Goal: Task Accomplishment & Management: Complete application form

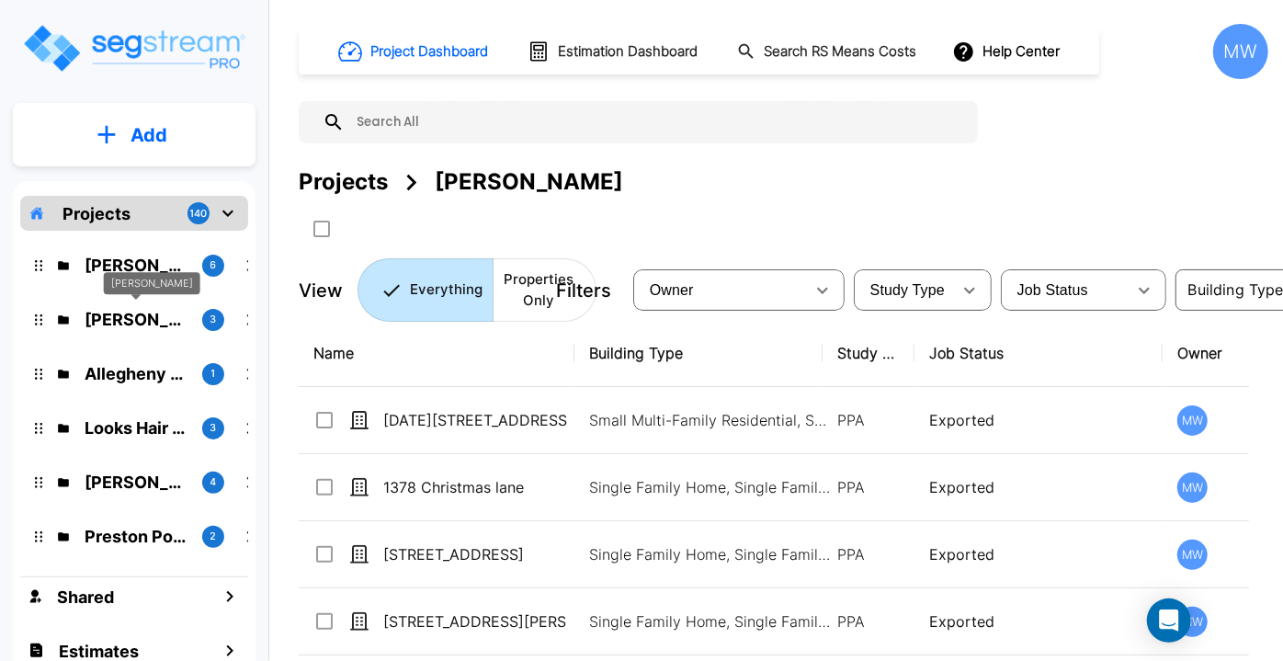
click at [137, 327] on p "Tony Pope" at bounding box center [136, 319] width 103 height 25
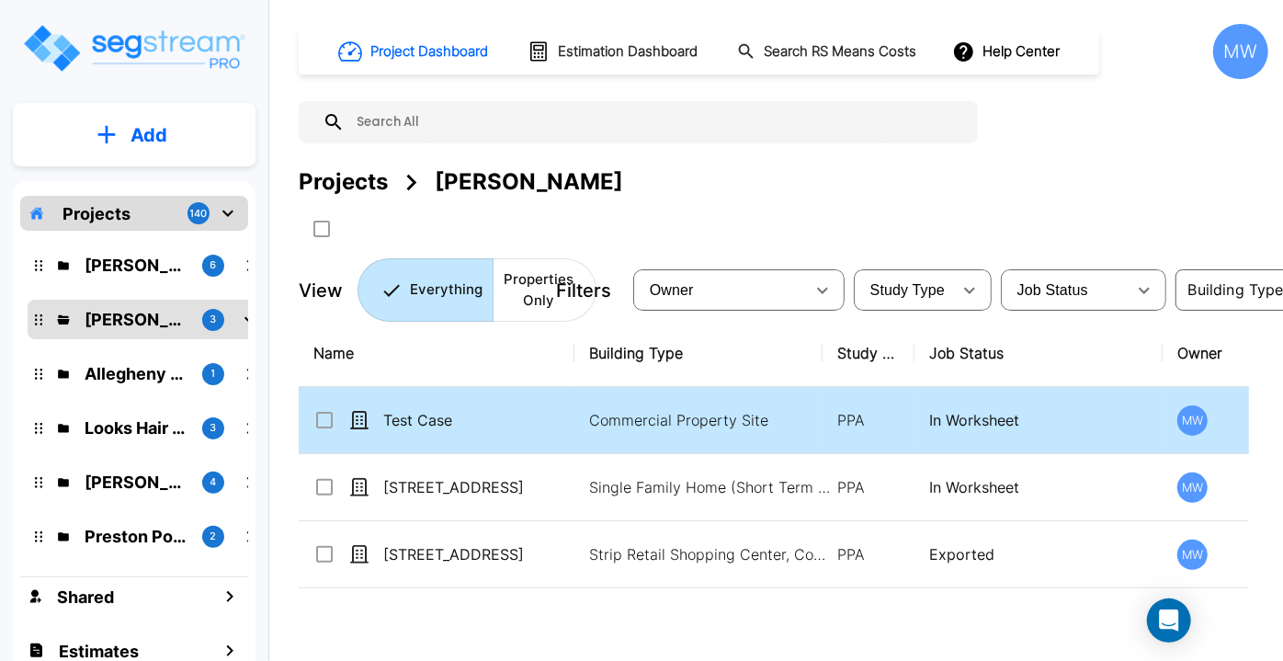
click at [502, 426] on p "Test Case" at bounding box center [475, 420] width 184 height 22
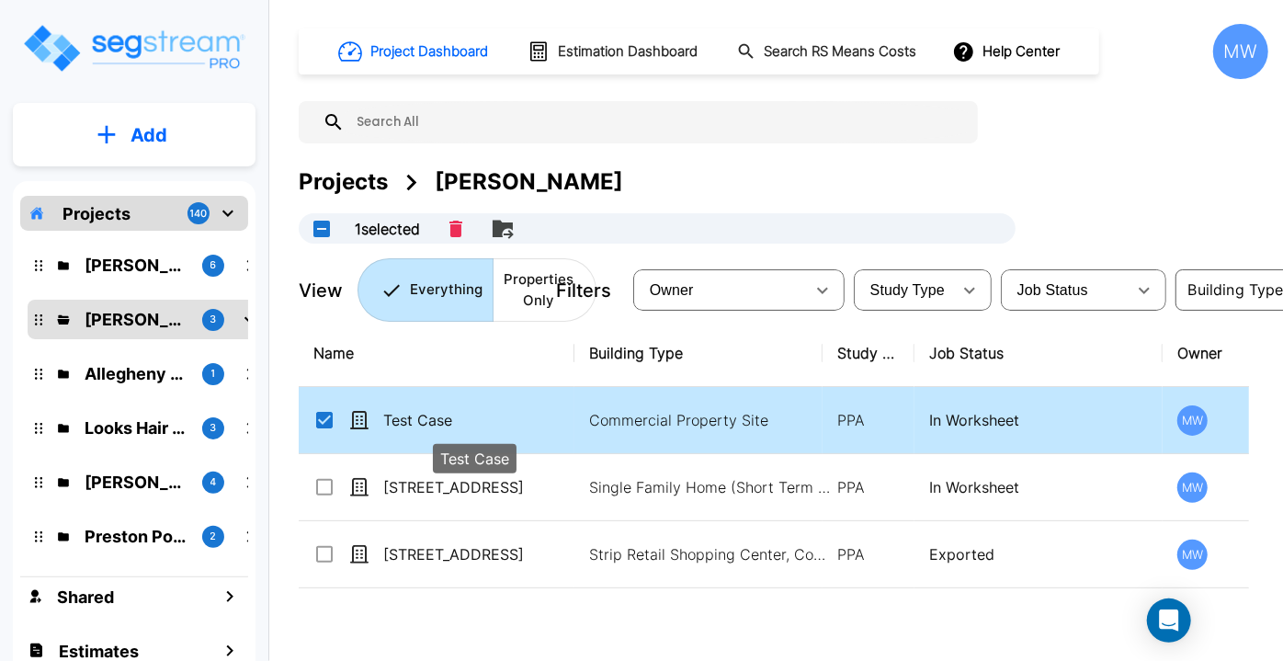
checkbox input "true"
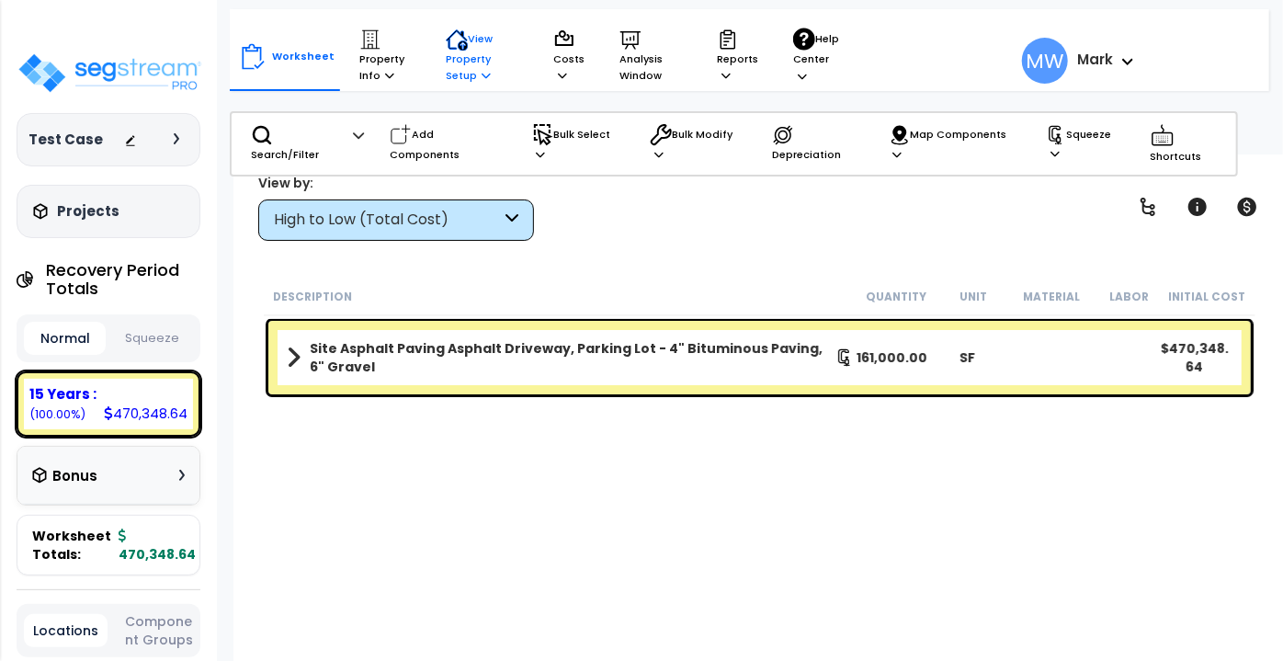
click at [411, 58] on p "View Property Setup" at bounding box center [384, 56] width 51 height 56
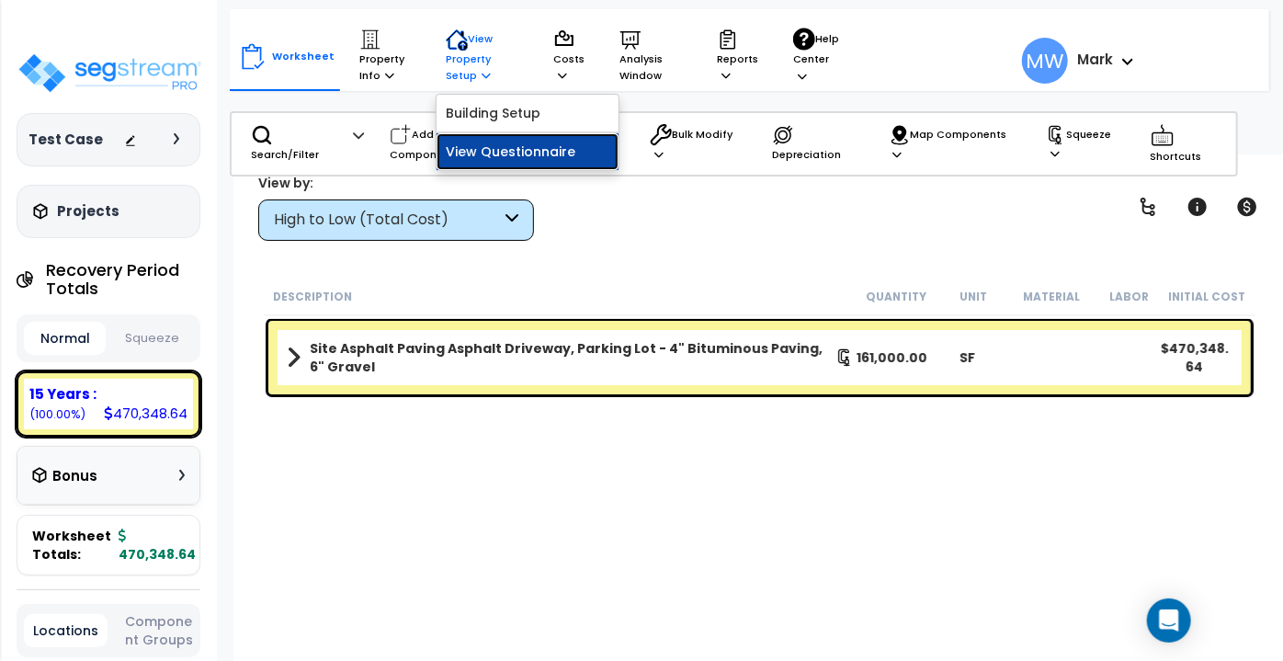
click at [487, 156] on link "View Questionnaire" at bounding box center [527, 151] width 182 height 37
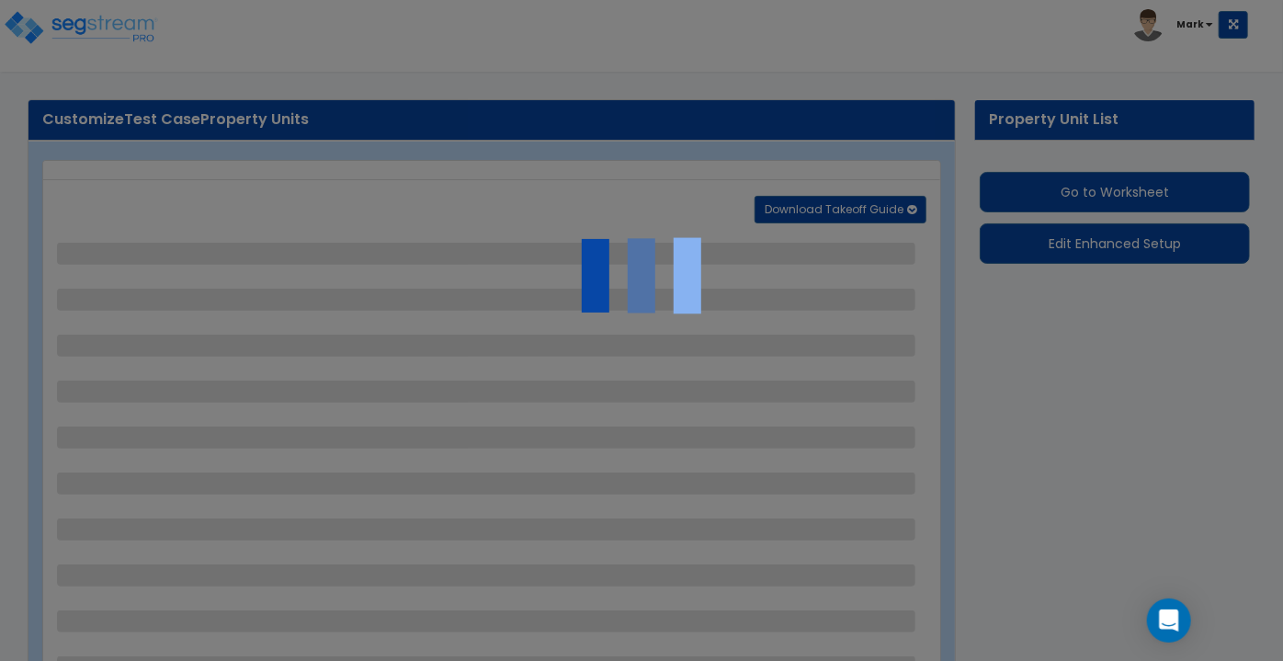
select select "2"
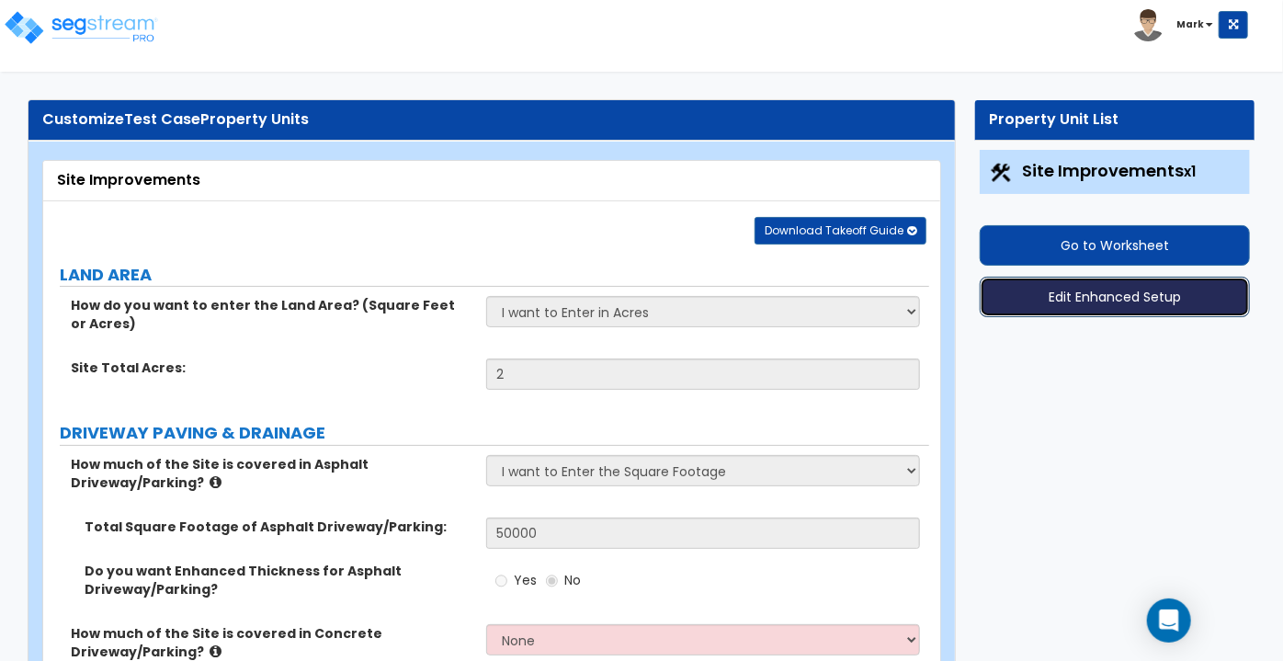
click at [1097, 298] on button "Edit Enhanced Setup" at bounding box center [1115, 297] width 270 height 40
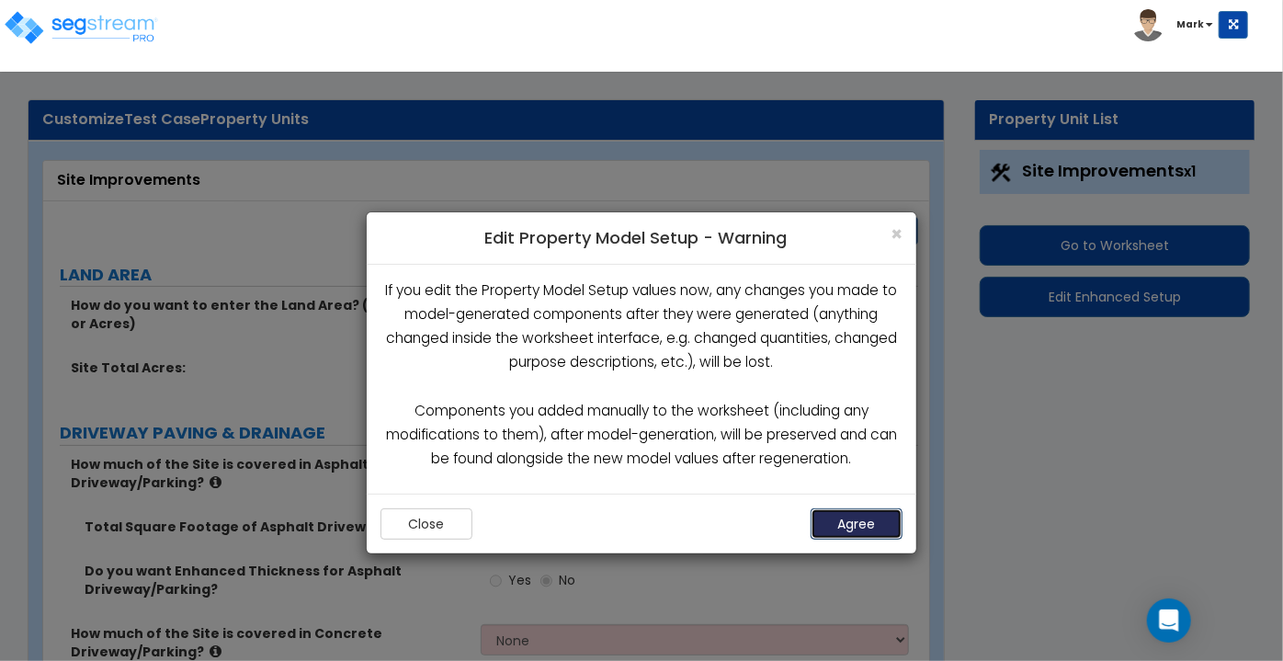
click at [851, 526] on button "Agree" at bounding box center [856, 523] width 92 height 31
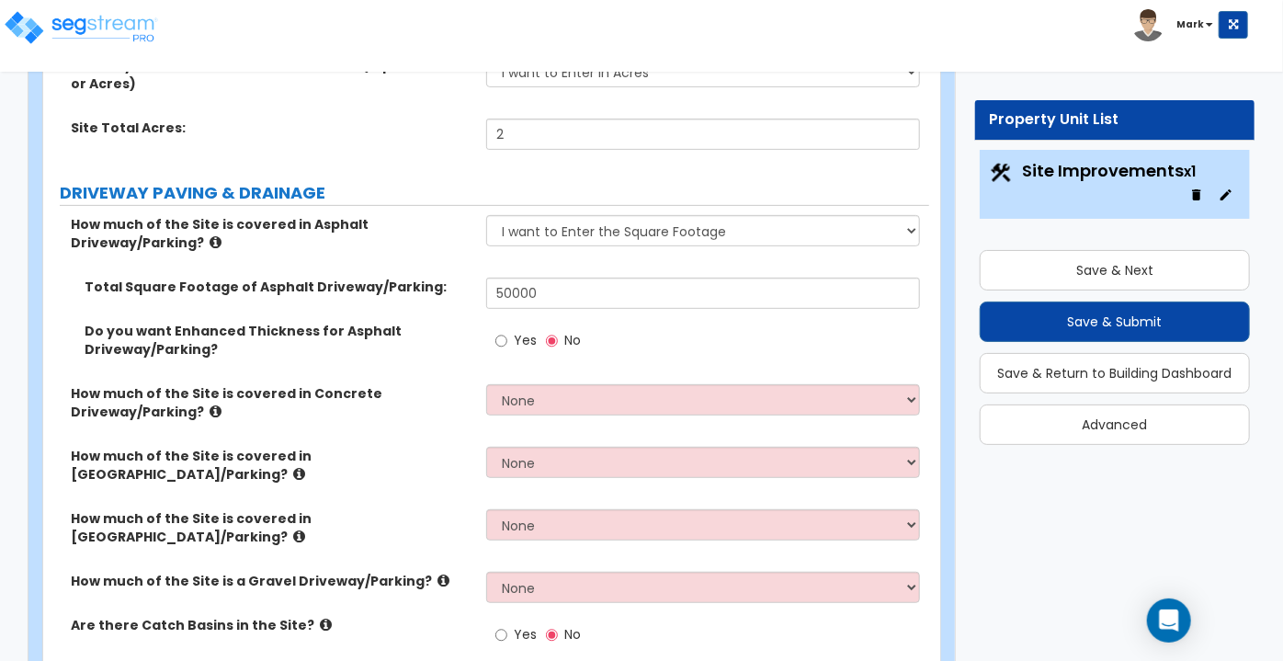
scroll to position [272, 0]
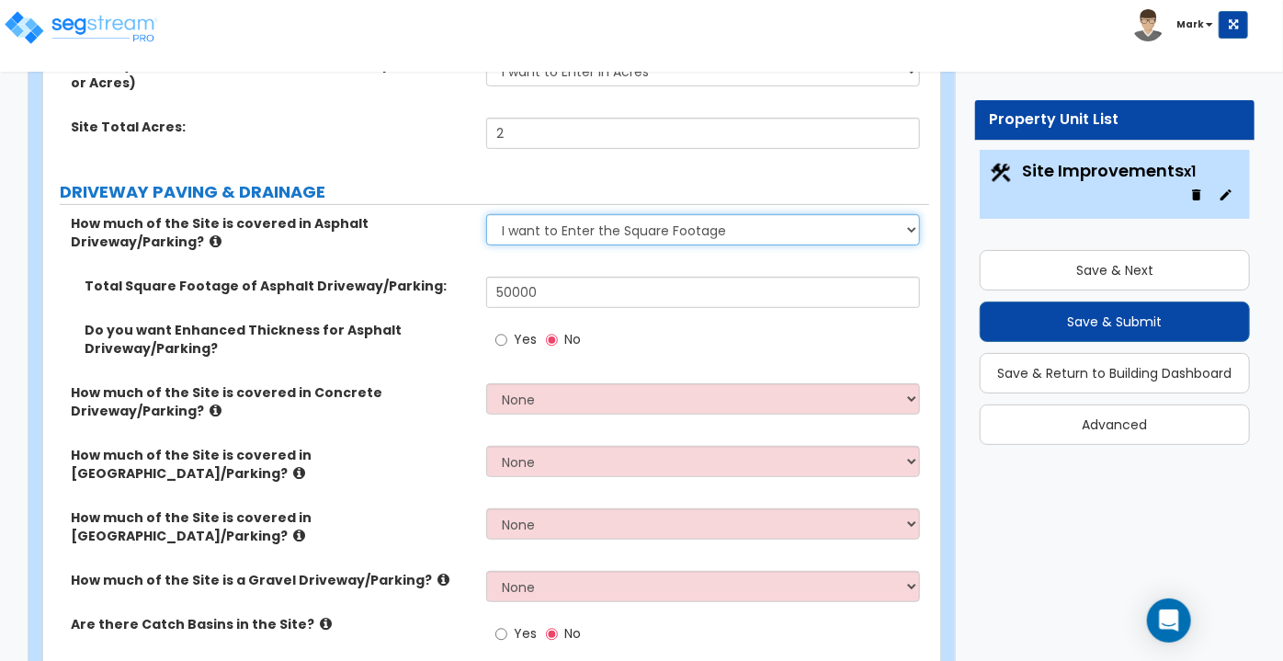
click at [641, 225] on select "None I want to Enter an Approximate Percentage I want to Enter the Square Foota…" at bounding box center [703, 229] width 434 height 31
select select "0"
click at [486, 214] on select "None I want to Enter an Approximate Percentage I want to Enter the Square Foota…" at bounding box center [703, 229] width 434 height 31
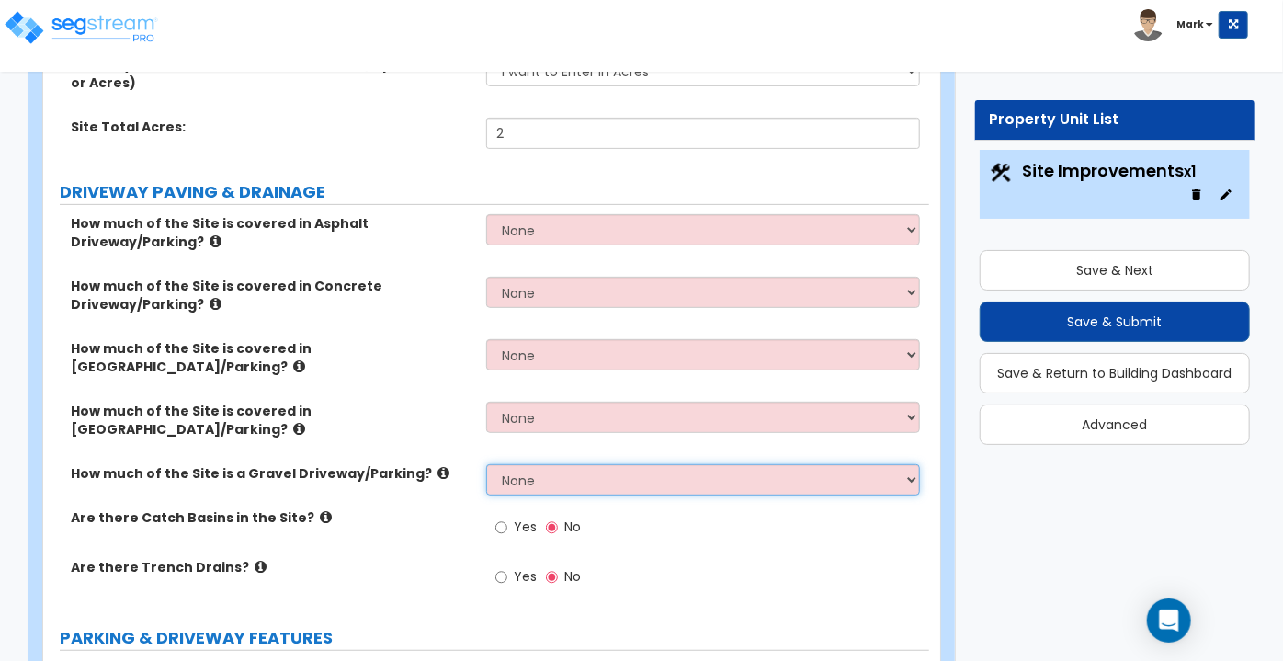
click at [549, 484] on select "None I want to Enter an Approximate Percentage I want to Enter the Square Foota…" at bounding box center [703, 479] width 434 height 31
select select "2"
click at [486, 464] on select "None I want to Enter an Approximate Percentage I want to Enter the Square Foota…" at bounding box center [703, 479] width 434 height 31
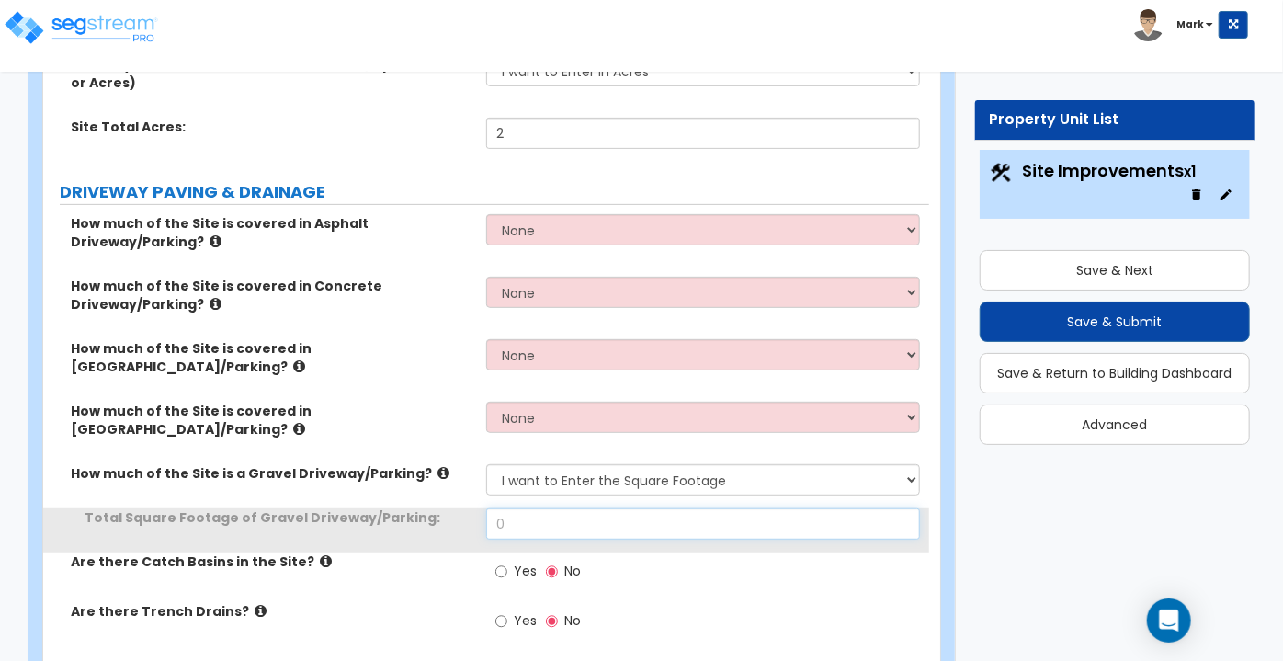
click at [551, 517] on input "0" at bounding box center [703, 523] width 434 height 31
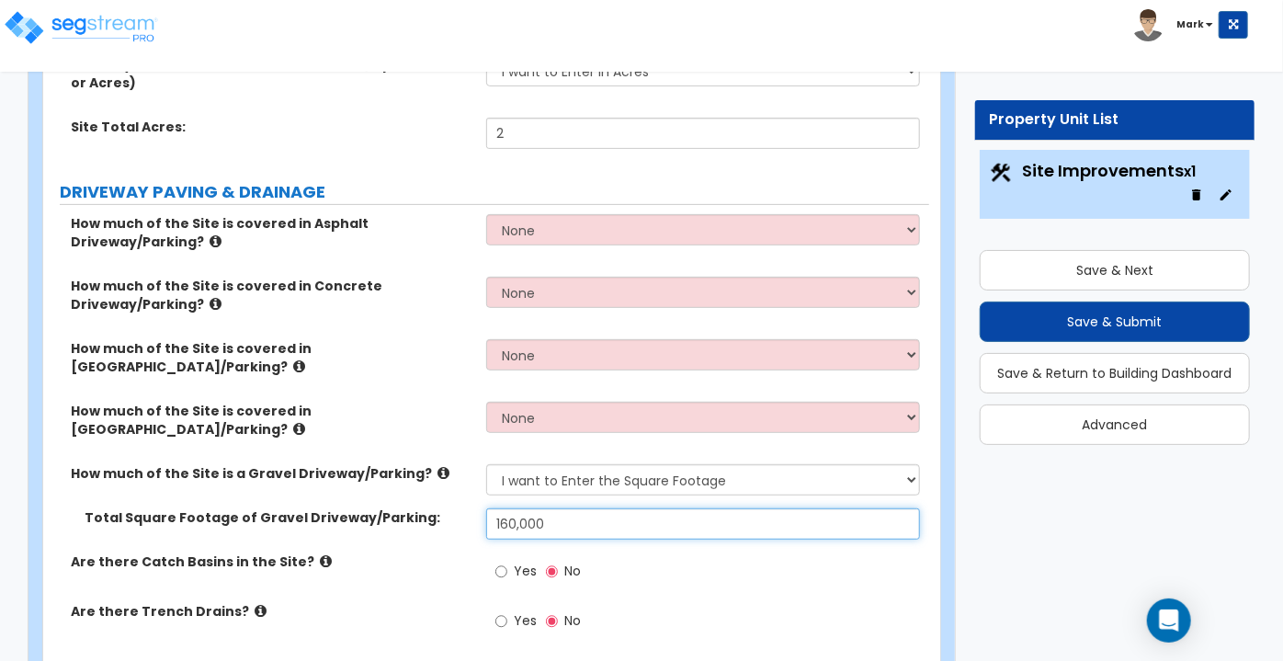
type input "160,000"
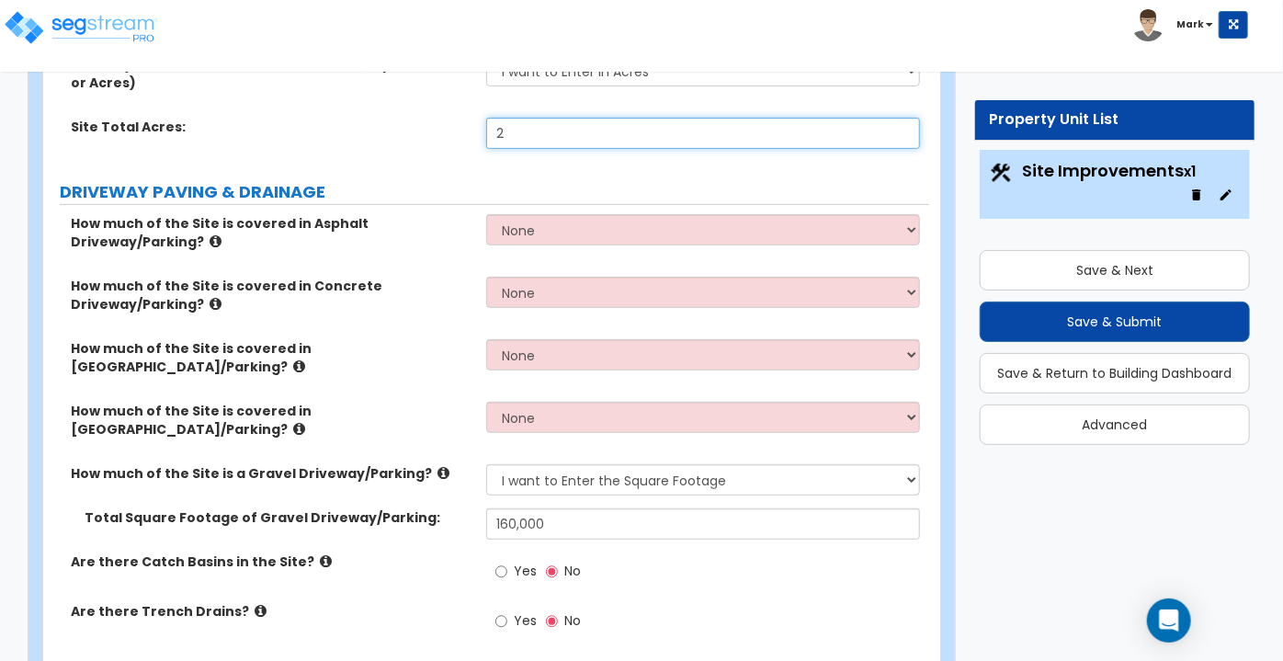
drag, startPoint x: 529, startPoint y: 135, endPoint x: 432, endPoint y: 131, distance: 97.5
click at [432, 131] on div "Site Total Acres: 2" at bounding box center [486, 140] width 886 height 44
type input "25"
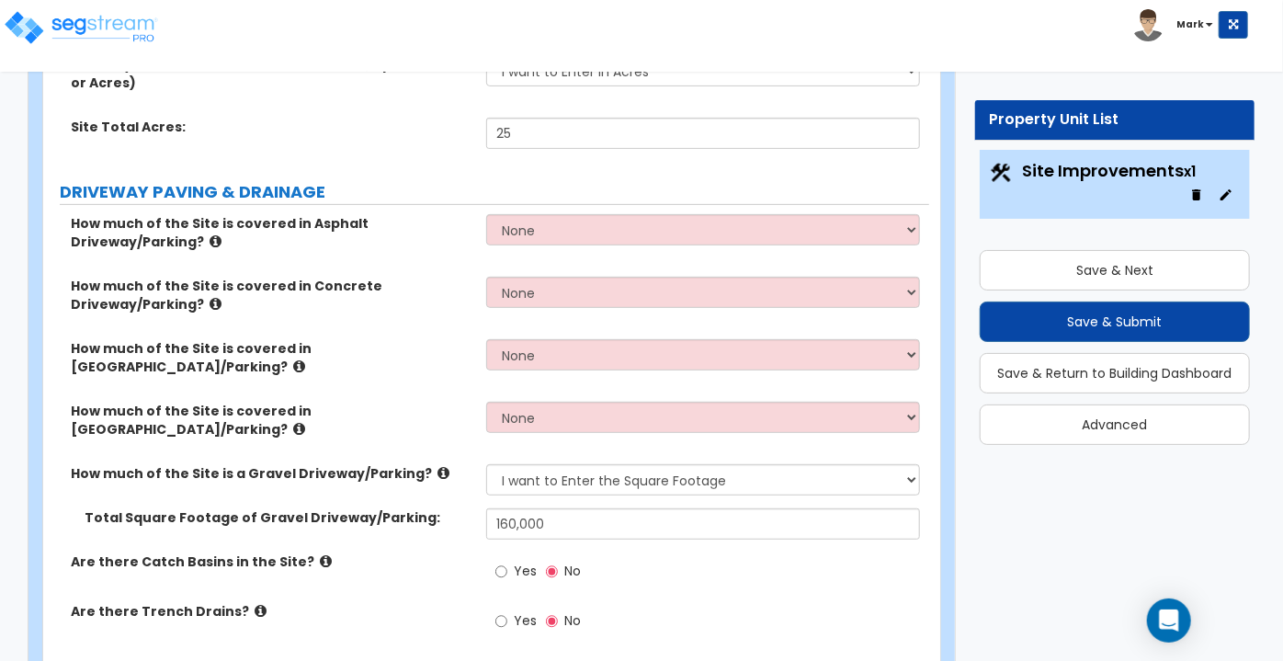
click at [440, 222] on label "How much of the Site is covered in Asphalt Driveway/Parking?" at bounding box center [272, 232] width 402 height 37
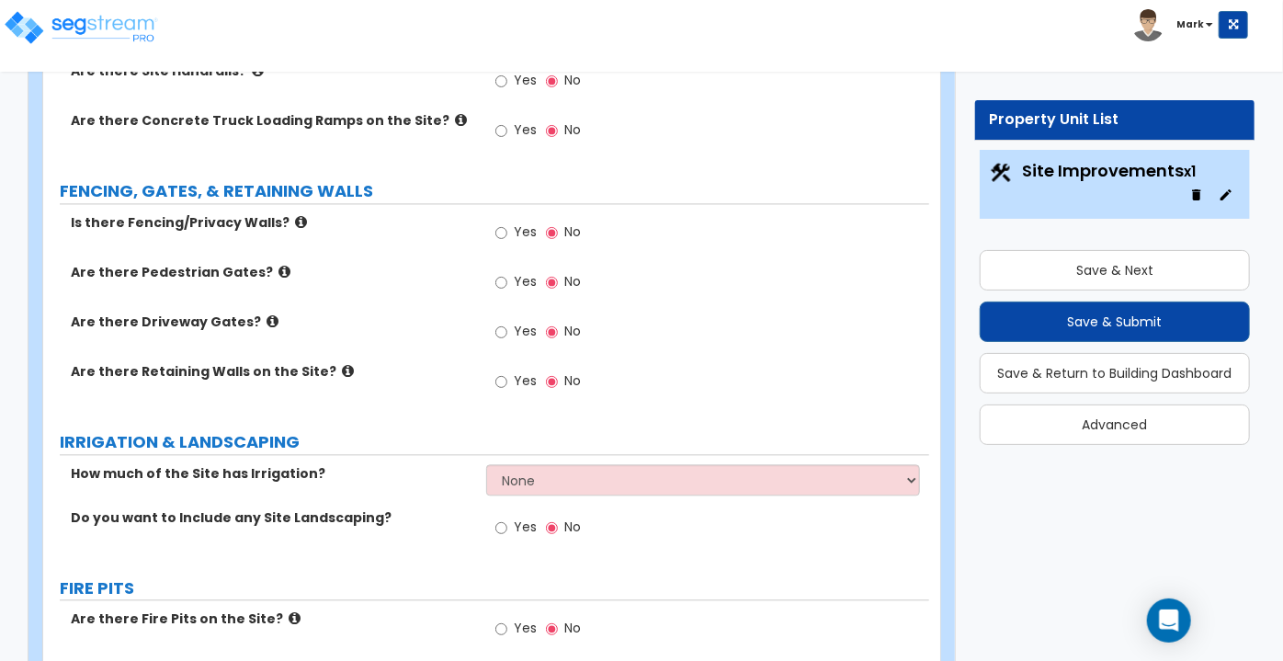
scroll to position [1840, 0]
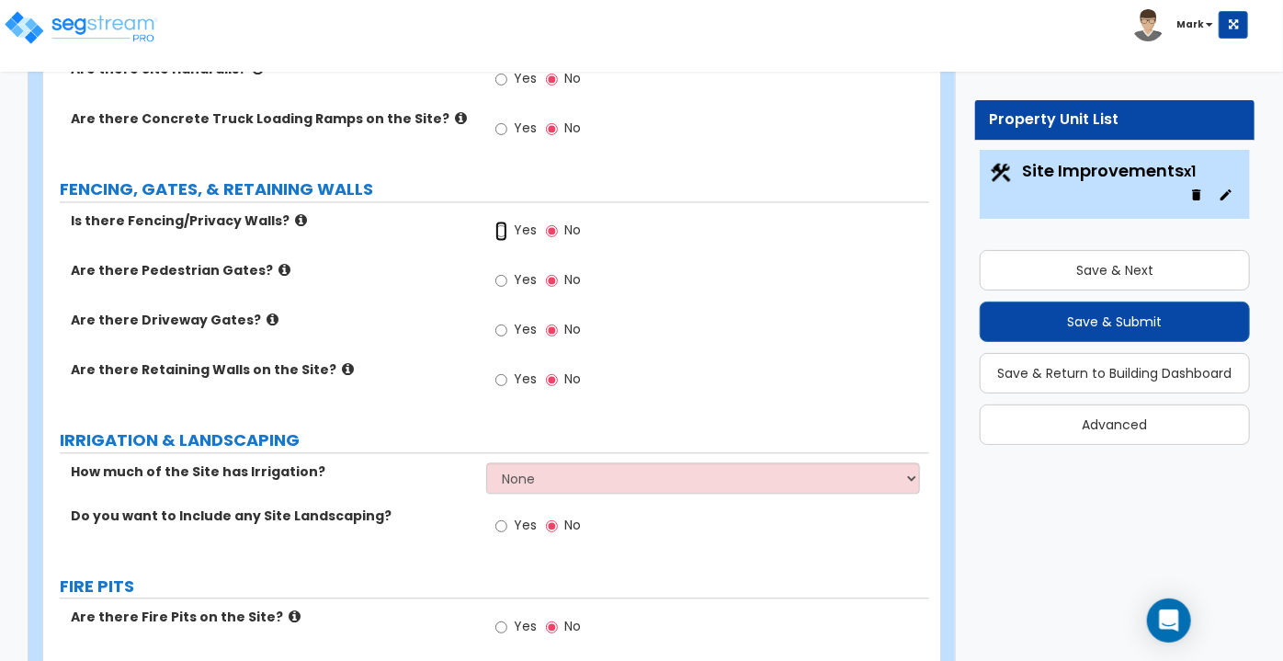
click at [505, 221] on input "Yes" at bounding box center [501, 231] width 12 height 20
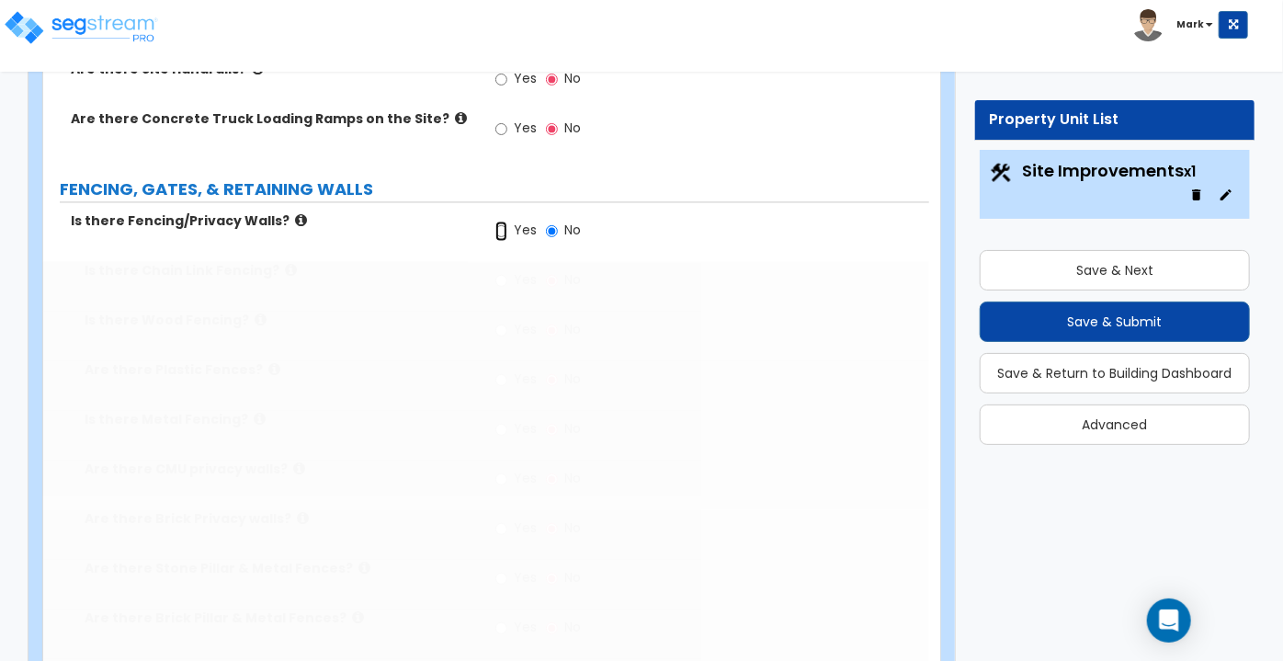
radio input "true"
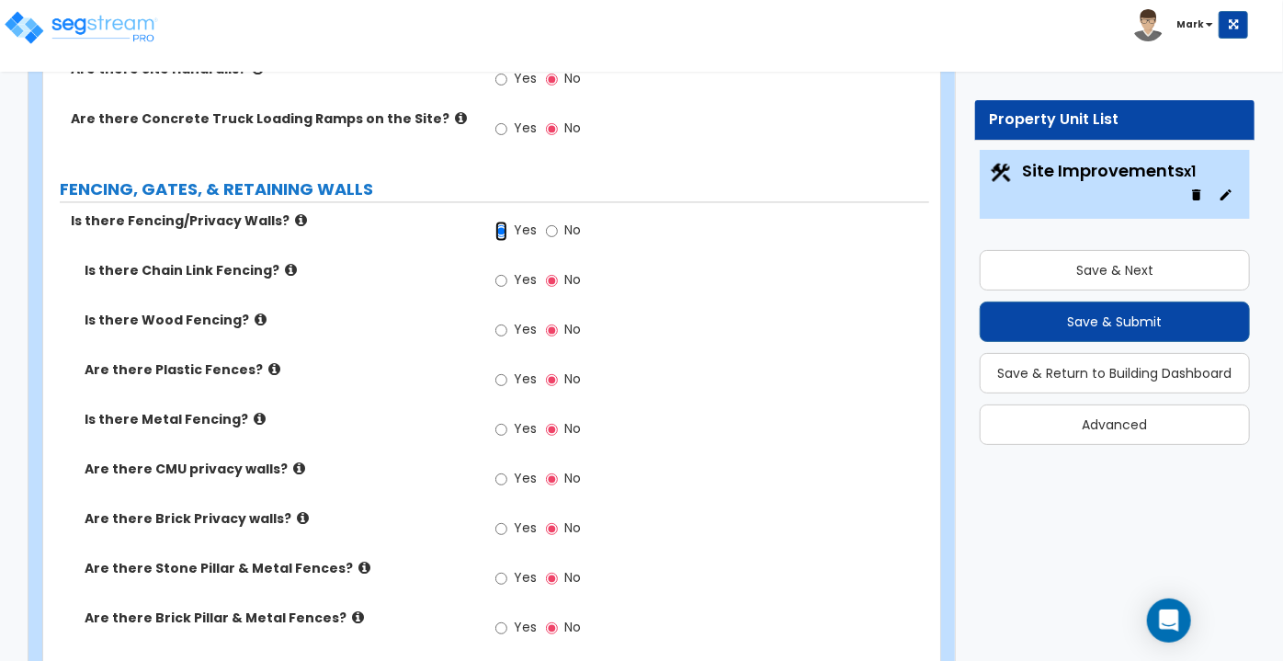
scroll to position [1875, 0]
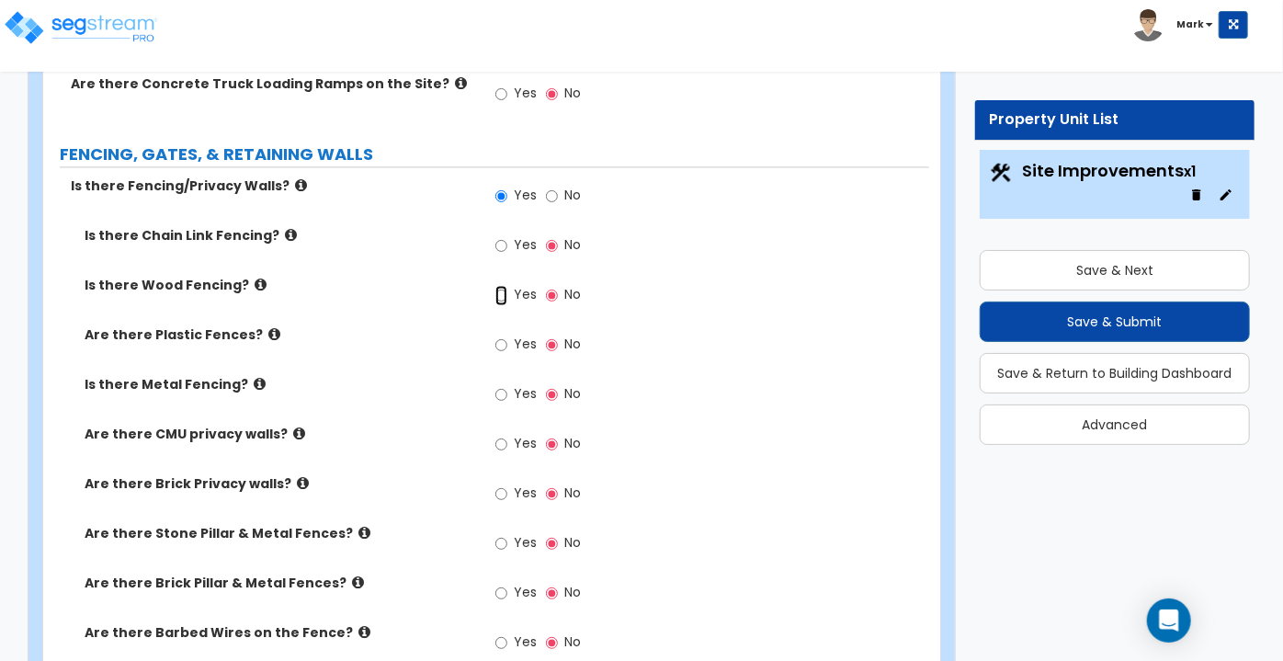
click at [505, 285] on input "Yes" at bounding box center [501, 295] width 12 height 20
radio input "true"
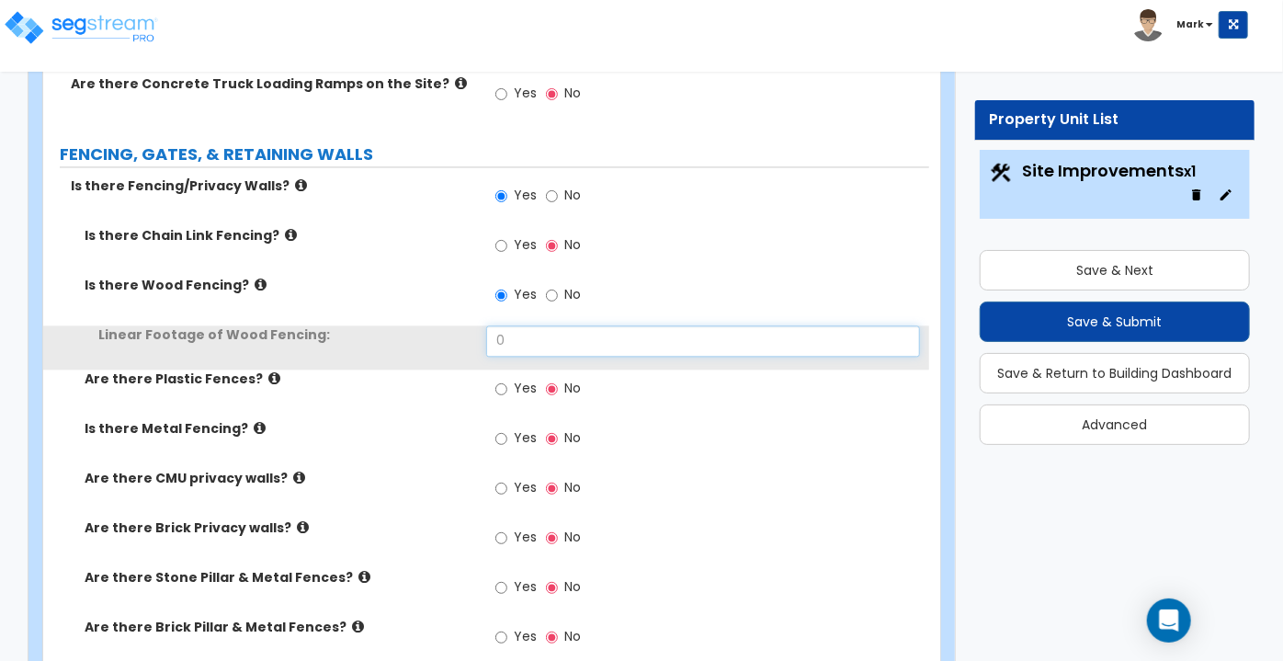
click at [537, 325] on input "0" at bounding box center [703, 340] width 434 height 31
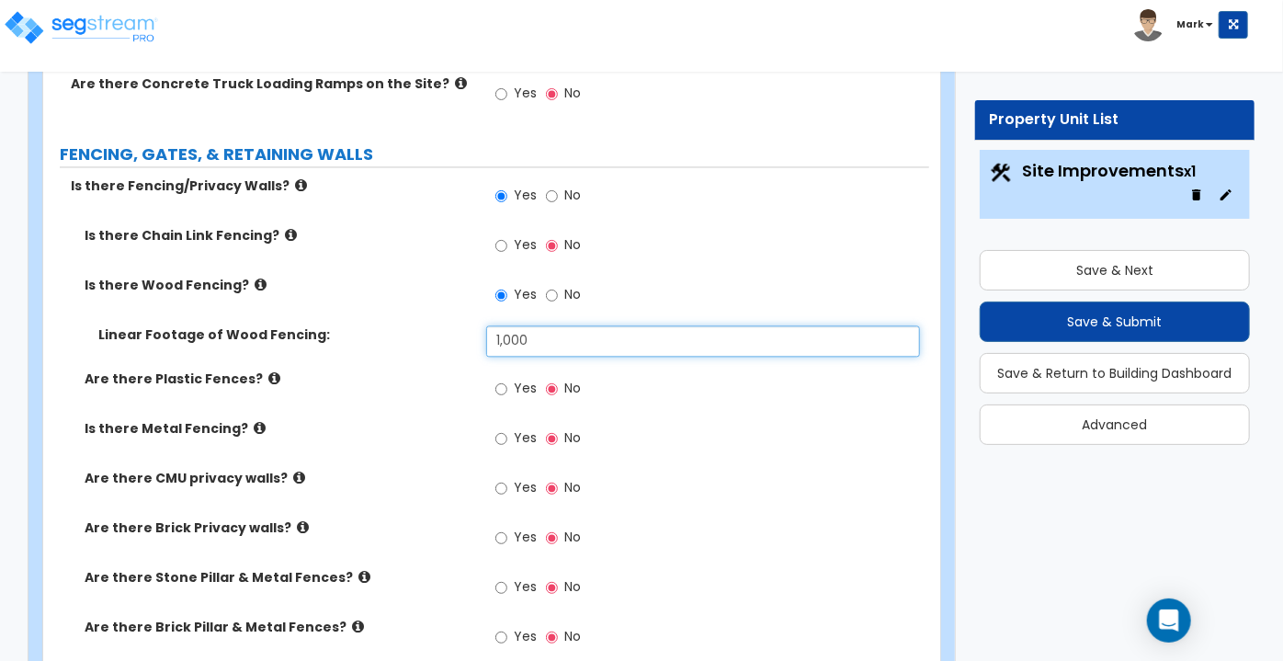
type input "1,000"
click at [323, 369] on label "Are there Plastic Fences?" at bounding box center [279, 378] width 388 height 18
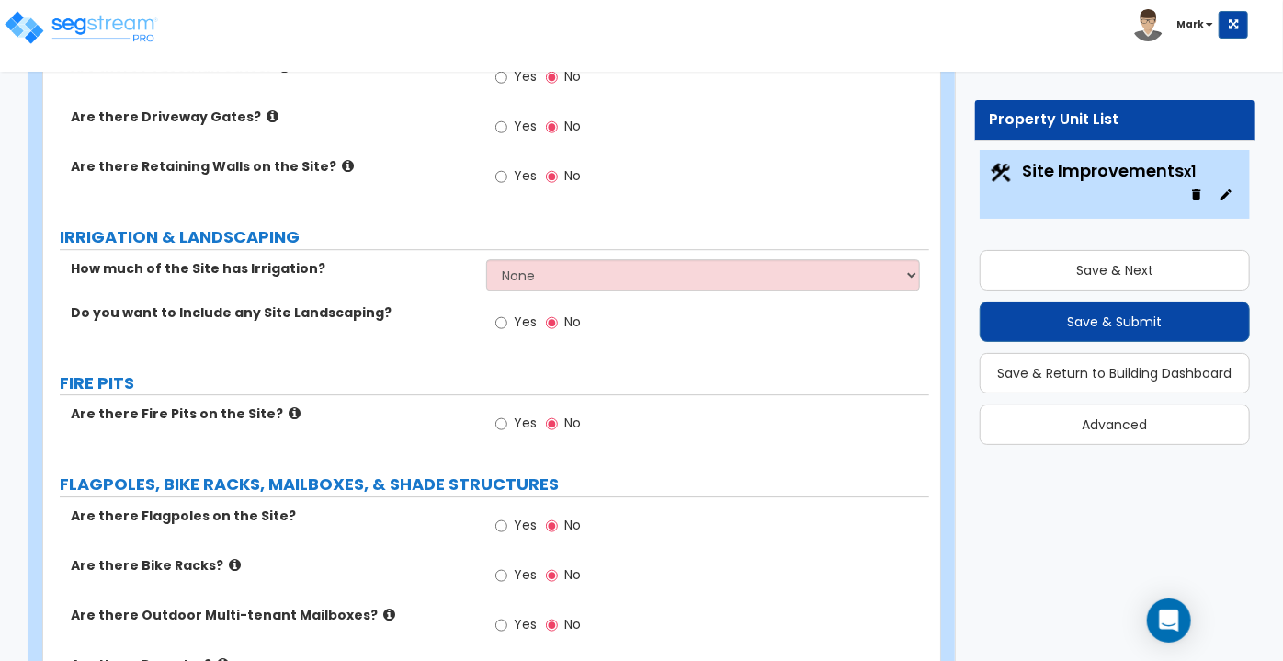
scroll to position [2585, 0]
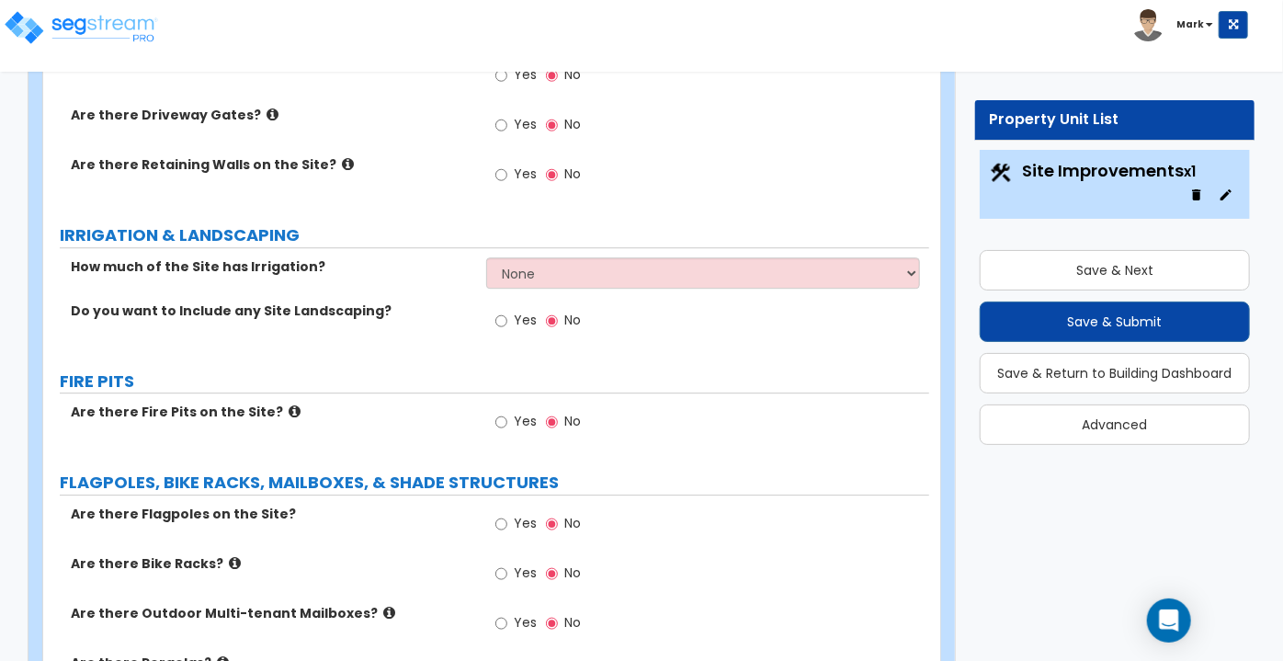
click at [519, 311] on span "Yes" at bounding box center [525, 320] width 23 height 18
click at [507, 311] on input "Yes" at bounding box center [501, 321] width 12 height 20
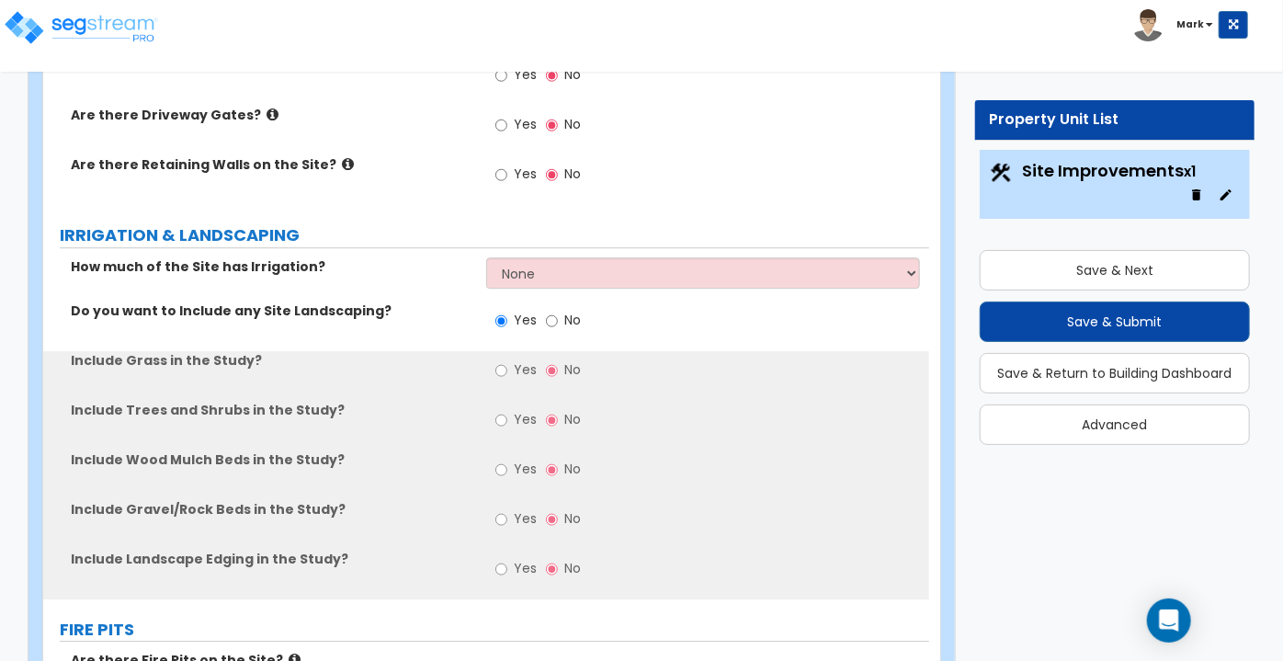
click at [575, 311] on span "No" at bounding box center [572, 320] width 17 height 18
click at [558, 311] on input "No" at bounding box center [552, 321] width 12 height 20
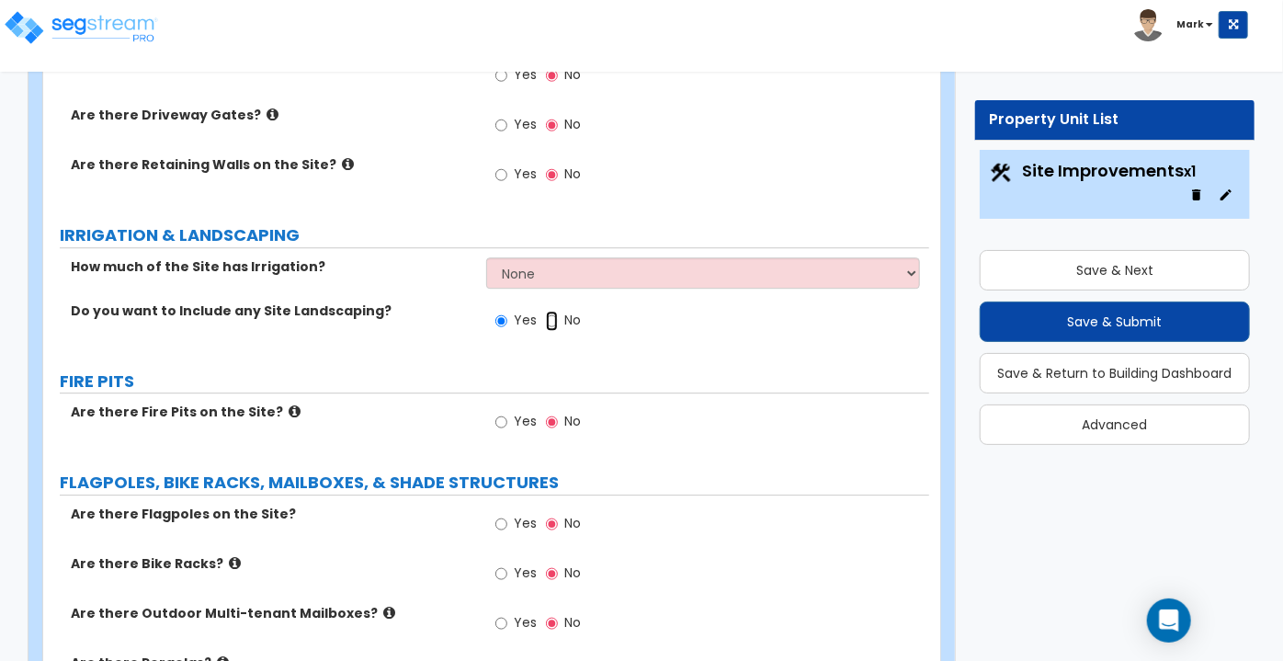
radio input "false"
radio input "true"
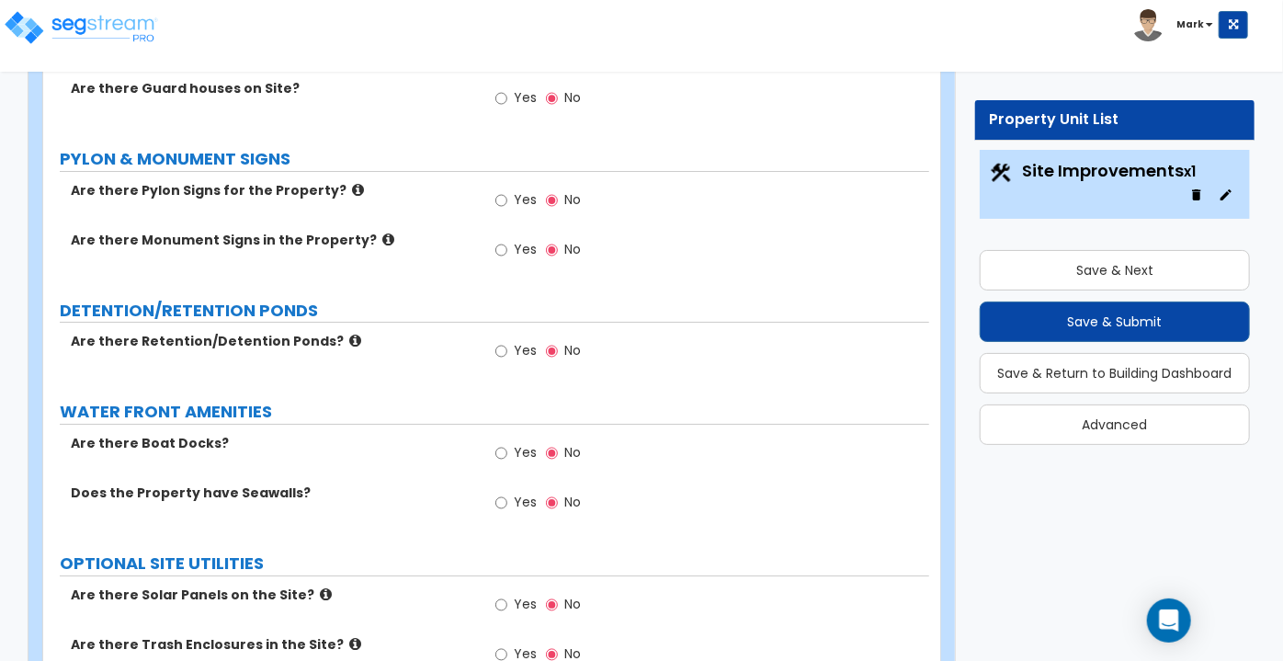
scroll to position [3256, 0]
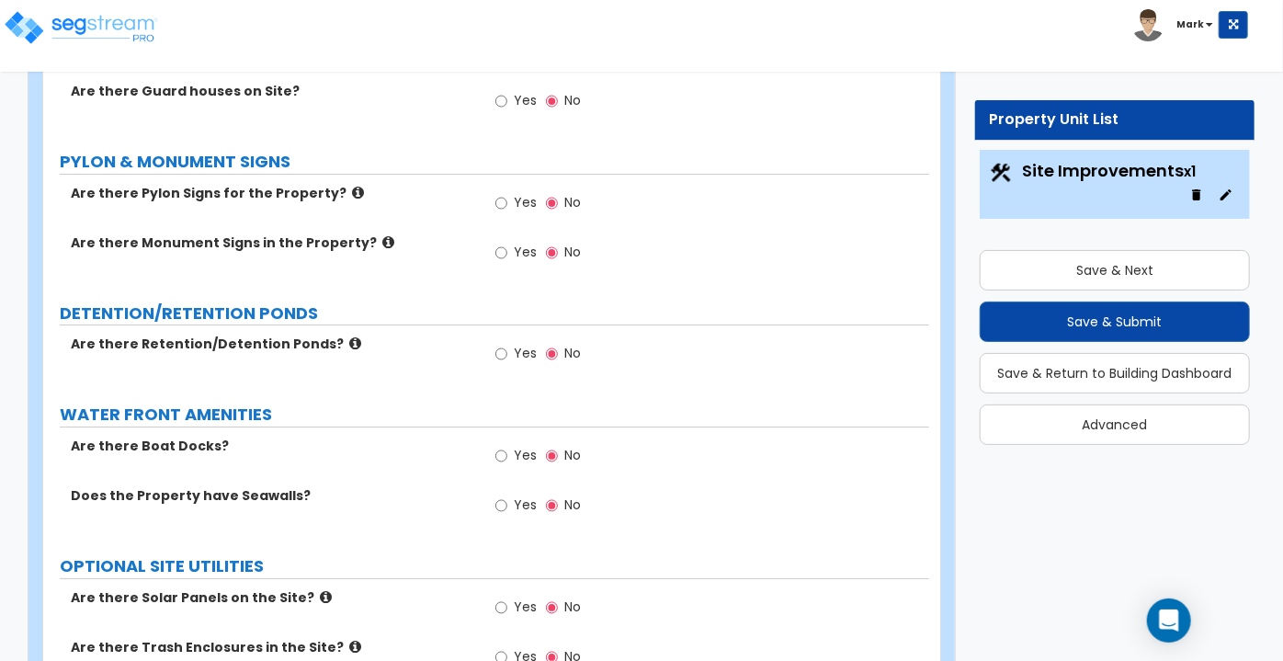
click at [349, 336] on icon at bounding box center [355, 343] width 12 height 14
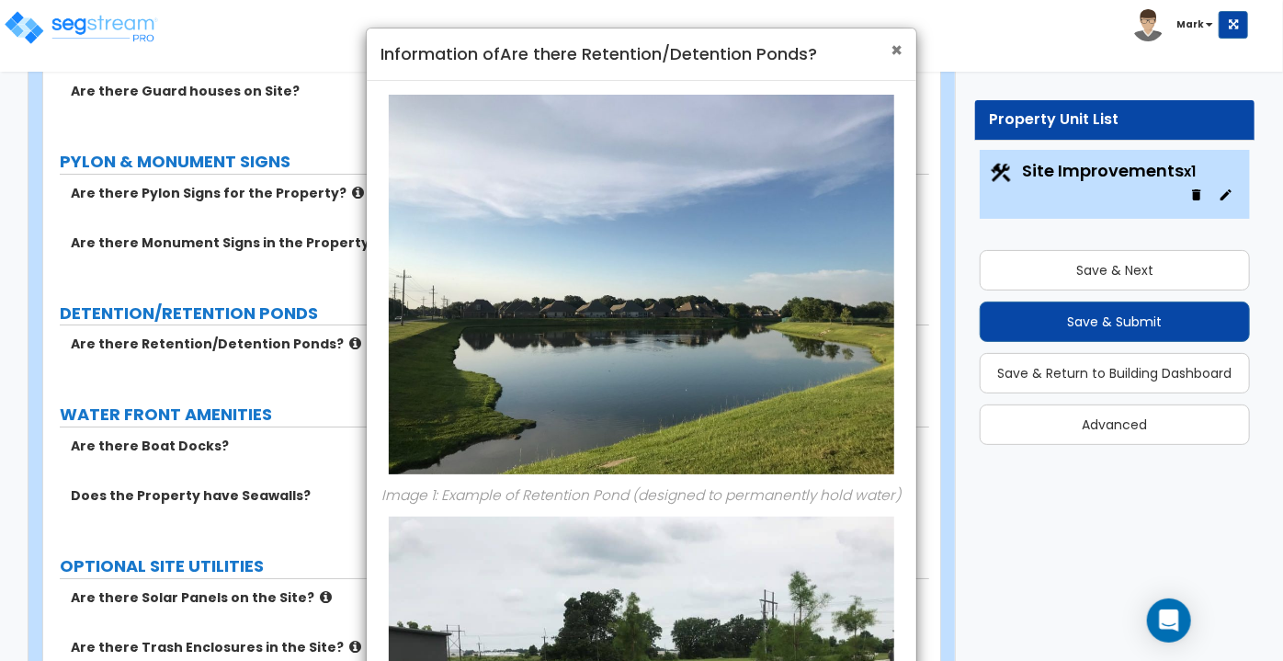
click at [899, 46] on span "×" at bounding box center [896, 50] width 12 height 27
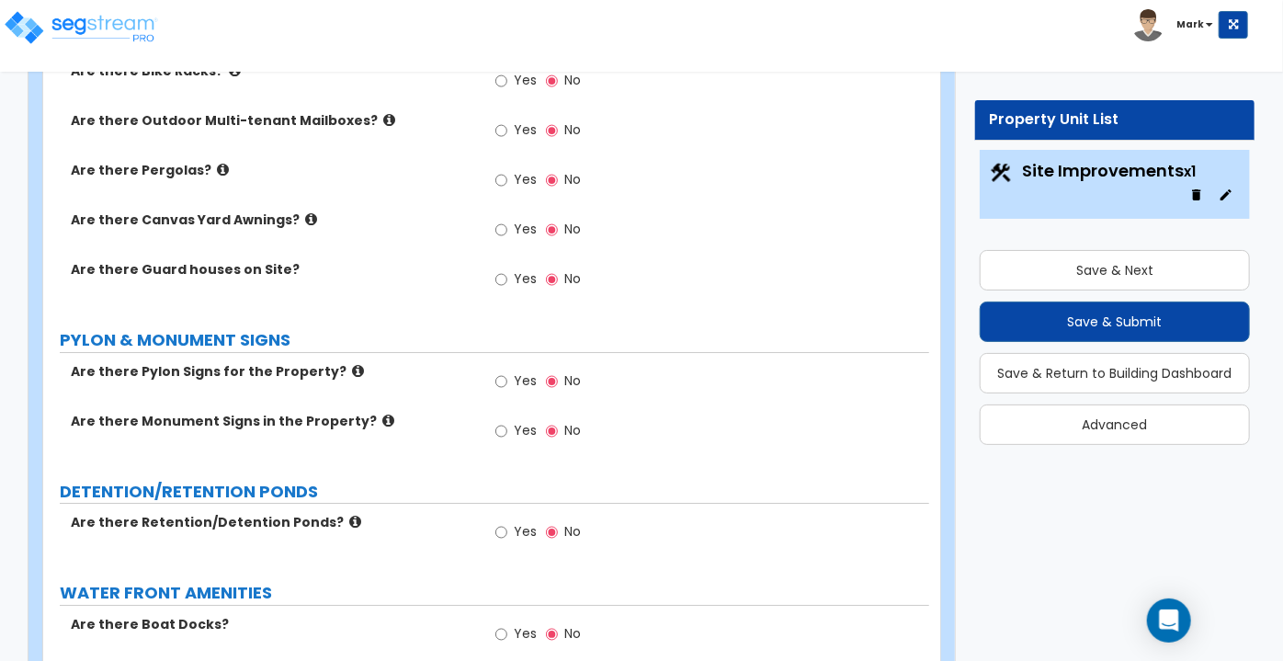
scroll to position [2991, 0]
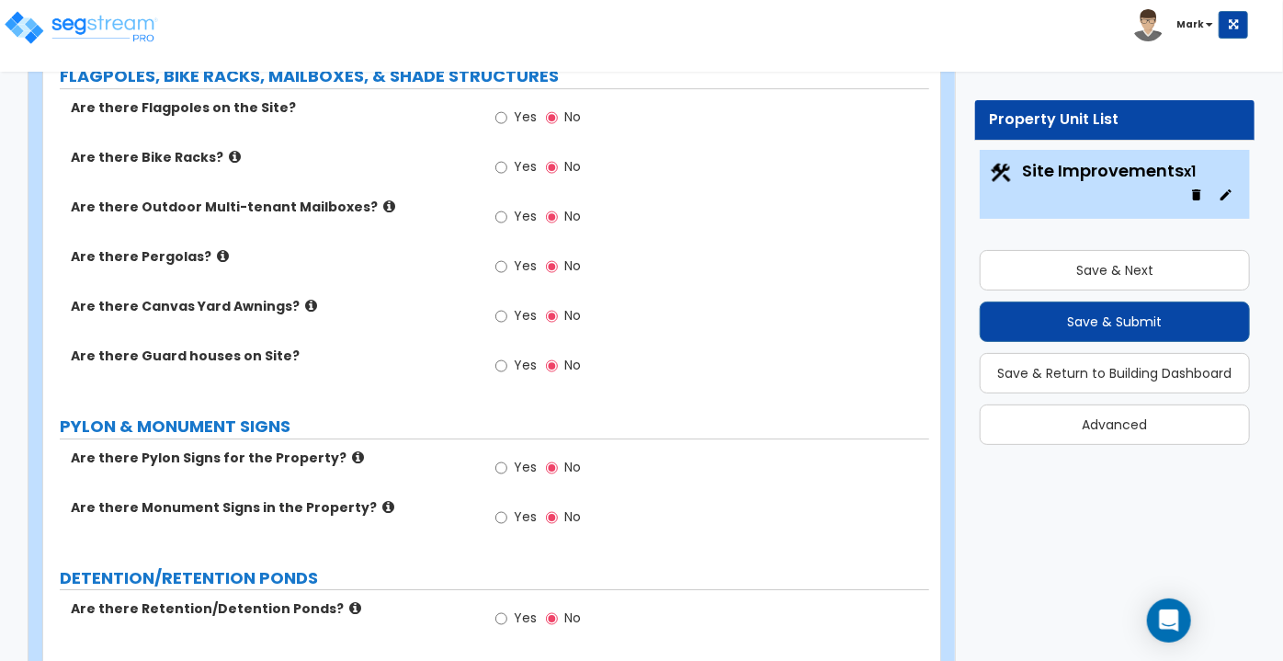
click at [305, 299] on icon at bounding box center [311, 306] width 12 height 14
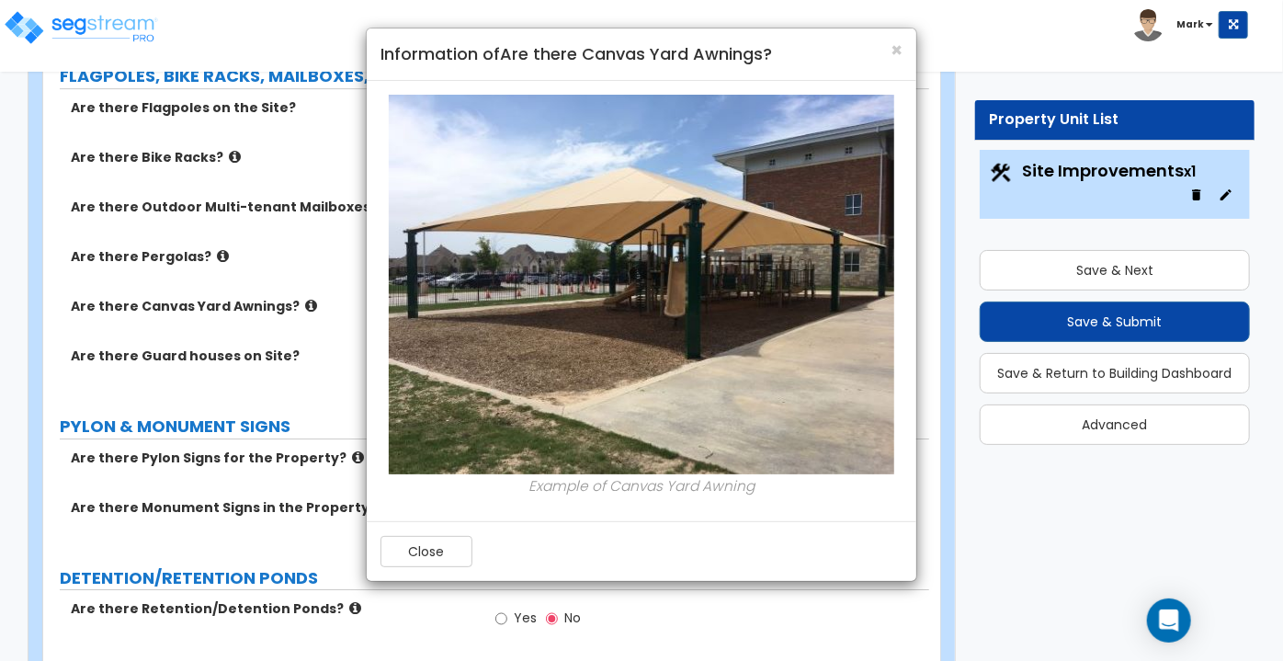
click at [450, 566] on div "Close" at bounding box center [641, 551] width 549 height 60
click at [420, 540] on button "Close" at bounding box center [426, 551] width 92 height 31
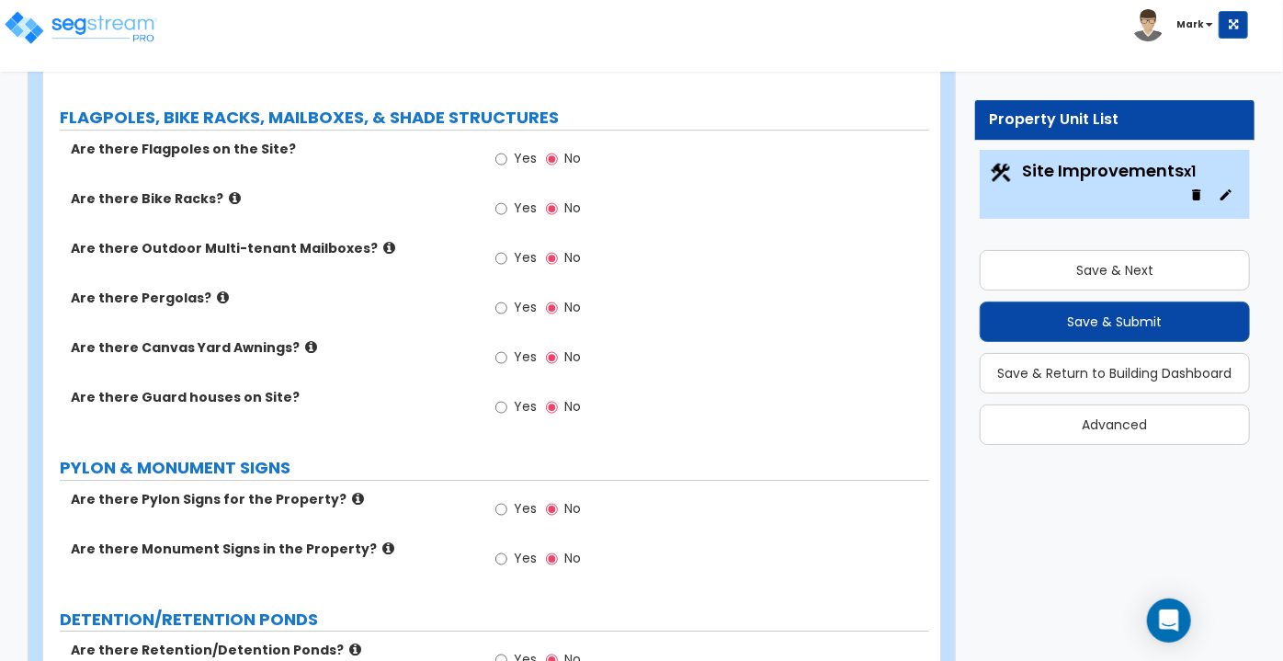
scroll to position [2944, 0]
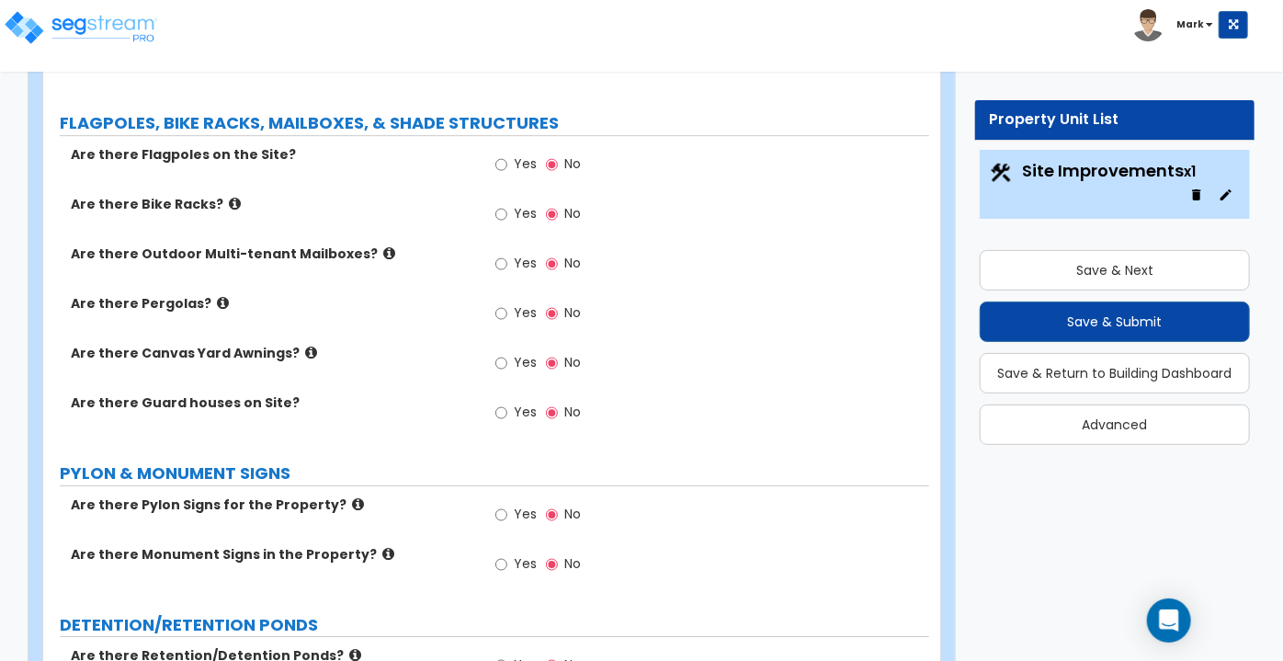
click at [508, 349] on label "Yes" at bounding box center [515, 364] width 41 height 31
click at [507, 353] on input "Yes" at bounding box center [501, 363] width 12 height 20
radio input "true"
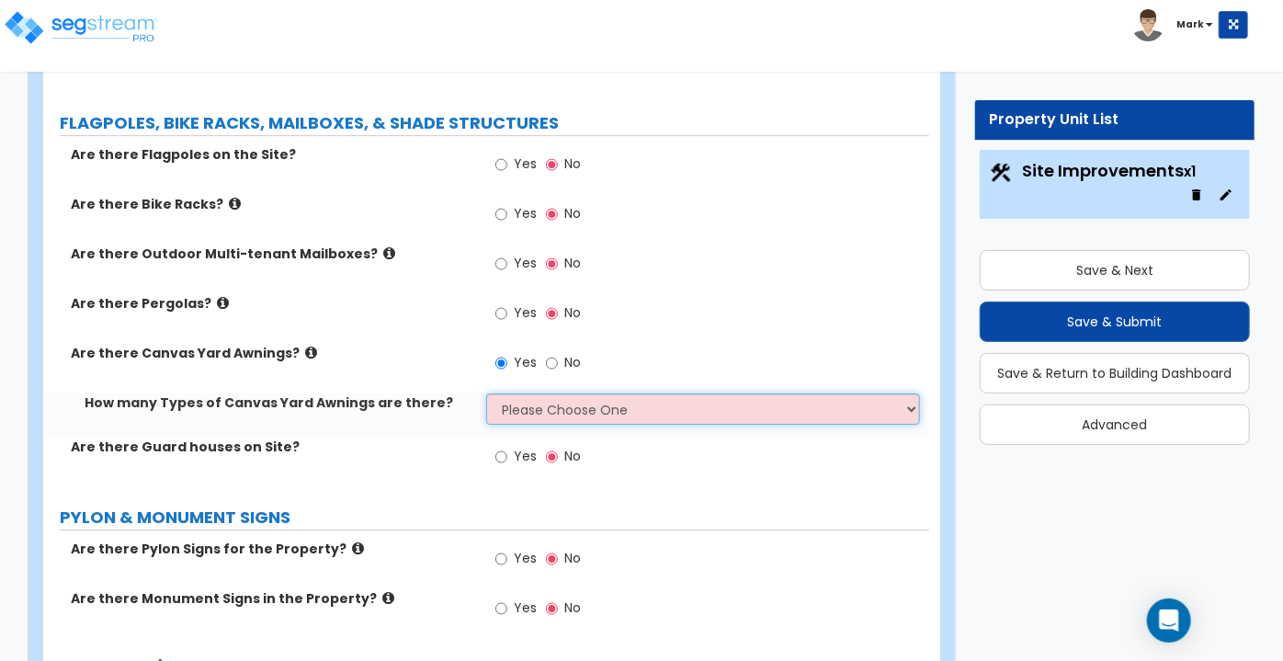
click at [553, 393] on select "Please Choose One 1 2" at bounding box center [703, 408] width 434 height 31
click at [486, 393] on select "Please Choose One 1 2" at bounding box center [703, 408] width 434 height 31
click at [541, 402] on select "Please Choose One 1 2" at bounding box center [703, 408] width 434 height 31
select select "1"
click at [486, 393] on select "Please Choose One 1 2" at bounding box center [703, 408] width 434 height 31
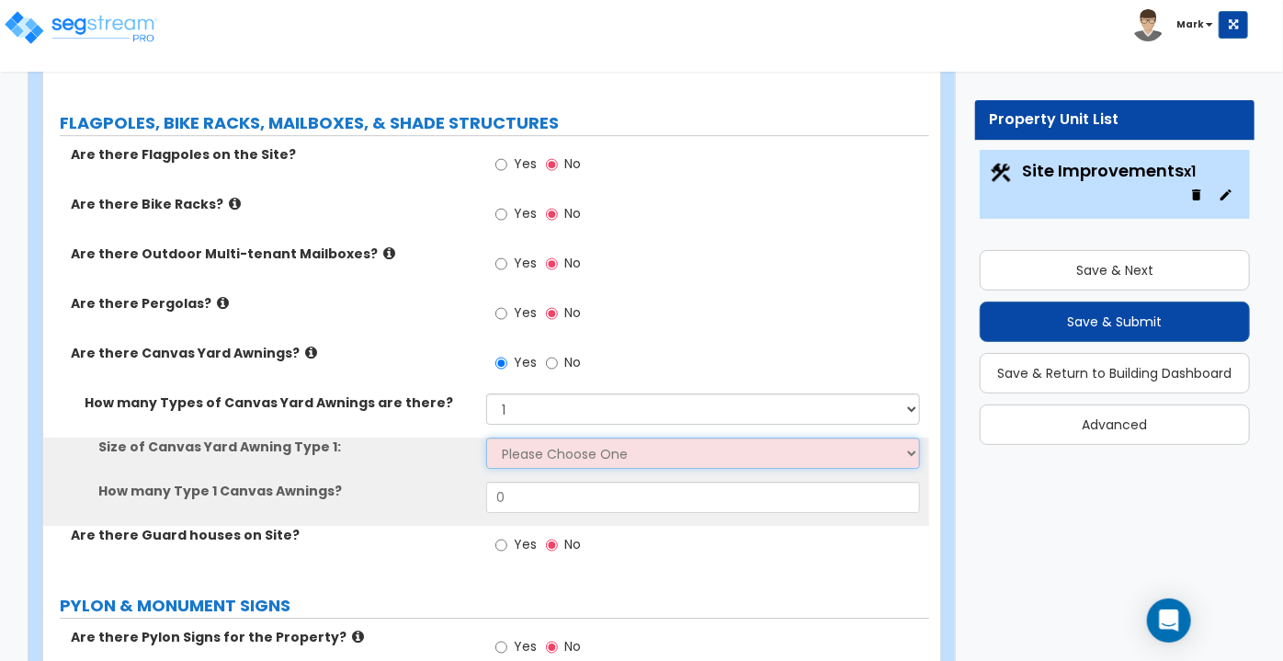
click at [537, 437] on select "Please Choose One 12' x 12' 16' x 14'" at bounding box center [703, 452] width 434 height 31
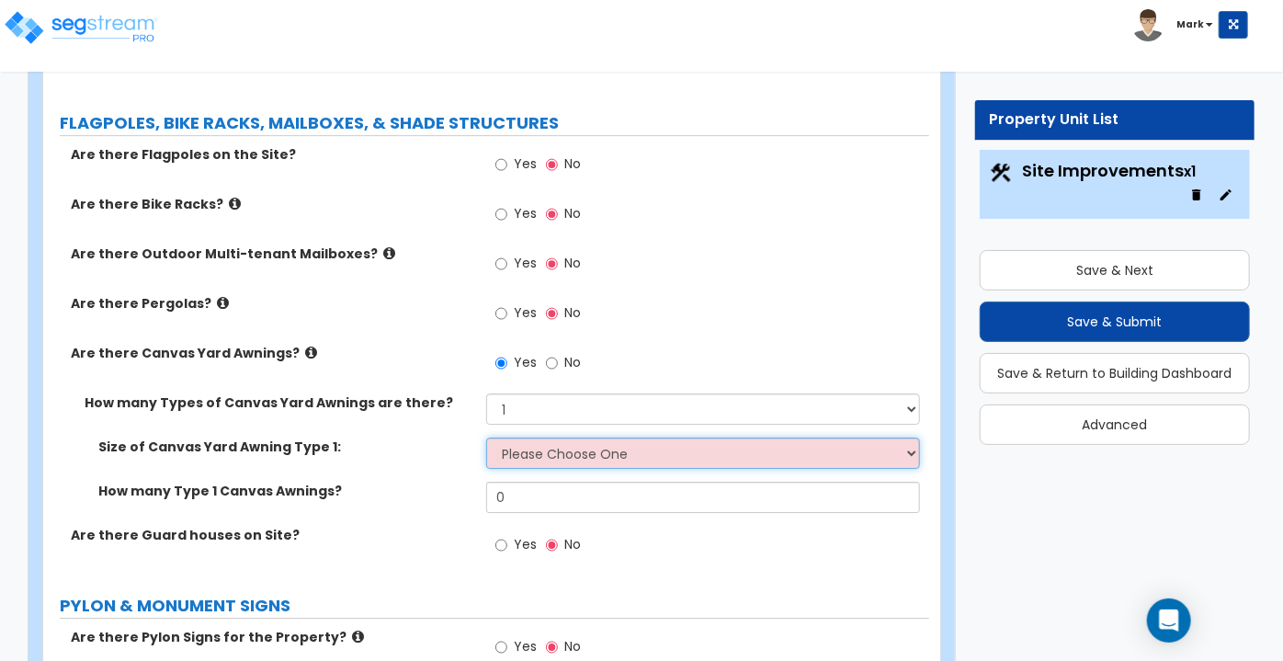
select select "1"
click at [486, 437] on select "Please Choose One 12' x 12' 16' x 14'" at bounding box center [703, 452] width 434 height 31
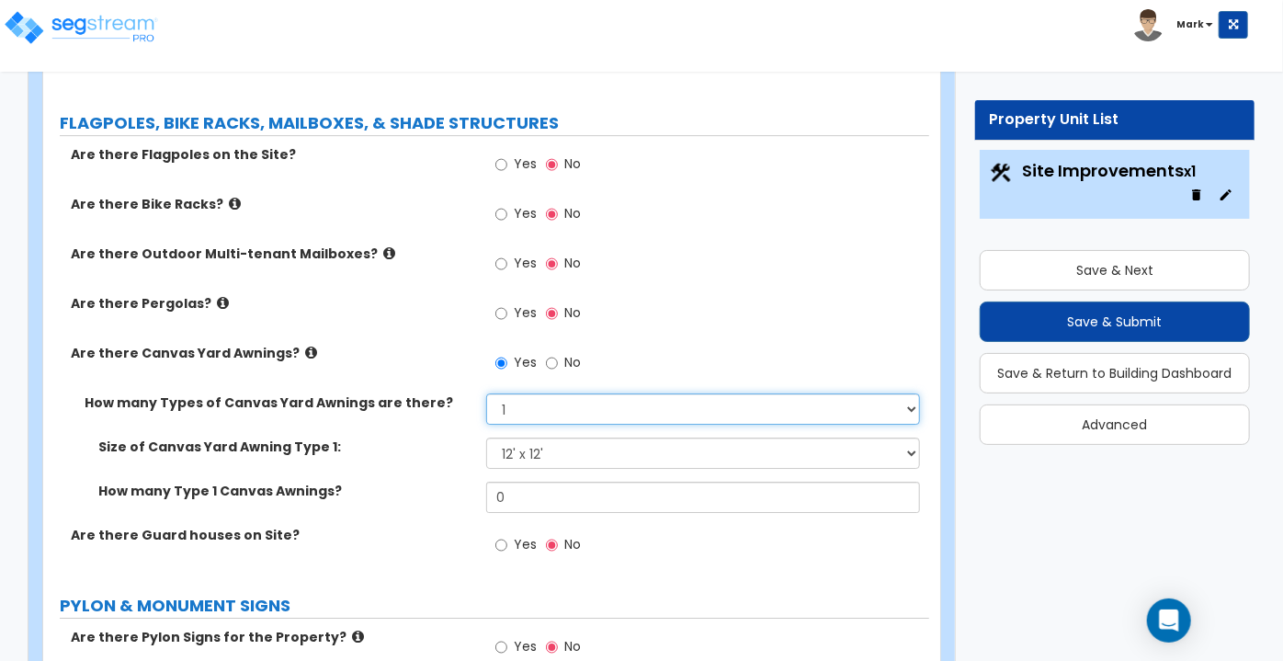
click at [555, 395] on select "Please Choose One 1 2" at bounding box center [703, 408] width 434 height 31
select select "0"
click at [486, 393] on select "Please Choose One 1 2" at bounding box center [703, 408] width 434 height 31
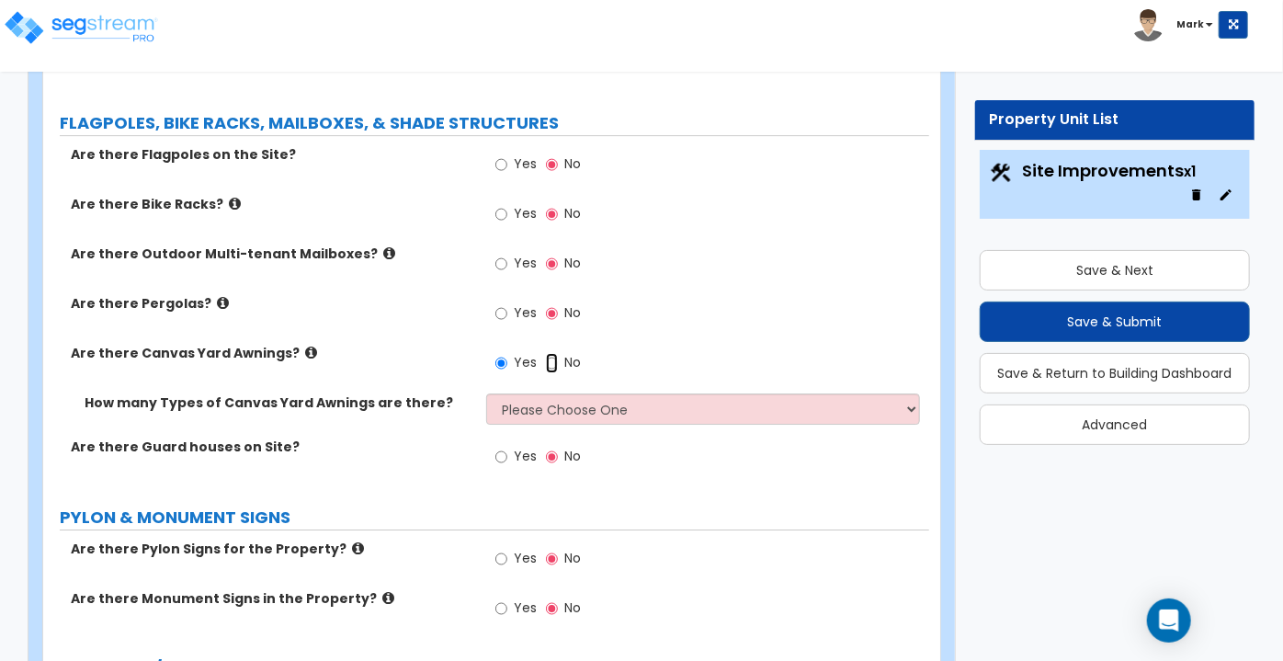
click at [546, 353] on input "No" at bounding box center [552, 363] width 12 height 20
radio input "false"
radio input "true"
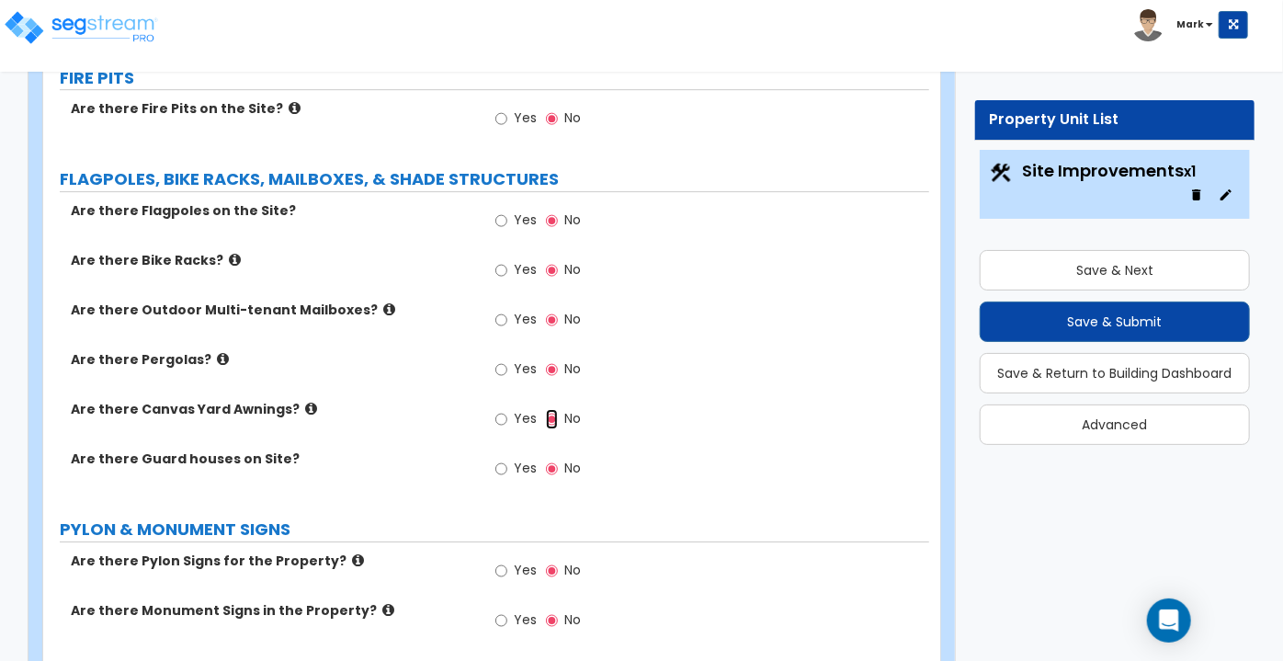
scroll to position [2887, 0]
click at [383, 303] on icon at bounding box center [389, 310] width 12 height 14
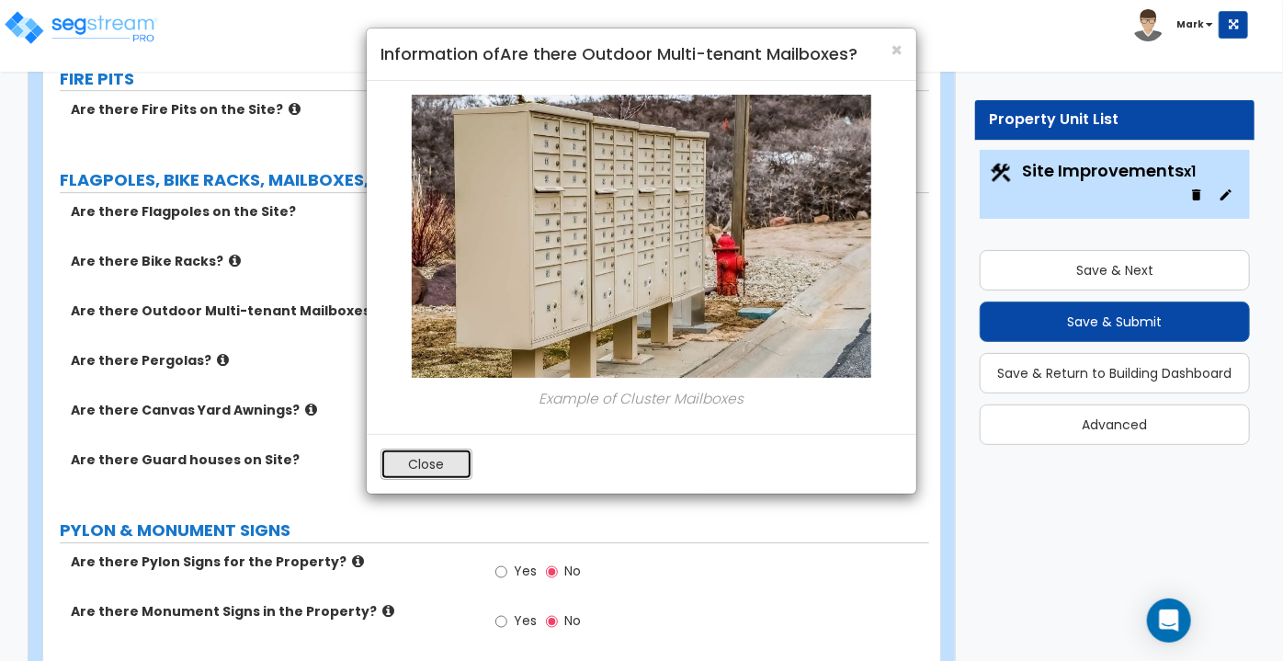
click at [419, 471] on button "Close" at bounding box center [426, 463] width 92 height 31
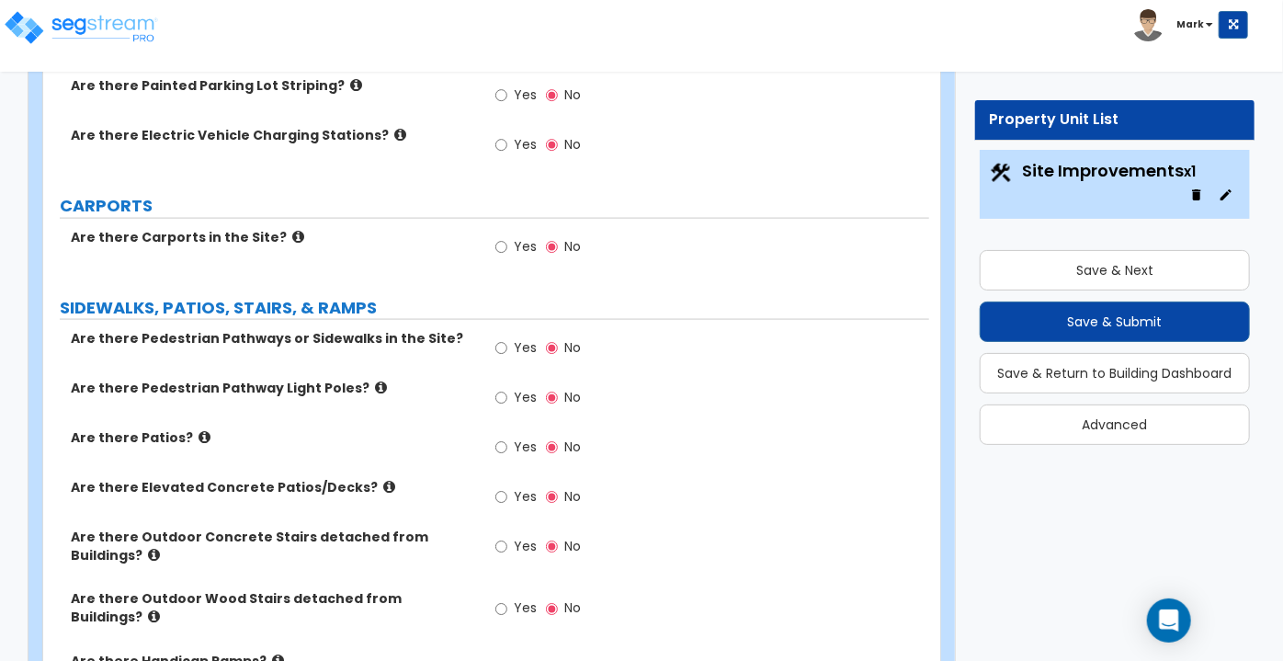
scroll to position [1191, 0]
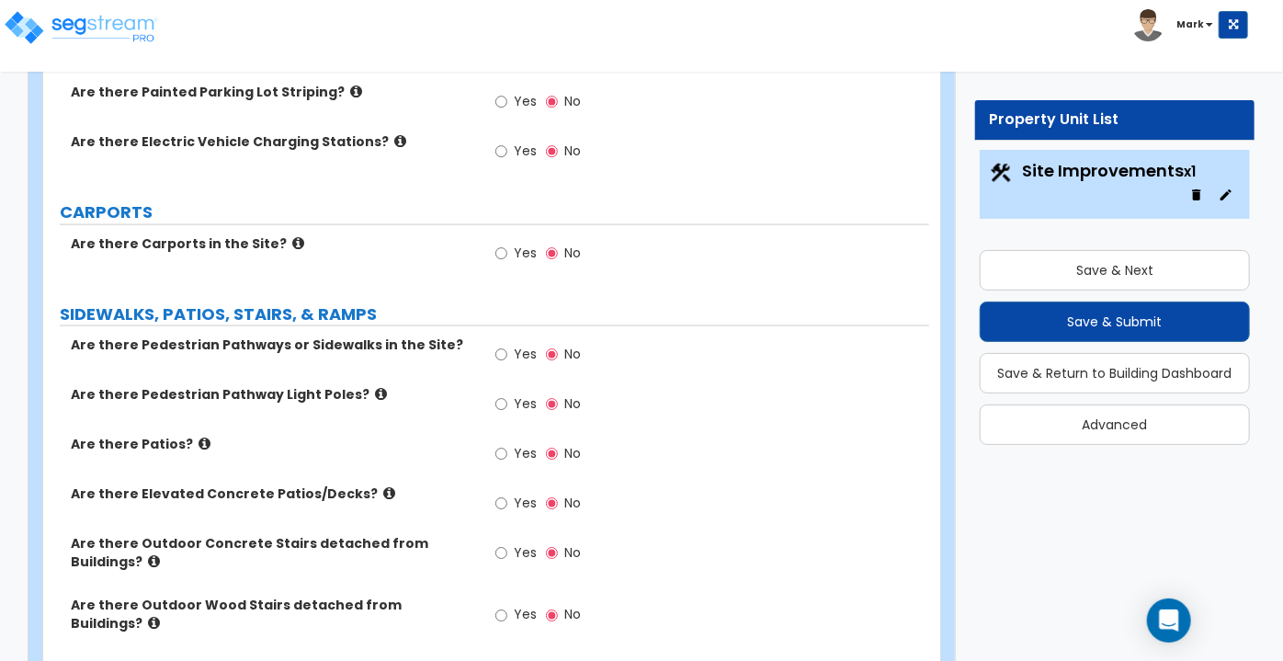
click at [292, 243] on icon at bounding box center [298, 243] width 12 height 14
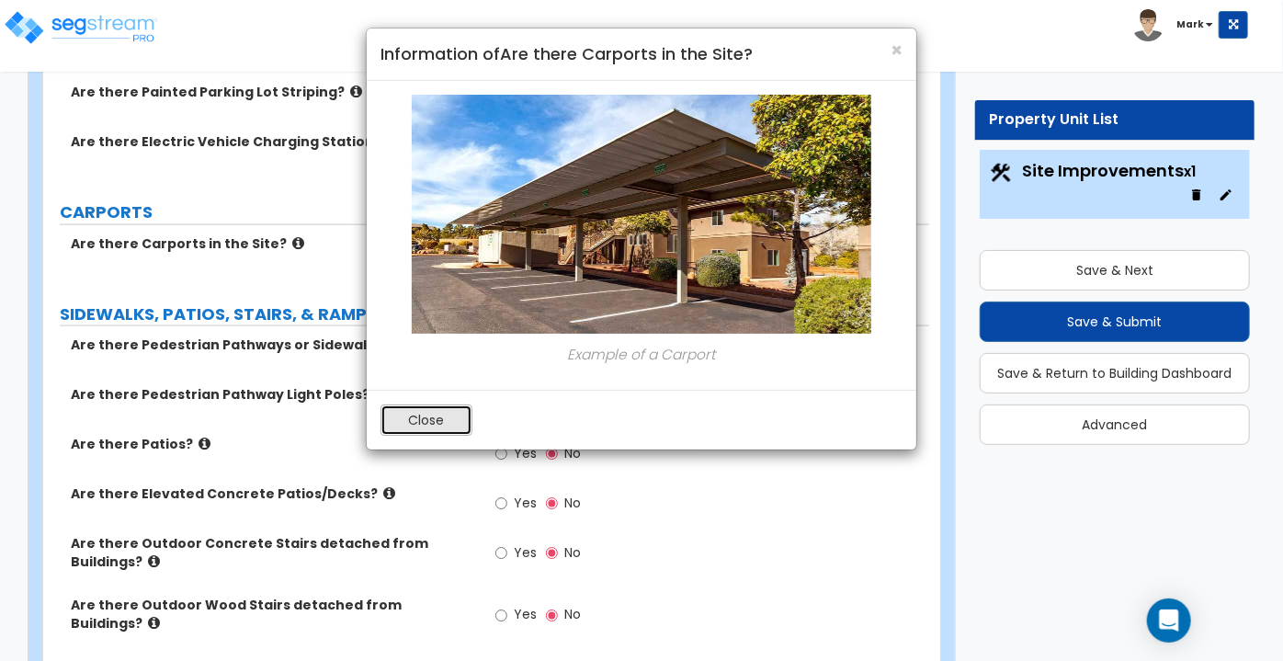
click at [402, 425] on button "Close" at bounding box center [426, 419] width 92 height 31
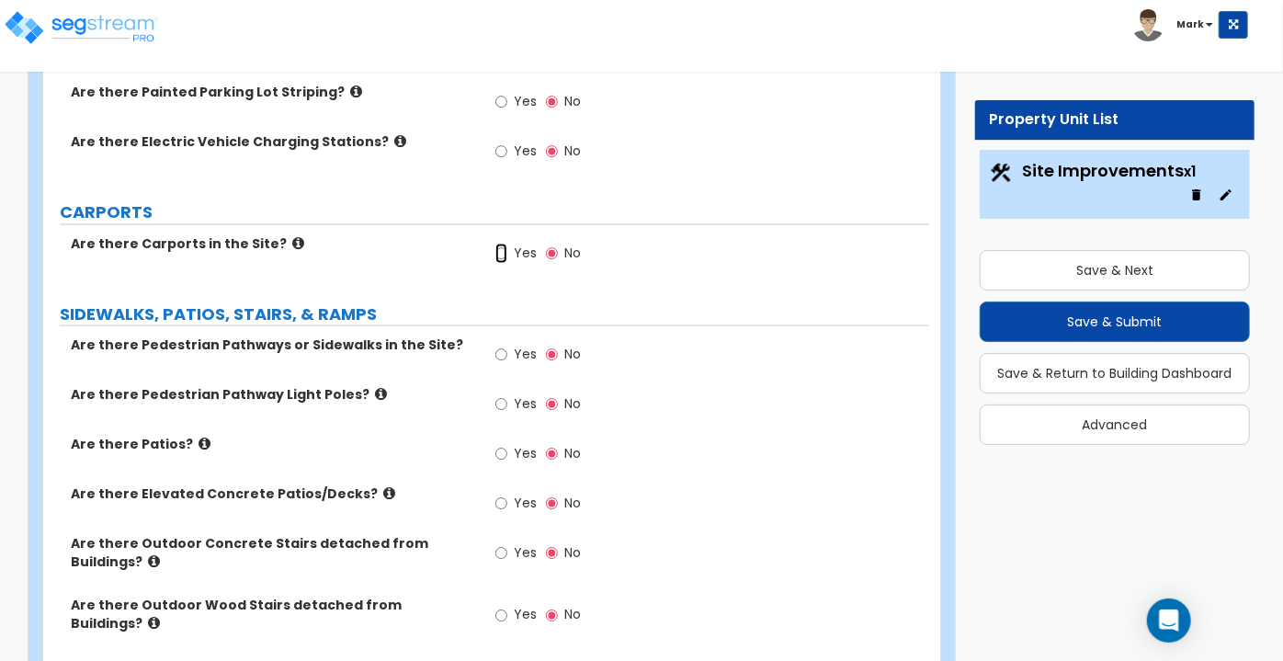
click at [502, 257] on input "Yes" at bounding box center [501, 254] width 12 height 20
radio input "true"
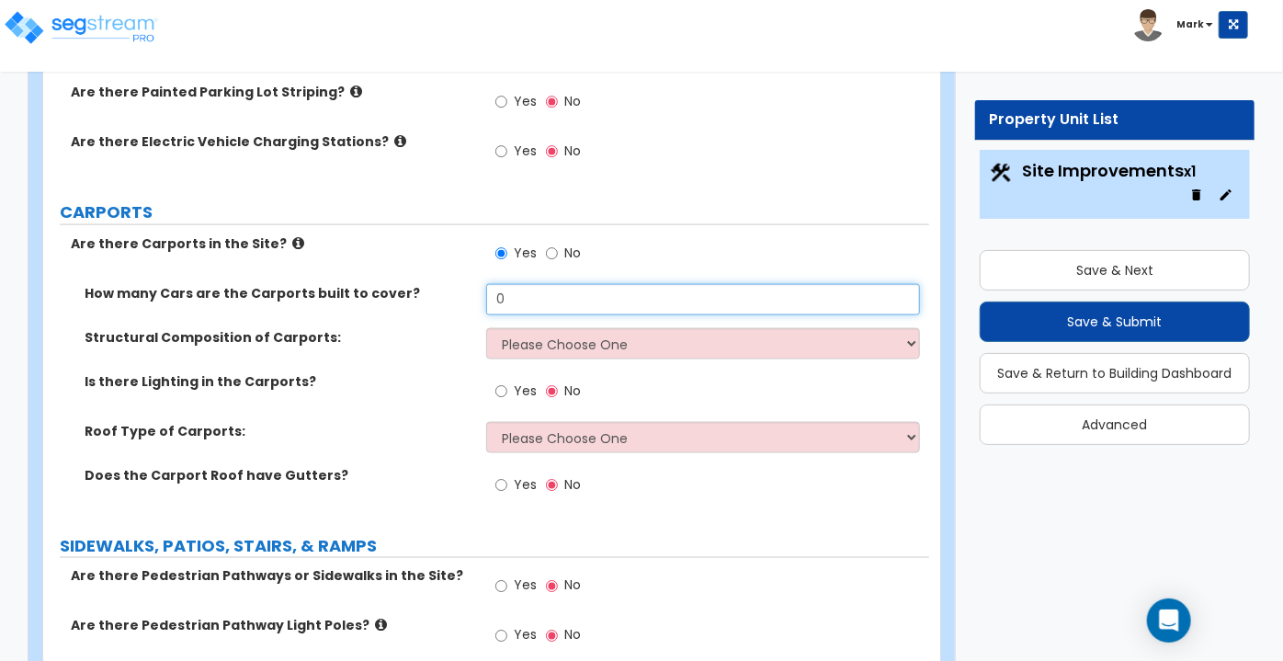
click at [522, 295] on input "0" at bounding box center [703, 299] width 434 height 31
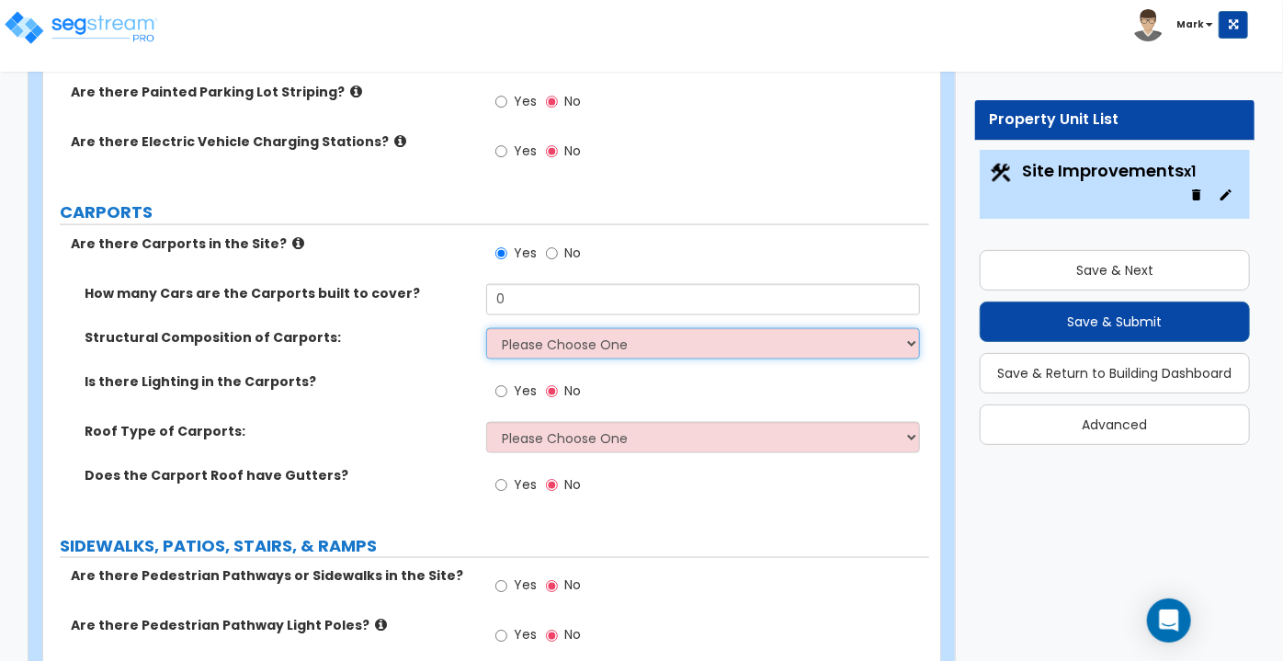
click at [536, 355] on select "Please Choose One Steel Wood" at bounding box center [703, 343] width 434 height 31
select select "1"
click at [486, 328] on select "Please Choose One Steel Wood" at bounding box center [703, 343] width 434 height 31
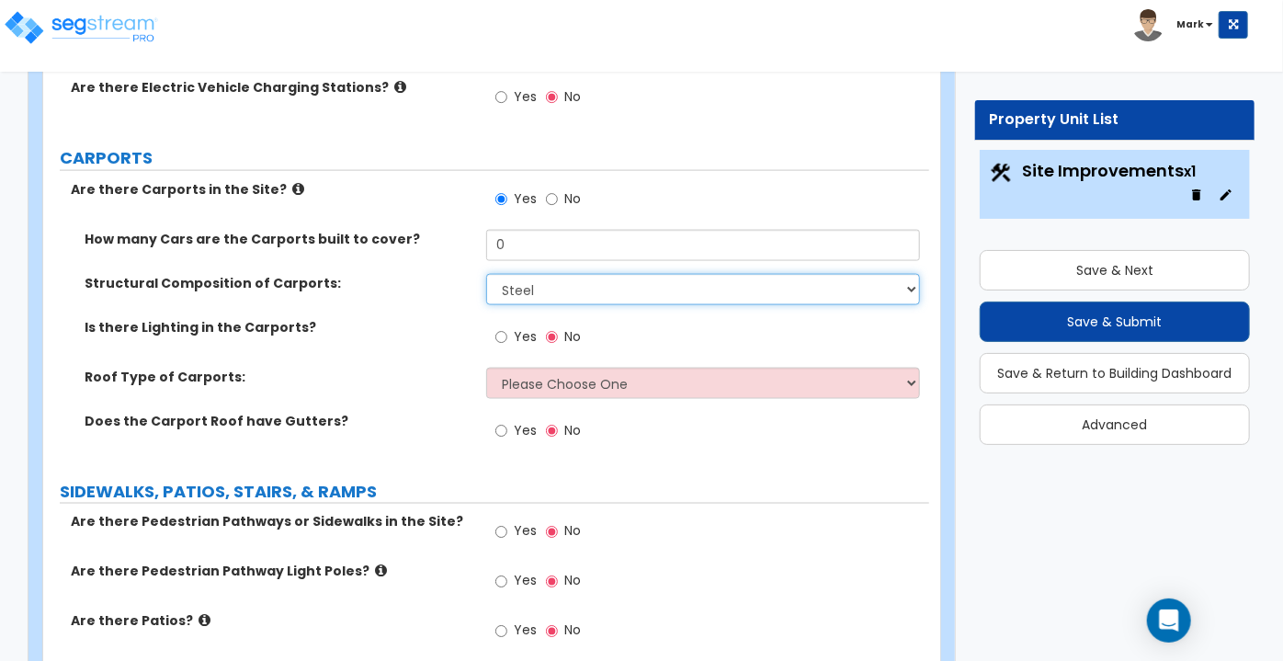
scroll to position [1267, 0]
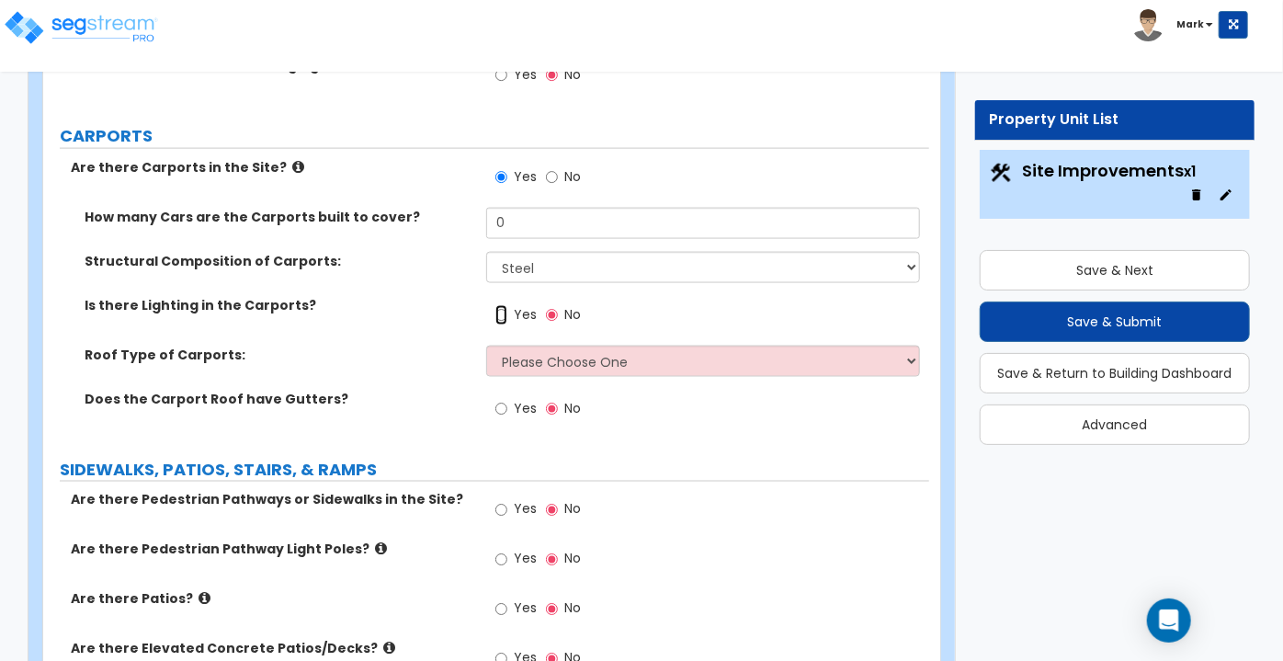
click at [503, 308] on input "Yes" at bounding box center [501, 315] width 12 height 20
radio input "true"
click at [515, 375] on div "Roof Type of Carports: Please Choose One Gabled Roof Flat Roof" at bounding box center [486, 367] width 886 height 44
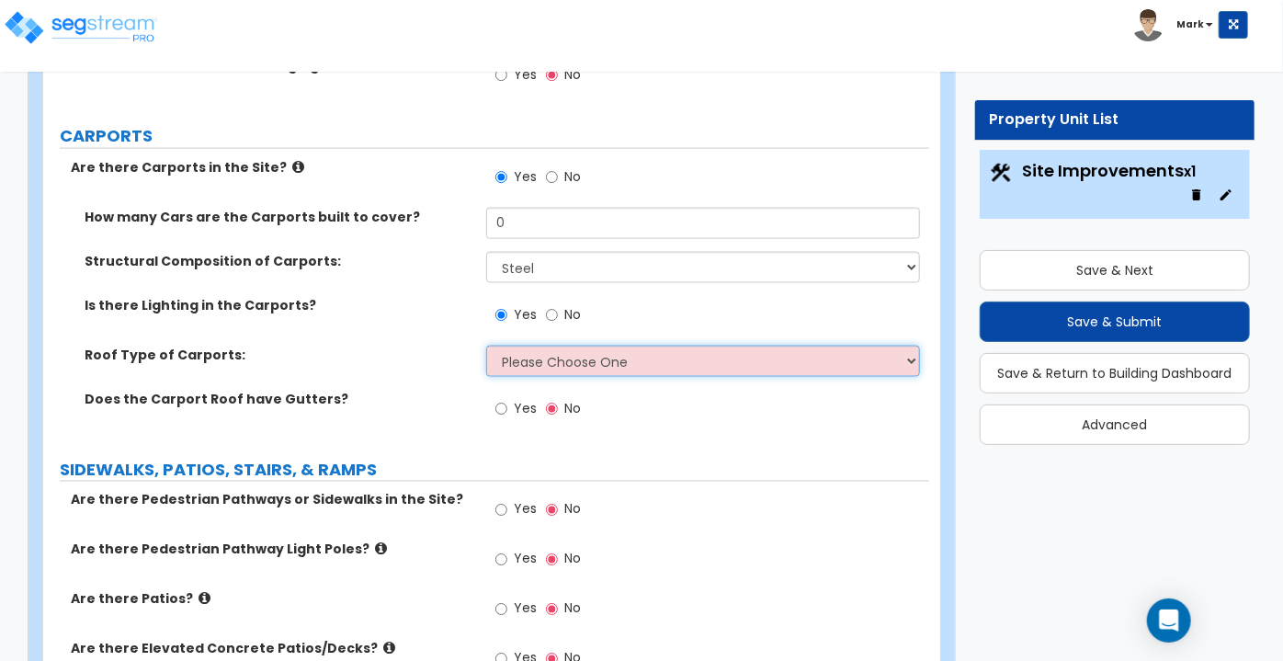
click at [527, 367] on select "Please Choose One Gabled Roof Flat Roof" at bounding box center [703, 360] width 434 height 31
select select "1"
click at [486, 345] on select "Please Choose One Gabled Roof Flat Roof" at bounding box center [703, 360] width 434 height 31
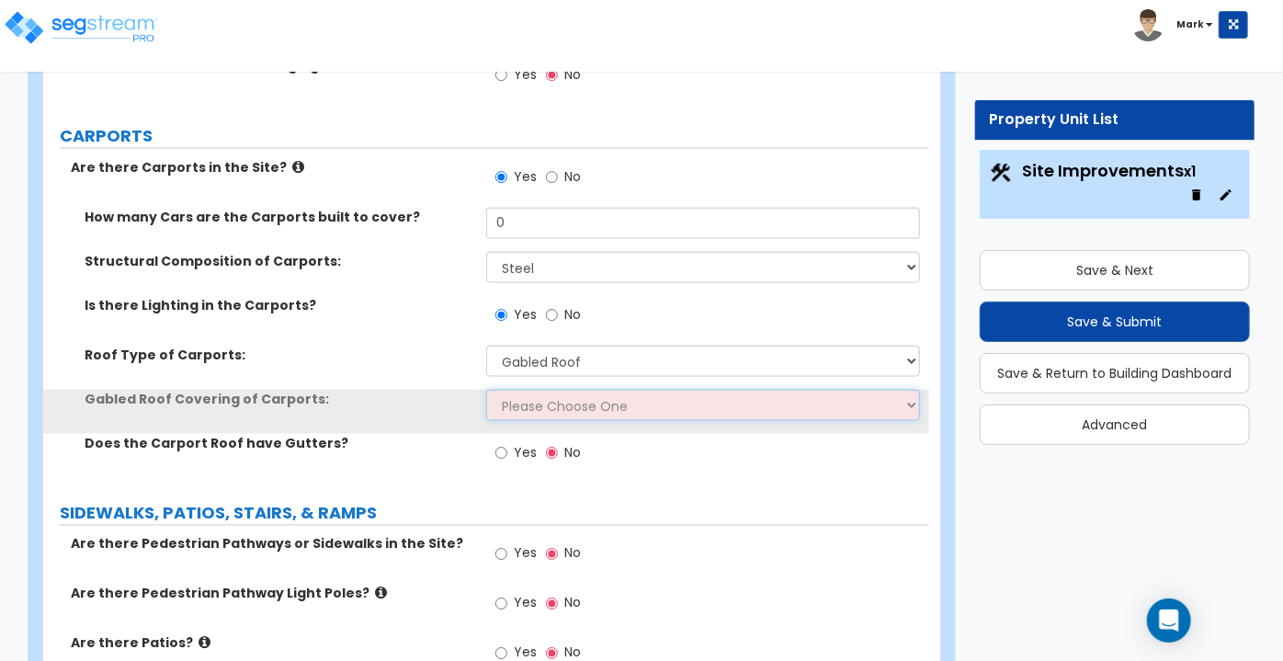
click at [551, 400] on select "Please Choose One Asphalt Shingle Clay Tile Wood Shingle Metal Shingle Standing…" at bounding box center [703, 405] width 434 height 31
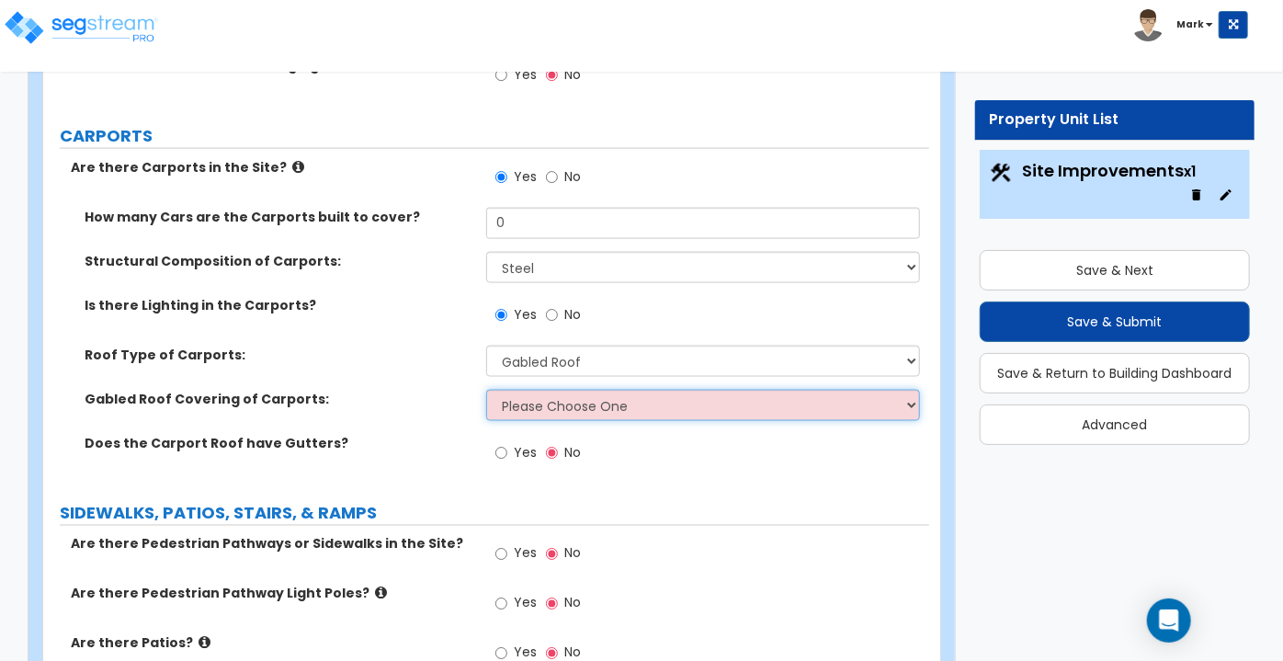
select select "4"
click at [486, 390] on select "Please Choose One Asphalt Shingle Clay Tile Wood Shingle Metal Shingle Standing…" at bounding box center [703, 405] width 434 height 31
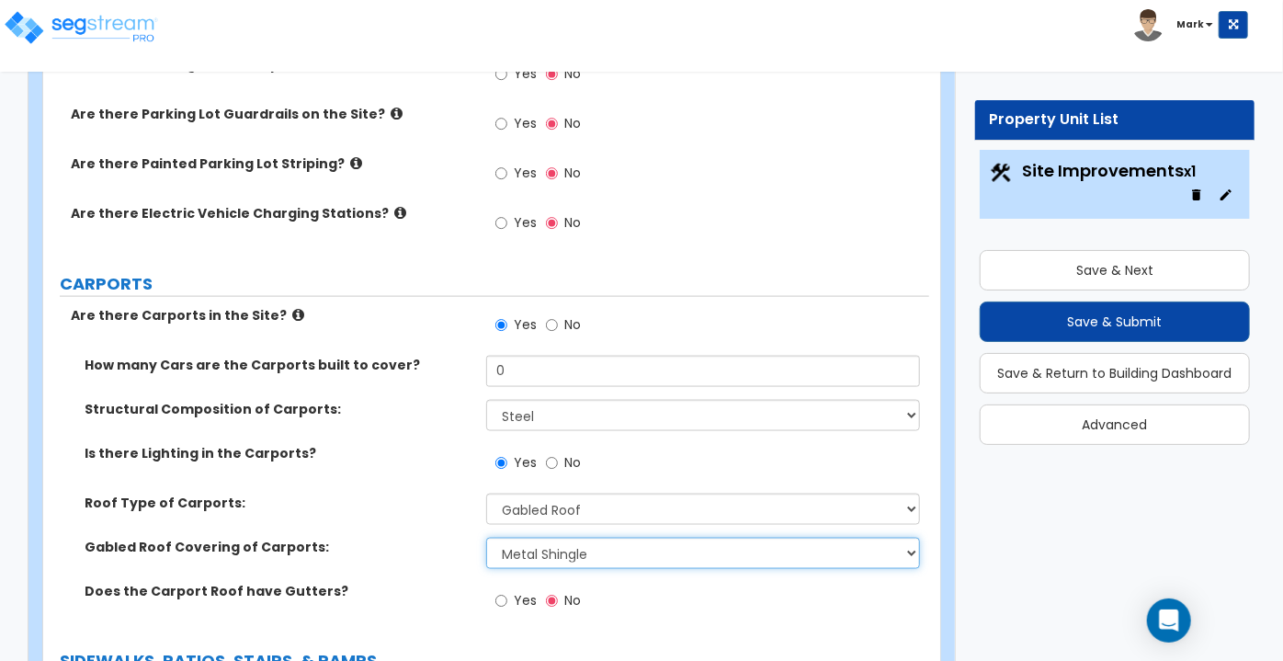
scroll to position [1092, 0]
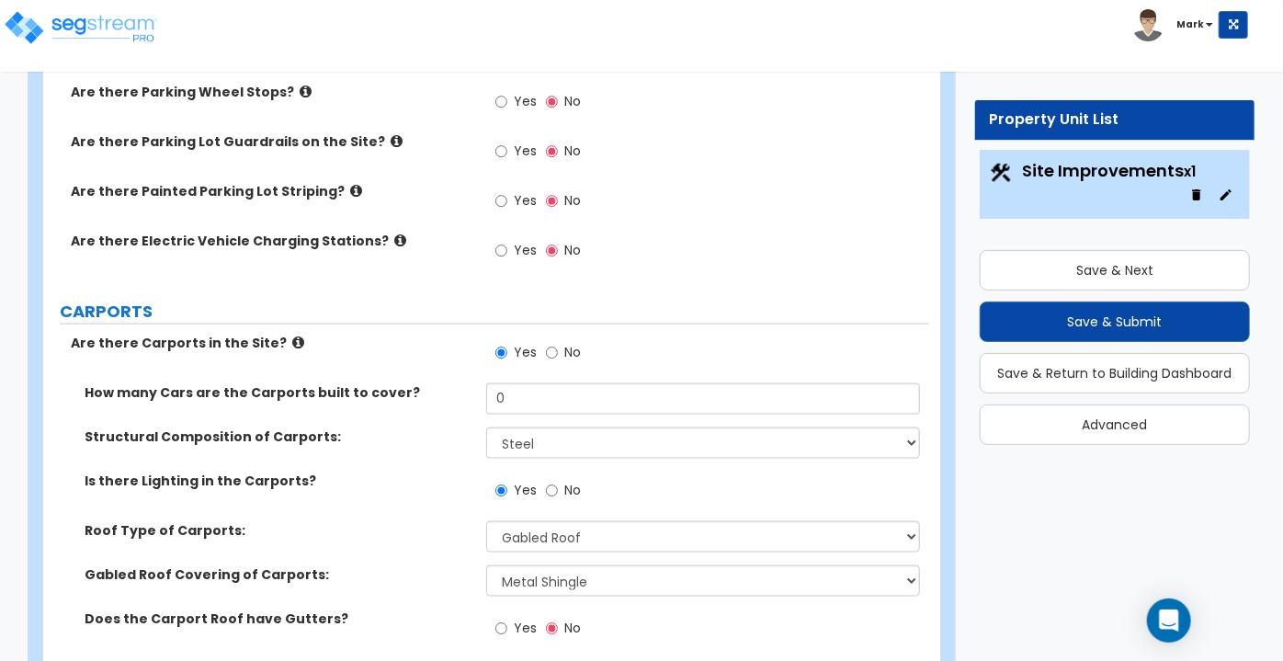
click at [458, 386] on label "How many Cars are the Carports built to cover?" at bounding box center [279, 392] width 388 height 18
drag, startPoint x: 550, startPoint y: 398, endPoint x: 374, endPoint y: 396, distance: 176.4
click at [374, 396] on div "How many Cars are the Carports built to cover? 0" at bounding box center [486, 405] width 886 height 44
type input "12"
click at [419, 318] on label "CARPORTS" at bounding box center [494, 312] width 869 height 24
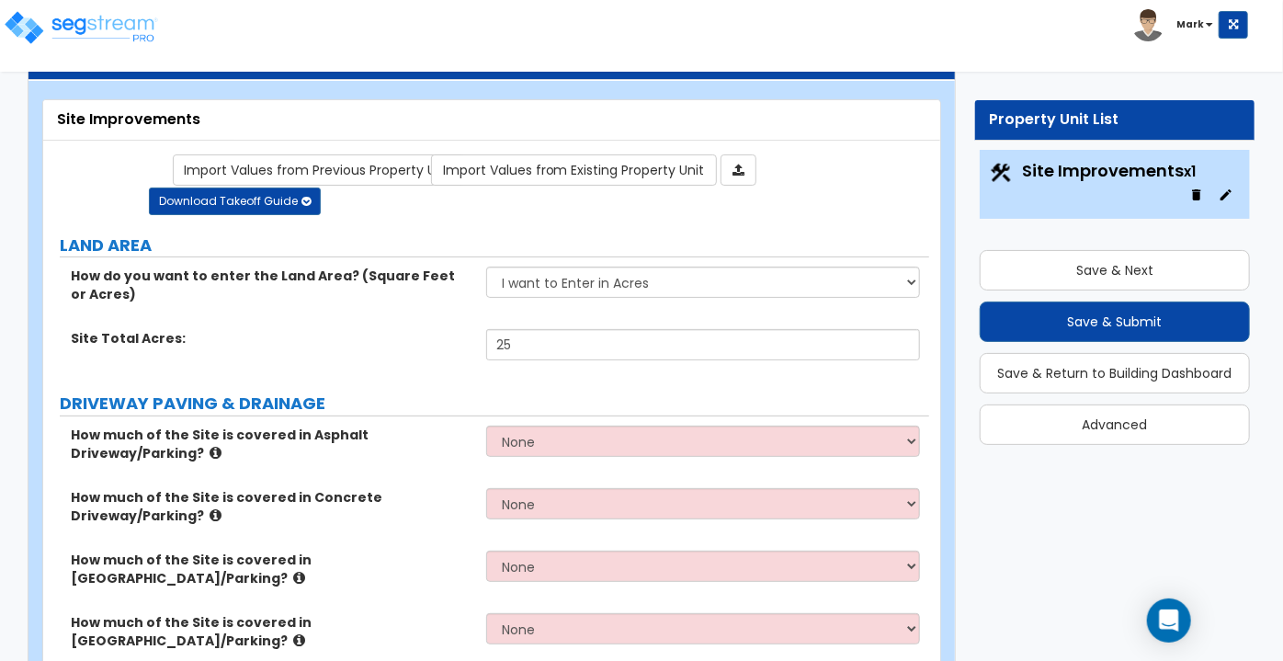
scroll to position [0, 0]
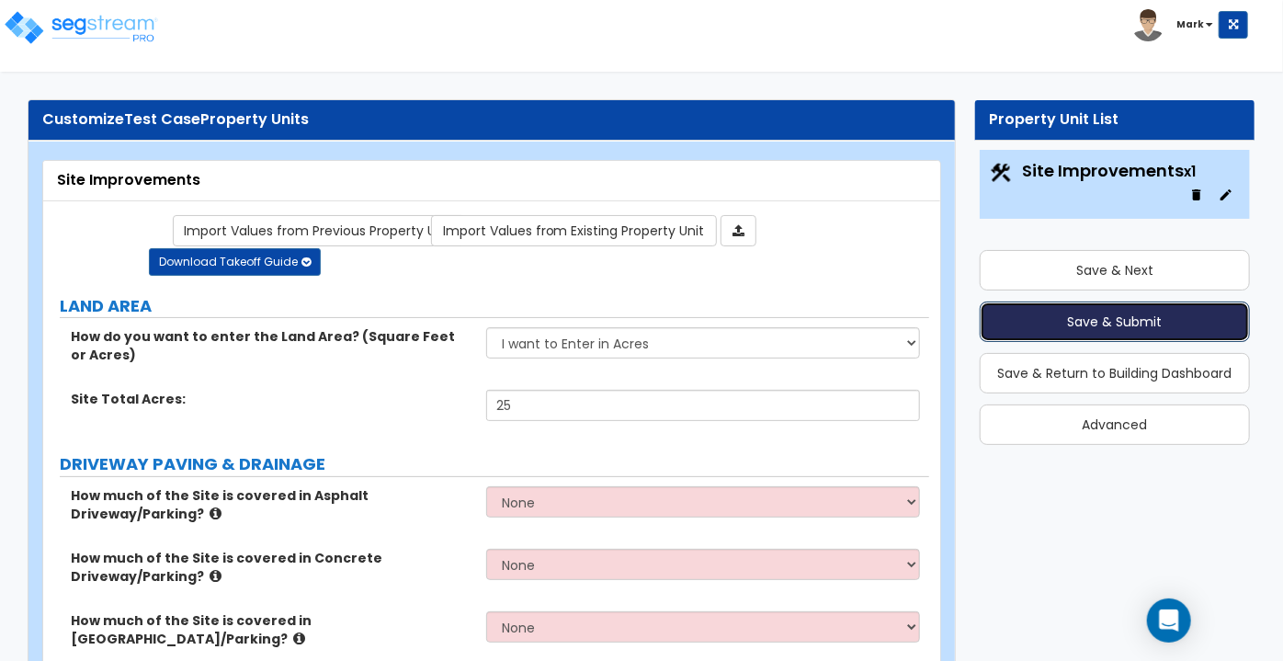
click at [1027, 333] on button "Save & Submit" at bounding box center [1115, 321] width 270 height 40
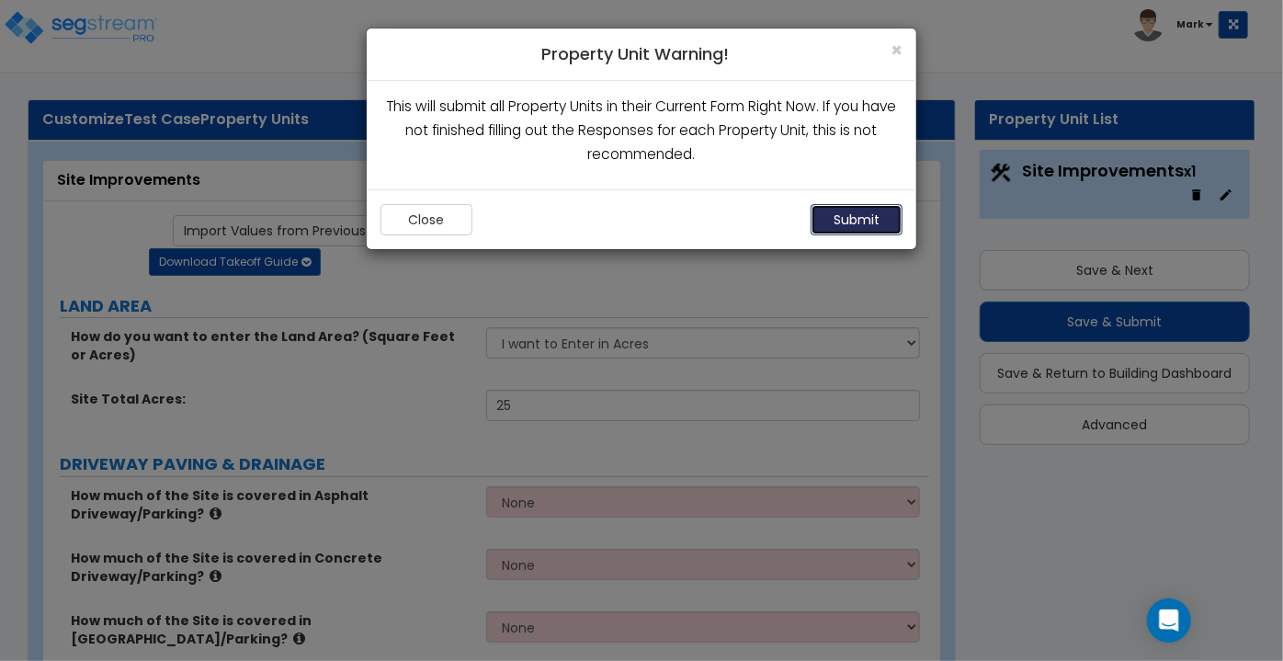
click at [884, 220] on button "Submit" at bounding box center [856, 219] width 92 height 31
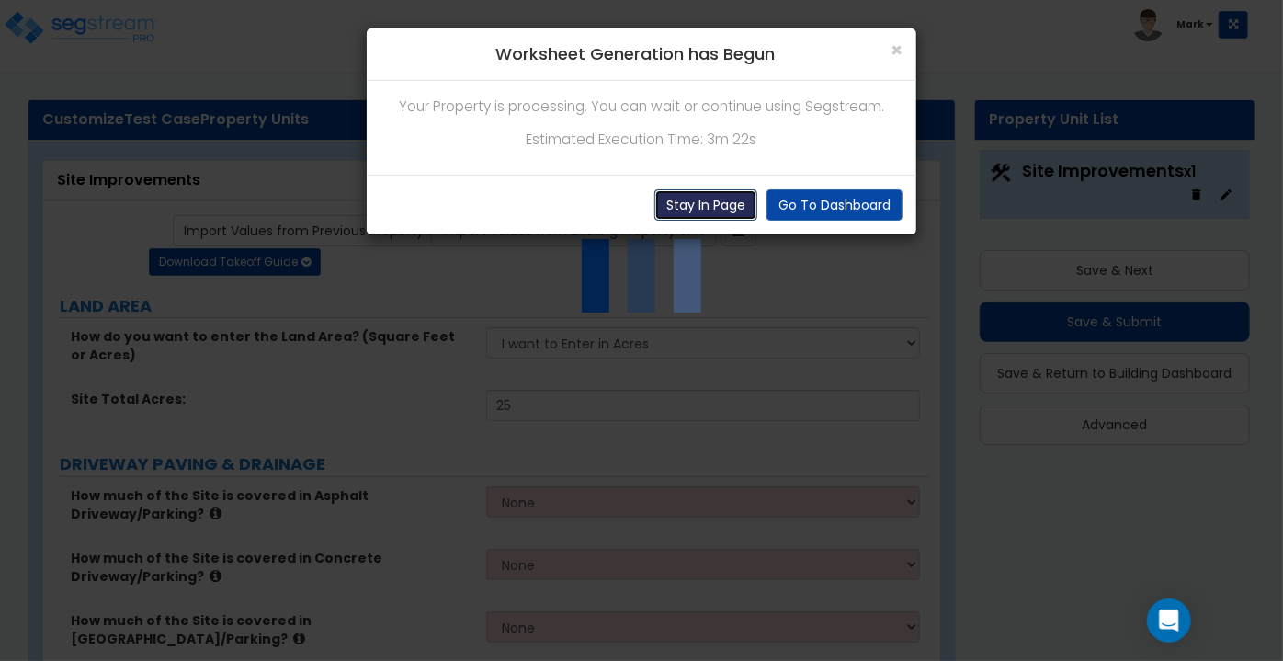
click at [715, 210] on button "Stay In Page" at bounding box center [705, 204] width 103 height 31
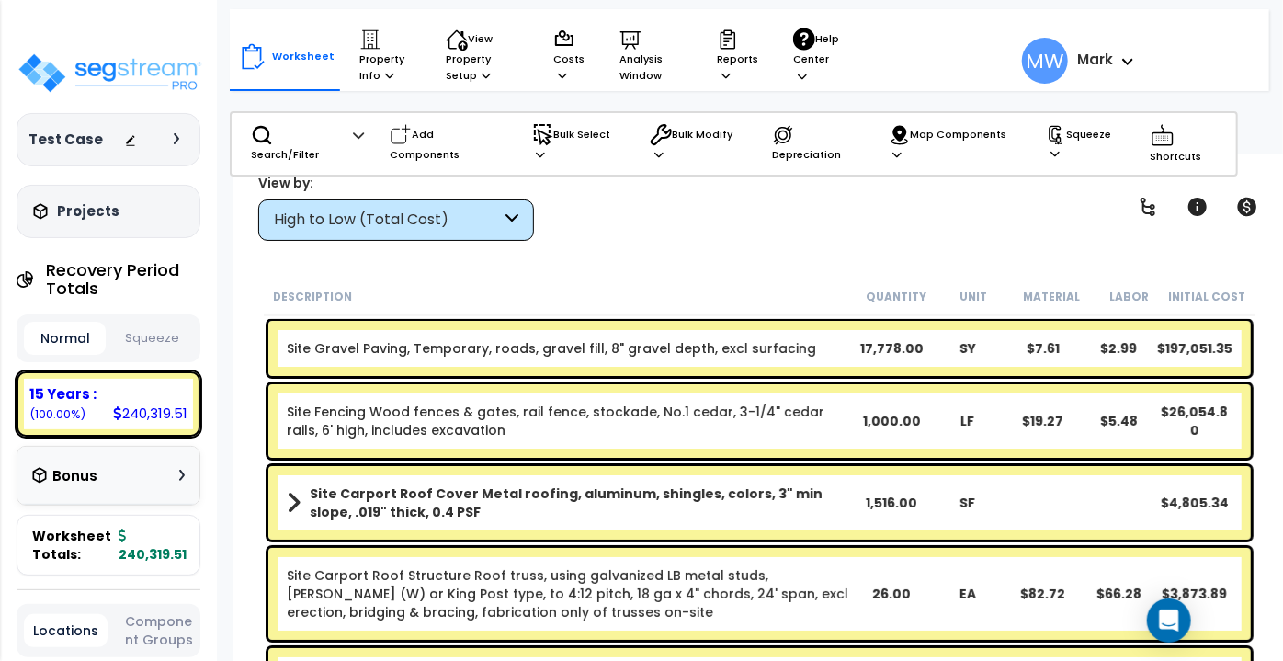
scroll to position [81, 0]
click at [500, 216] on div "High to Low (Total Cost)" at bounding box center [387, 220] width 227 height 21
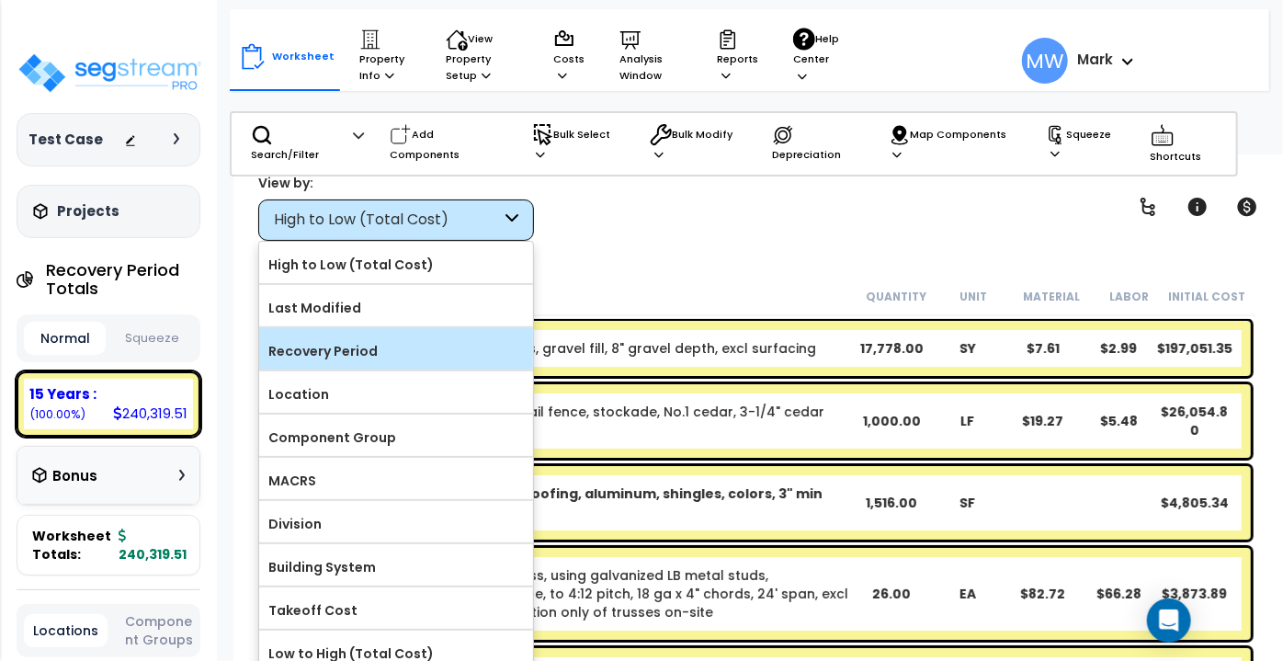
click at [357, 333] on div "Recovery Period" at bounding box center [396, 348] width 274 height 41
click at [343, 341] on label "Recovery Period" at bounding box center [396, 351] width 274 height 28
click at [0, 0] on input "Recovery Period" at bounding box center [0, 0] width 0 height 0
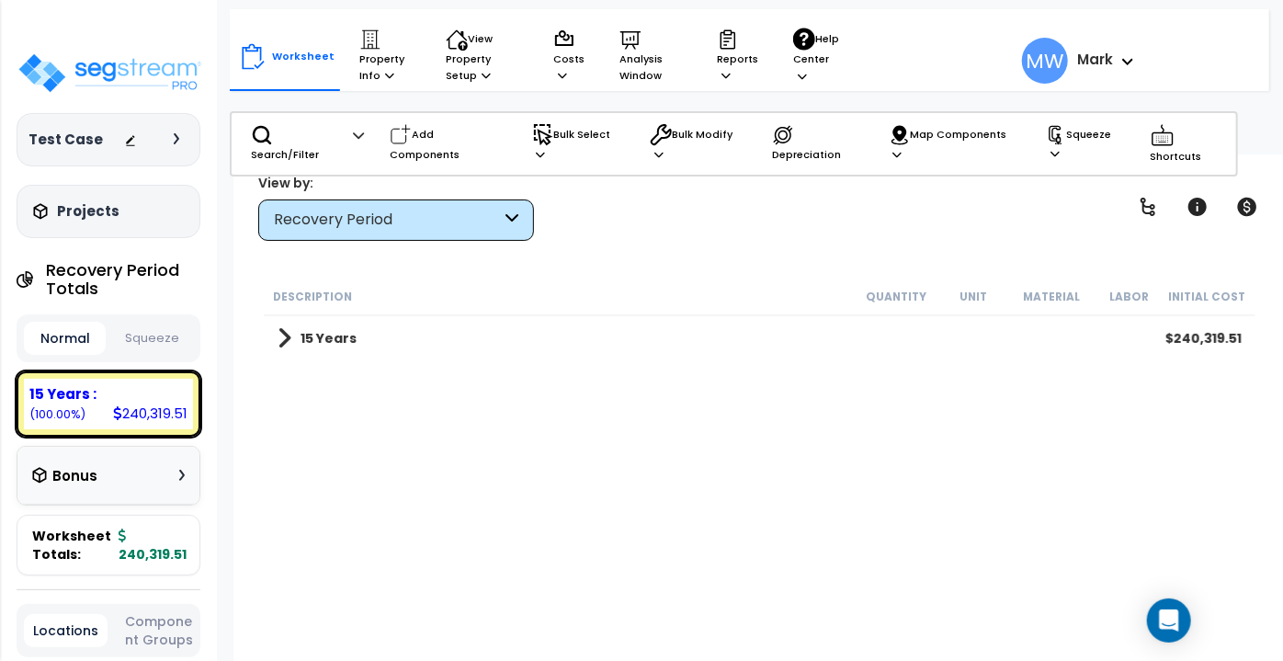
scroll to position [0, 0]
click at [343, 341] on b "15 Years" at bounding box center [328, 338] width 56 height 18
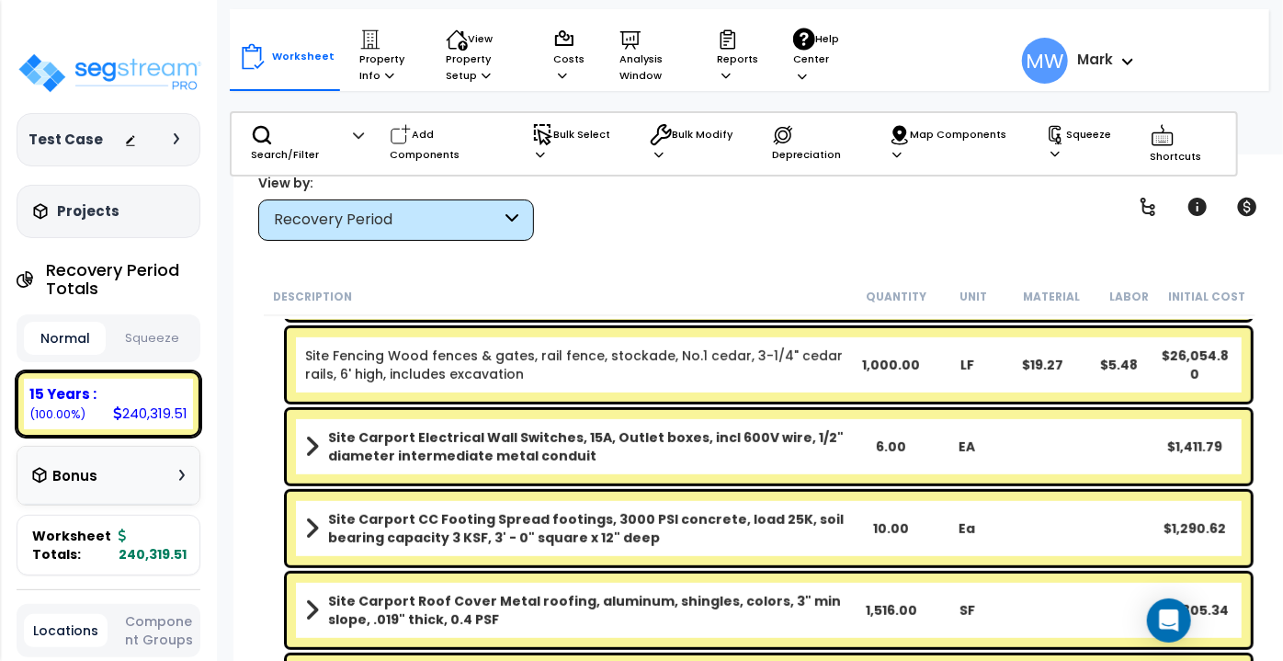
scroll to position [60, 0]
click at [154, 348] on button "Squeeze" at bounding box center [151, 339] width 82 height 32
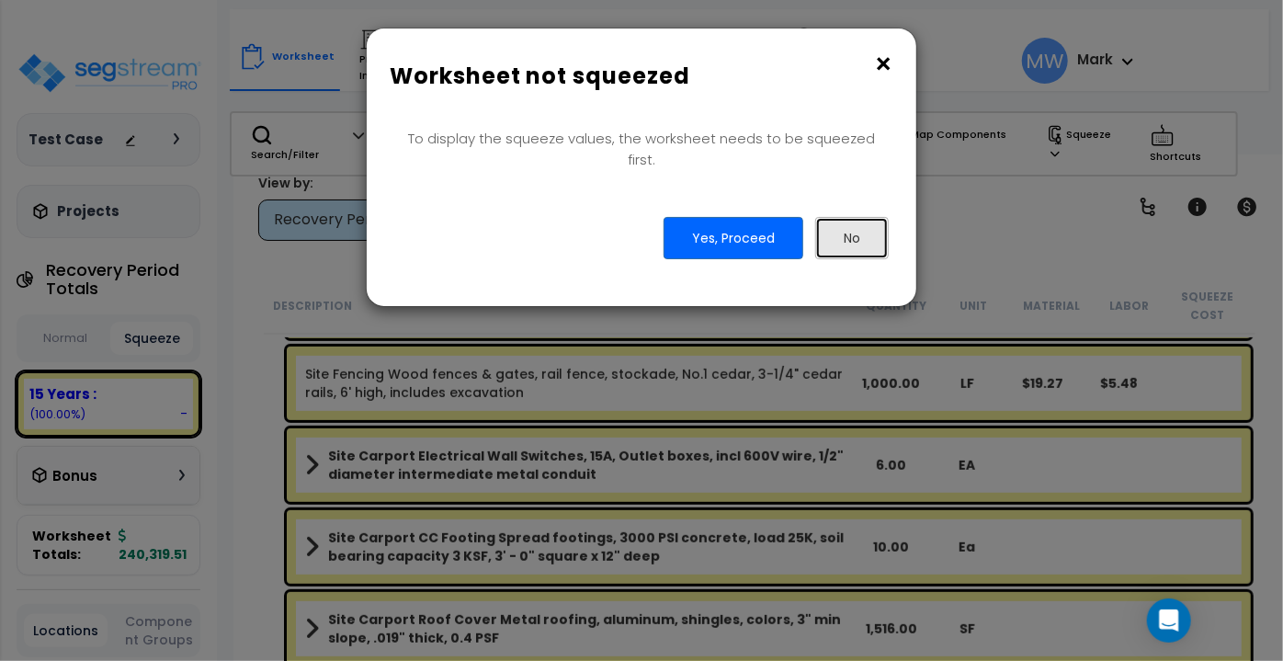
click at [852, 220] on button "No" at bounding box center [852, 238] width 74 height 42
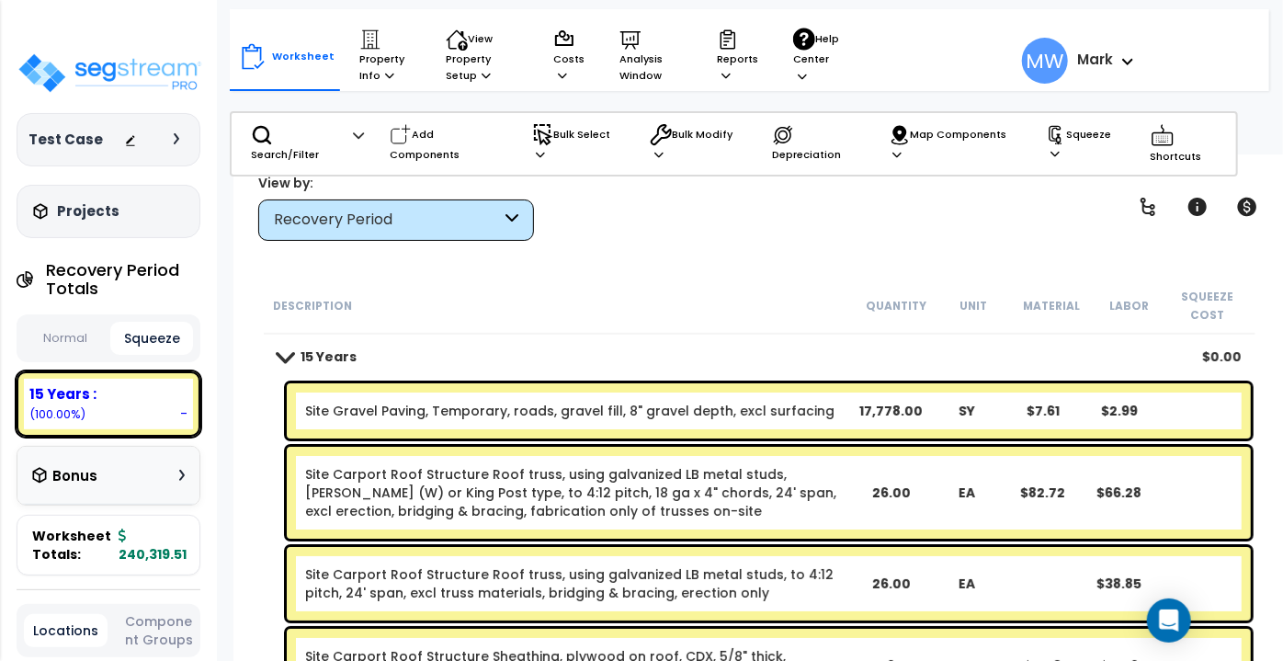
scroll to position [0, 0]
click at [74, 346] on button "Normal" at bounding box center [65, 339] width 82 height 32
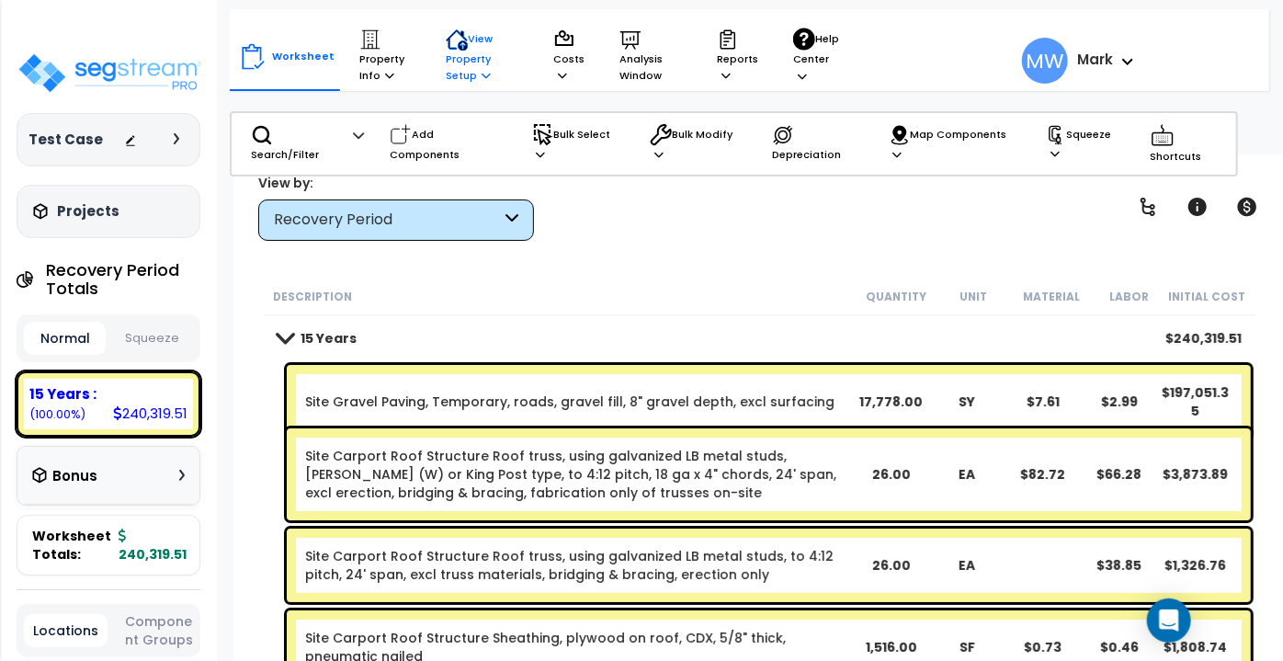
click at [411, 51] on p "View Property Setup" at bounding box center [384, 56] width 51 height 56
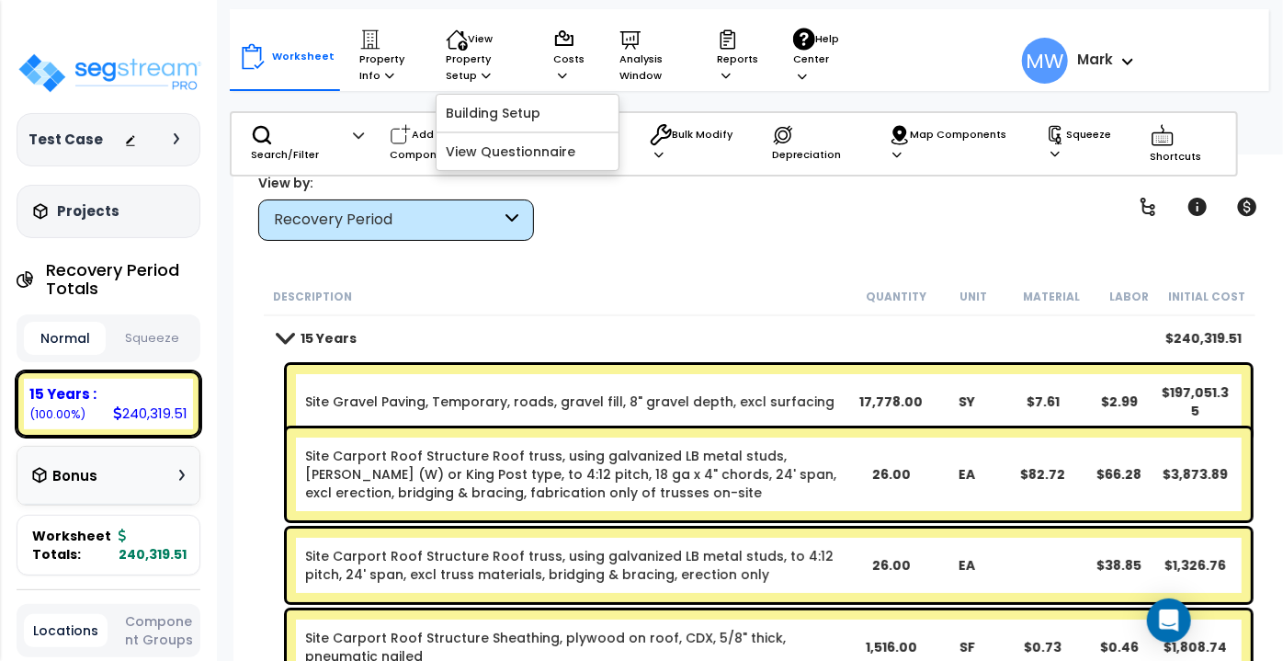
click at [615, 266] on div "Worksheet Property Info Property Setup Add Property Unit Template property Clon…" at bounding box center [759, 484] width 1052 height 661
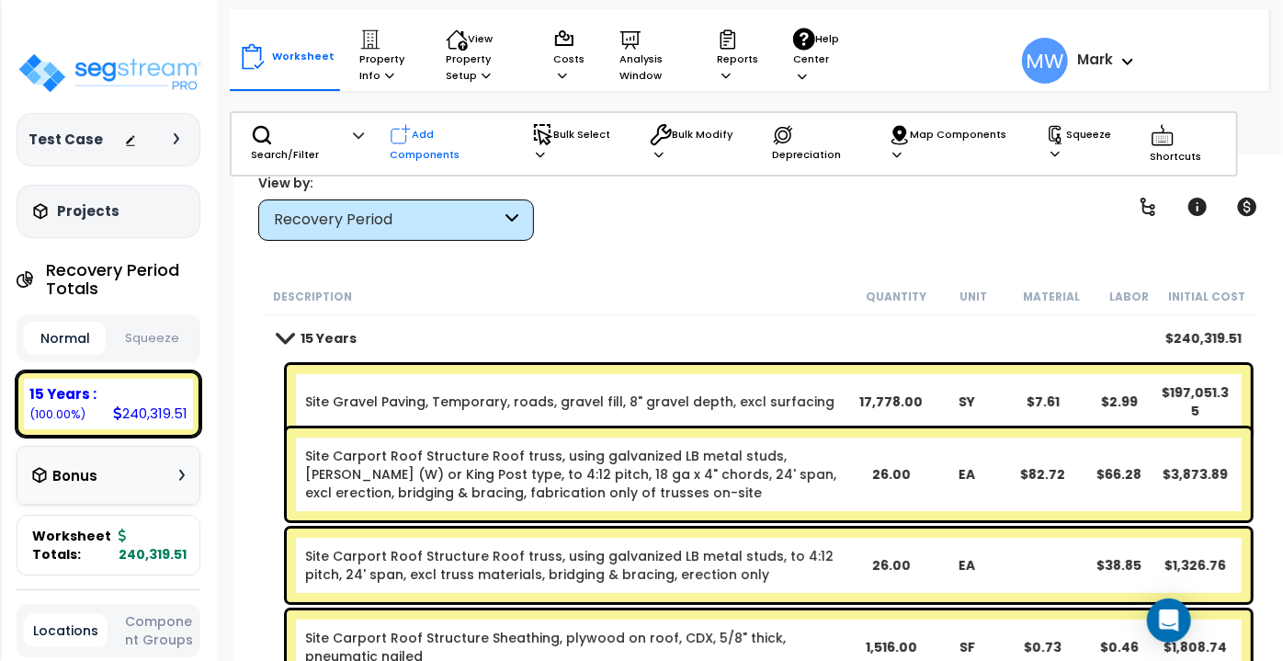
click at [429, 159] on p "Add Components" at bounding box center [448, 144] width 117 height 40
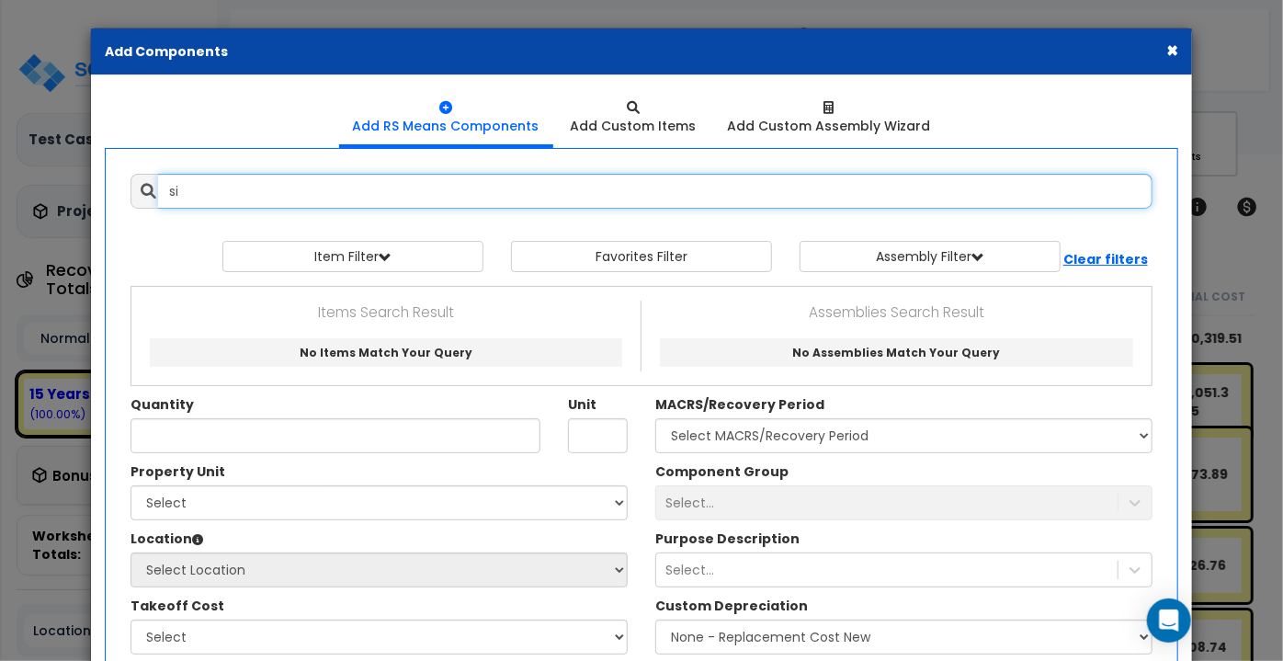
type input "s"
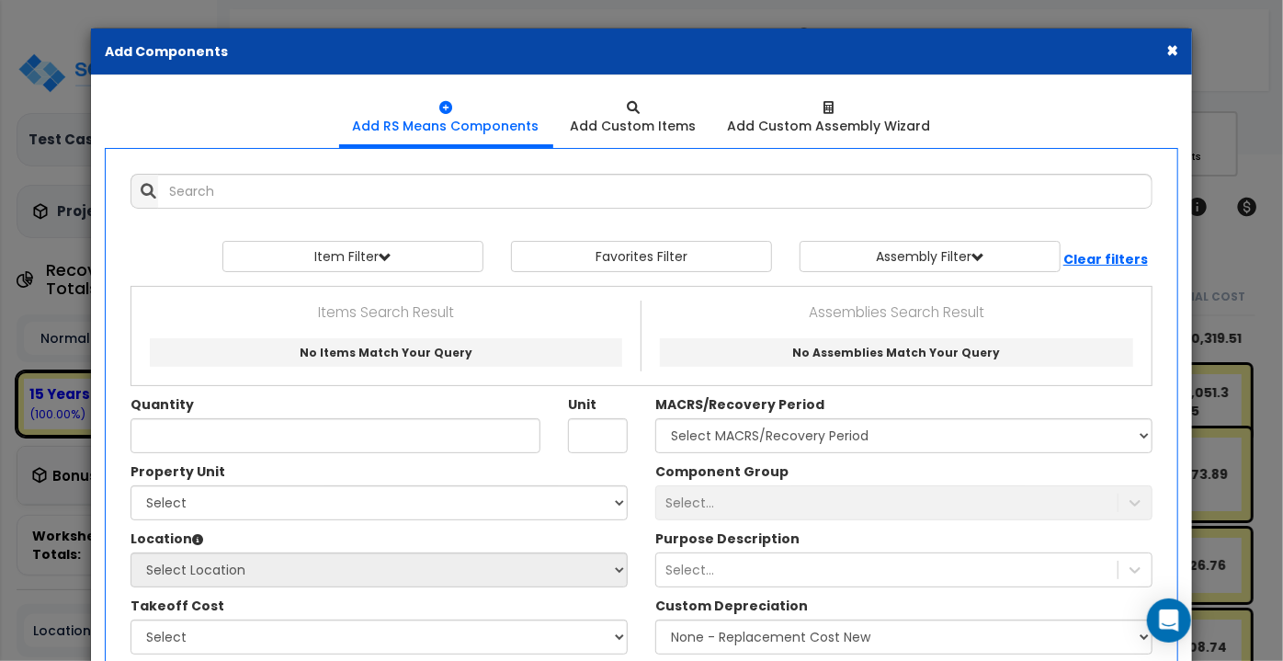
click at [1181, 49] on div "× Add Components" at bounding box center [641, 51] width 1101 height 47
click at [1176, 48] on button "×" at bounding box center [1172, 49] width 12 height 19
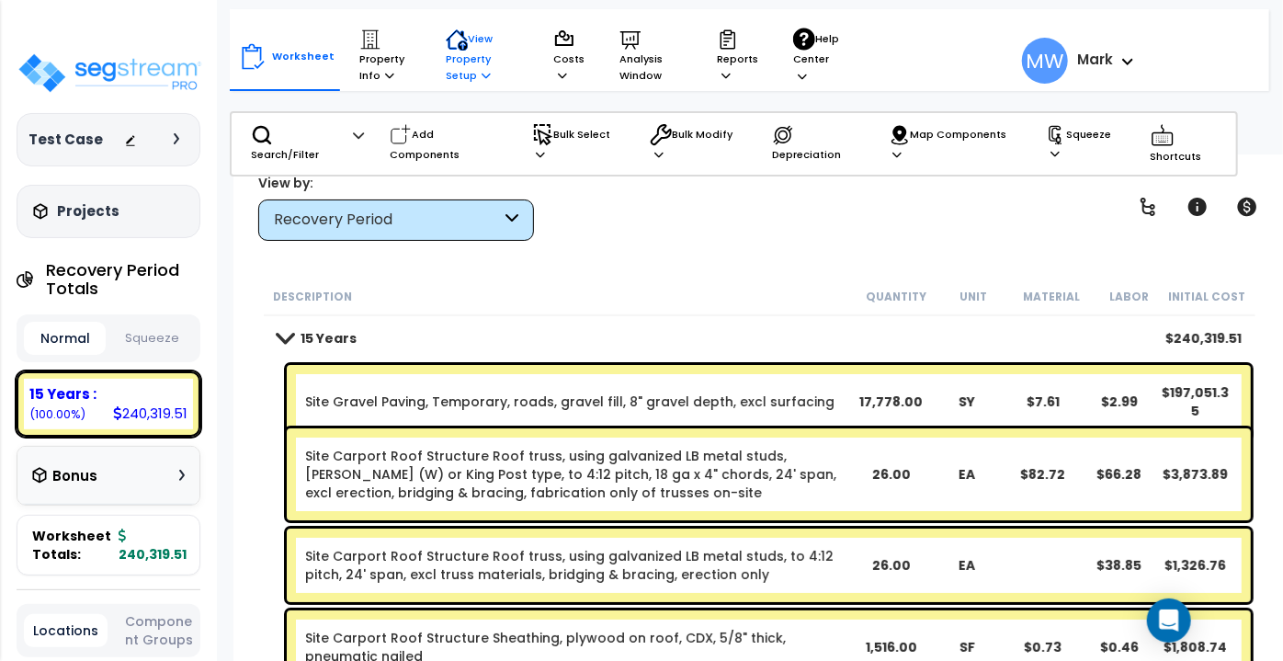
click at [411, 81] on p "View Property Setup" at bounding box center [384, 56] width 51 height 56
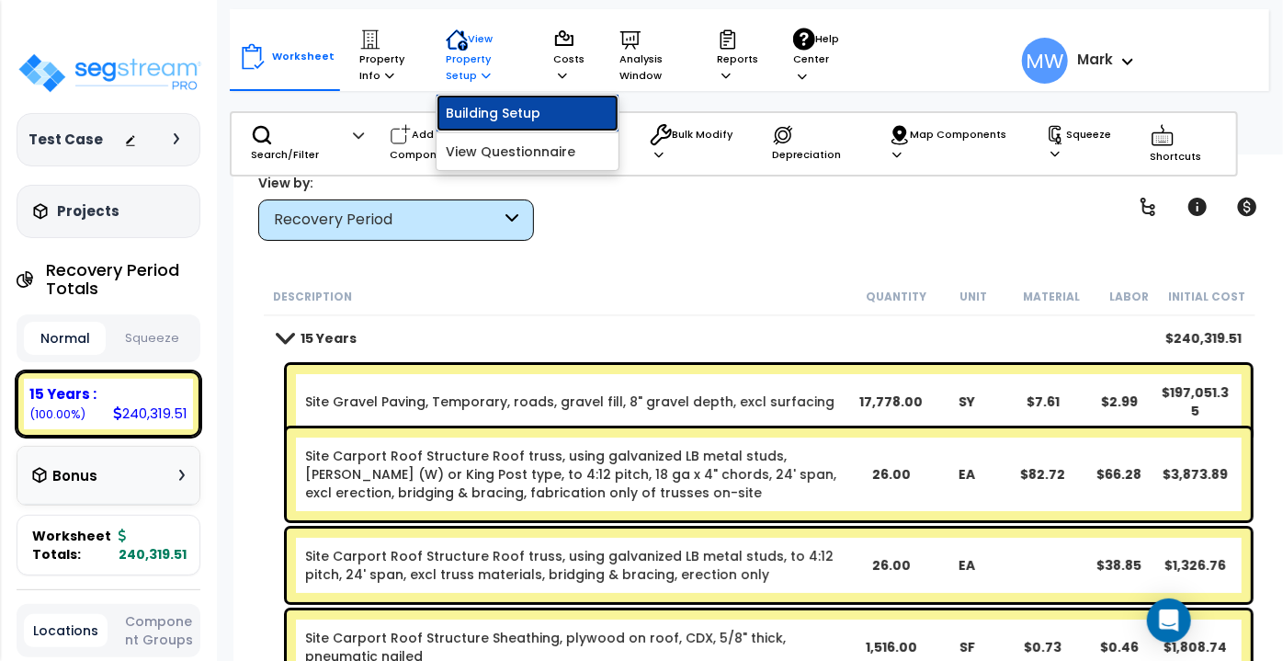
click at [497, 109] on link "Building Setup" at bounding box center [527, 113] width 182 height 37
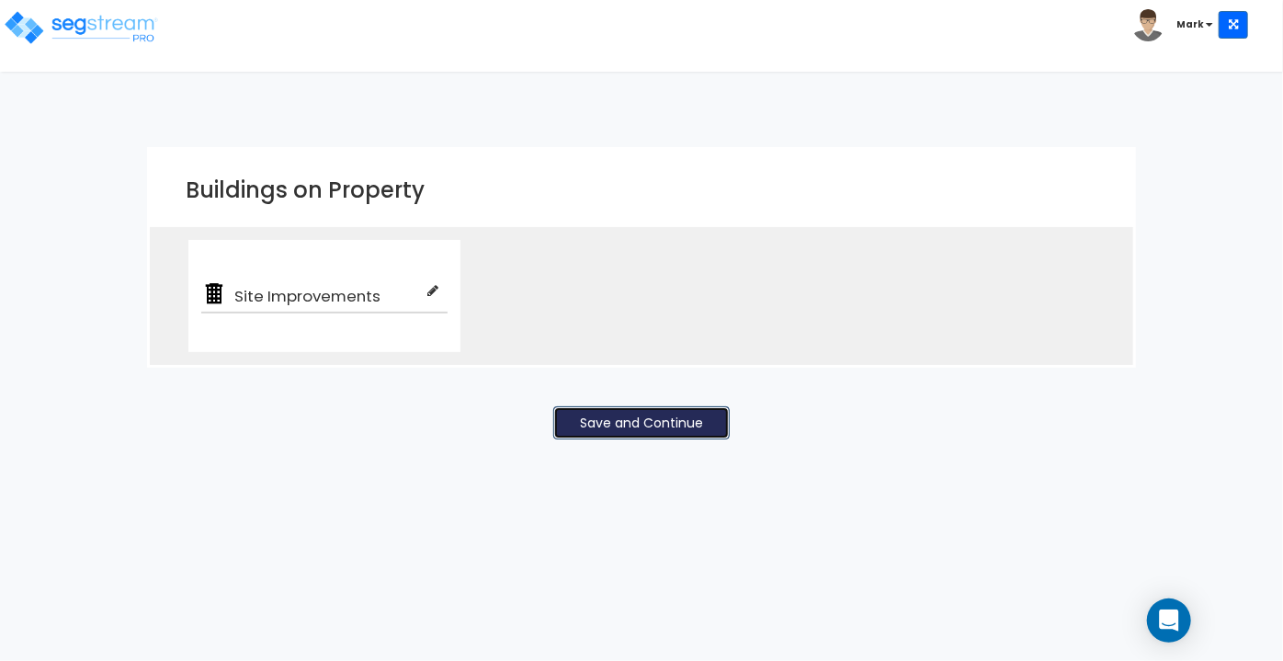
click at [598, 412] on button "Save and Continue" at bounding box center [641, 422] width 176 height 33
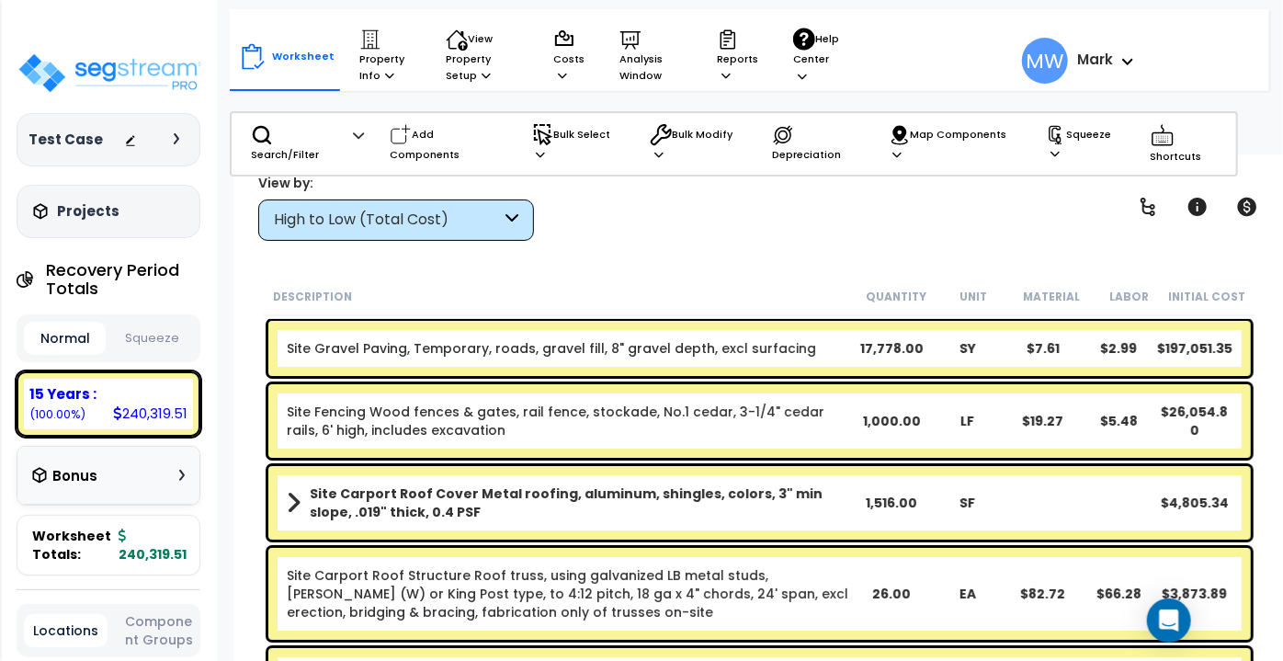
click at [422, 60] on div "Worksheet Property Info Property Setup Add Property Unit Template property Clon…" at bounding box center [545, 55] width 612 height 75
click at [411, 70] on p "View Property Setup" at bounding box center [384, 56] width 51 height 56
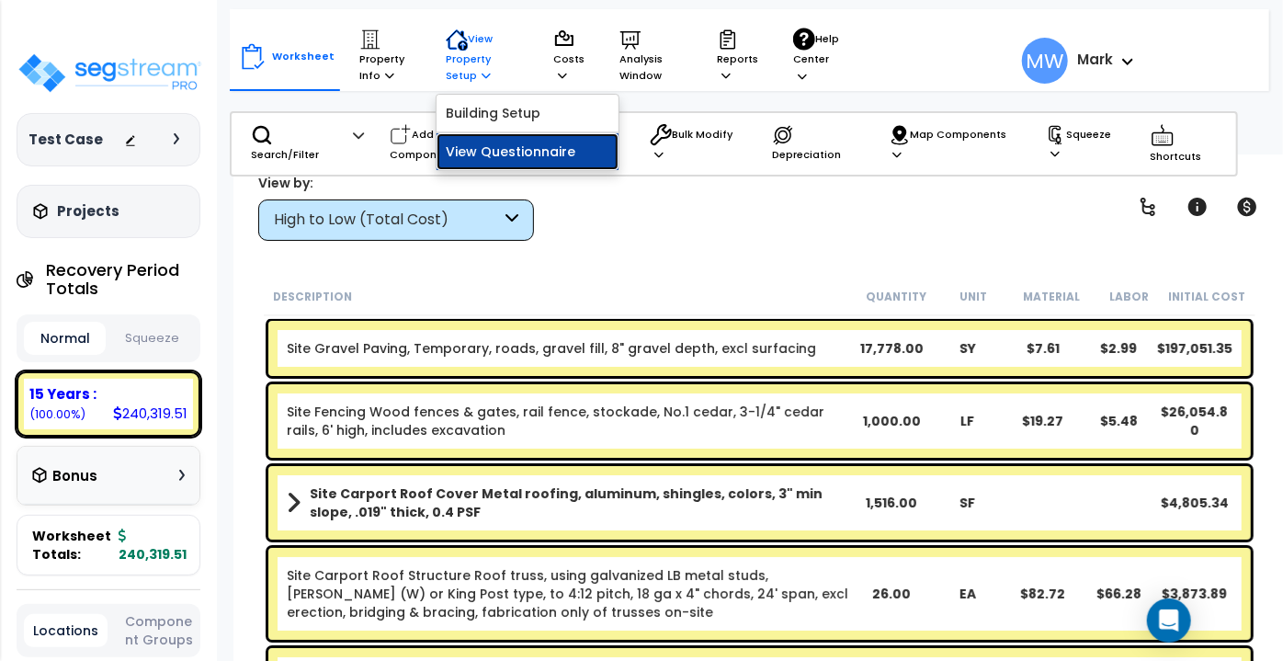
click at [493, 151] on link "View Questionnaire" at bounding box center [527, 151] width 182 height 37
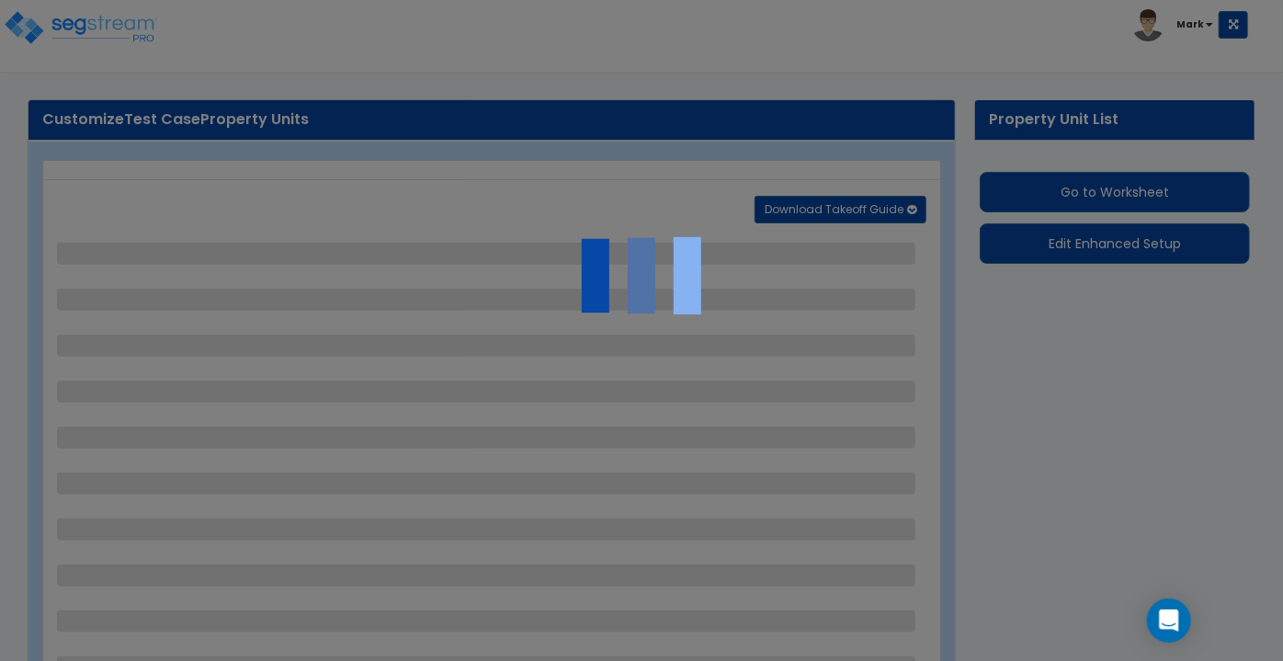
select select "2"
select select "1"
select select "4"
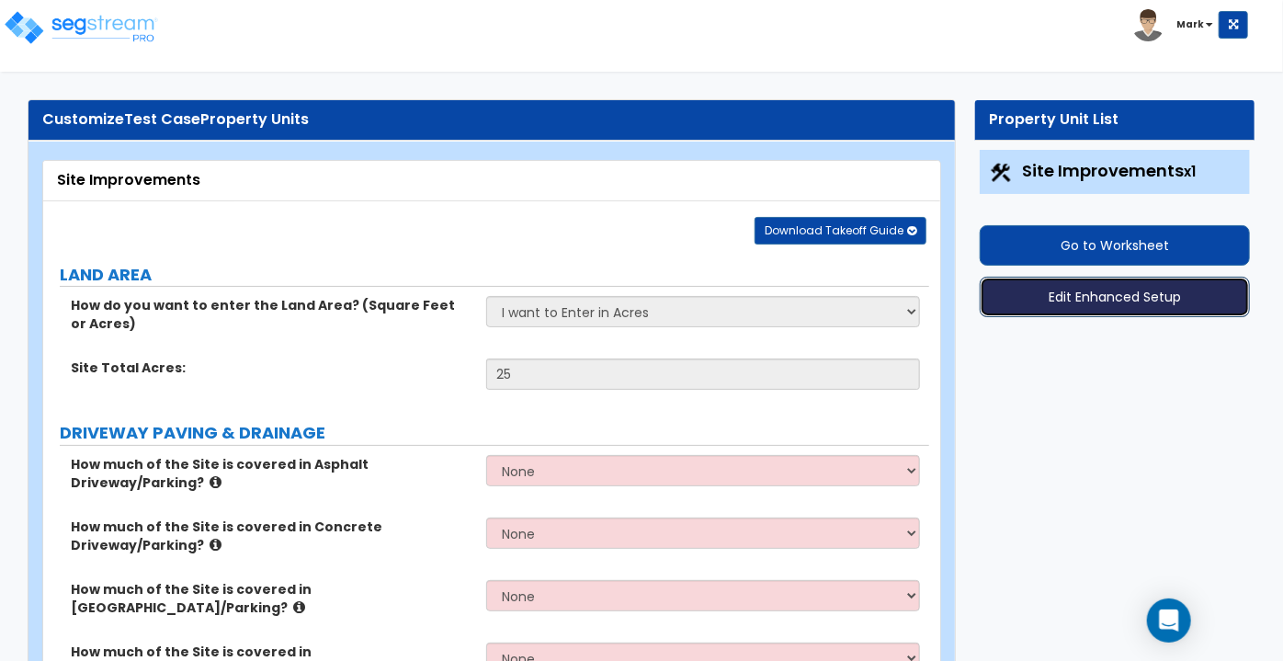
click at [1060, 300] on button "Edit Enhanced Setup" at bounding box center [1115, 297] width 270 height 40
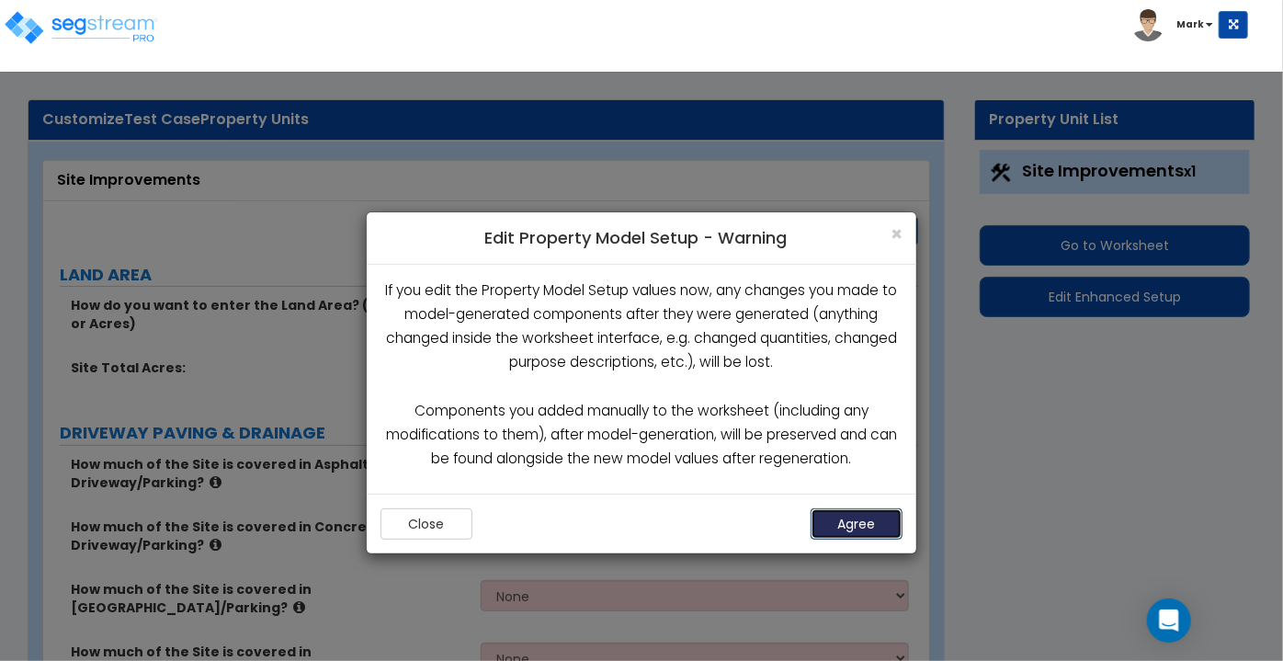
click at [853, 508] on button "Agree" at bounding box center [856, 523] width 92 height 31
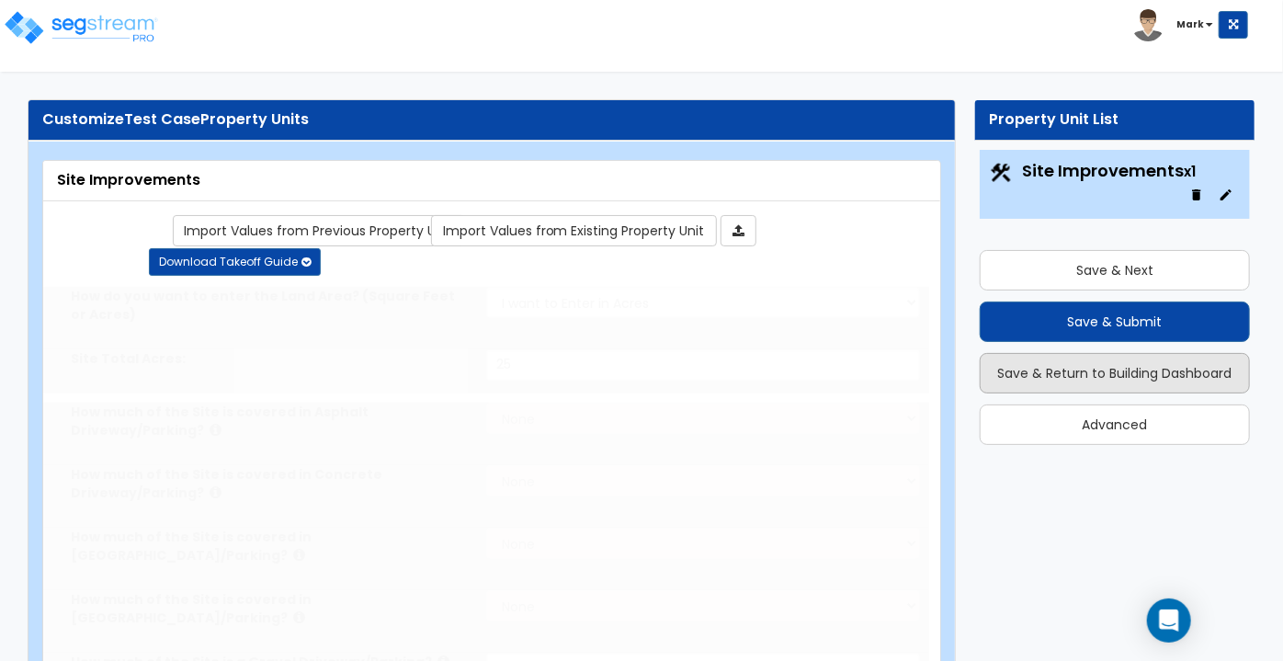
type input "25"
select select "2"
type input "160000"
radio input "true"
type input "12"
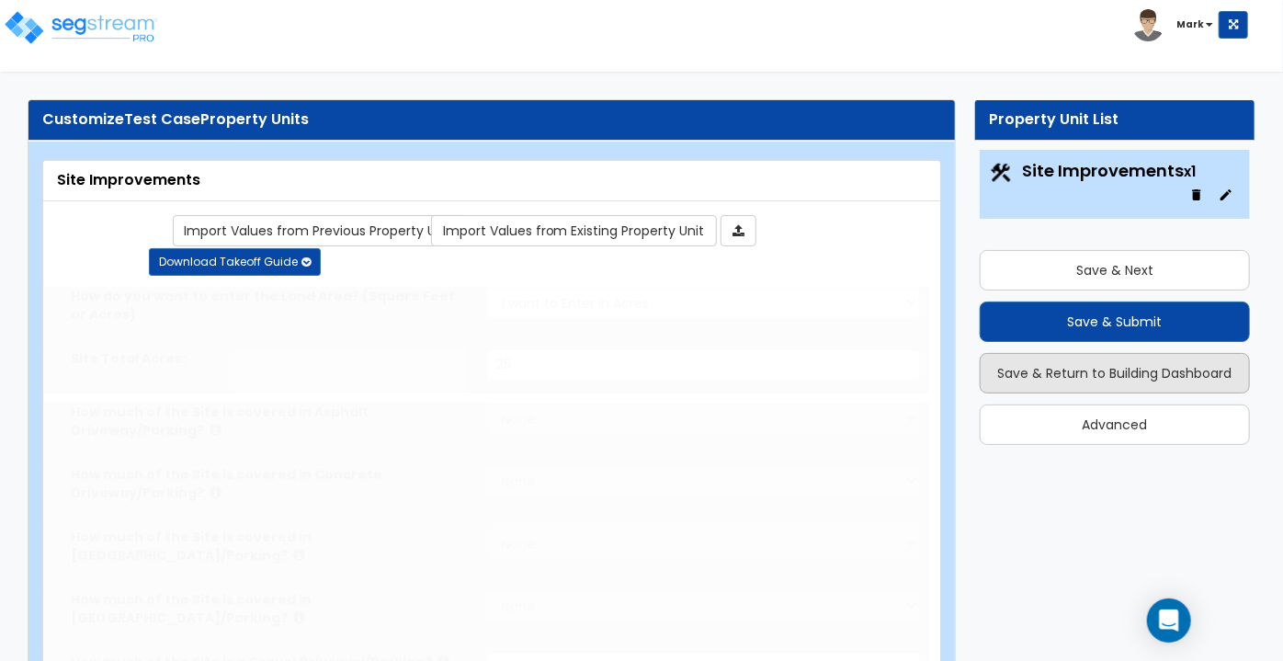
select select "1"
radio input "true"
select select "1"
select select "4"
radio input "true"
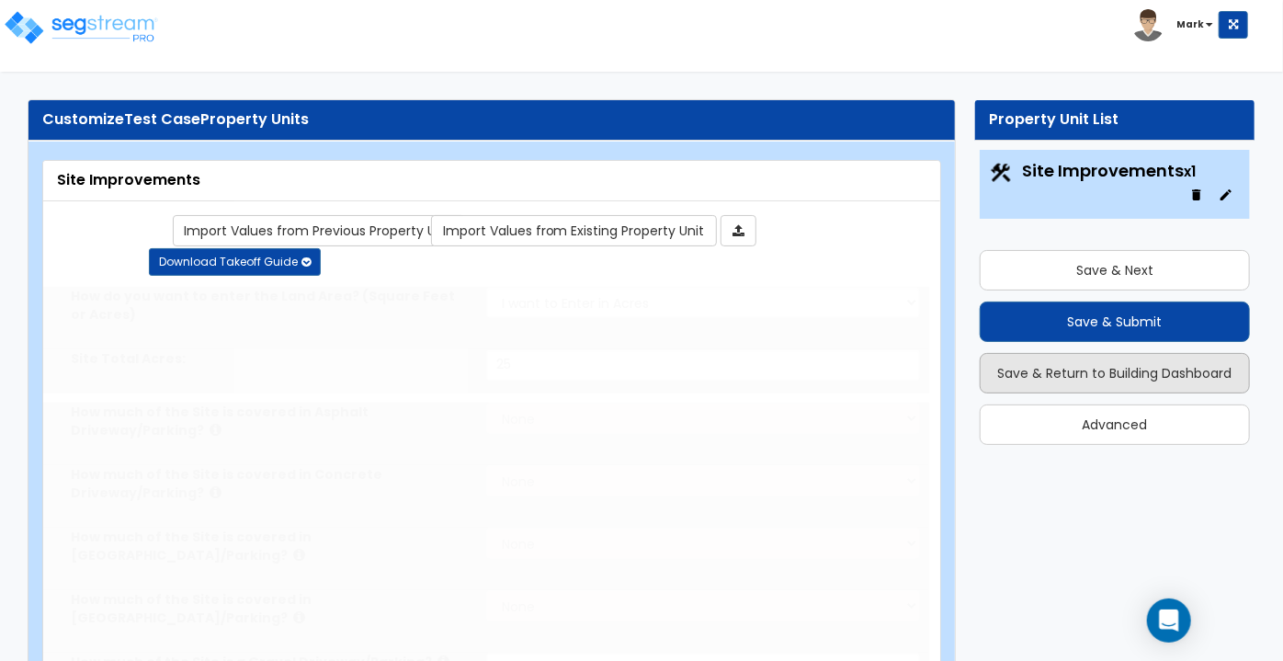
radio input "true"
type input "1000"
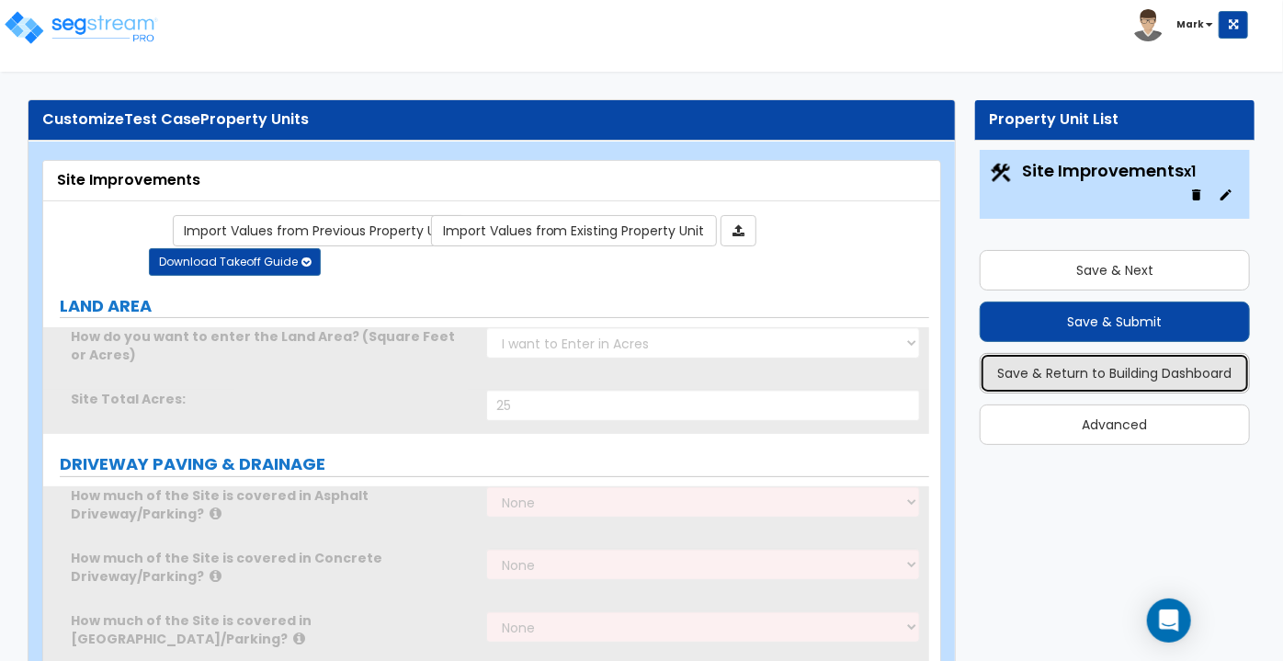
click at [1060, 374] on button "Save & Return to Building Dashboard" at bounding box center [1115, 373] width 270 height 40
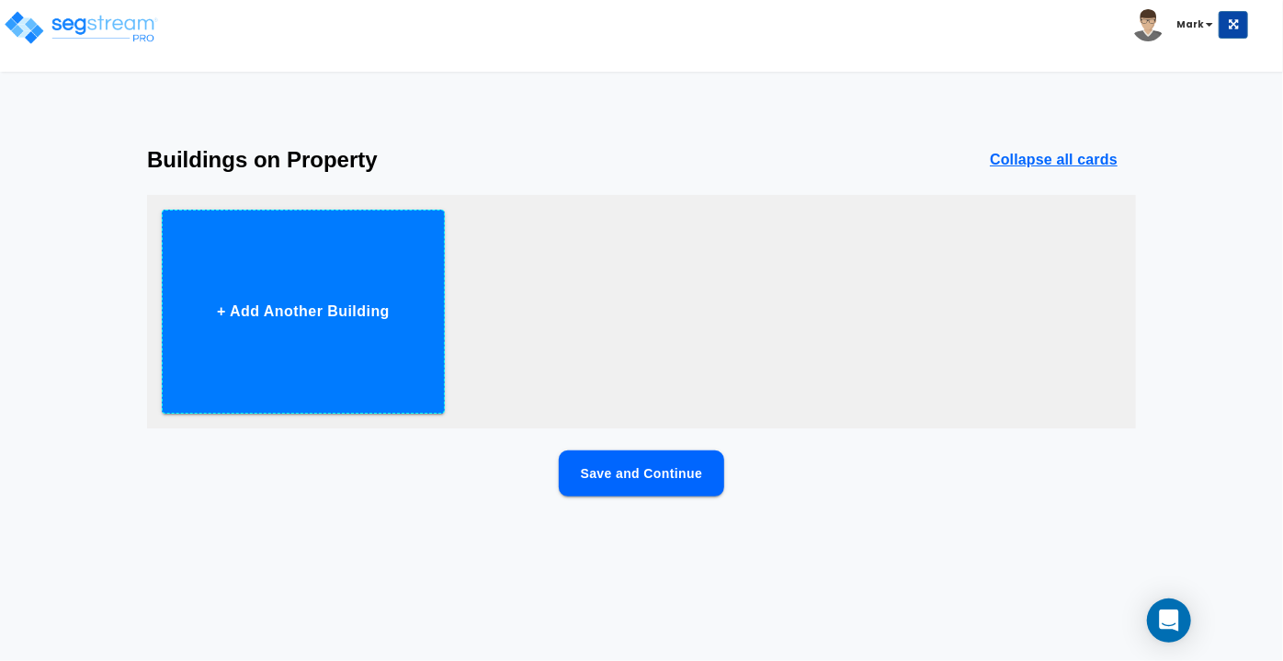
click at [281, 347] on button "+ Add Another Building" at bounding box center [303, 312] width 283 height 204
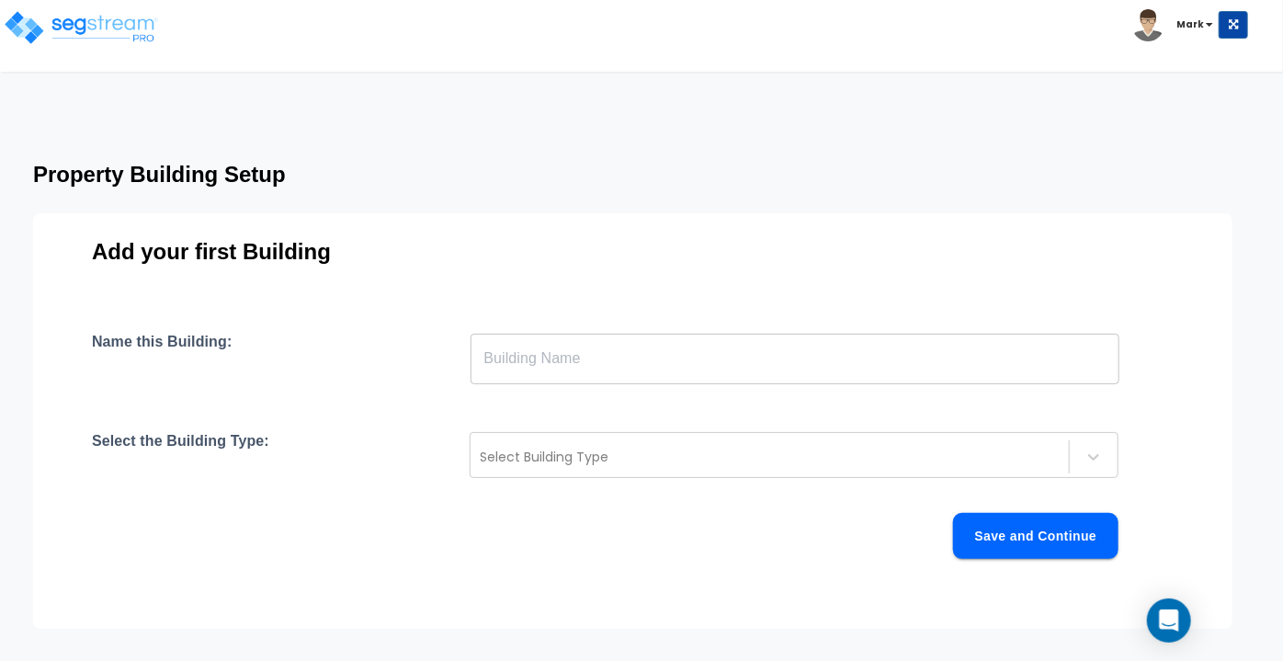
scroll to position [0, 190]
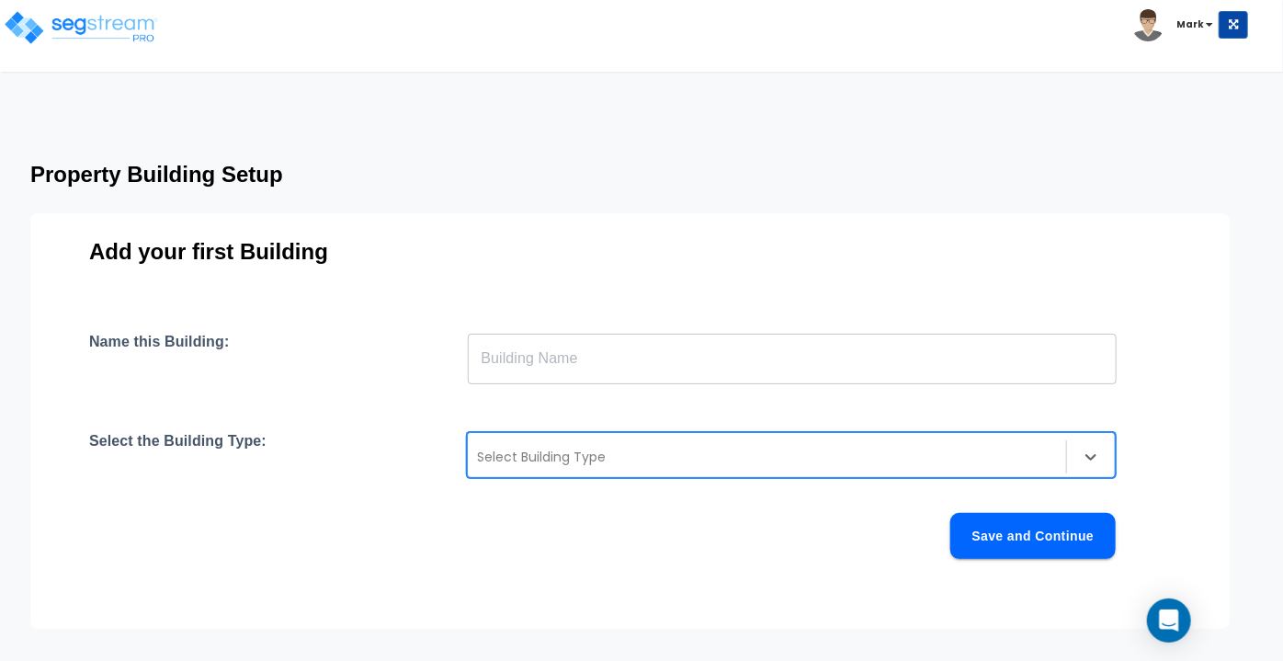
click at [737, 432] on div "Select Building Type" at bounding box center [791, 455] width 649 height 46
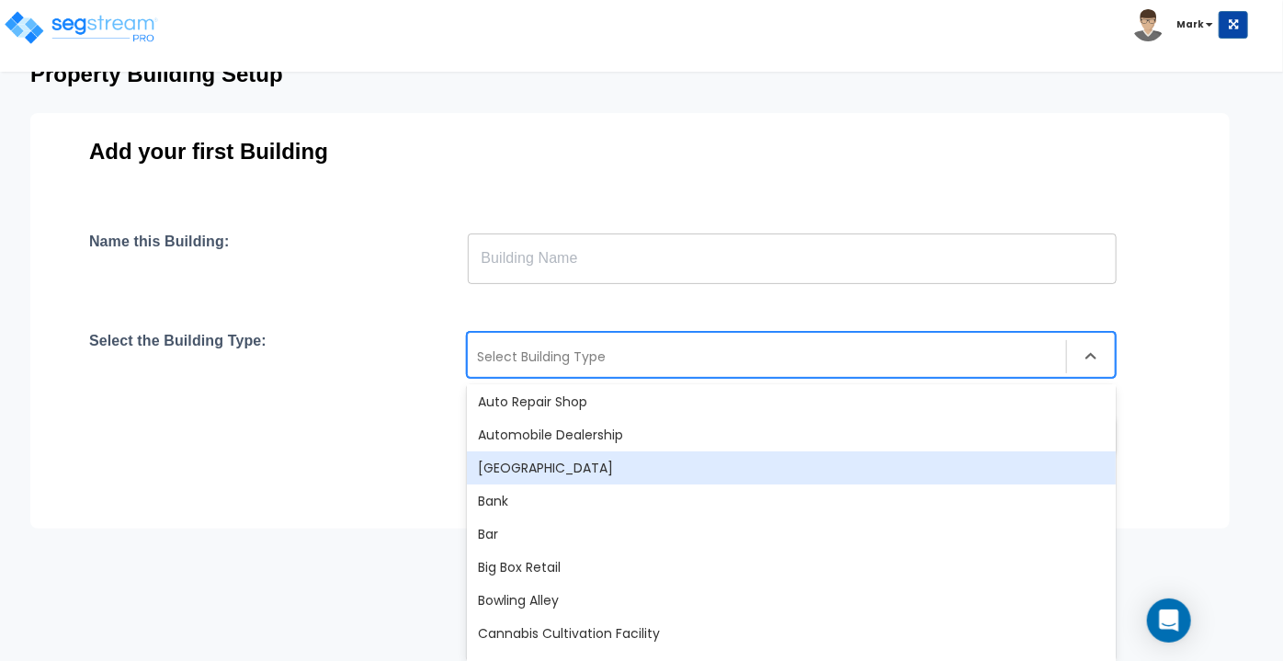
scroll to position [0, 0]
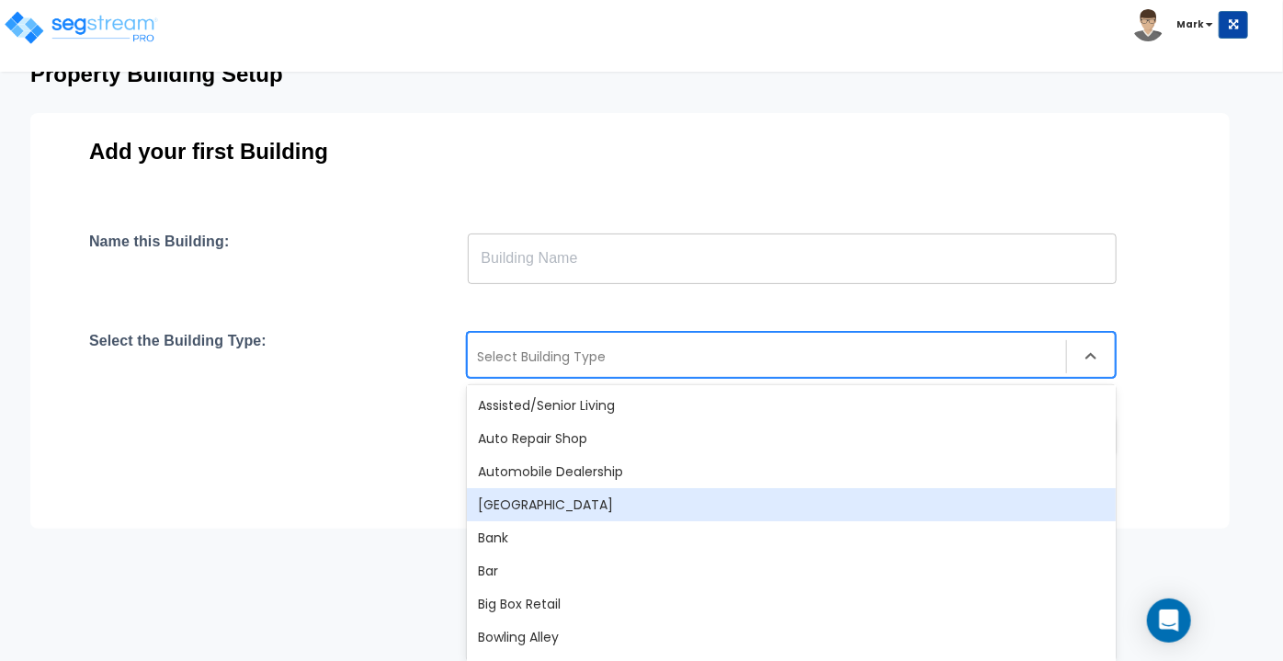
click at [591, 508] on div "Auxiliary Building" at bounding box center [791, 504] width 649 height 33
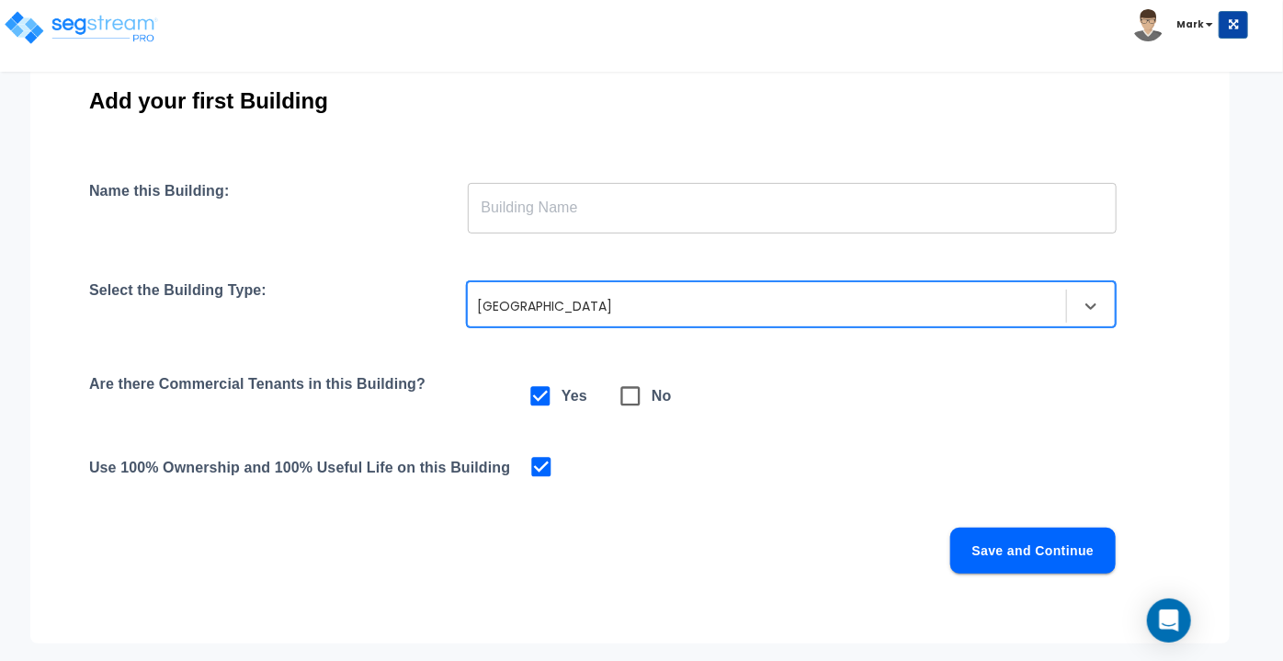
scroll to position [152, 190]
click at [629, 411] on span at bounding box center [630, 395] width 42 height 42
checkbox input "false"
checkbox input "true"
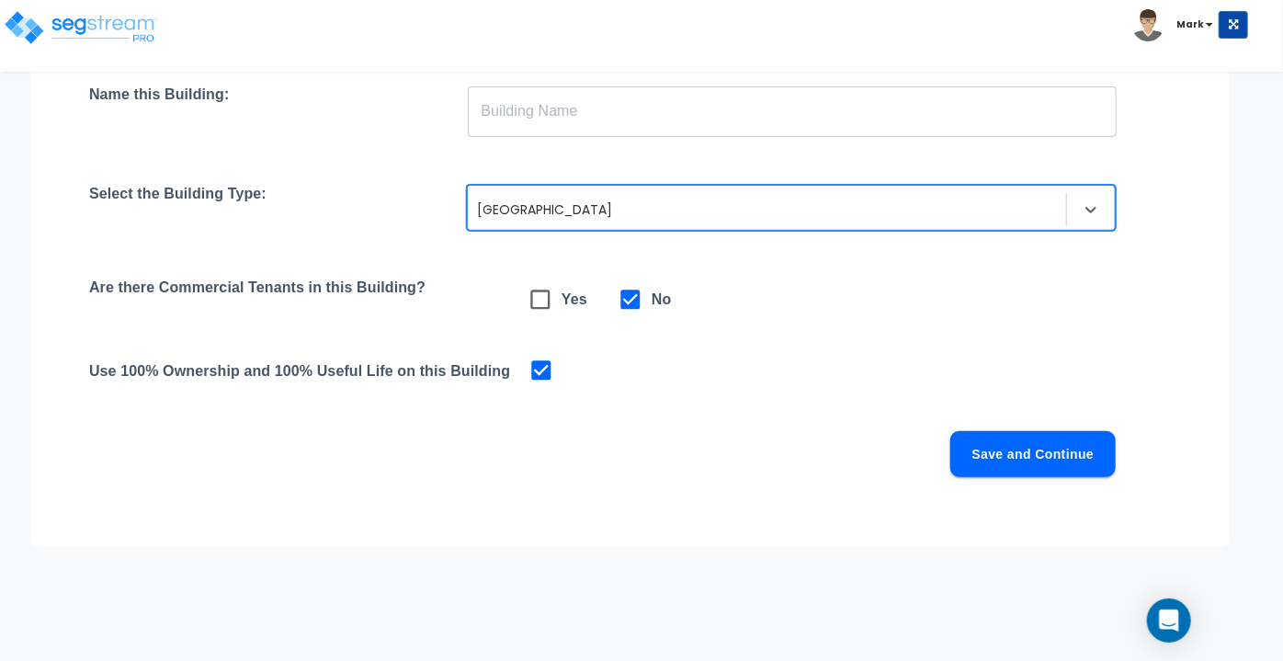
scroll to position [248, 190]
click at [1012, 455] on button "Save and Continue" at bounding box center [1032, 453] width 165 height 46
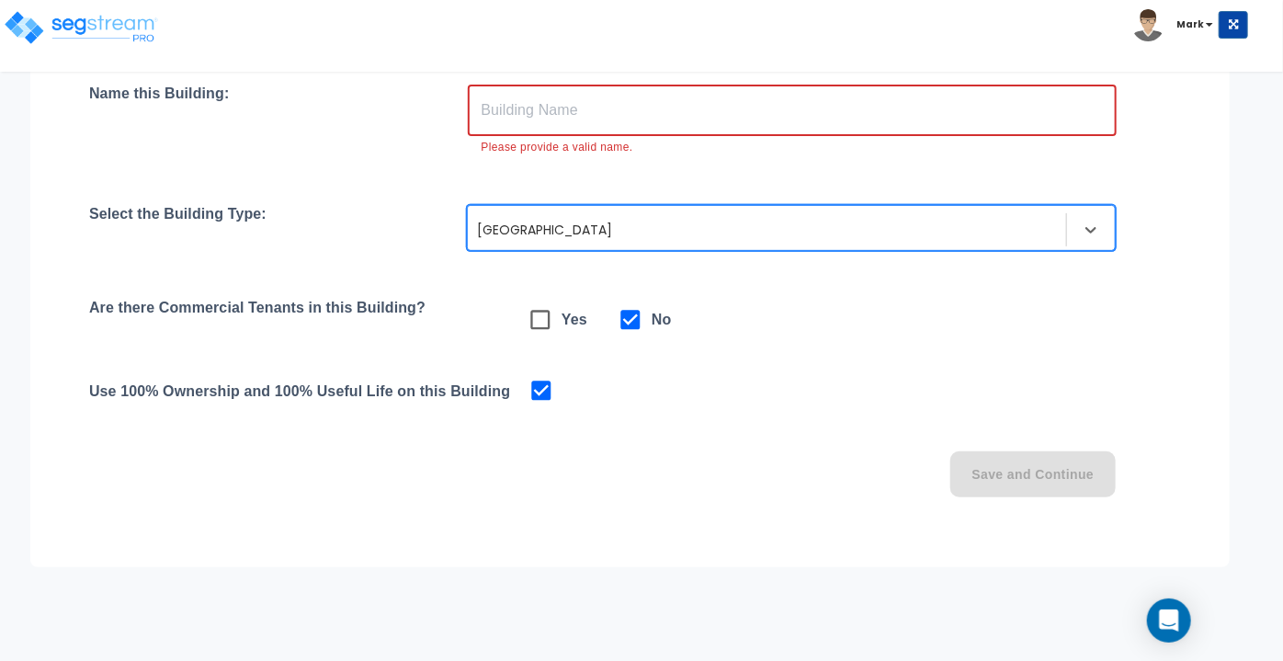
click at [609, 131] on input "text" at bounding box center [792, 110] width 649 height 51
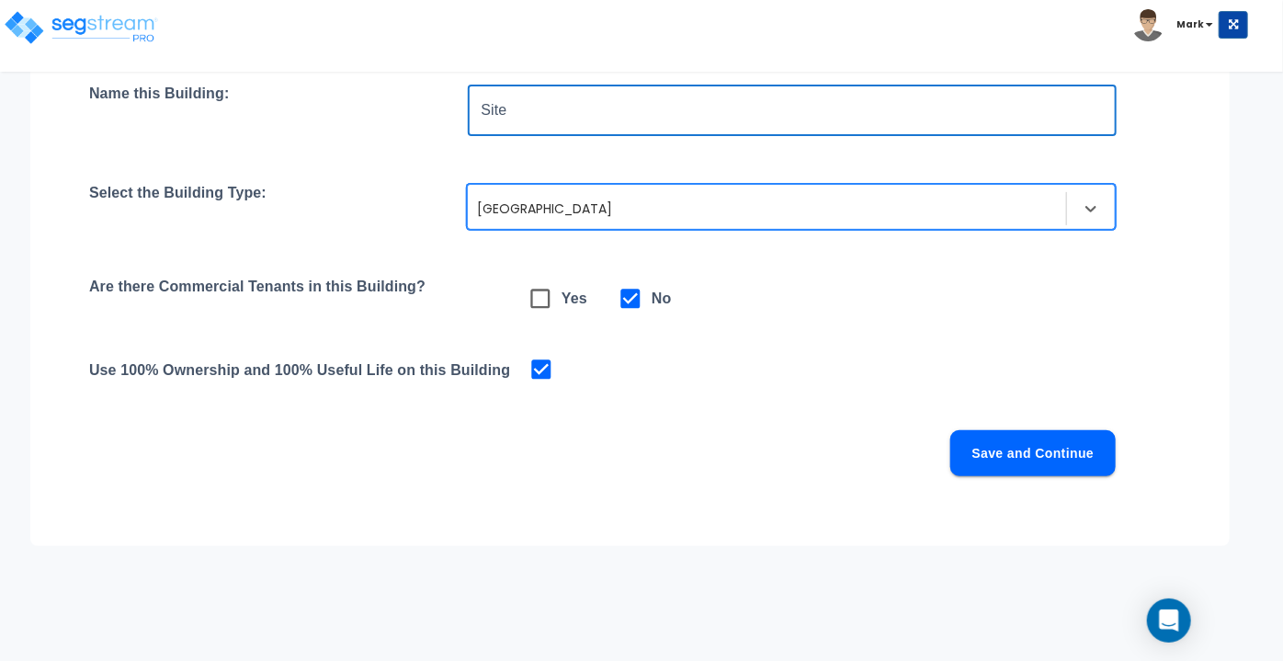
type input "Site"
click at [1007, 445] on button "Save and Continue" at bounding box center [1032, 453] width 165 height 46
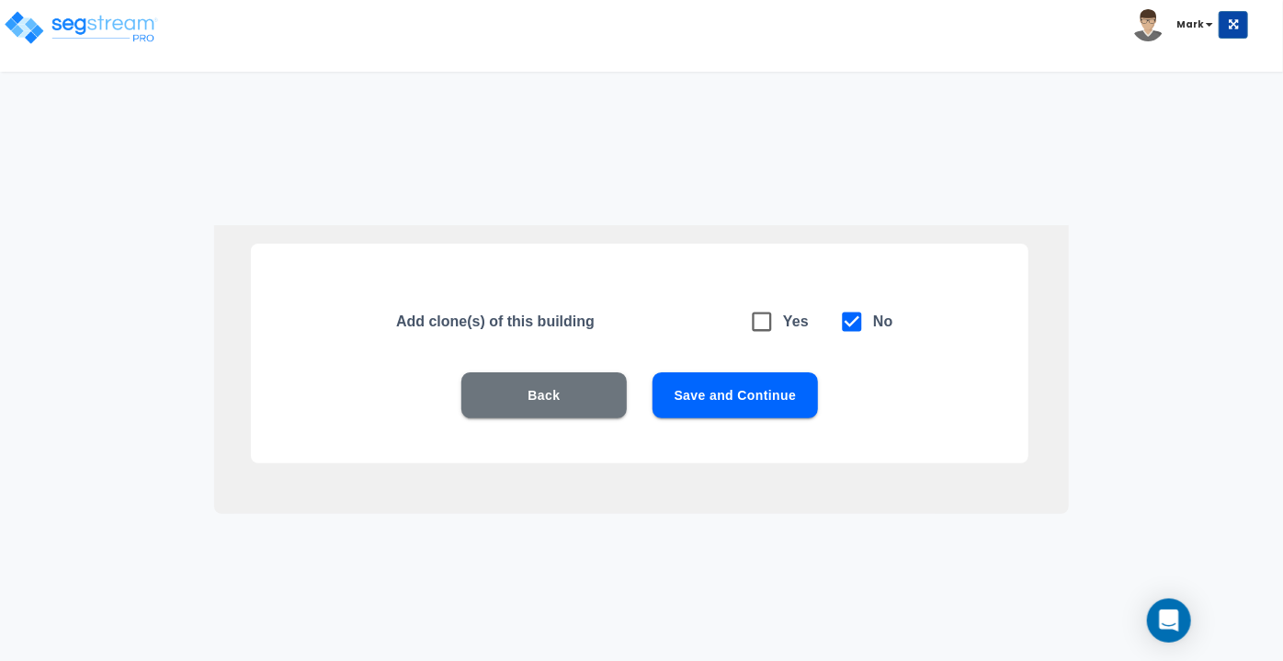
scroll to position [50, 0]
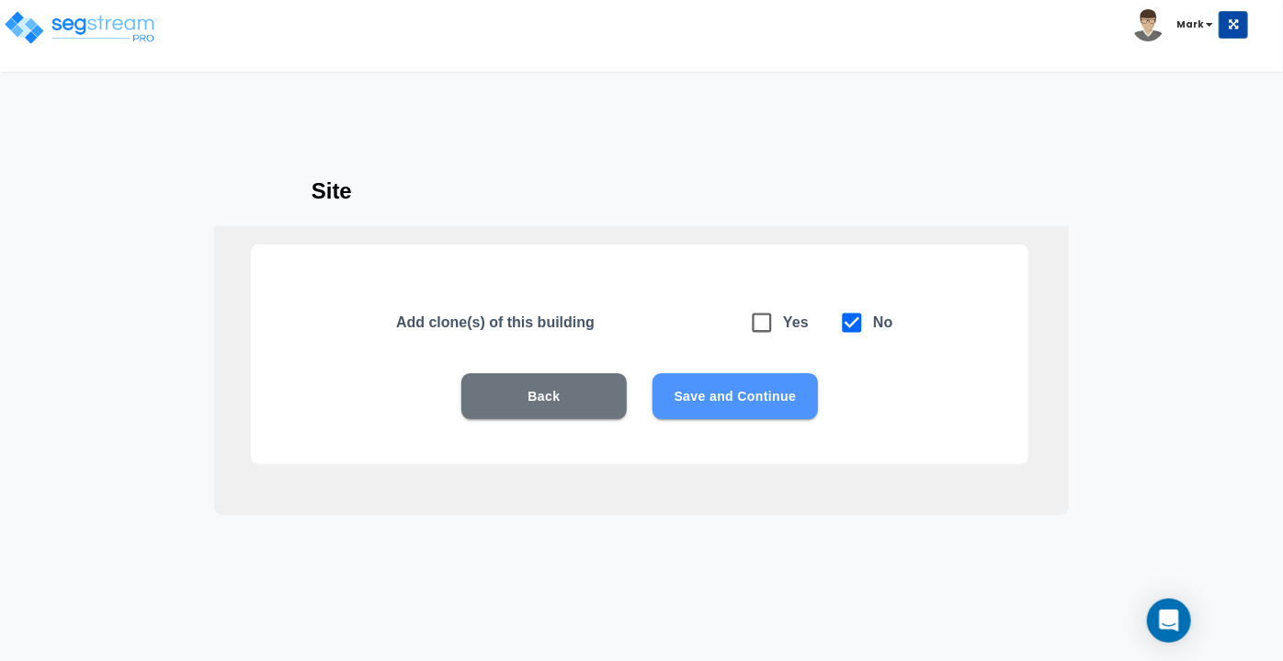
click at [737, 395] on button "Save and Continue" at bounding box center [734, 396] width 165 height 46
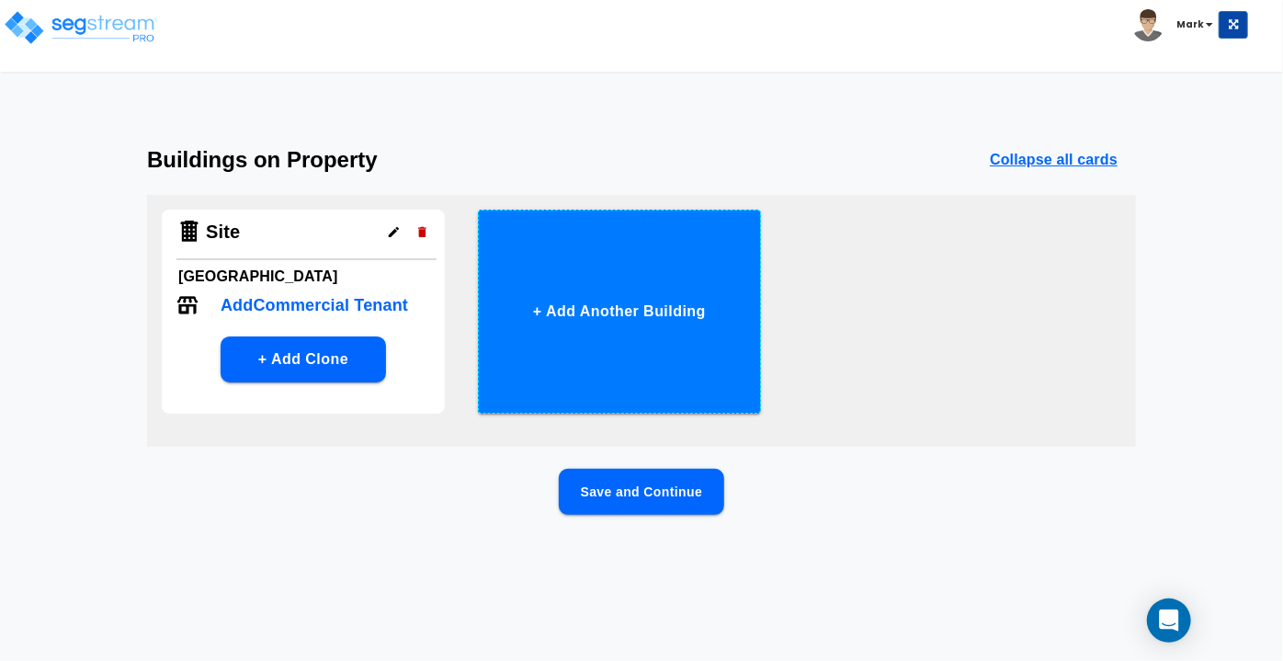
click at [626, 346] on button "+ Add Another Building" at bounding box center [619, 312] width 283 height 204
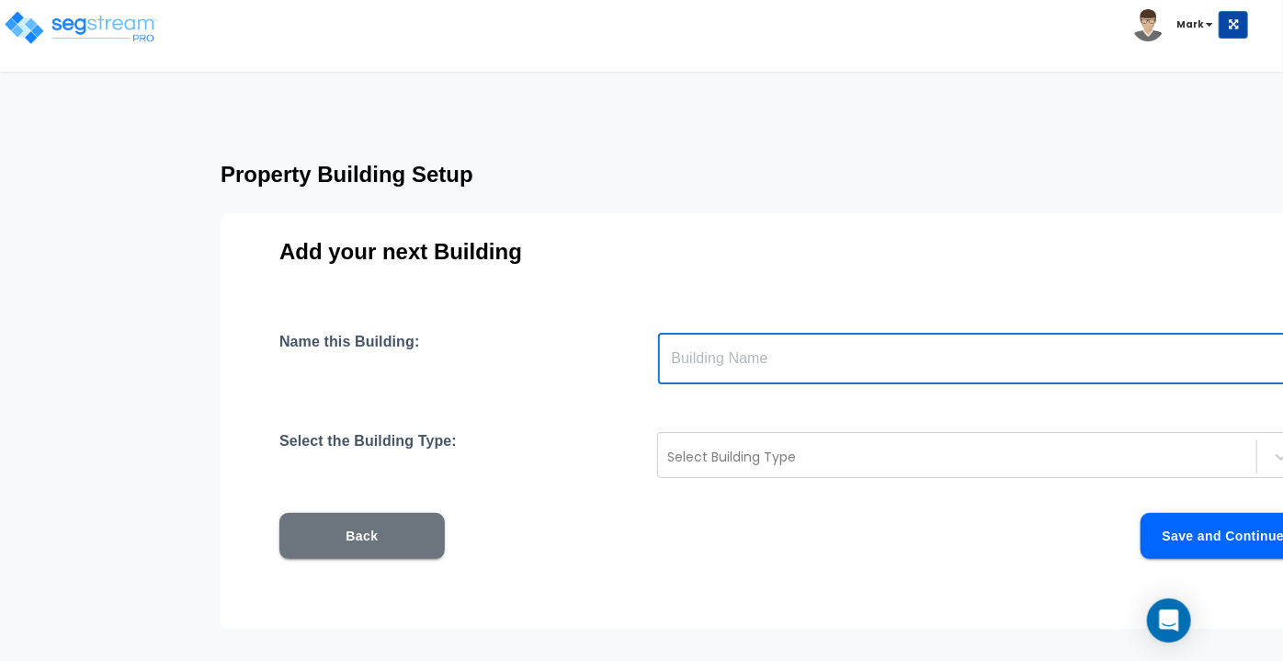
click at [773, 381] on input "text" at bounding box center [982, 358] width 649 height 51
type input "1"
click at [712, 450] on div at bounding box center [957, 457] width 580 height 22
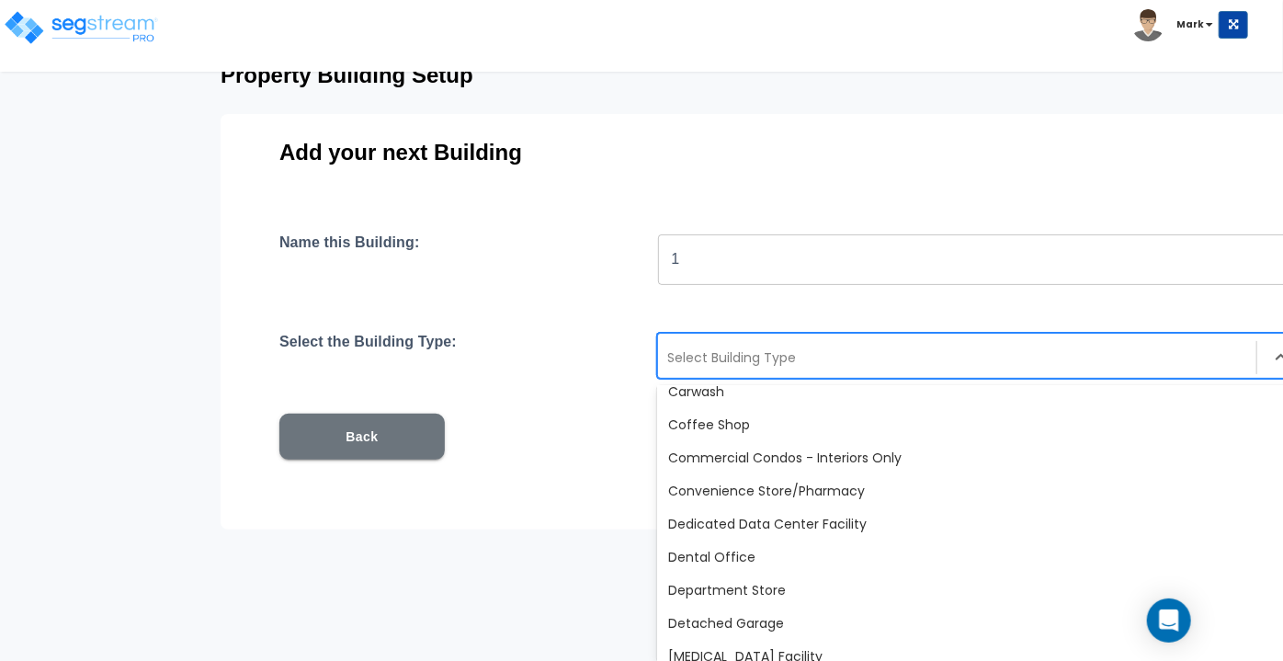
scroll to position [369, 0]
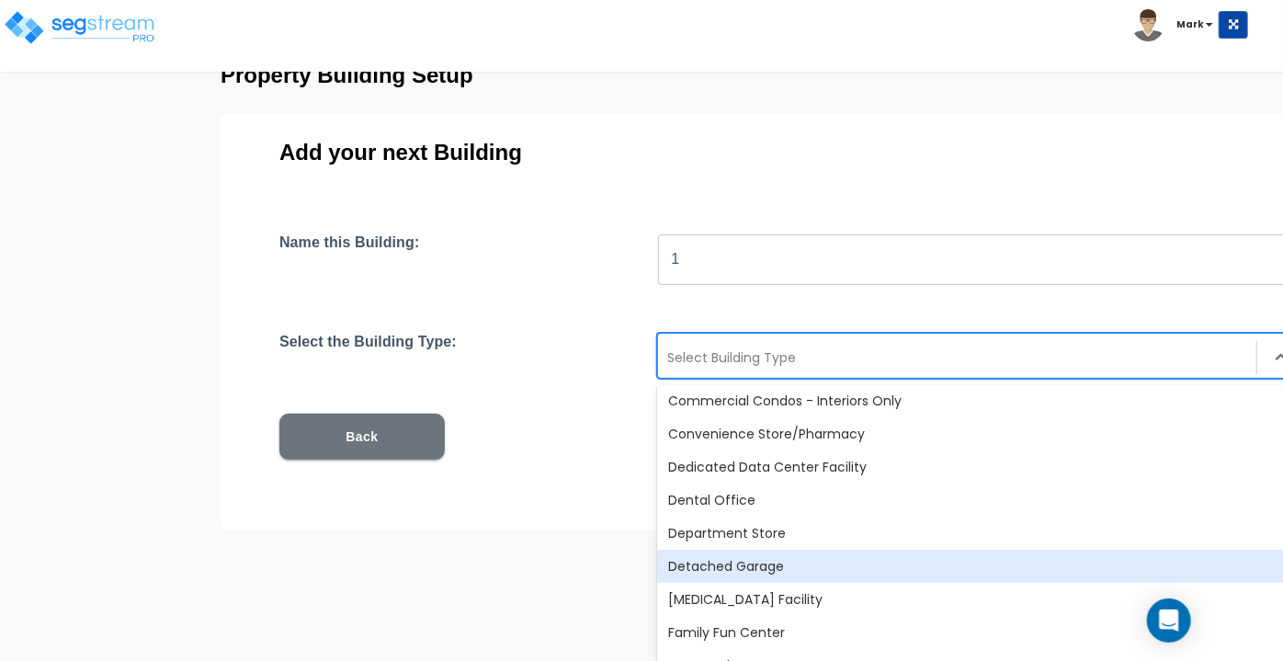
click at [745, 561] on div "Detached Garage" at bounding box center [981, 565] width 649 height 33
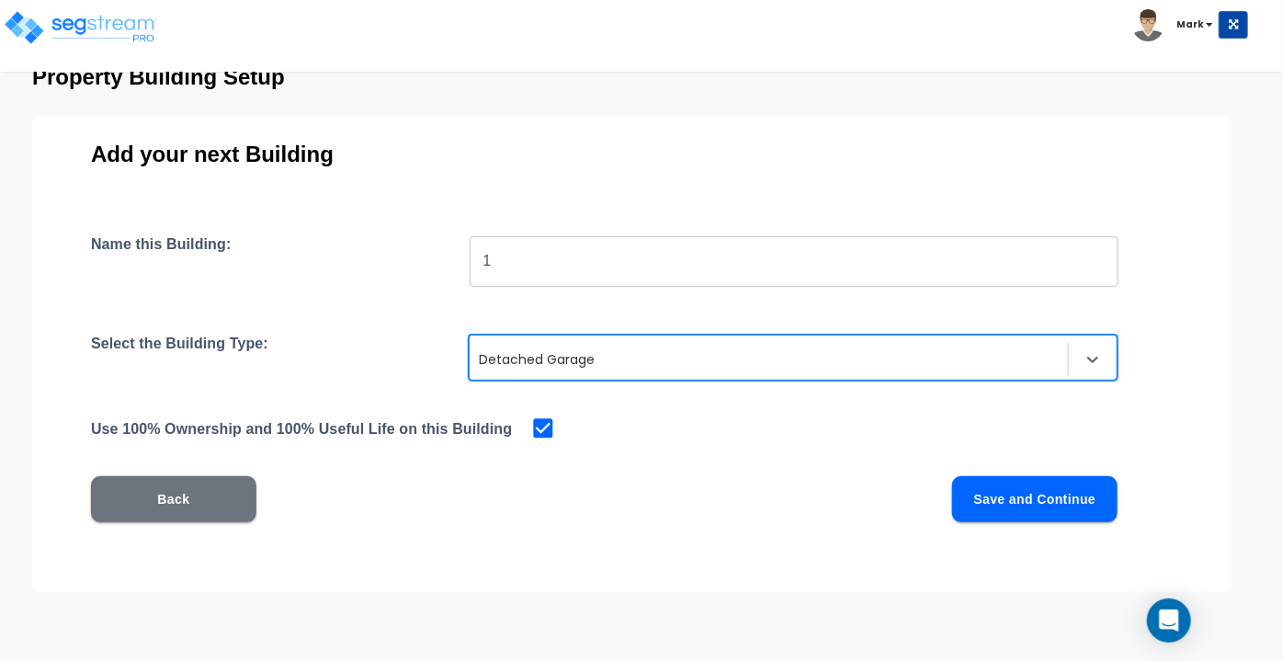
scroll to position [97, 218]
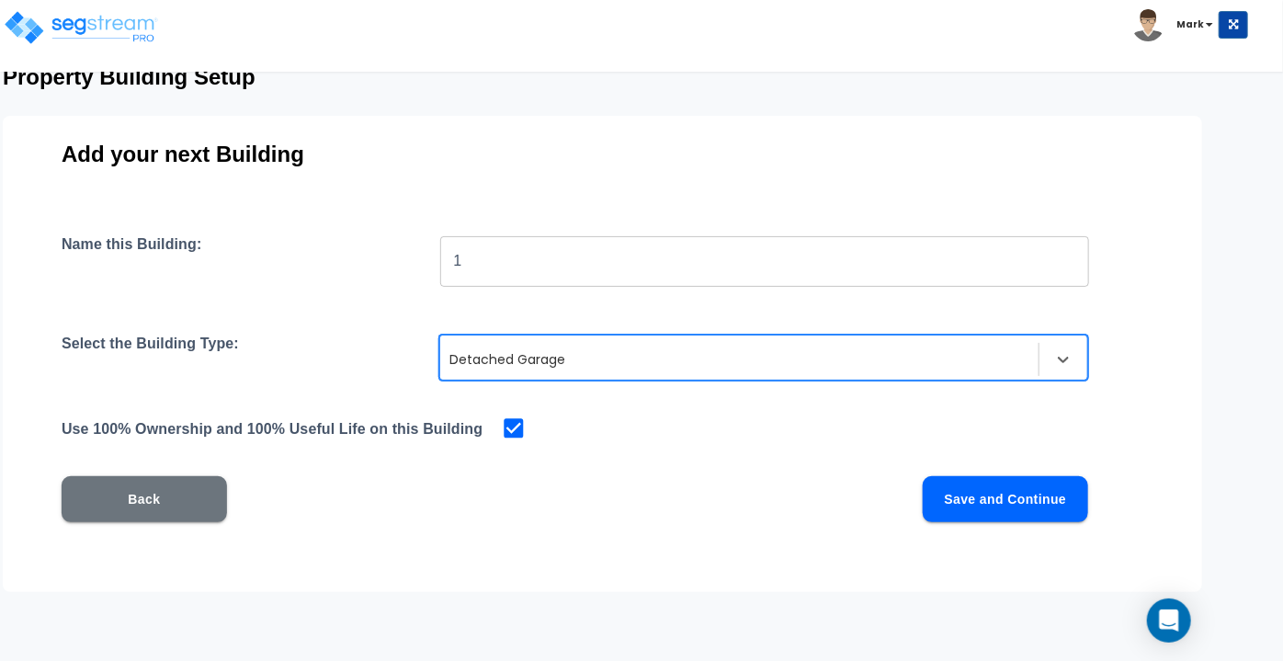
click at [1025, 528] on div "Name this Building: 1 ​ Select the Building Type: option Detached Garage, selec…" at bounding box center [603, 400] width 1082 height 331
click at [1014, 506] on button "Save and Continue" at bounding box center [1005, 499] width 165 height 46
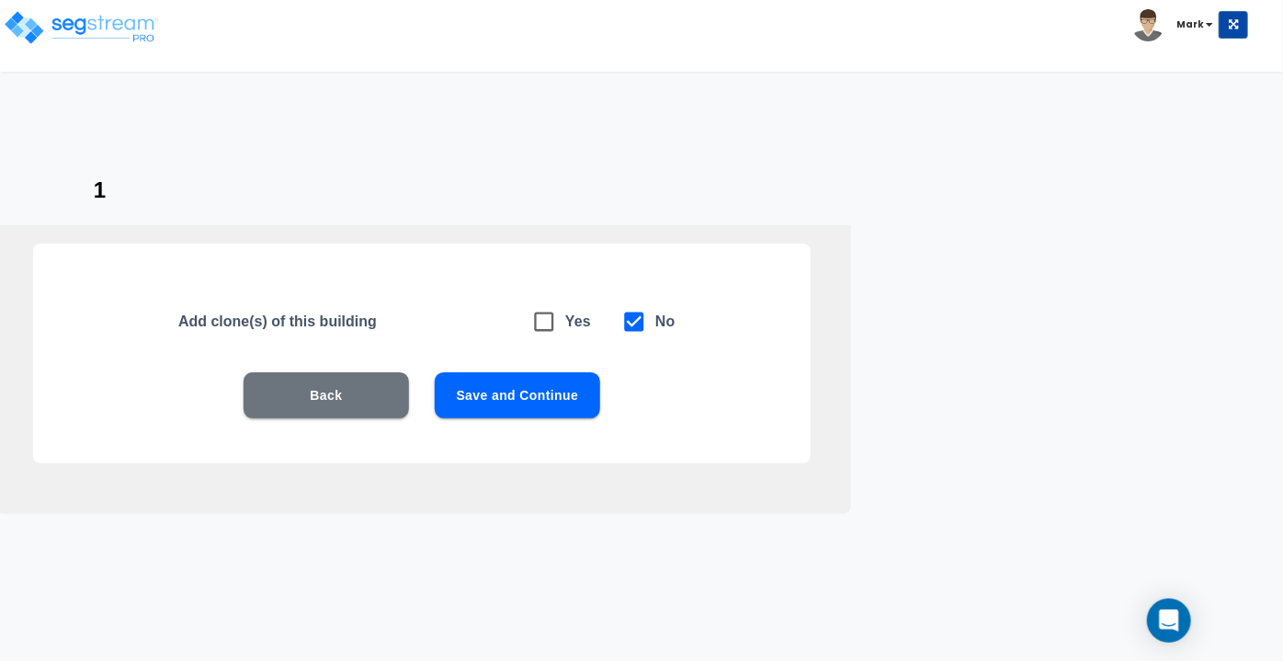
scroll to position [31, 0]
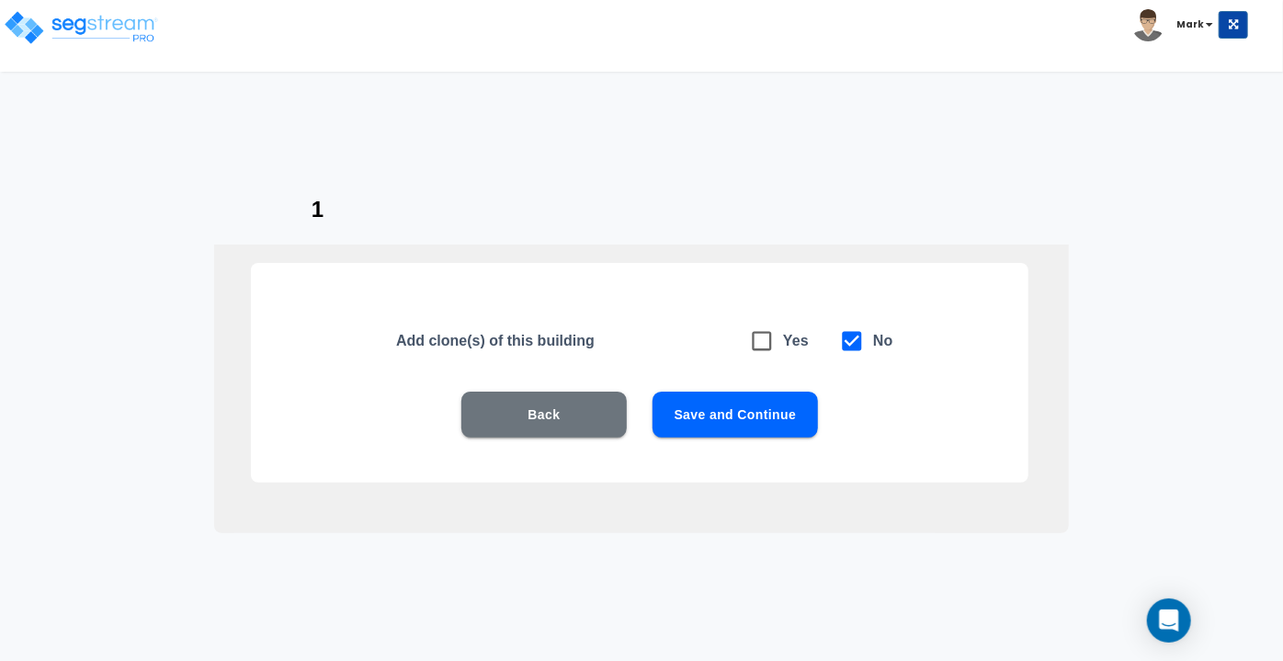
click at [753, 431] on button "Save and Continue" at bounding box center [734, 414] width 165 height 46
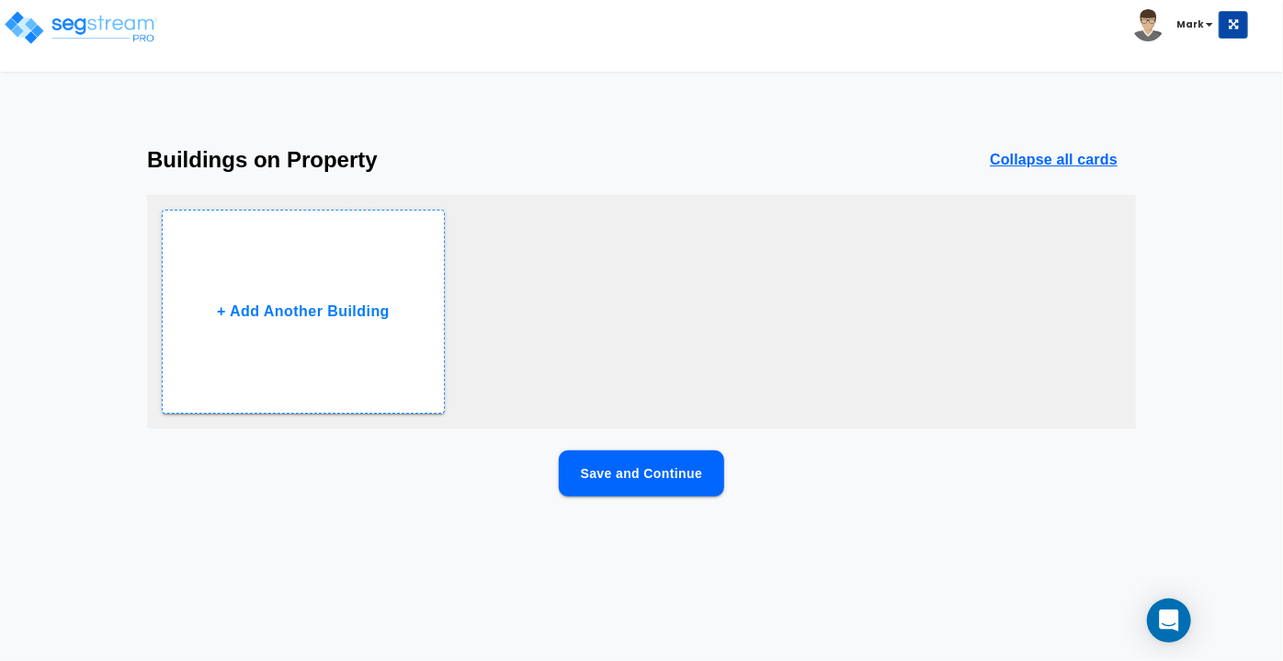
scroll to position [0, 0]
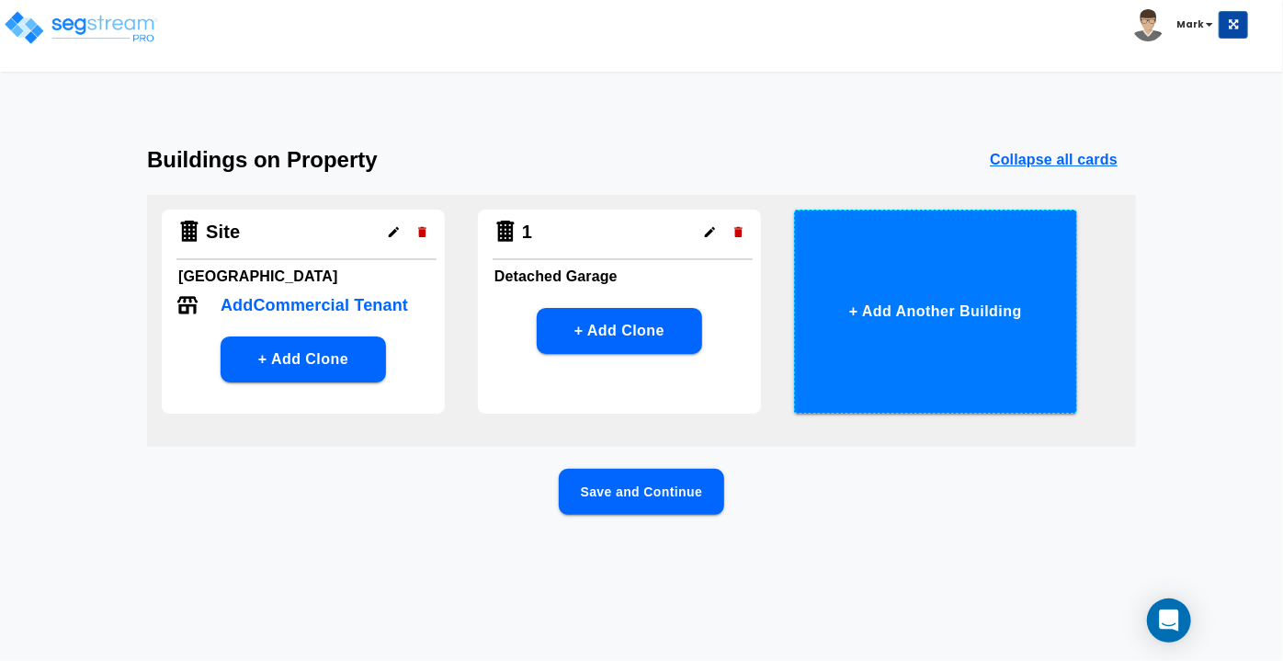
click at [864, 304] on button "+ Add Another Building" at bounding box center [935, 312] width 283 height 204
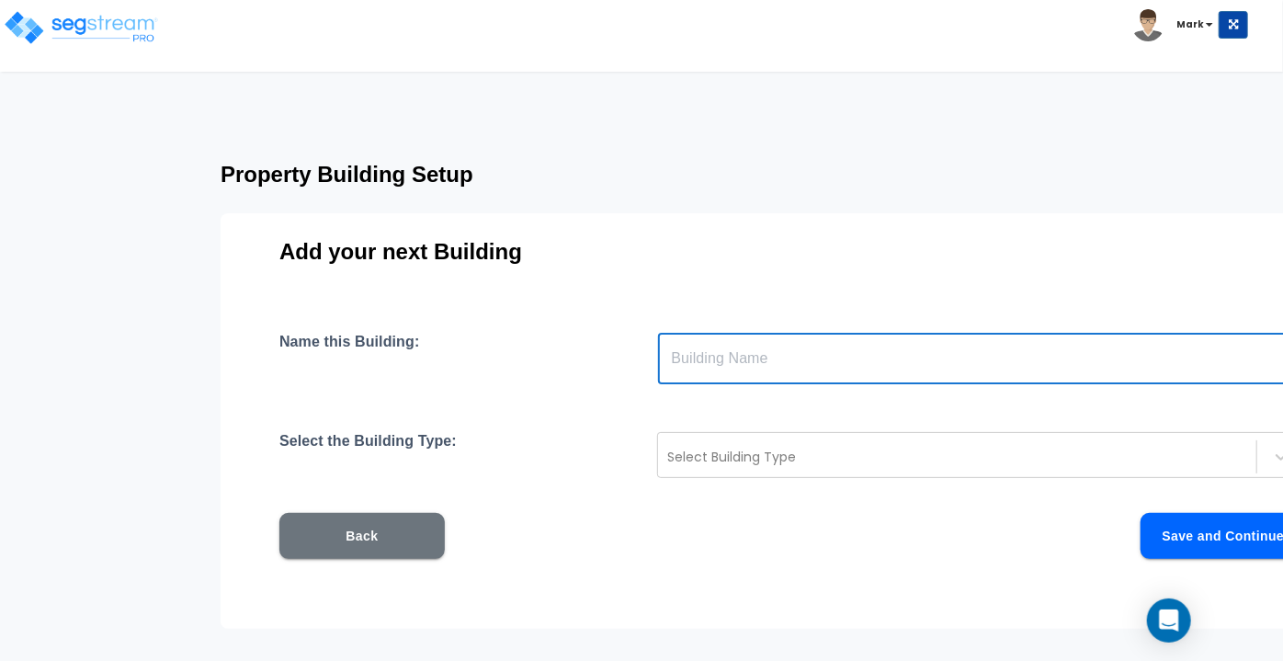
click at [698, 381] on input "text" at bounding box center [982, 358] width 649 height 51
type input "2"
click at [695, 465] on div at bounding box center [957, 457] width 580 height 22
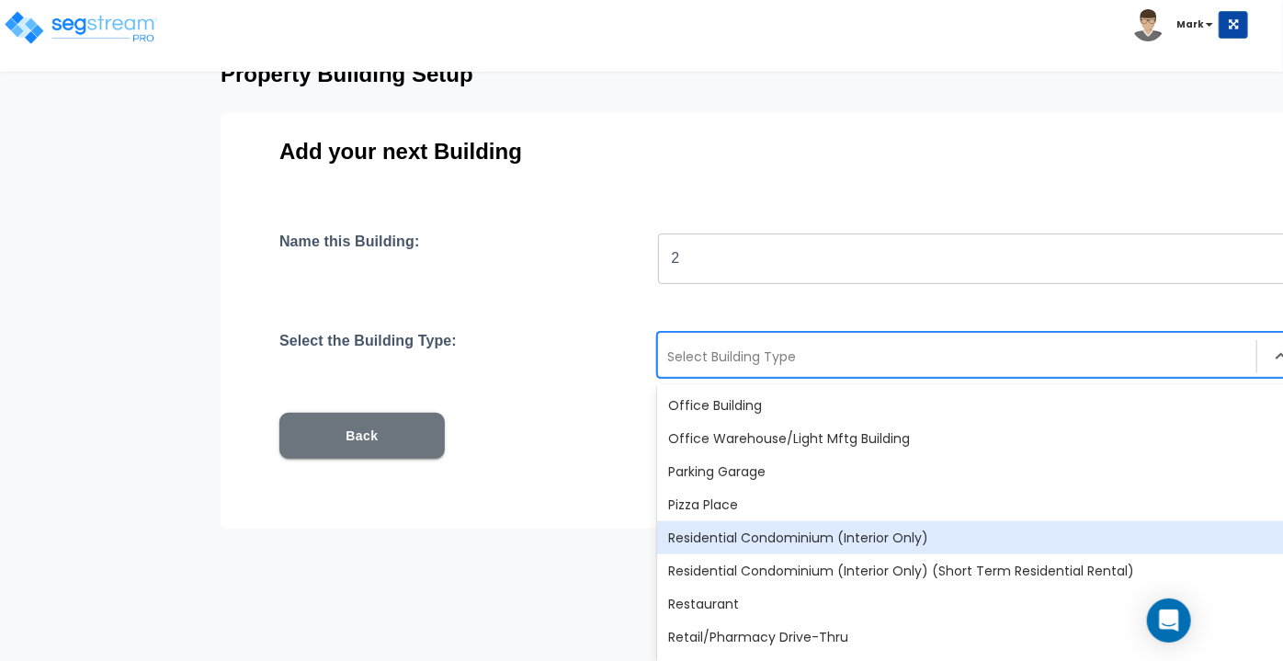
scroll to position [1252, 0]
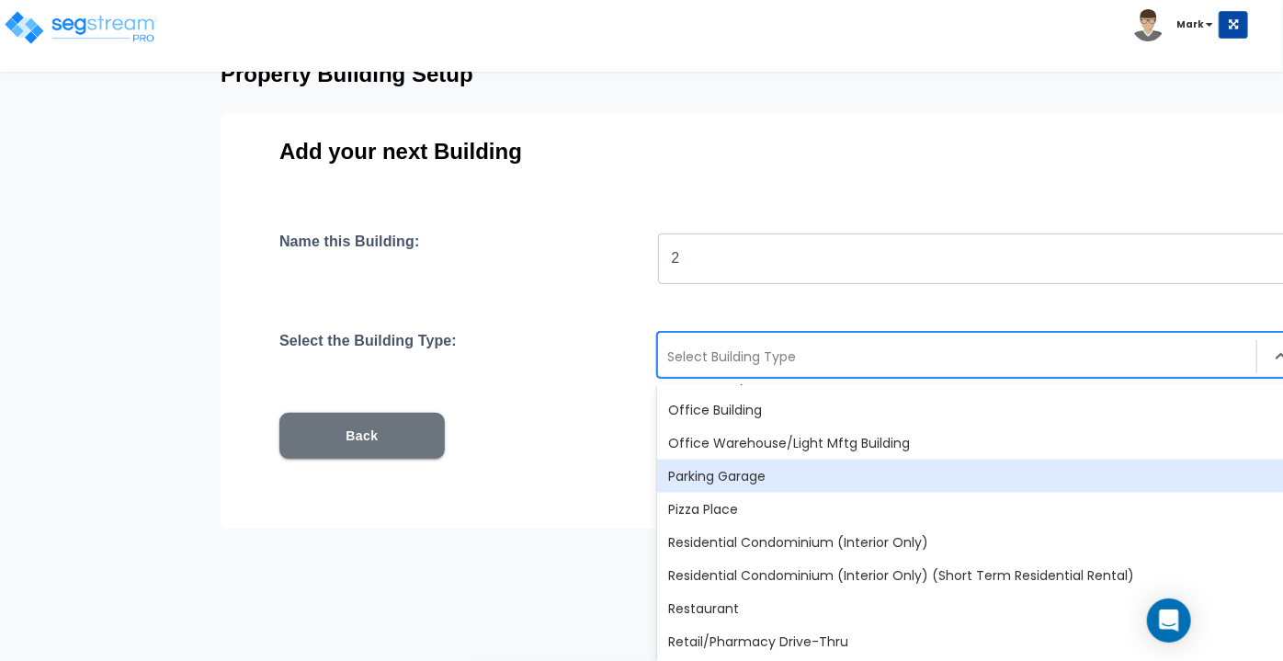
click at [733, 484] on div "Parking Garage" at bounding box center [981, 475] width 649 height 33
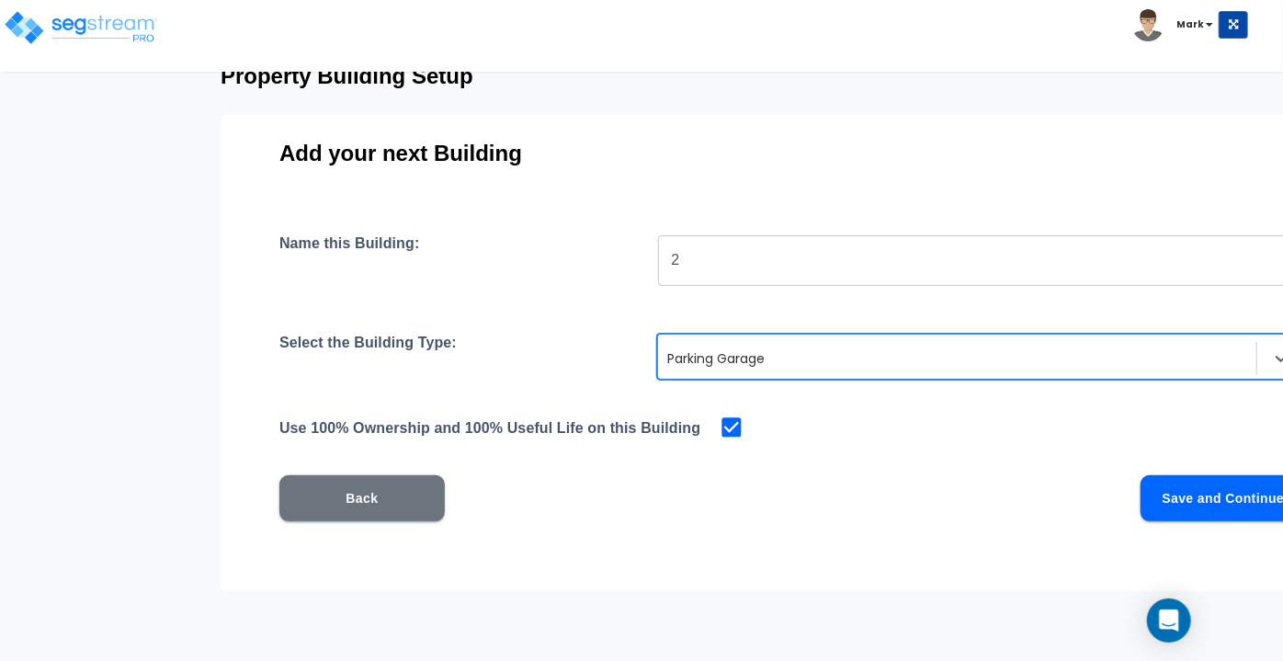
scroll to position [97, 0]
click at [1163, 499] on button "Save and Continue" at bounding box center [1222, 499] width 165 height 46
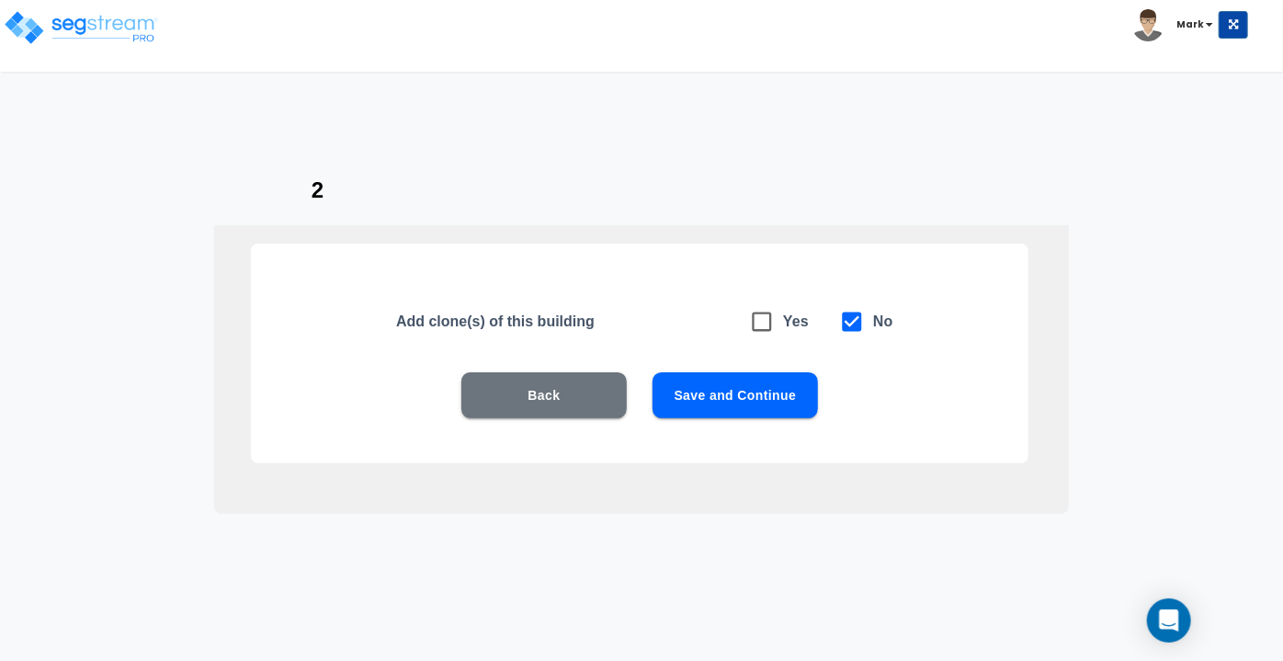
scroll to position [31, 0]
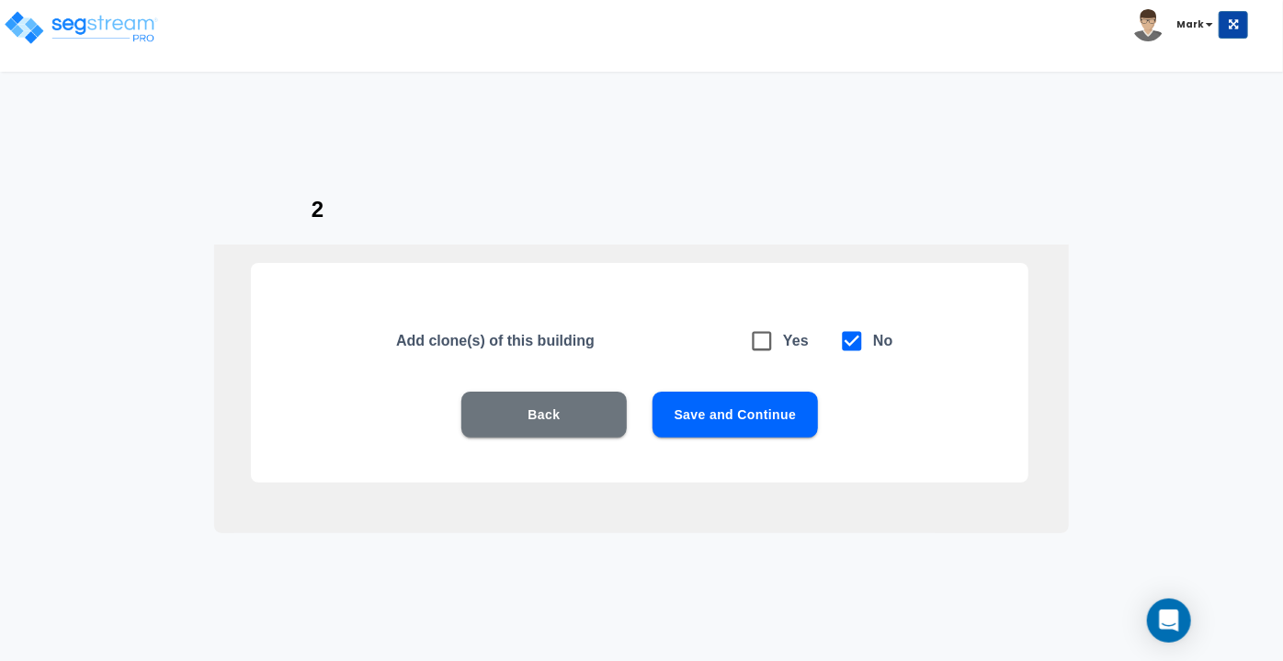
click at [744, 408] on button "Save and Continue" at bounding box center [734, 414] width 165 height 46
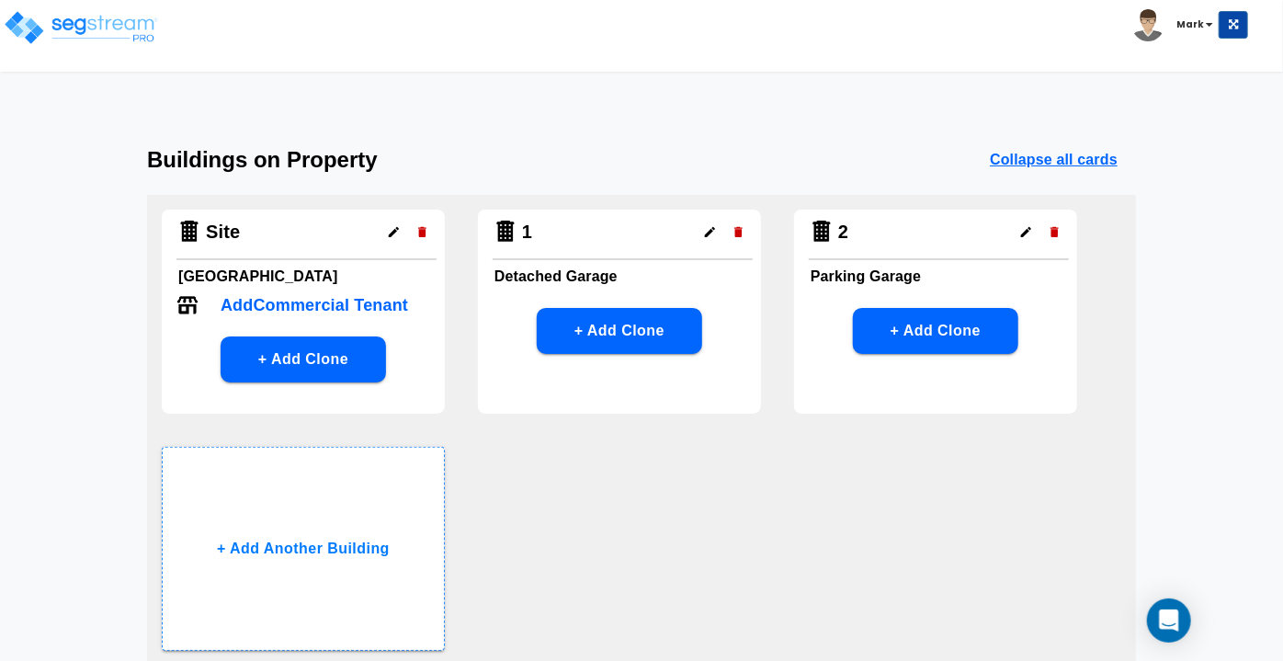
scroll to position [153, 0]
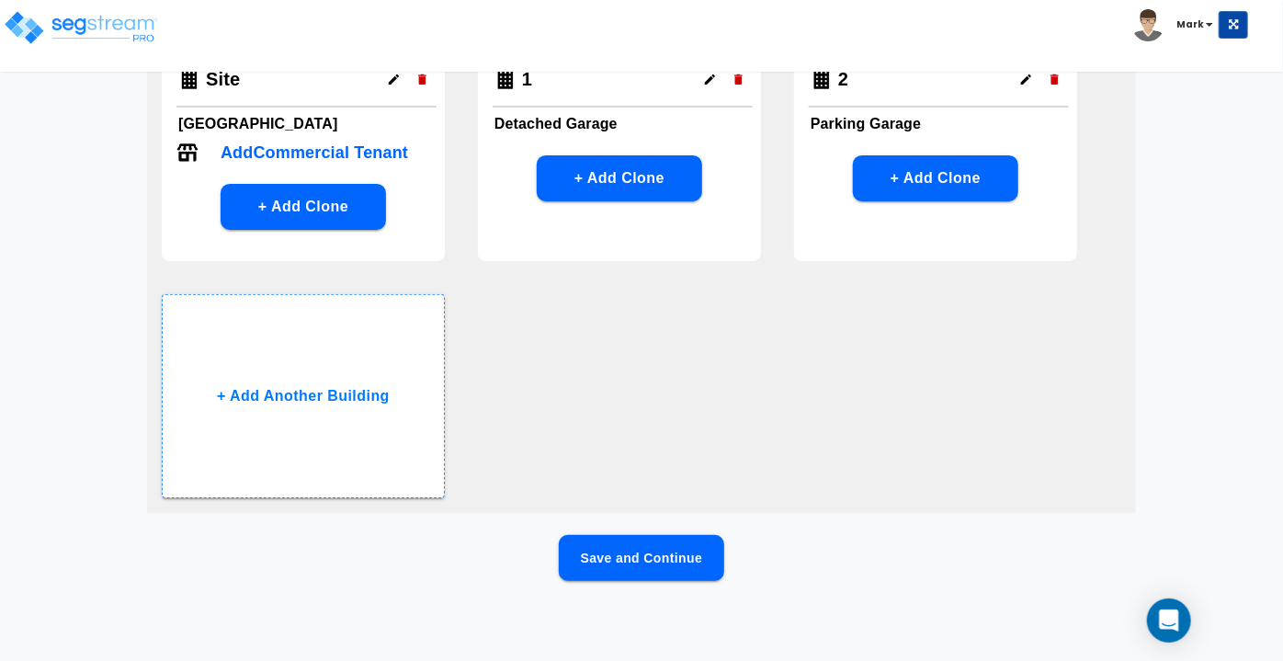
click at [662, 565] on button "Save and Continue" at bounding box center [641, 558] width 165 height 46
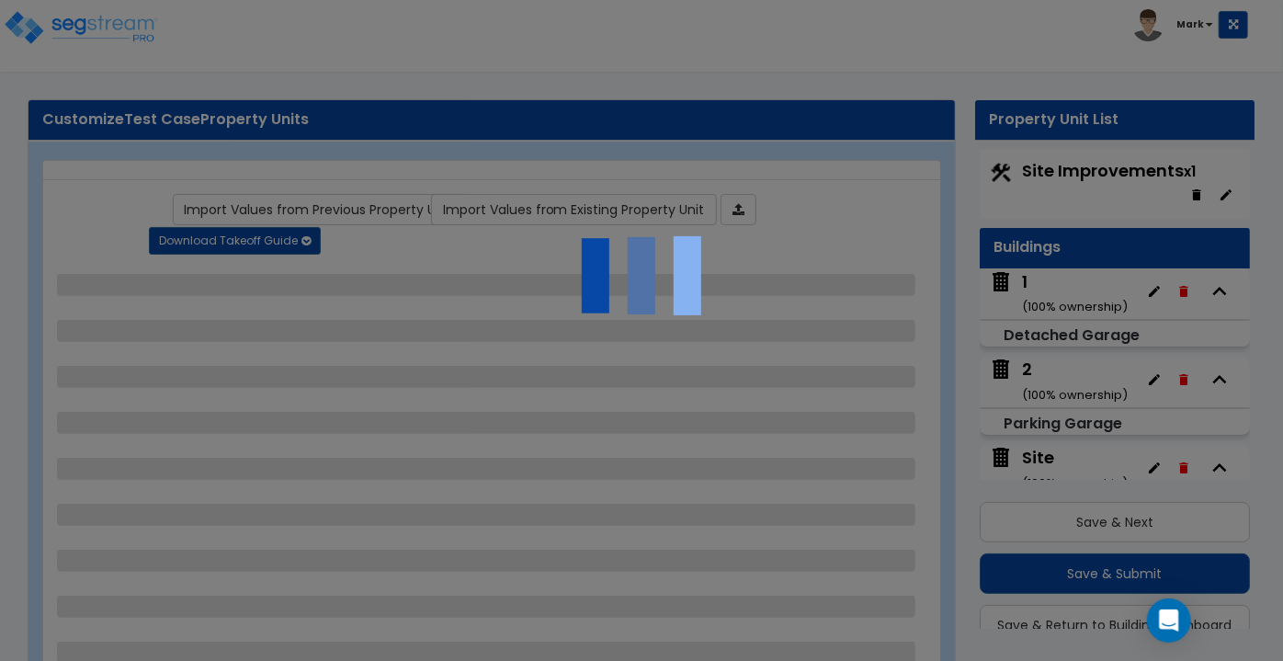
scroll to position [49, 0]
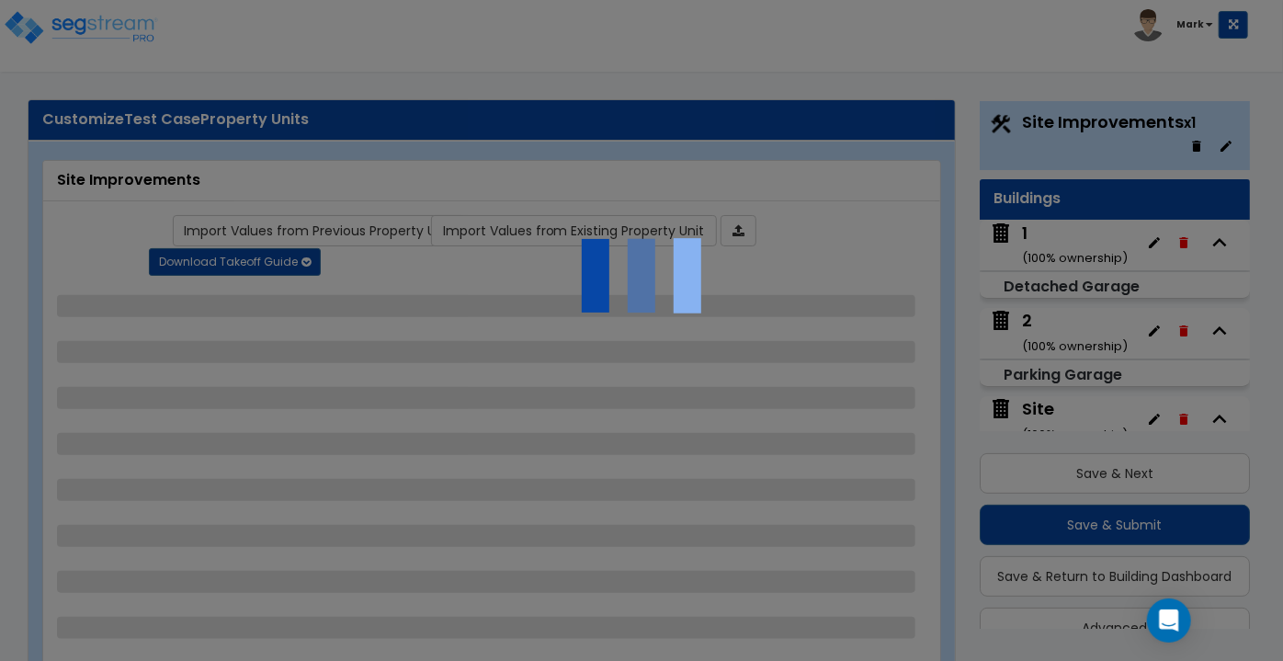
select select "2"
select select "1"
select select "4"
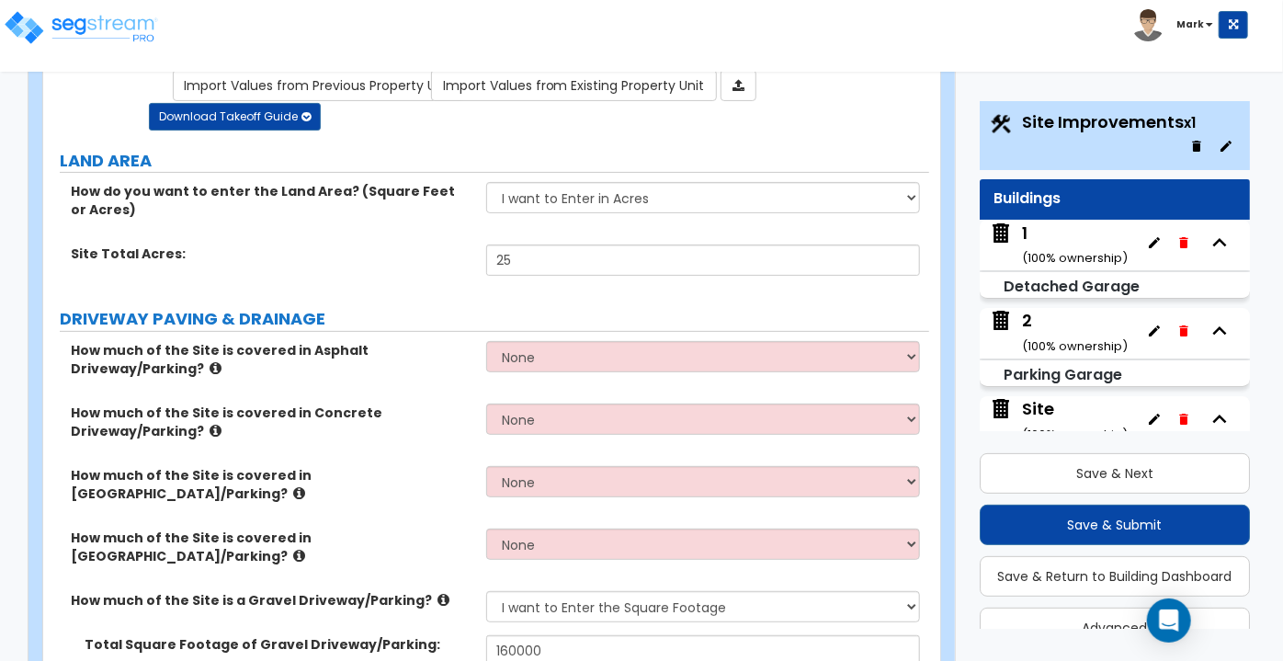
scroll to position [147, 0]
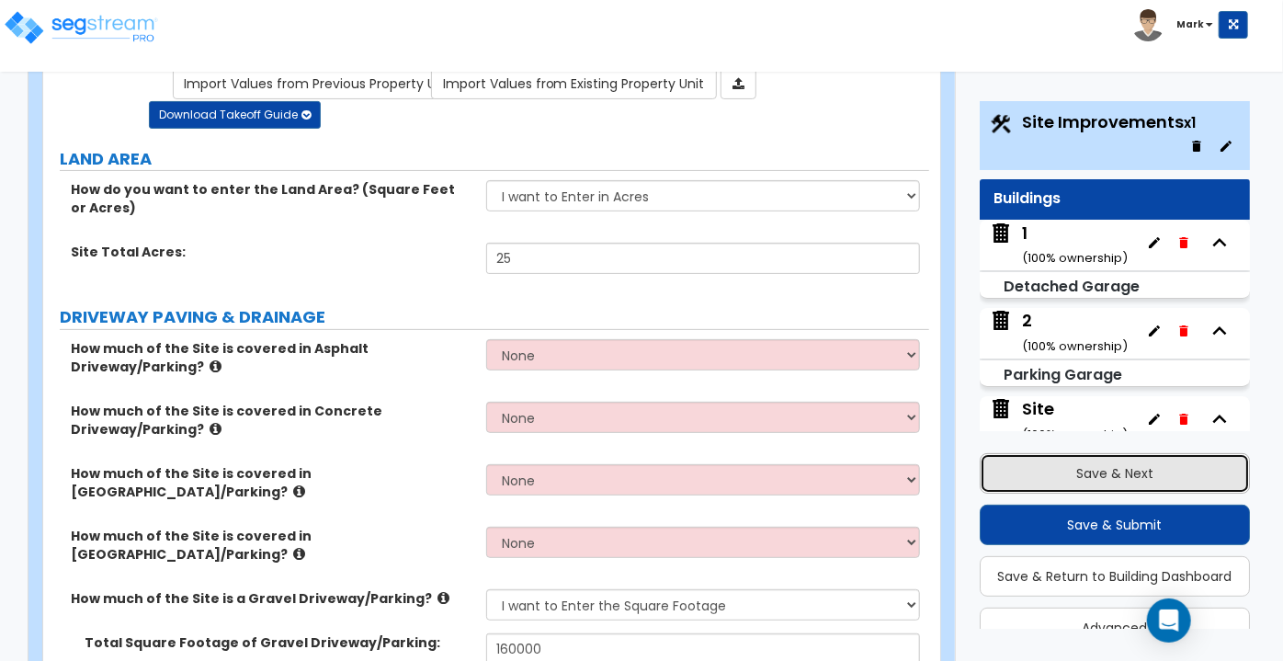
click at [1029, 470] on button "Save & Next" at bounding box center [1115, 473] width 270 height 40
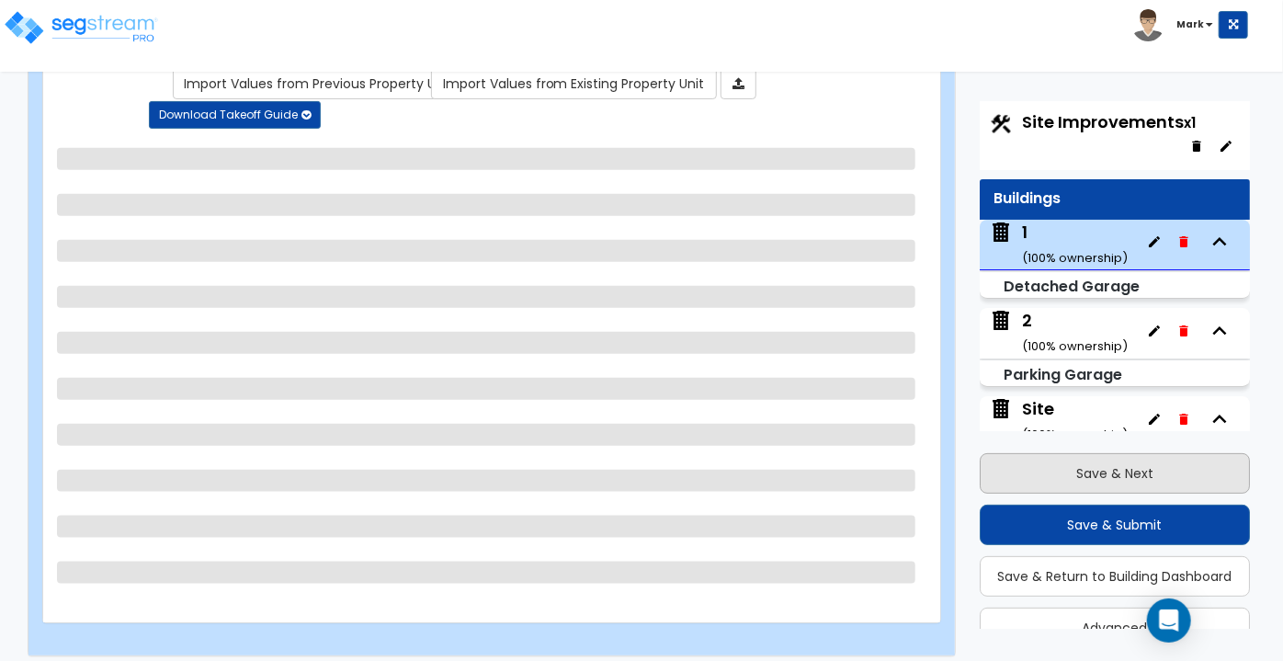
scroll to position [51, 0]
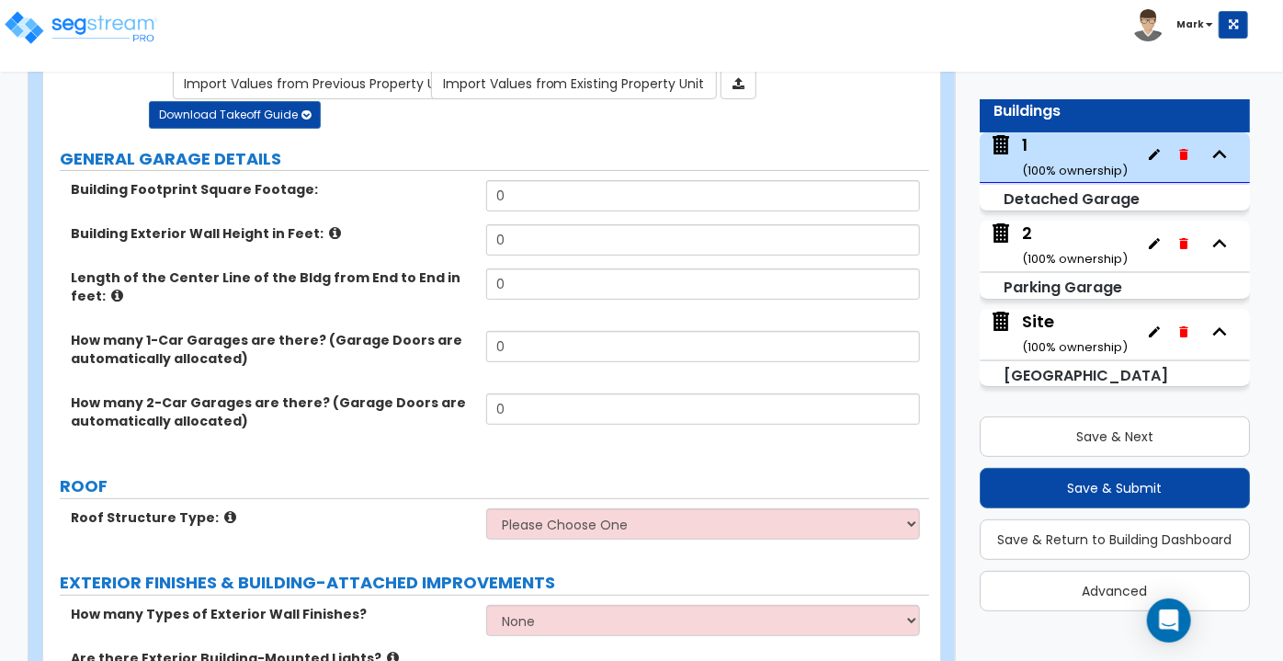
click at [311, 231] on label "Building Exterior Wall Height in Feet:" at bounding box center [272, 233] width 402 height 18
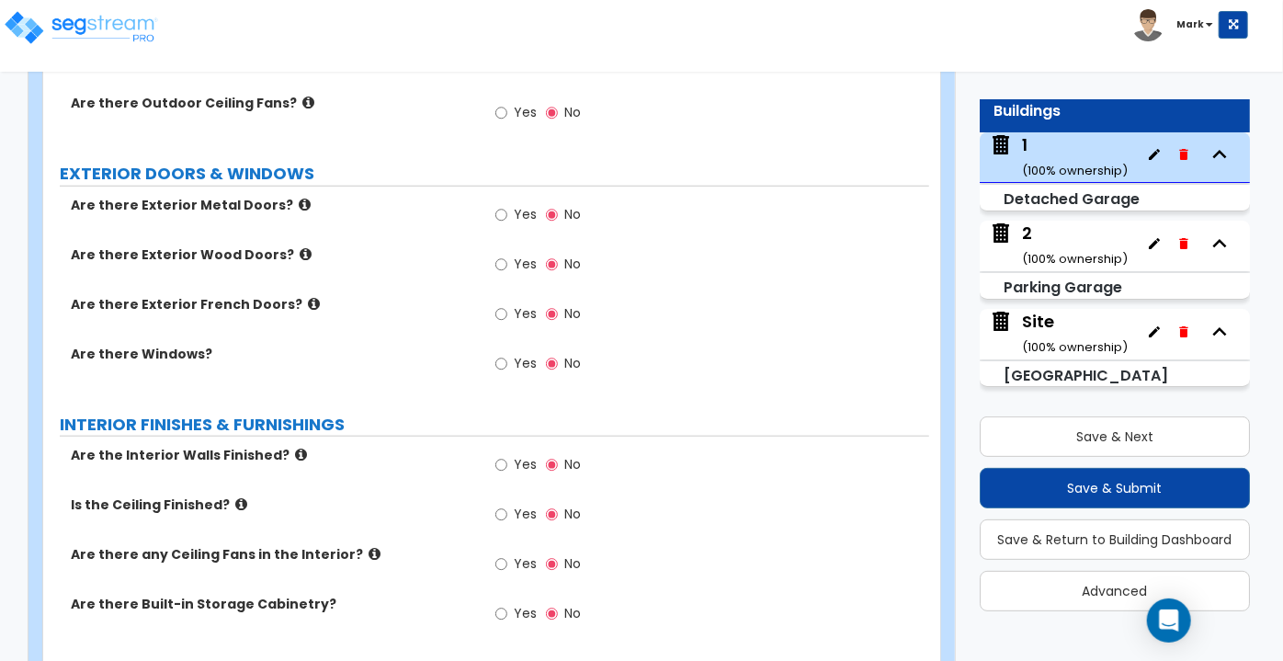
scroll to position [833, 0]
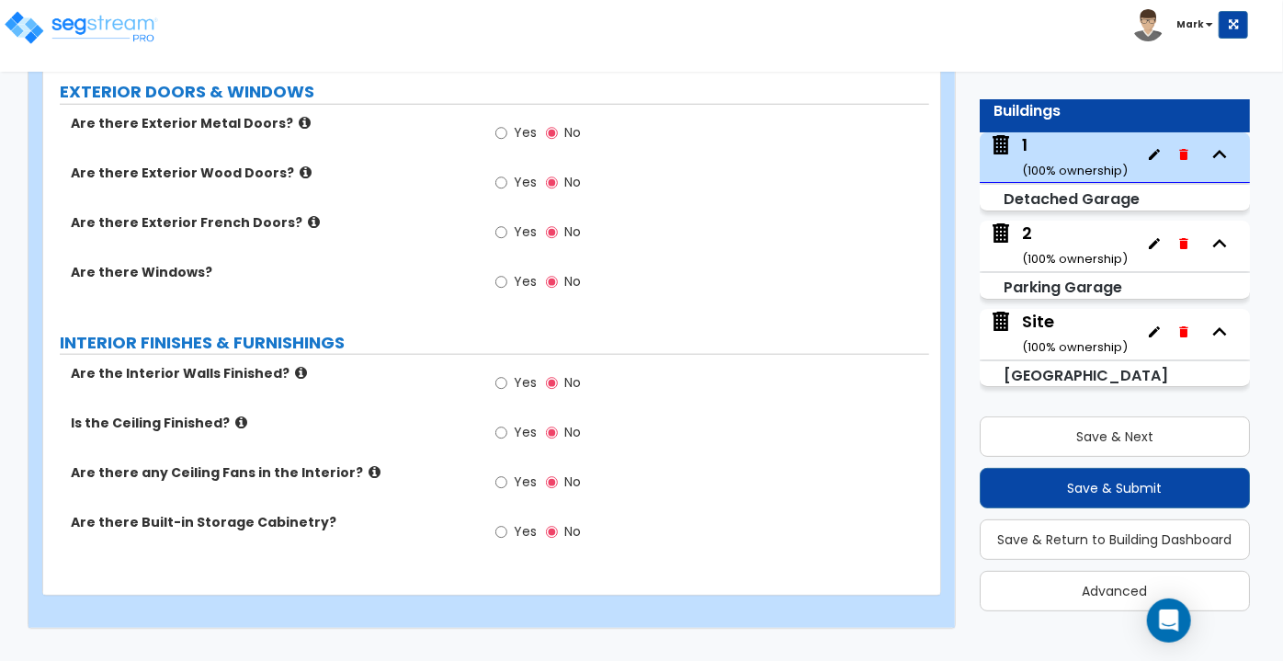
click at [295, 369] on icon at bounding box center [301, 373] width 12 height 14
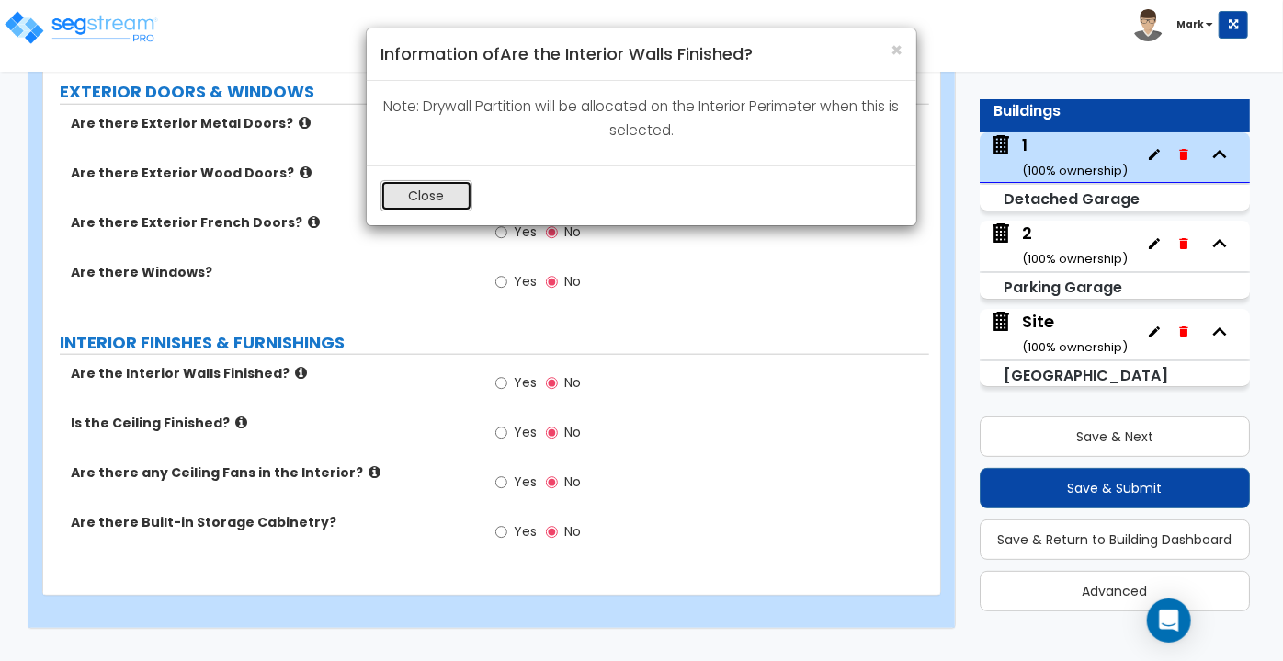
click at [425, 202] on button "Close" at bounding box center [426, 195] width 92 height 31
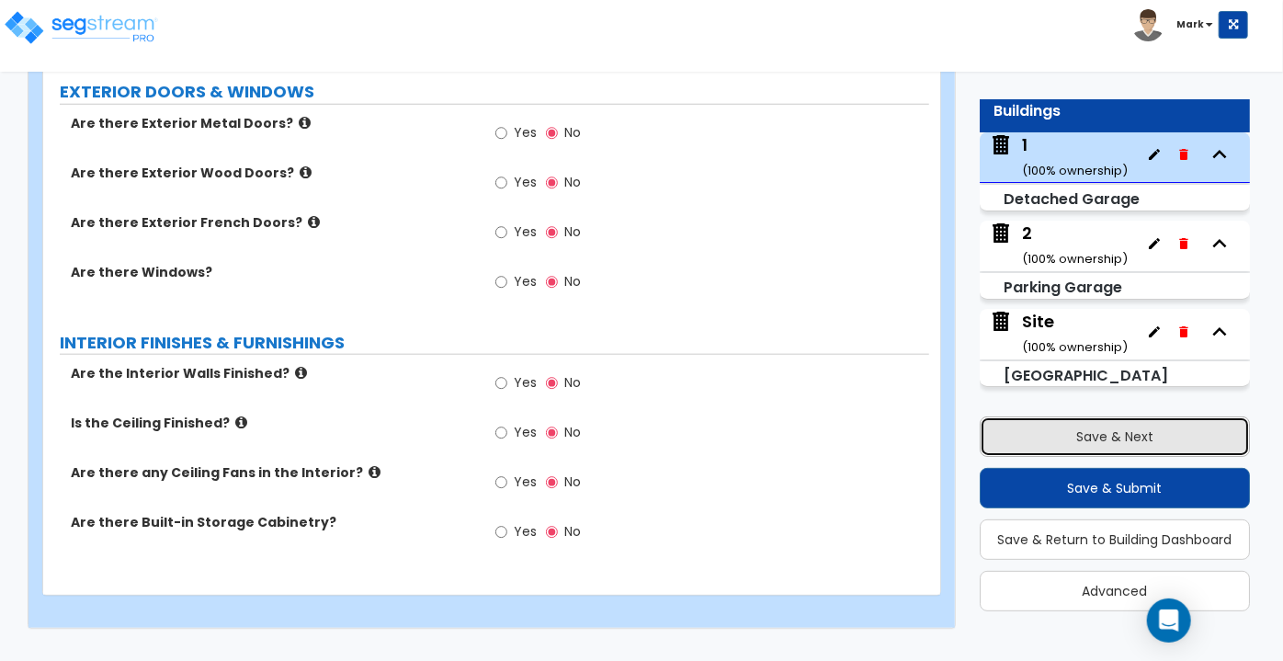
click at [1104, 436] on button "Save & Next" at bounding box center [1115, 436] width 270 height 40
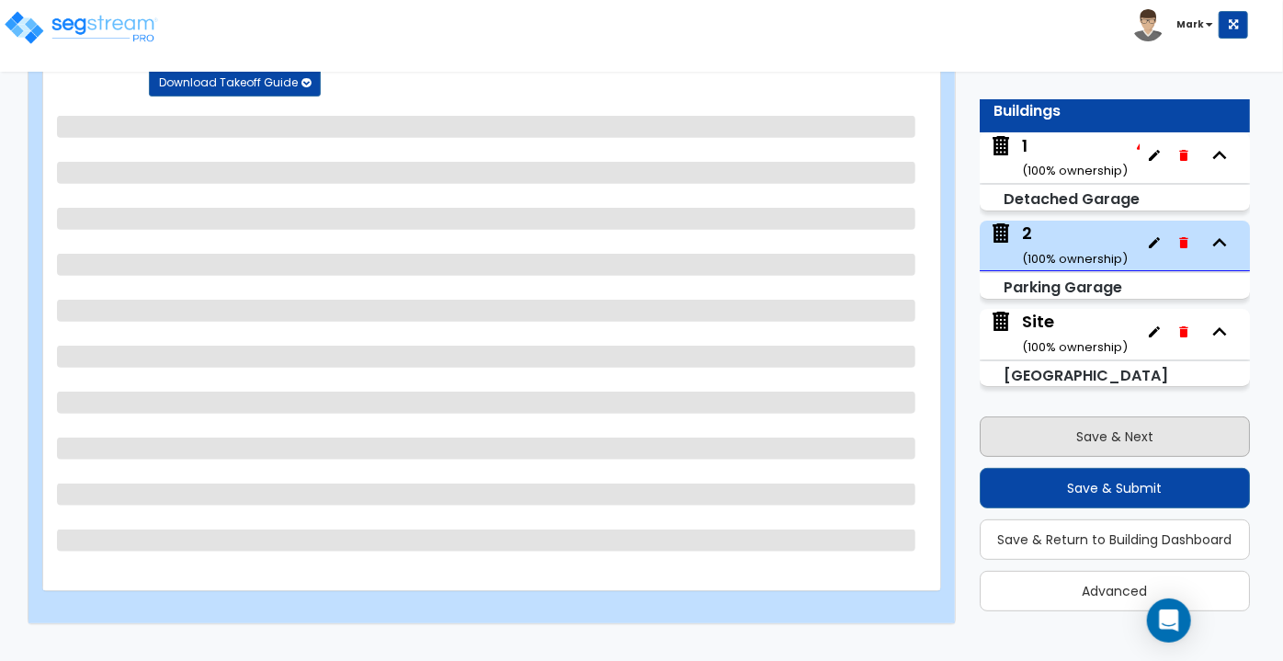
scroll to position [176, 0]
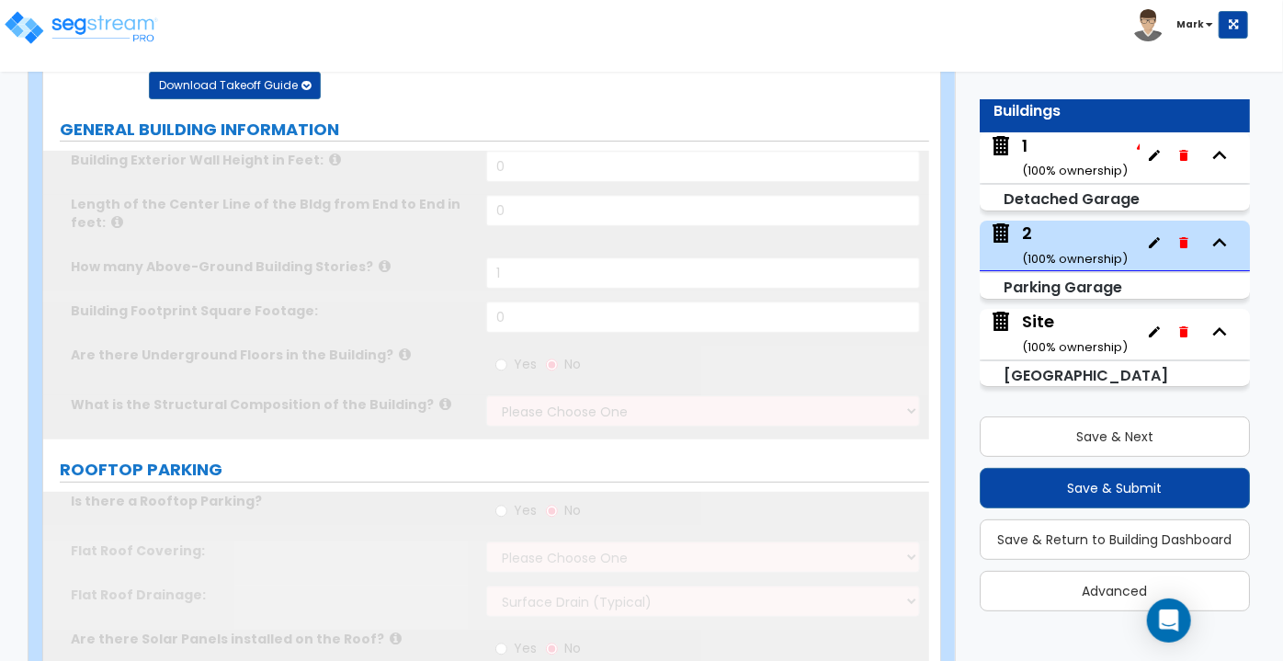
type input "1"
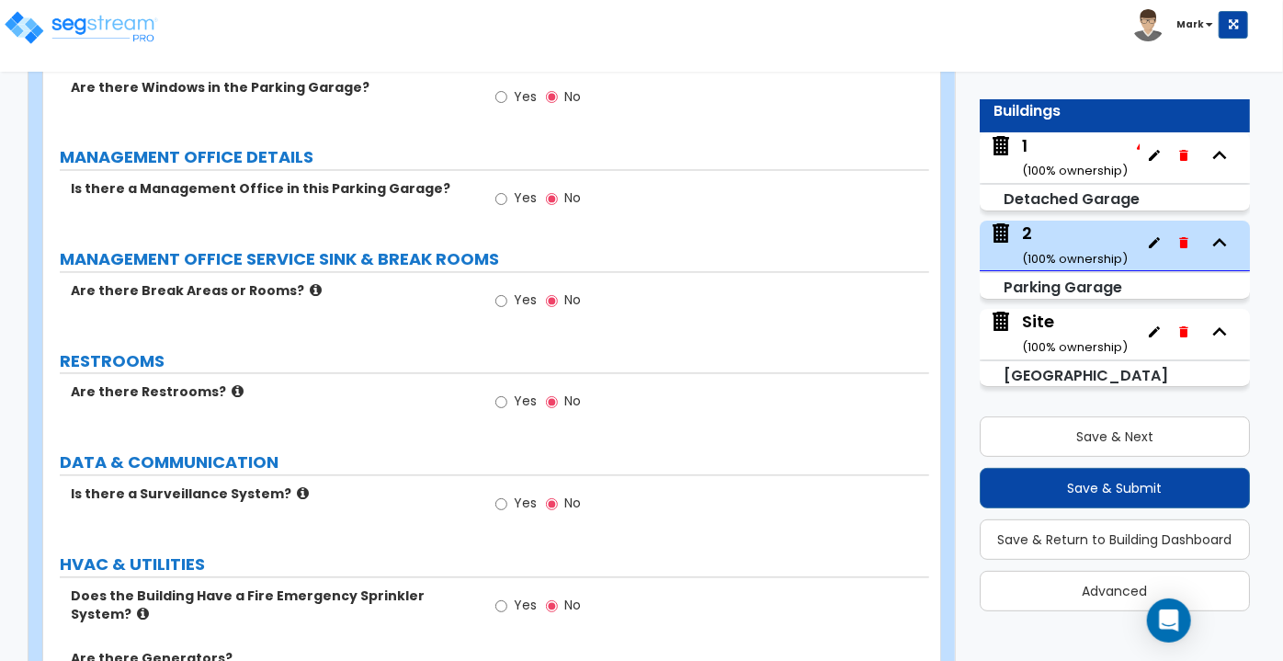
scroll to position [1791, 0]
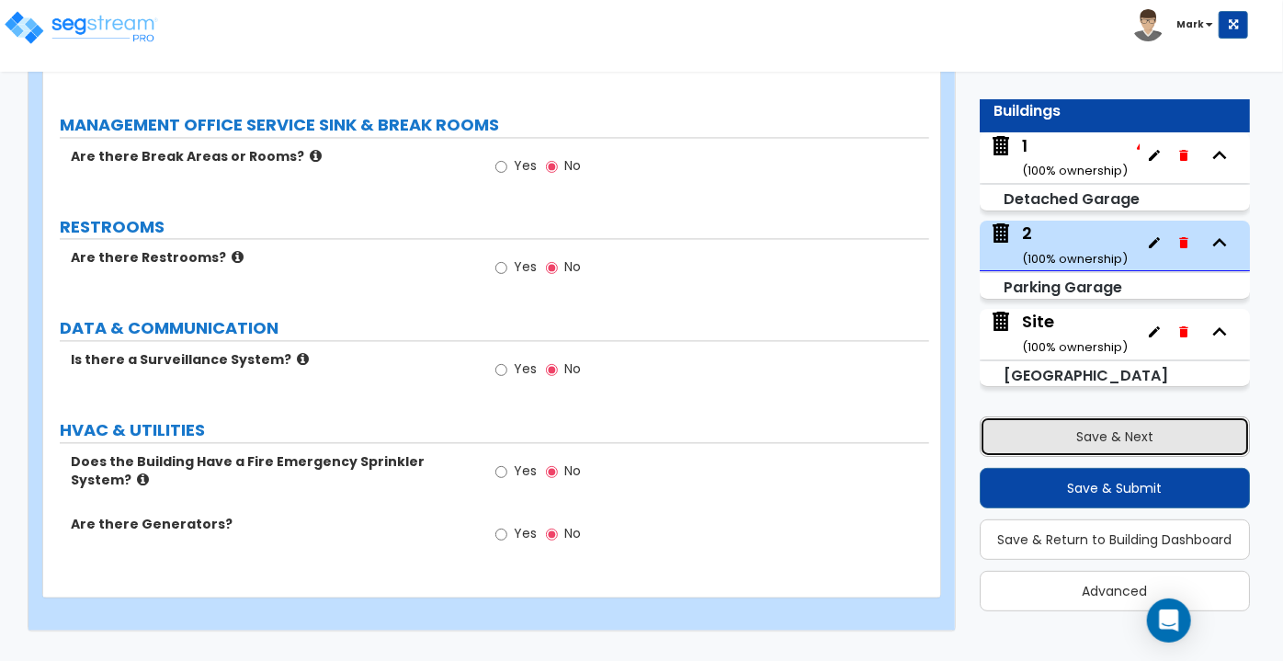
click at [1036, 445] on button "Save & Next" at bounding box center [1115, 436] width 270 height 40
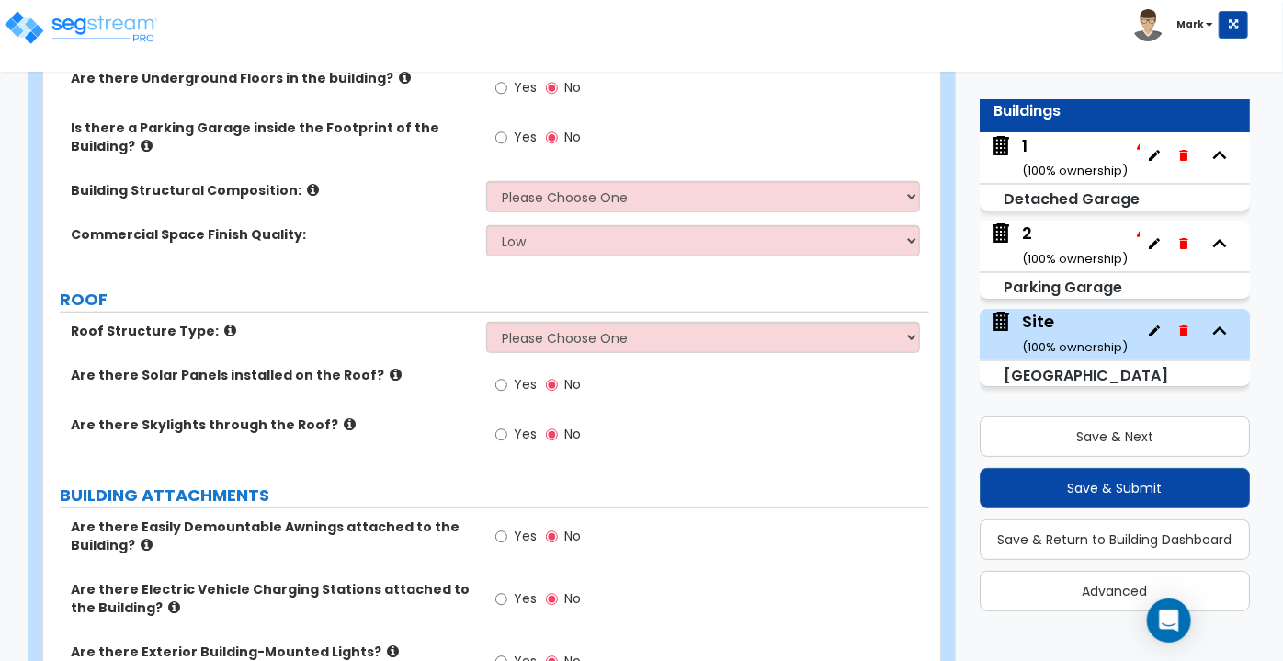
scroll to position [509, 0]
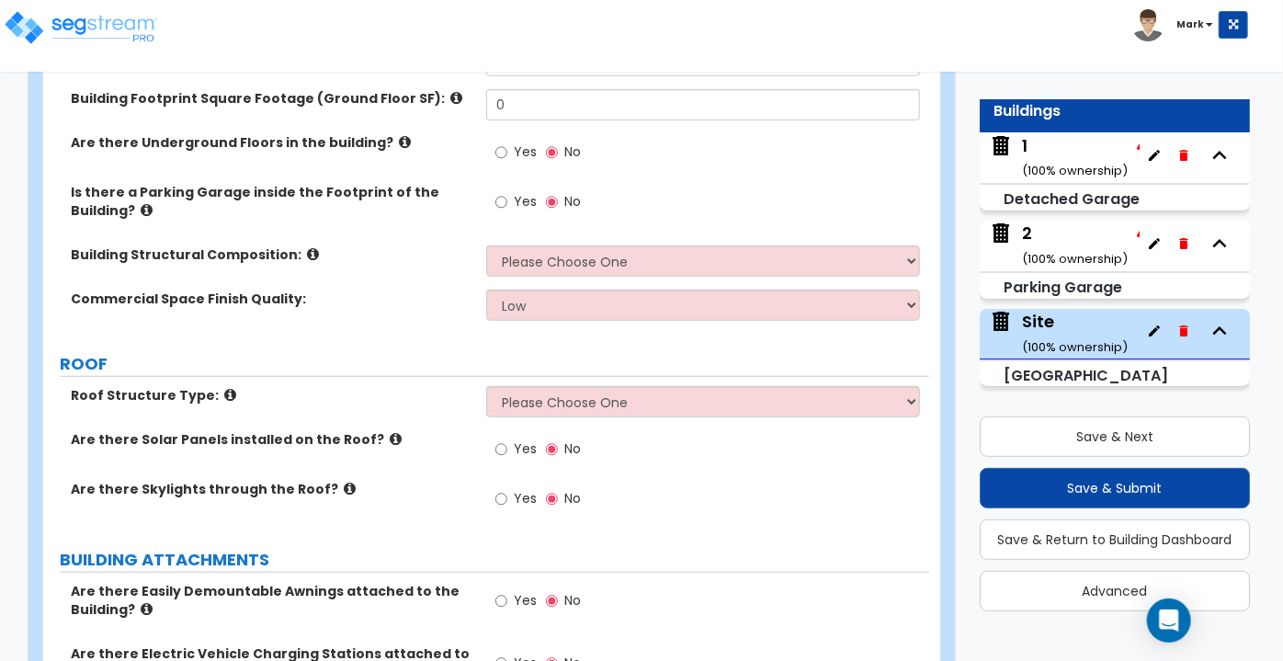
click at [295, 222] on div "Is there a Parking Garage inside the Footprint of the Building? Yes No" at bounding box center [486, 214] width 886 height 62
click at [307, 247] on icon at bounding box center [313, 254] width 12 height 14
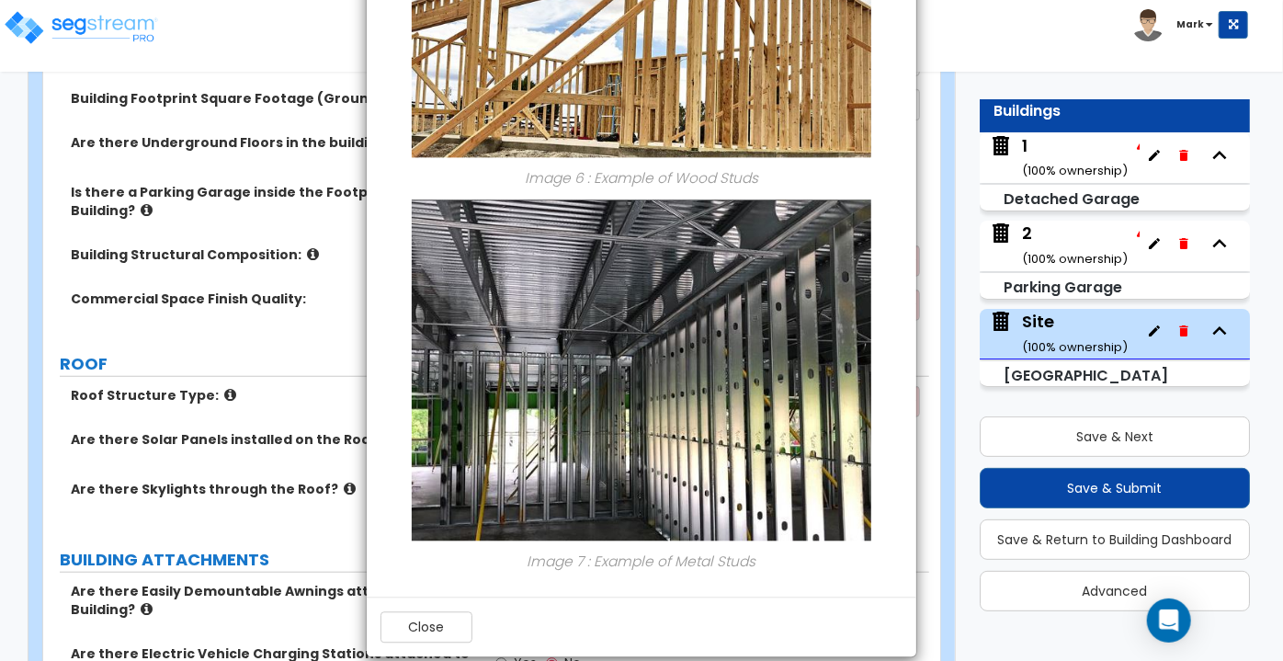
scroll to position [1987, 0]
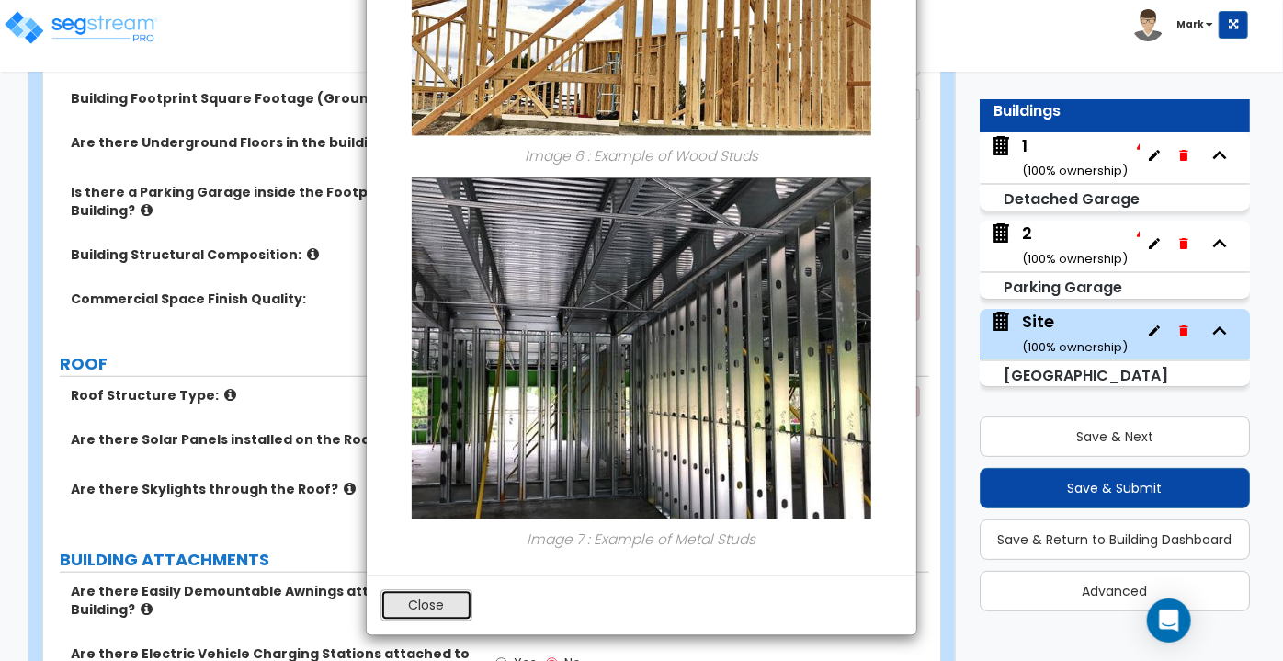
click at [420, 604] on button "Close" at bounding box center [426, 604] width 92 height 31
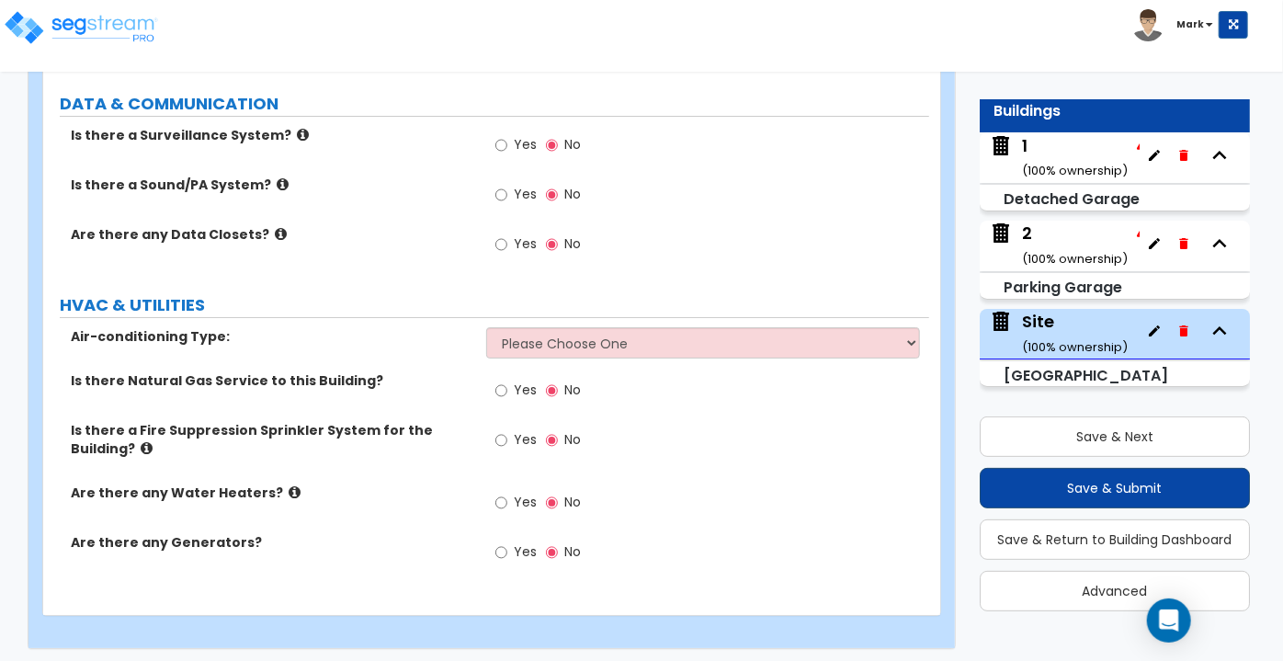
scroll to position [3387, 0]
click at [1181, 328] on icon "button" at bounding box center [1183, 330] width 15 height 15
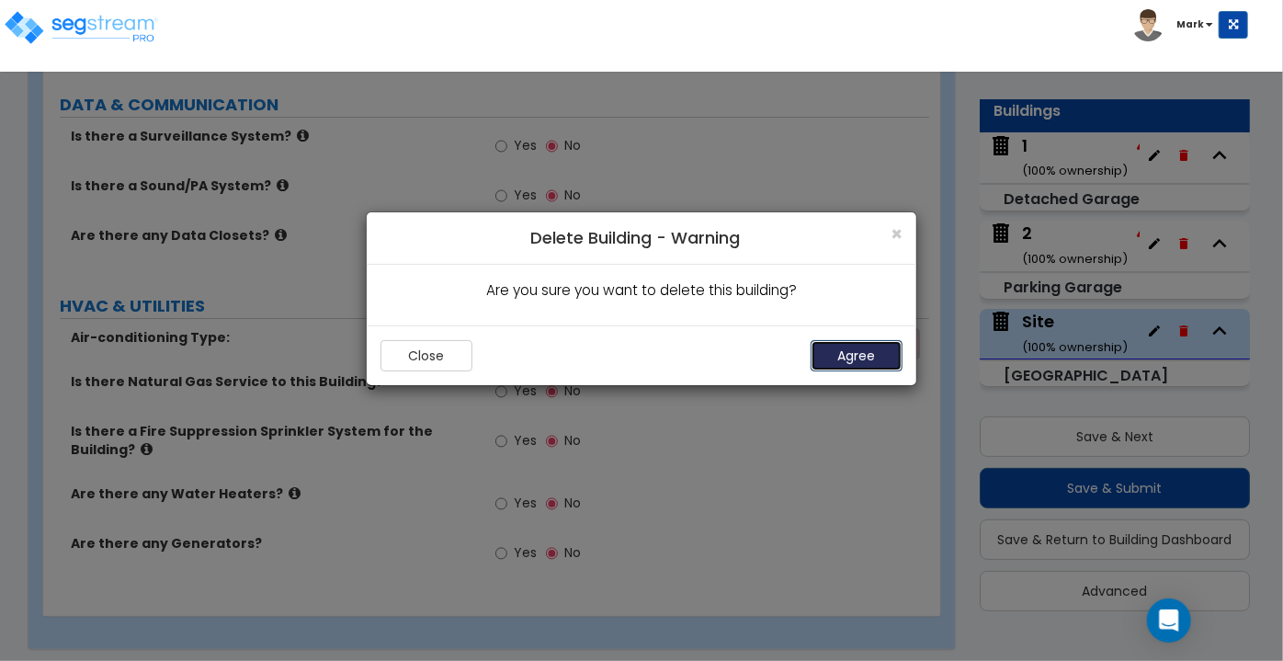
click at [880, 351] on button "Agree" at bounding box center [856, 355] width 92 height 31
select select "2"
select select "1"
select select "4"
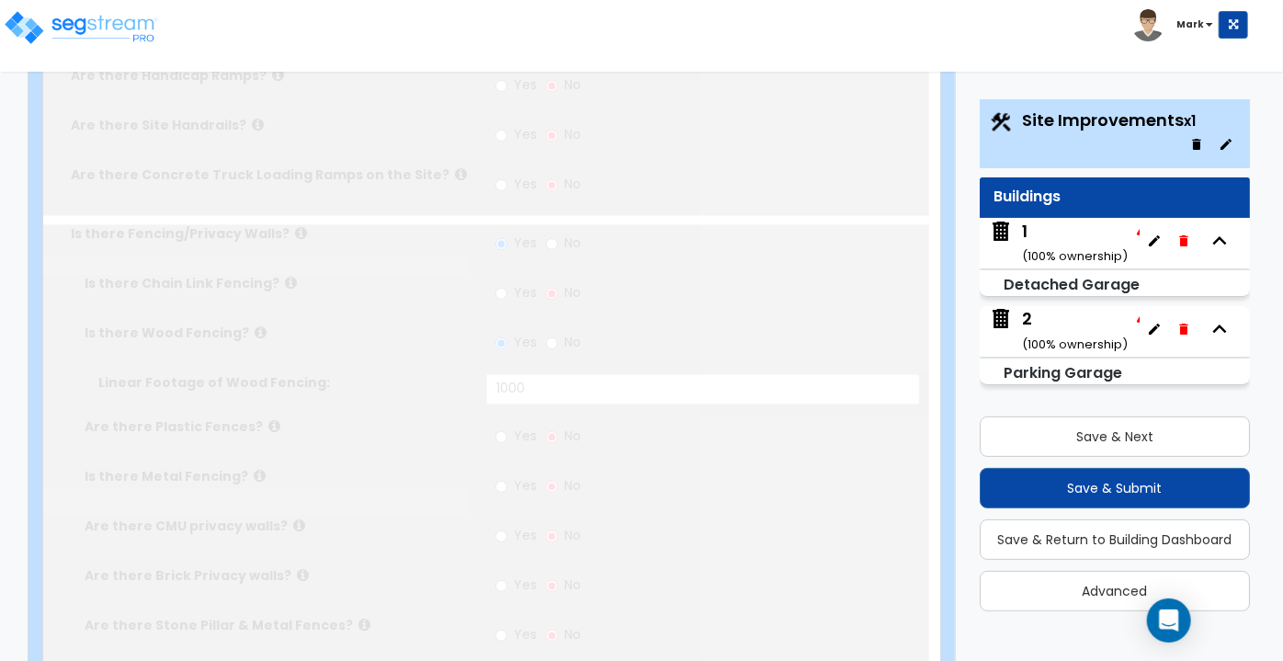
scroll to position [49, 0]
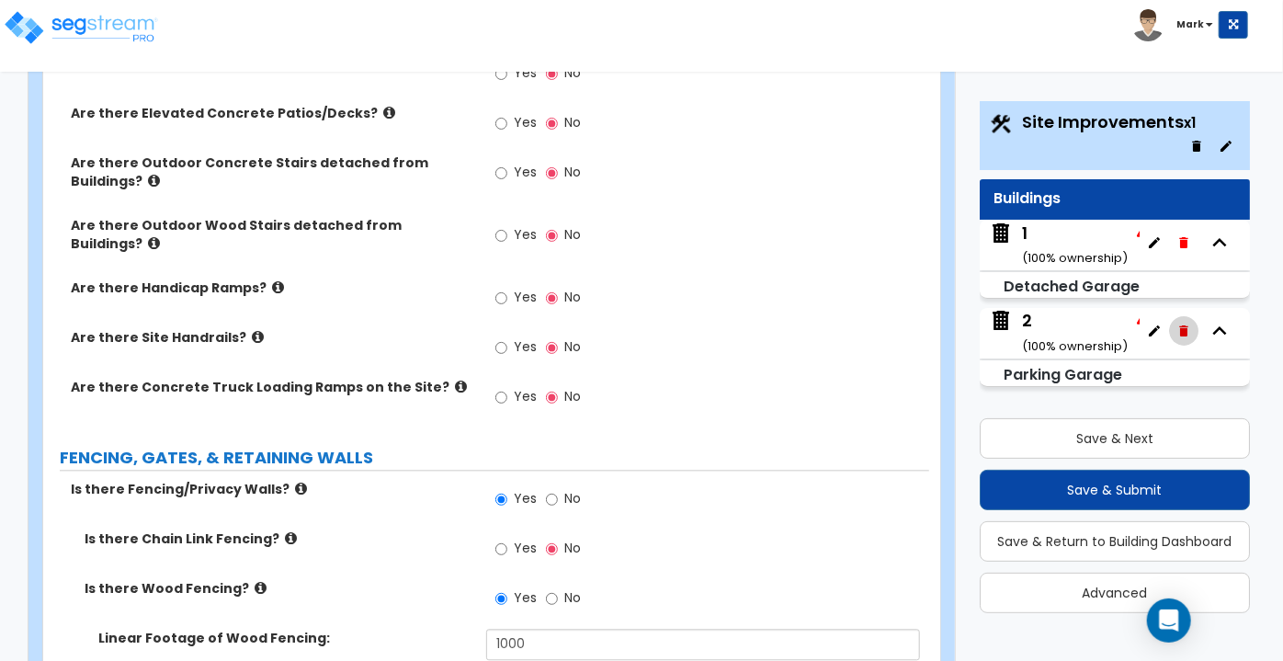
click at [1187, 319] on button "button" at bounding box center [1183, 330] width 29 height 29
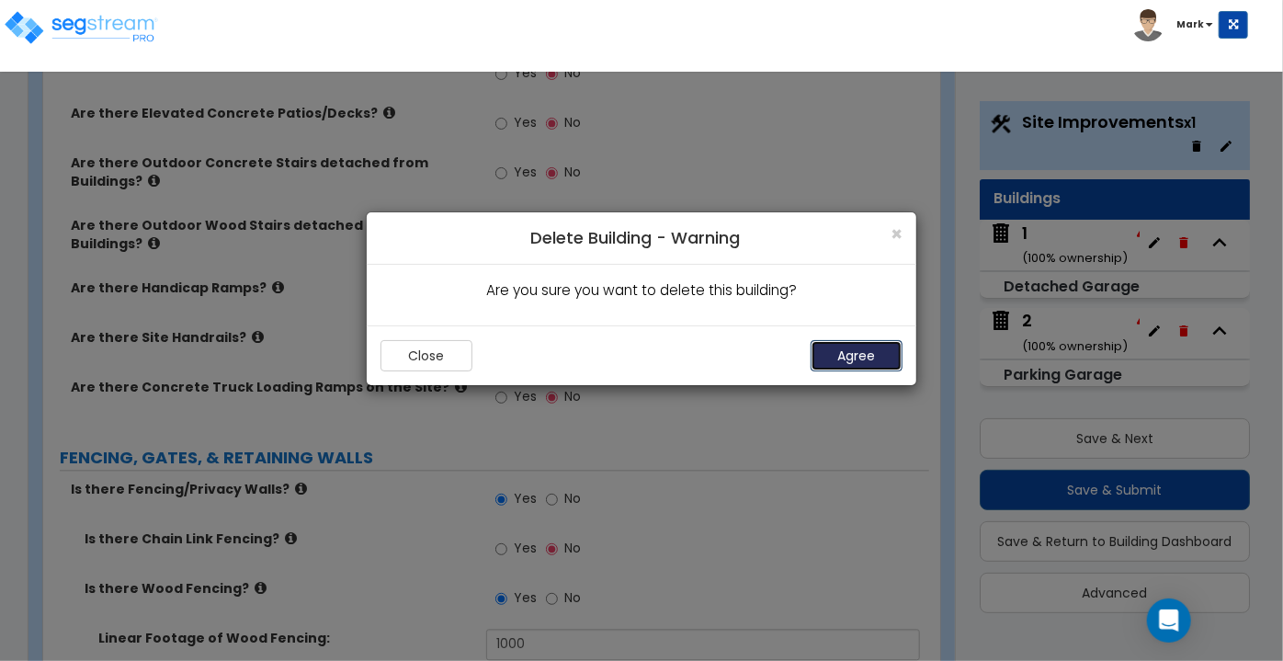
click at [884, 347] on button "Agree" at bounding box center [856, 355] width 92 height 31
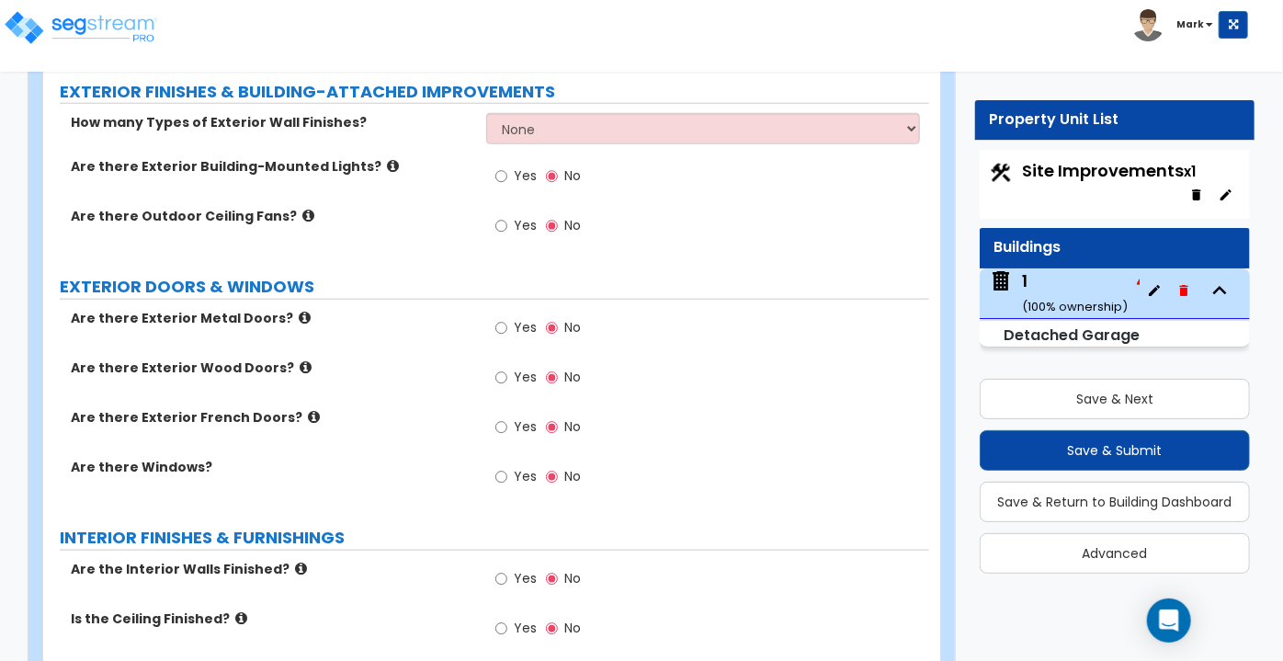
scroll to position [867, 0]
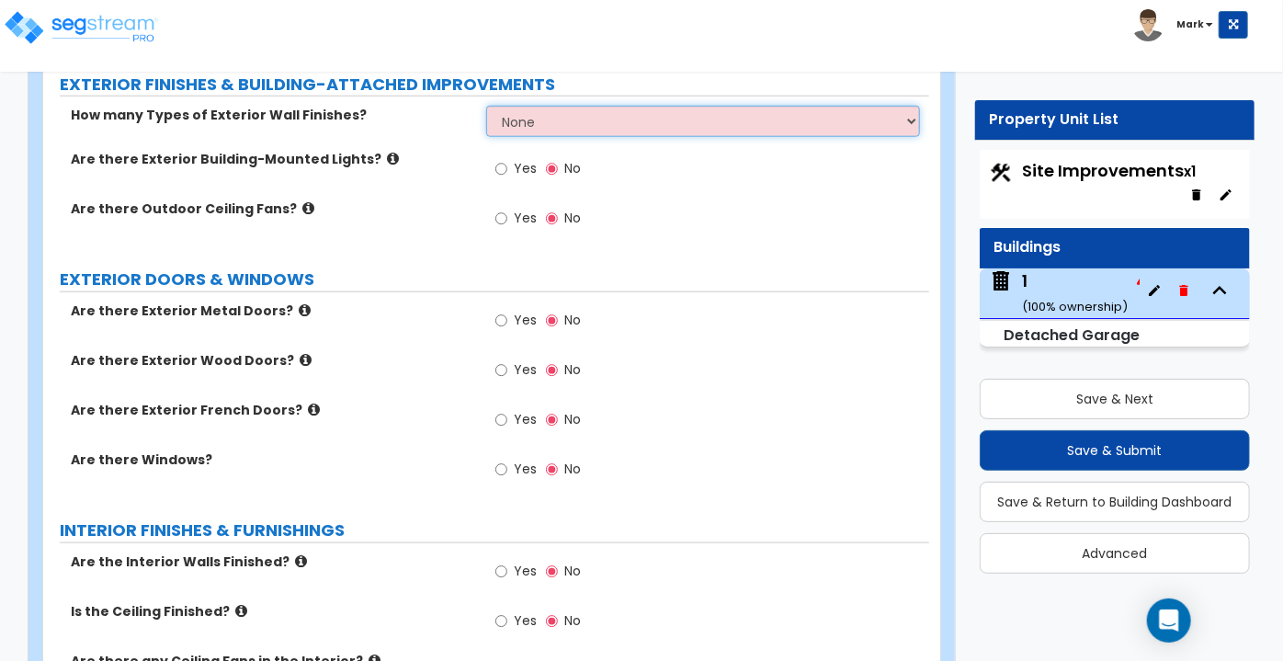
click at [531, 115] on select "None 1 2 3" at bounding box center [703, 121] width 434 height 31
click at [383, 190] on div "Are there Exterior Building-Mounted Lights? Yes No" at bounding box center [486, 175] width 886 height 50
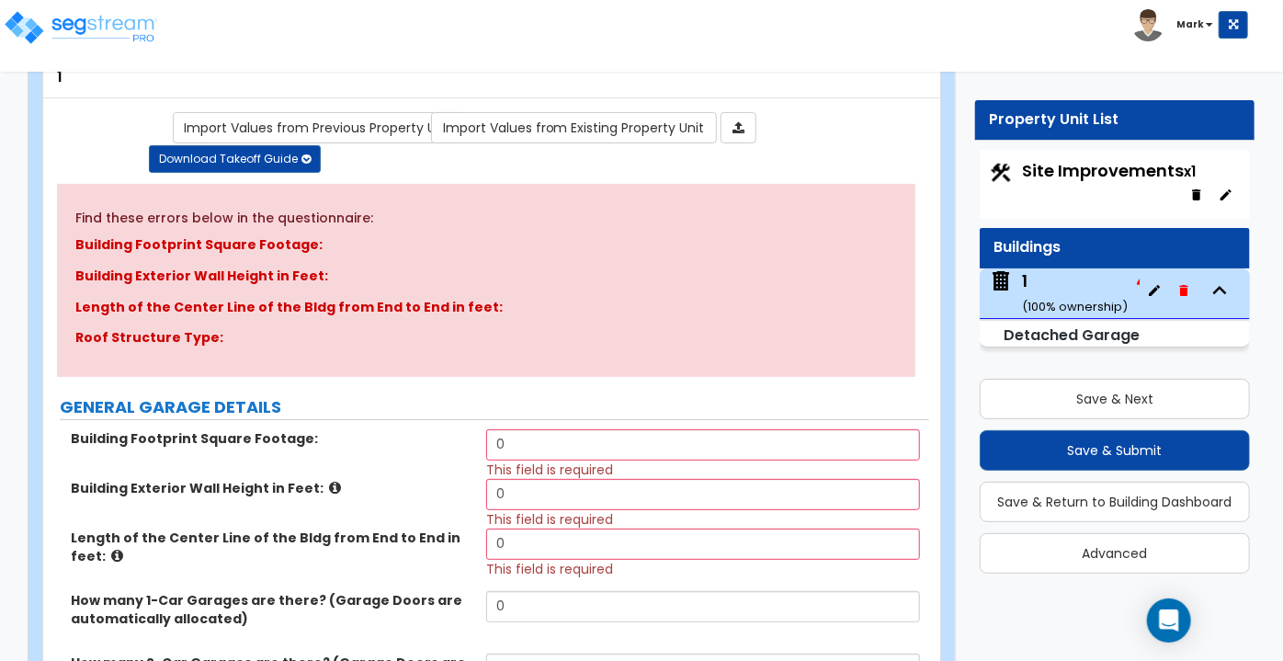
scroll to position [0, 0]
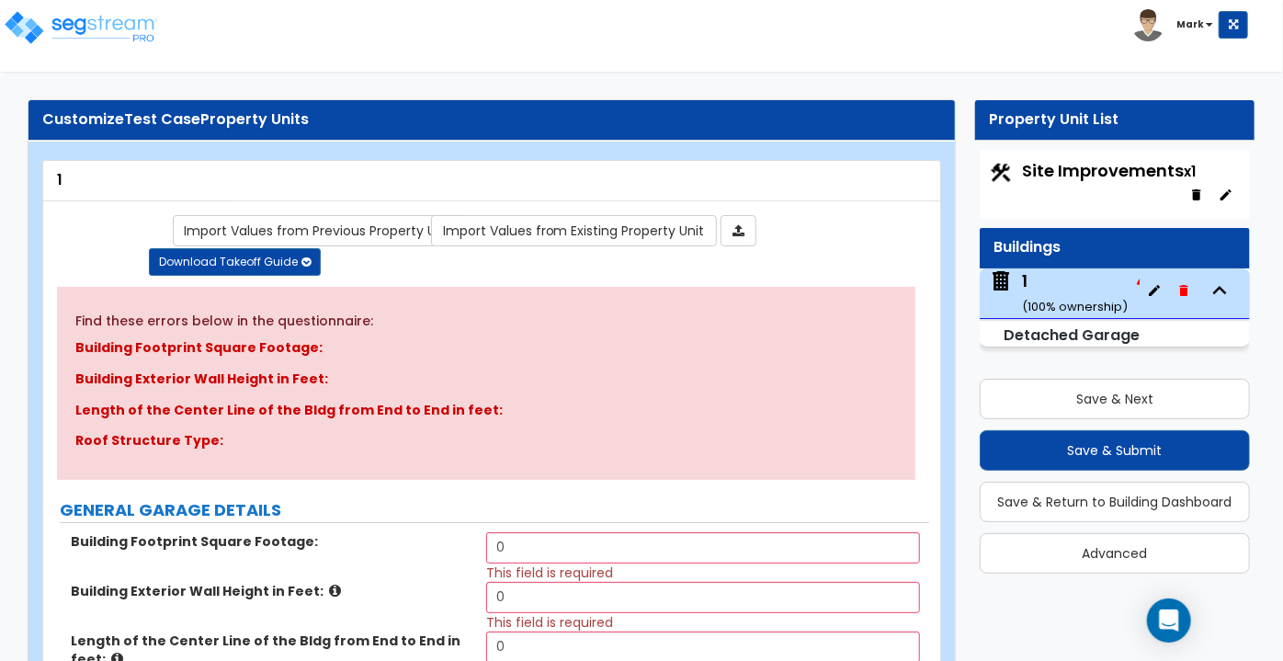
click at [1183, 296] on icon "button" at bounding box center [1183, 290] width 15 height 15
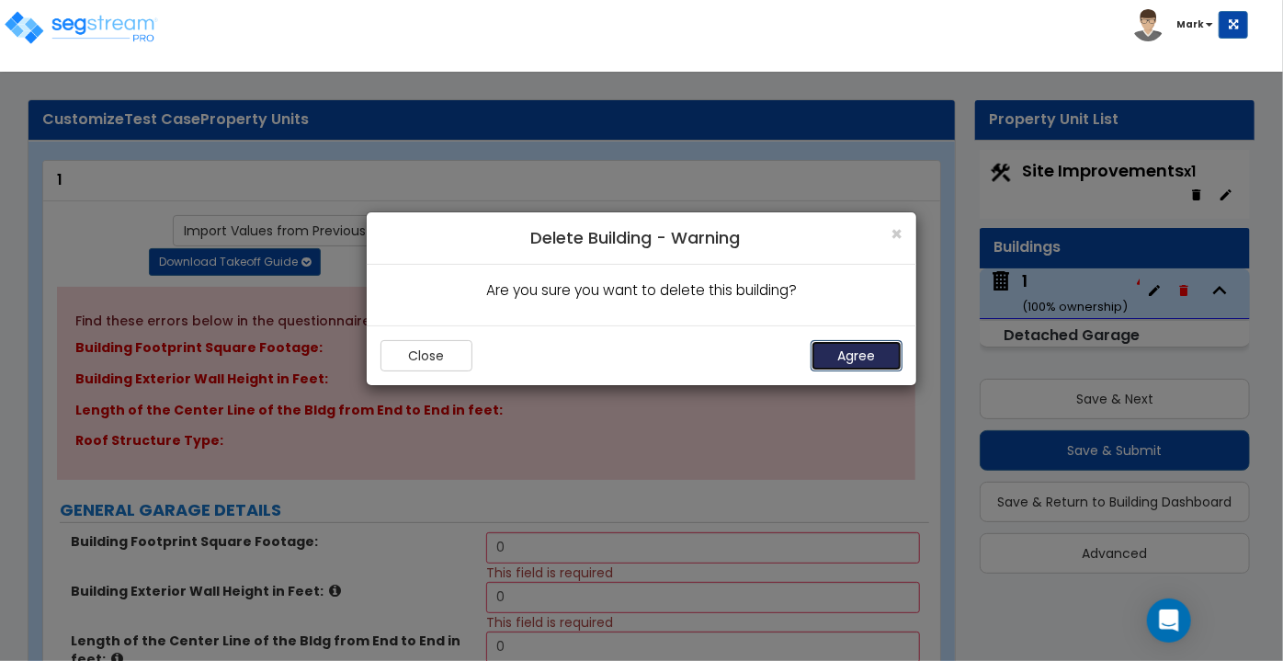
click at [855, 361] on button "Agree" at bounding box center [856, 355] width 92 height 31
select select "2"
select select "1"
select select "4"
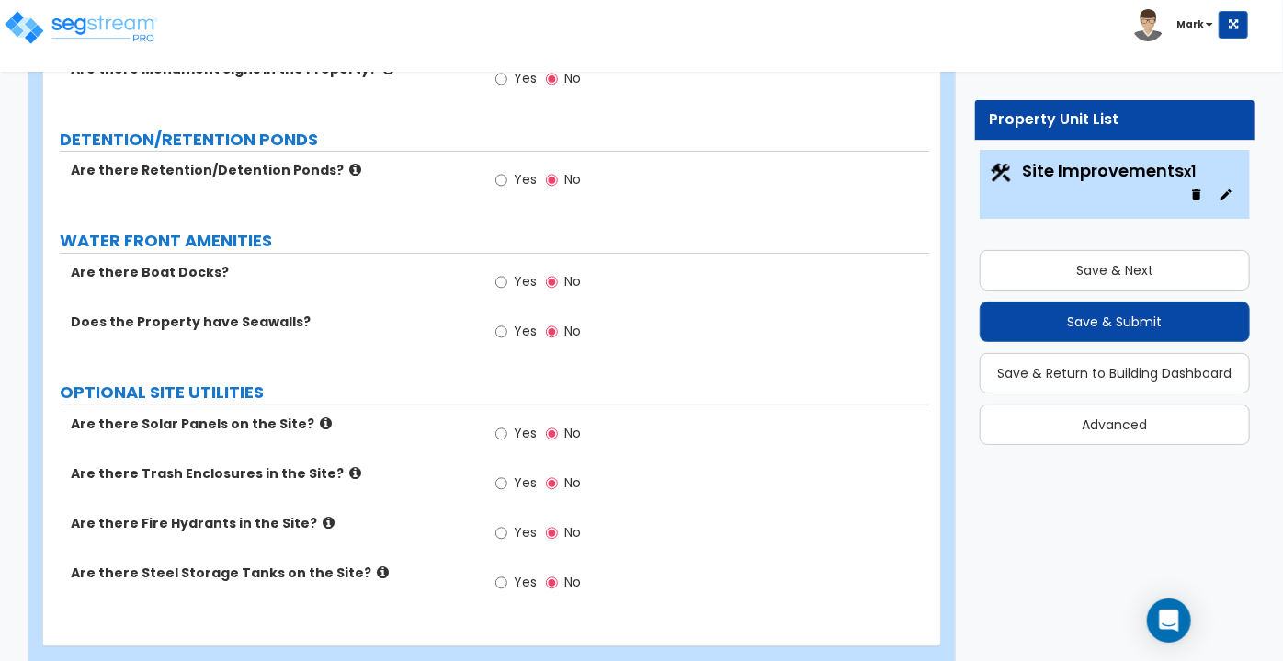
scroll to position [3741, 0]
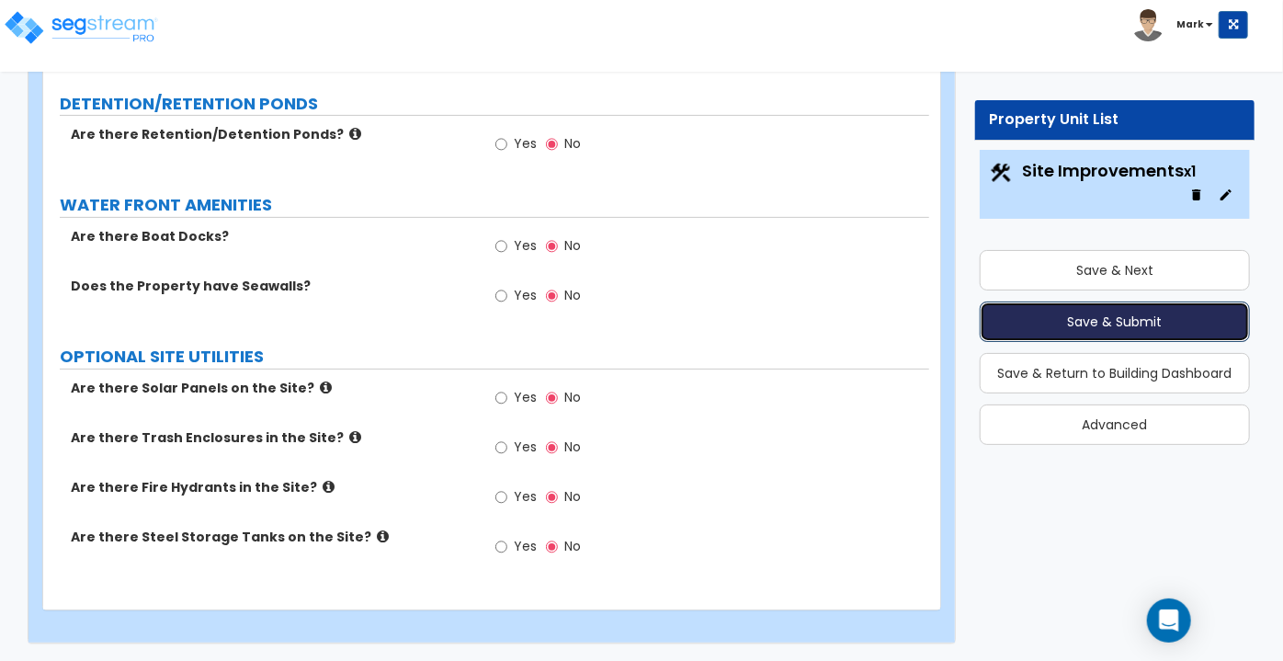
click at [1016, 337] on button "Save & Submit" at bounding box center [1115, 321] width 270 height 40
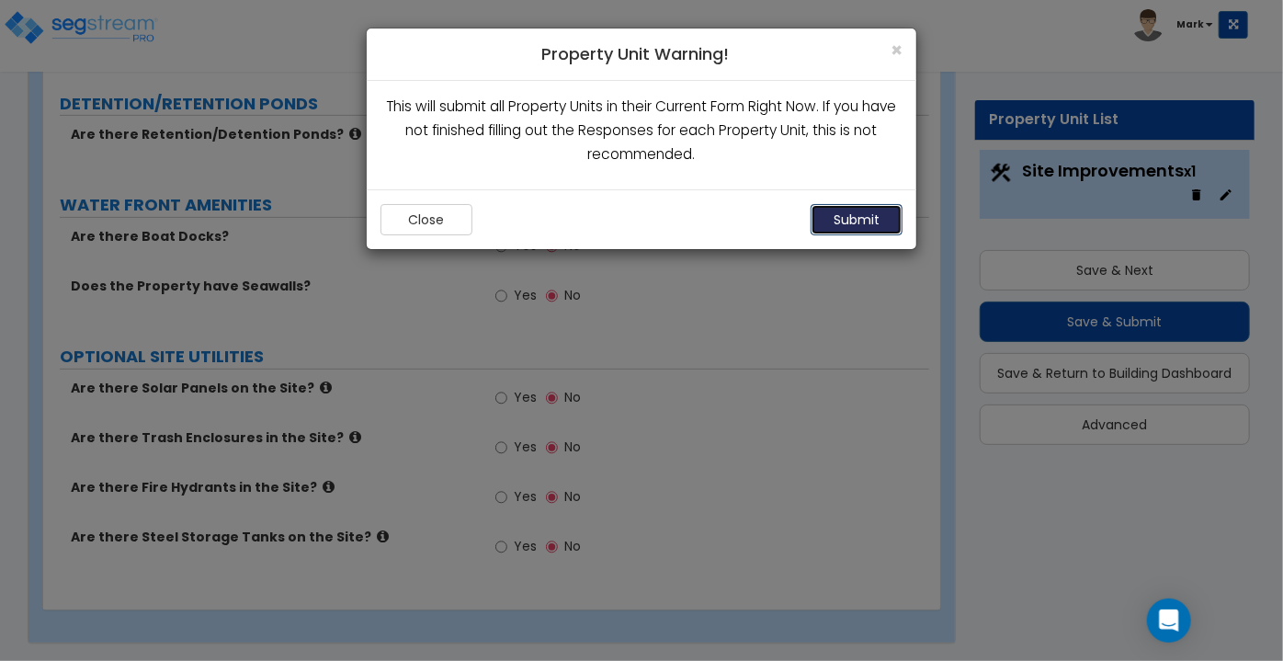
click at [844, 230] on button "Submit" at bounding box center [856, 219] width 92 height 31
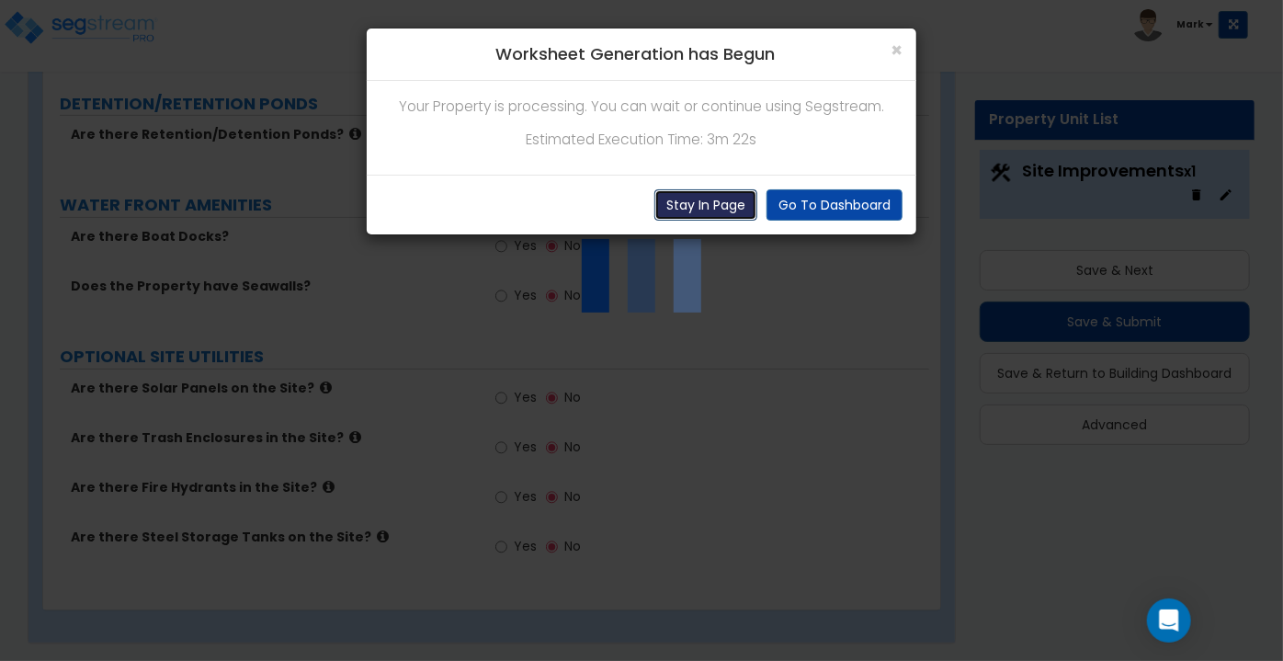
click at [709, 212] on button "Stay In Page" at bounding box center [705, 204] width 103 height 31
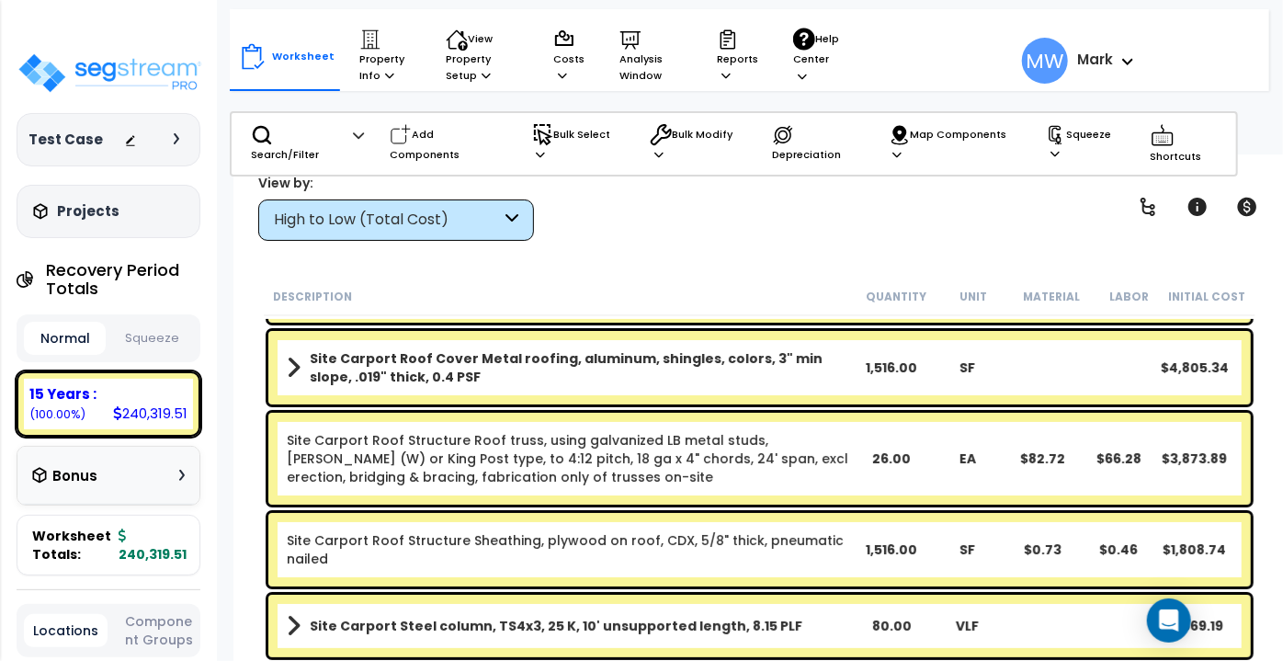
scroll to position [111, 0]
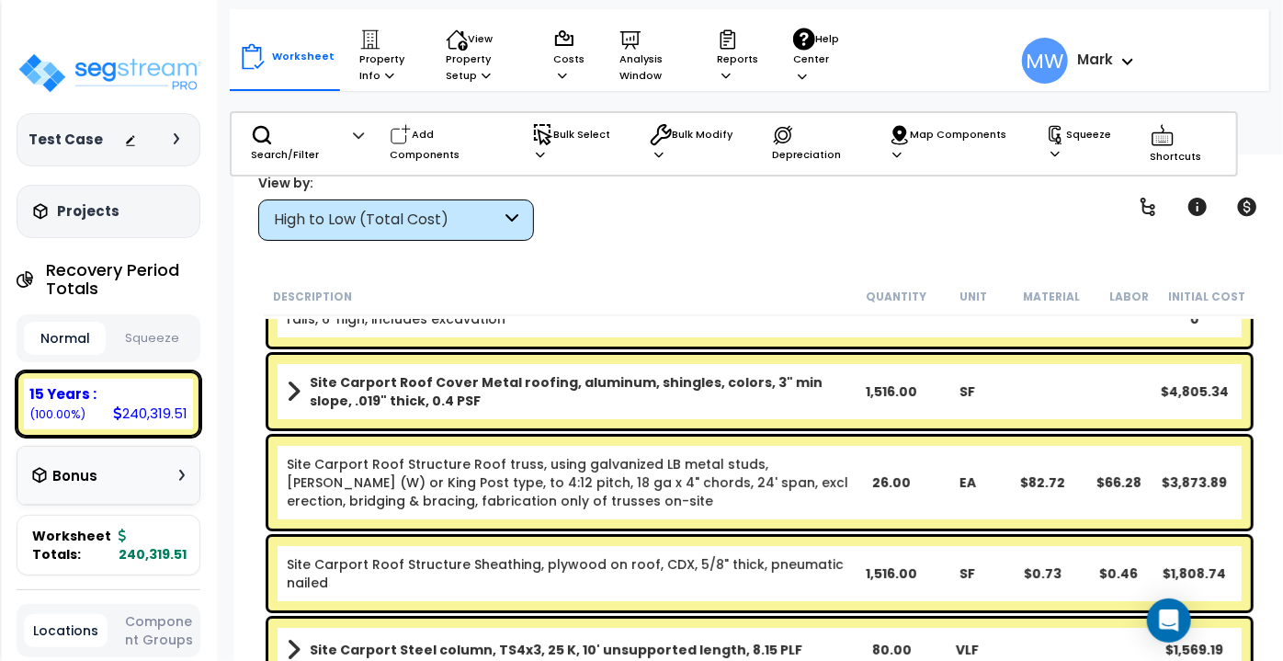
click at [480, 223] on div "High to Low (Total Cost)" at bounding box center [387, 220] width 227 height 21
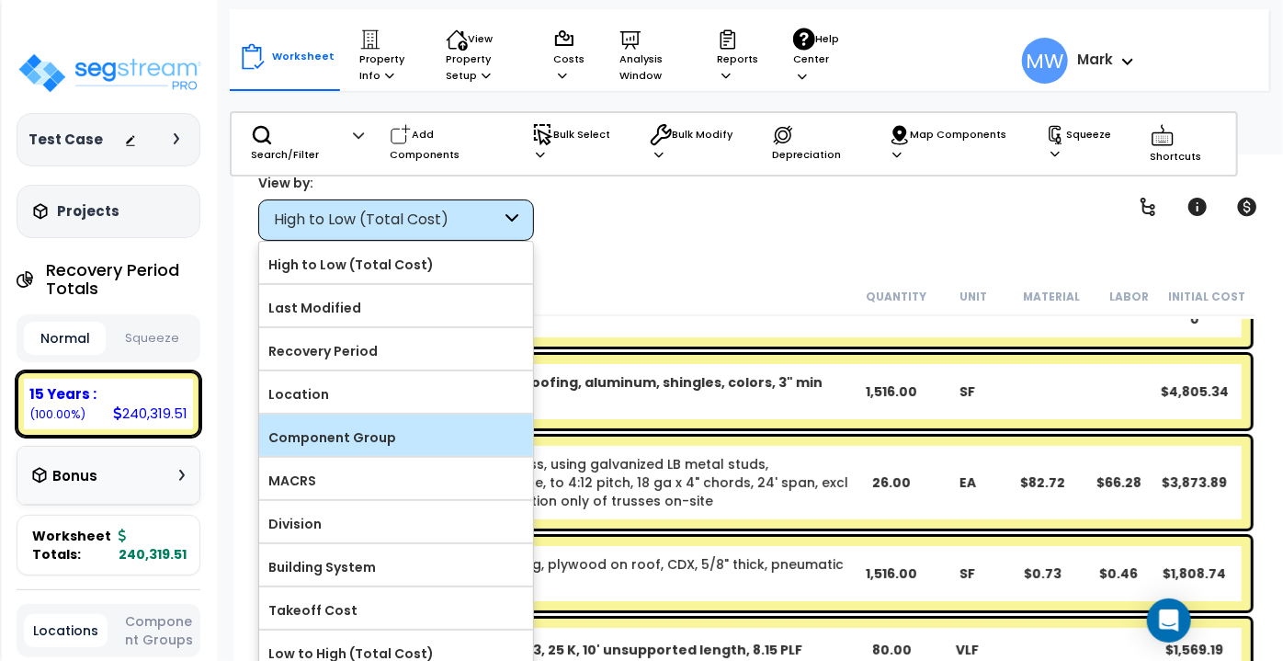
click at [380, 424] on label "Component Group" at bounding box center [396, 438] width 274 height 28
click at [0, 0] on input "Component Group" at bounding box center [0, 0] width 0 height 0
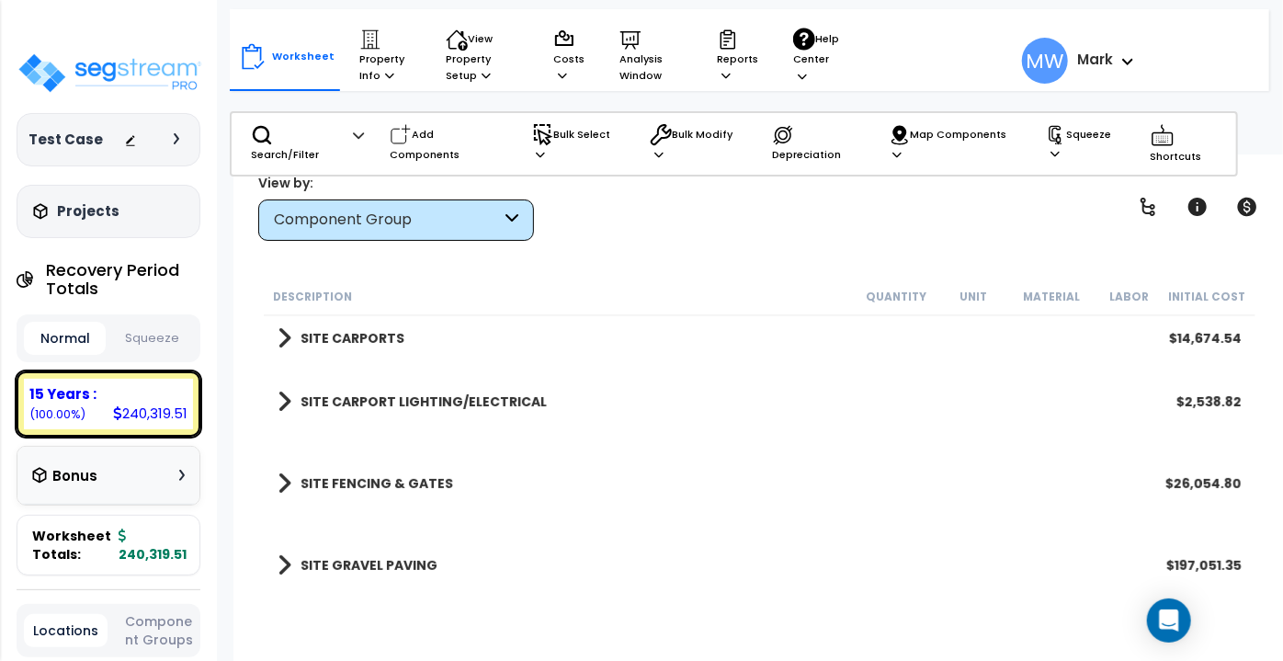
scroll to position [81, 0]
click at [308, 567] on b "SITE GRAVEL PAVING" at bounding box center [368, 565] width 137 height 18
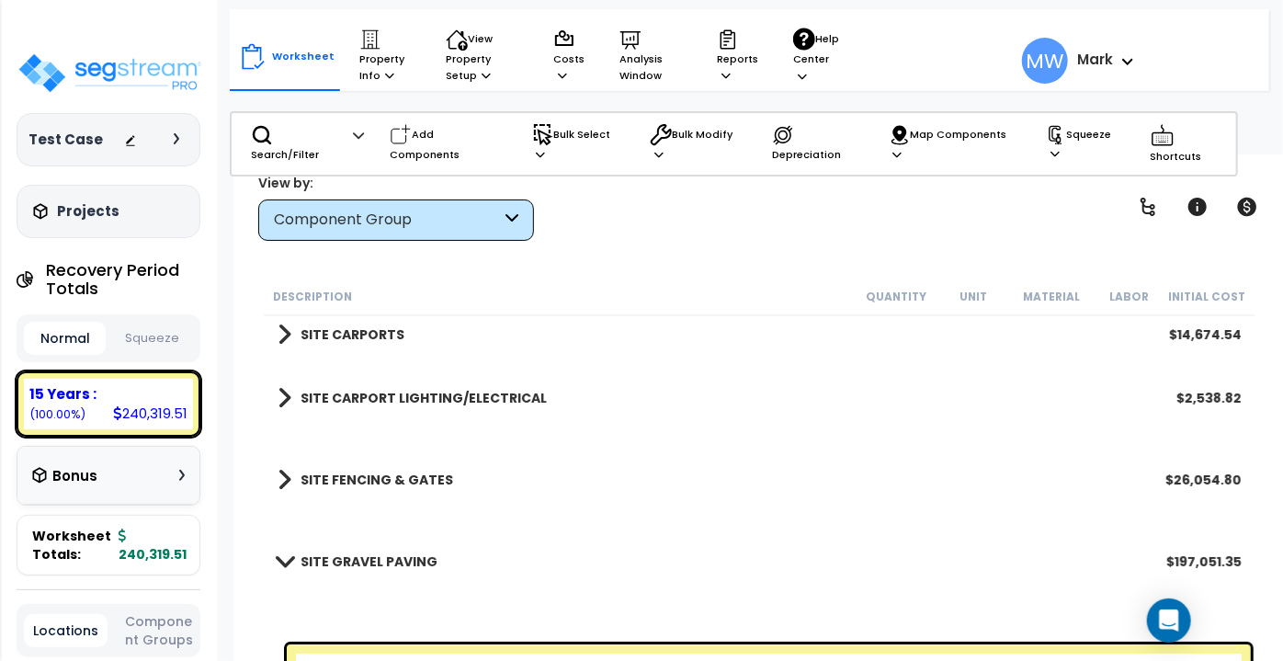
scroll to position [0, 0]
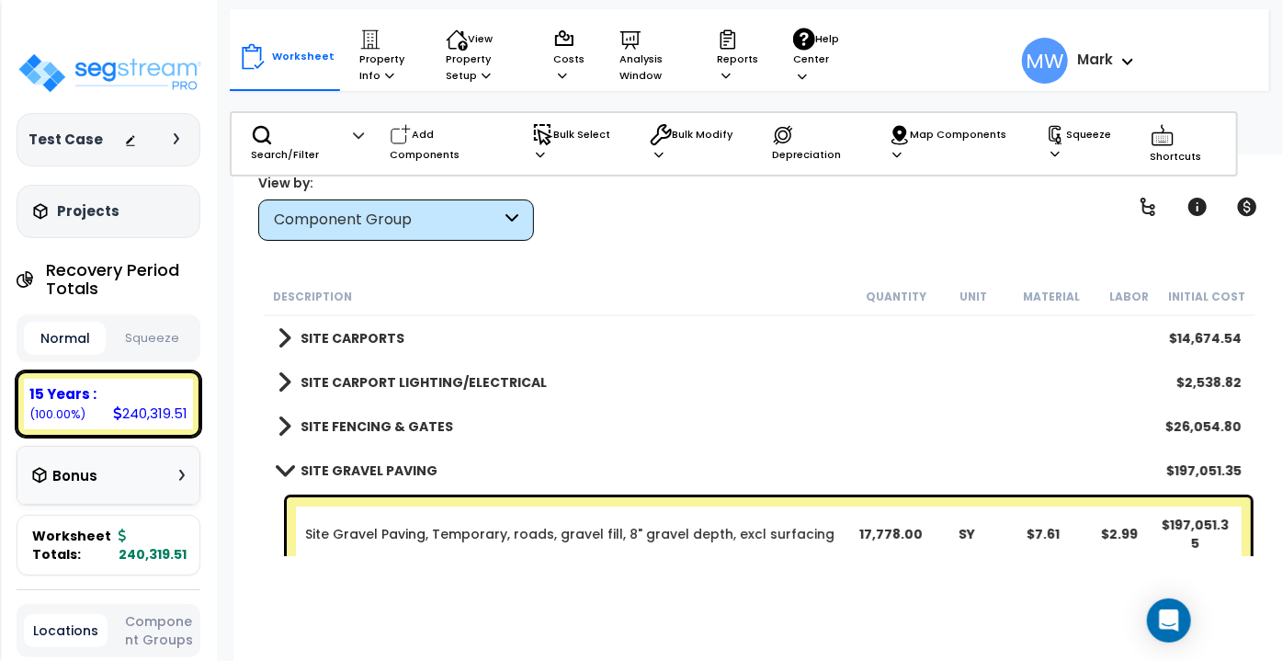
click at [283, 423] on span at bounding box center [285, 426] width 14 height 26
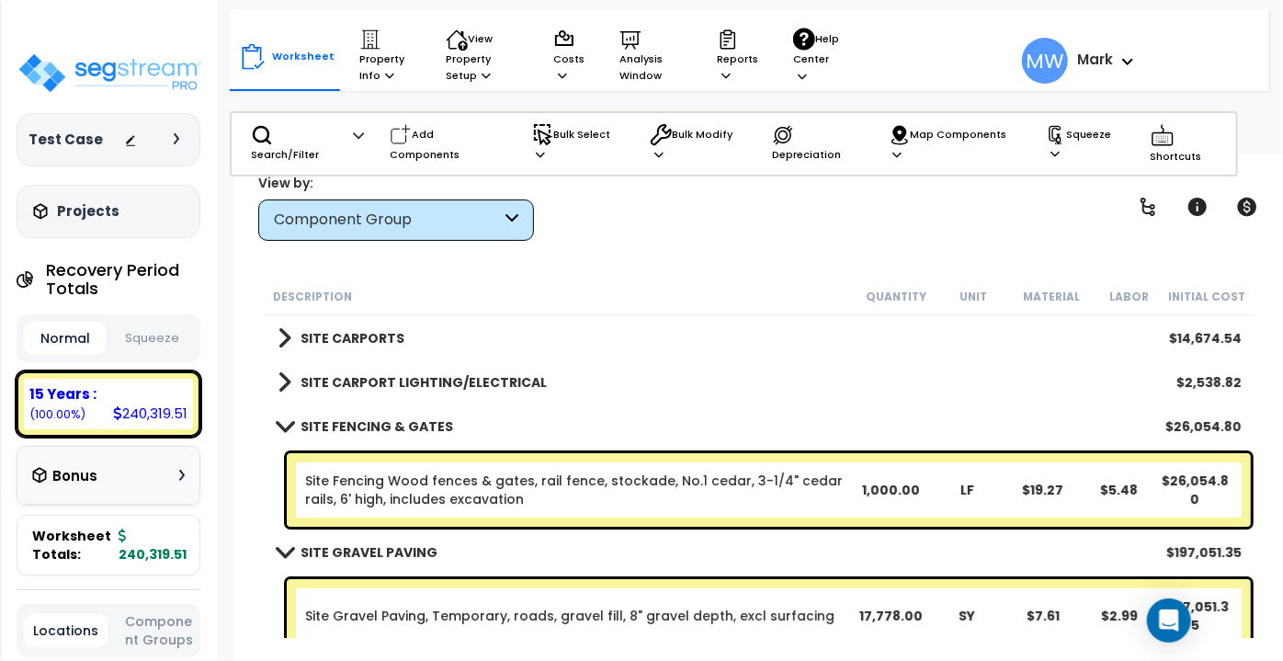
click at [289, 373] on span at bounding box center [285, 382] width 14 height 26
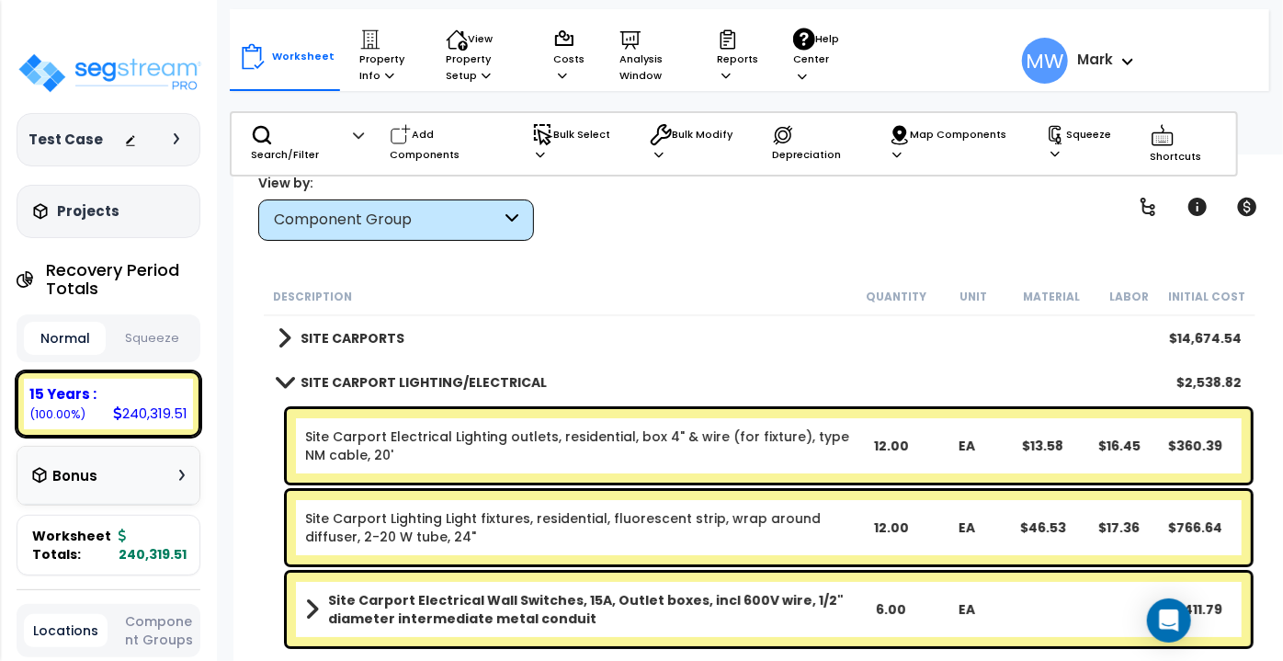
click at [281, 342] on span at bounding box center [285, 338] width 14 height 26
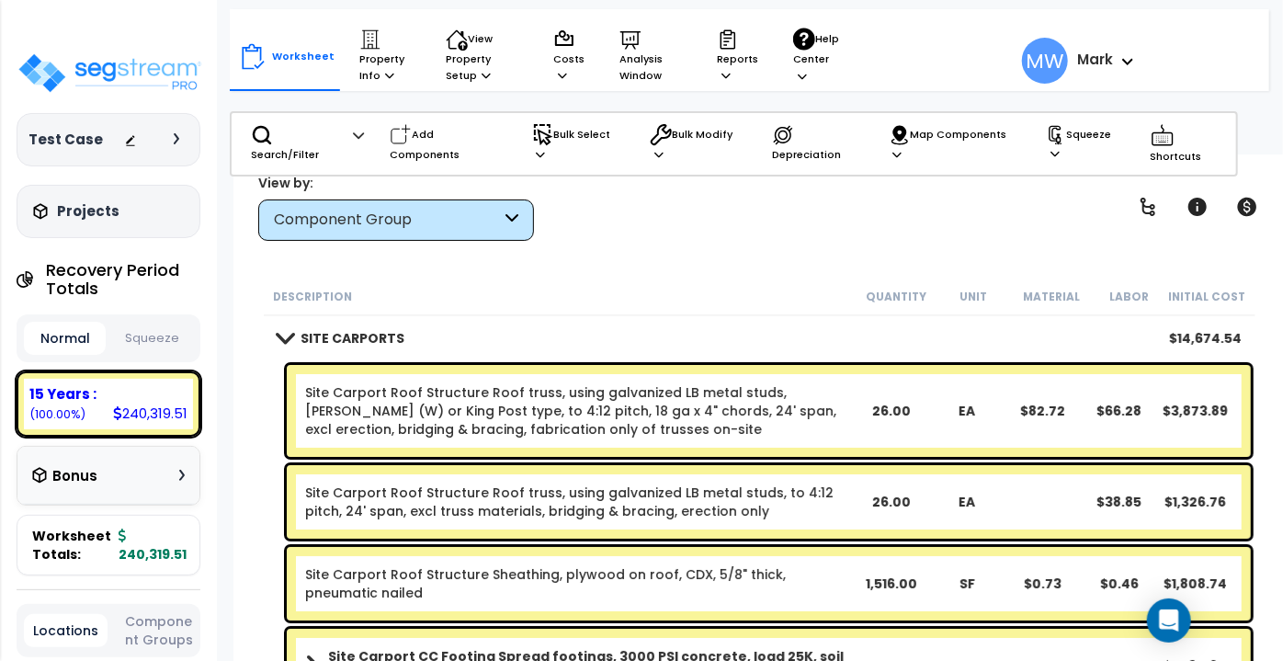
click at [467, 232] on div "Component Group" at bounding box center [396, 219] width 276 height 41
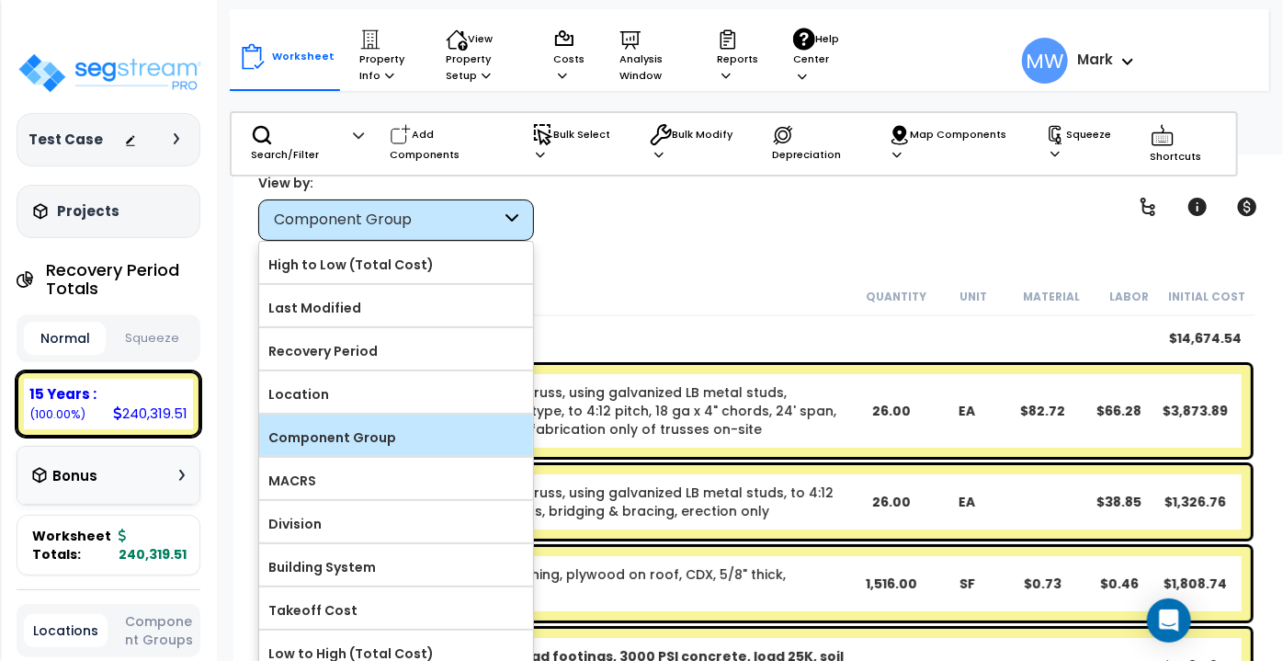
scroll to position [81, 0]
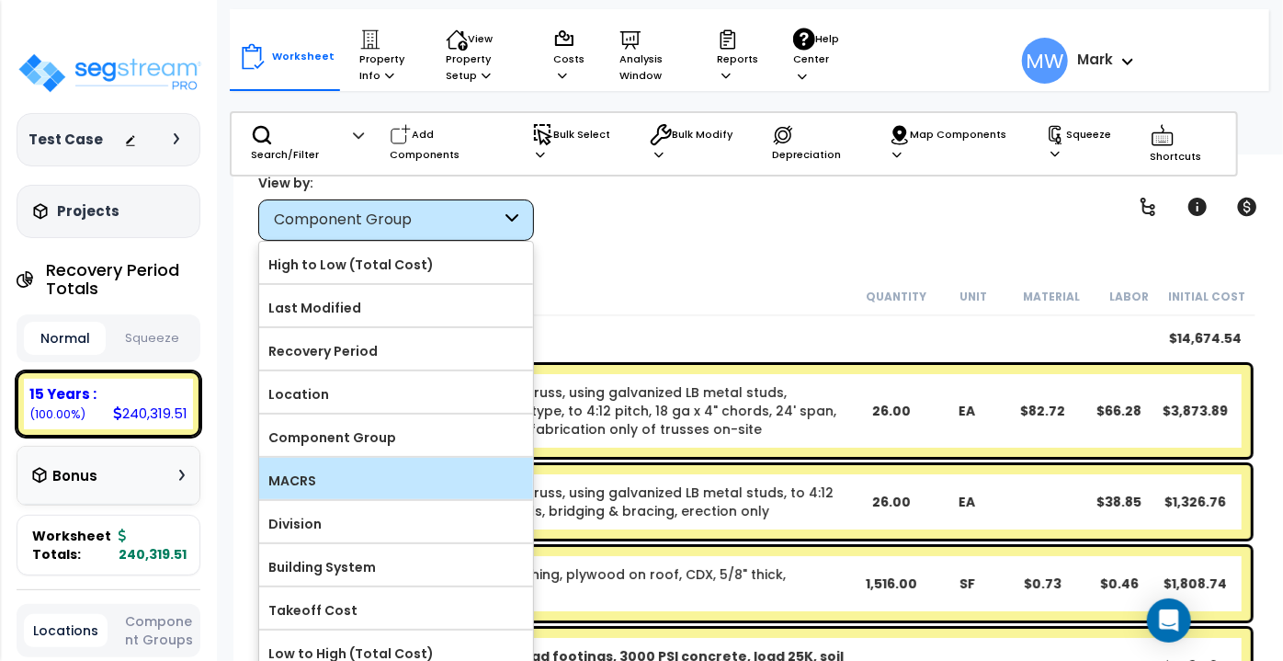
click at [376, 470] on label "MACRS" at bounding box center [396, 481] width 274 height 28
click at [0, 0] on input "MACRS" at bounding box center [0, 0] width 0 height 0
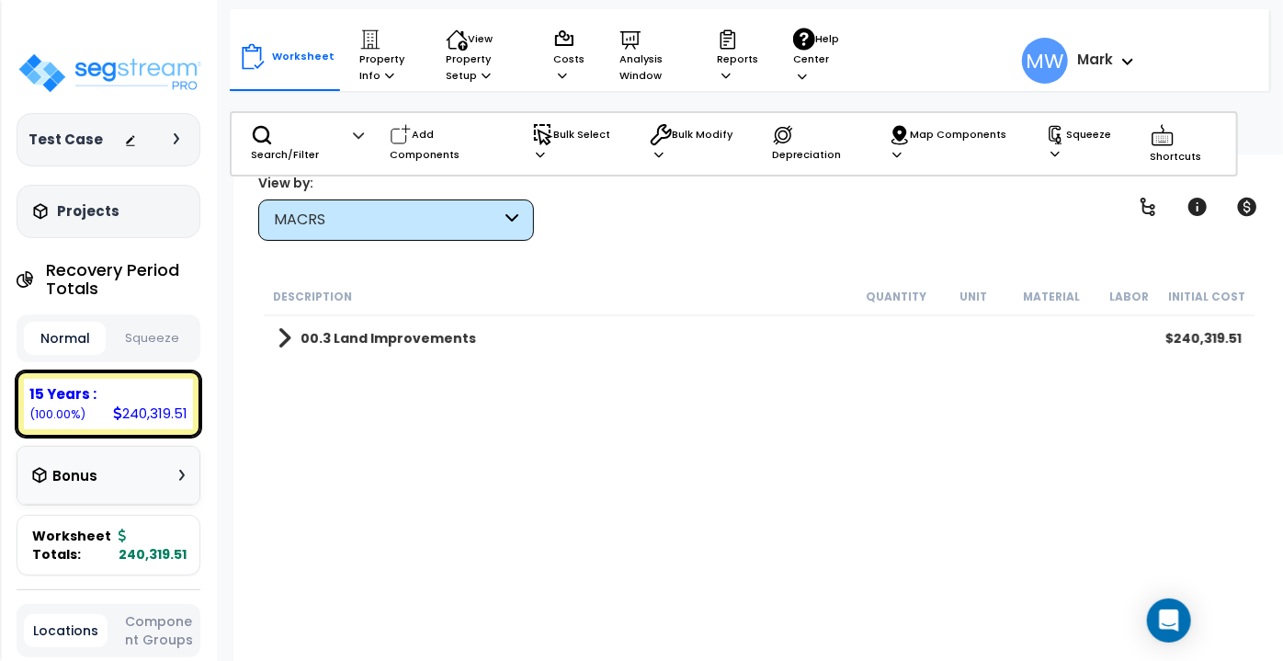
scroll to position [0, 0]
click at [292, 333] on link "00.3 Land Improvements" at bounding box center [377, 338] width 198 height 26
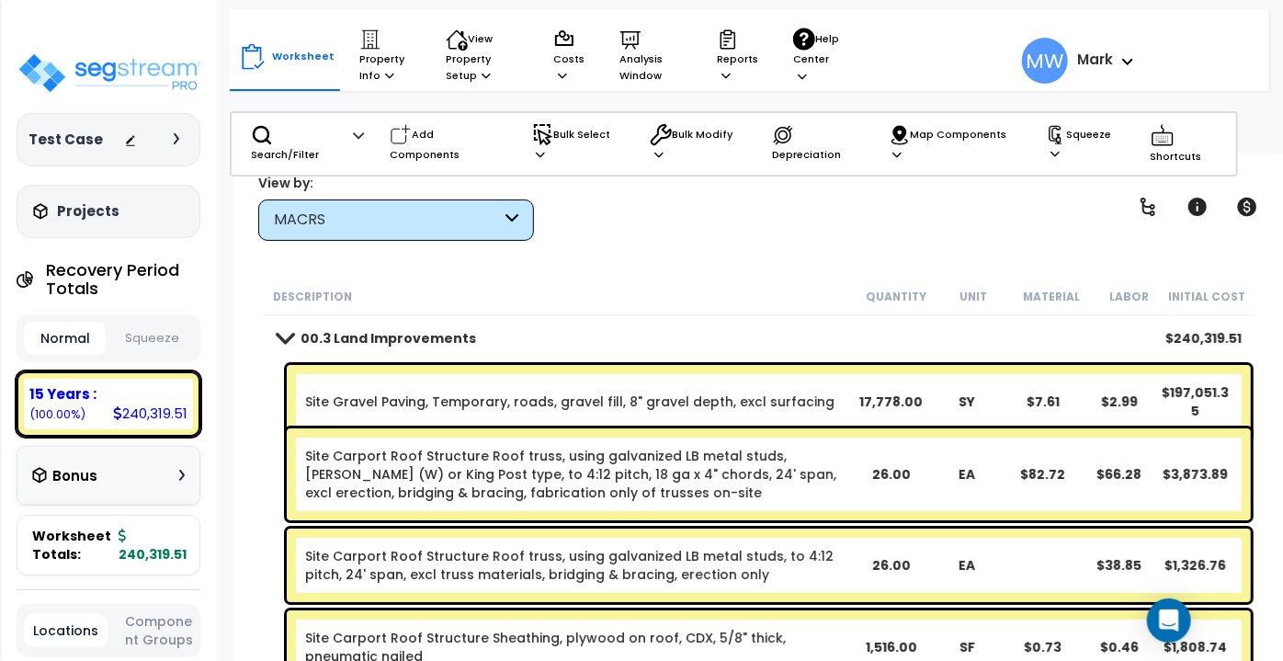
click at [399, 227] on div "MACRS" at bounding box center [387, 220] width 227 height 21
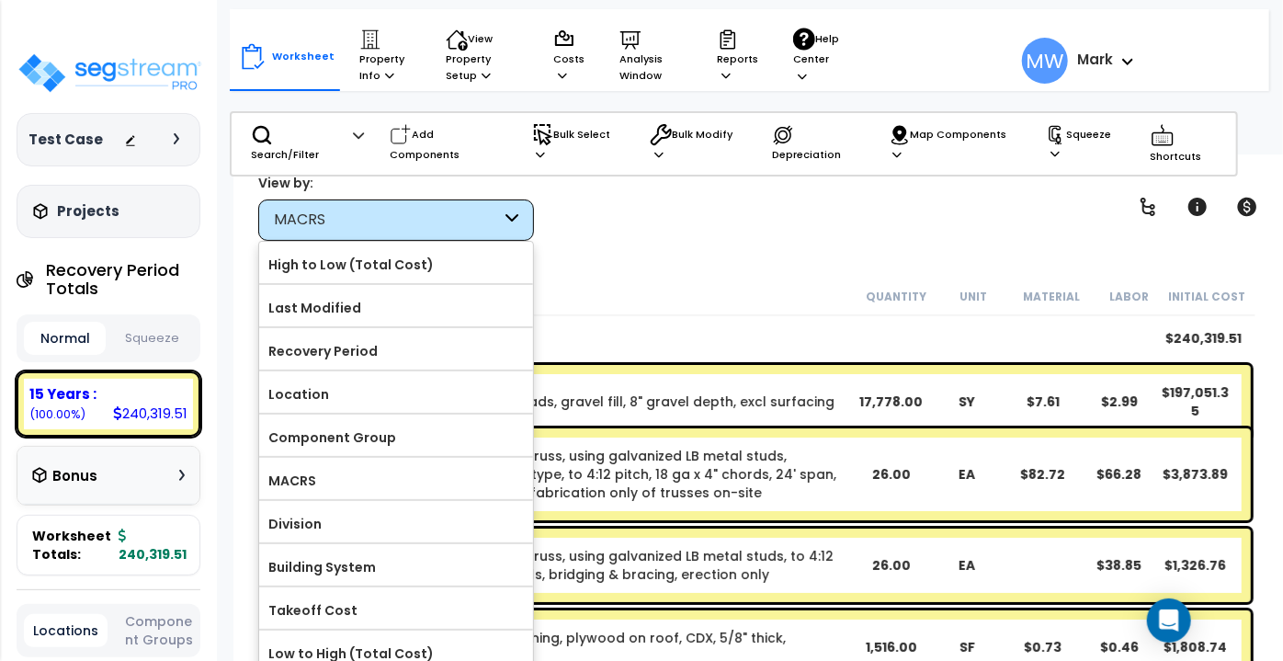
click at [653, 242] on div "Worksheet Property Info Property Setup Add Property Unit Template property Clon…" at bounding box center [759, 484] width 1052 height 661
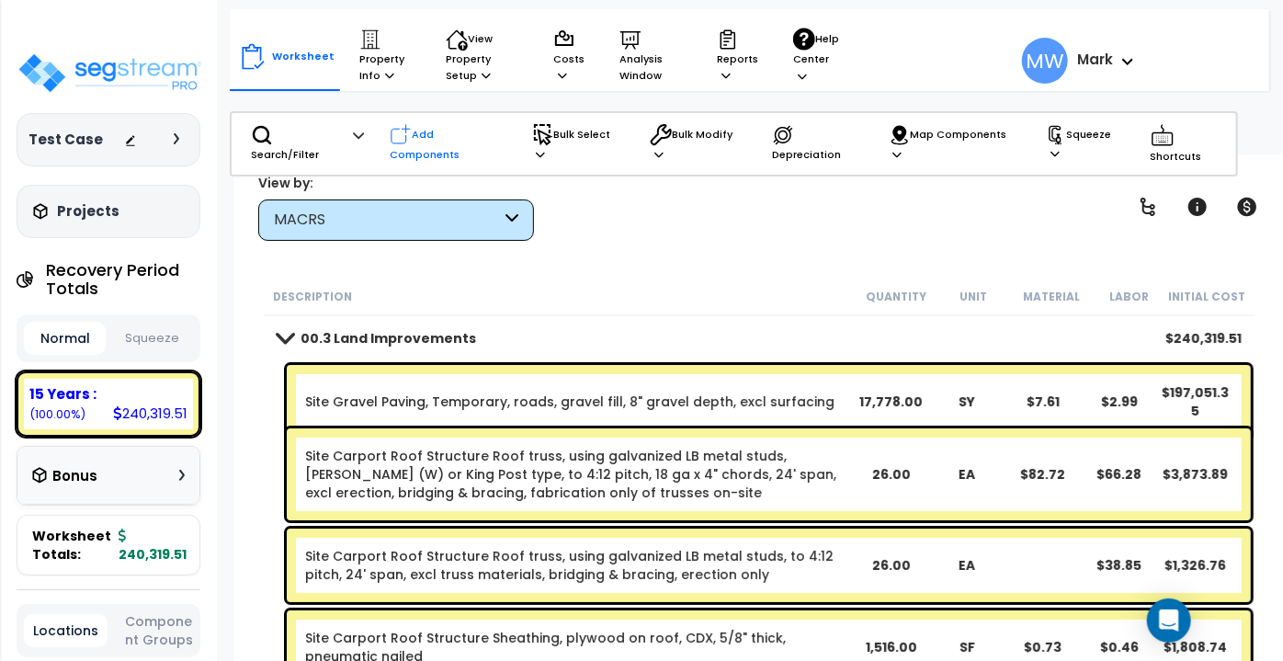
click at [437, 142] on p "Add Components" at bounding box center [448, 144] width 117 height 40
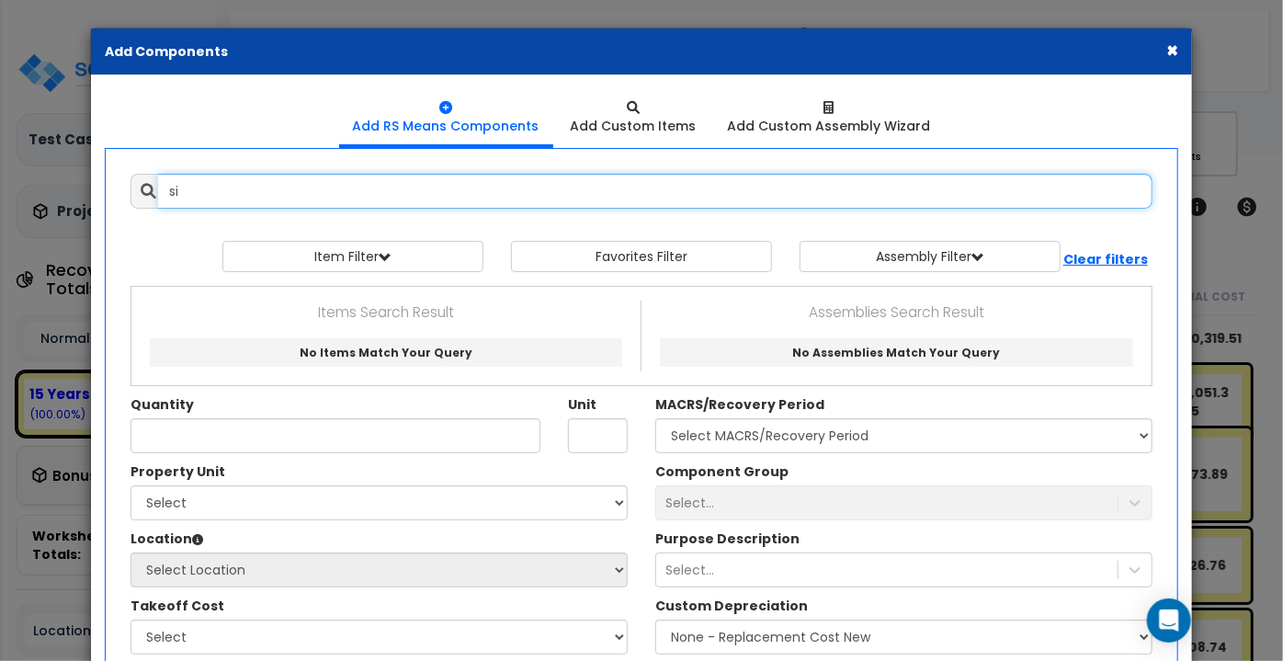
type input "s"
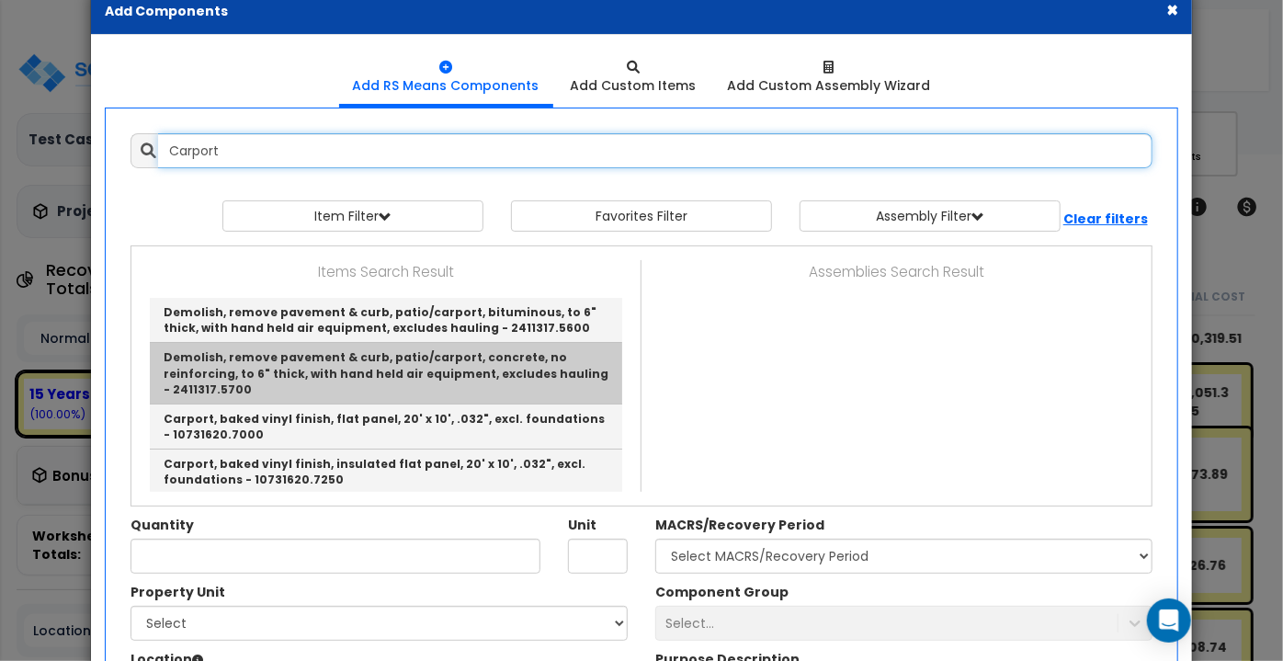
scroll to position [41, 0]
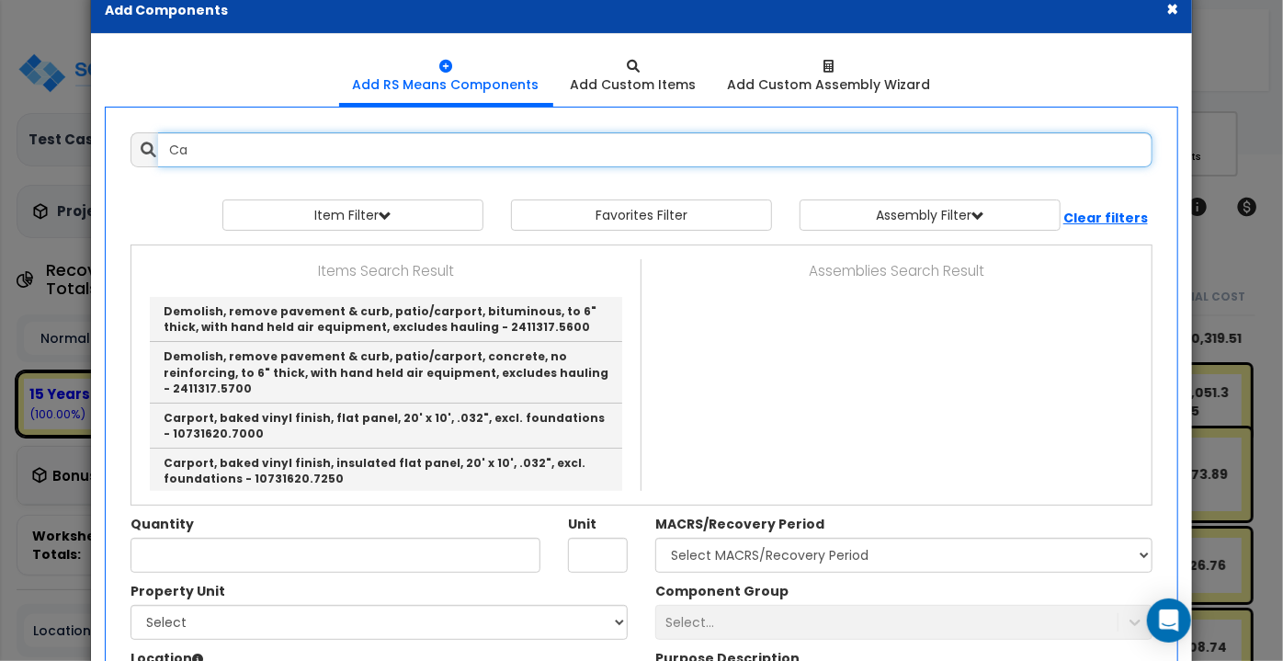
type input "C"
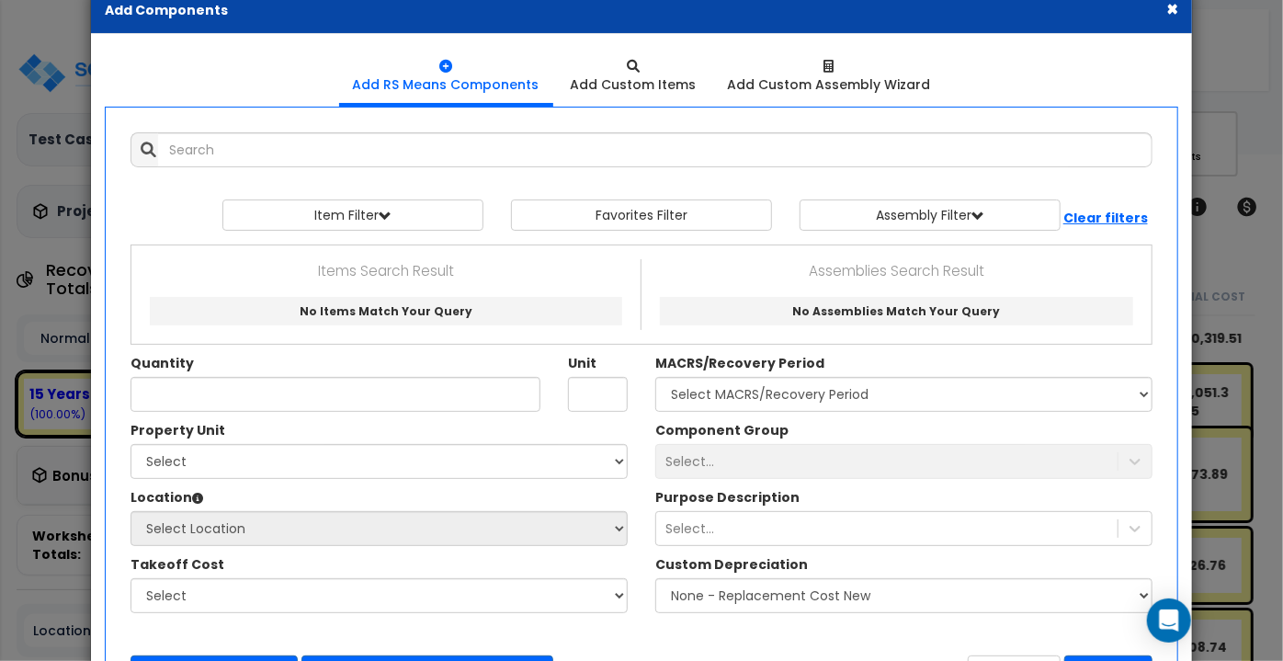
click at [1168, 8] on button "×" at bounding box center [1172, 8] width 12 height 19
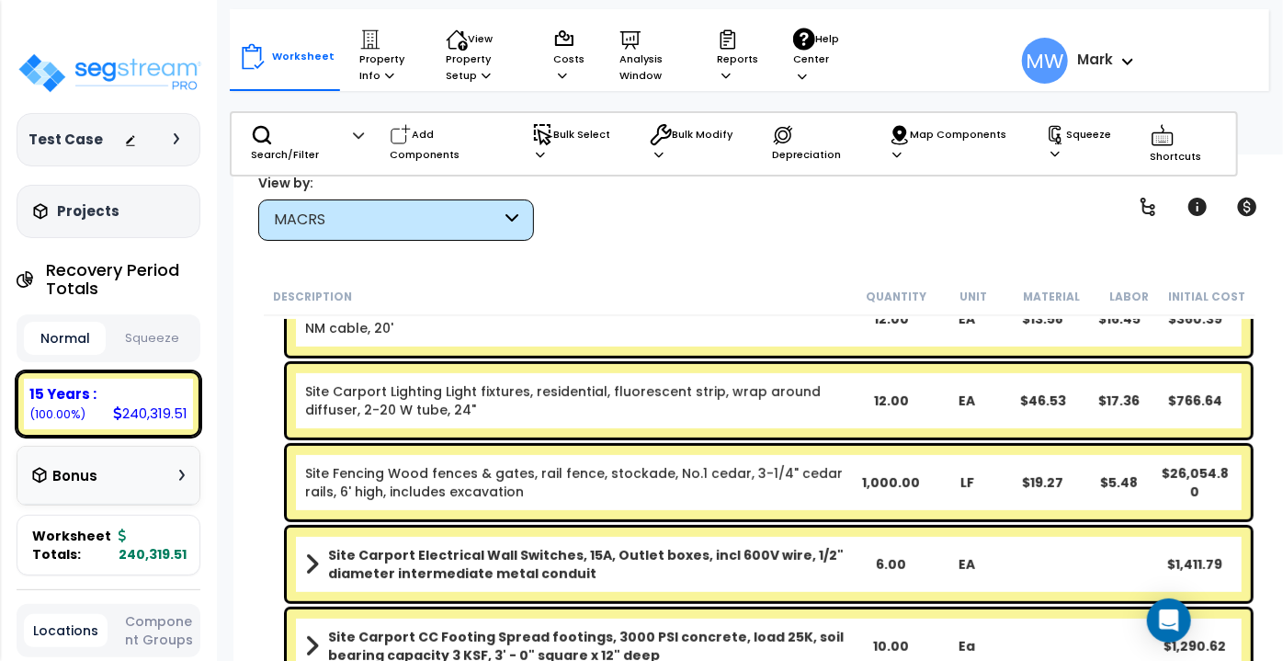
scroll to position [527, 0]
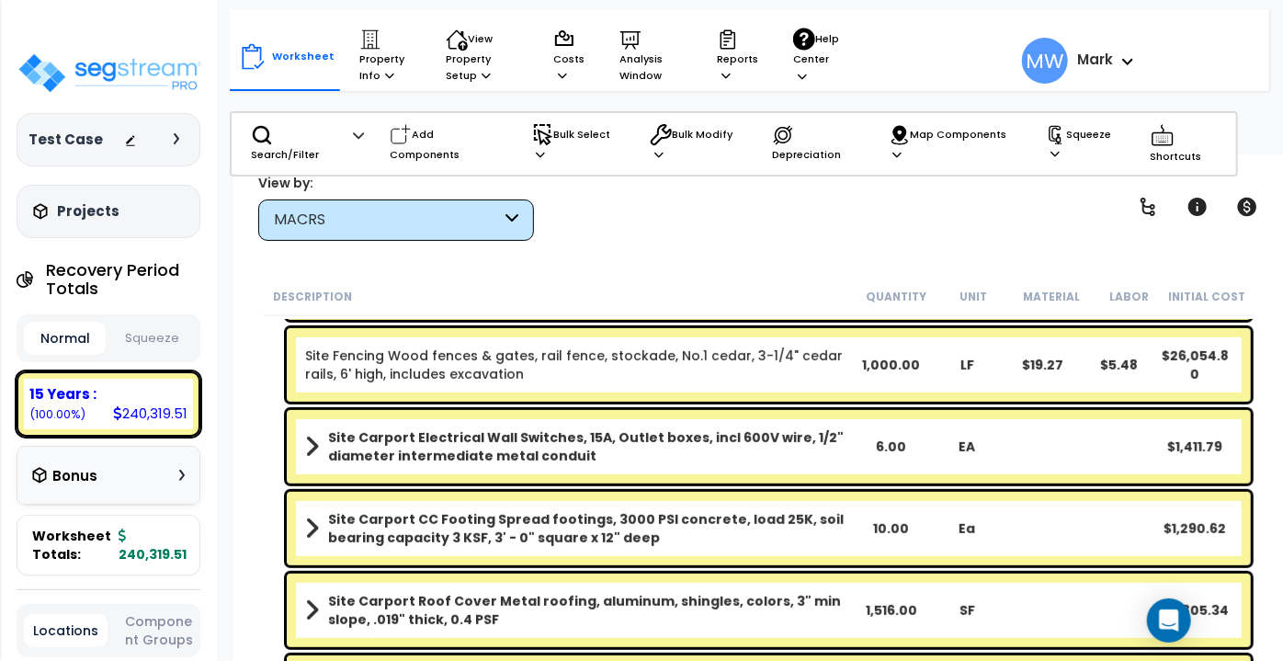
click at [412, 229] on div "MACRS" at bounding box center [387, 220] width 227 height 21
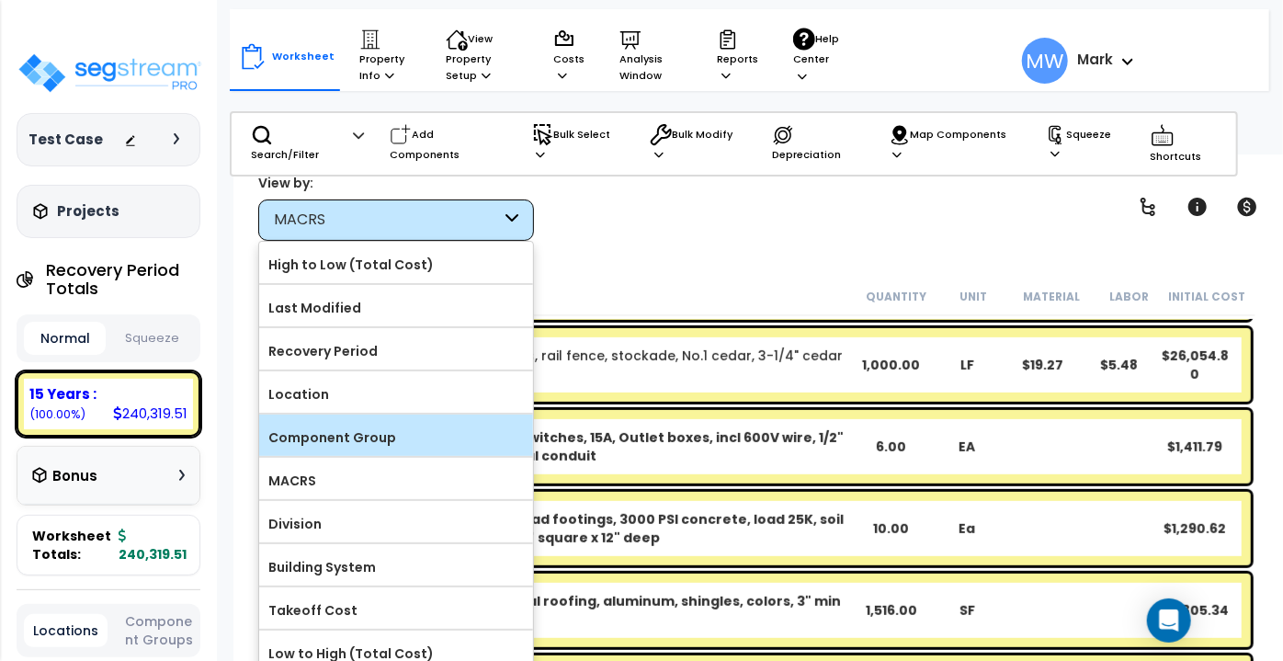
scroll to position [81, 0]
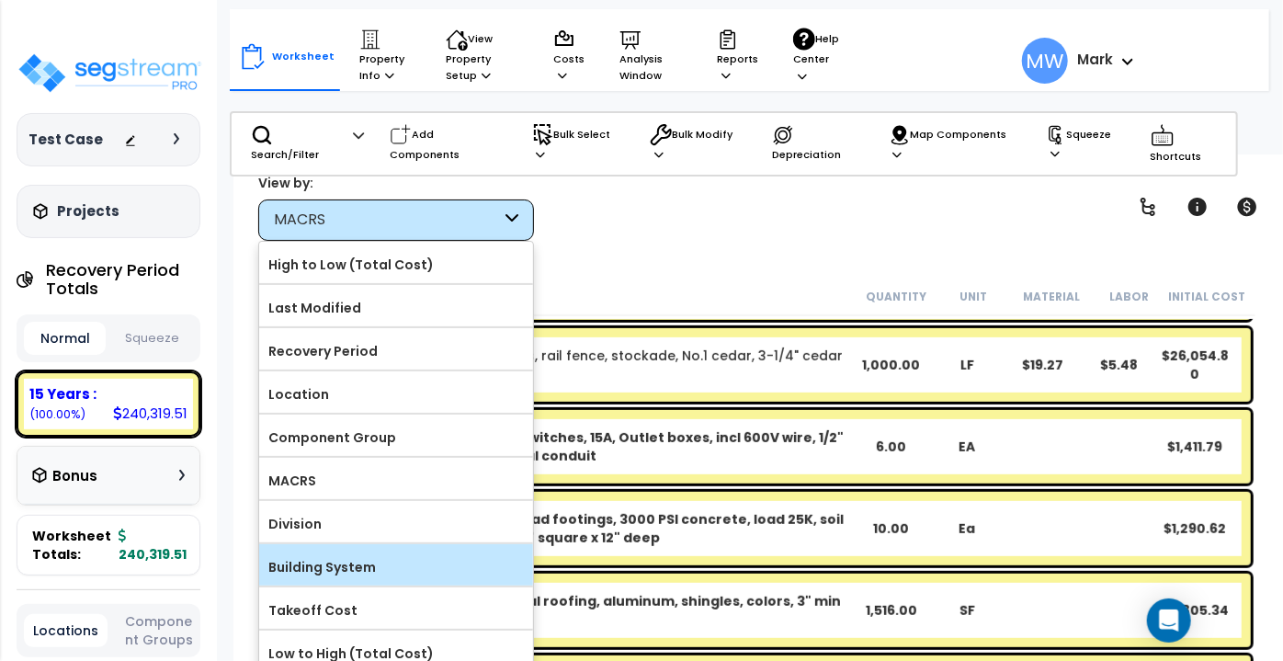
click at [336, 544] on div "Building System" at bounding box center [396, 564] width 274 height 41
click at [340, 553] on label "Building System" at bounding box center [396, 567] width 274 height 28
click at [0, 0] on input "Building System" at bounding box center [0, 0] width 0 height 0
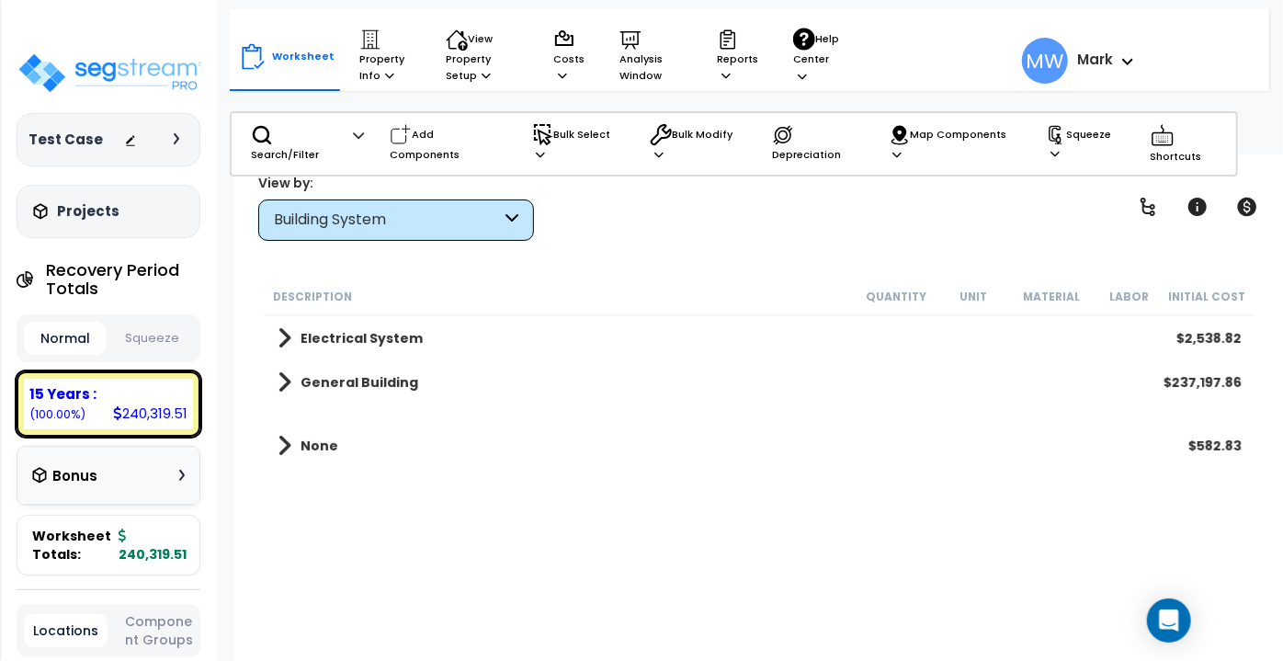
scroll to position [0, 0]
click at [400, 367] on div "General Building $237,197.86" at bounding box center [759, 382] width 982 height 44
click at [286, 372] on span at bounding box center [285, 382] width 14 height 26
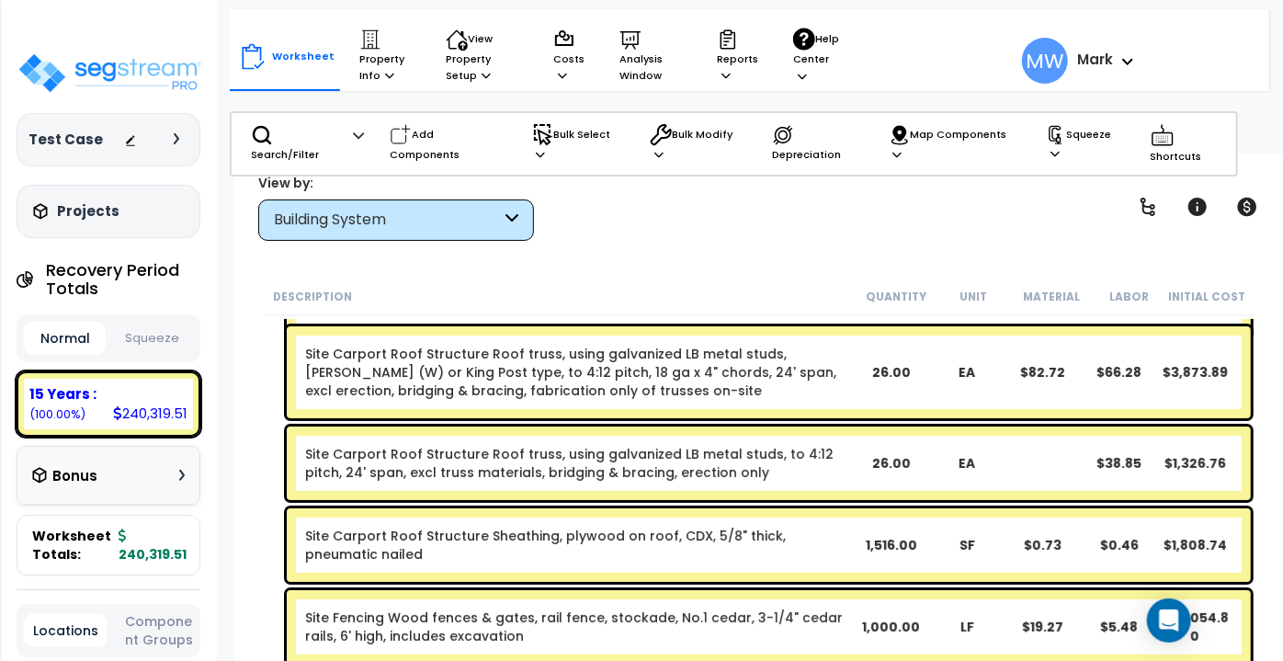
scroll to position [147, 0]
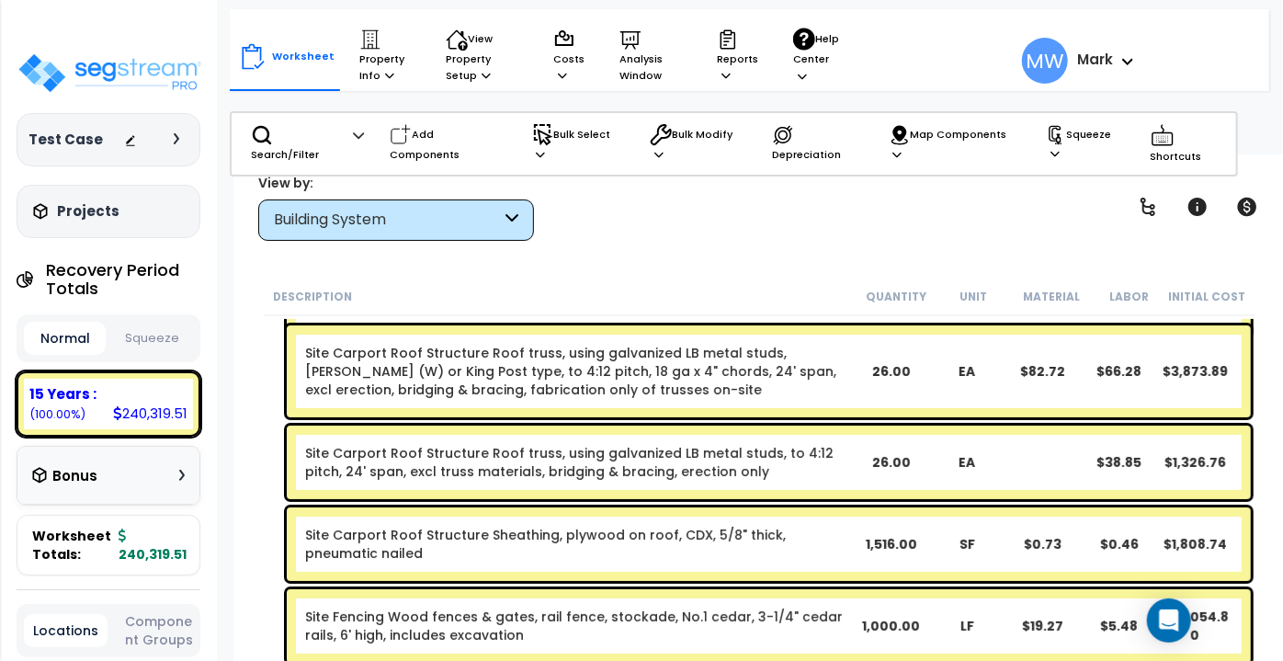
click at [402, 390] on link "Site Carport Roof Structure Roof truss, using galvanized LB metal studs, fink (…" at bounding box center [578, 371] width 547 height 55
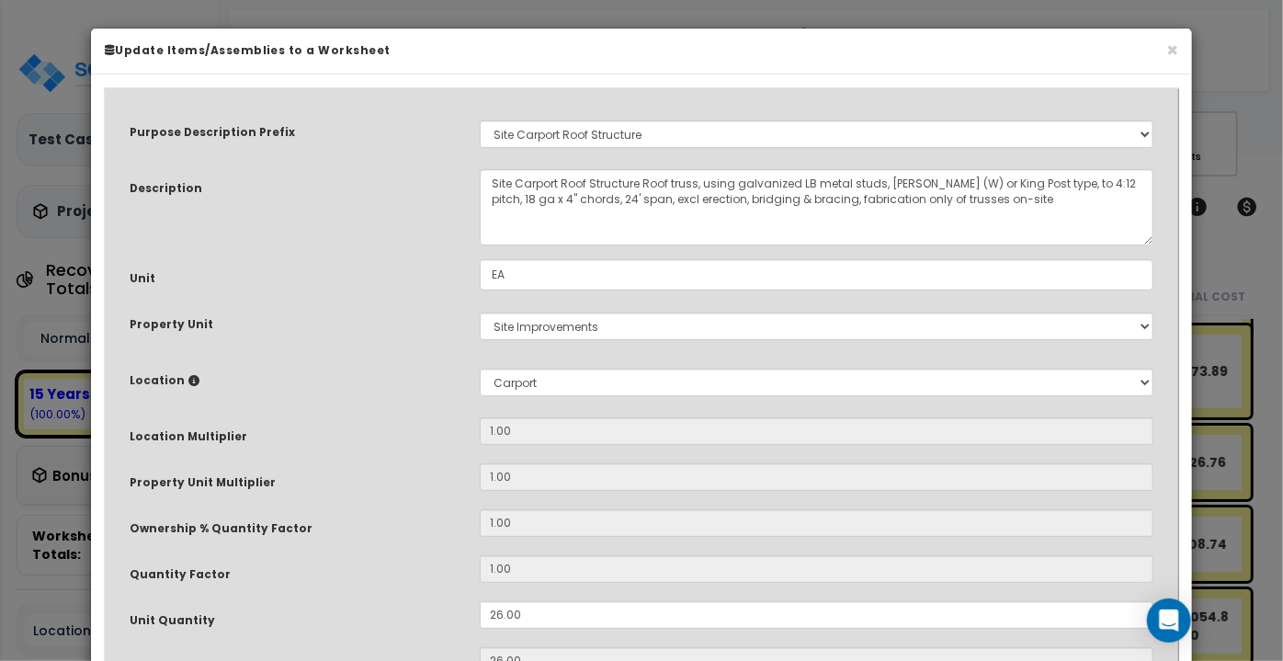
select select "26471"
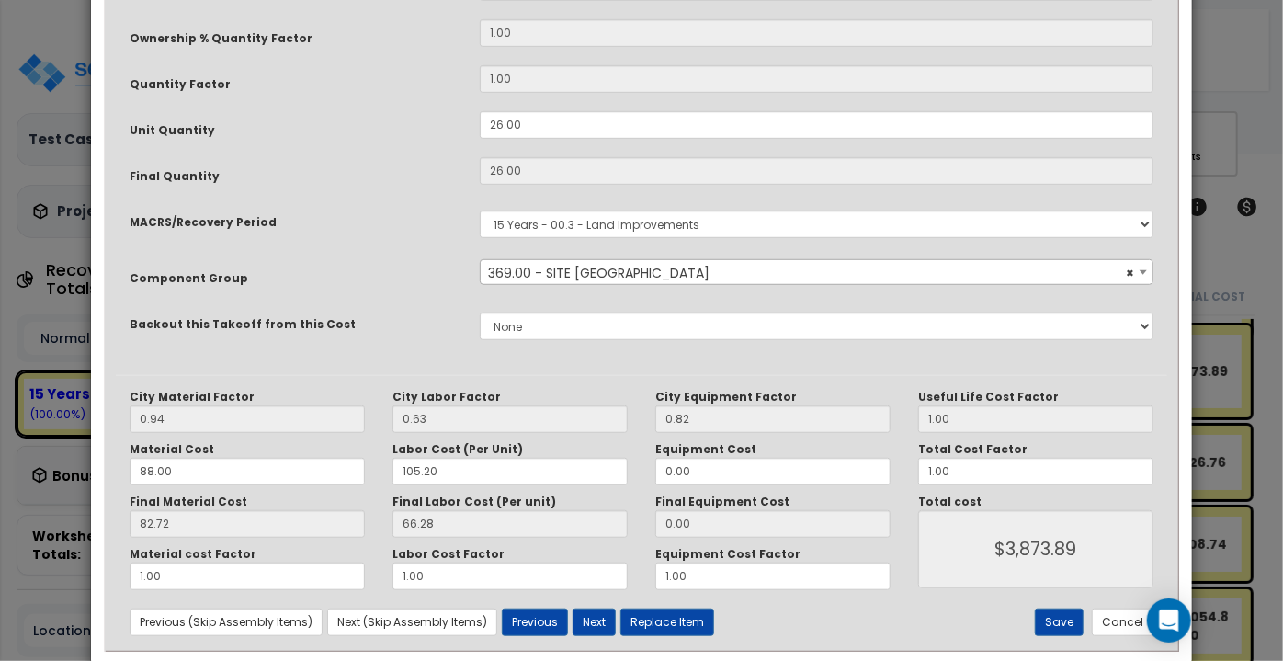
scroll to position [519, 0]
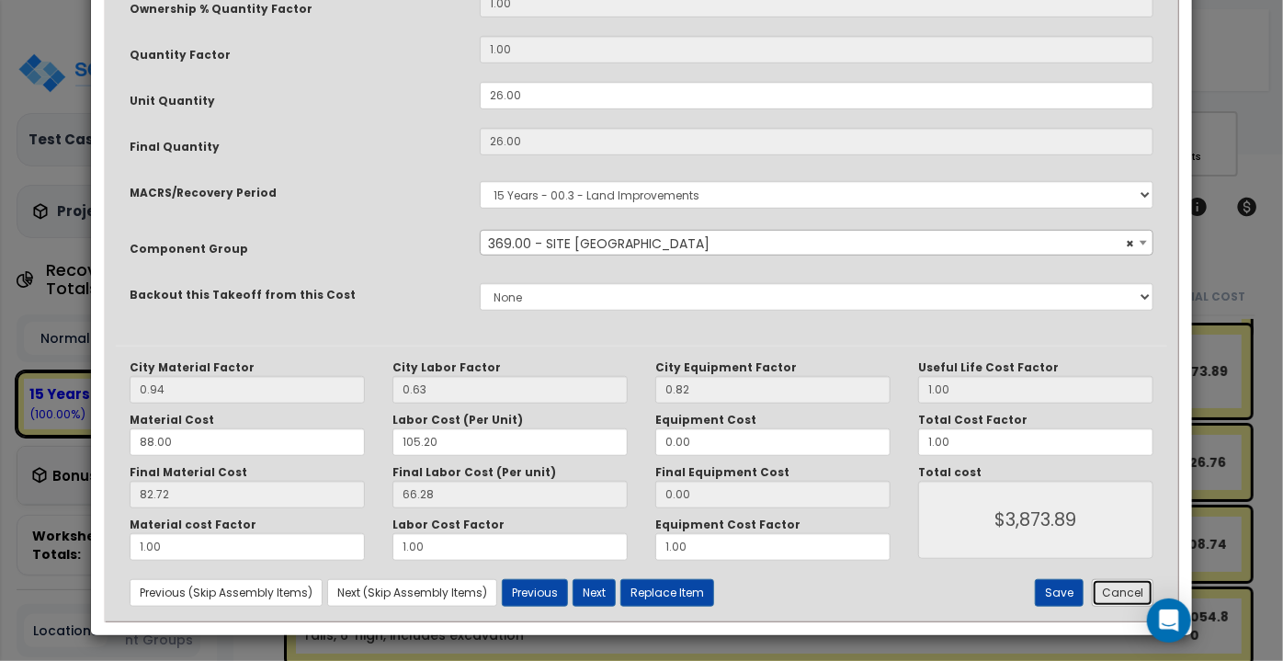
click at [1126, 588] on button "Cancel" at bounding box center [1123, 593] width 62 height 28
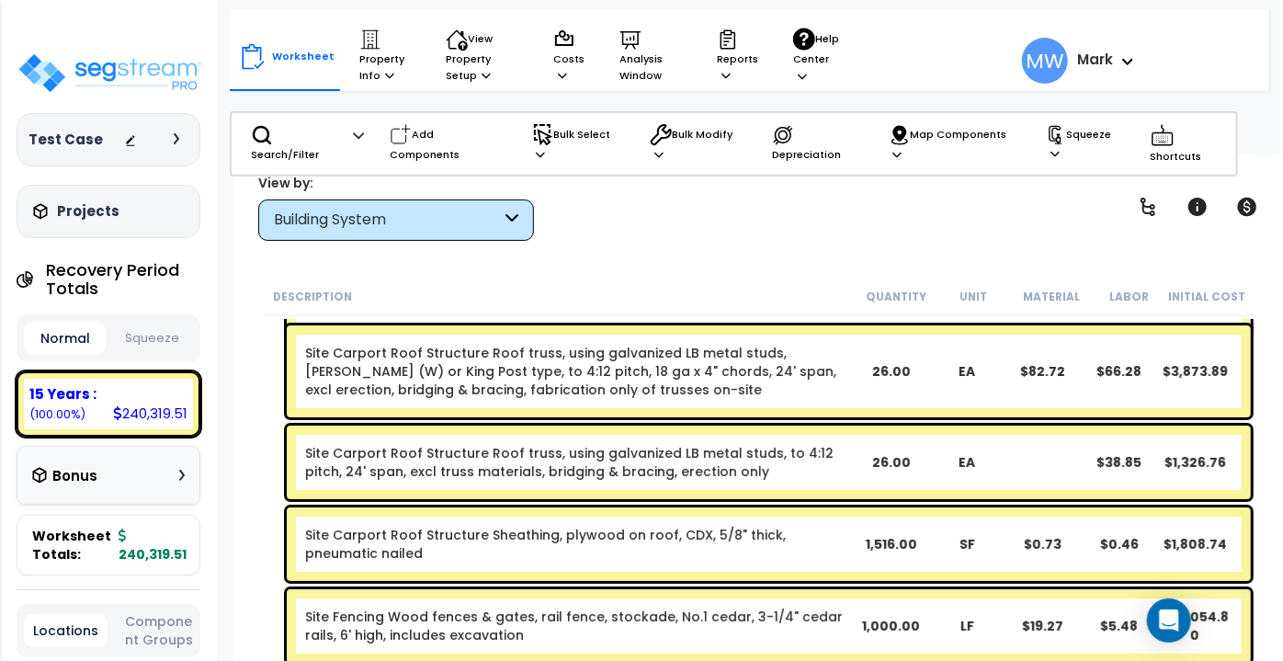
click at [495, 281] on div "Description Quantity Unit Material Labor Initial Cost" at bounding box center [759, 297] width 991 height 39
click at [417, 138] on p "Add Components" at bounding box center [448, 144] width 117 height 40
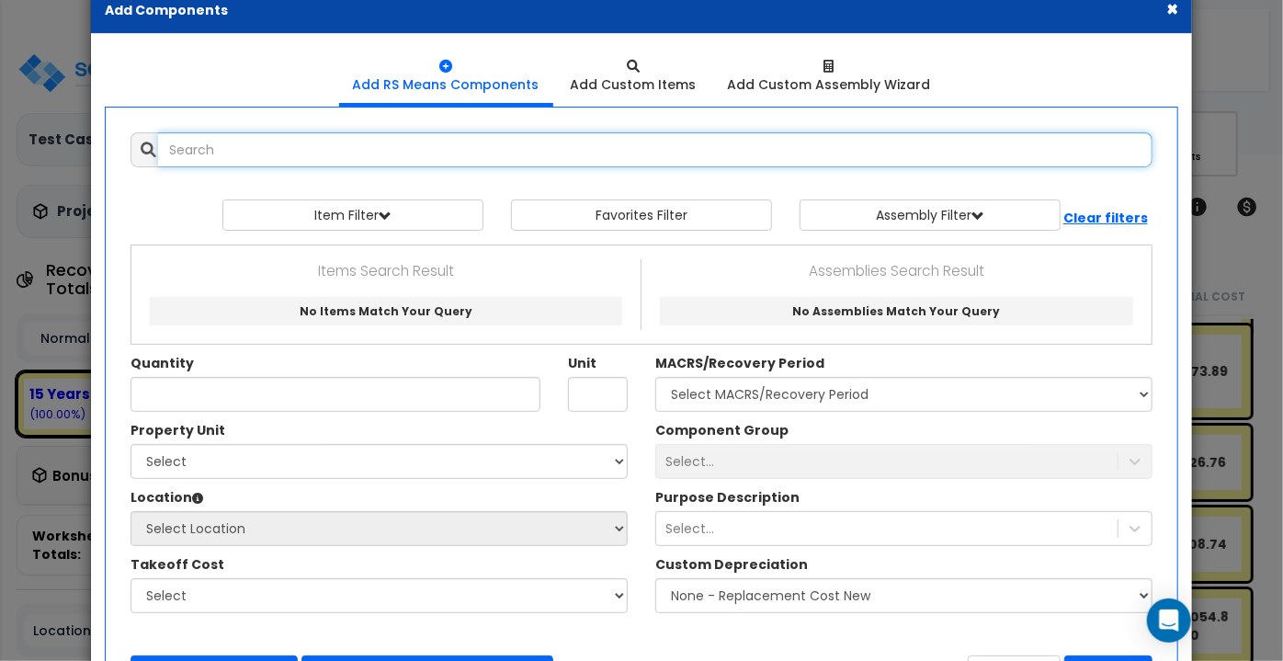
scroll to position [0, 0]
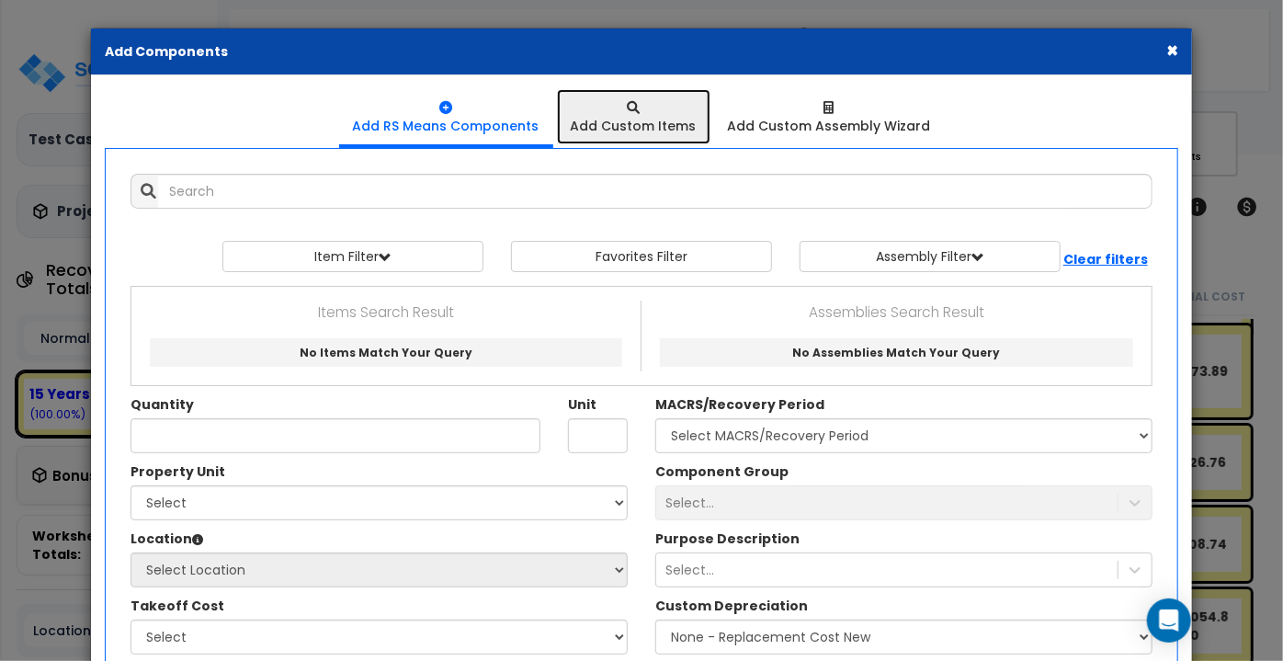
click at [610, 134] on link "Add Custom Items" at bounding box center [633, 116] width 153 height 55
select select "165095"
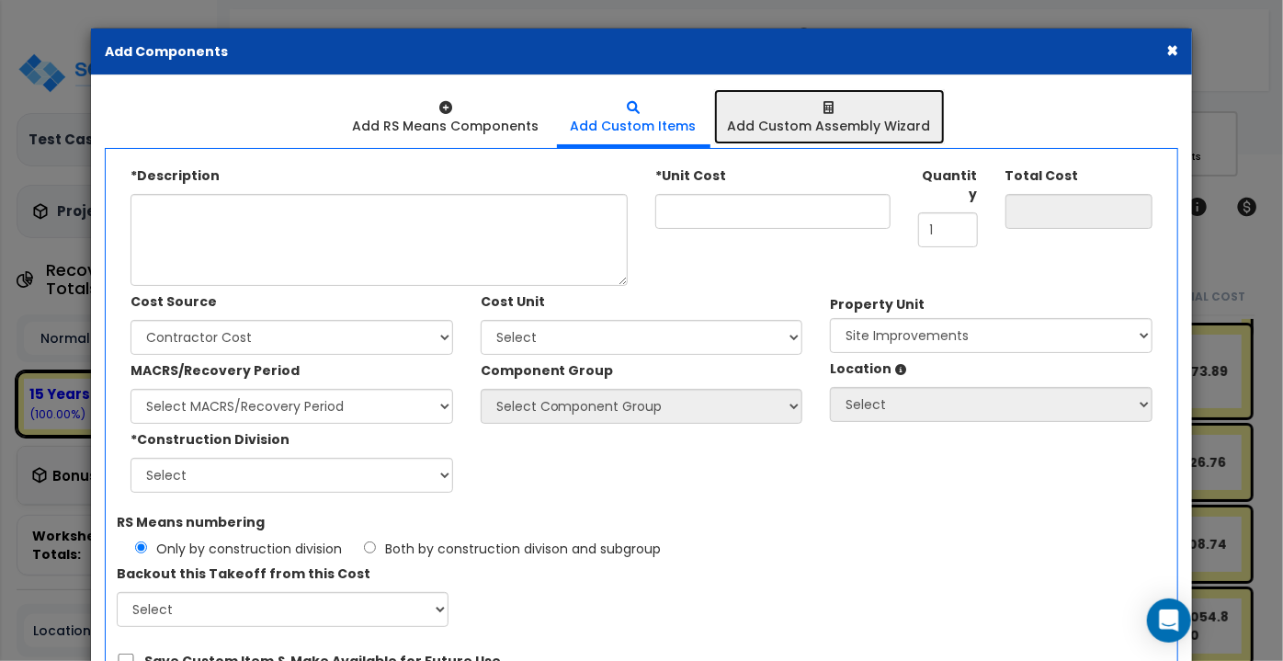
click at [829, 129] on div "Add Custom Assembly Wizard" at bounding box center [829, 126] width 203 height 18
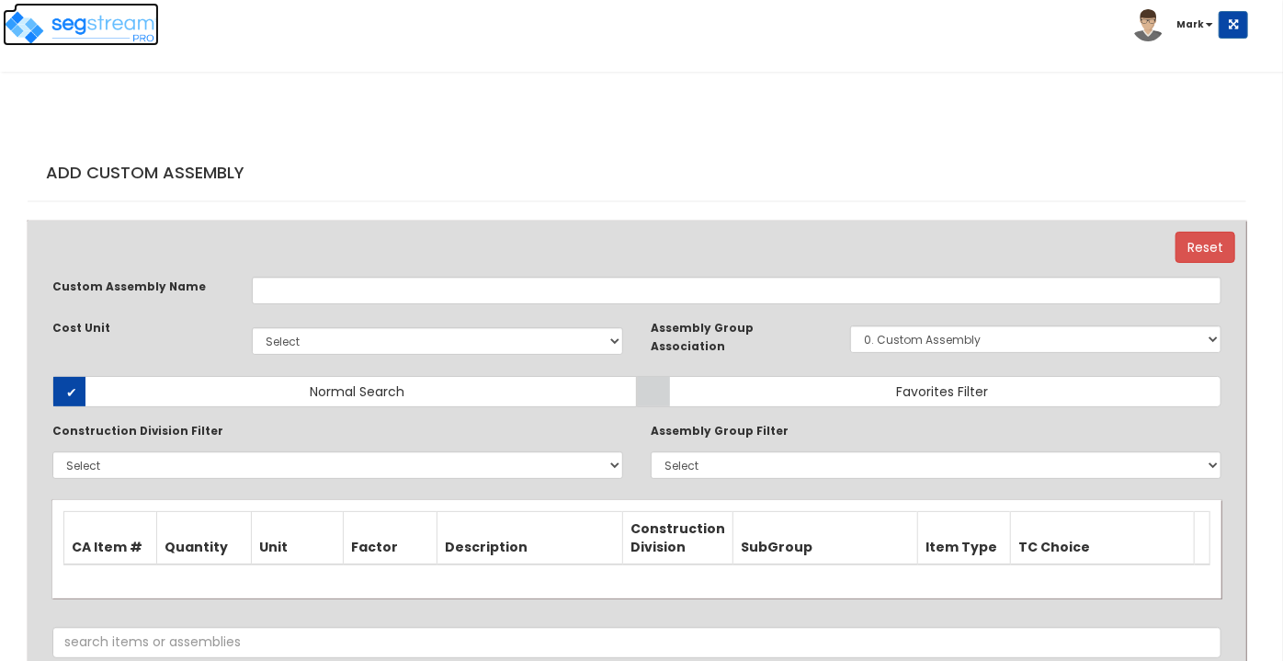
click at [115, 44] on img at bounding box center [81, 27] width 156 height 37
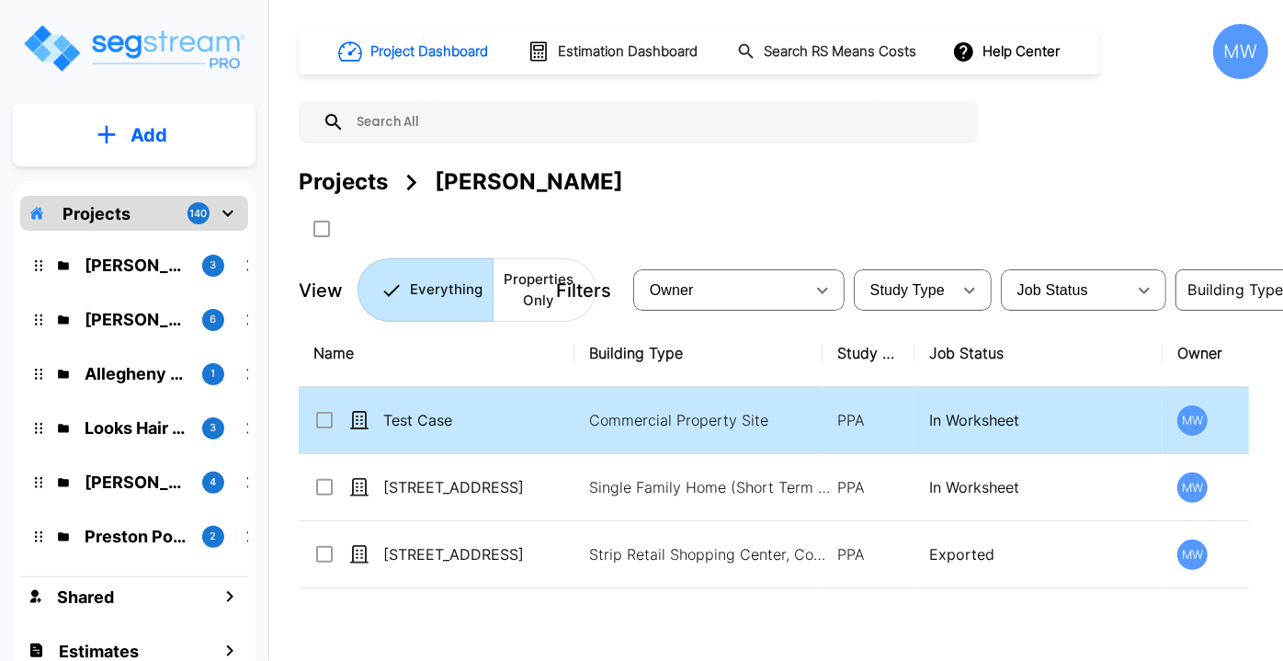
click at [440, 406] on td "Test Case" at bounding box center [437, 420] width 276 height 67
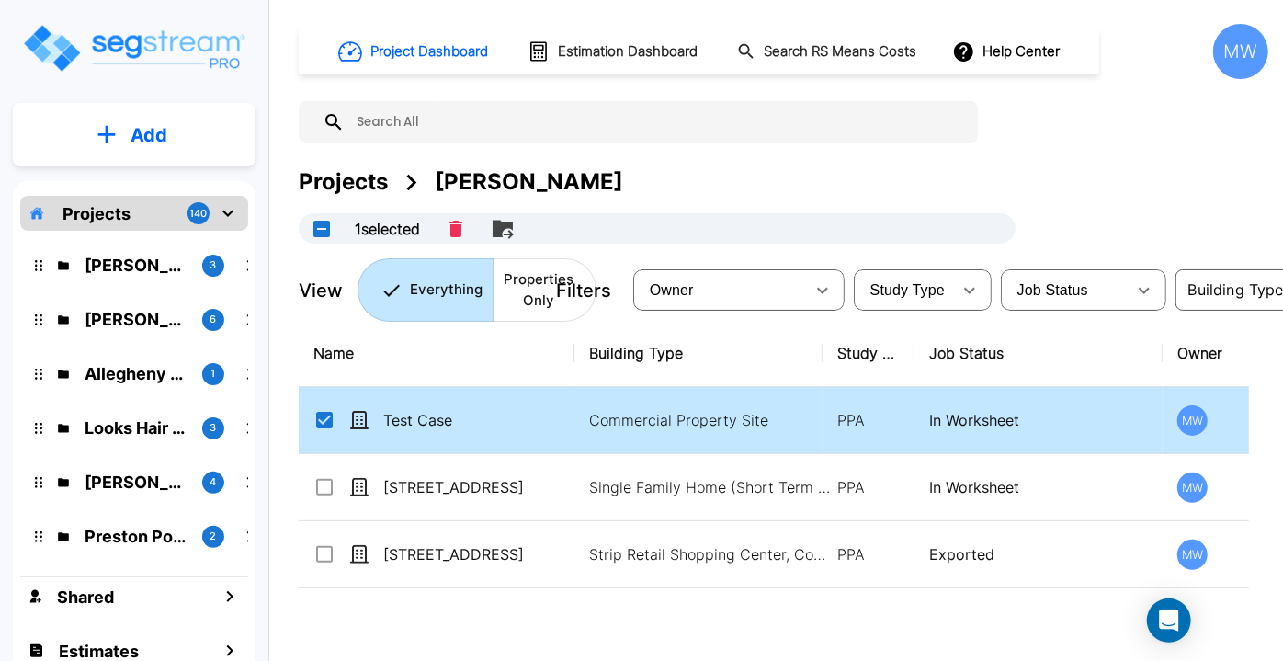
checkbox input "true"
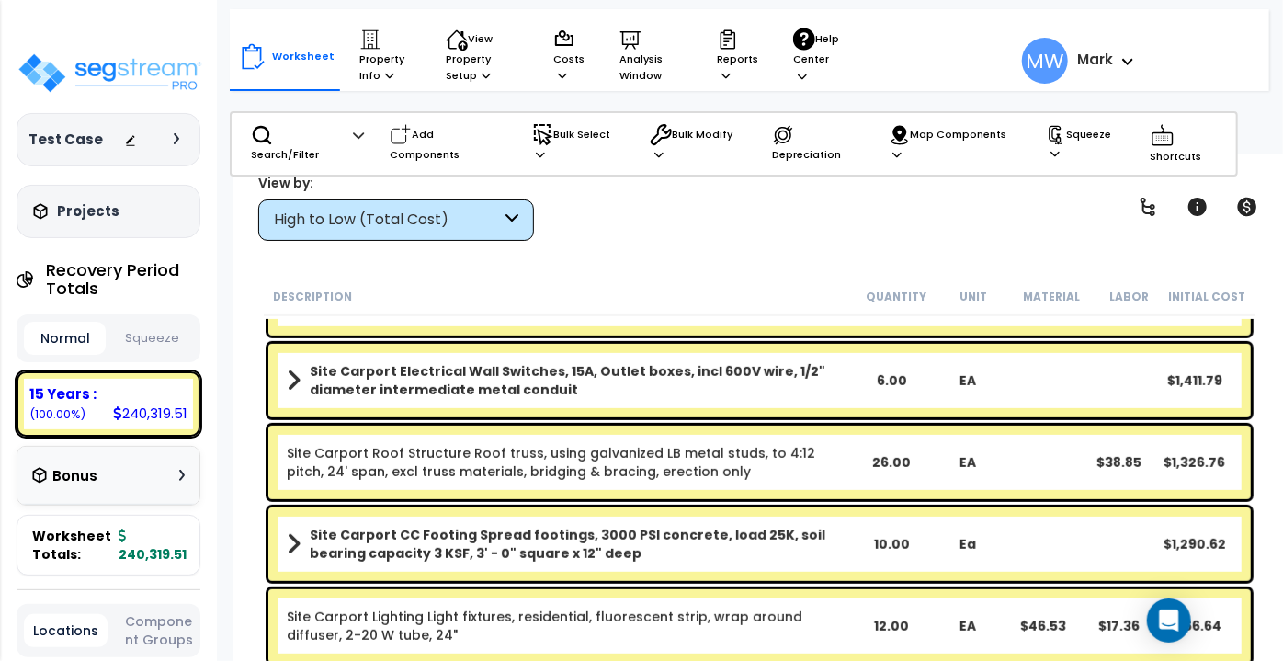
scroll to position [483, 0]
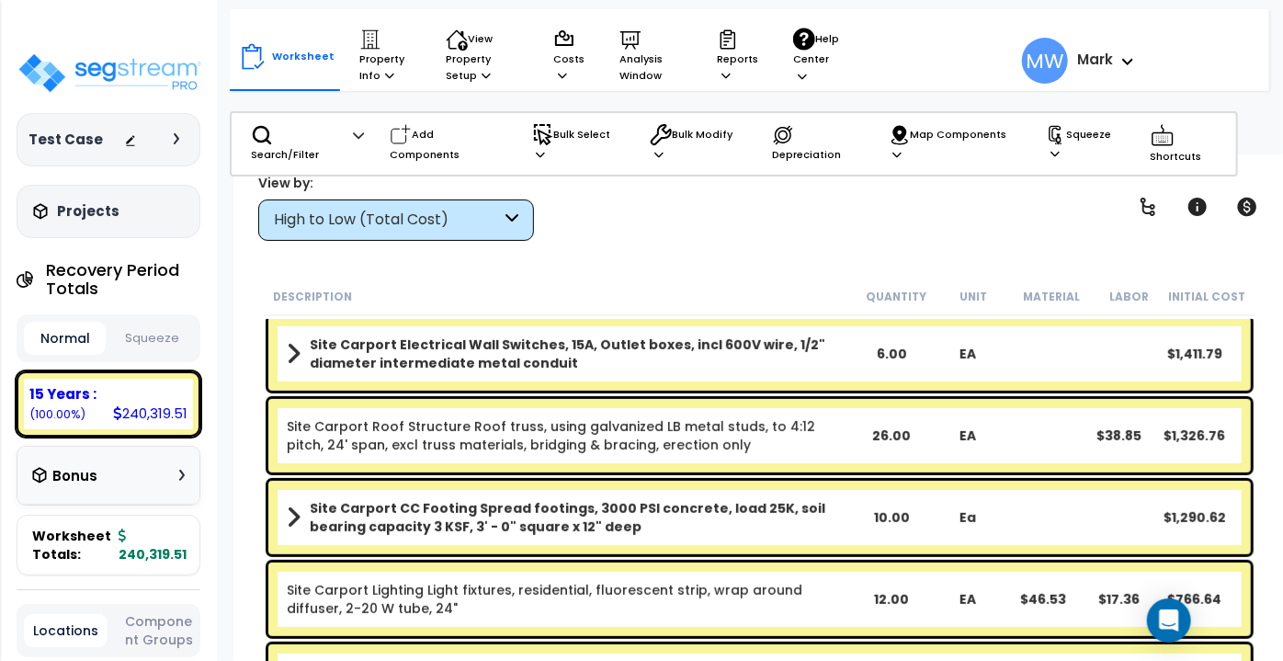
click at [162, 335] on button "Squeeze" at bounding box center [151, 339] width 82 height 32
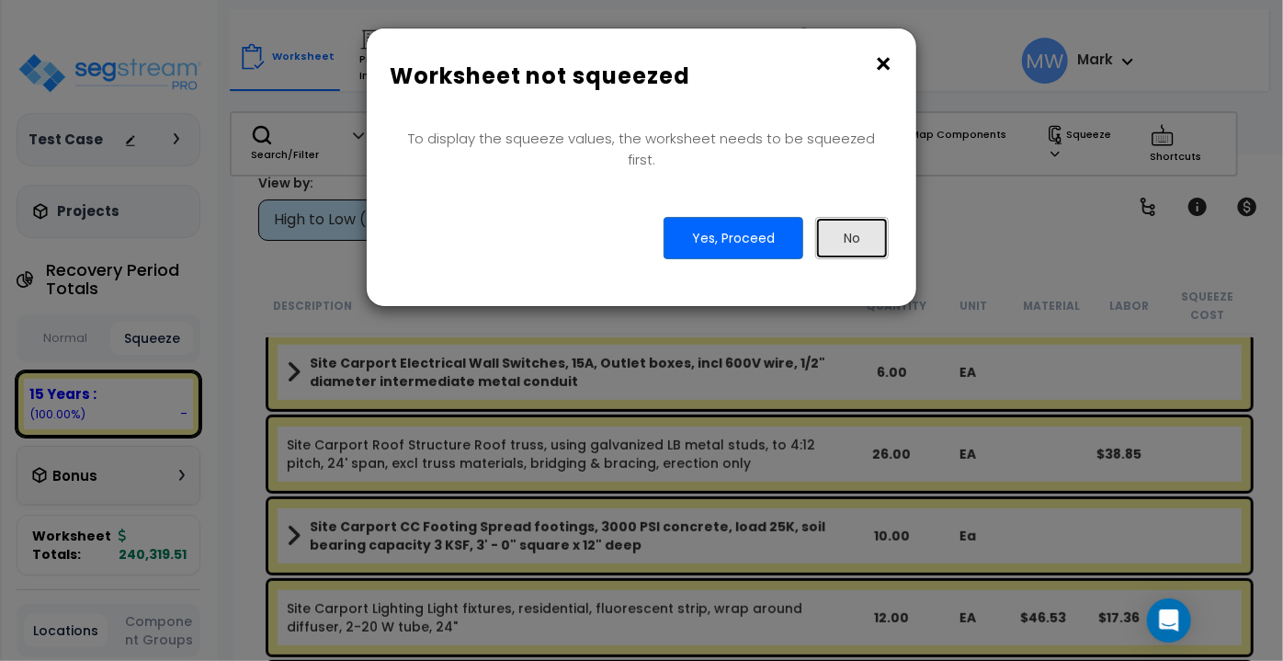
click at [849, 230] on button "No" at bounding box center [852, 238] width 74 height 42
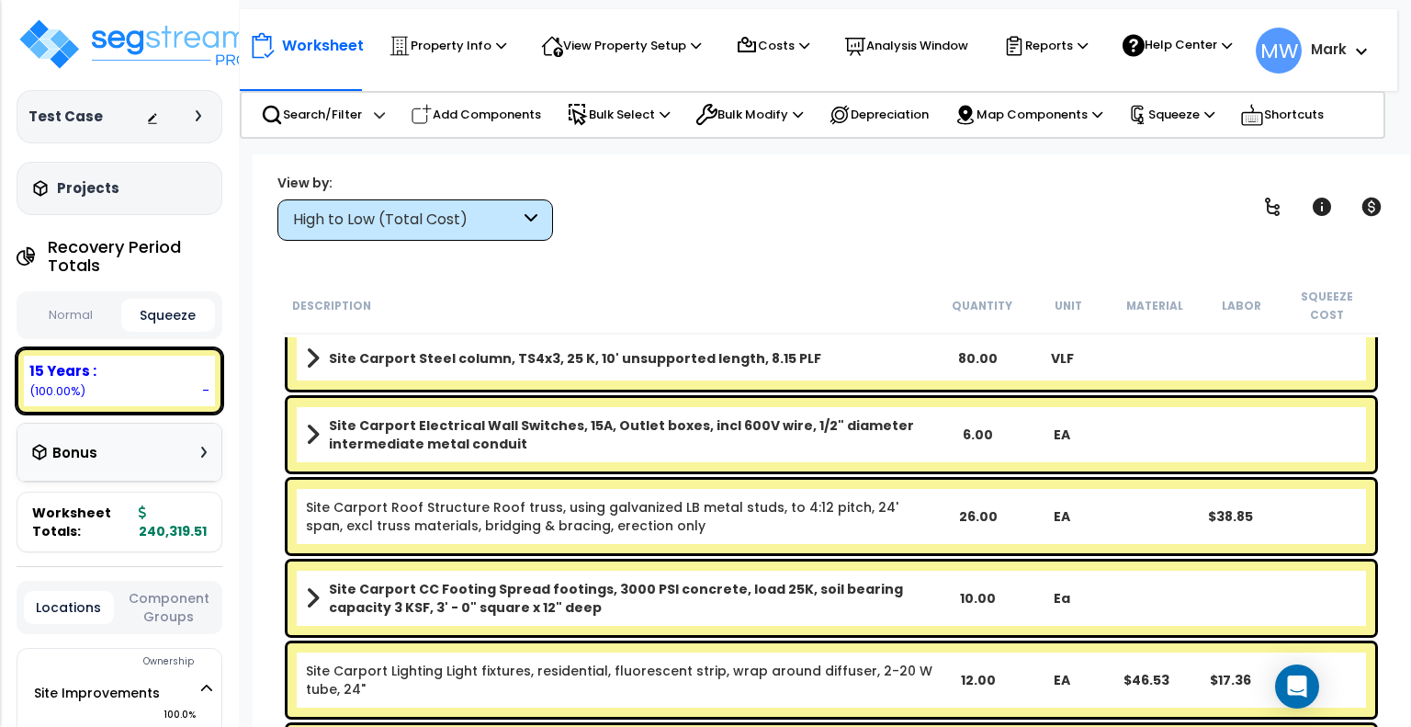
scroll to position [218, 0]
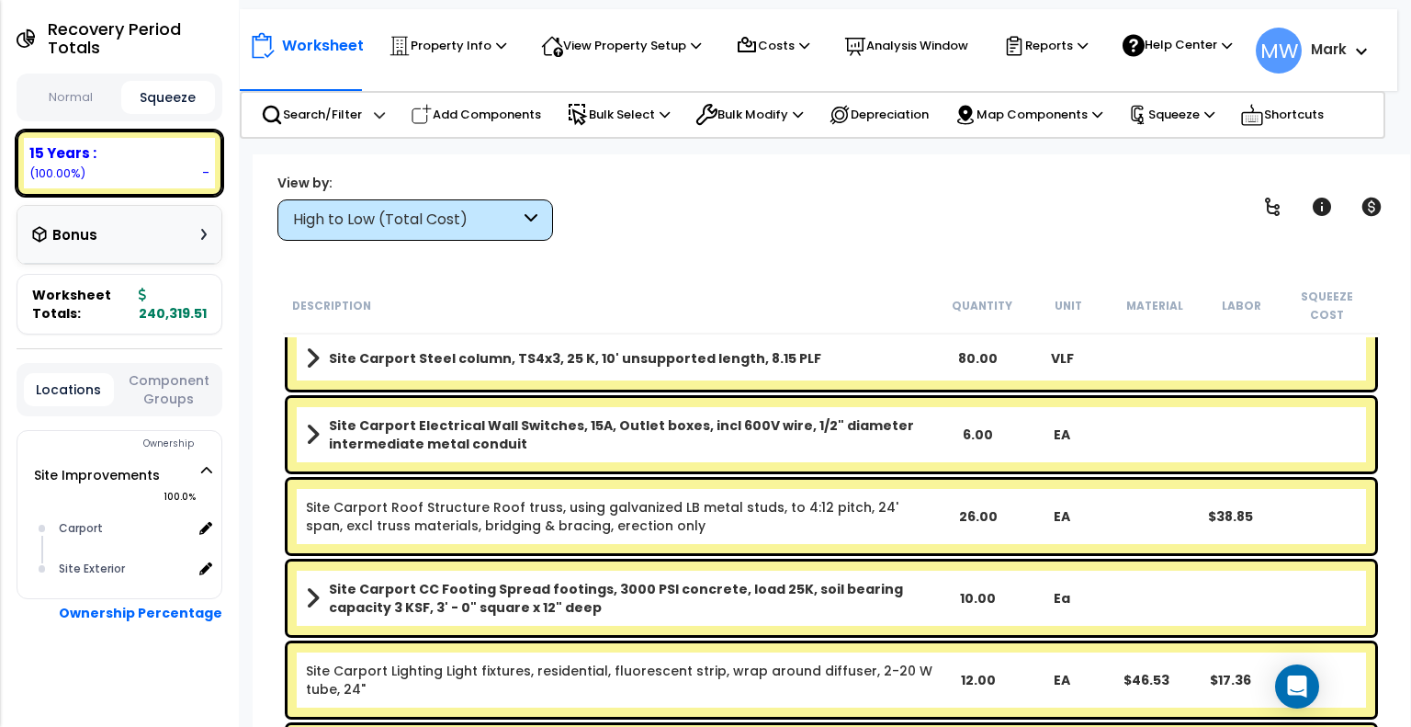
click at [476, 216] on div "High to Low (Total Cost)" at bounding box center [406, 220] width 227 height 21
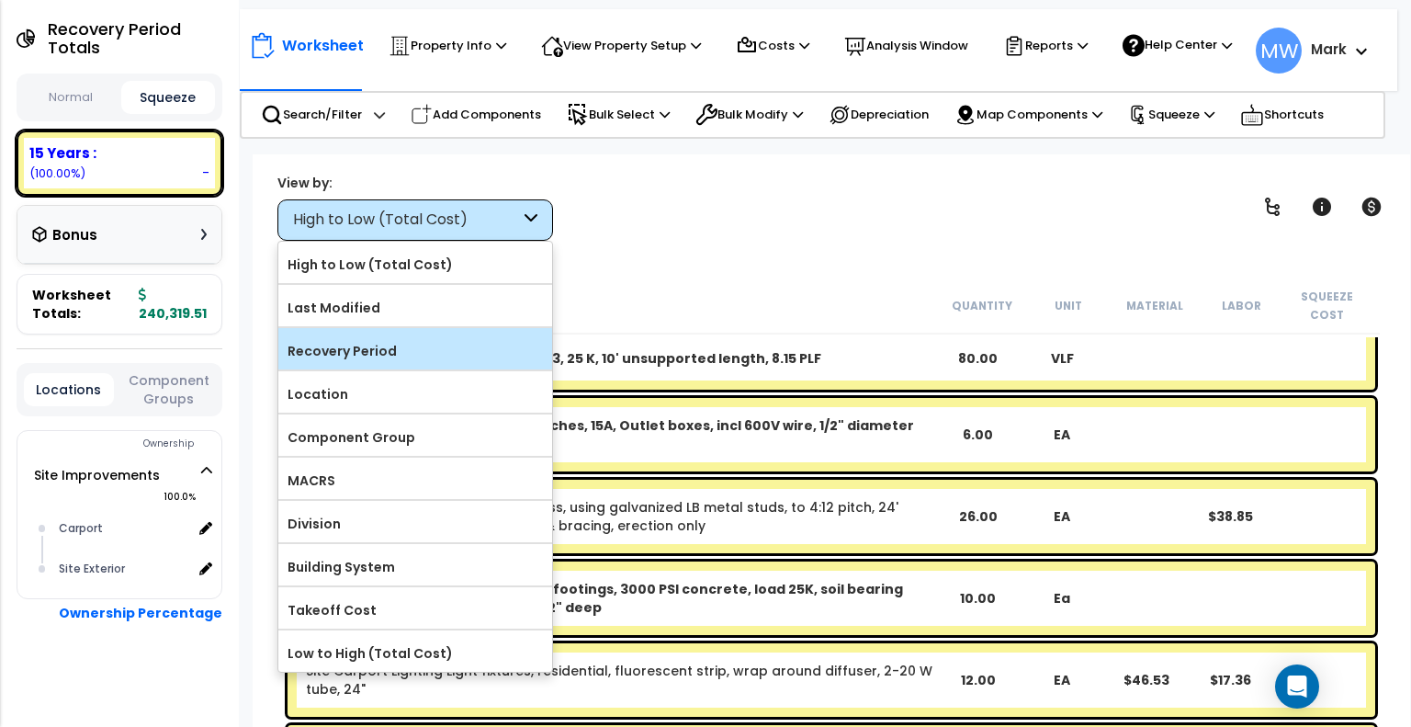
click at [423, 342] on label "Recovery Period" at bounding box center [415, 351] width 274 height 28
click at [0, 0] on input "Recovery Period" at bounding box center [0, 0] width 0 height 0
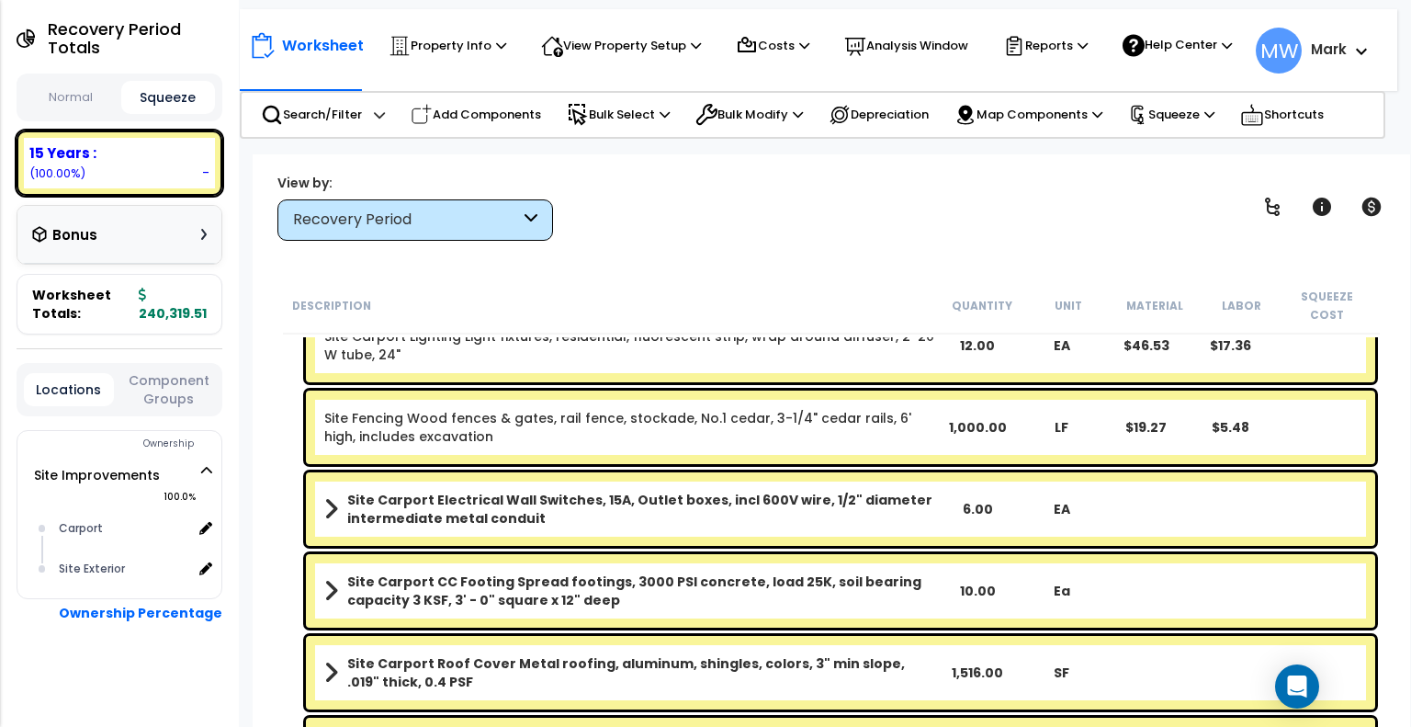
scroll to position [0, 0]
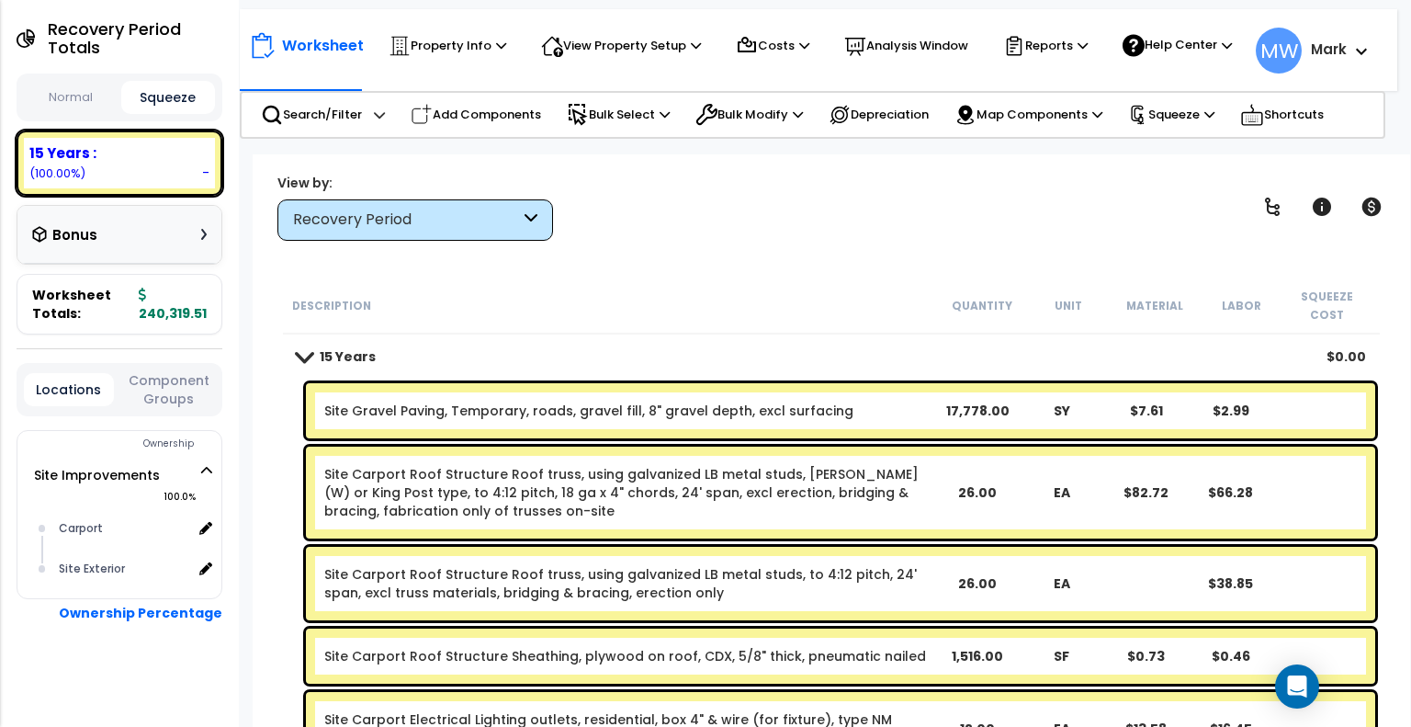
click at [302, 349] on span at bounding box center [304, 356] width 26 height 14
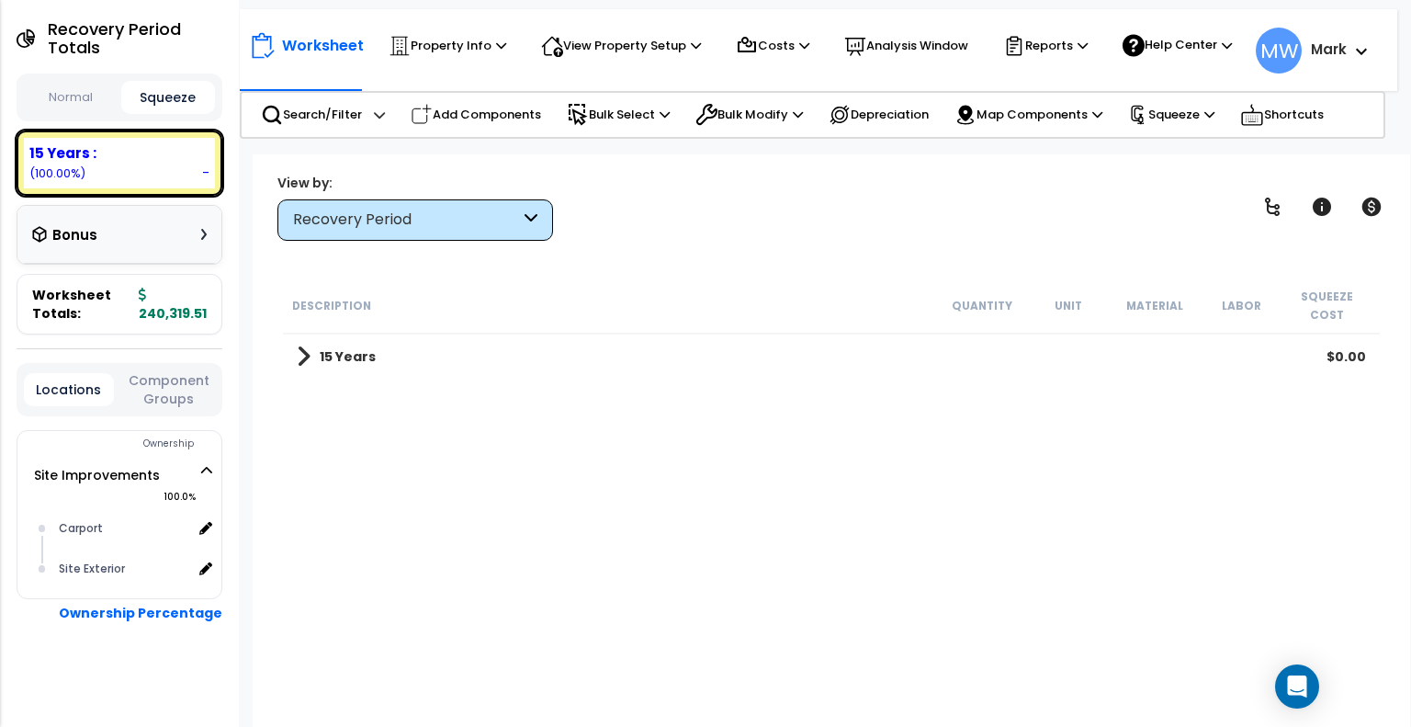
click at [309, 344] on span at bounding box center [304, 357] width 14 height 26
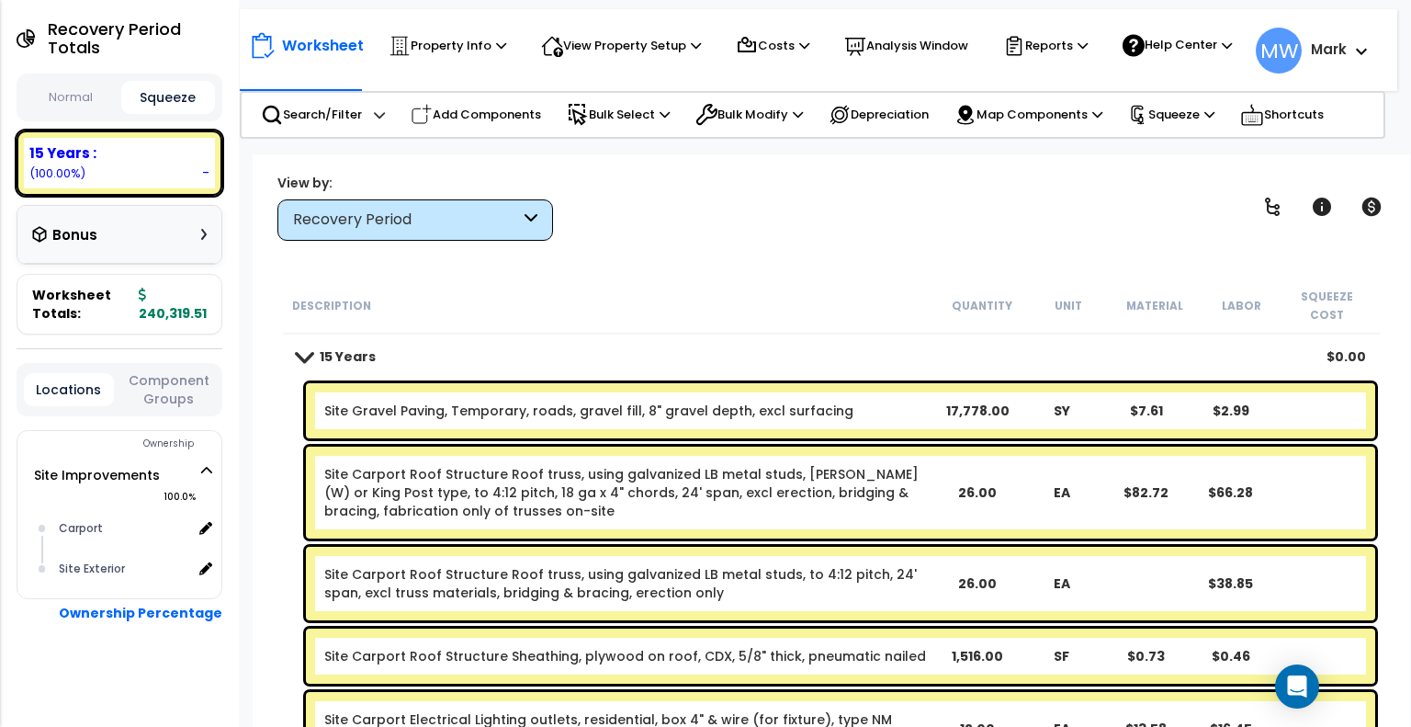
scroll to position [447, 0]
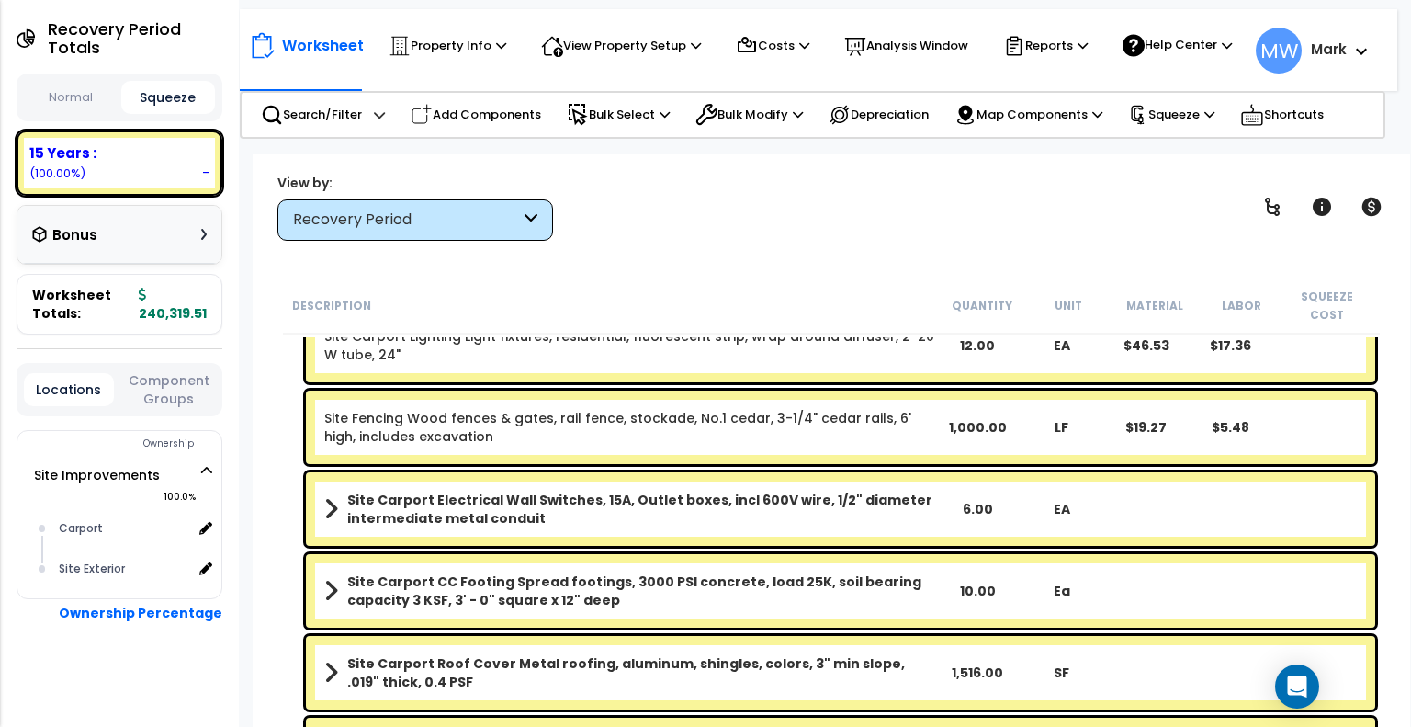
click at [389, 231] on div "Recovery Period" at bounding box center [416, 219] width 276 height 41
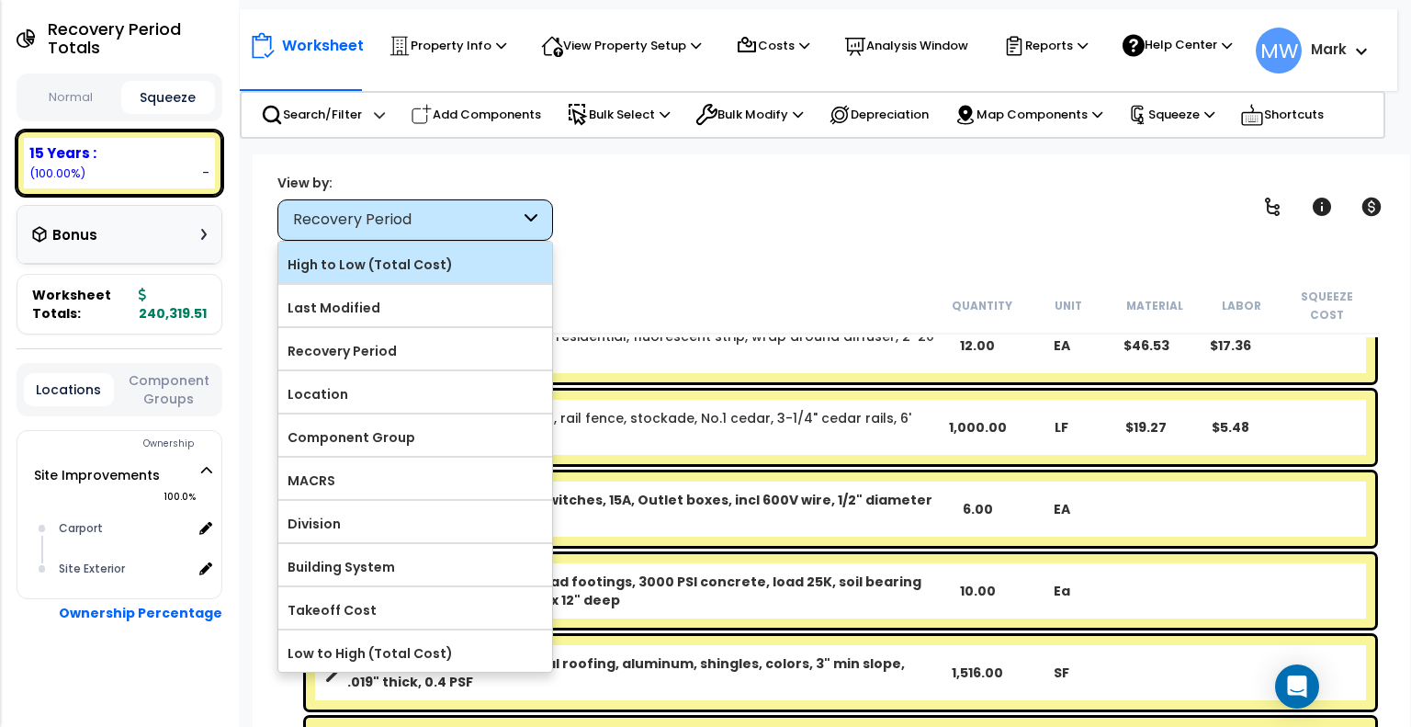
click at [412, 266] on label "High to Low (Total Cost)" at bounding box center [415, 265] width 274 height 28
click at [0, 0] on input "High to Low (Total Cost)" at bounding box center [0, 0] width 0 height 0
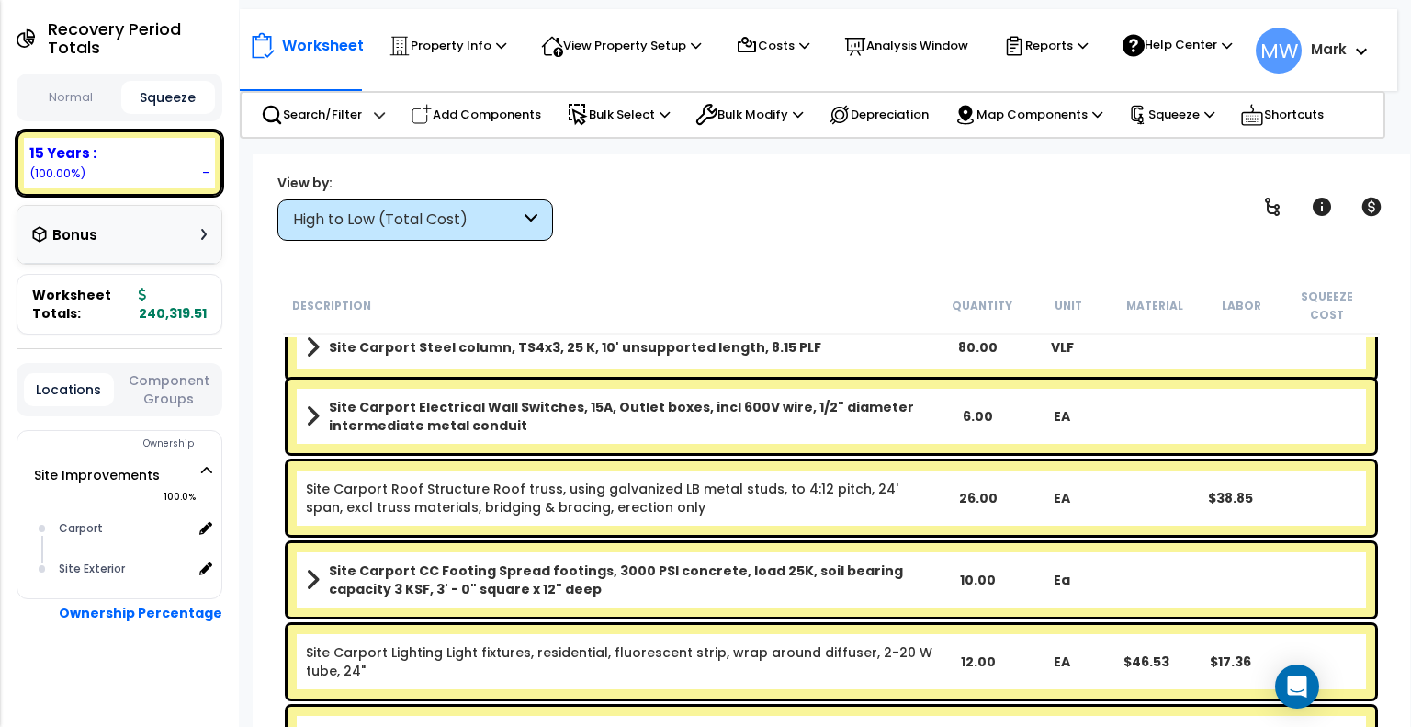
scroll to position [0, 0]
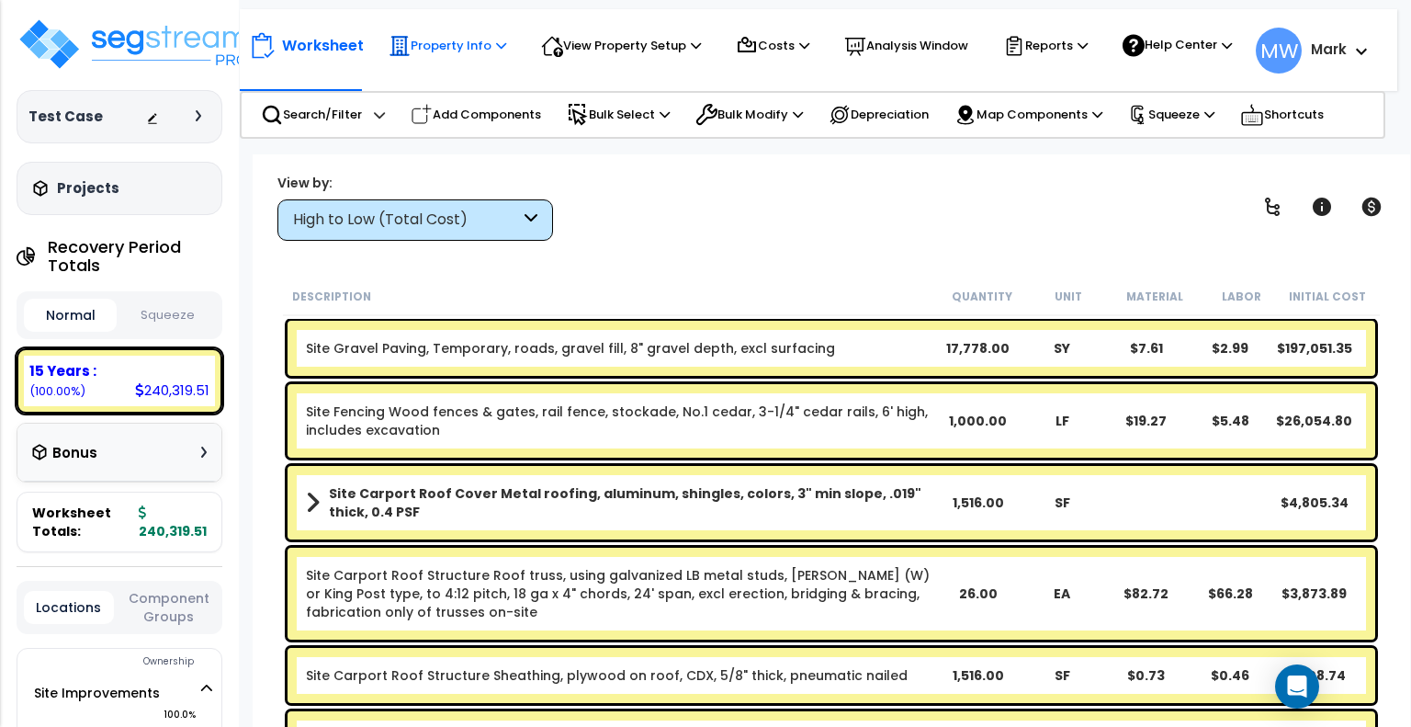
click at [430, 40] on p "Property Info" at bounding box center [448, 46] width 118 height 22
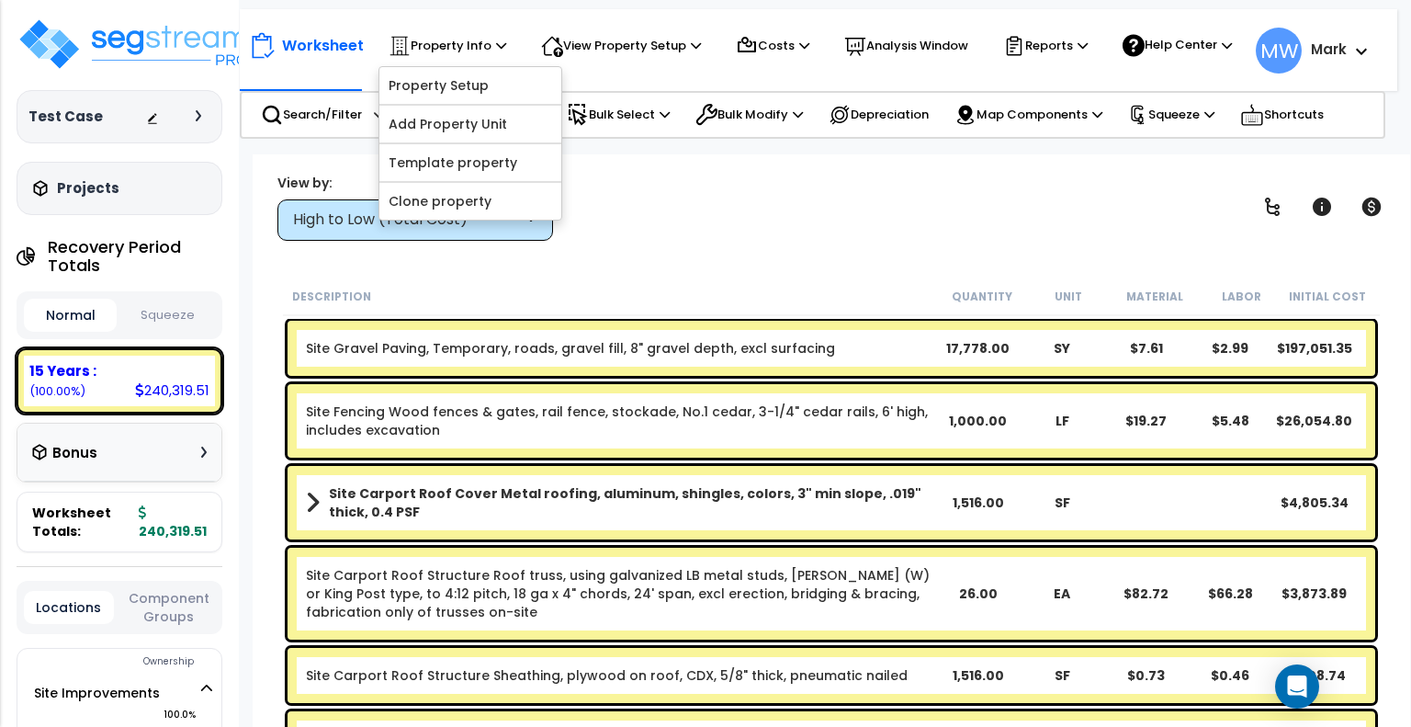
click at [651, 228] on div "View by: High to Low (Total Cost) High to Low (Total Cost)" at bounding box center [831, 207] width 1121 height 68
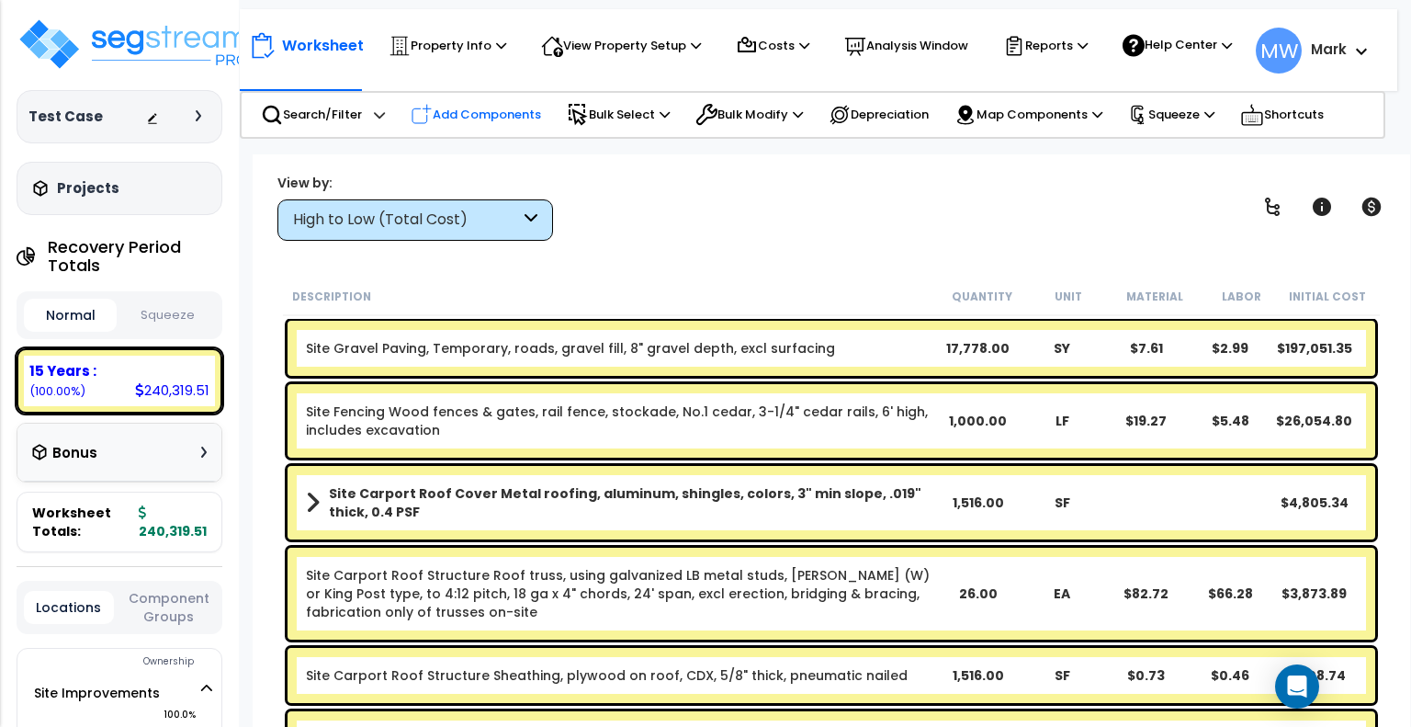
click at [499, 119] on p "Add Components" at bounding box center [476, 115] width 130 height 22
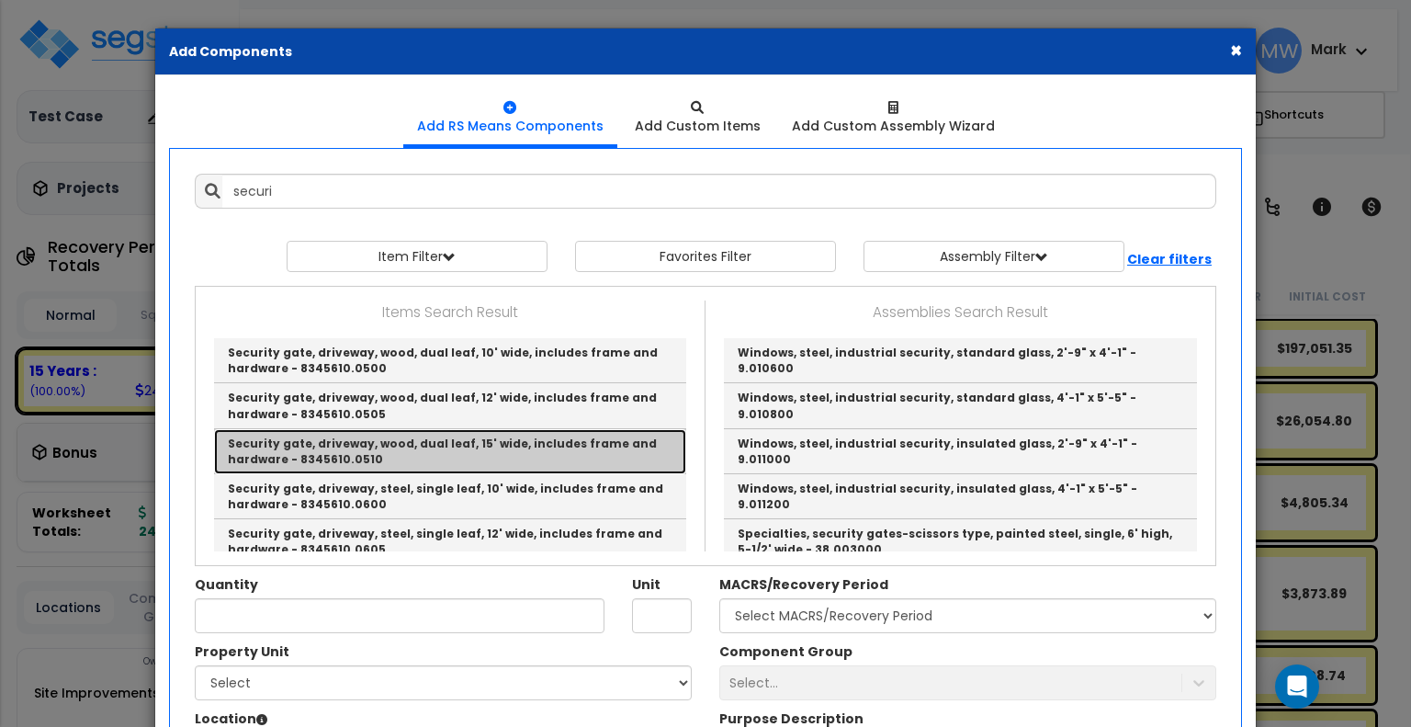
click at [573, 454] on link "Security gate, driveway, wood, dual leaf, 15' wide, includes frame and hardware…" at bounding box center [450, 451] width 472 height 45
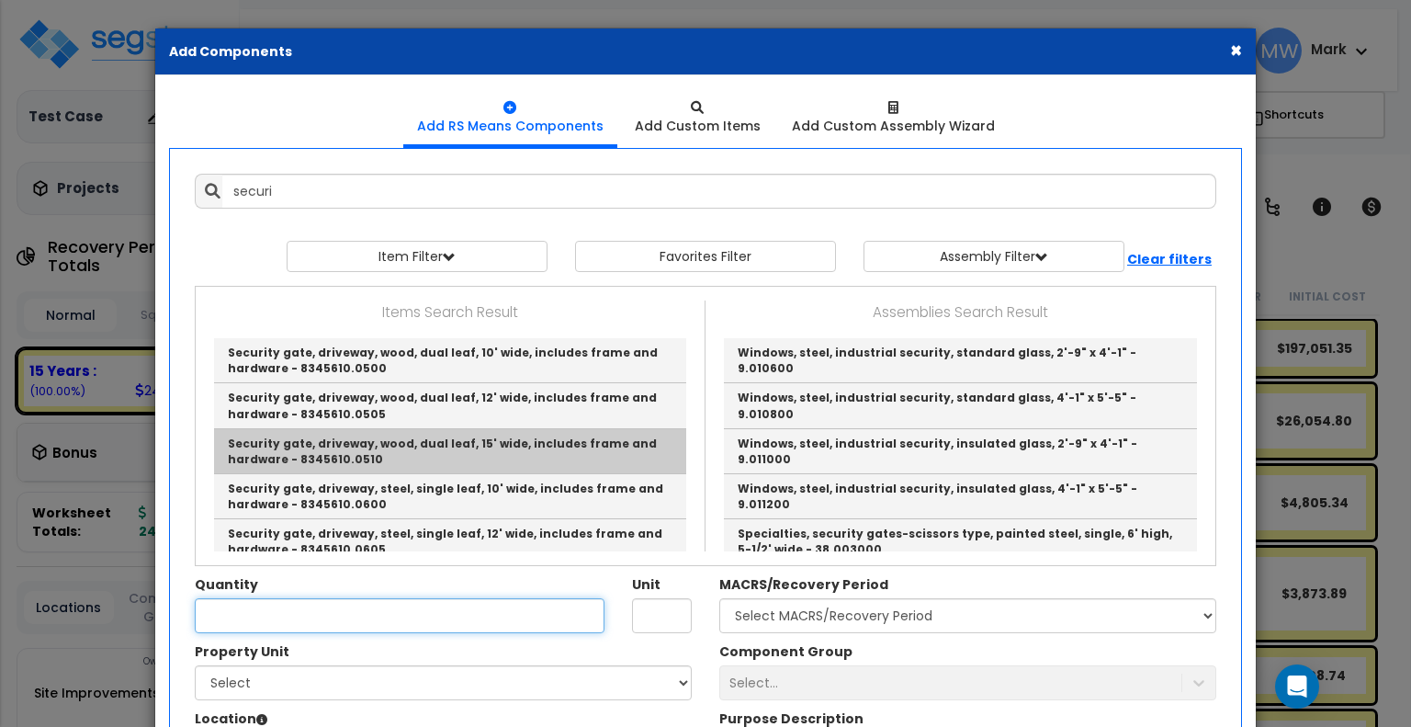
type input "Security gate, driveway, wood, dual leaf, 15' wide, includes frame and hardware…"
type input "OPN"
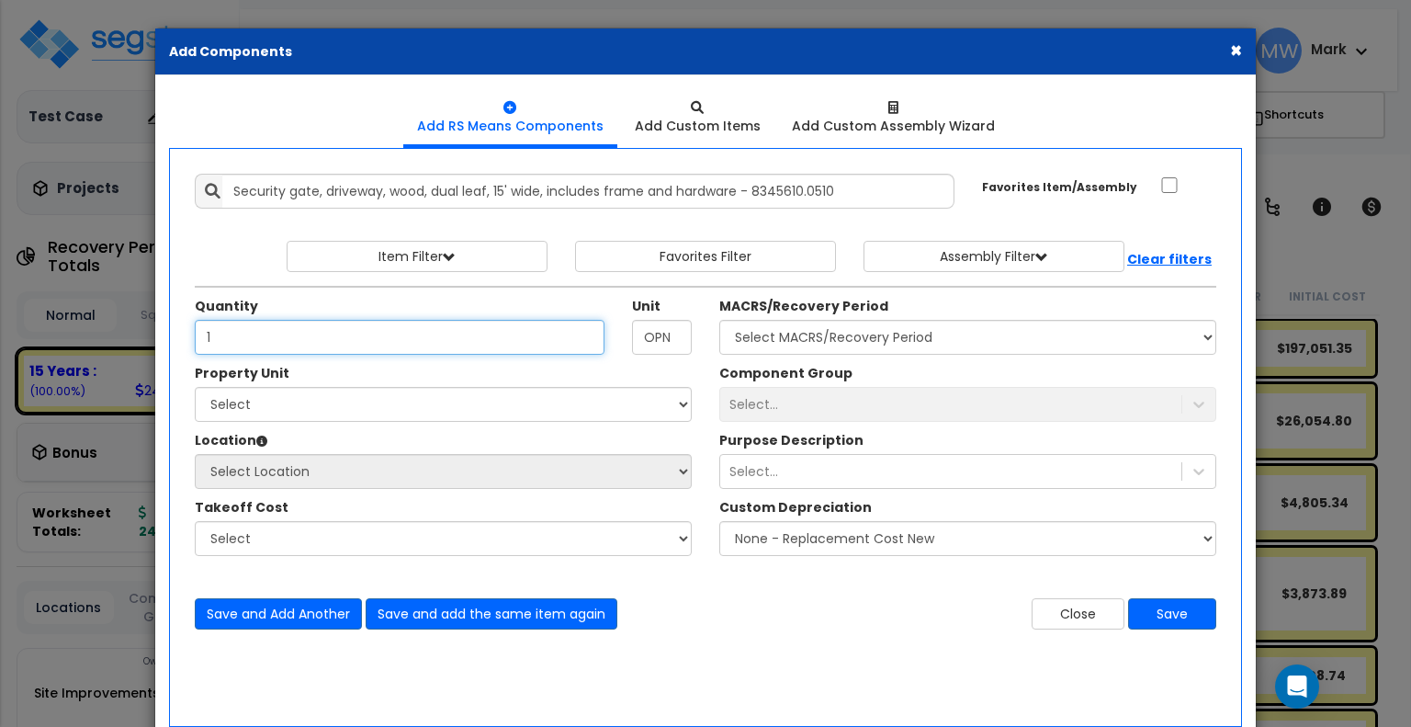
type input "1"
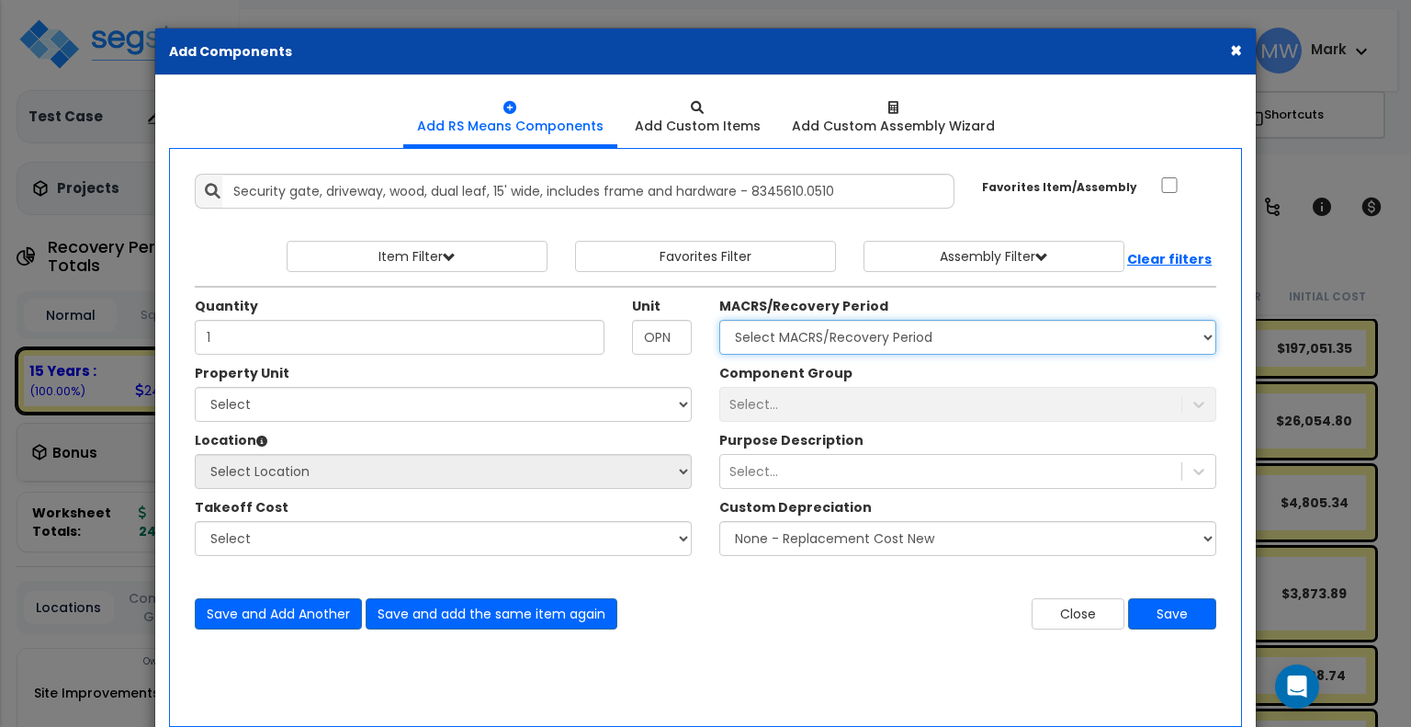
click at [803, 344] on select "Select MACRS/Recovery Period 5 Years - 57.0 - Distributive Trades & Services 5 …" at bounding box center [967, 337] width 497 height 35
select select "3667"
click at [719, 320] on select "Select MACRS/Recovery Period 5 Years - 57.0 - Distributive Trades & Services 5 …" at bounding box center [967, 337] width 497 height 35
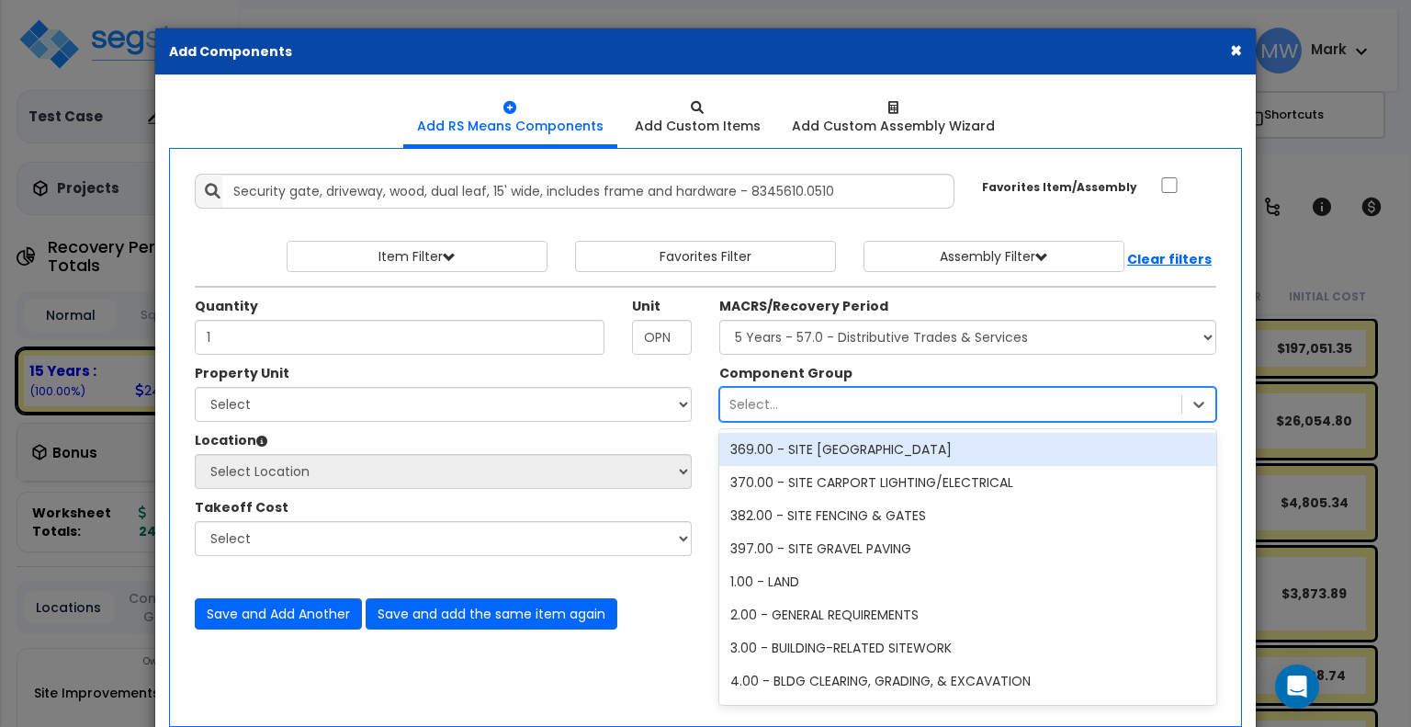
click at [776, 407] on div "Select..." at bounding box center [754, 404] width 49 height 18
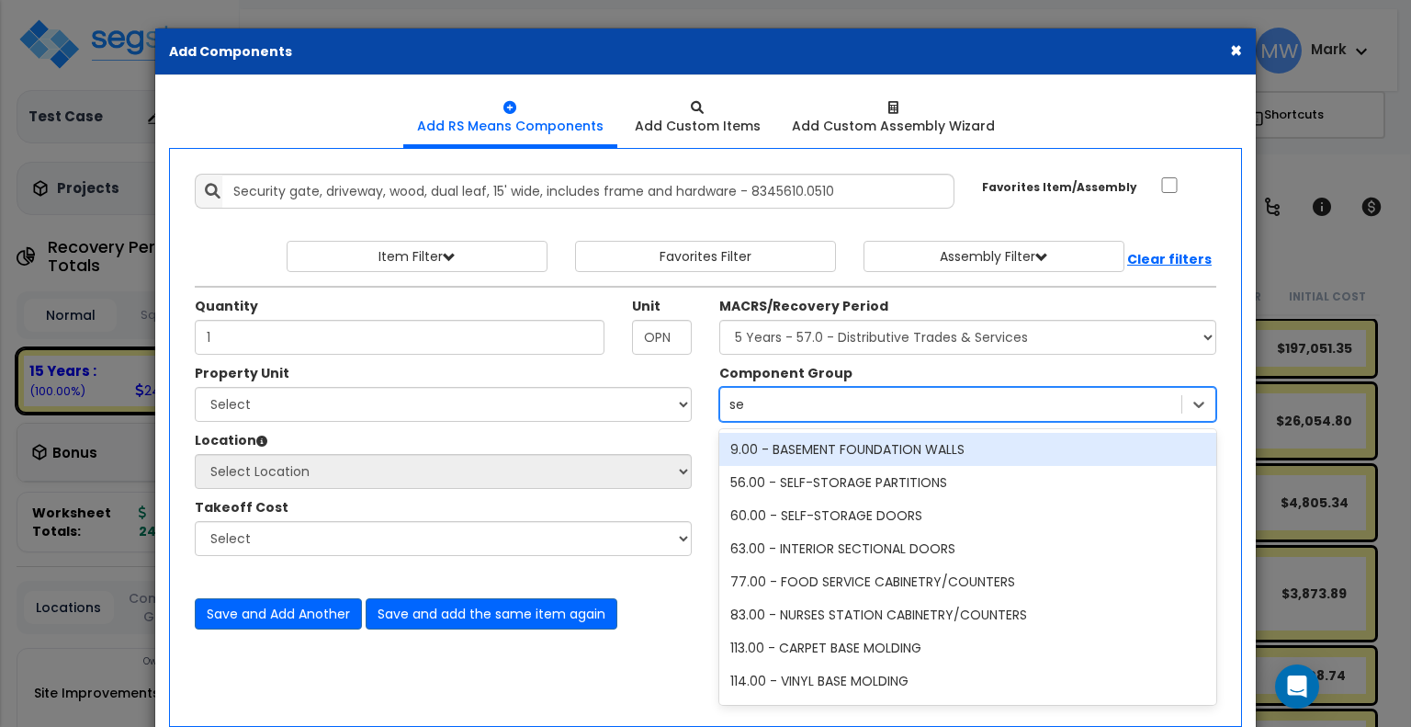
type input "sec"
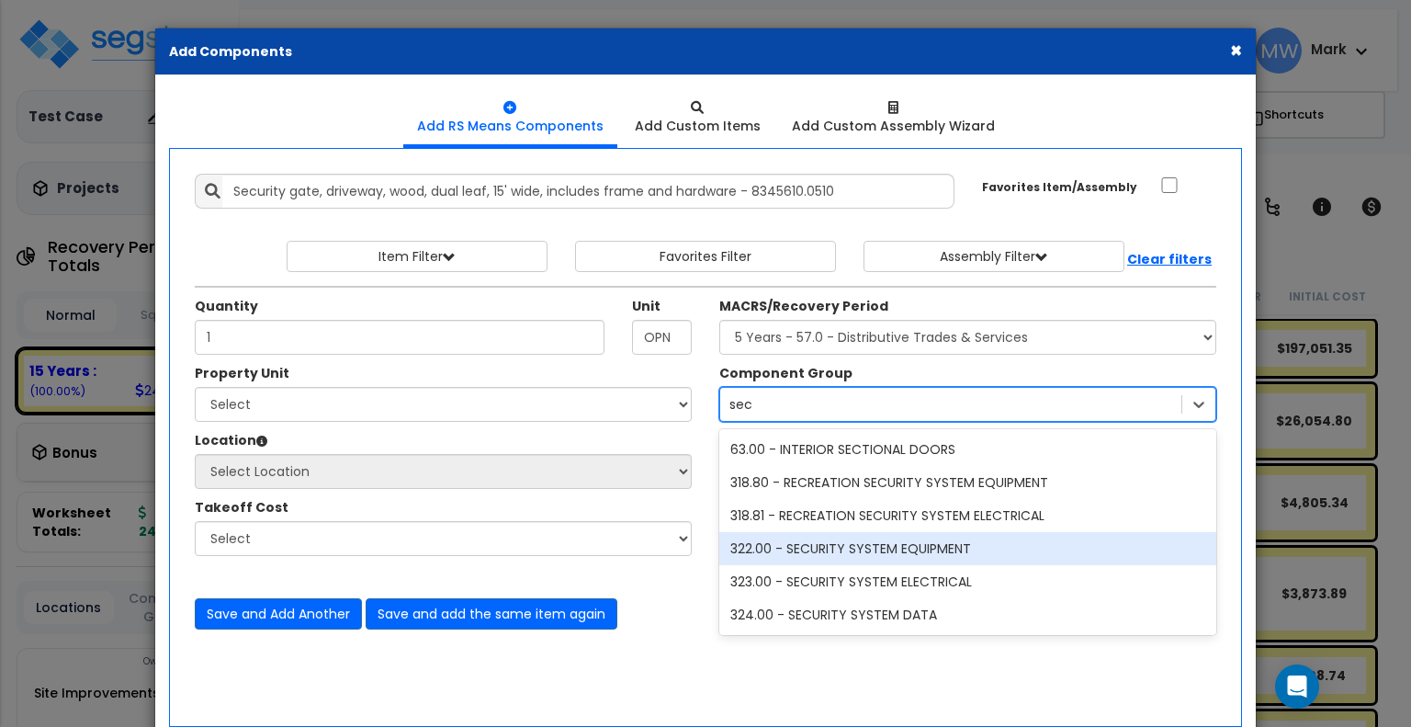
click at [846, 561] on div "322.00 - SECURITY SYSTEM EQUIPMENT" at bounding box center [967, 548] width 497 height 33
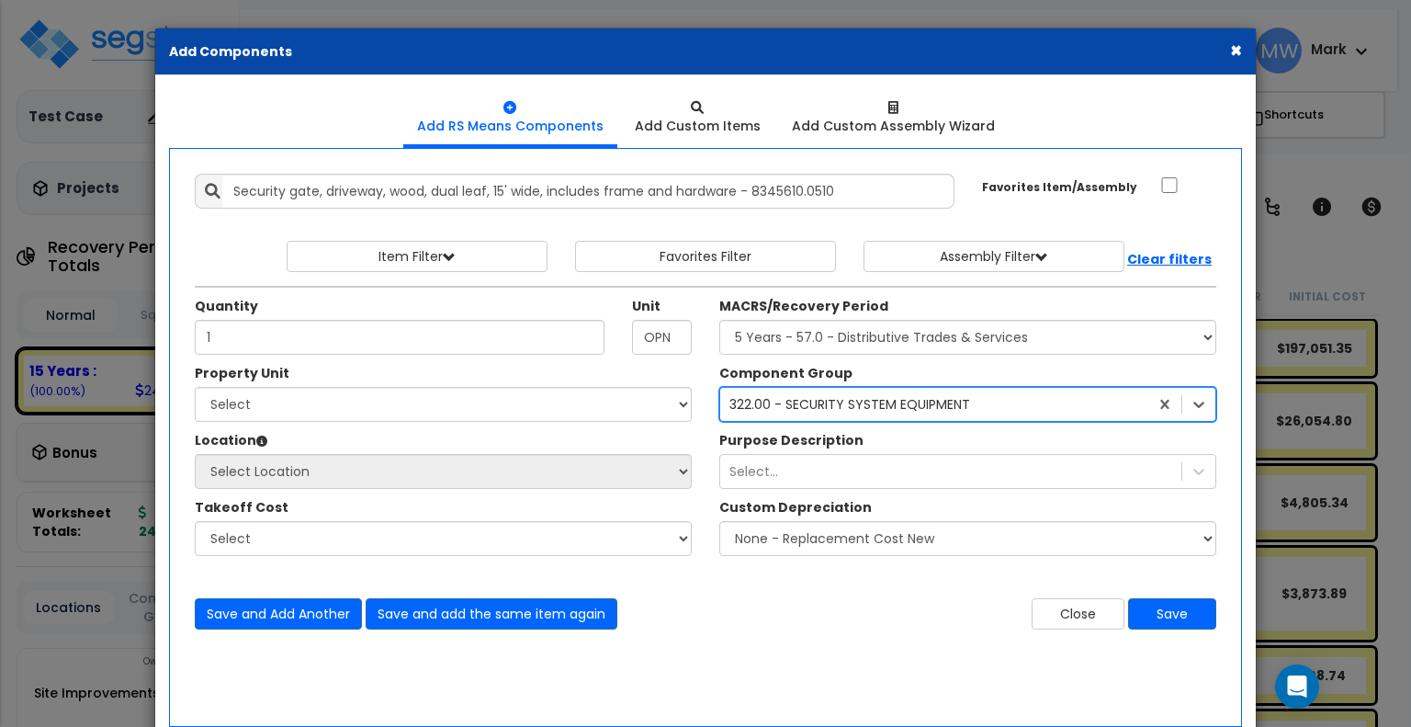
click at [816, 411] on div "322.00 - SECURITY SYSTEM EQUIPMENT" at bounding box center [850, 404] width 241 height 18
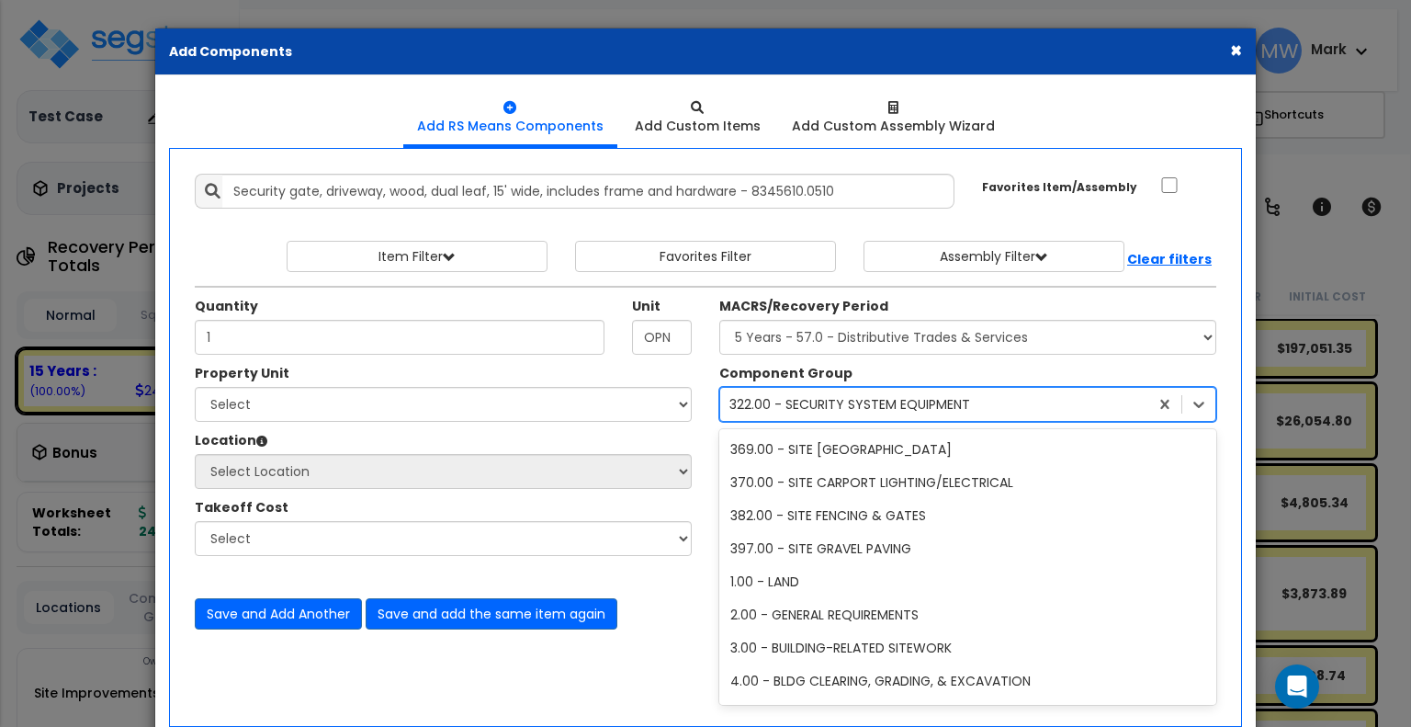
scroll to position [12111, 0]
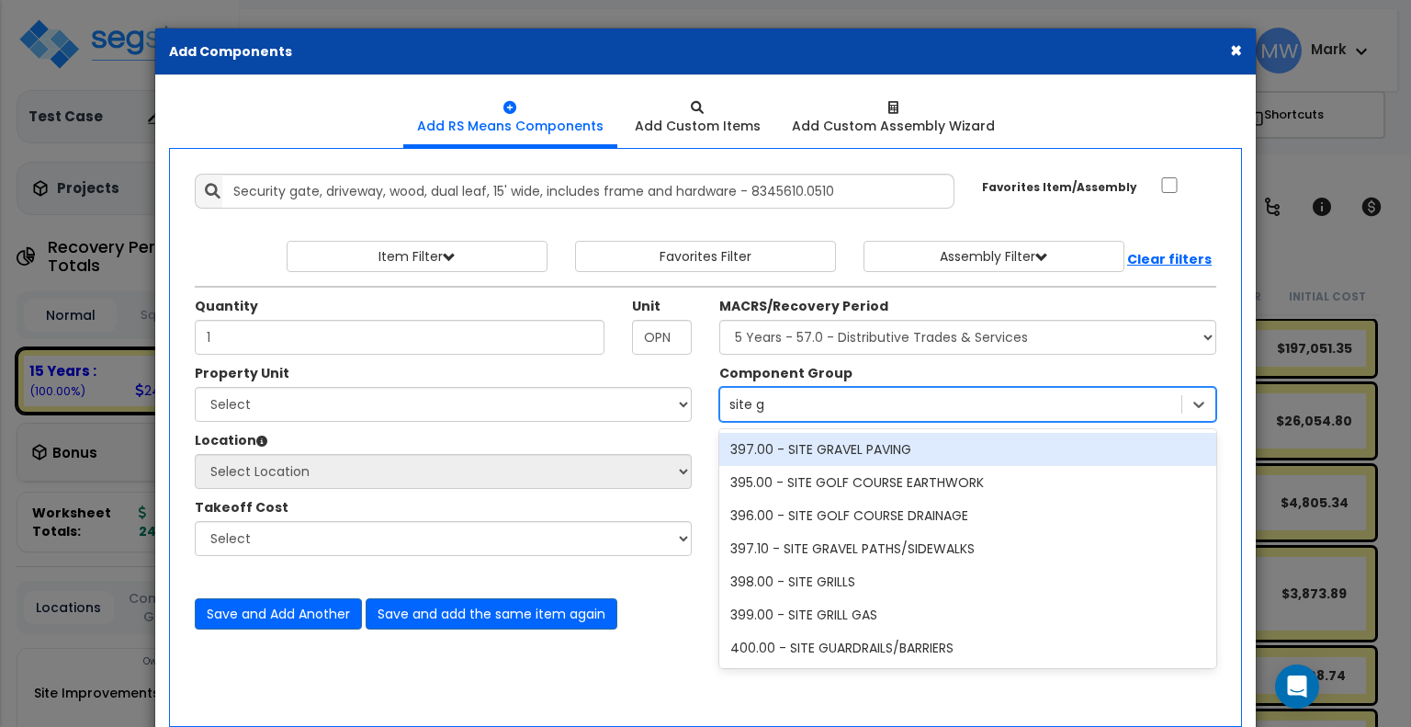
type input "site"
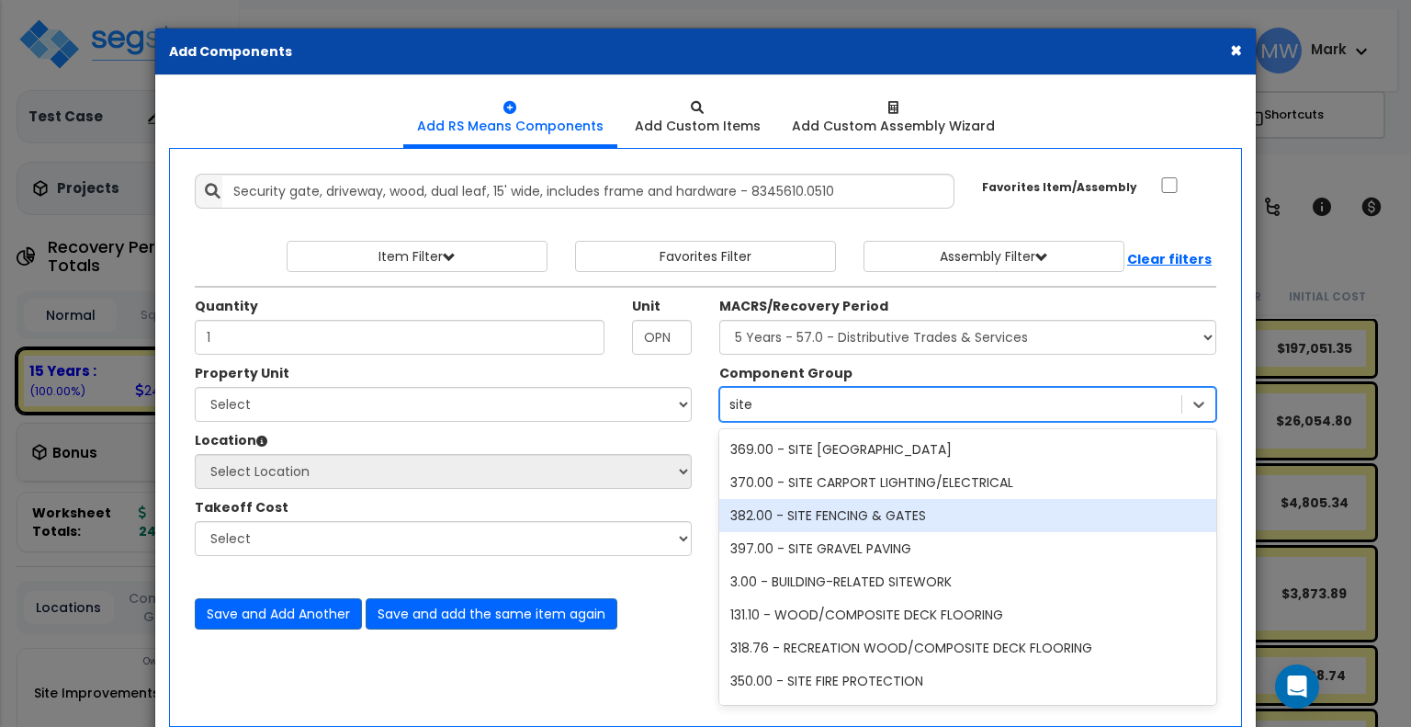
click at [1021, 521] on div "382.00 - SITE FENCING & GATES" at bounding box center [967, 515] width 497 height 33
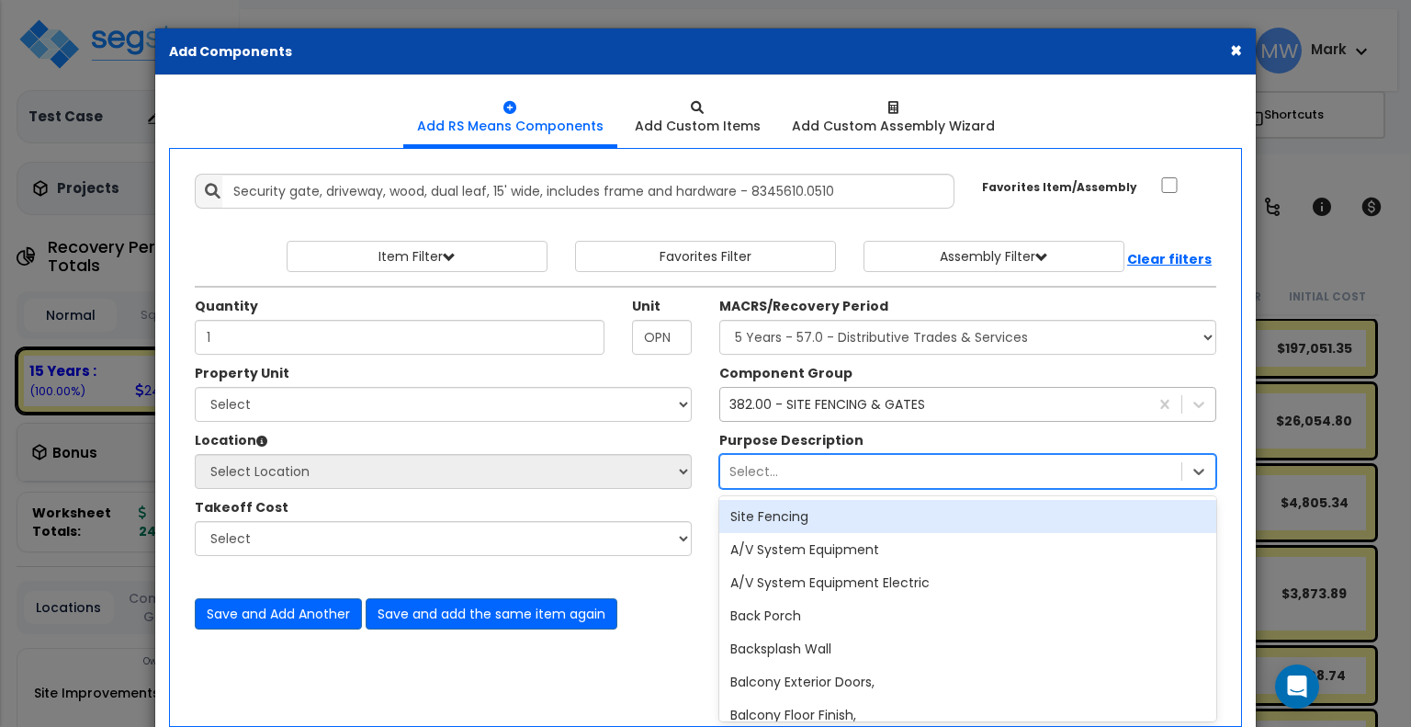
click at [823, 471] on div "option Site Fencing focused, 1 of 1112. 1112 results available. Use Up and Down…" at bounding box center [967, 471] width 497 height 35
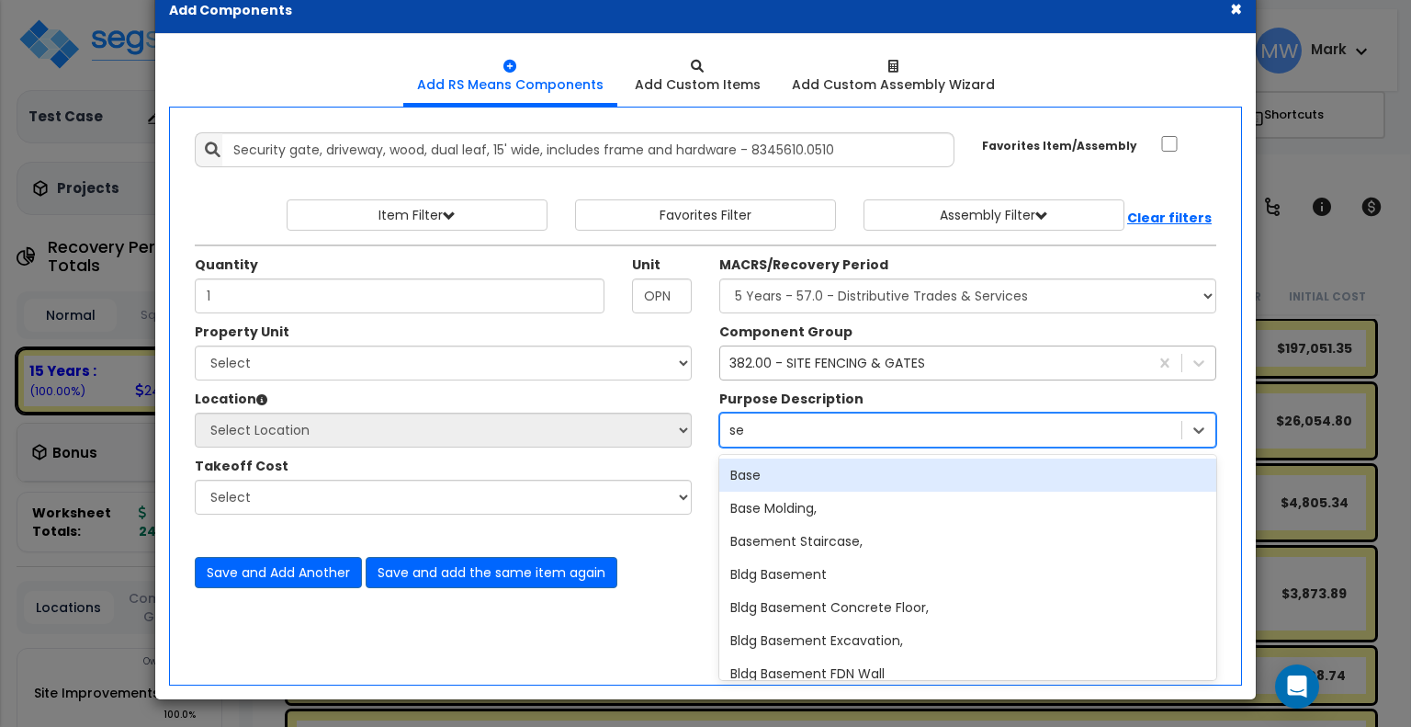
type input "sec"
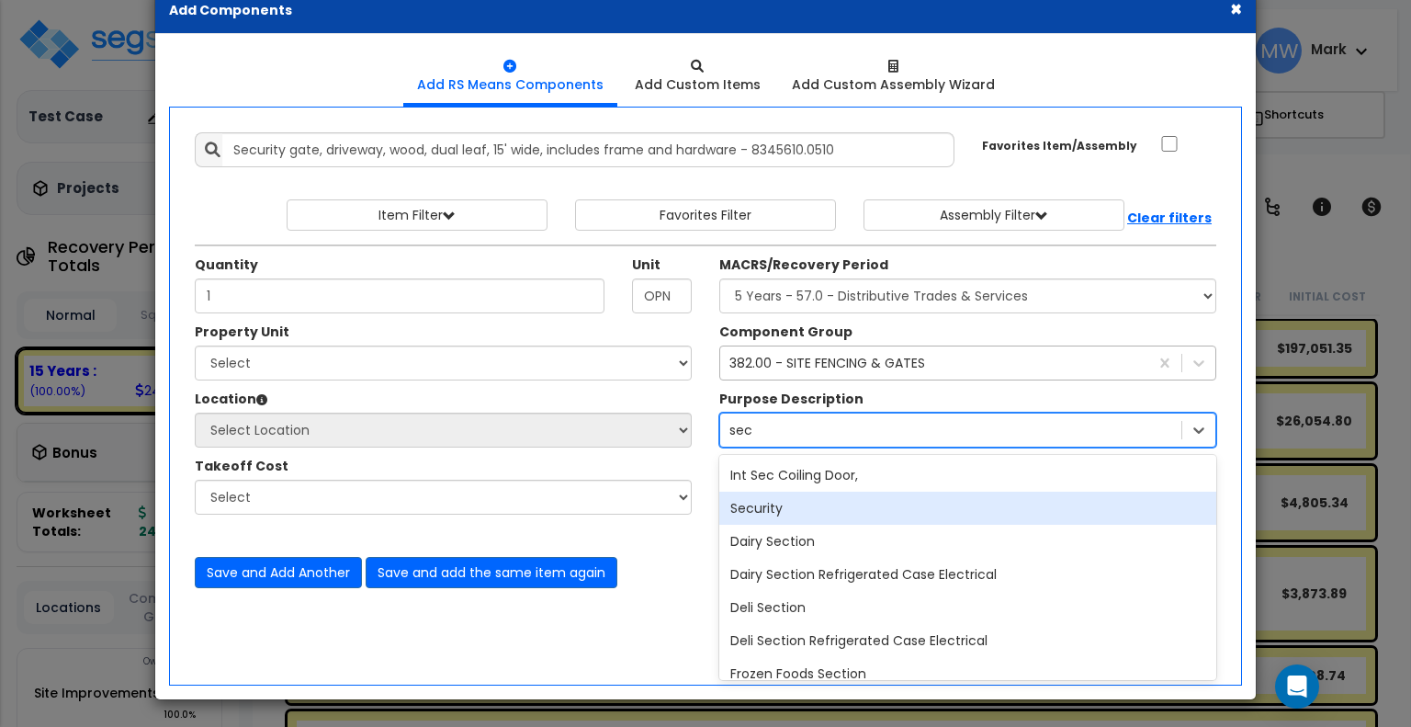
click at [801, 505] on div "Security" at bounding box center [967, 508] width 497 height 33
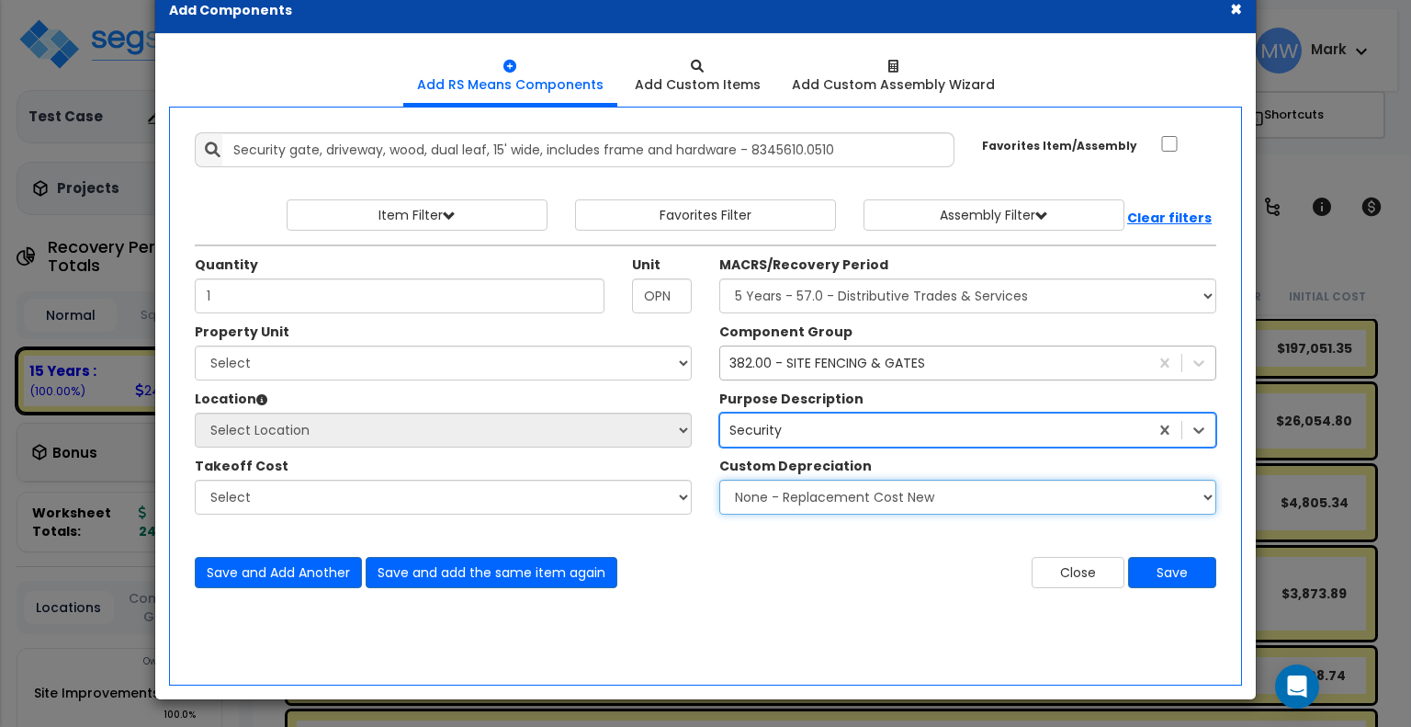
click at [801, 505] on select "None - Replacement Cost New Excellent - 90% Good - 75% Fair - 50% Bad - 25% Rep…" at bounding box center [967, 497] width 497 height 35
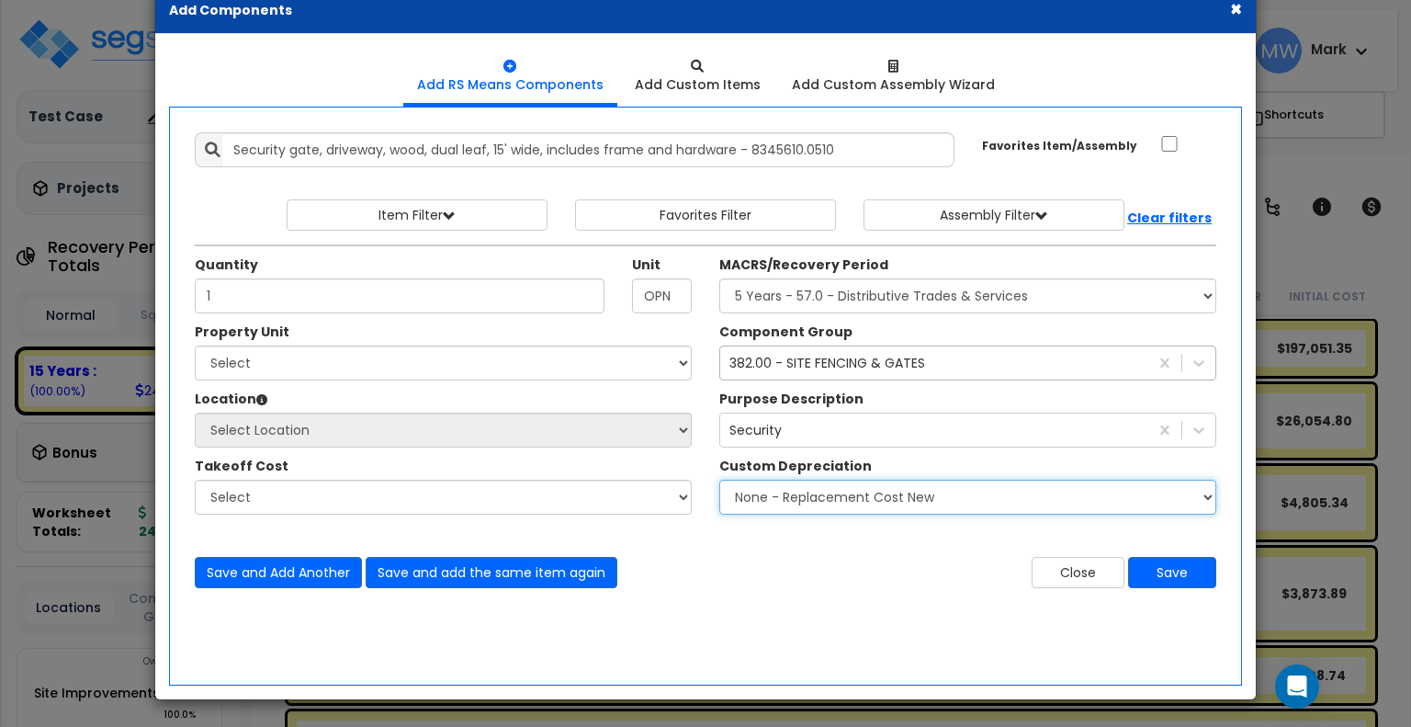
select select "0.9"
click at [719, 480] on select "None - Replacement Cost New Excellent - 90% Good - 75% Fair - 50% Bad - 25% Rep…" at bounding box center [967, 497] width 497 height 35
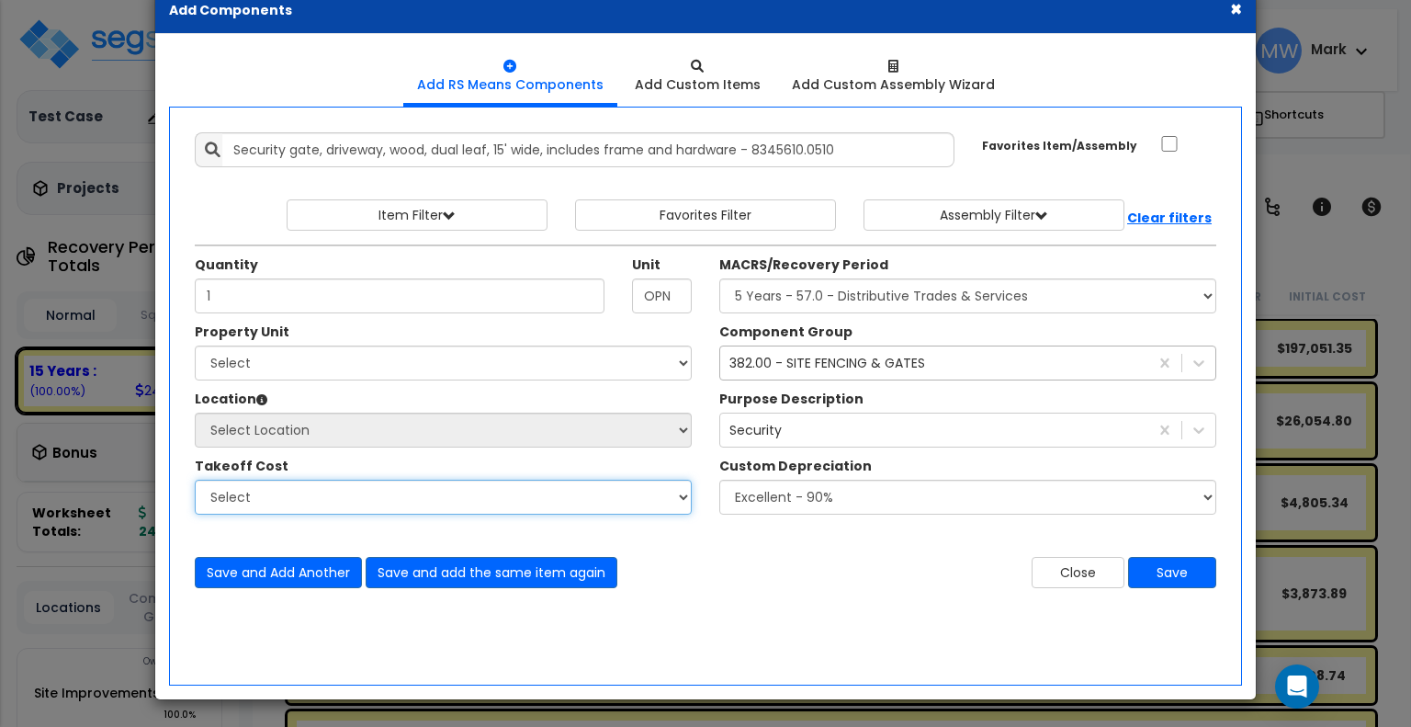
click at [636, 490] on select "Select" at bounding box center [443, 497] width 497 height 35
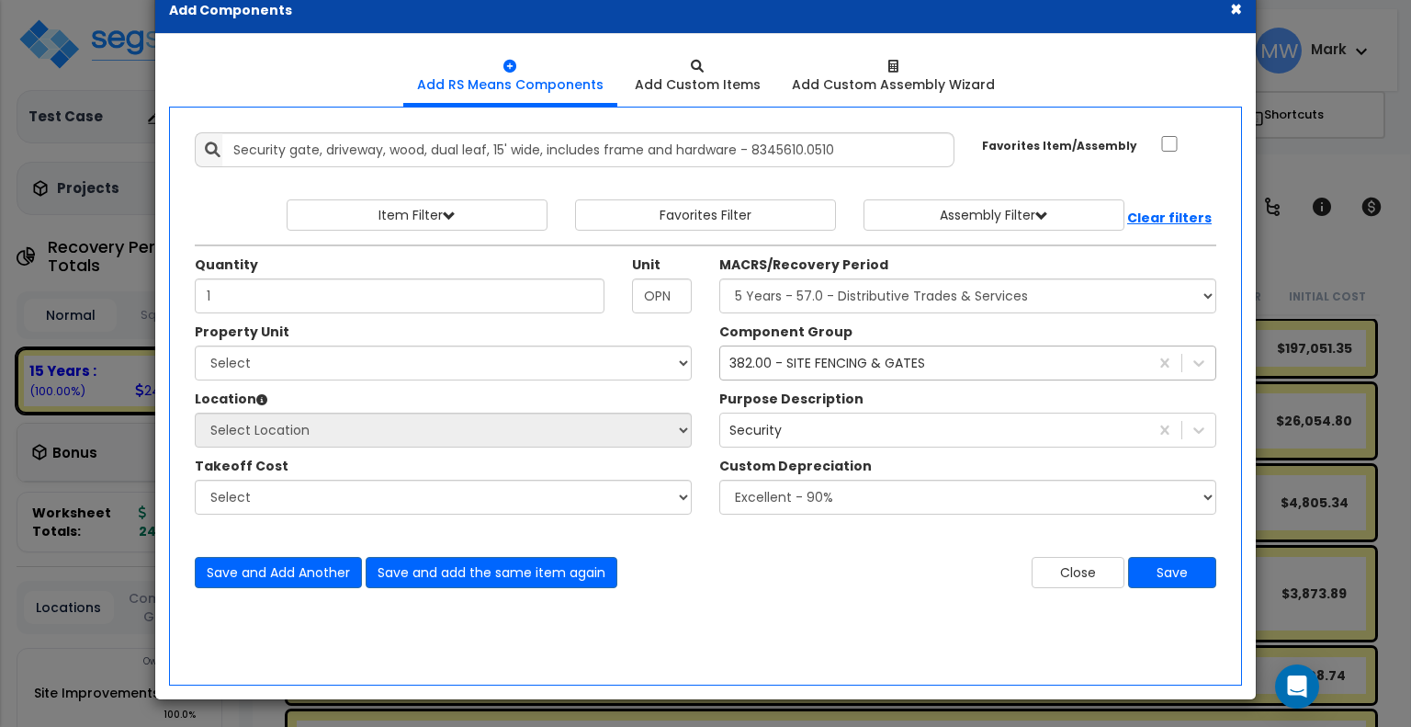
click at [742, 595] on div "Add Items Add Assemblies Both 216714 Select 1 0" at bounding box center [705, 360] width 1049 height 483
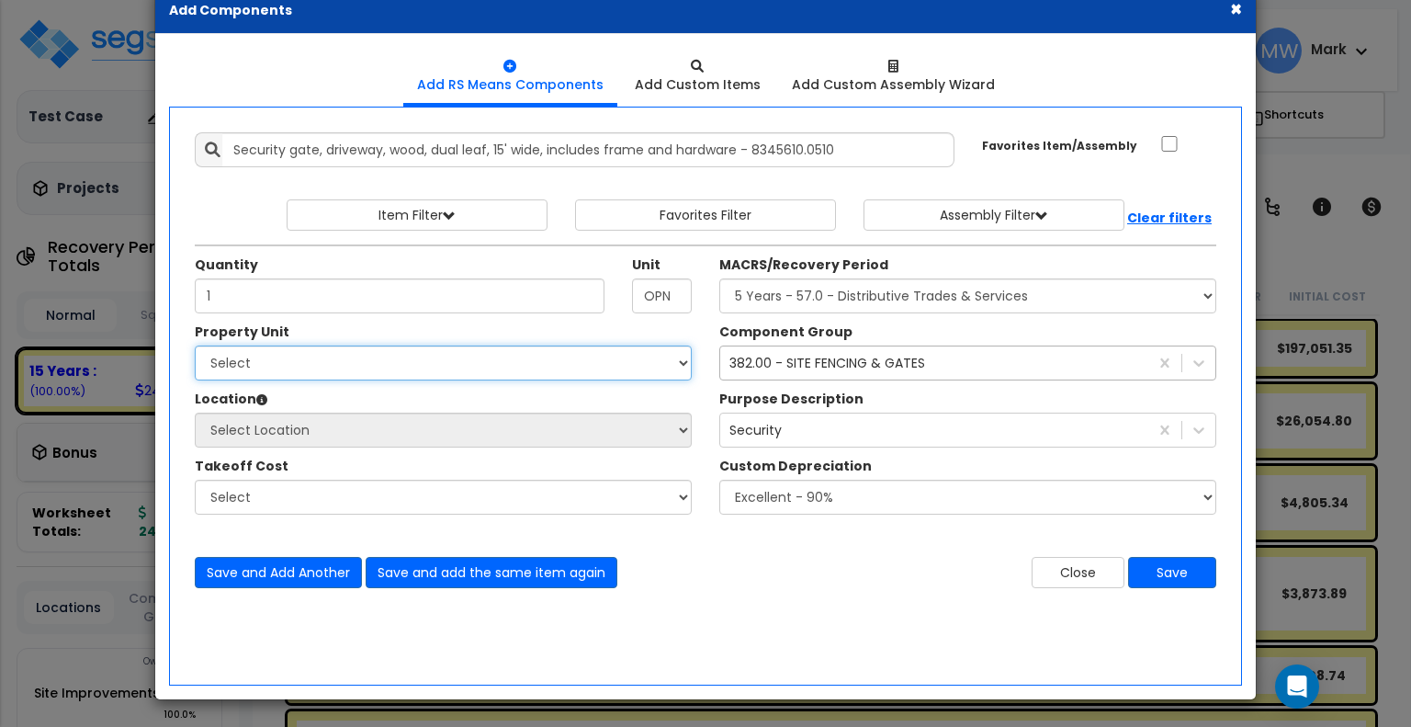
click at [610, 355] on select "Select Site Improvements" at bounding box center [443, 362] width 497 height 35
select select "165095"
click at [195, 345] on select "Select Site Improvements" at bounding box center [443, 362] width 497 height 35
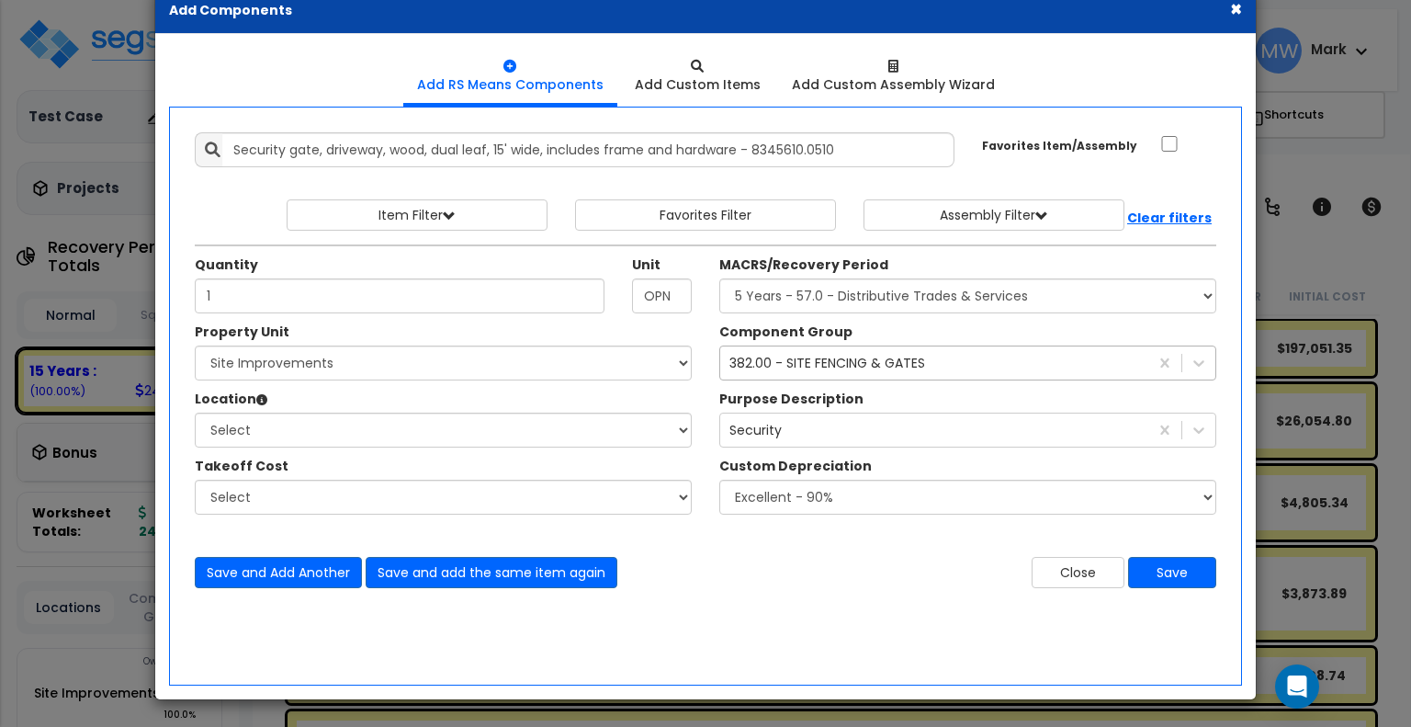
click at [790, 633] on div "Add Items Add Assemblies Both" at bounding box center [705, 396] width 1073 height 579
click at [1144, 576] on button "Save" at bounding box center [1172, 572] width 88 height 31
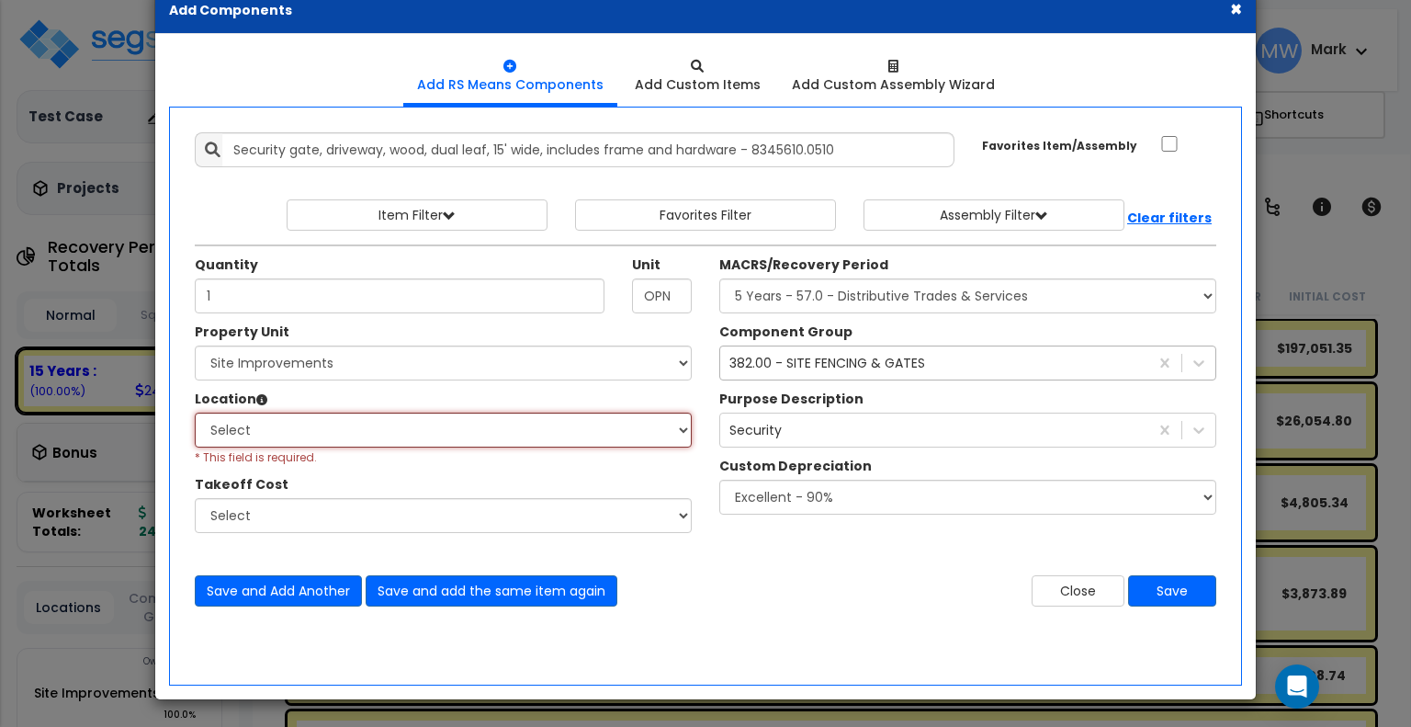
click at [635, 425] on select "Select Carport Site Exterior Add Additional Location" at bounding box center [443, 430] width 497 height 35
click at [195, 413] on select "Select Carport Site Exterior Add Additional Location" at bounding box center [443, 430] width 497 height 35
click at [538, 431] on select "Select Carport Site Exterior Add Additional Location" at bounding box center [443, 430] width 497 height 35
select select "462"
click at [195, 413] on select "Select Carport Site Exterior Add Additional Location" at bounding box center [443, 430] width 497 height 35
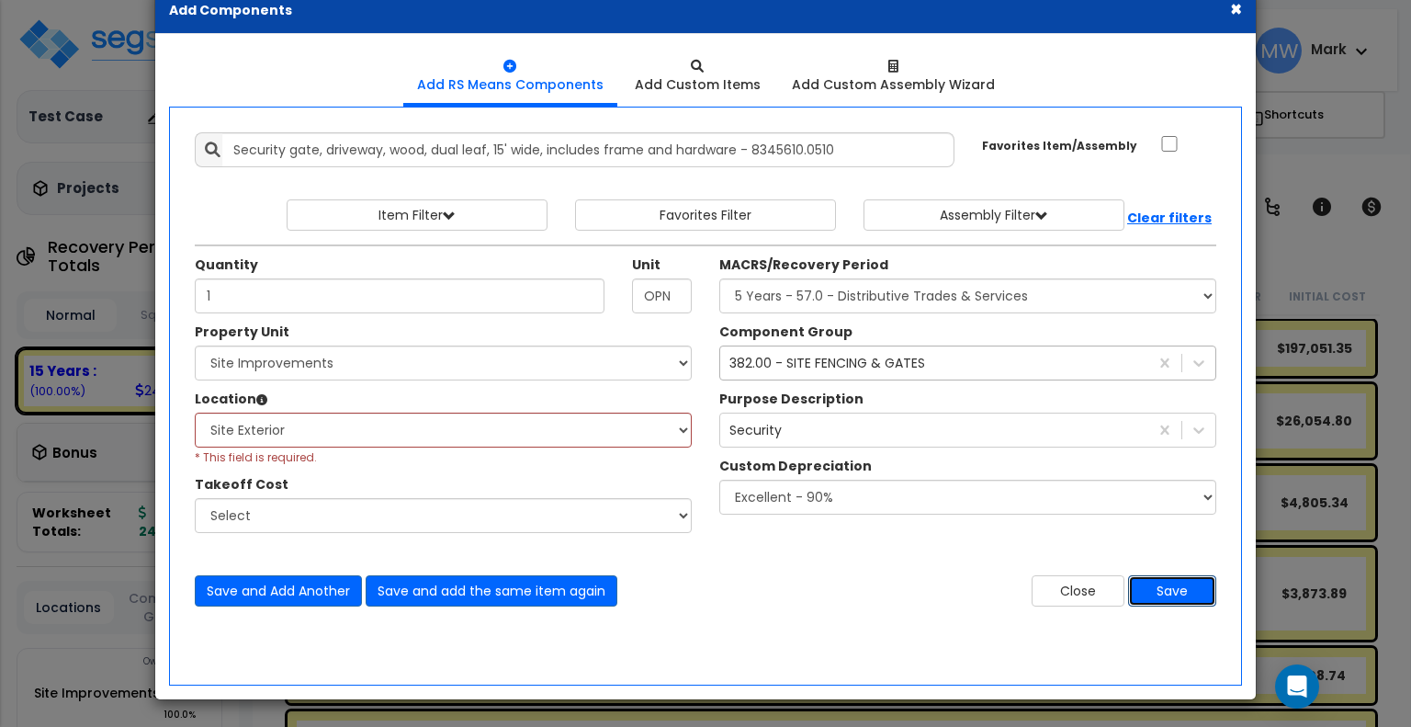
click at [1178, 587] on button "Save" at bounding box center [1172, 590] width 88 height 31
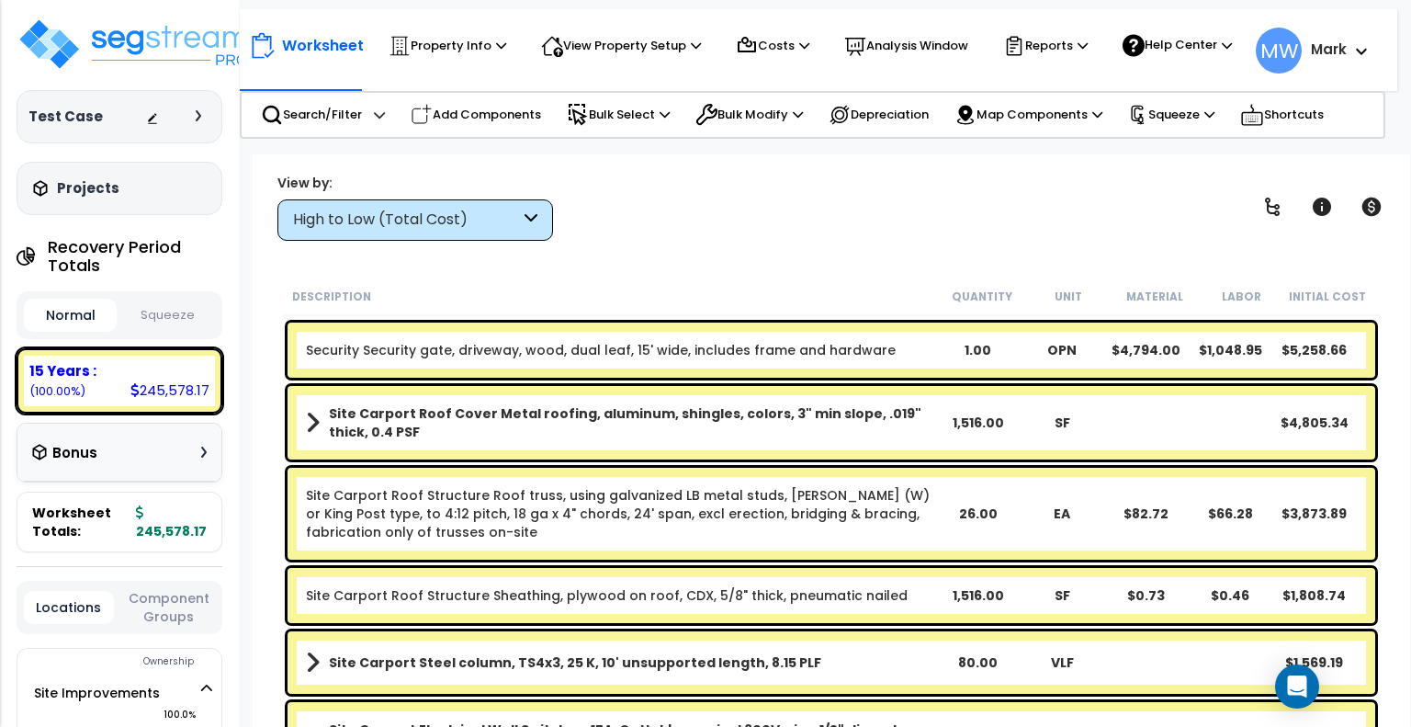
scroll to position [145, 0]
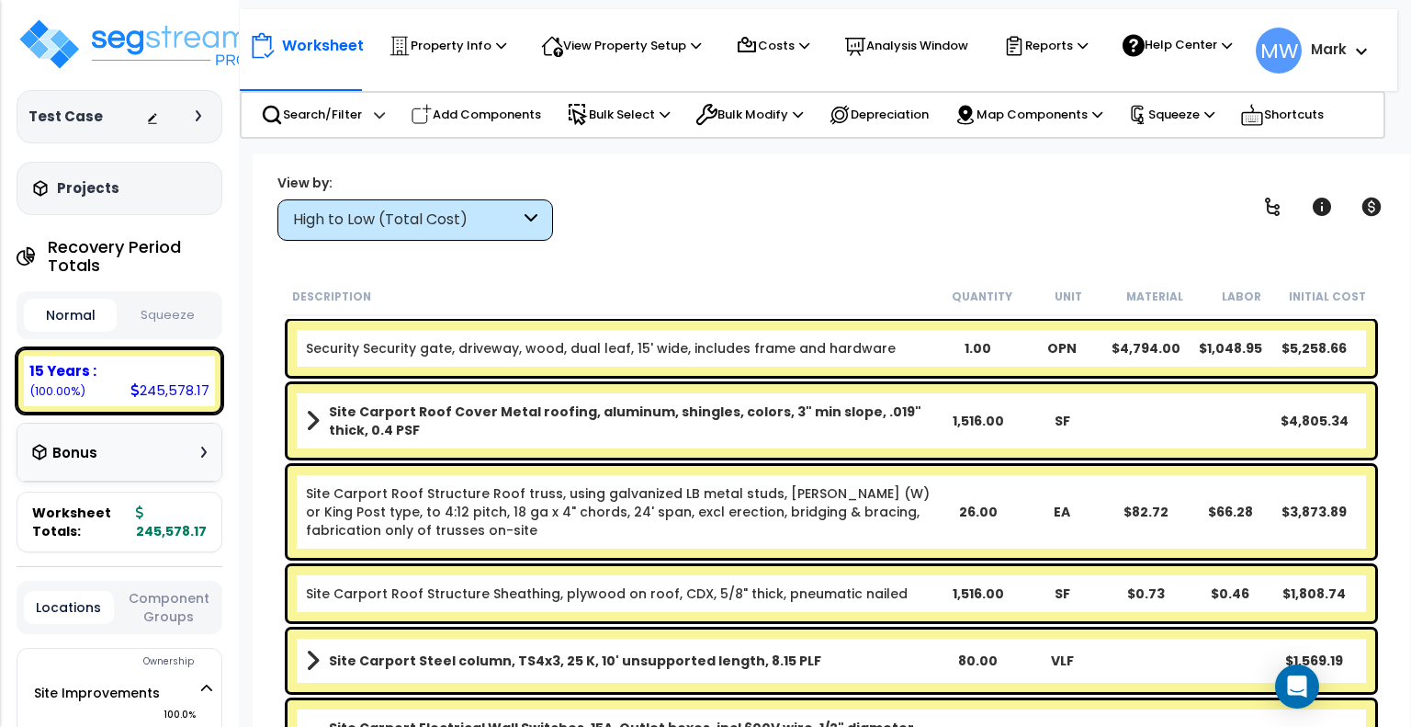
click at [380, 179] on div "View by:" at bounding box center [416, 183] width 276 height 18
click at [383, 200] on div "High to Low (Total Cost)" at bounding box center [416, 219] width 276 height 41
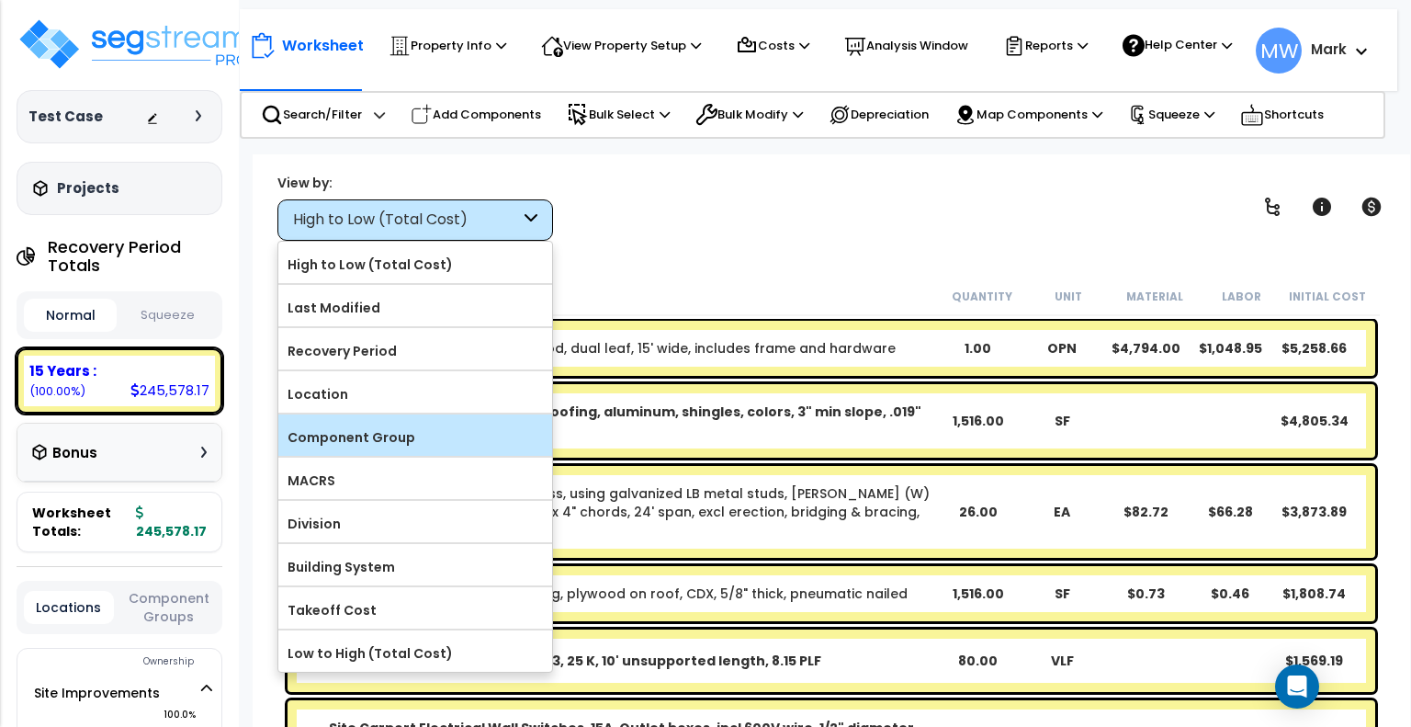
click at [402, 440] on label "Component Group" at bounding box center [415, 438] width 274 height 28
click at [0, 0] on input "Component Group" at bounding box center [0, 0] width 0 height 0
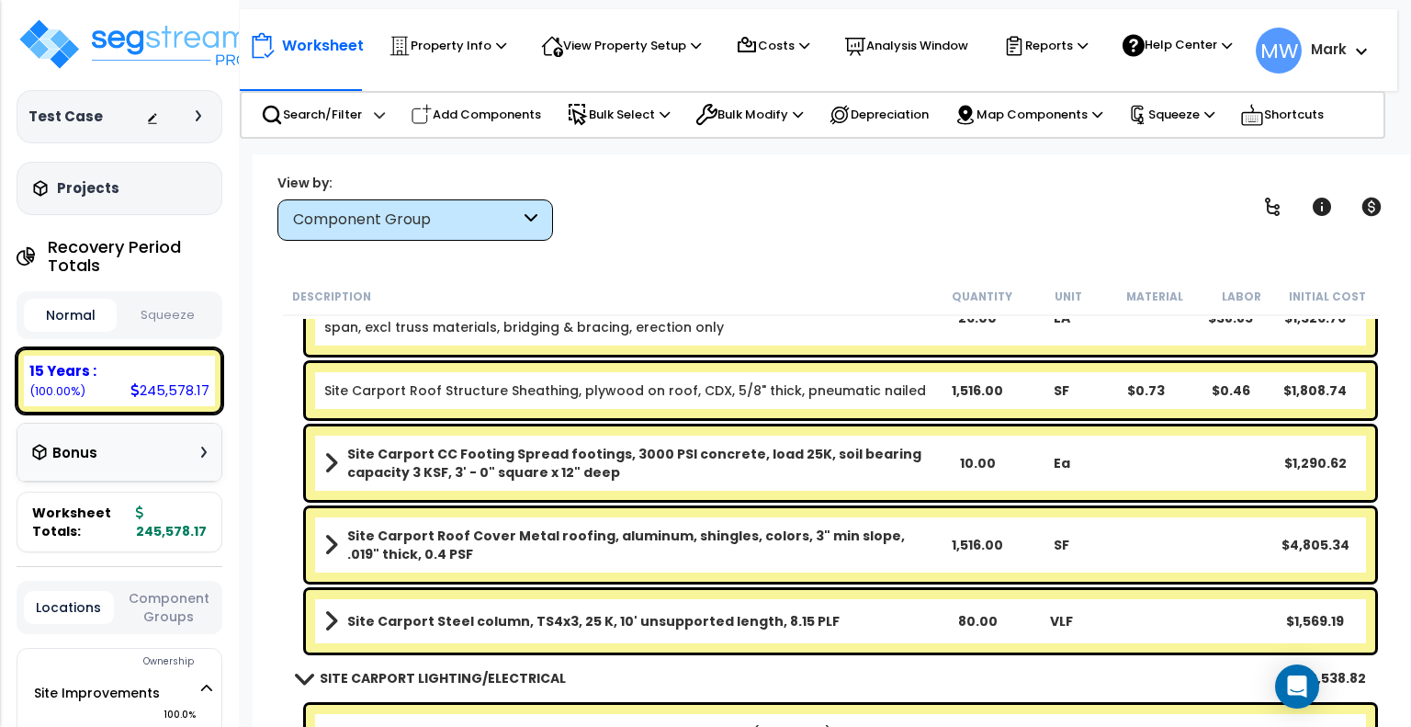
scroll to position [183, 0]
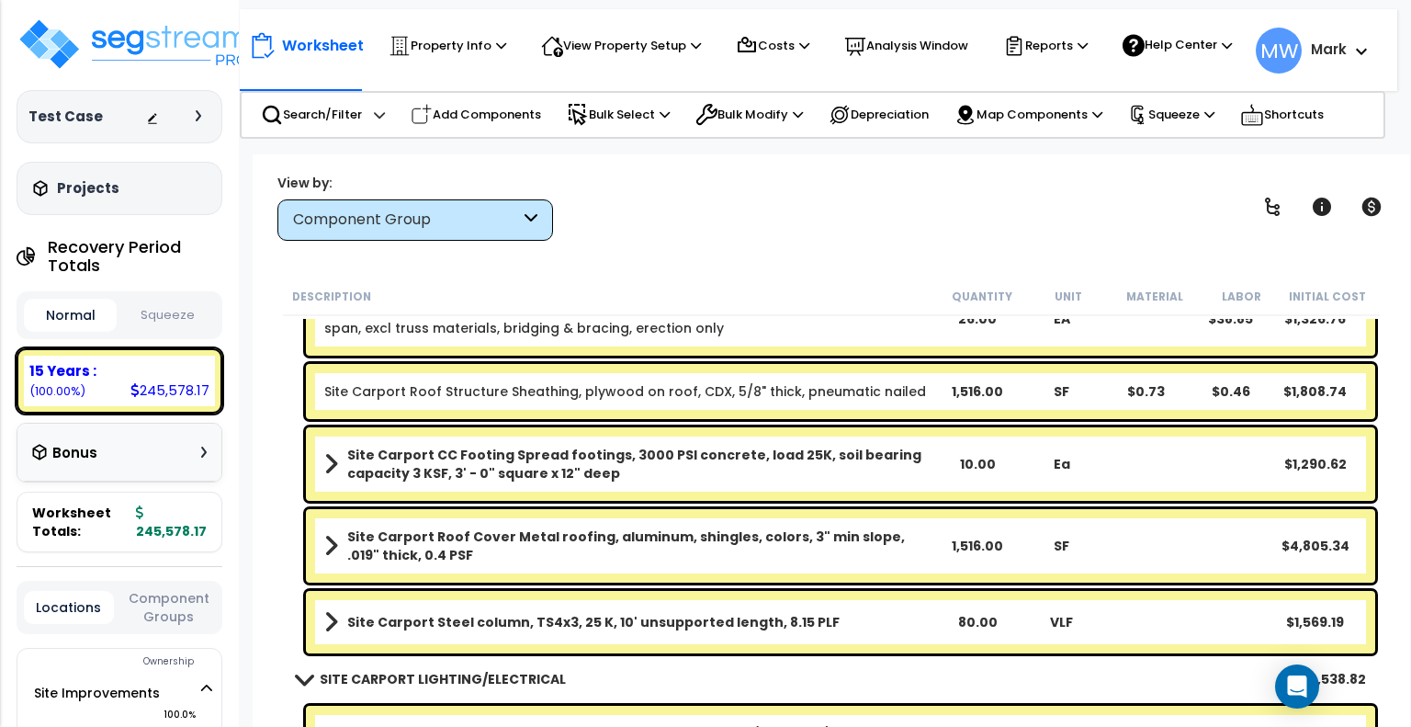
click at [685, 561] on b "Site Carport Roof Cover Metal roofing, aluminum, shingles, colors, 3" min slope…" at bounding box center [640, 545] width 587 height 37
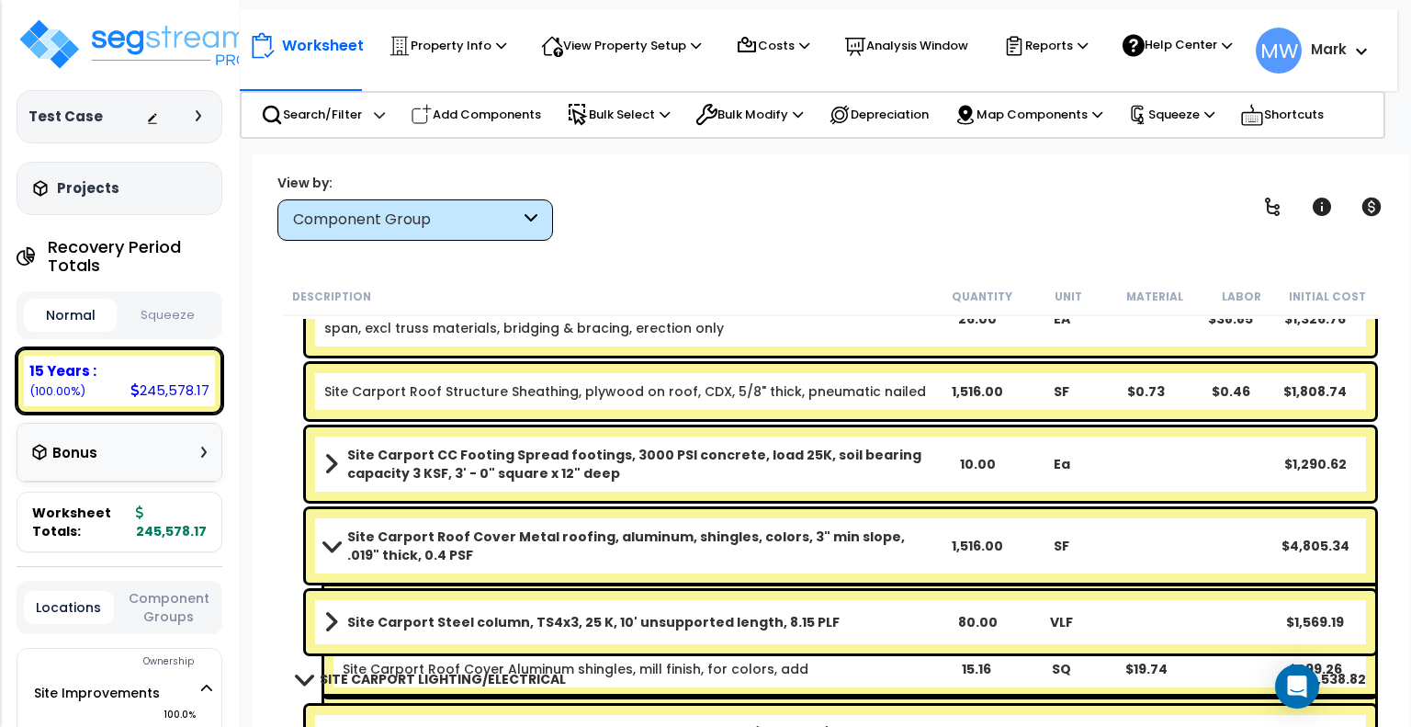
click at [685, 561] on b "Site Carport Roof Cover Metal roofing, aluminum, shingles, colors, 3" min slope…" at bounding box center [640, 545] width 587 height 37
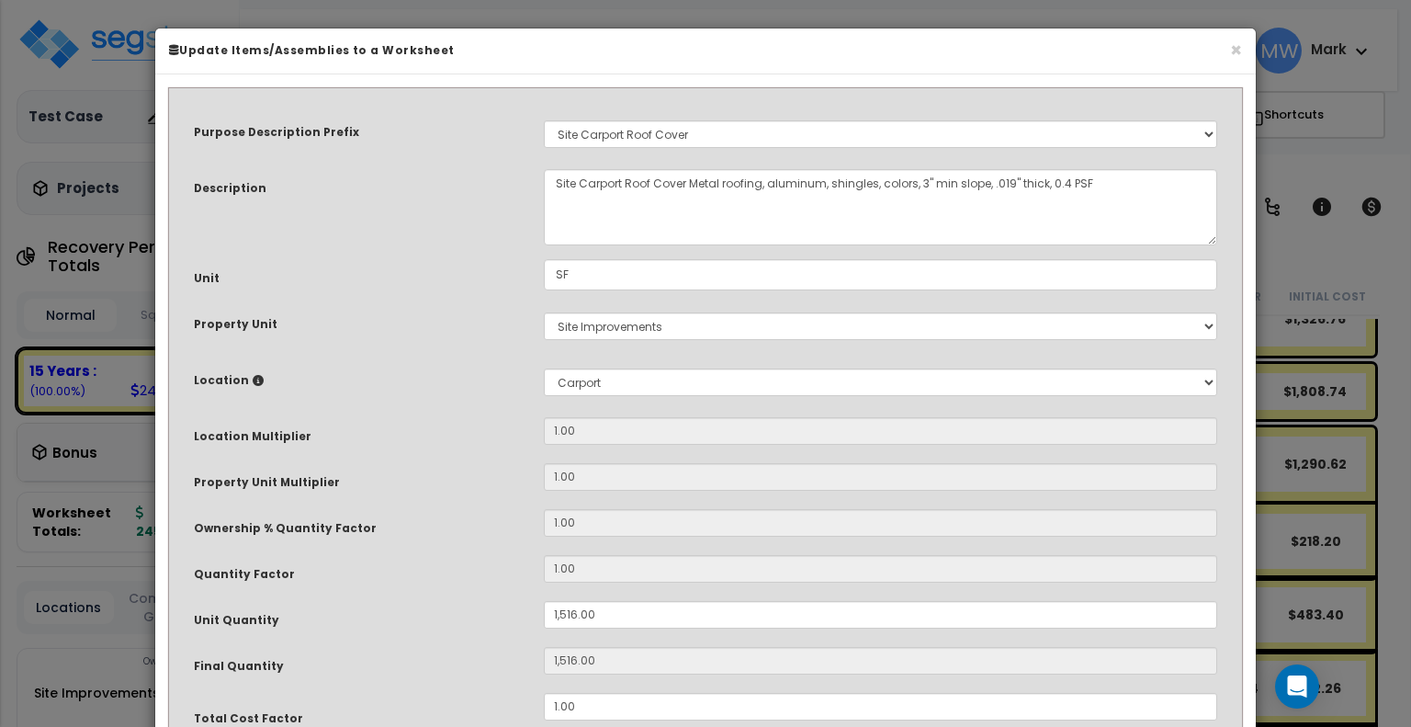
select select "26471"
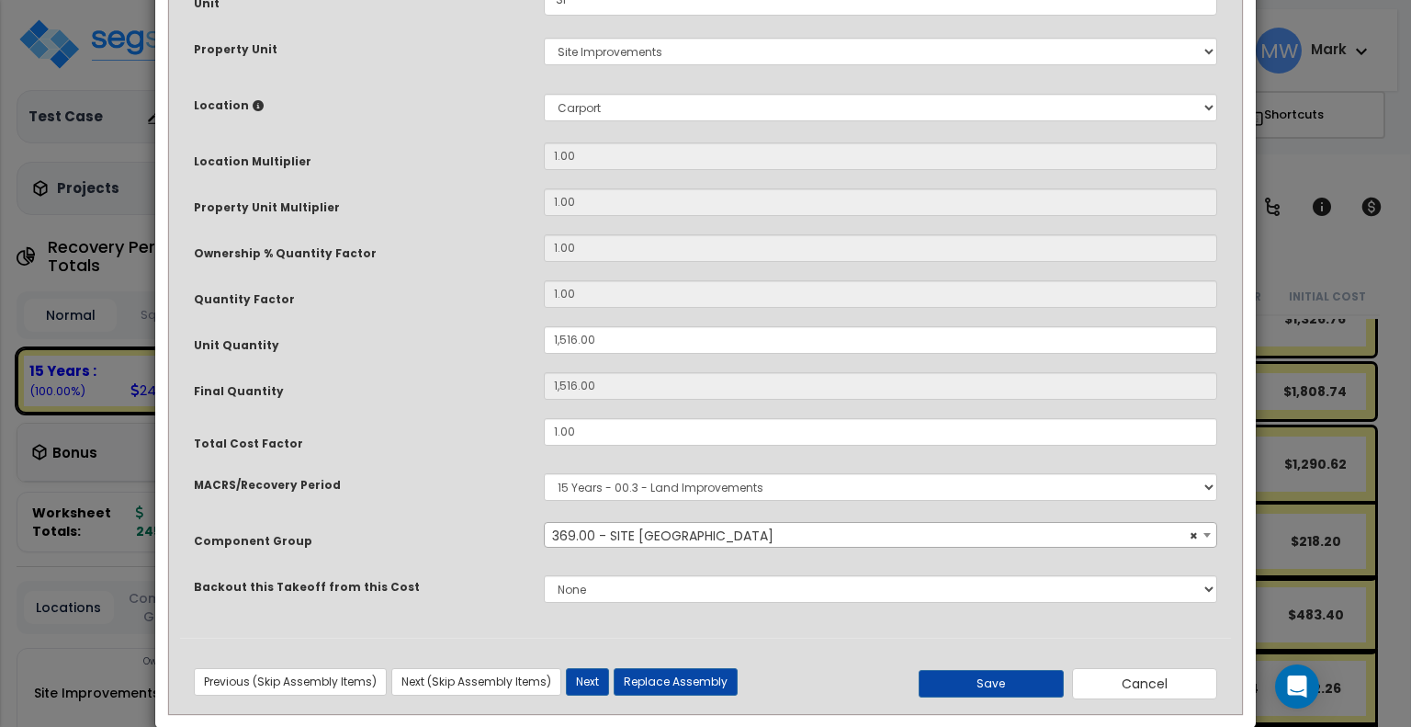
scroll to position [276, 0]
click at [636, 341] on input "1,516.00" at bounding box center [881, 339] width 674 height 28
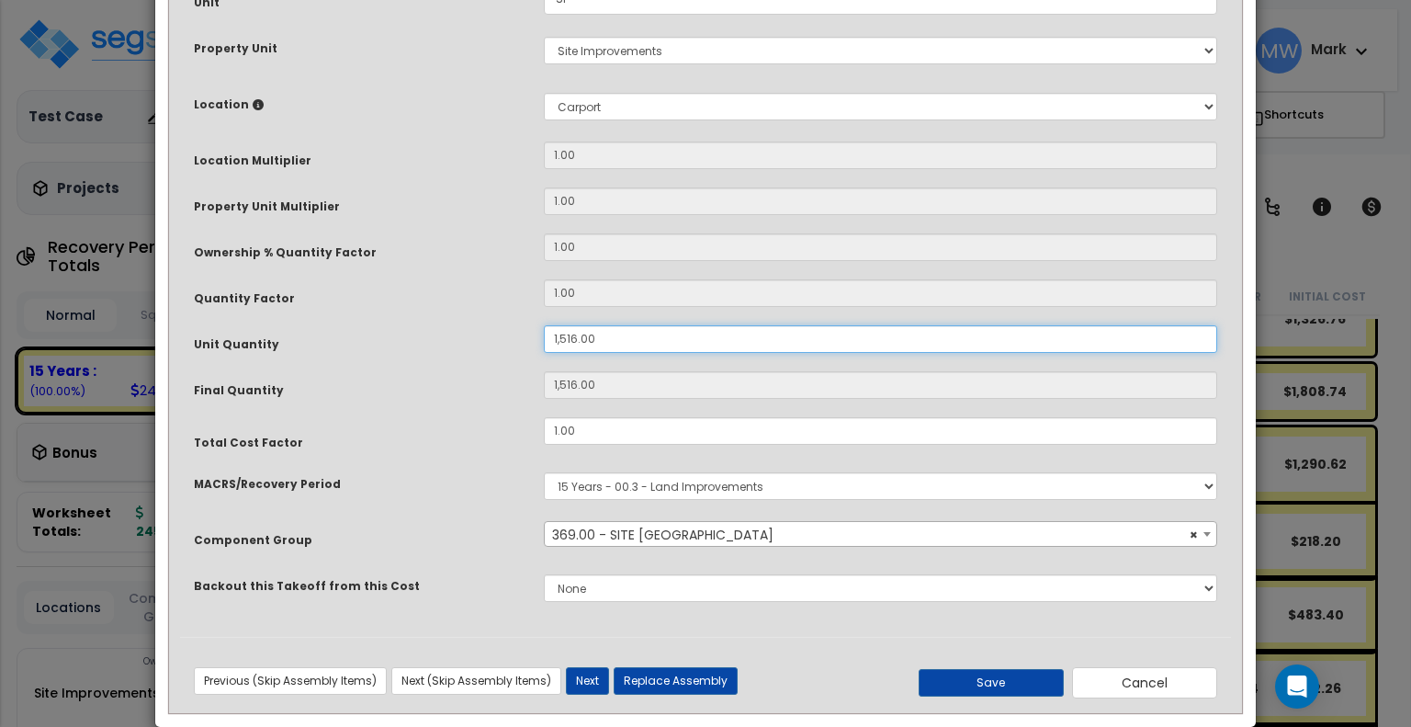
type input "9"
type input "90"
type input "900"
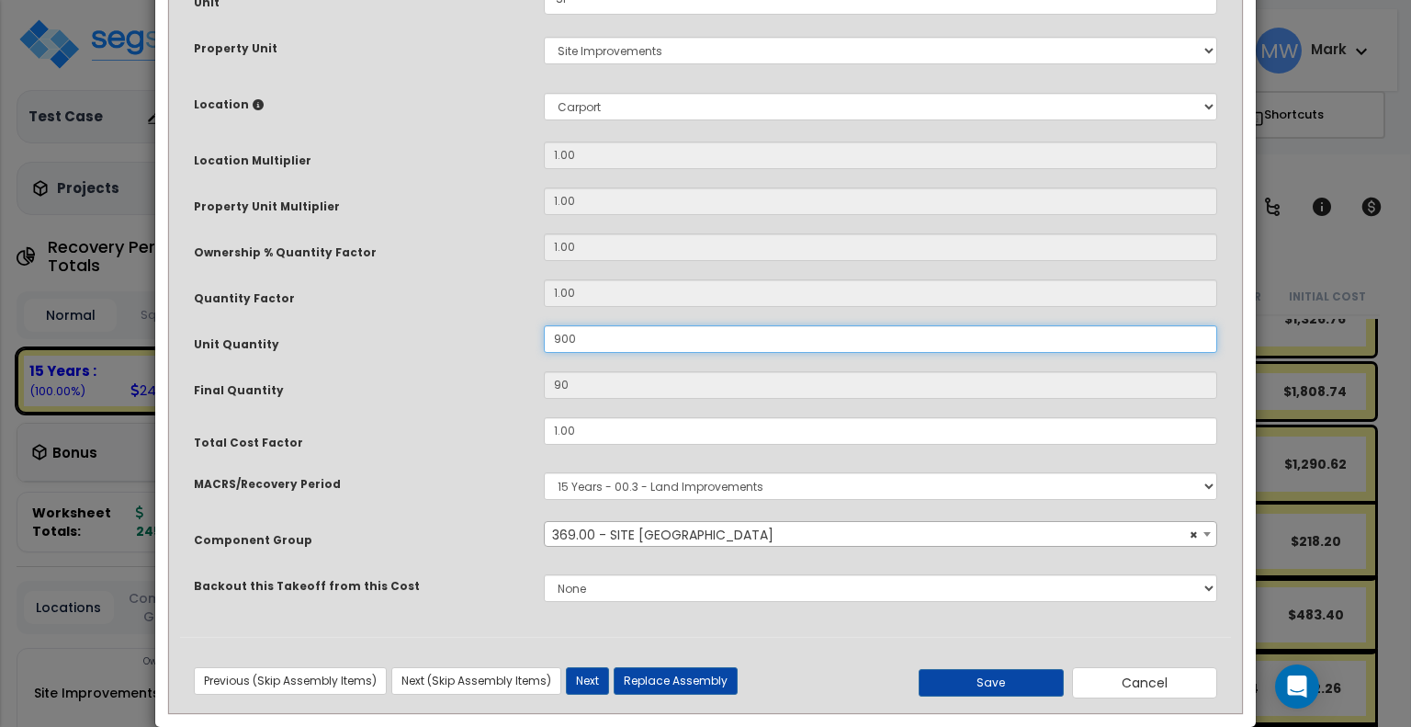
type input "900"
type input "9,000"
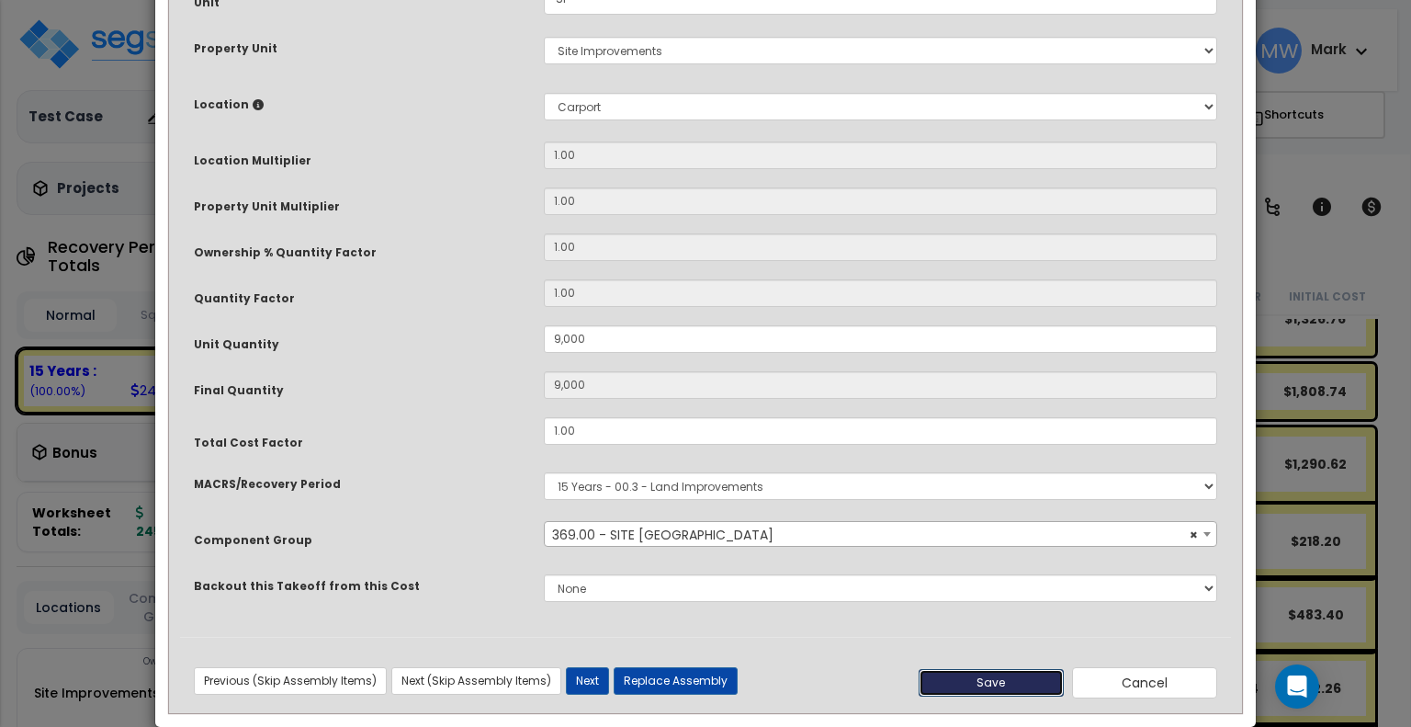
click at [992, 688] on button "Save" at bounding box center [991, 683] width 145 height 28
type input "9000.00"
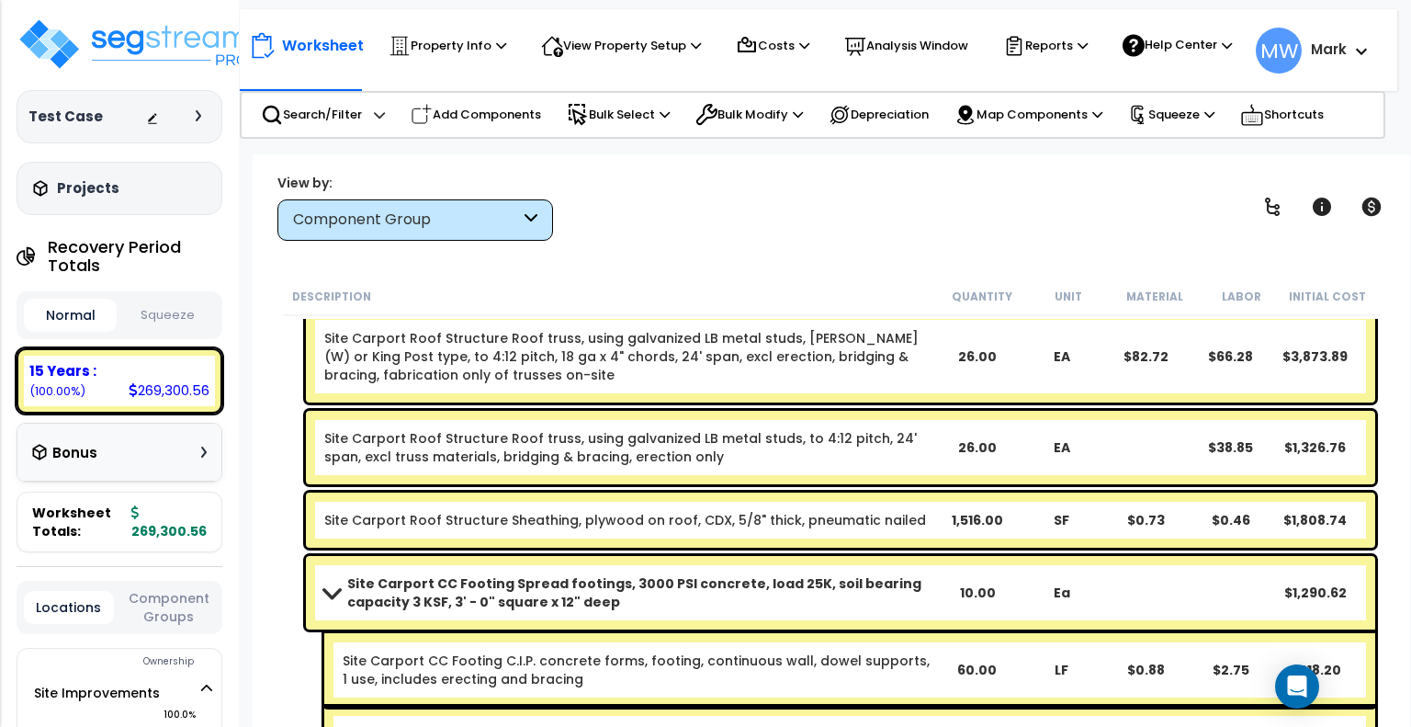
scroll to position [65, 0]
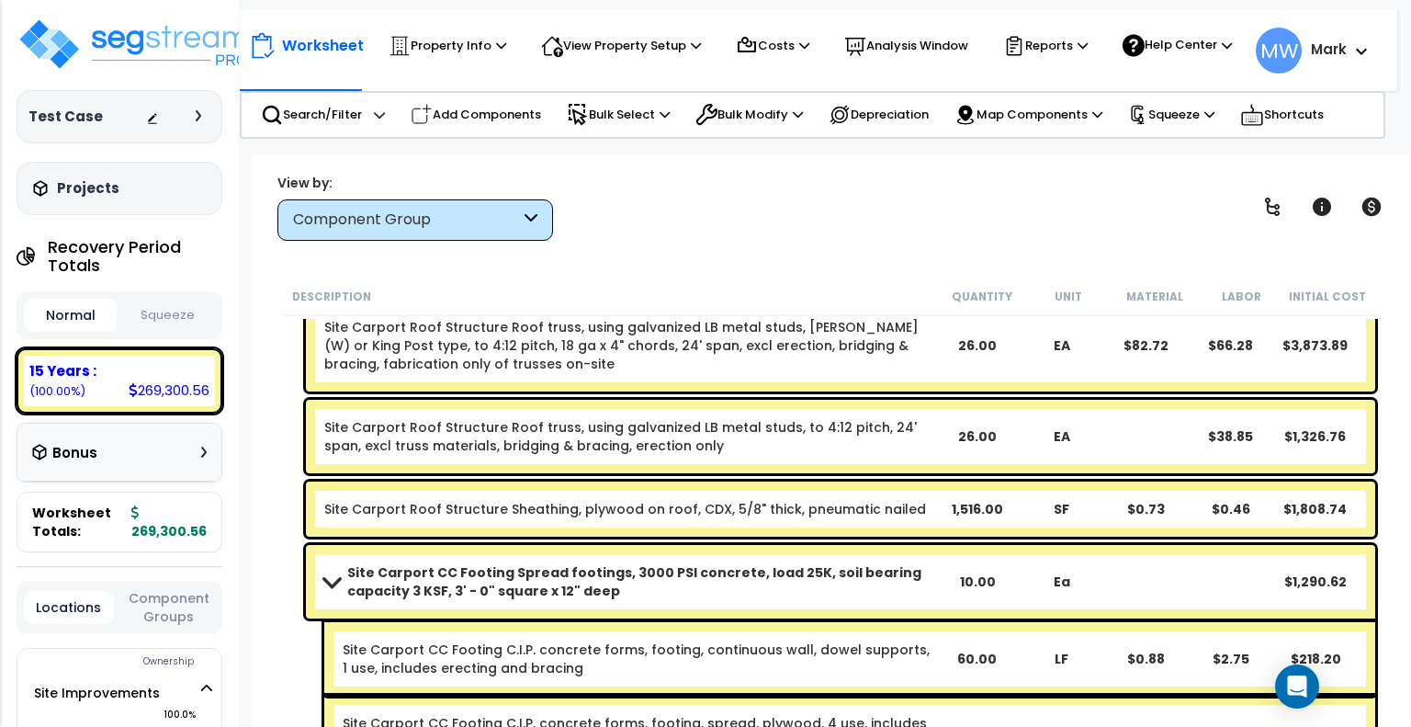
click at [676, 502] on link "Site Carport Roof Structure Sheathing, plywood on roof, CDX, 5/8" thick, pneuma…" at bounding box center [625, 509] width 602 height 18
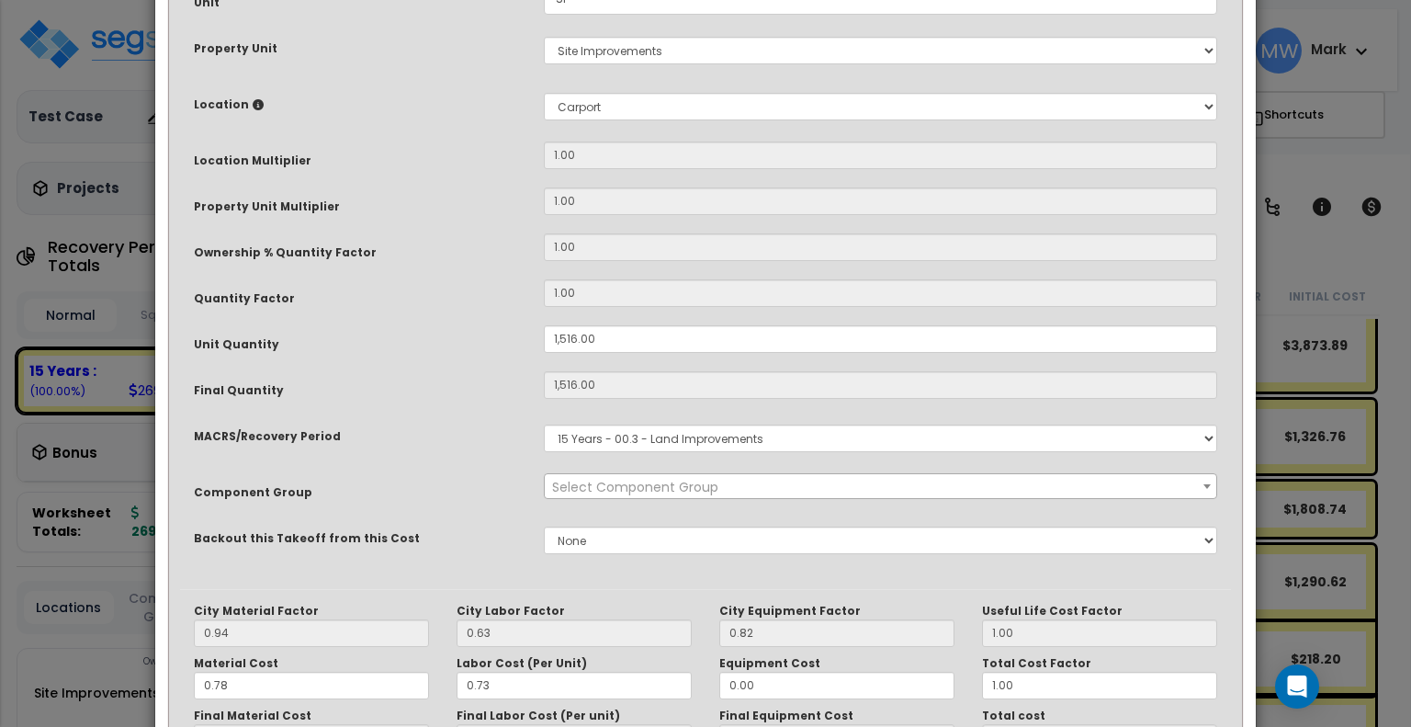
scroll to position [0, 0]
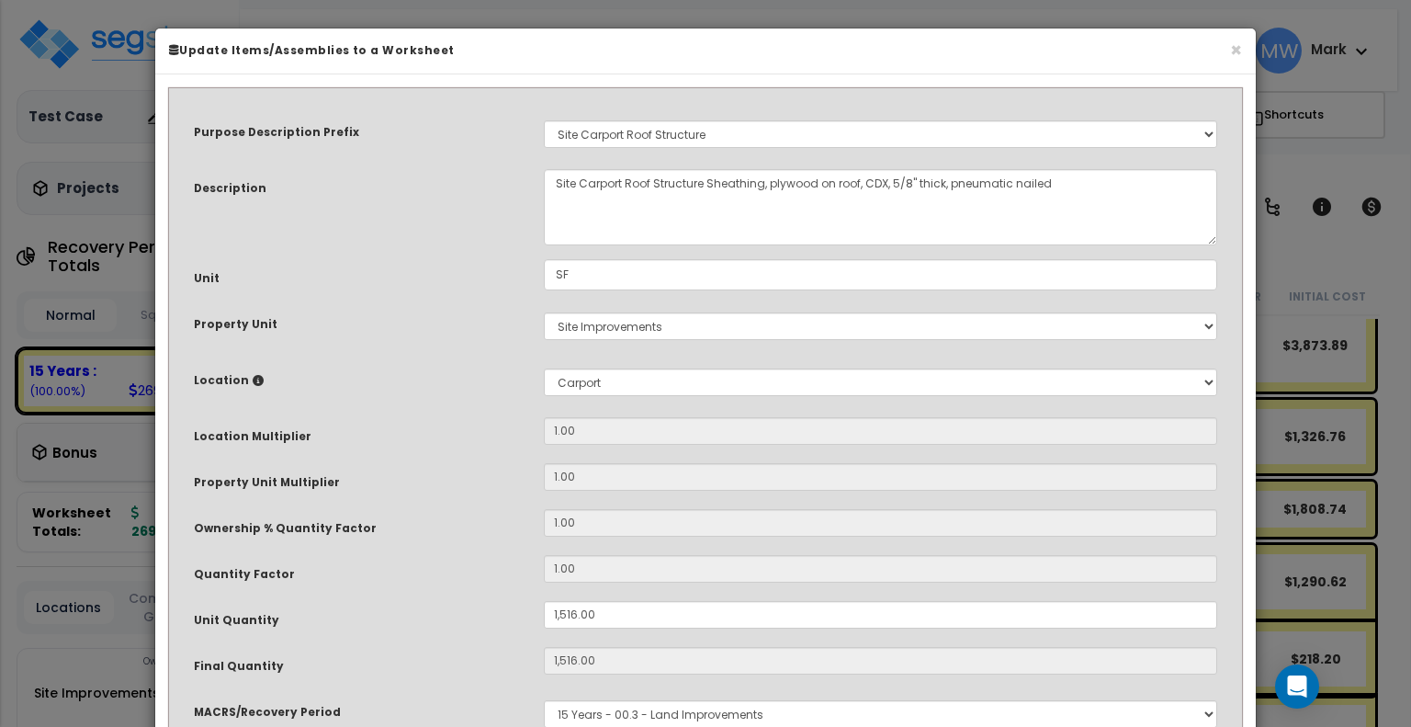
select select "26471"
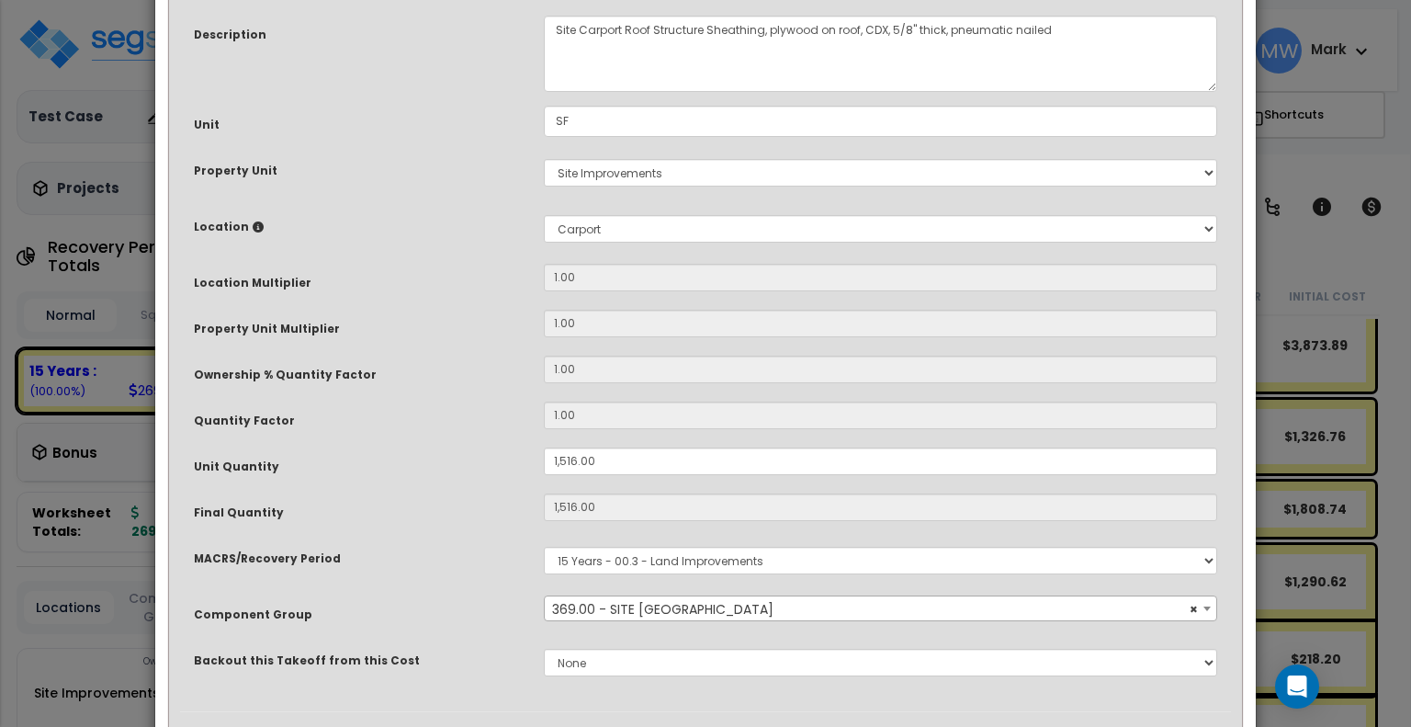
scroll to position [167, 0]
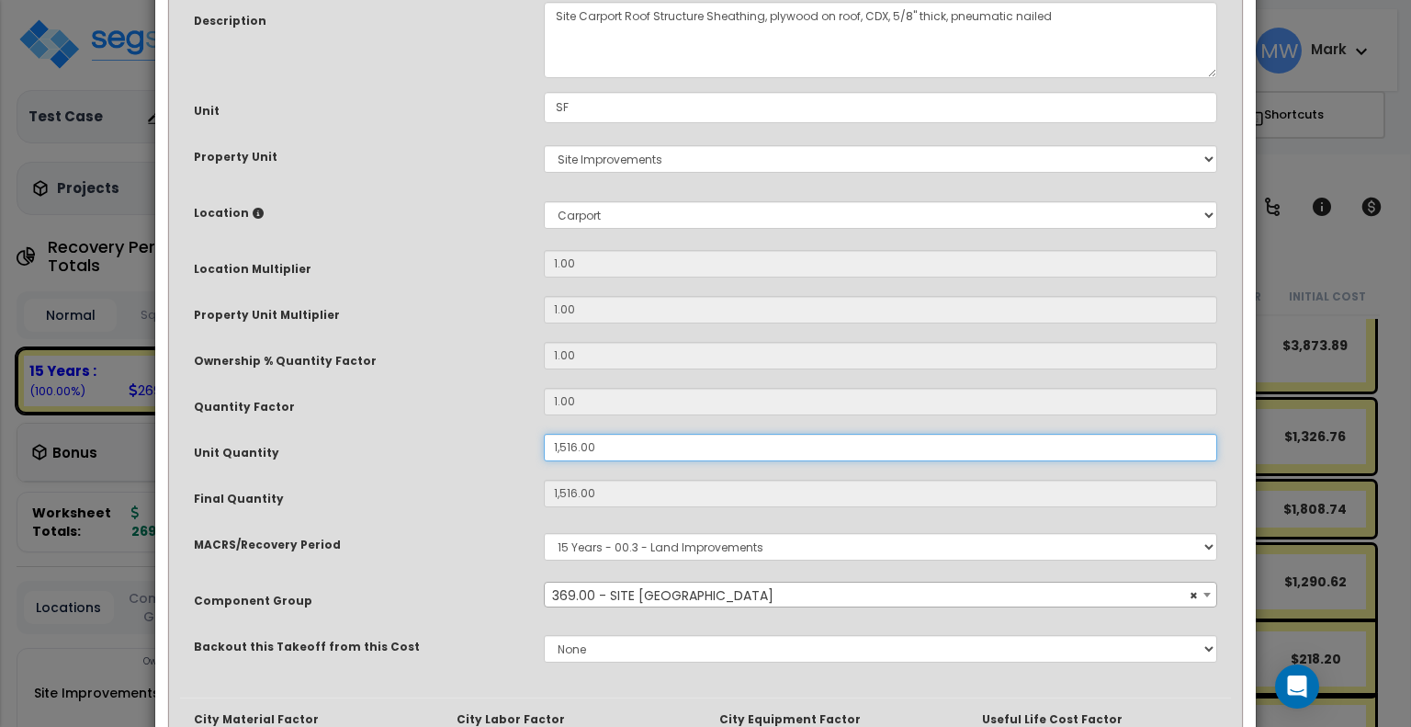
click at [646, 440] on input "1,516.00" at bounding box center [881, 448] width 674 height 28
type input "9"
type input "1,516"
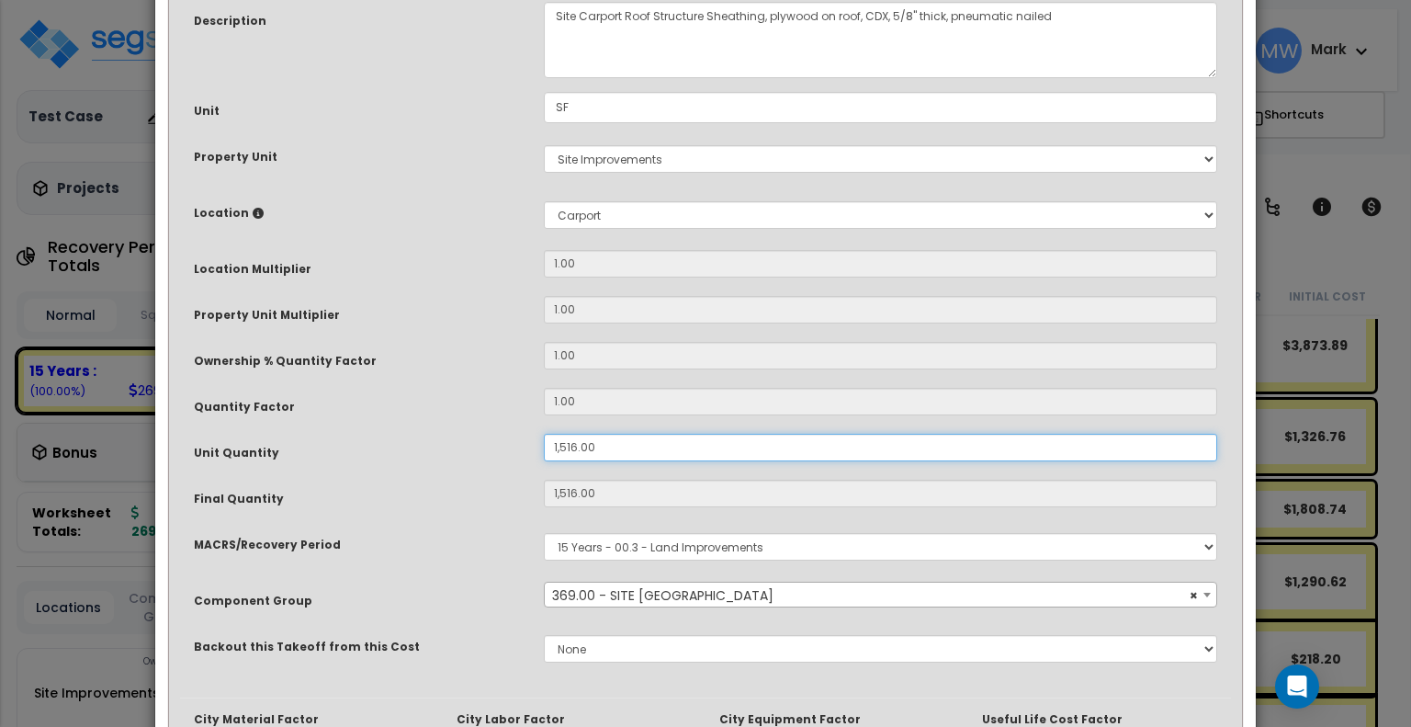
type input "$1,804.04"
type input "9"
type input "$10.71"
type input "90"
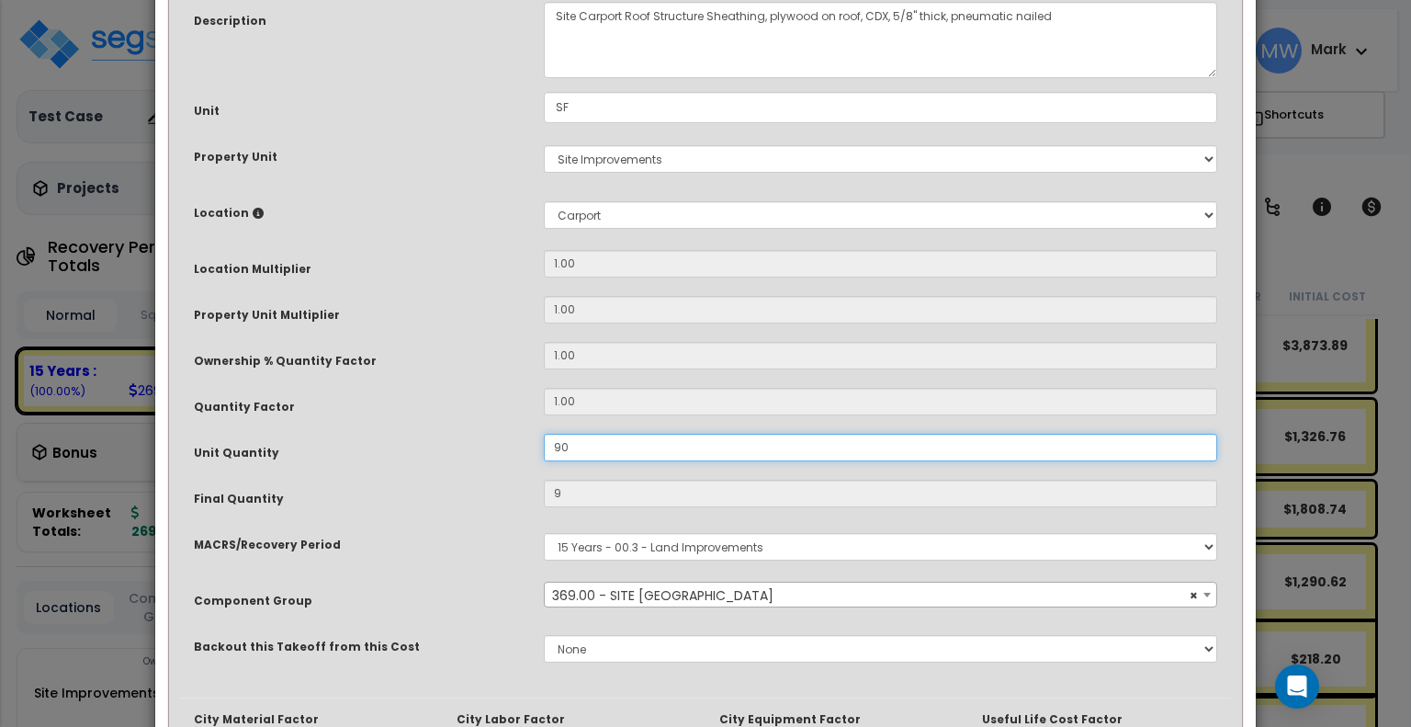
type input "$107.10"
type input "900"
type input "$1,071.00"
type input "9,000"
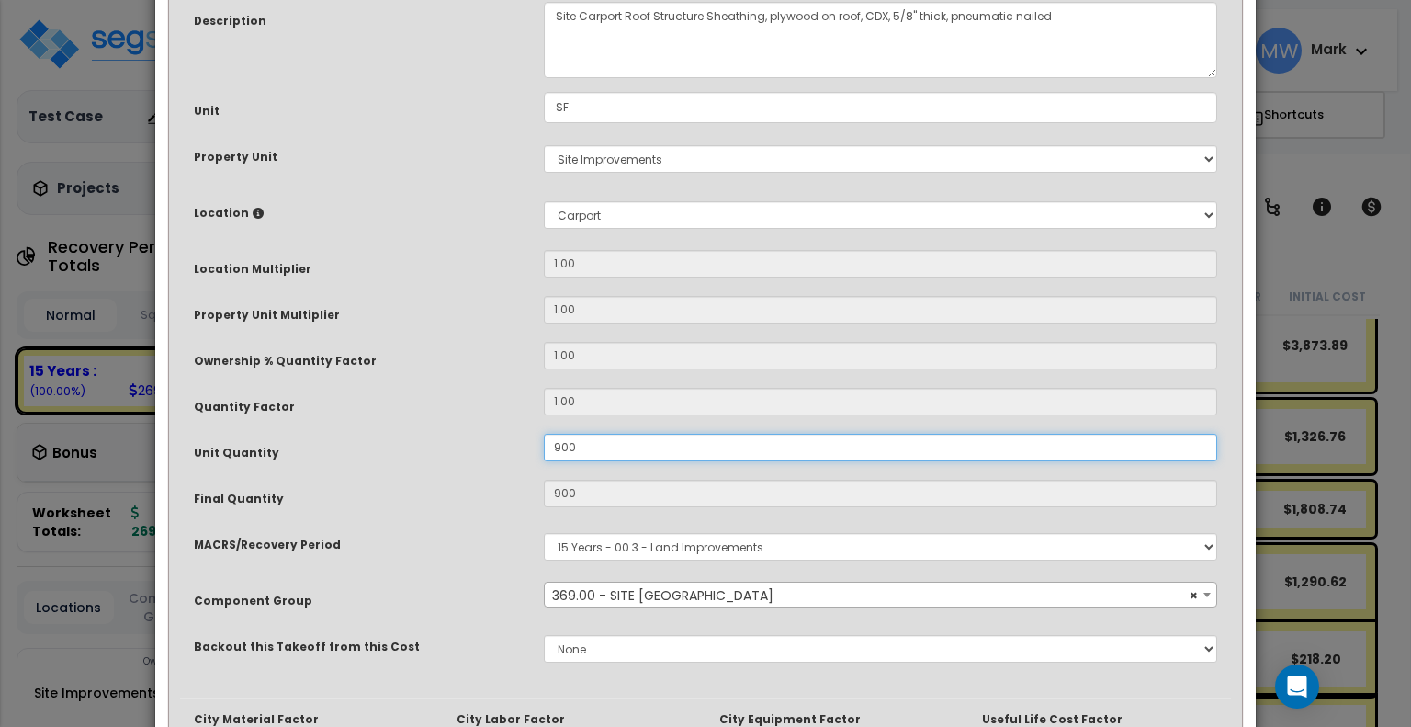
type input "$1,071.00"
type input "9,000"
type input "$10,710.00"
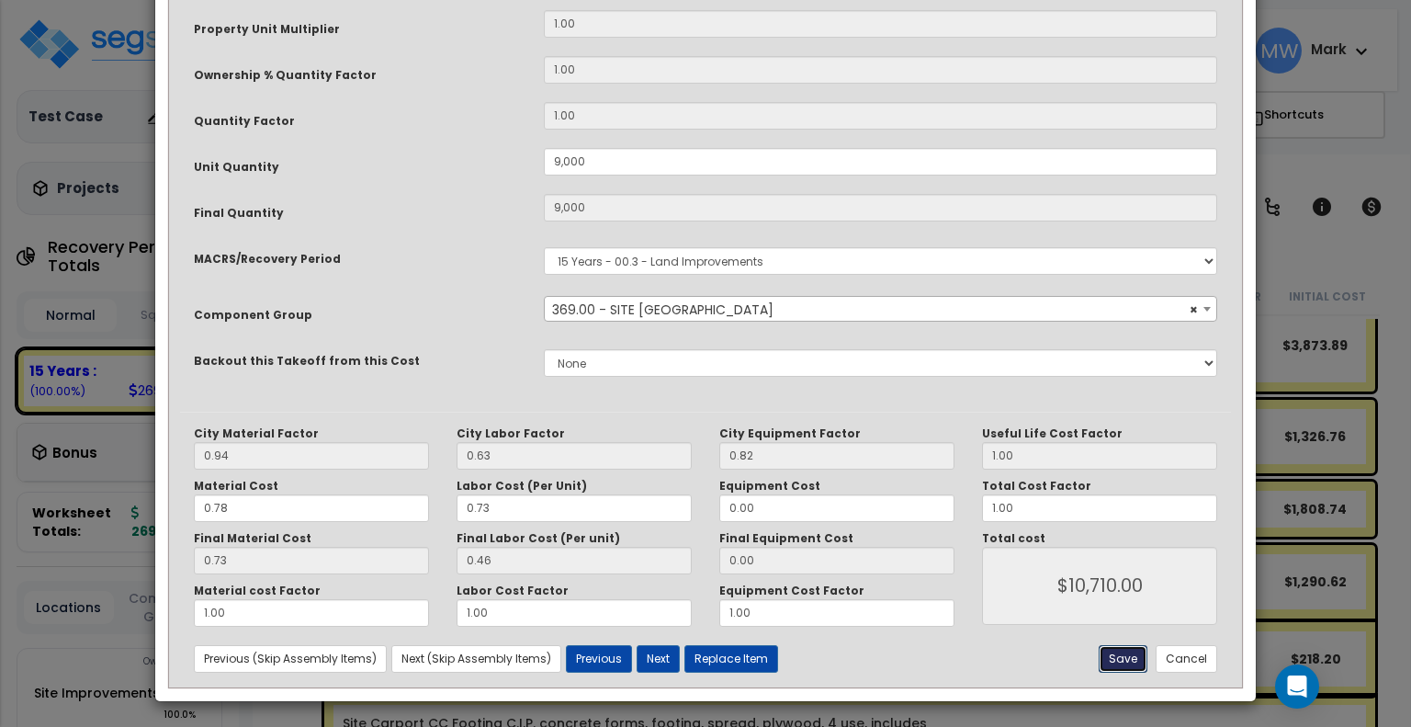
click at [1126, 645] on button "Save" at bounding box center [1123, 659] width 49 height 28
type input "9000.00"
type input "10710.00"
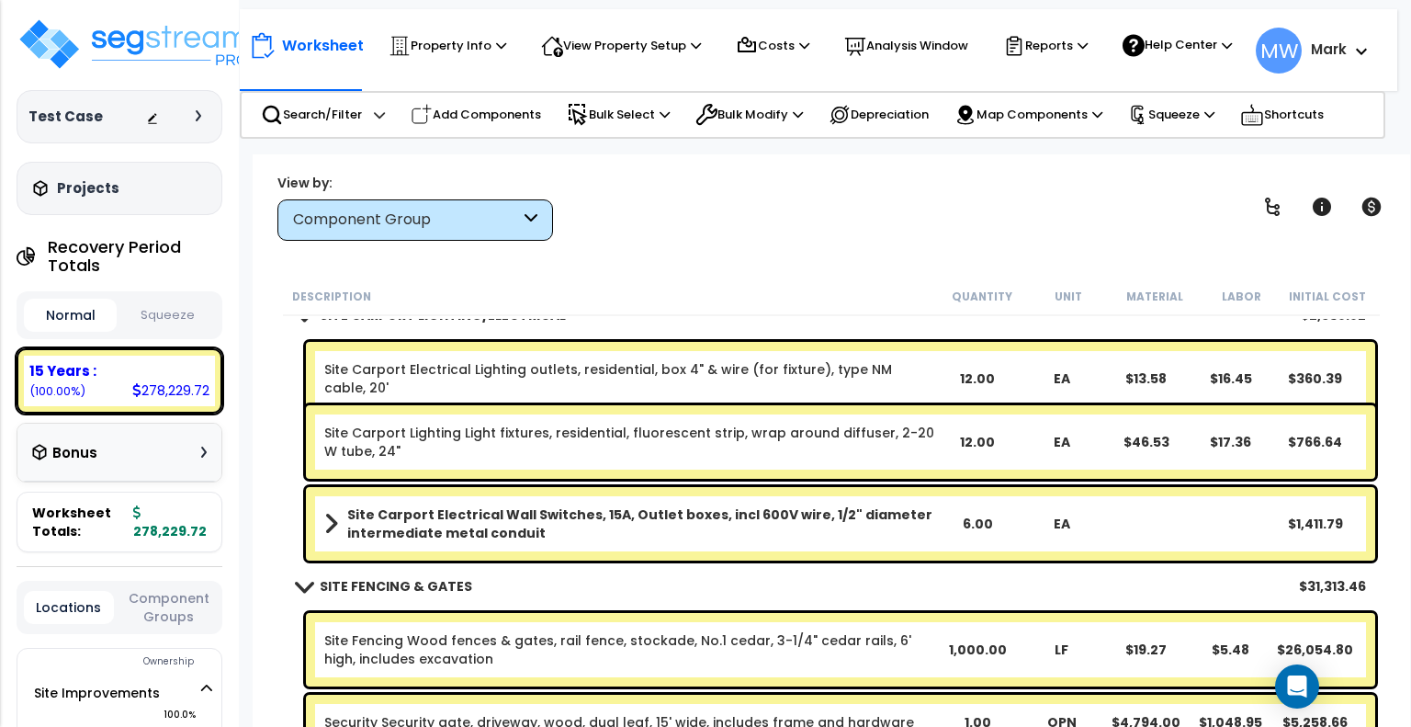
scroll to position [1411, 0]
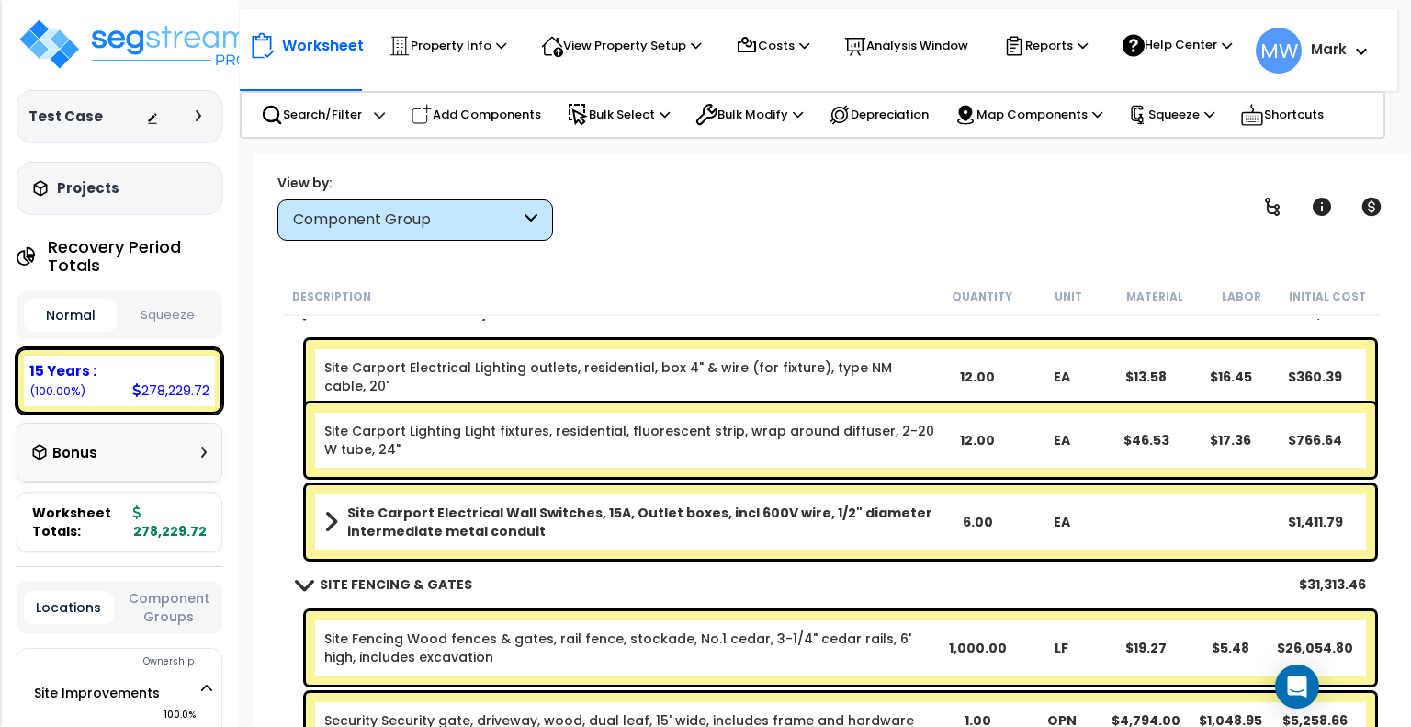
click at [683, 447] on link "Site Carport Lighting Light fixtures, residential, fluorescent strip, wrap arou…" at bounding box center [629, 440] width 610 height 37
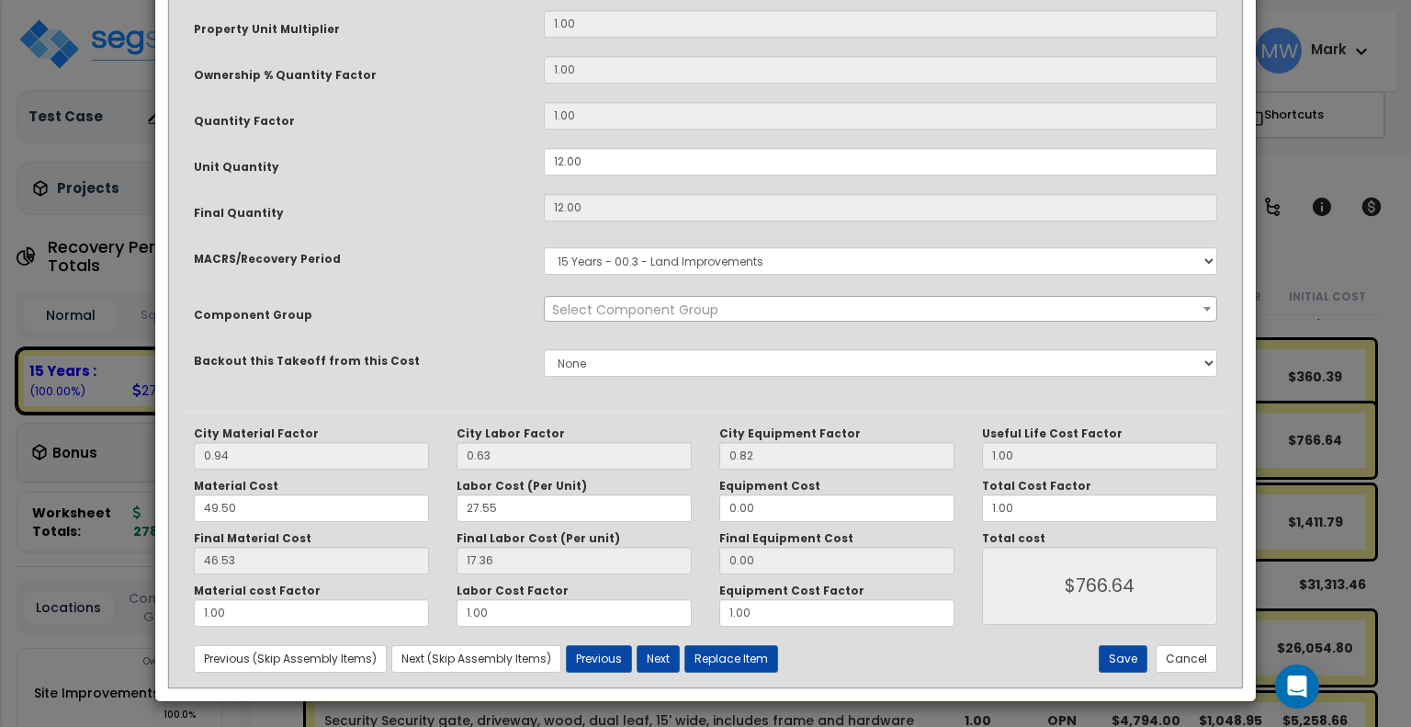
scroll to position [0, 0]
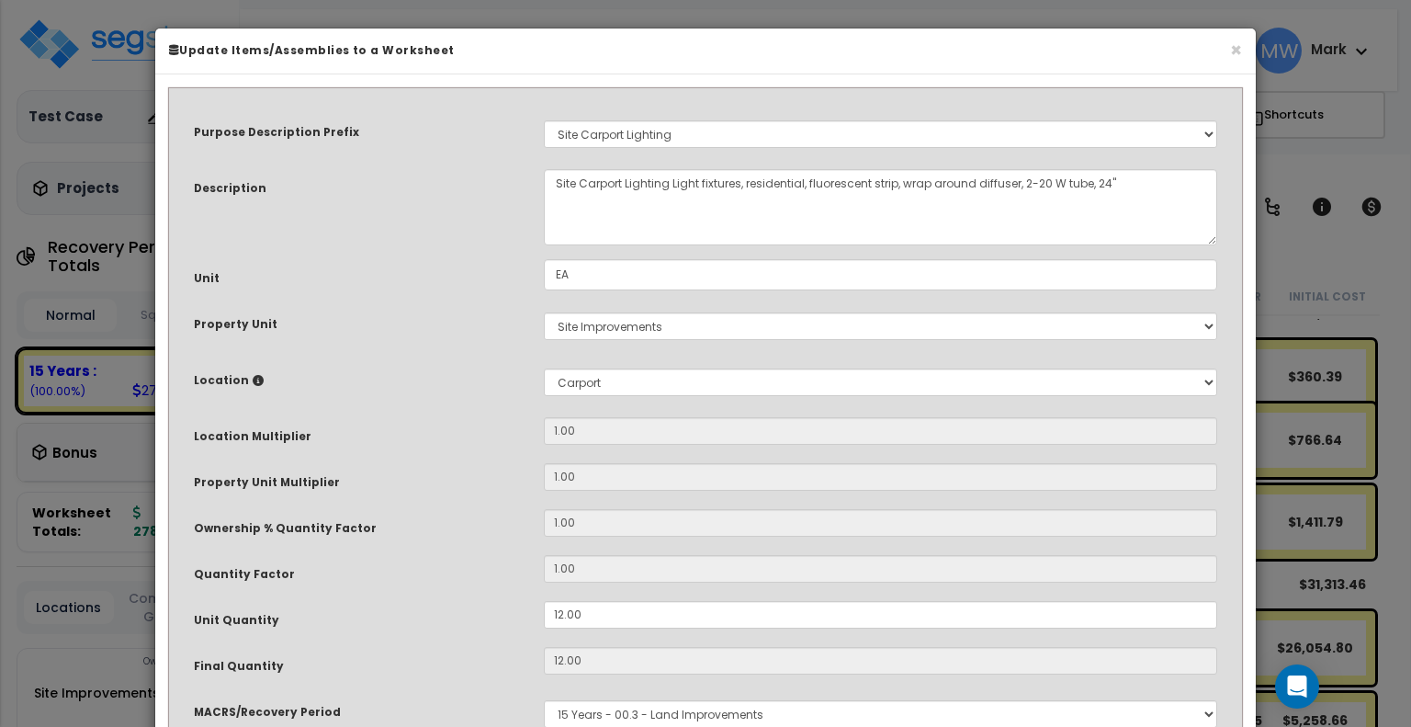
select select "26522"
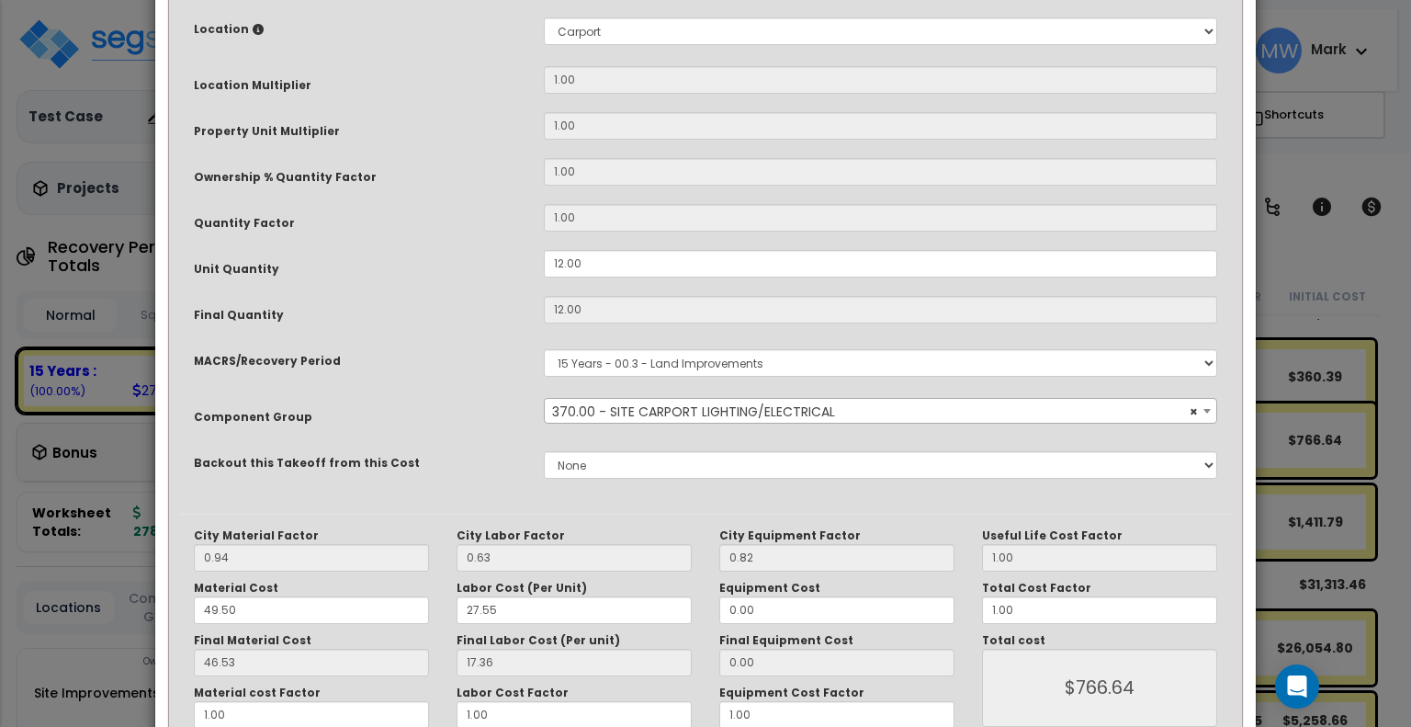
scroll to position [453, 0]
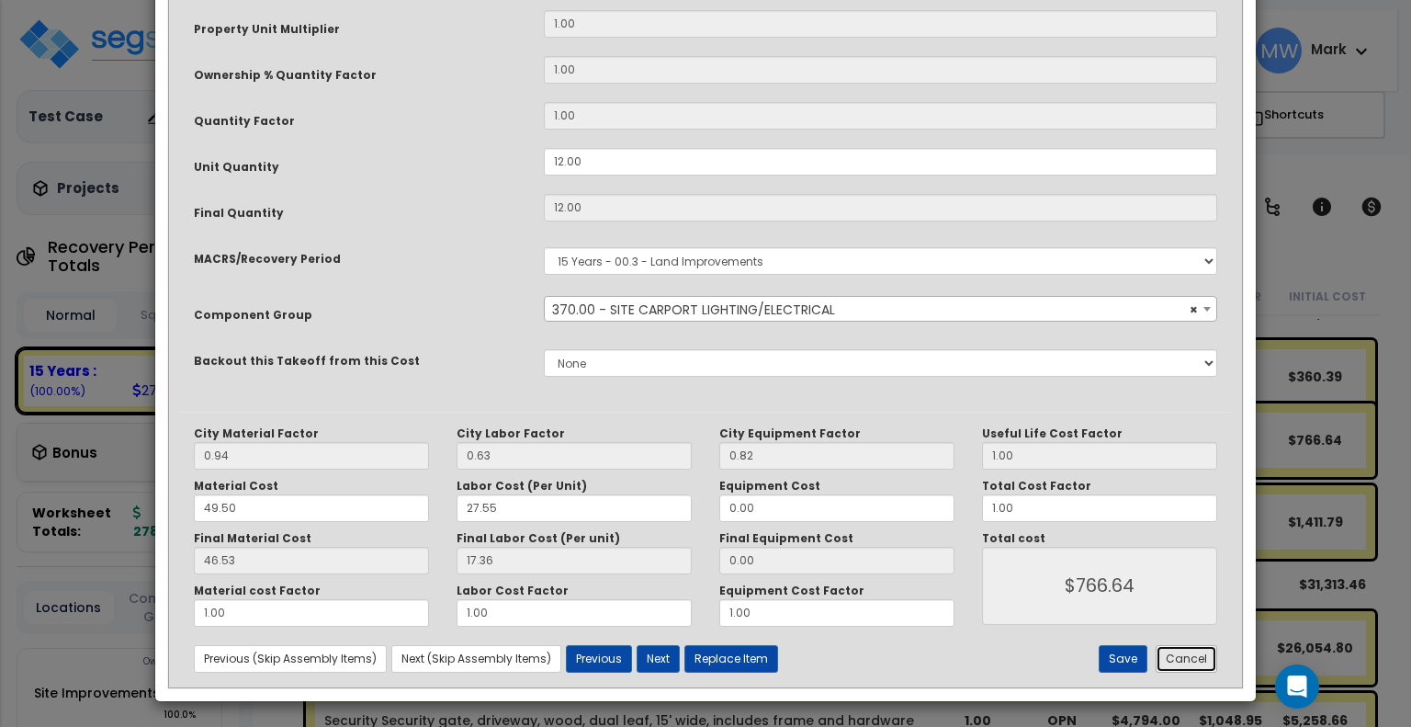
click at [1179, 661] on button "Cancel" at bounding box center [1187, 659] width 62 height 28
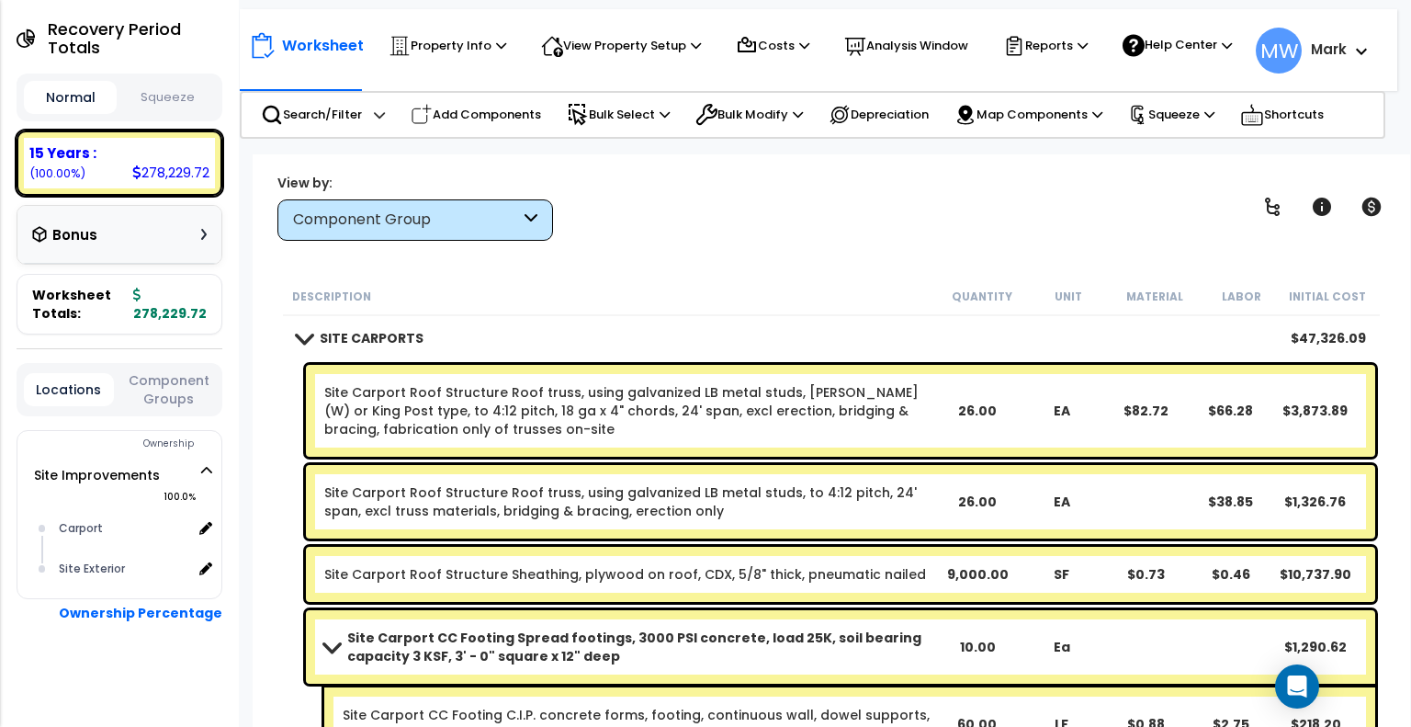
scroll to position [0, 0]
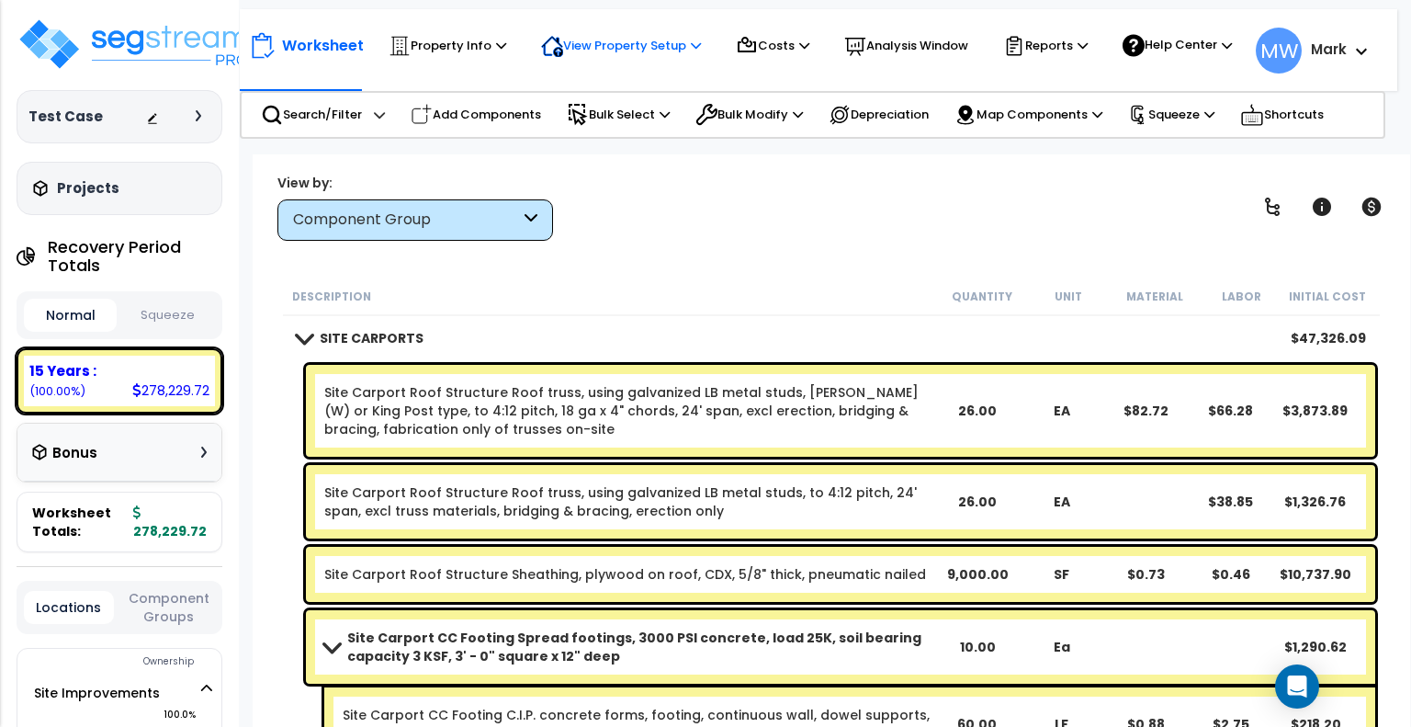
click at [506, 35] on p "View Property Setup" at bounding box center [448, 46] width 118 height 22
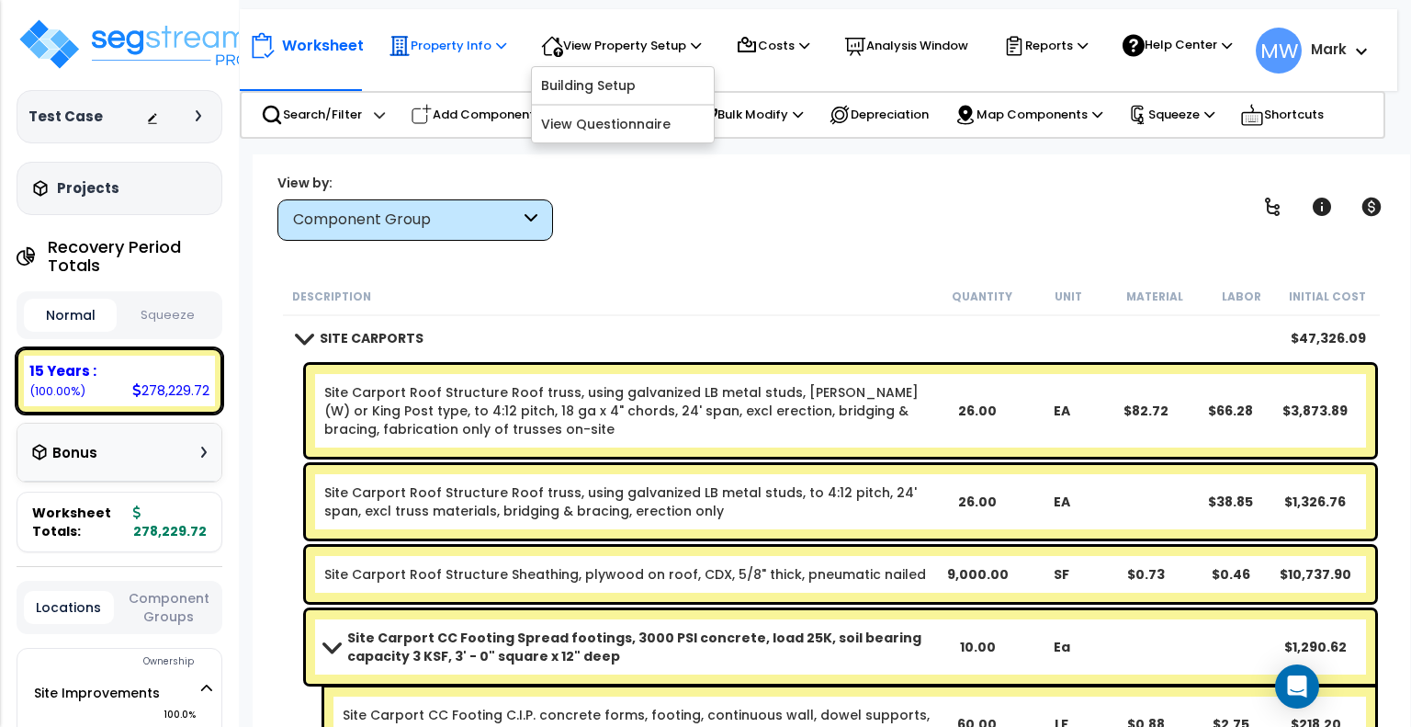
click at [448, 57] on p "Property Info" at bounding box center [448, 46] width 118 height 22
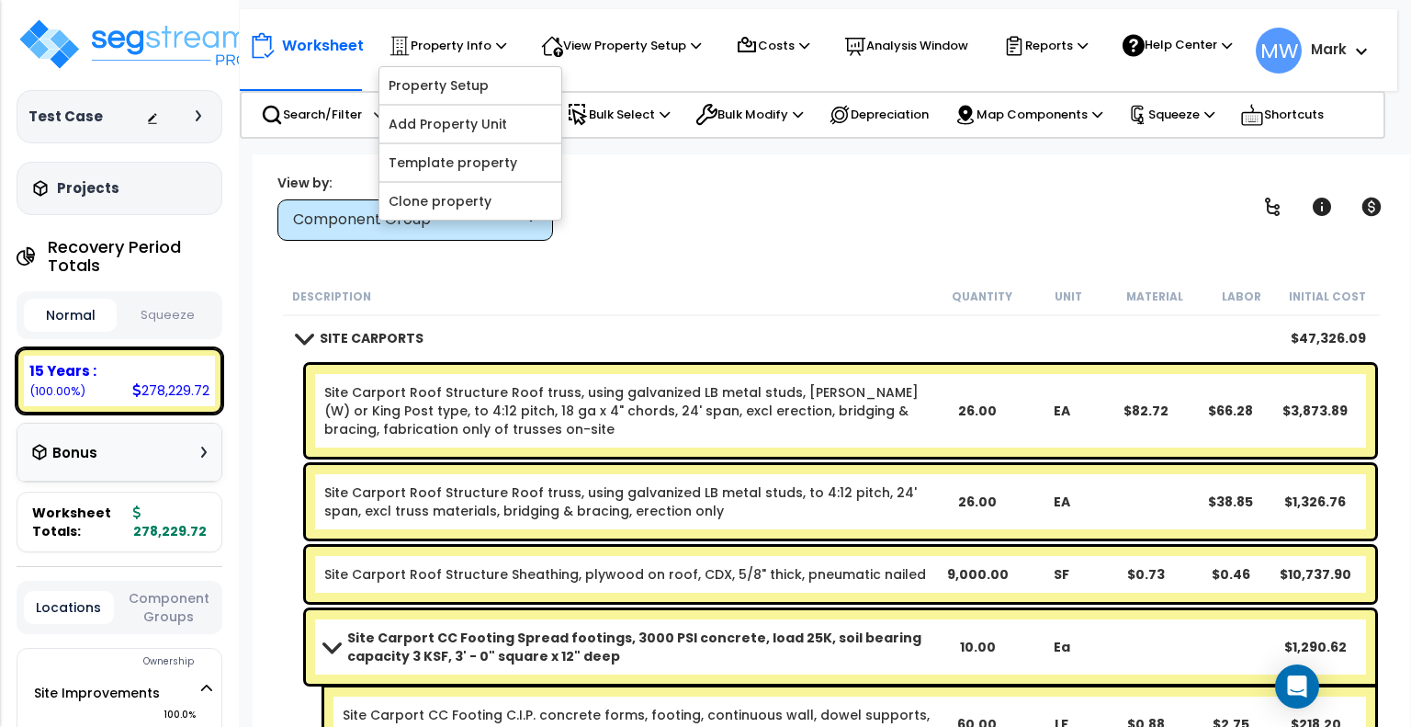
click at [631, 198] on div "View by: Component Group High to Low (Total Cost)" at bounding box center [831, 207] width 1121 height 68
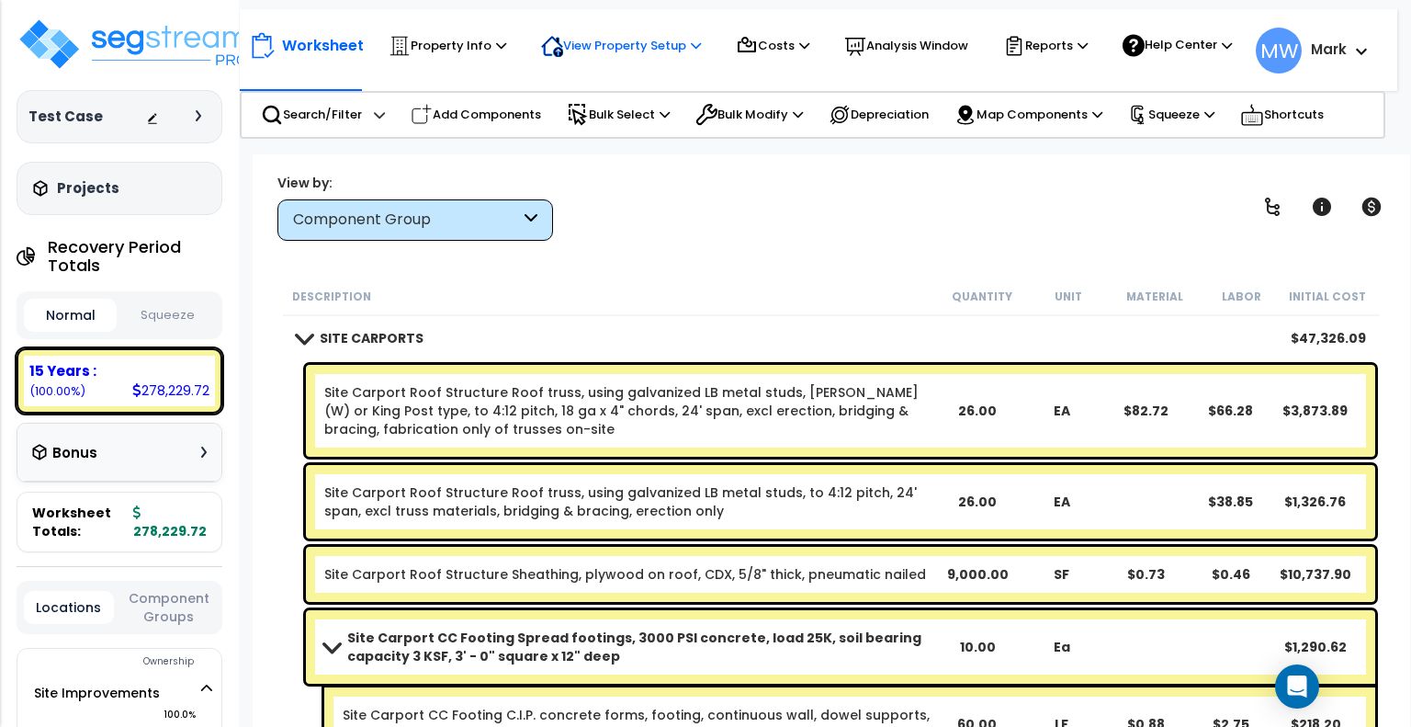
click at [506, 27] on div "View Property Setup" at bounding box center [448, 46] width 118 height 40
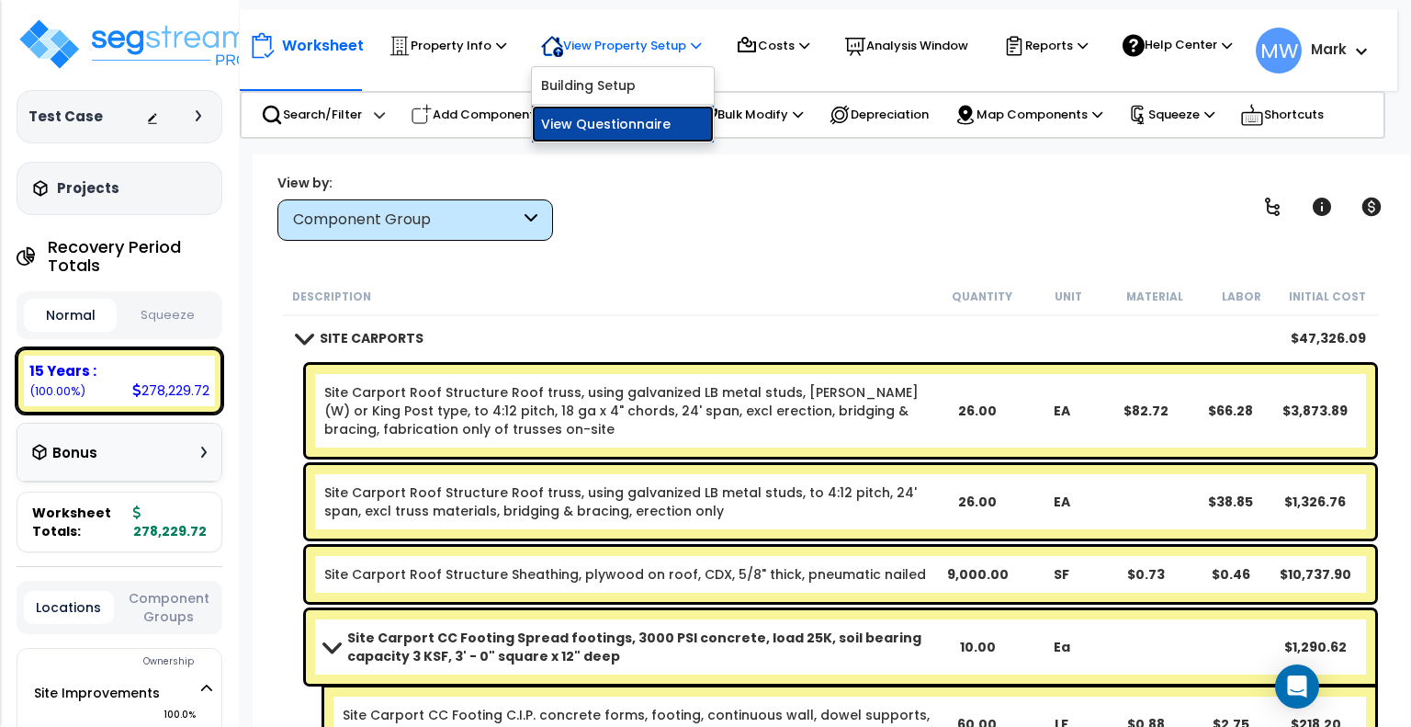
click at [614, 142] on link "View Questionnaire" at bounding box center [623, 124] width 182 height 37
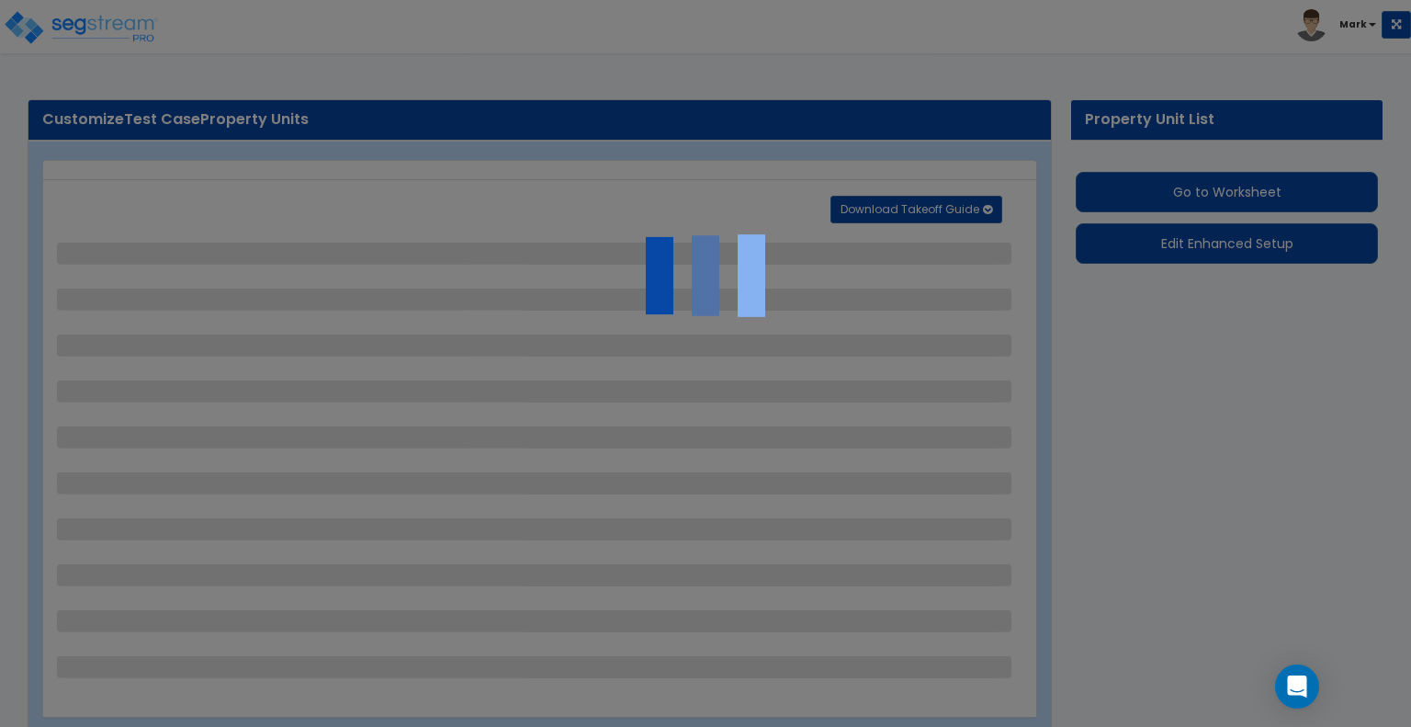
select select "2"
select select "1"
select select "4"
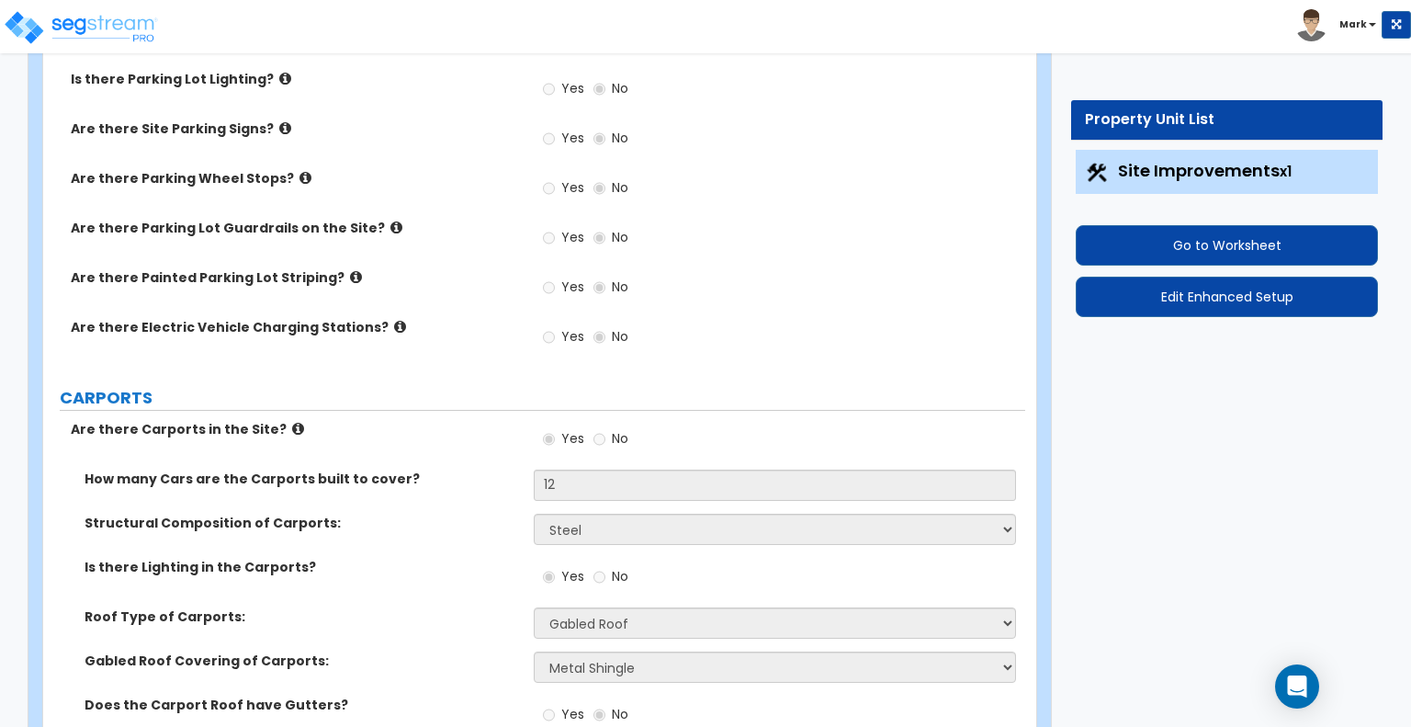
scroll to position [978, 0]
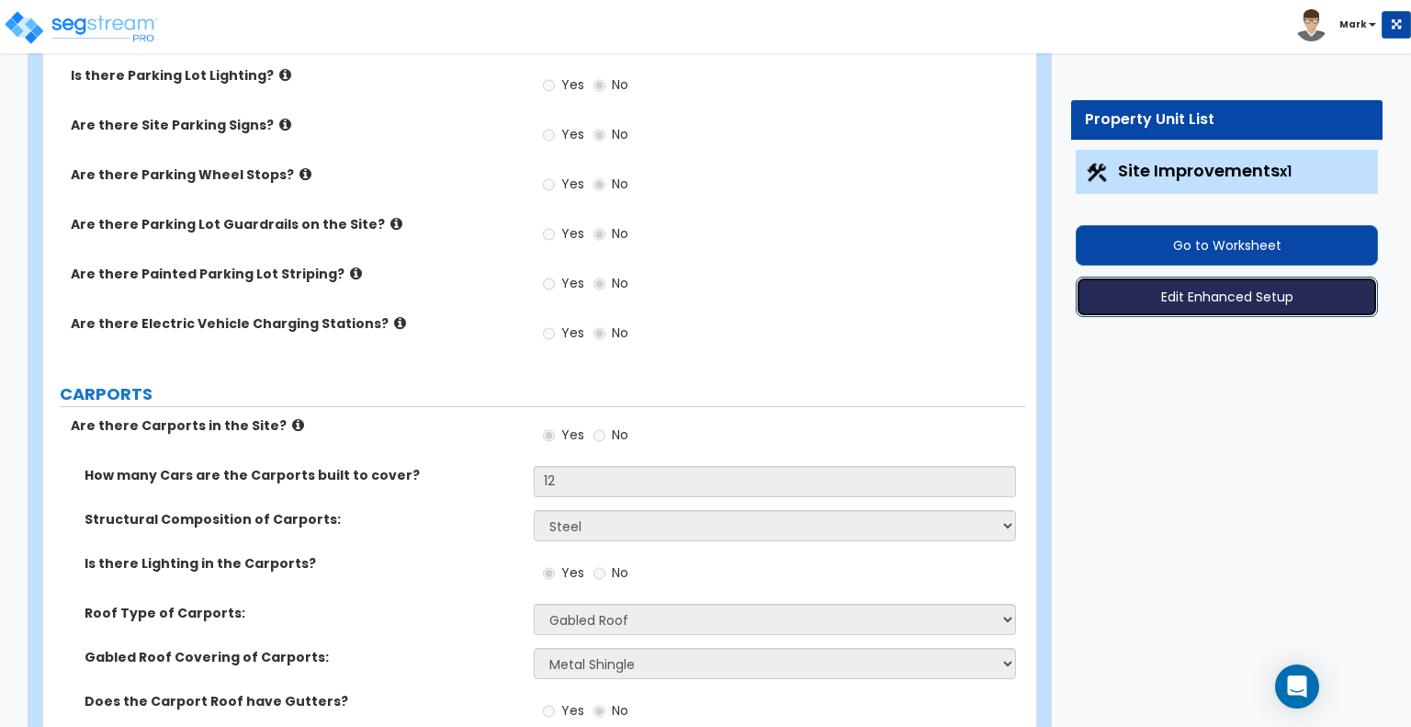
click at [1186, 308] on button "Edit Enhanced Setup" at bounding box center [1227, 297] width 302 height 40
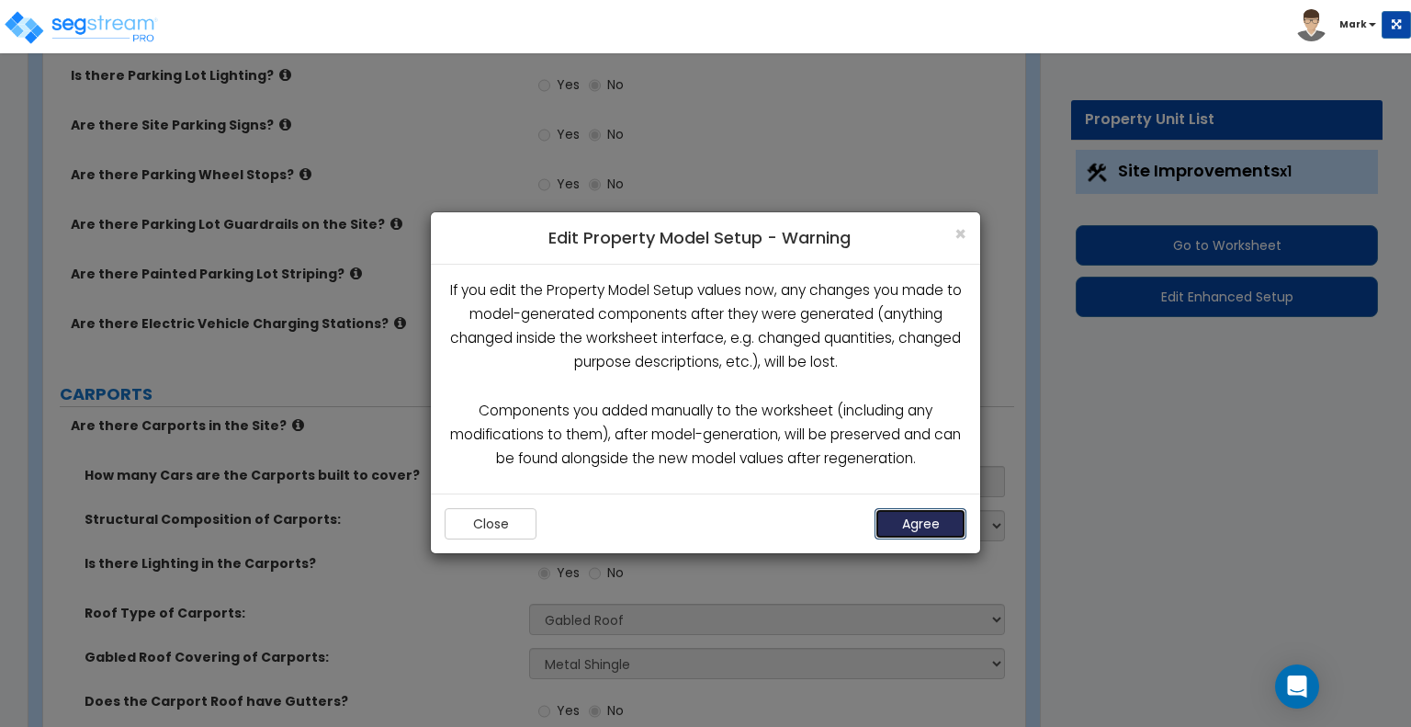
click at [960, 519] on button "Agree" at bounding box center [921, 523] width 92 height 31
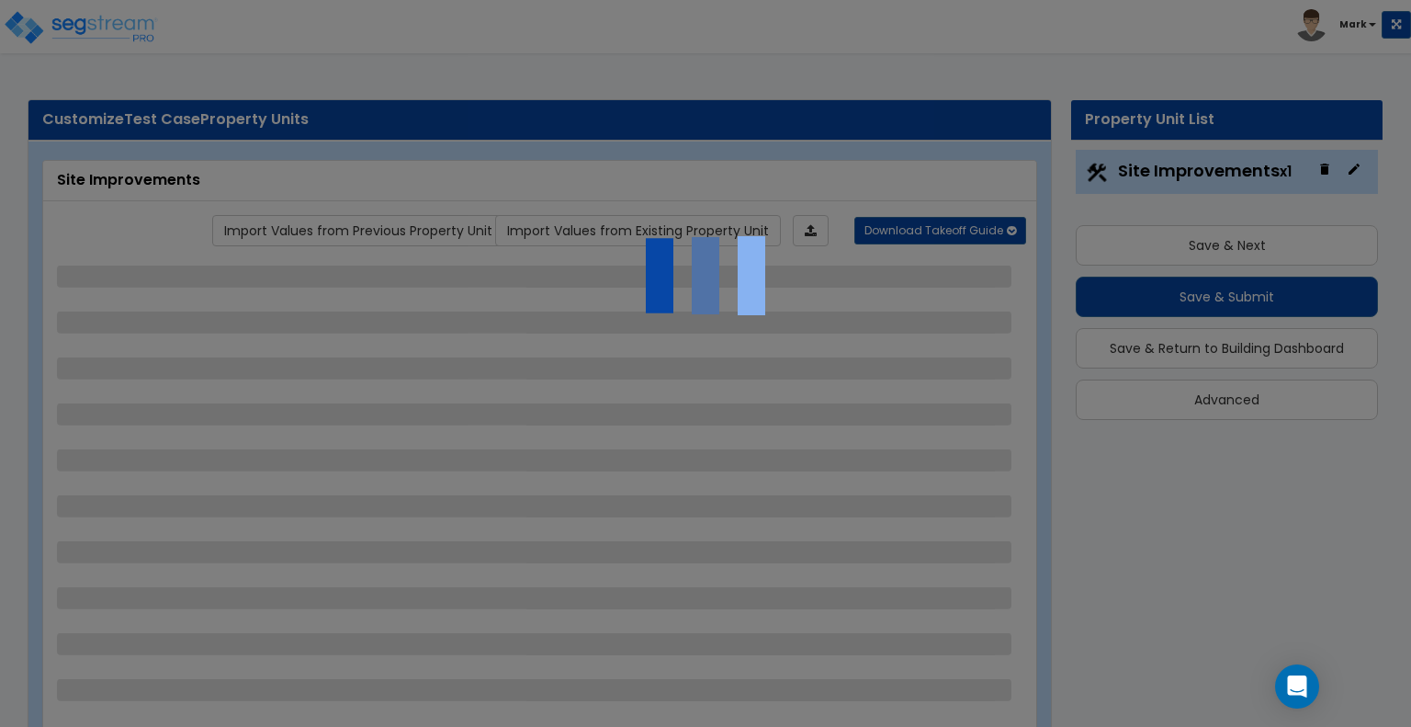
select select "2"
select select "1"
select select "4"
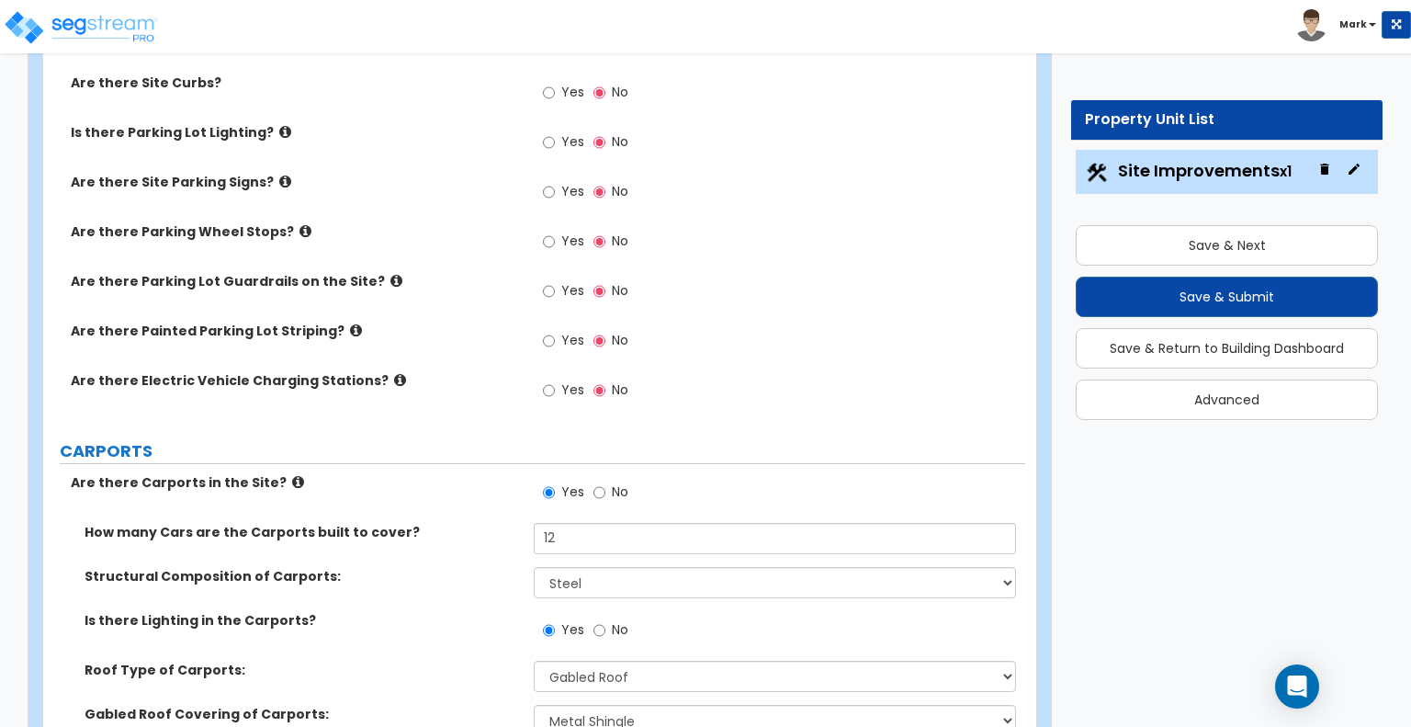
scroll to position [926, 0]
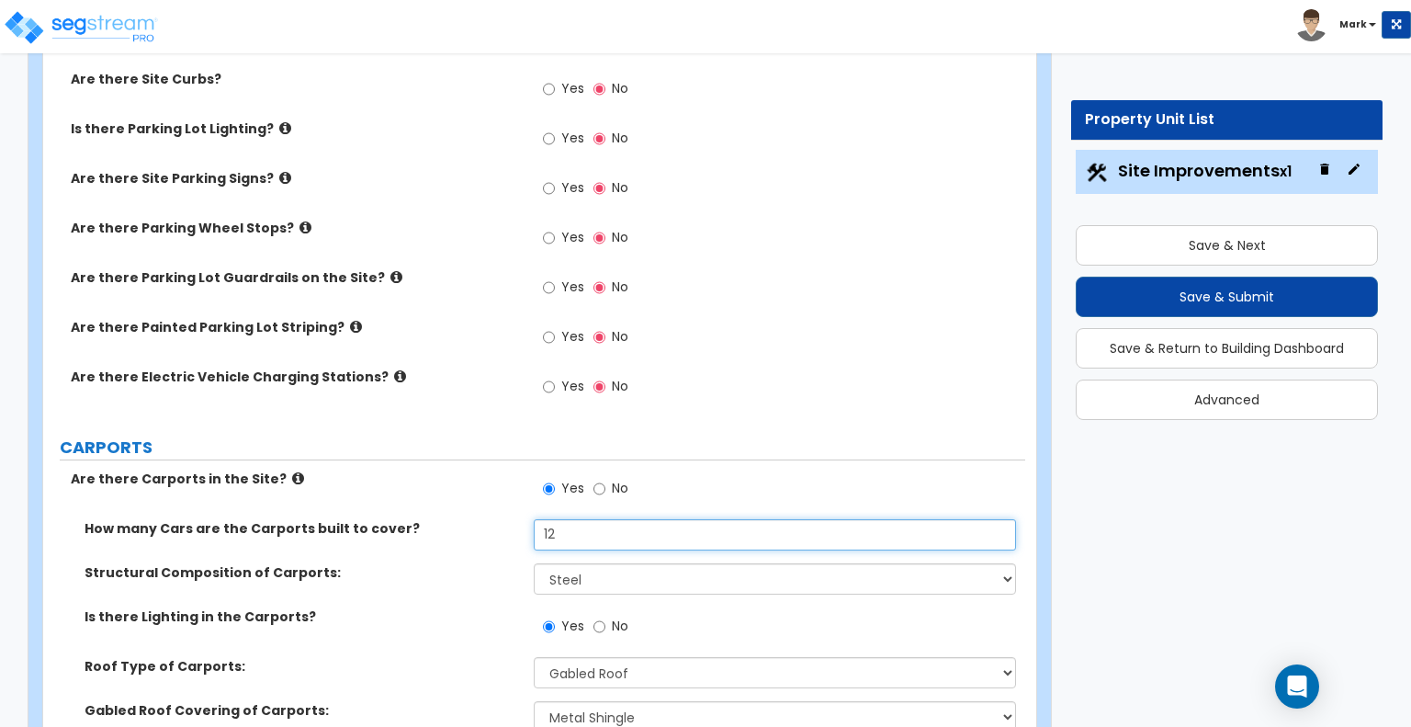
drag, startPoint x: 608, startPoint y: 431, endPoint x: 470, endPoint y: 434, distance: 137.9
click at [470, 519] on div "How many Cars are the Carports built to cover? 12" at bounding box center [534, 541] width 982 height 44
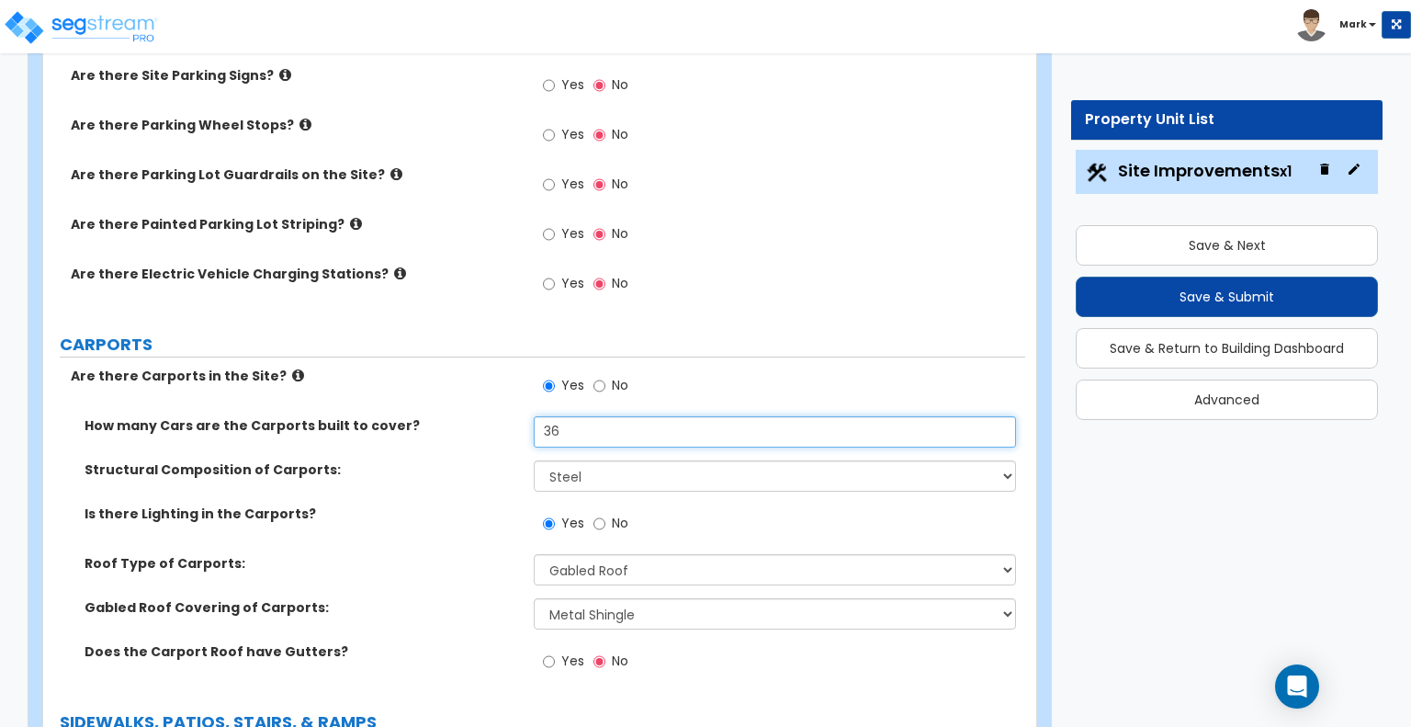
scroll to position [1035, 0]
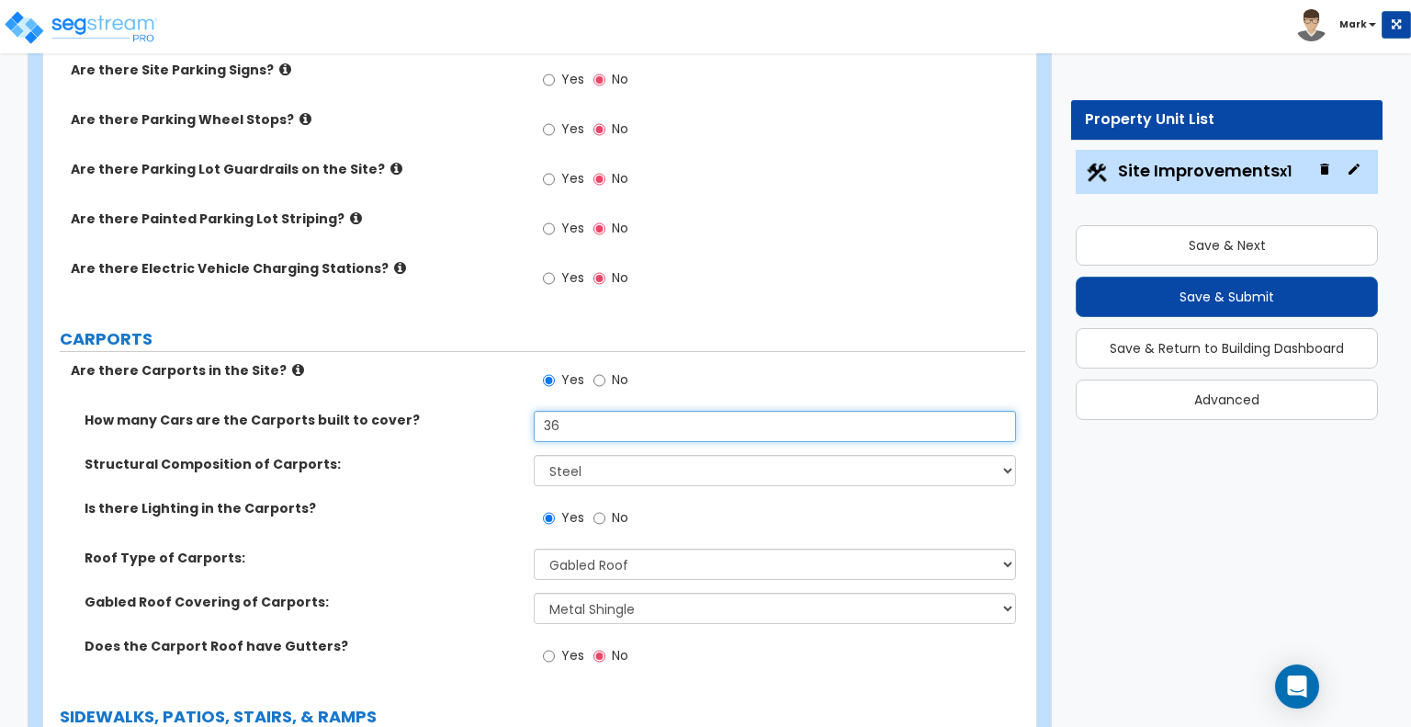
type input "36"
click at [592, 455] on select "Please Choose One Steel Wood" at bounding box center [774, 470] width 481 height 31
click at [433, 455] on div "Structural Composition of Carports: Please Choose One Steel Wood" at bounding box center [534, 477] width 982 height 44
click at [600, 508] on input "No" at bounding box center [600, 518] width 12 height 20
radio input "false"
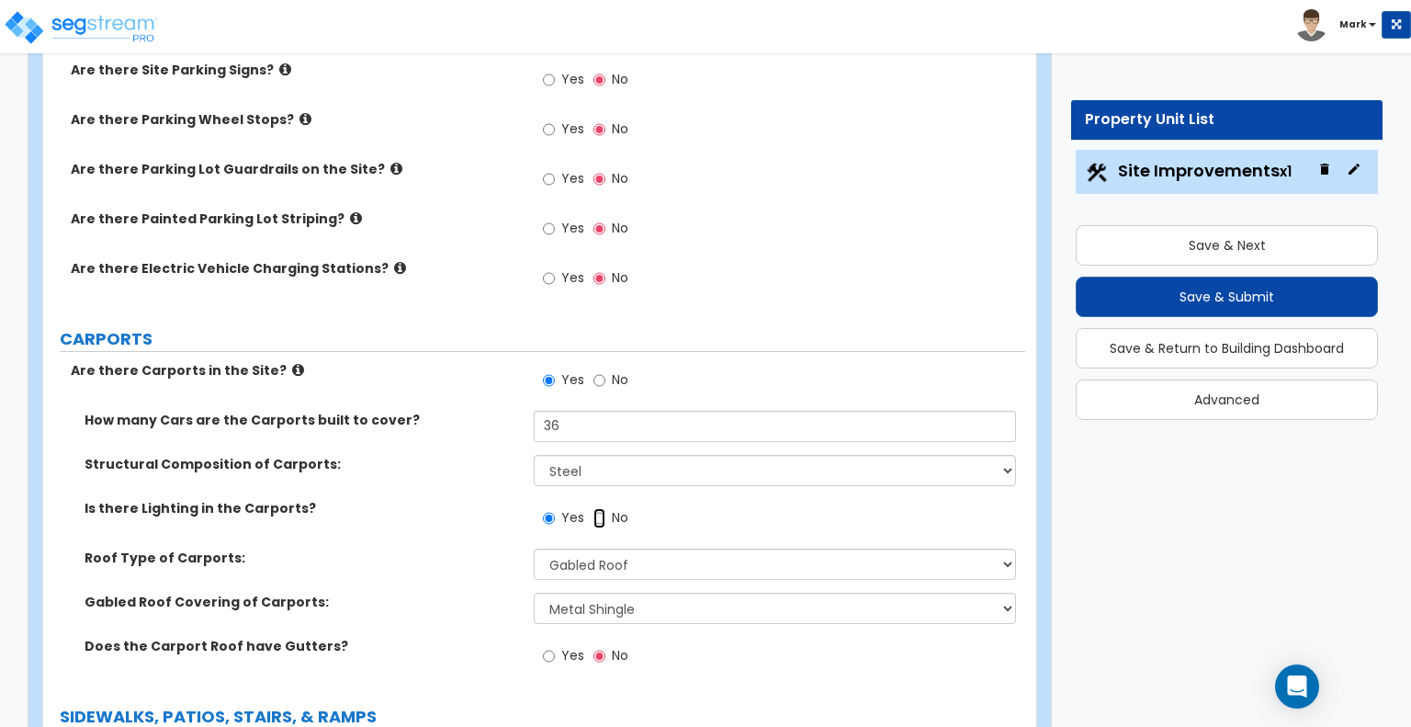
radio input "true"
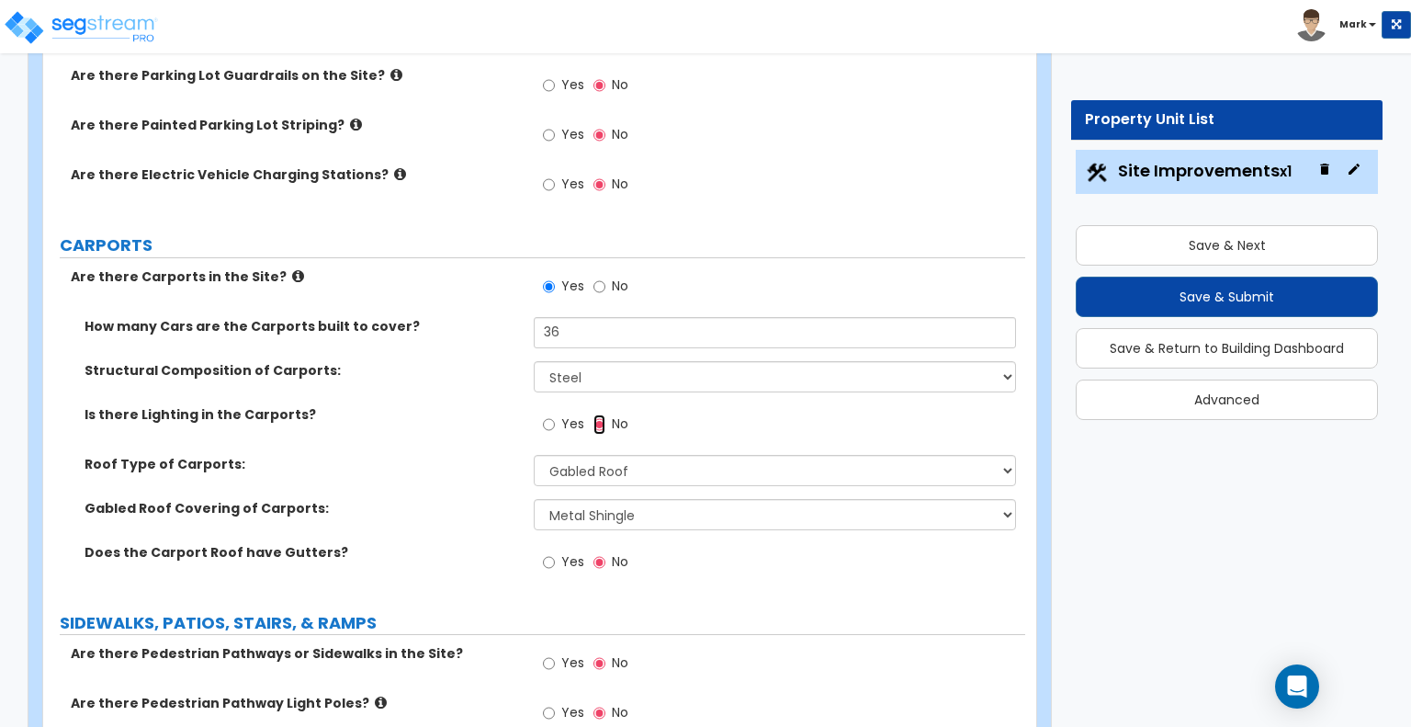
scroll to position [1131, 0]
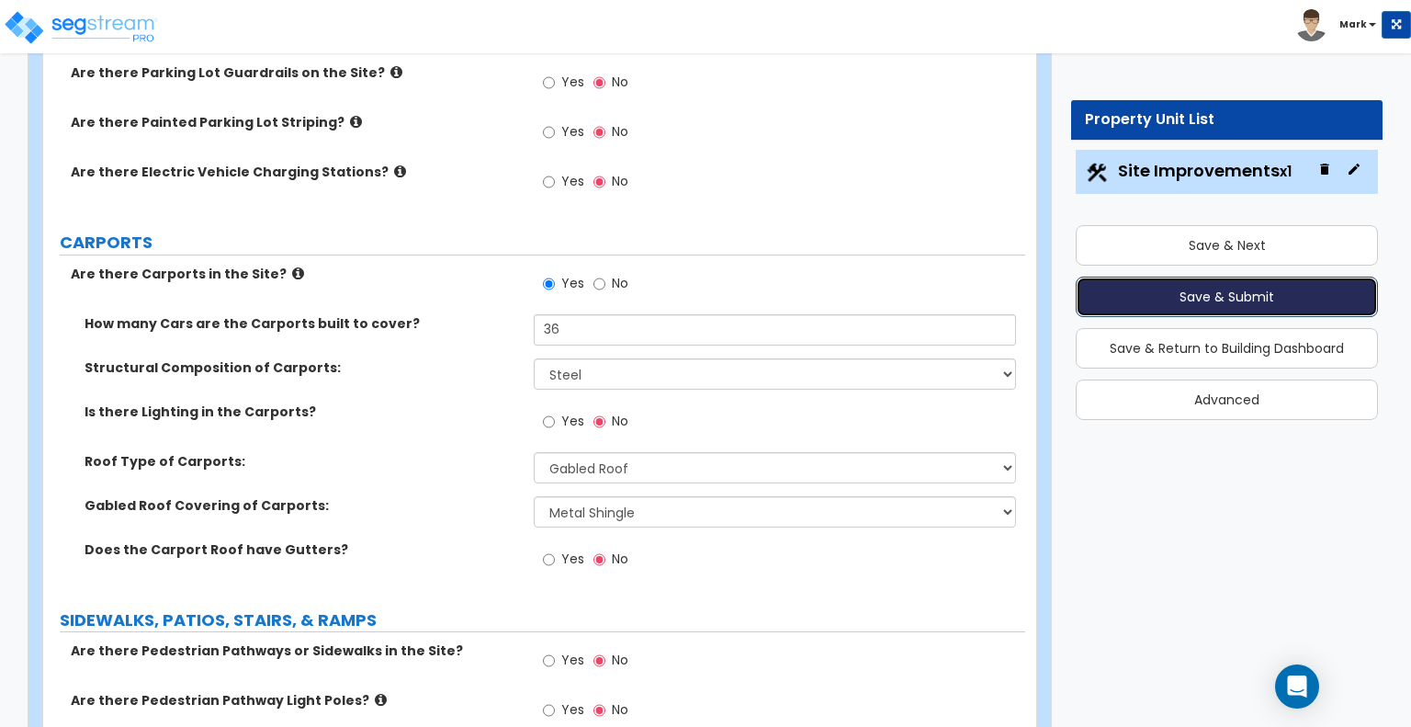
click at [1147, 294] on button "Save & Submit" at bounding box center [1227, 297] width 302 height 40
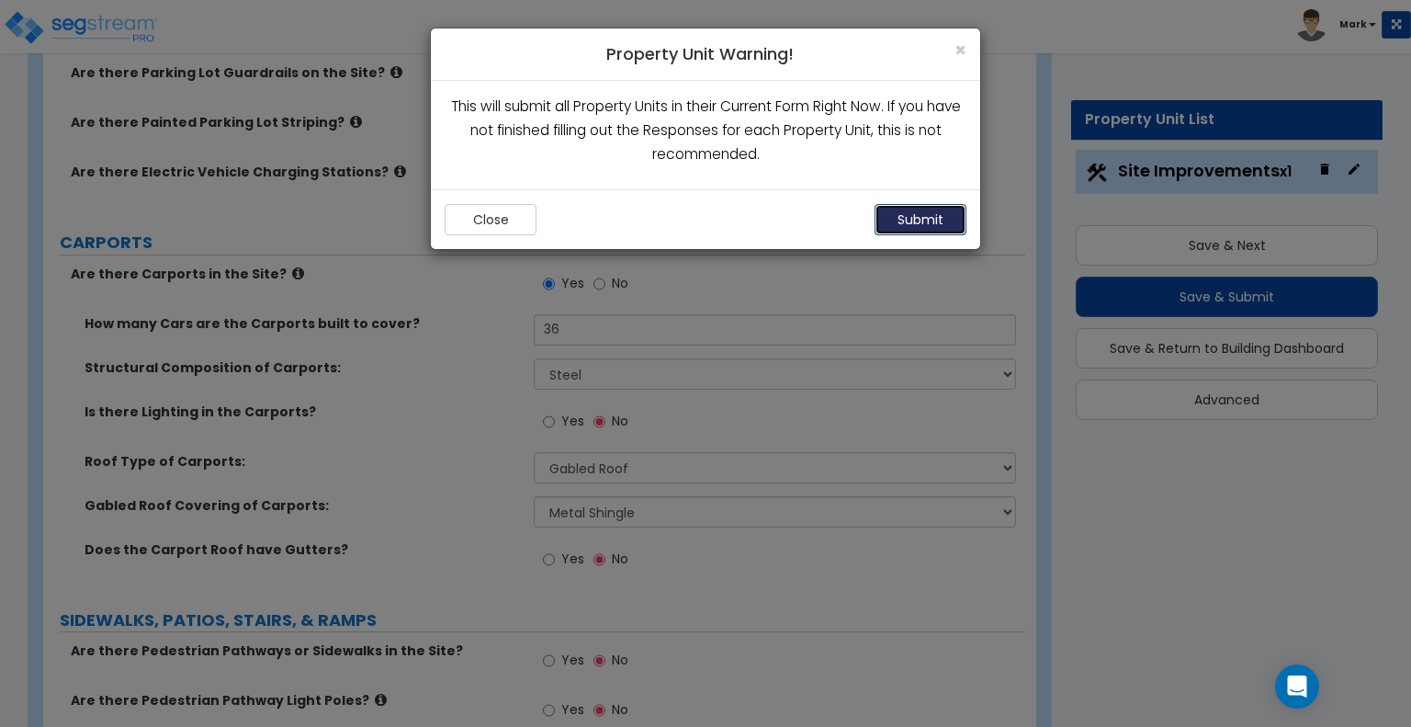
click at [925, 221] on button "Submit" at bounding box center [921, 219] width 92 height 31
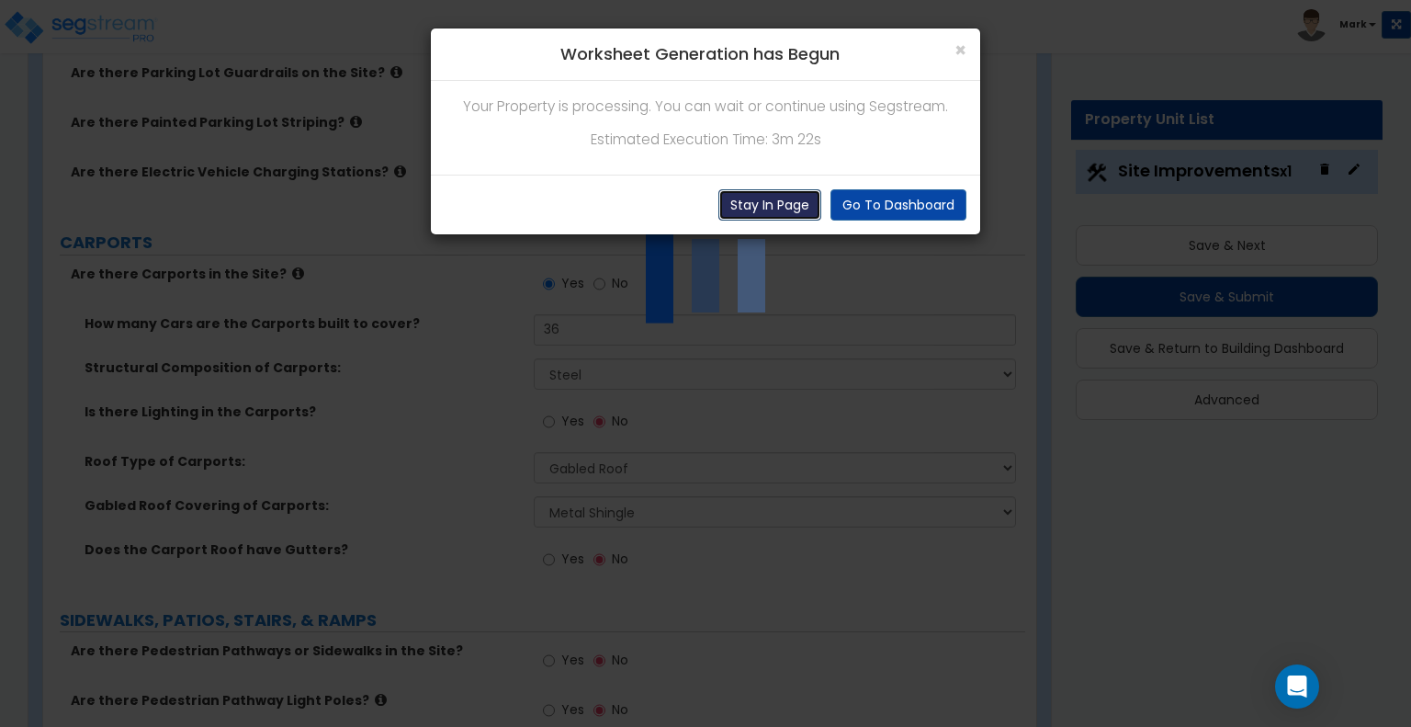
click at [753, 212] on button "Stay In Page" at bounding box center [770, 204] width 103 height 31
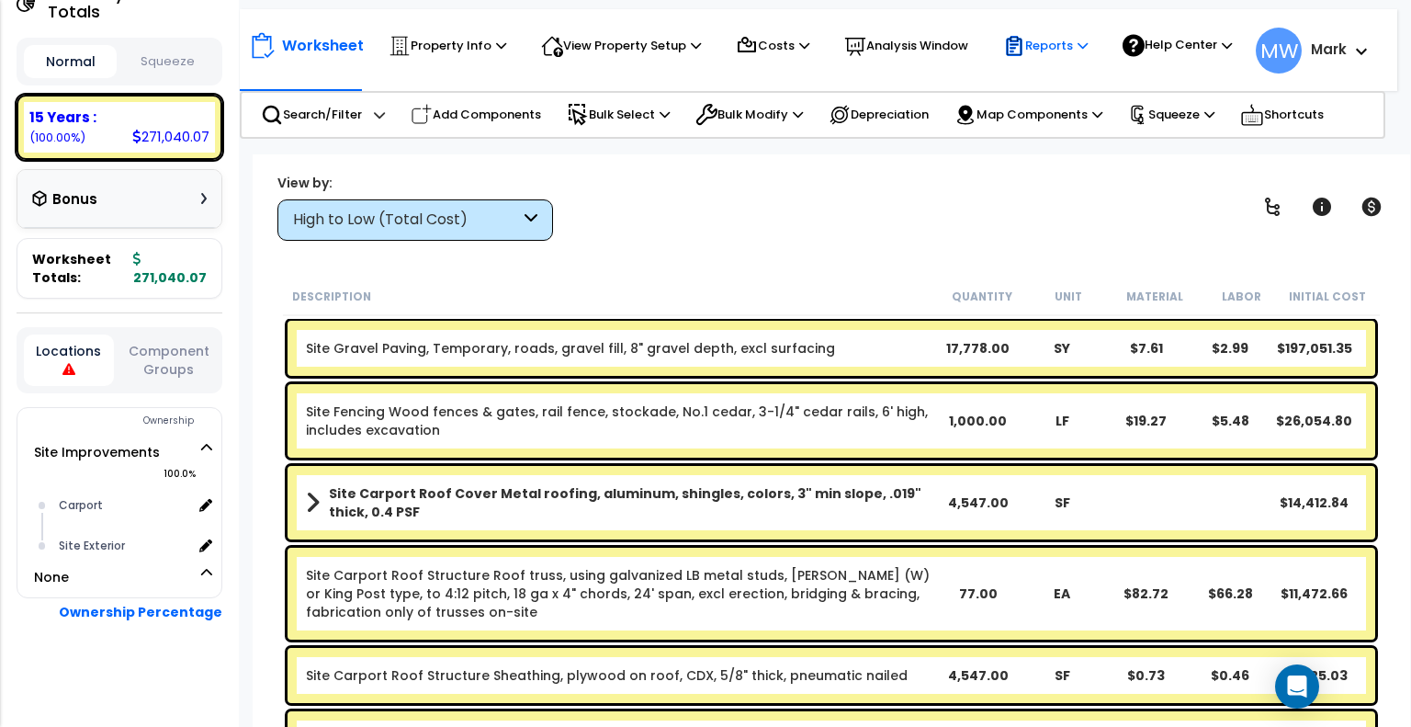
click at [1042, 42] on p "Reports" at bounding box center [1045, 46] width 85 height 22
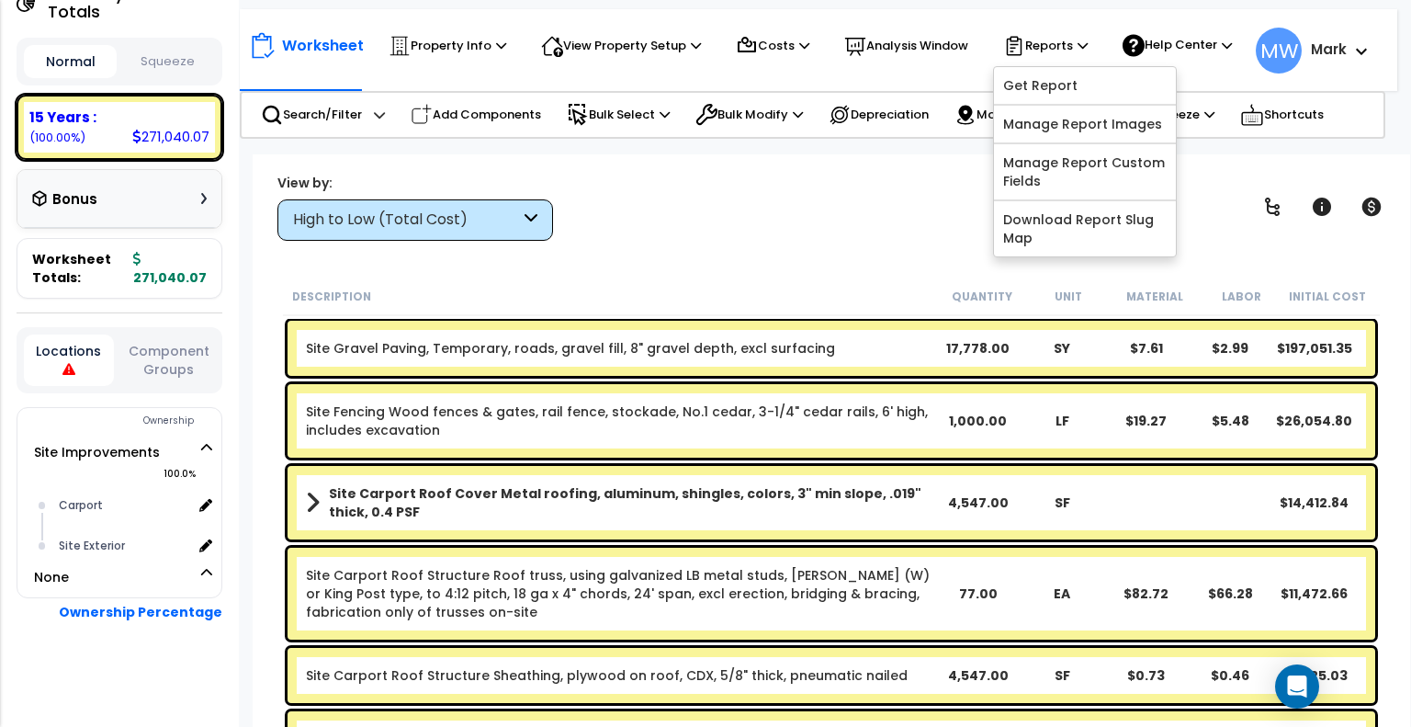
click at [840, 244] on div "Worksheet Property Info Property Setup Add Property Unit Template property Clon…" at bounding box center [832, 517] width 1158 height 727
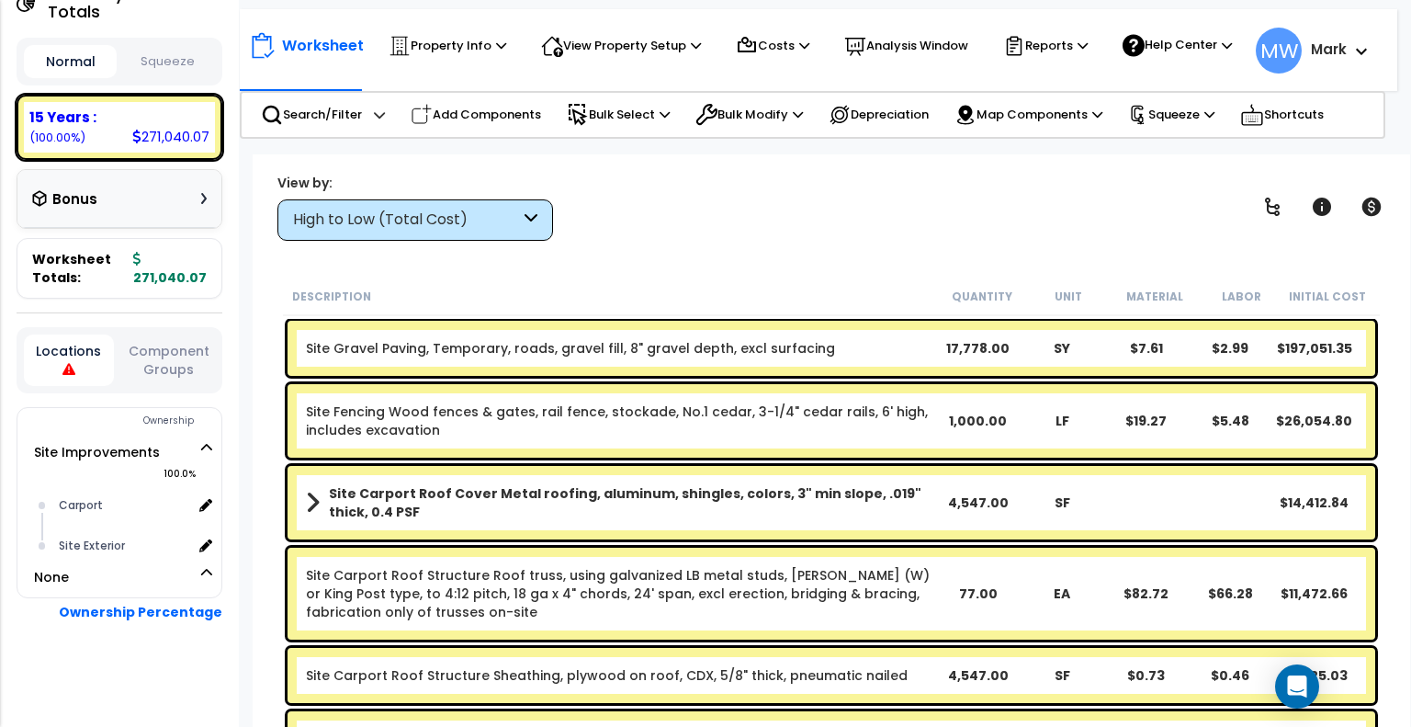
click at [210, 201] on div "Bonus" at bounding box center [119, 199] width 204 height 59
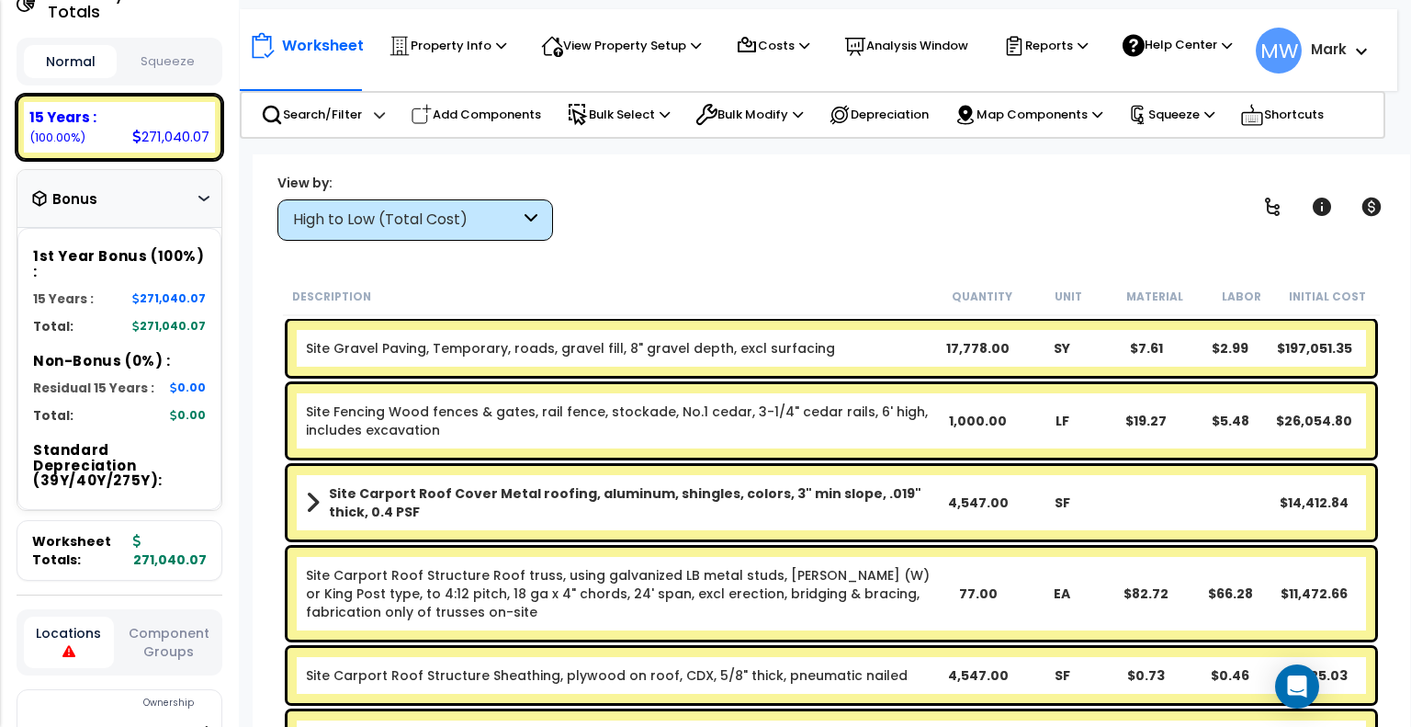
click at [210, 201] on div "Bonus" at bounding box center [119, 199] width 204 height 59
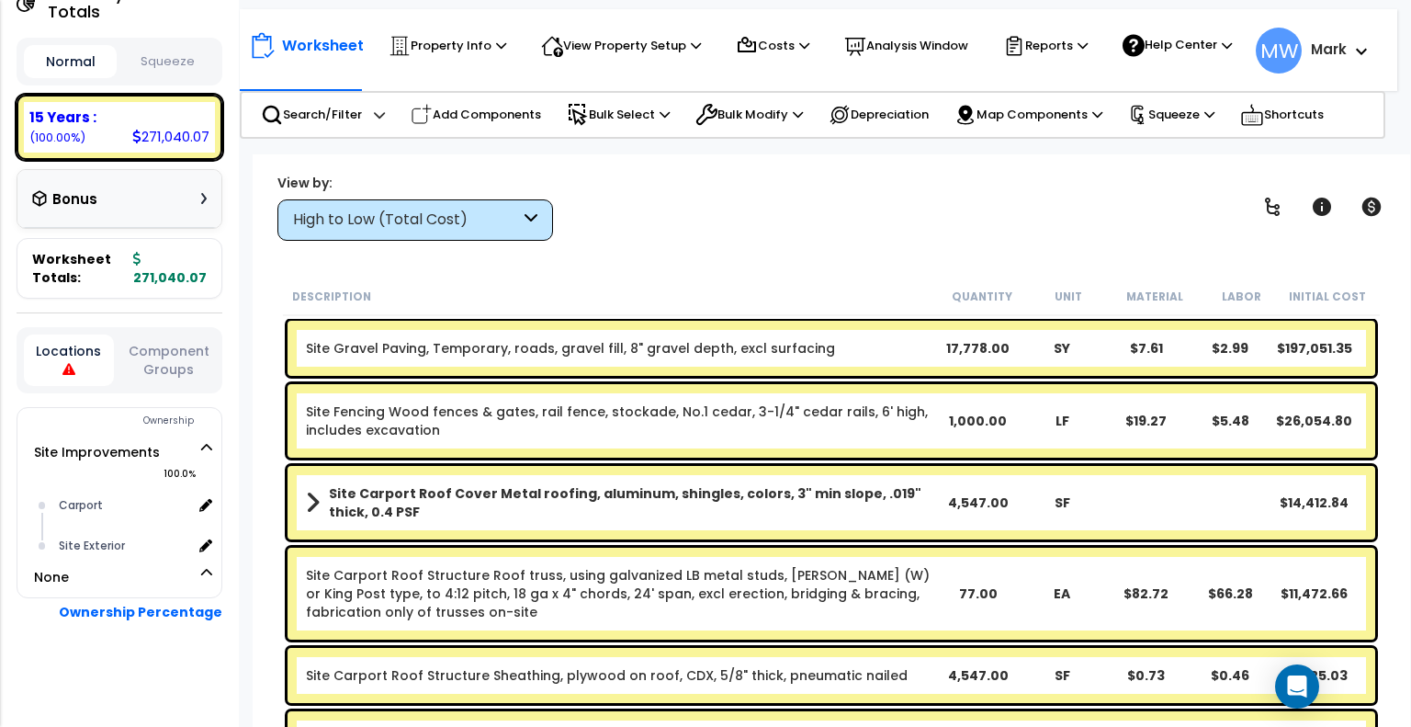
click at [210, 201] on div "Bonus" at bounding box center [119, 199] width 204 height 59
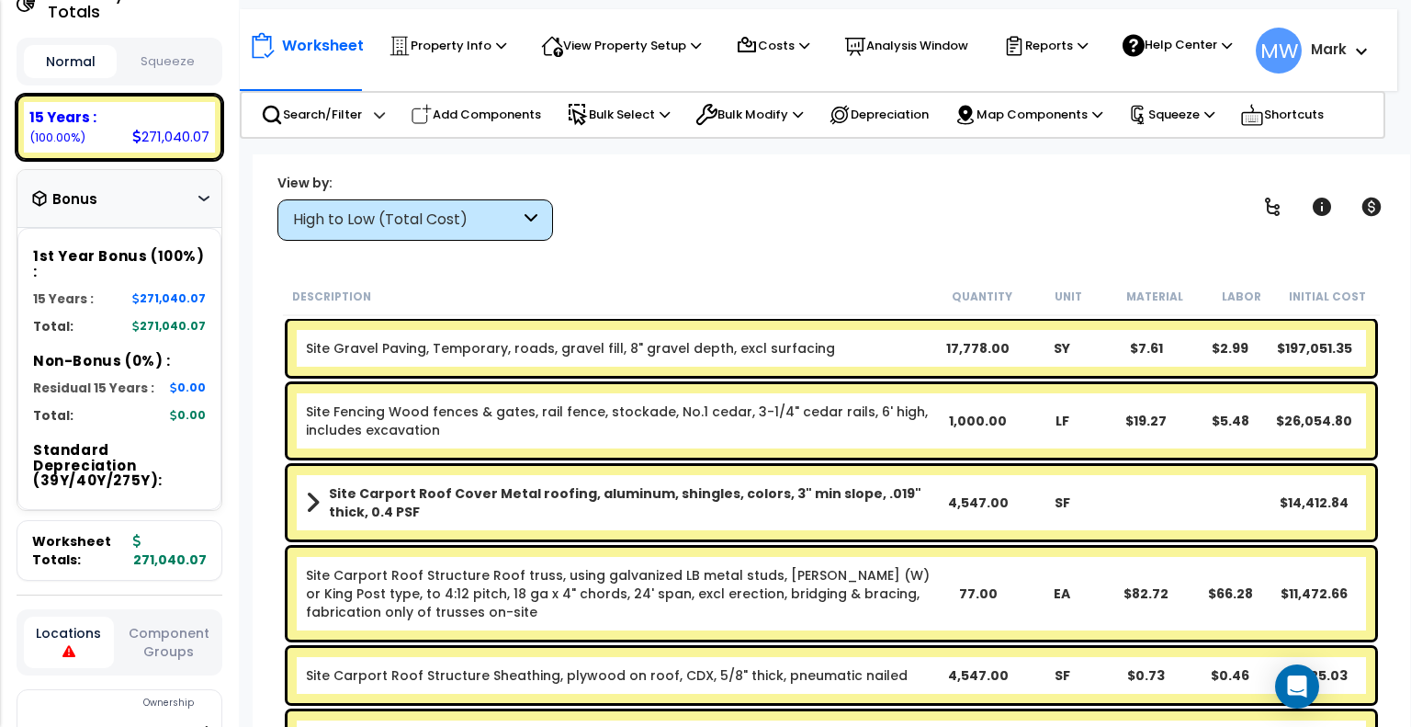
click at [210, 201] on div "Bonus" at bounding box center [119, 199] width 204 height 59
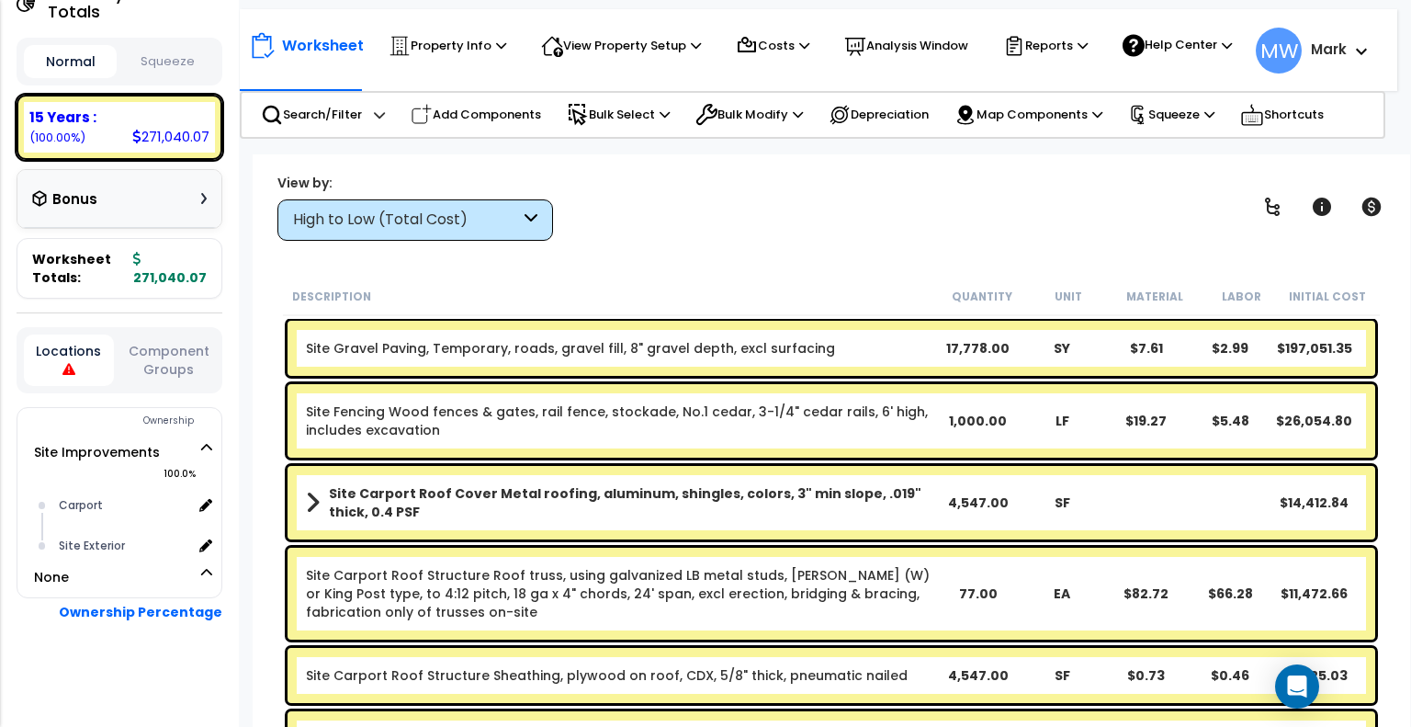
click at [481, 236] on div "High to Low (Total Cost)" at bounding box center [416, 219] width 276 height 41
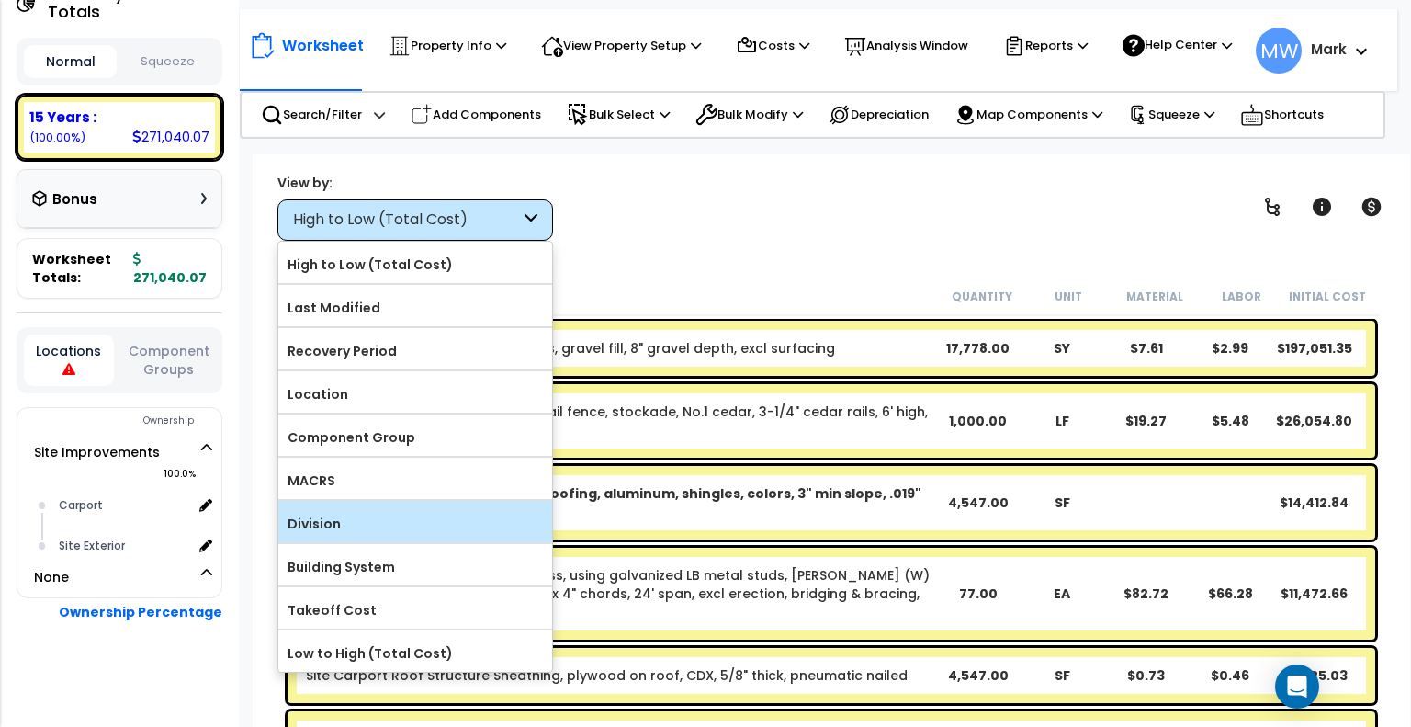
scroll to position [81, 0]
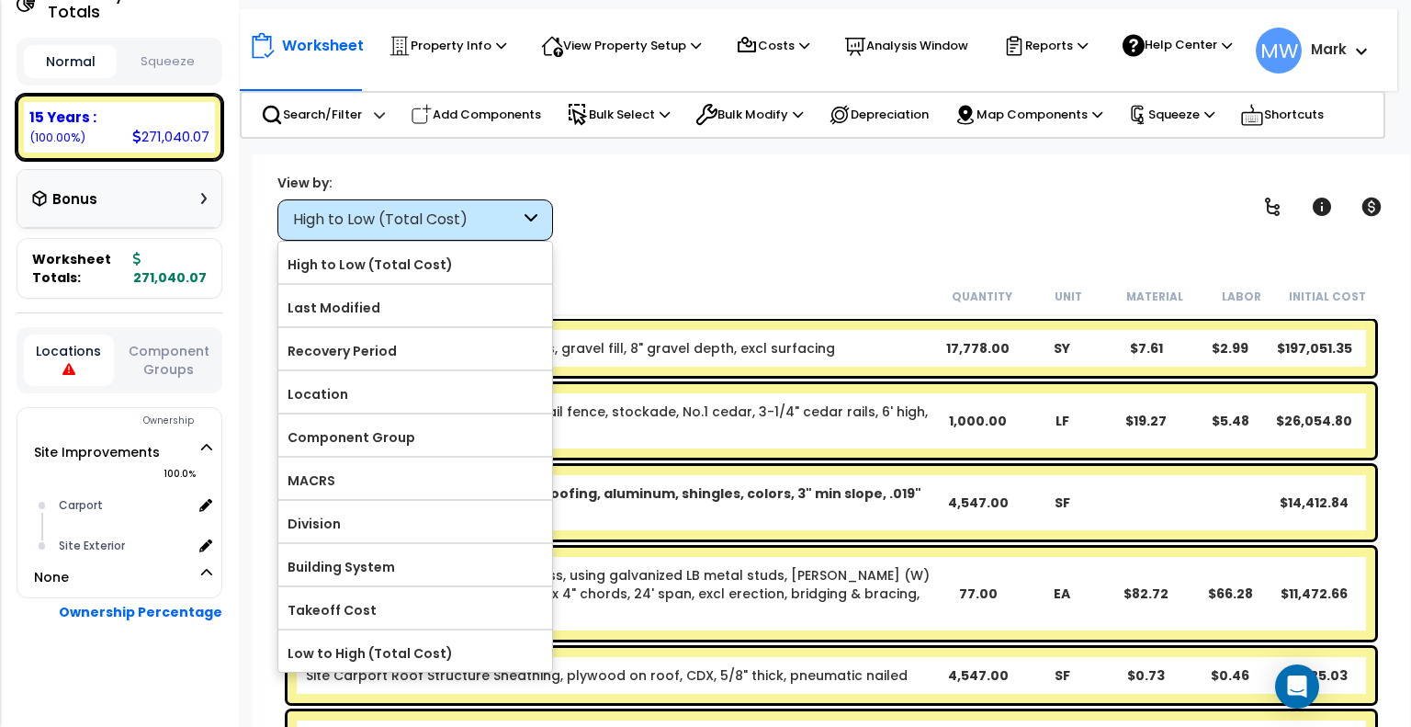
click at [685, 238] on div "View by: High to Low (Total Cost) High to Low (Total Cost)" at bounding box center [831, 207] width 1121 height 68
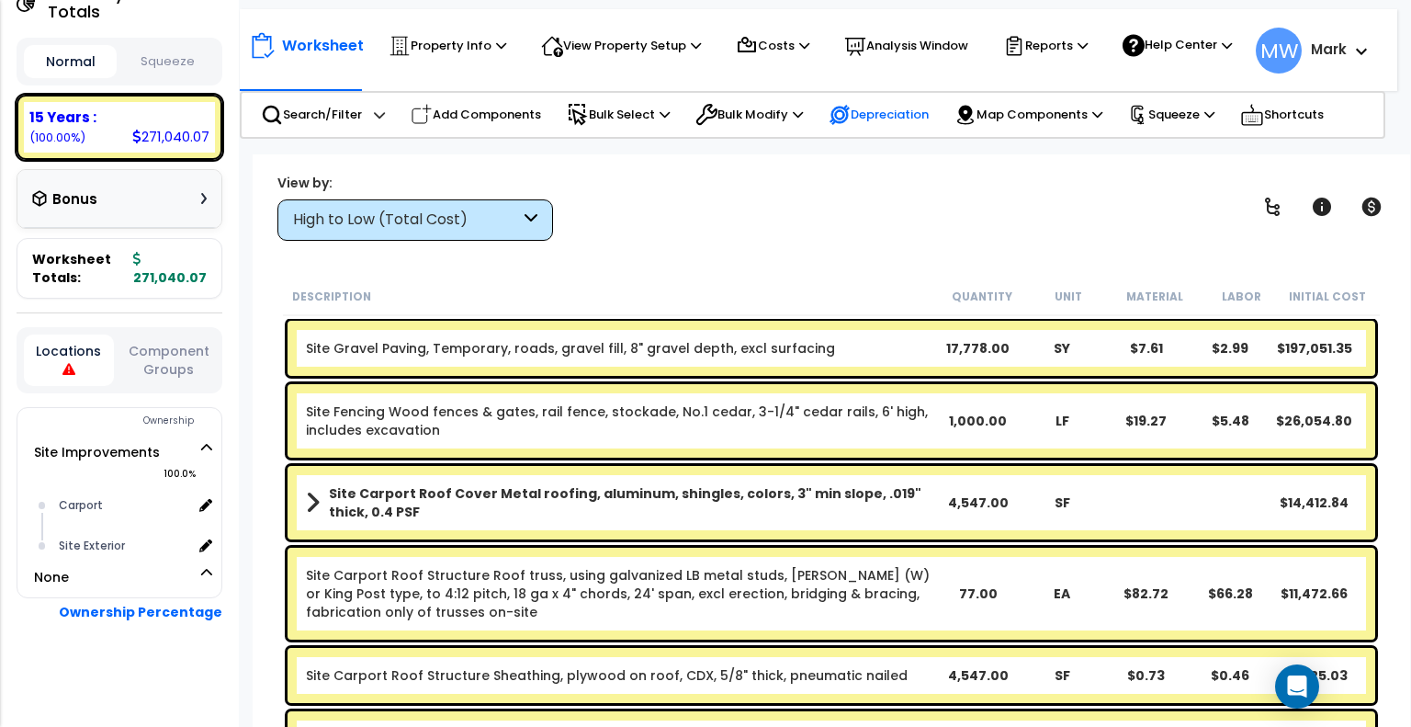
click at [915, 126] on p "Depreciation" at bounding box center [879, 115] width 100 height 22
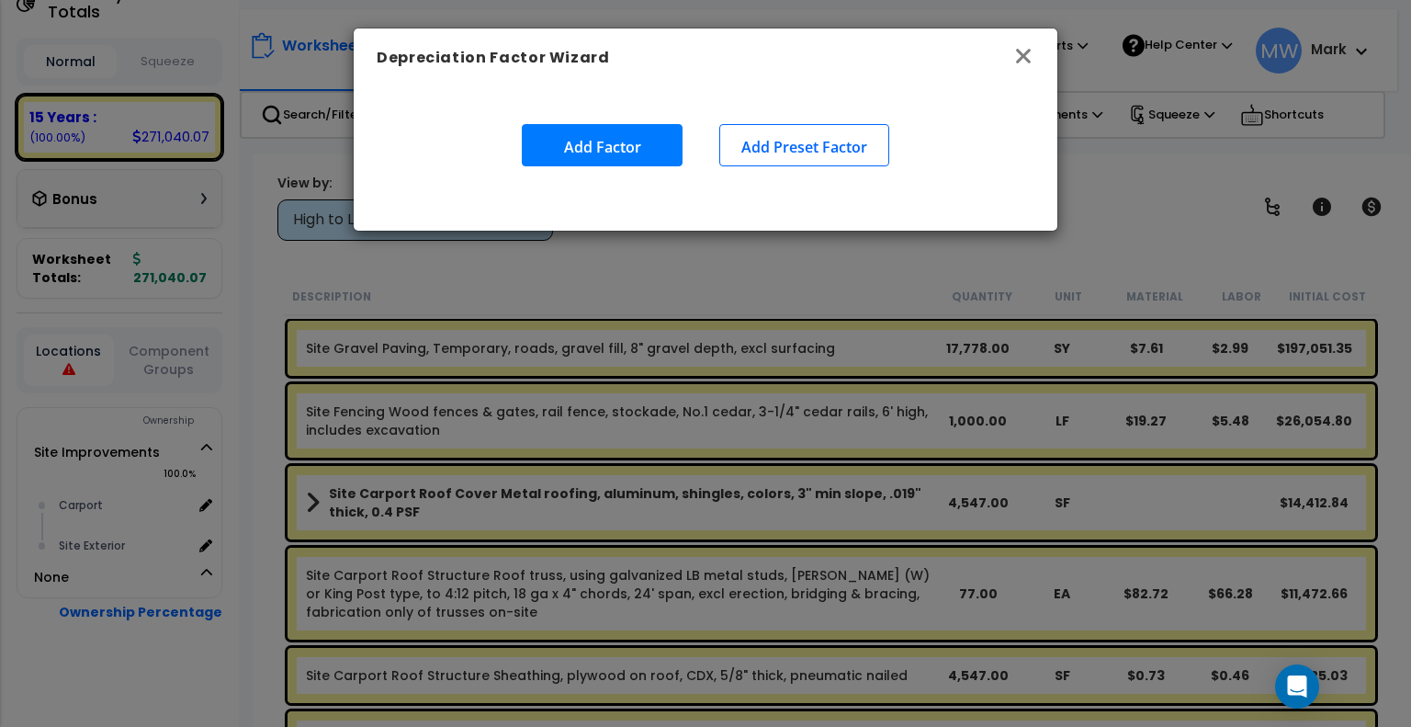
click at [1025, 57] on icon "button" at bounding box center [1023, 56] width 15 height 15
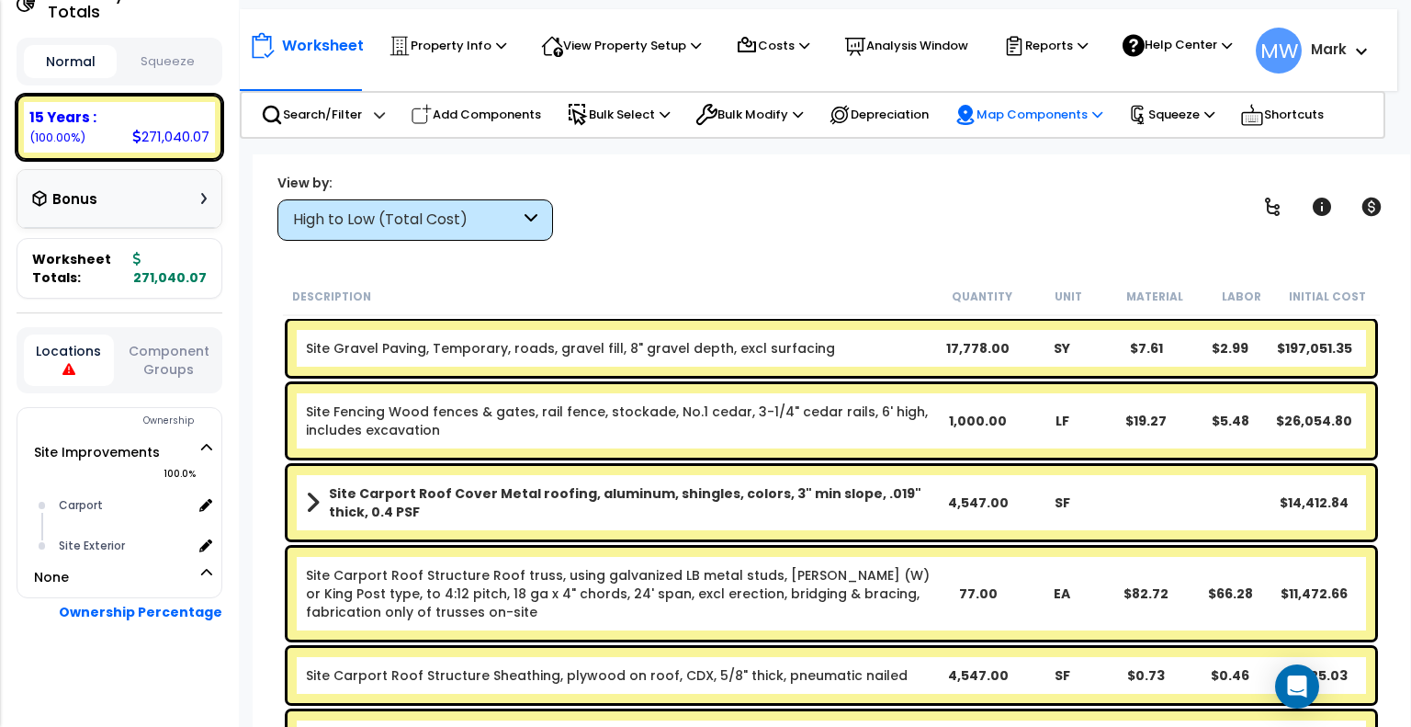
click at [1011, 120] on p "Map Components" at bounding box center [1029, 115] width 148 height 22
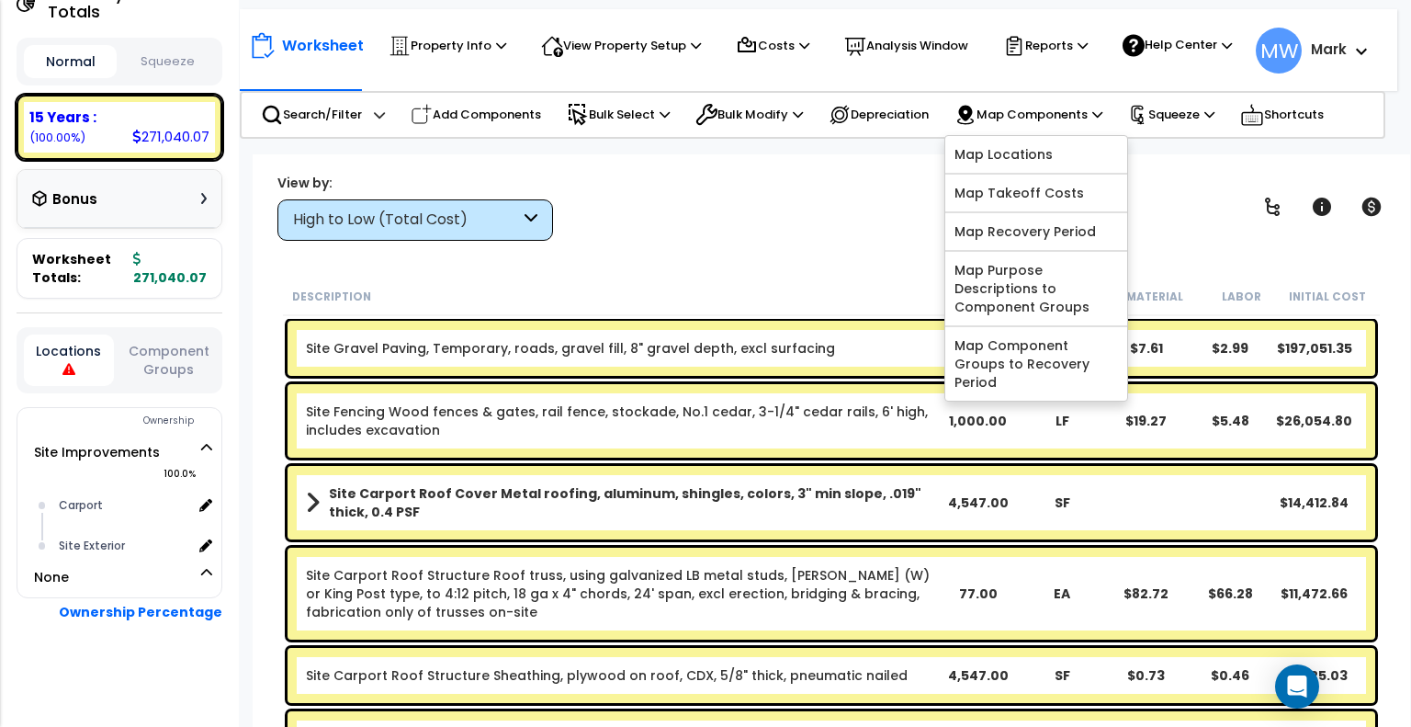
click at [840, 298] on div "Description" at bounding box center [615, 296] width 647 height 18
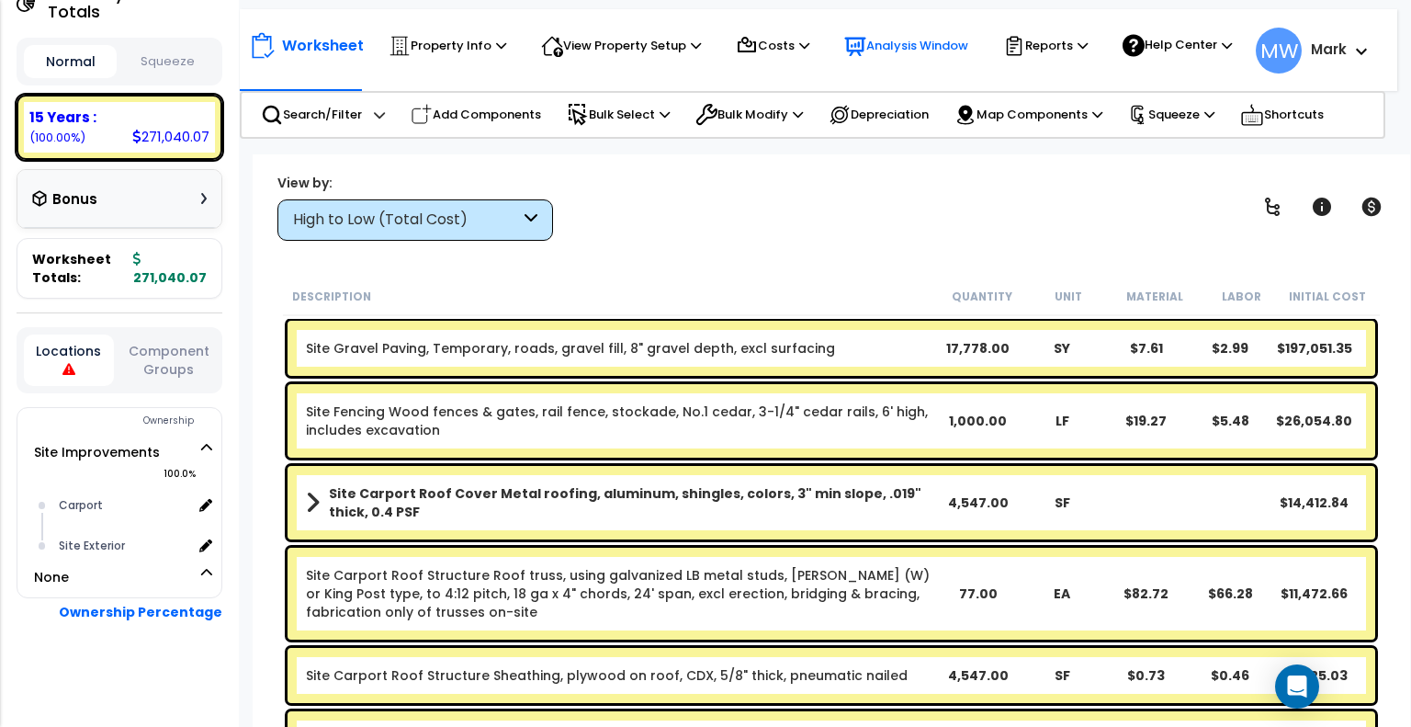
click at [867, 57] on p "Analysis Window" at bounding box center [906, 46] width 124 height 22
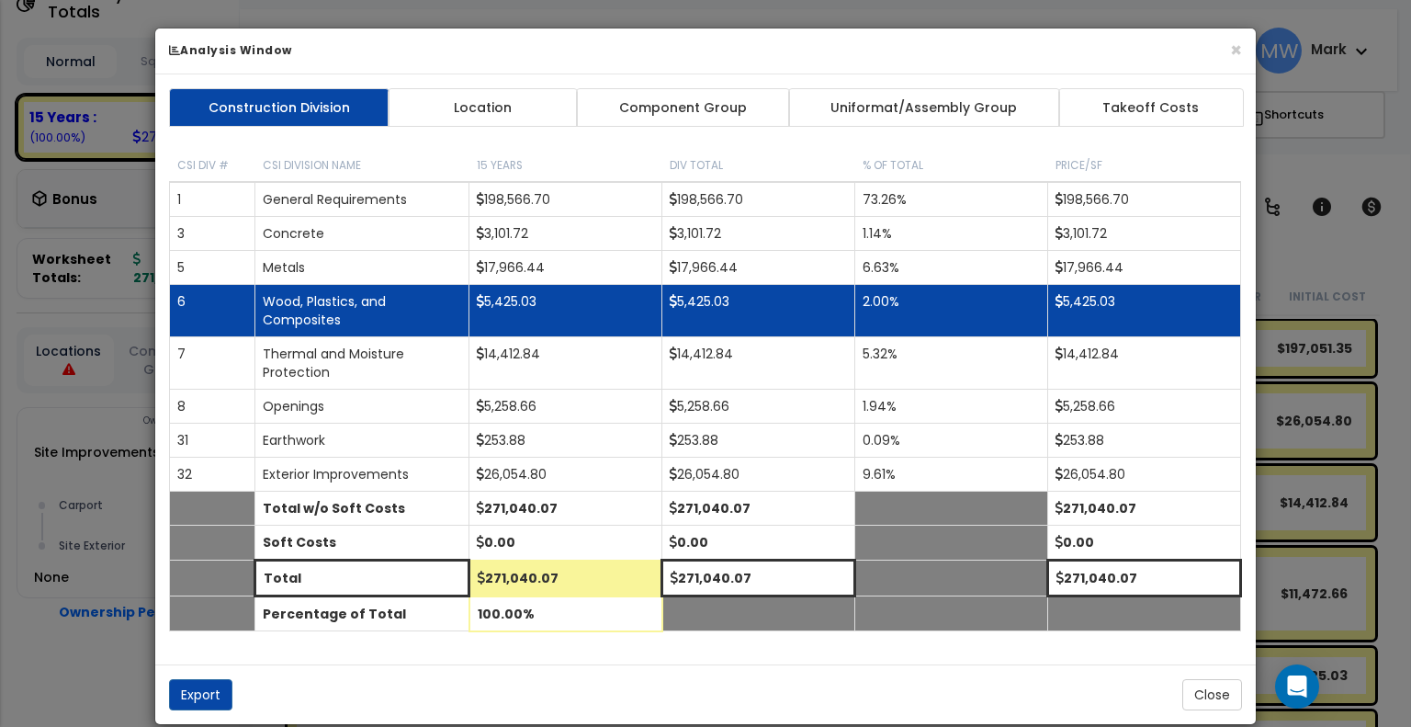
scroll to position [20, 0]
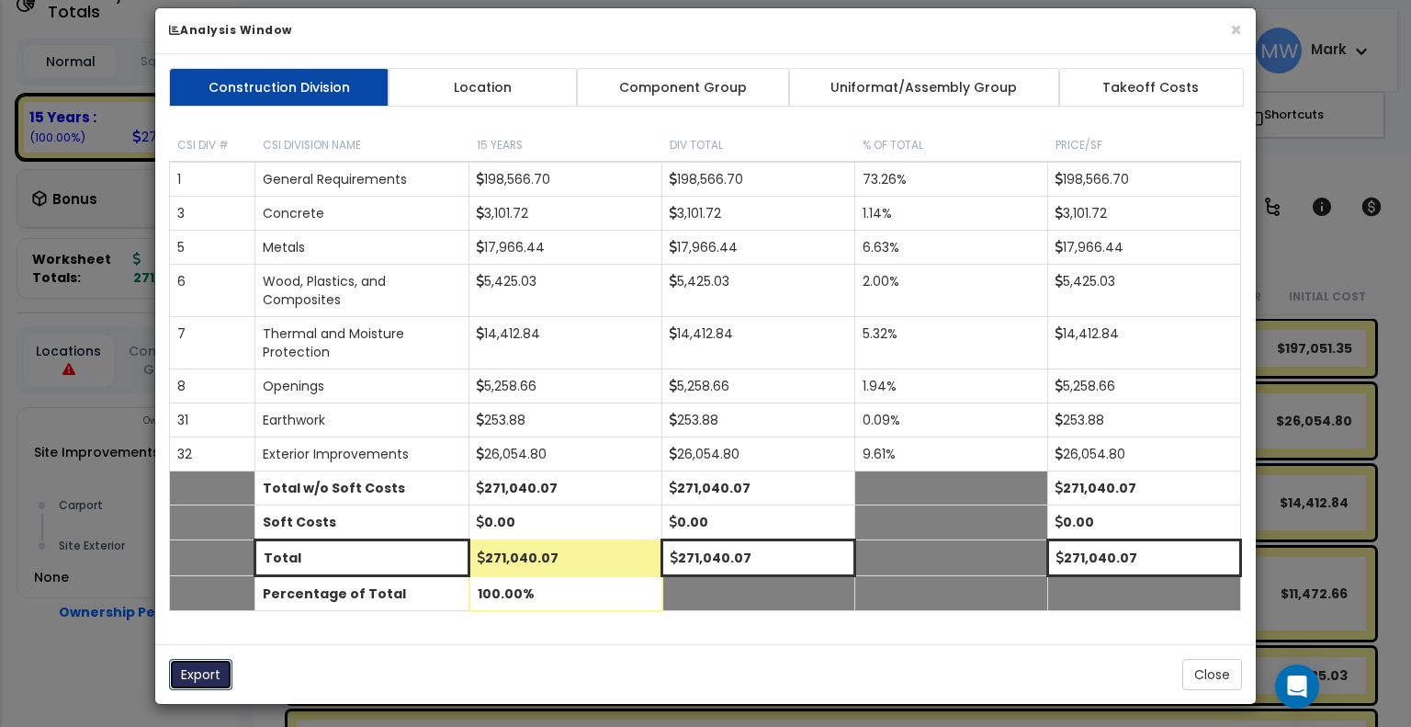
click at [208, 671] on button "Export" at bounding box center [200, 674] width 63 height 31
click at [1213, 666] on button "Close" at bounding box center [1213, 674] width 60 height 31
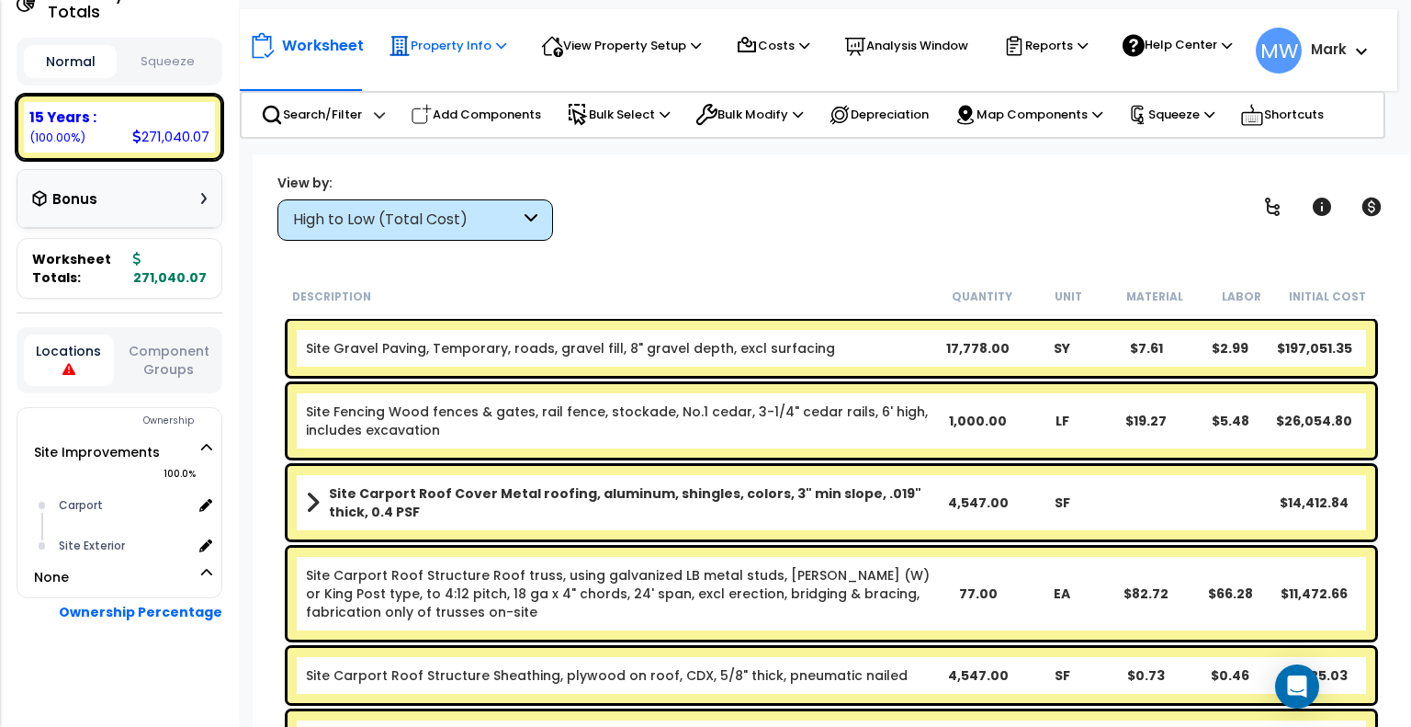
click at [434, 35] on p "Property Info" at bounding box center [448, 46] width 118 height 22
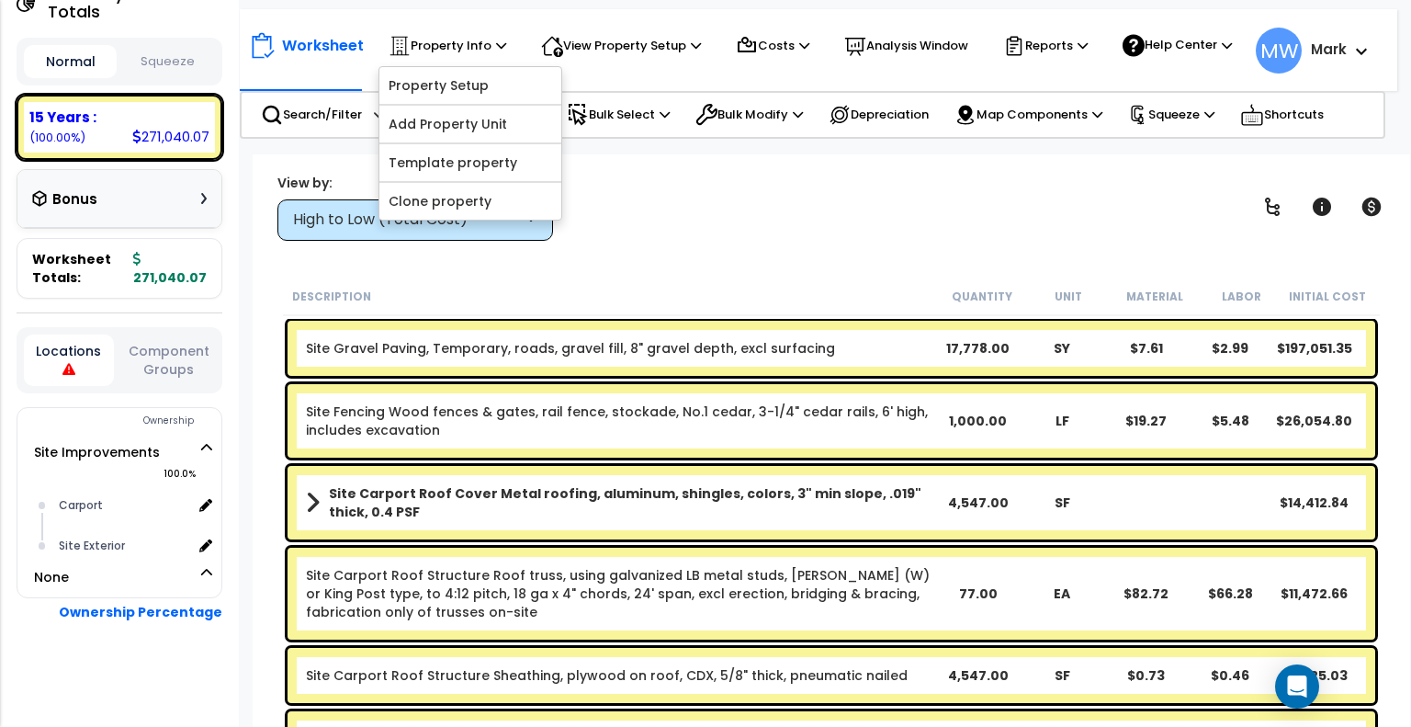
click at [613, 14] on div "Worksheet Property Info Property Setup Add Property Unit Template property Clon…" at bounding box center [819, 41] width 1158 height 64
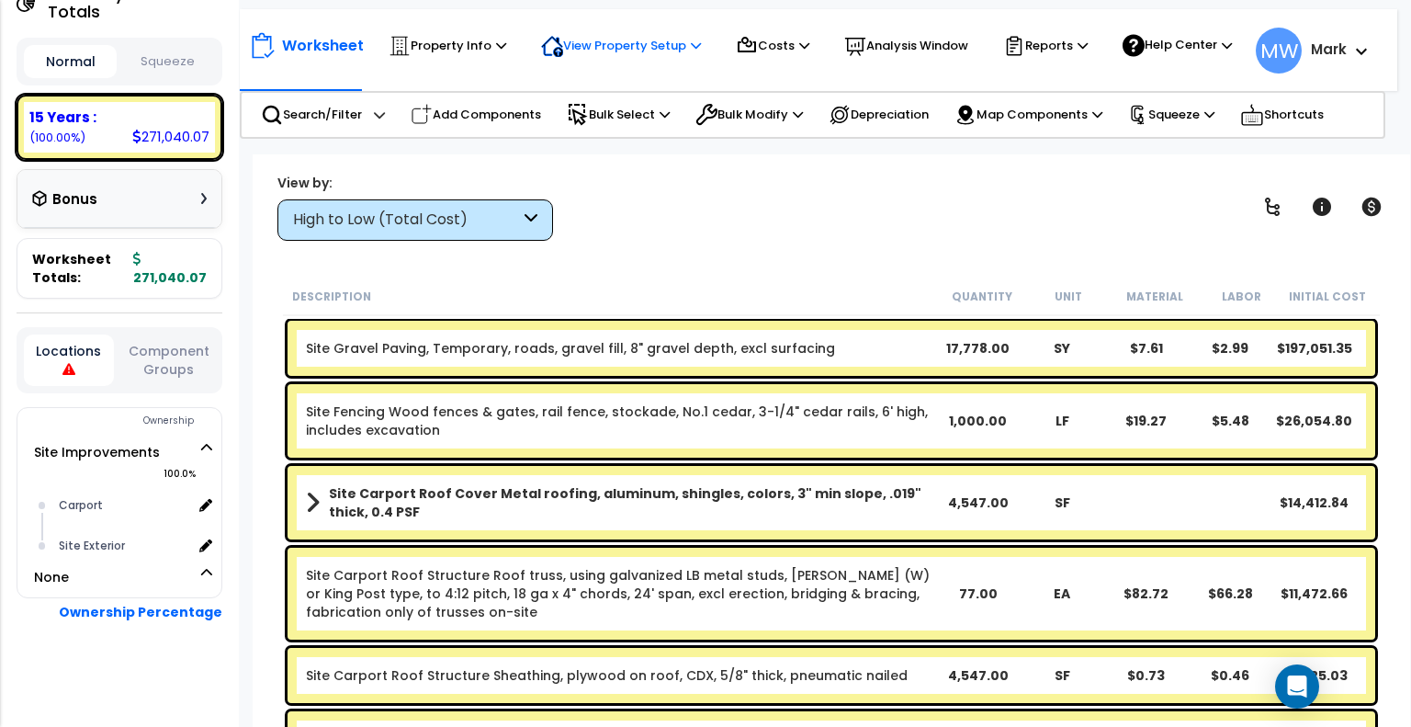
click at [506, 54] on p "View Property Setup" at bounding box center [448, 46] width 118 height 22
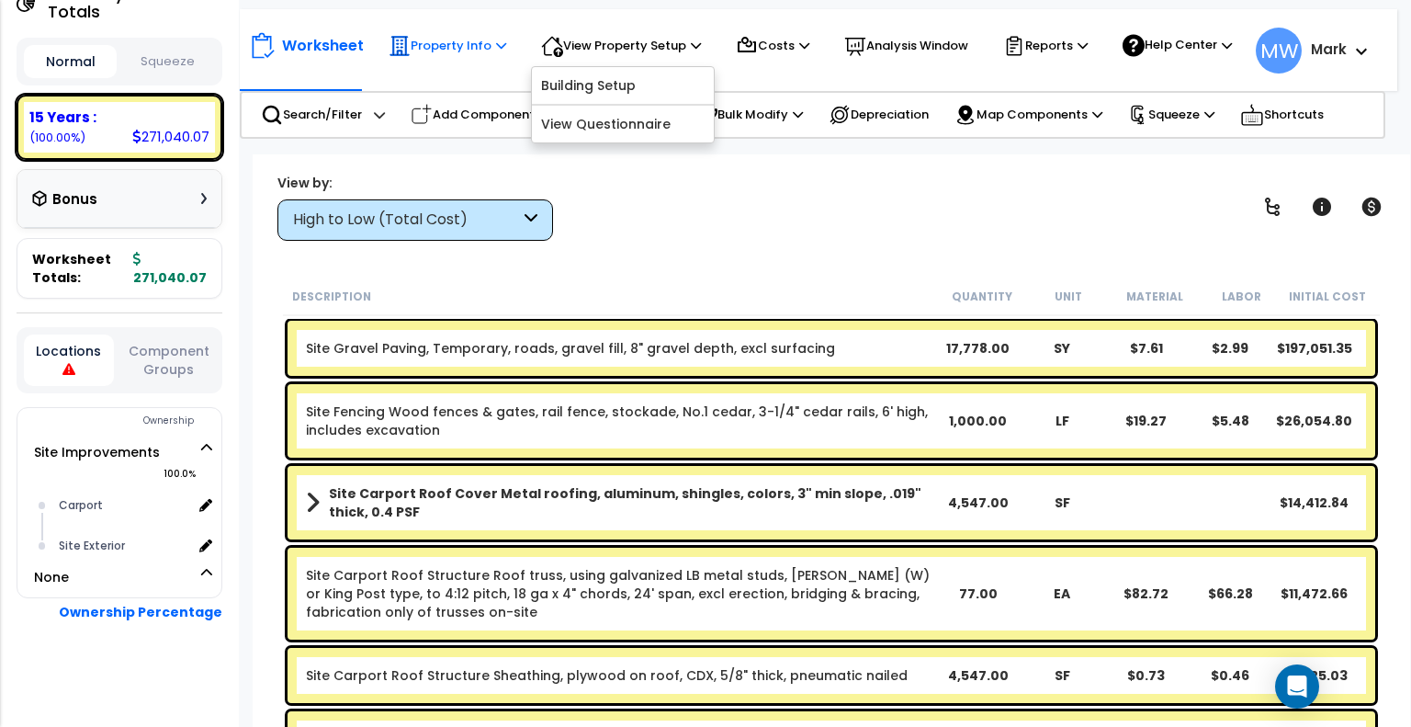
click at [448, 51] on p "Property Info" at bounding box center [448, 46] width 118 height 22
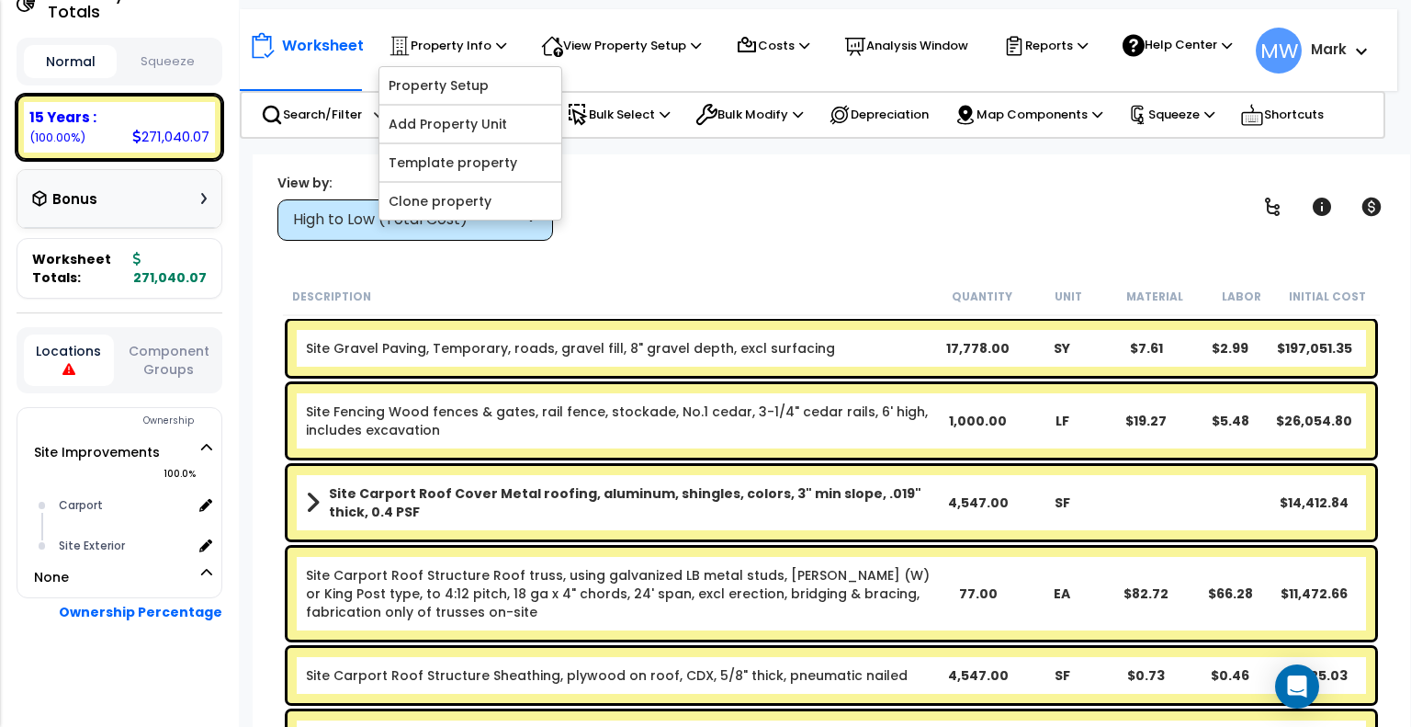
click at [670, 244] on div "Worksheet Property Info Property Setup Add Property Unit Template property Clon…" at bounding box center [832, 517] width 1158 height 727
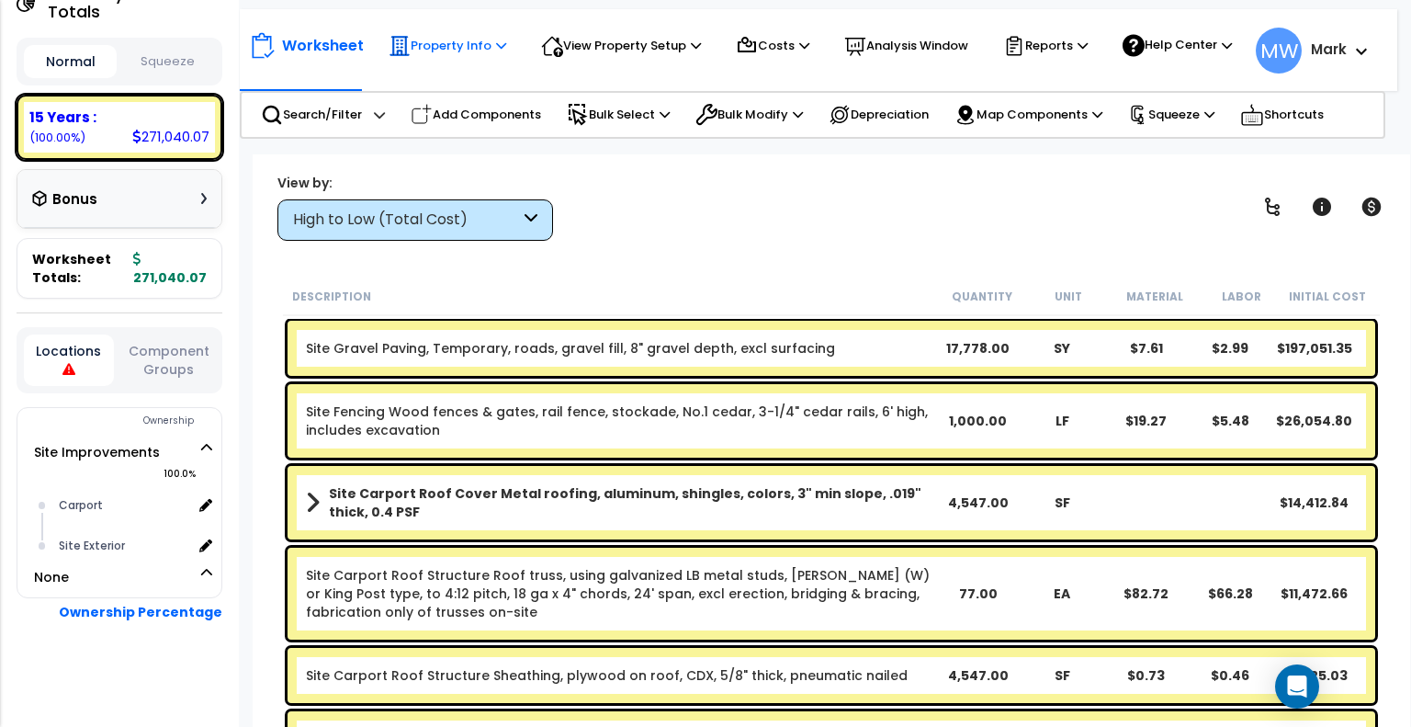
click at [456, 36] on p "Property Info" at bounding box center [448, 46] width 118 height 22
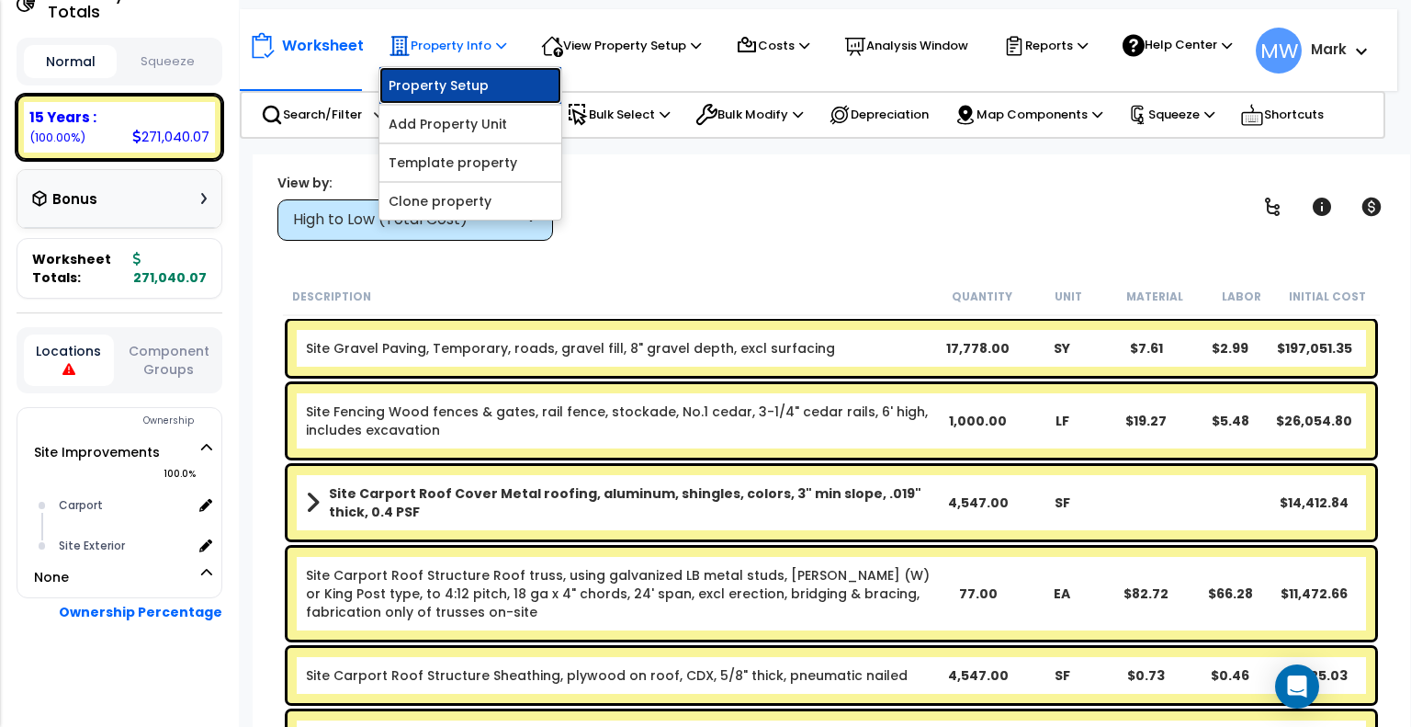
click at [465, 97] on link "Property Setup" at bounding box center [470, 85] width 182 height 37
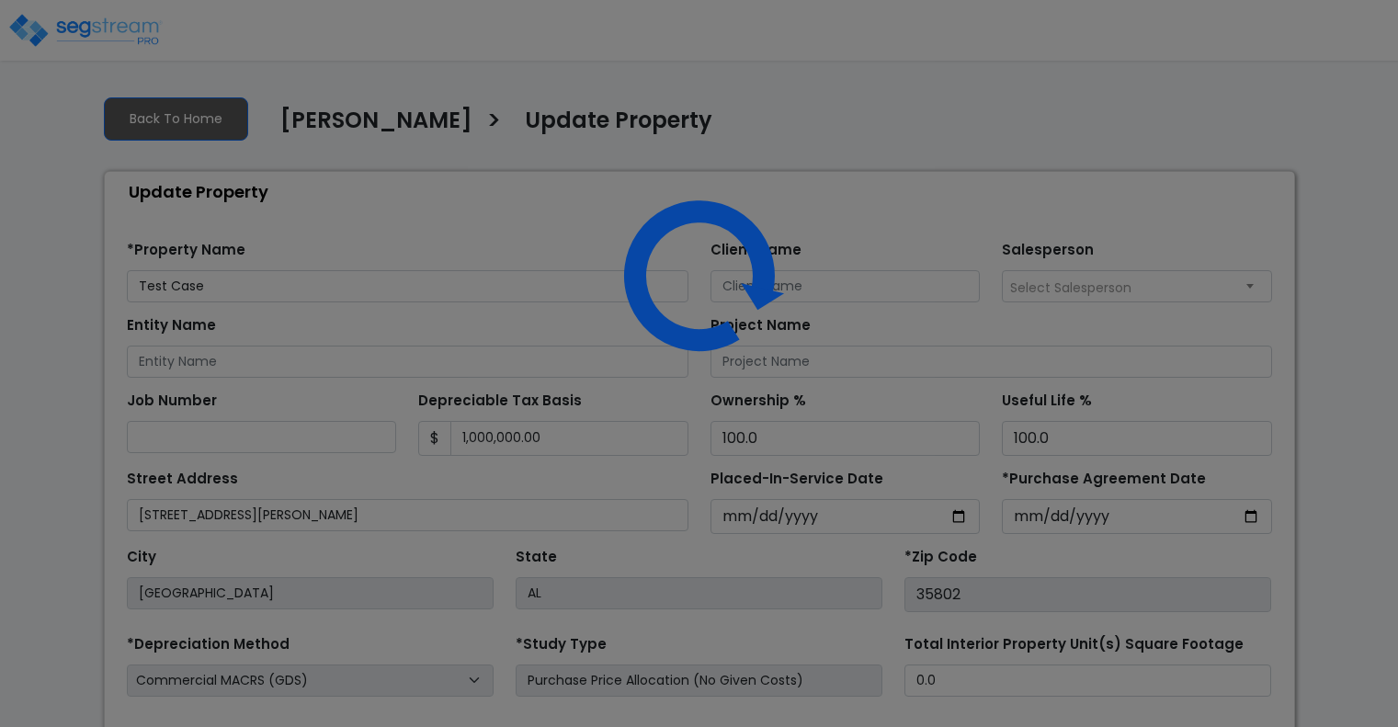
select select "2025"
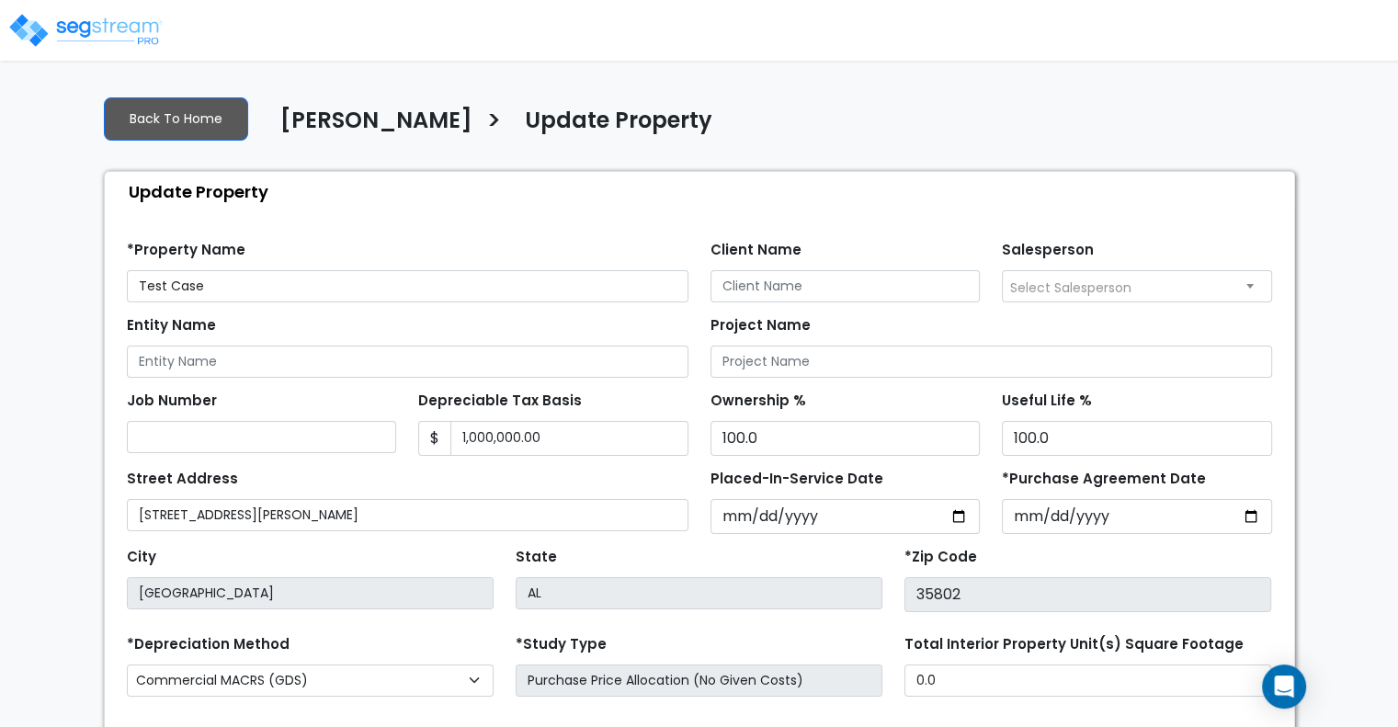
scroll to position [210, 0]
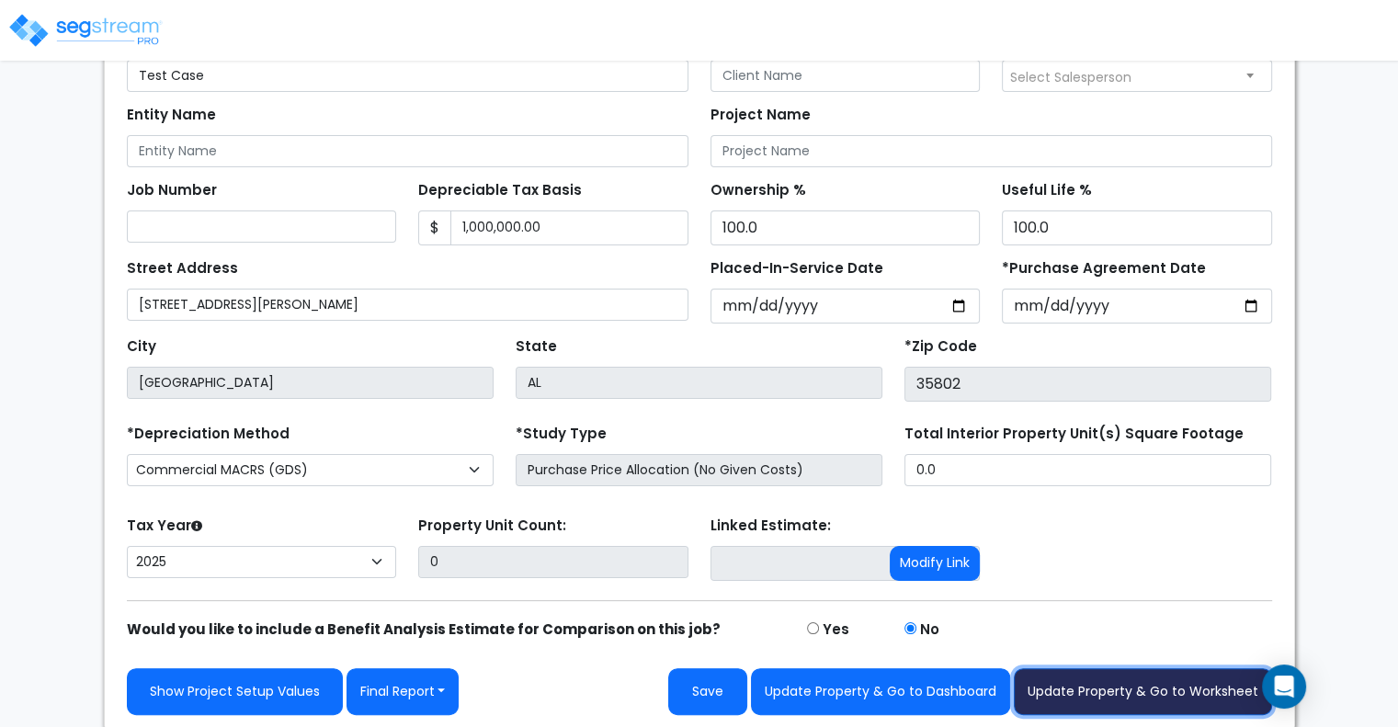
click at [1125, 697] on button "Update Property & Go to Worksheet" at bounding box center [1143, 691] width 258 height 47
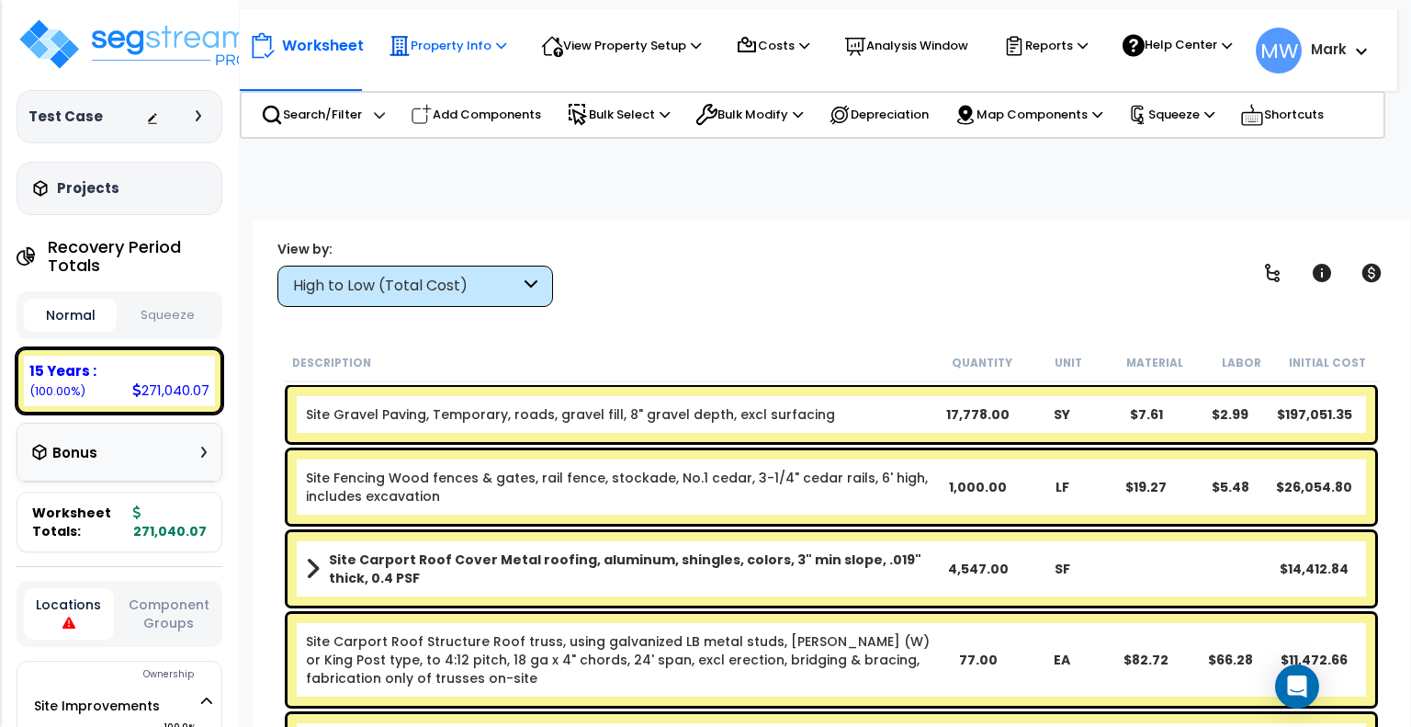
click at [442, 42] on p "Property Info" at bounding box center [448, 46] width 118 height 22
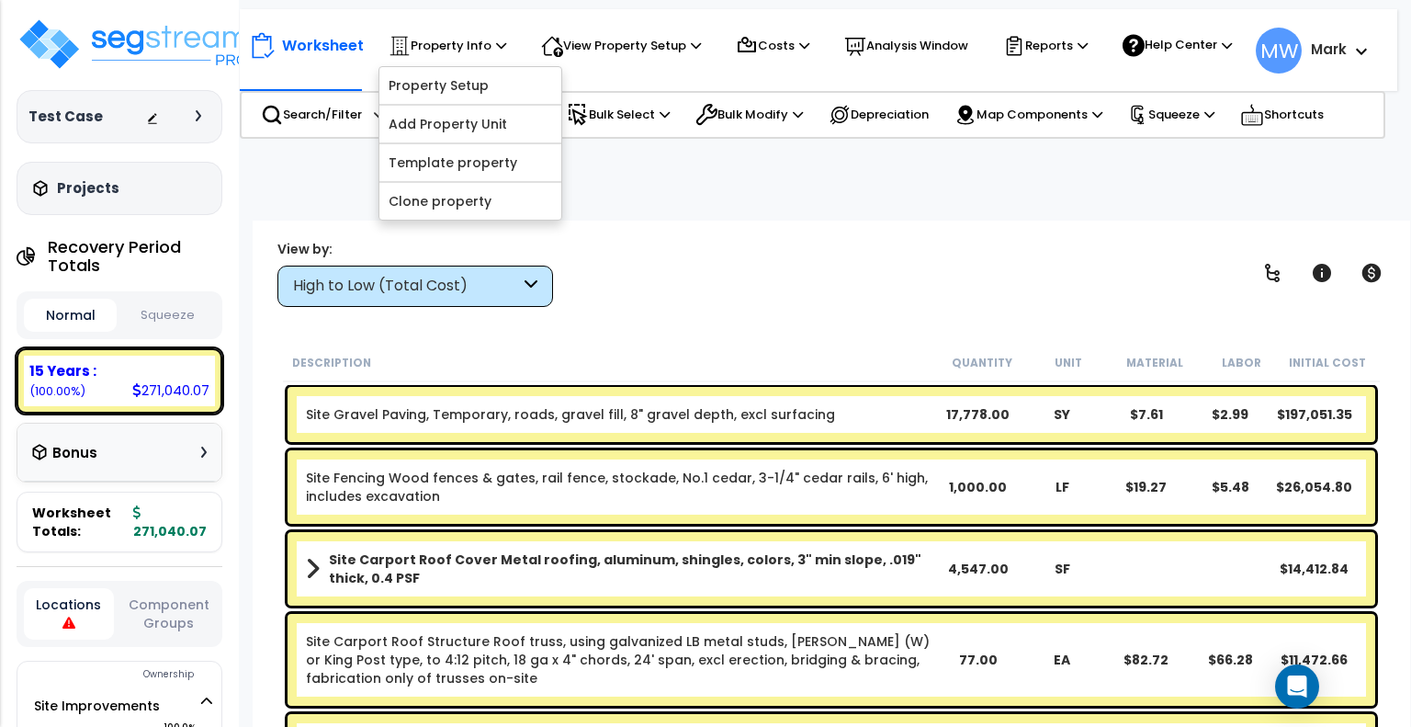
click at [595, 213] on div "Property Name DB Costs Setup Indirect Costs Direct Costs Costs Setup Rapid Take…" at bounding box center [705, 184] width 1411 height 74
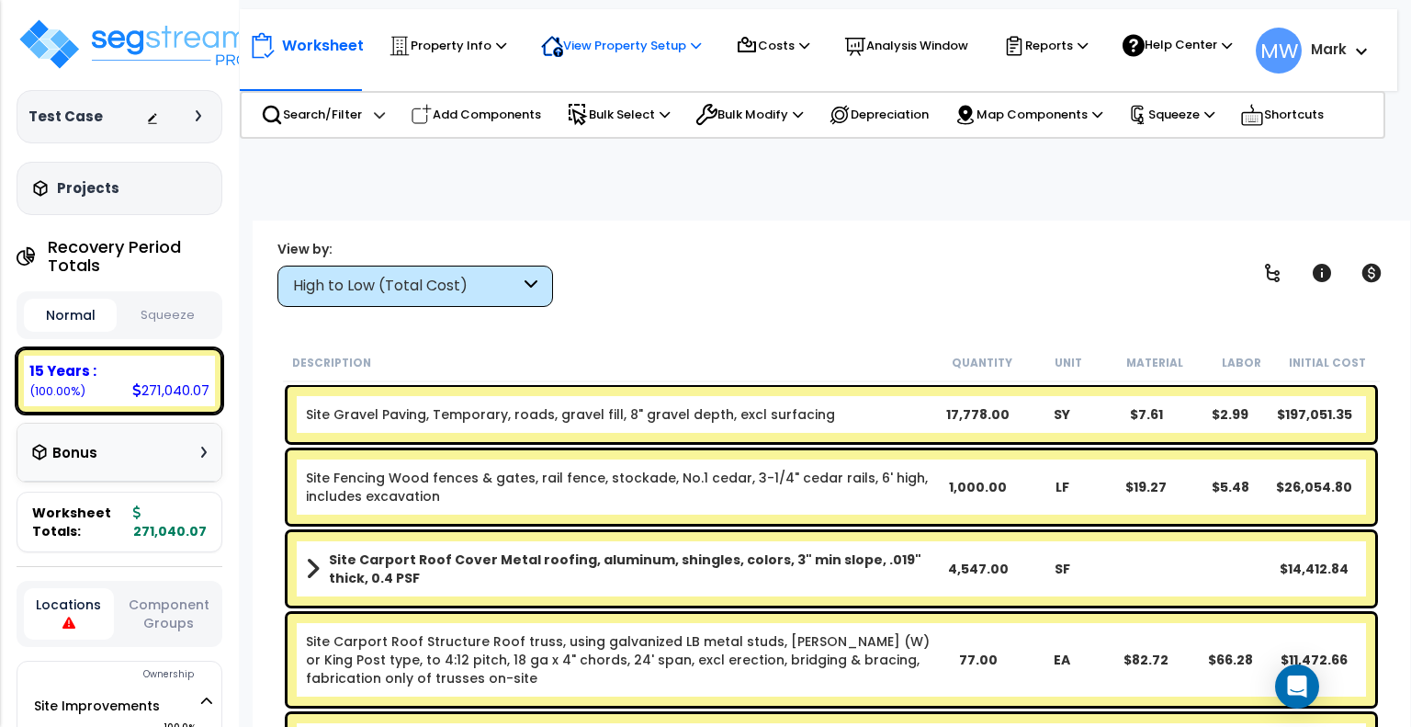
click at [506, 57] on p "View Property Setup" at bounding box center [448, 46] width 118 height 22
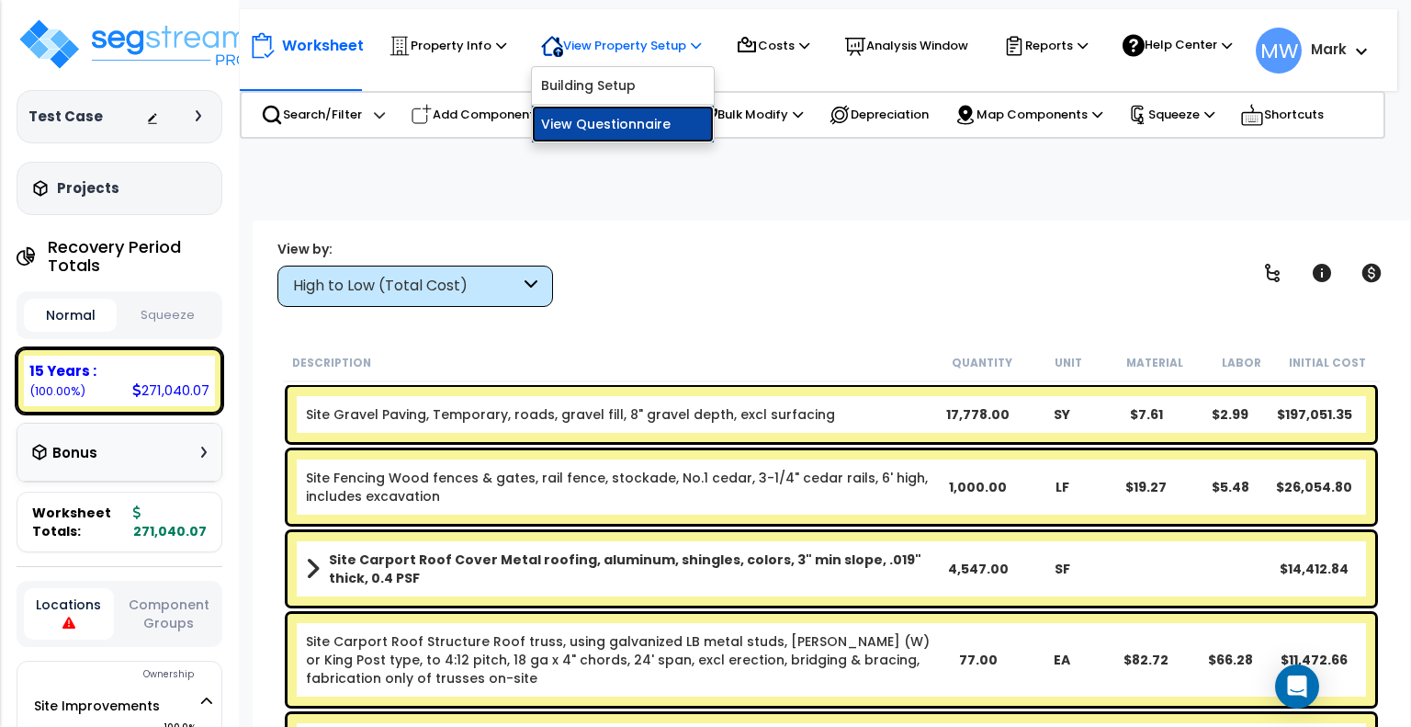
click at [588, 132] on link "View Questionnaire" at bounding box center [623, 124] width 182 height 37
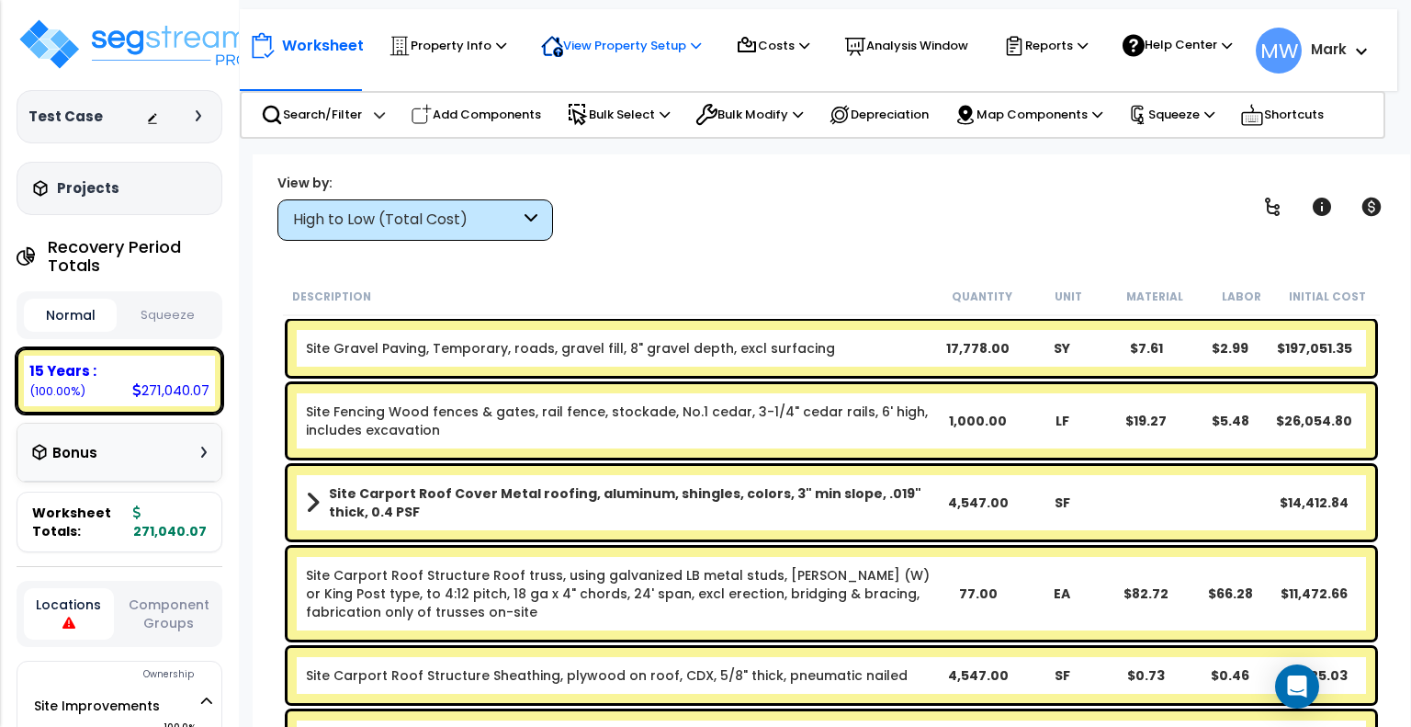
click at [506, 35] on p "View Property Setup" at bounding box center [448, 46] width 118 height 22
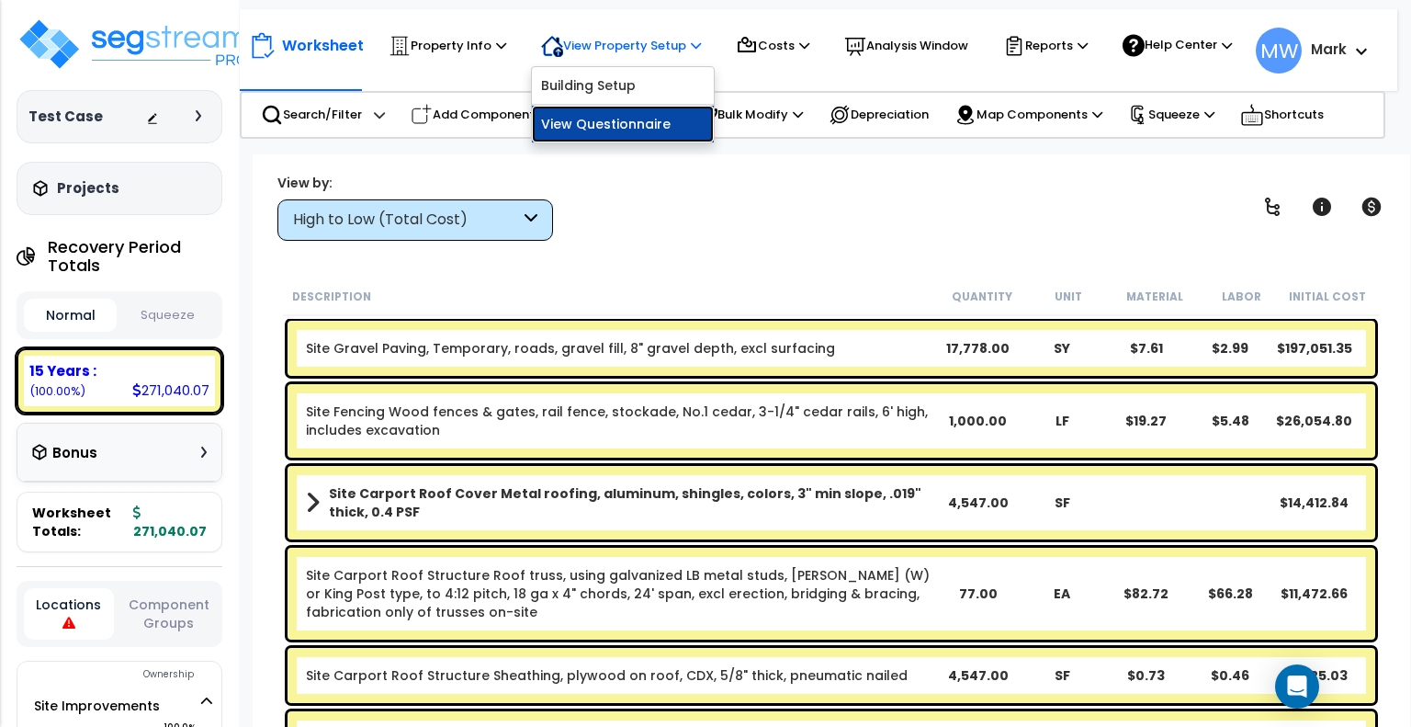
click at [579, 135] on link "View Questionnaire" at bounding box center [623, 124] width 182 height 37
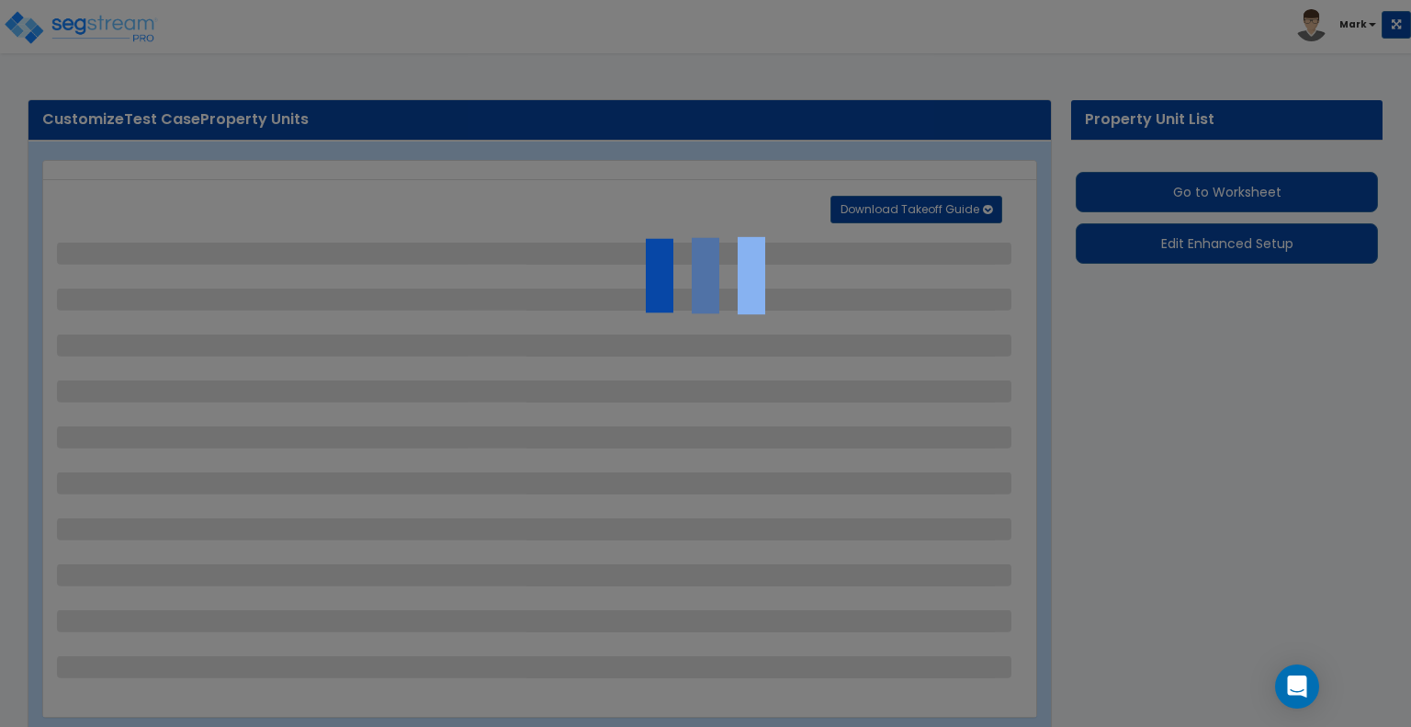
select select "2"
select select "1"
select select "4"
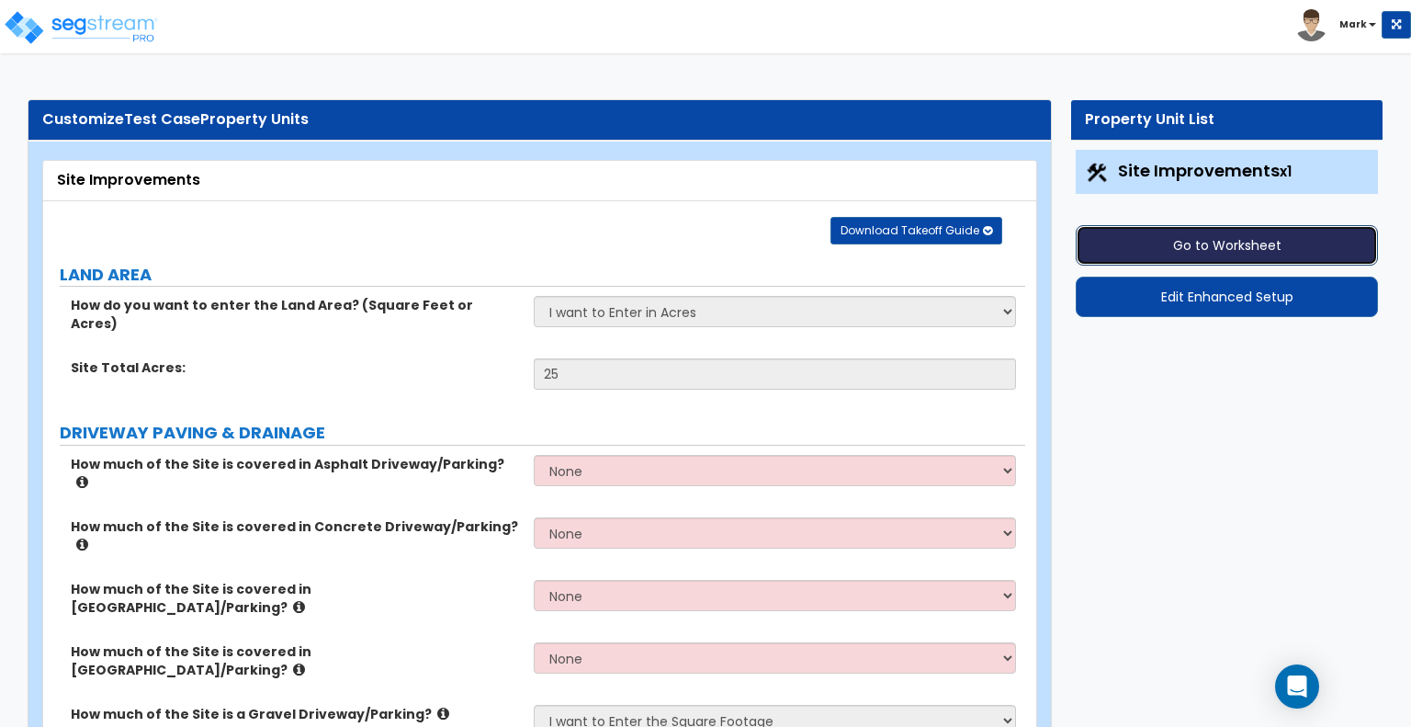
click at [1244, 237] on button "Go to Worksheet" at bounding box center [1227, 245] width 302 height 40
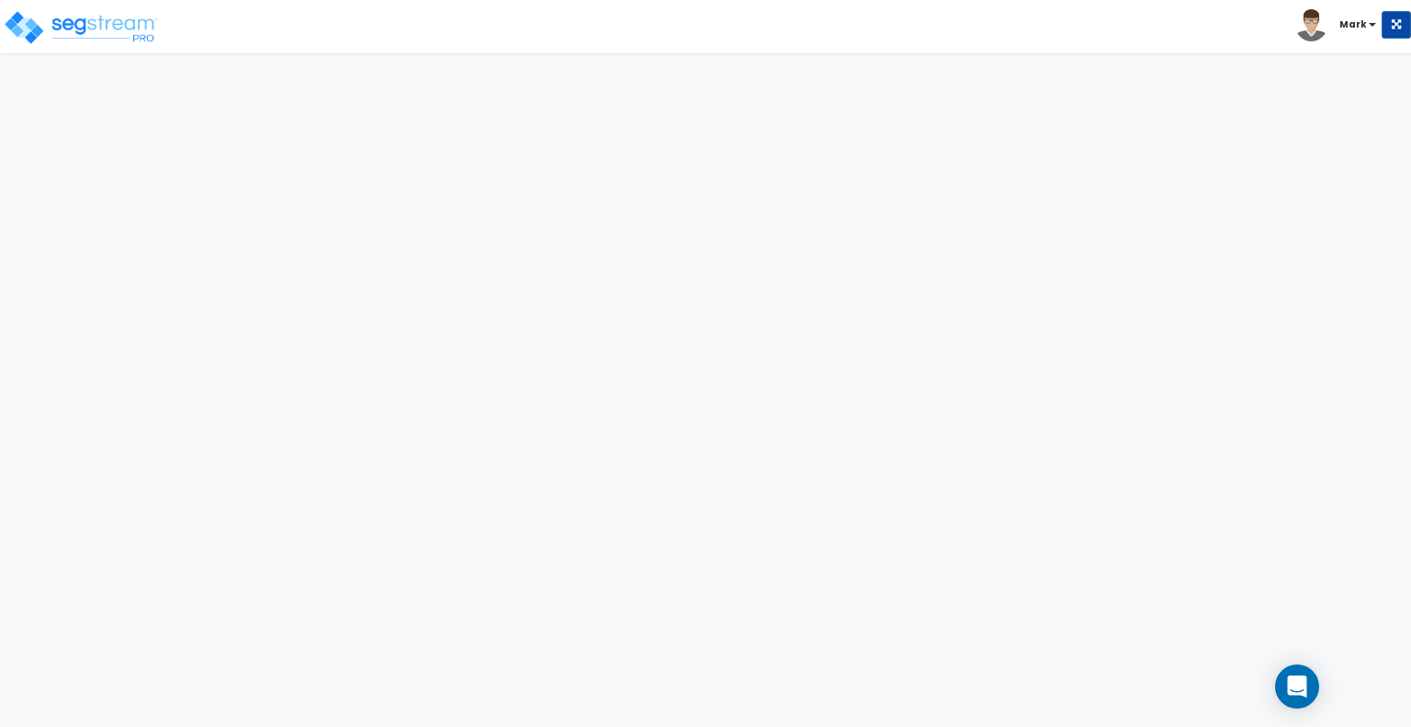
select select "2"
select select "1"
select select "4"
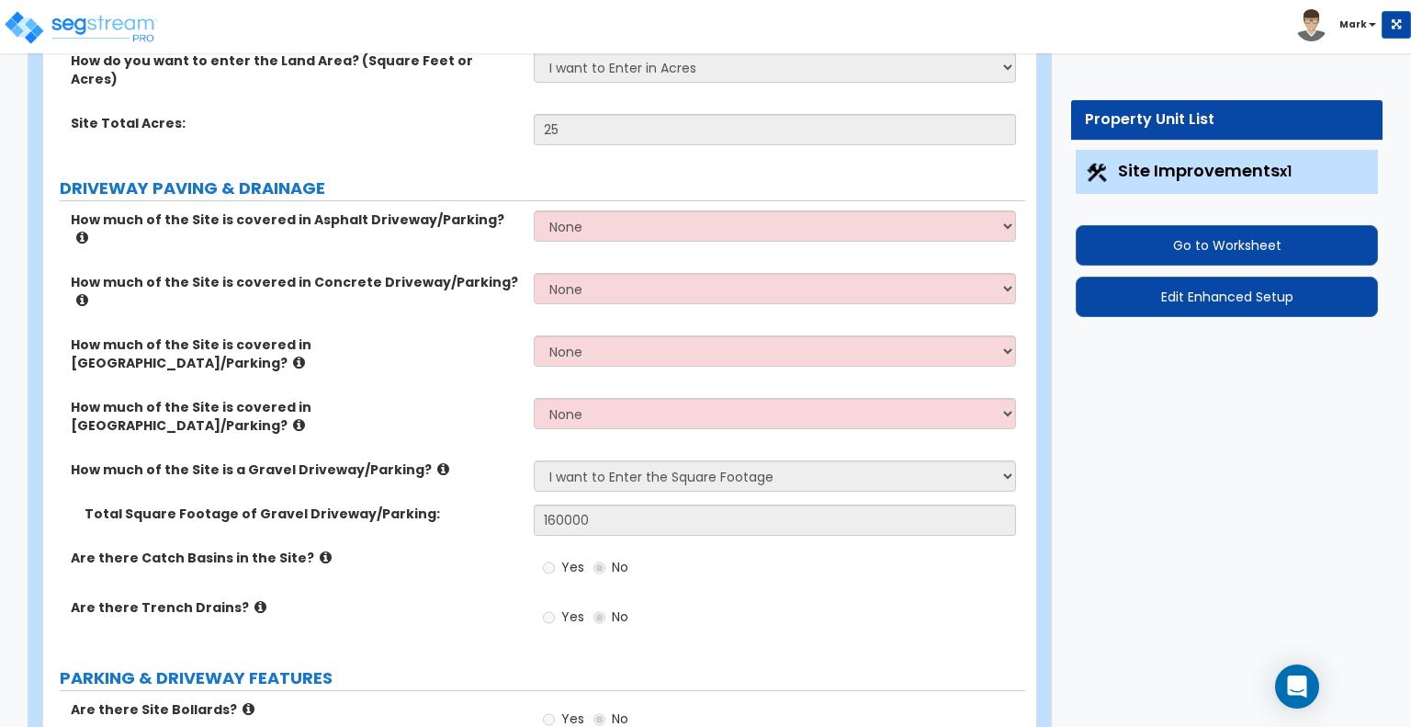
scroll to position [253, 0]
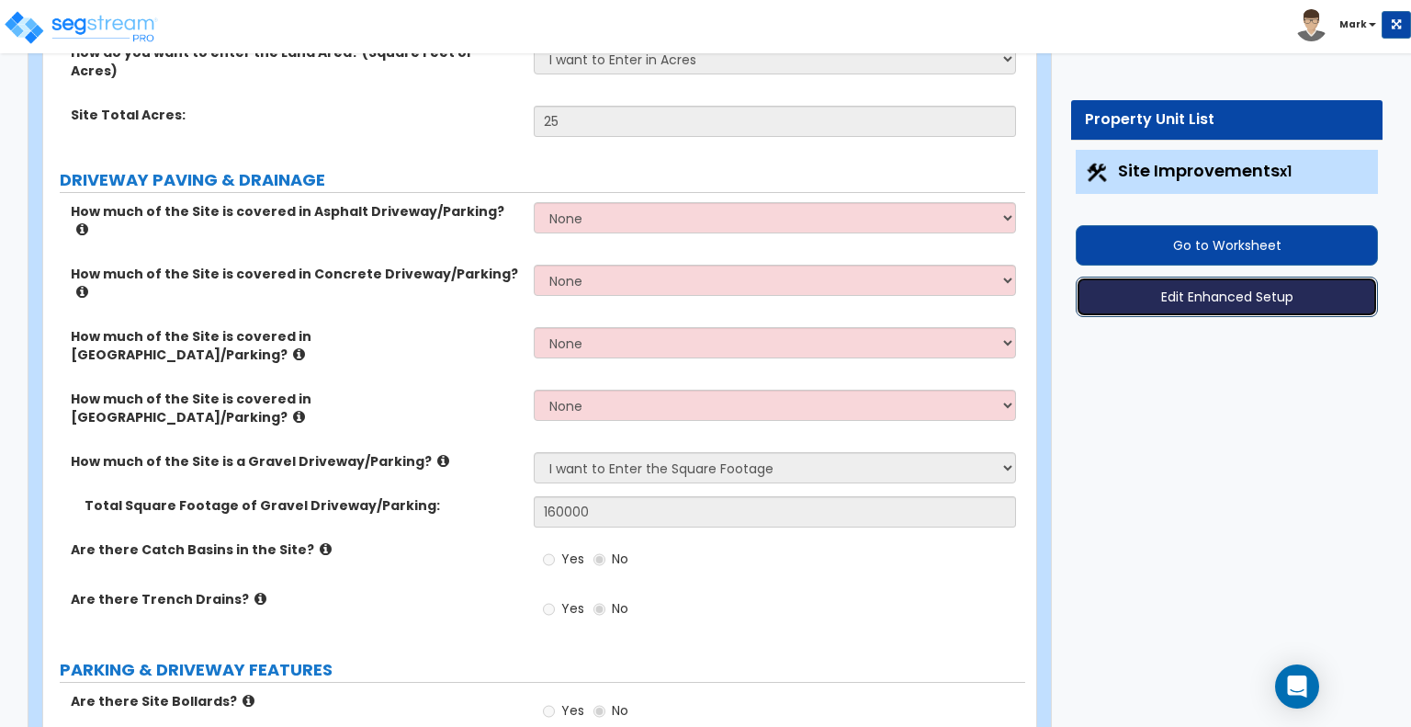
click at [1151, 300] on button "Edit Enhanced Setup" at bounding box center [1227, 297] width 302 height 40
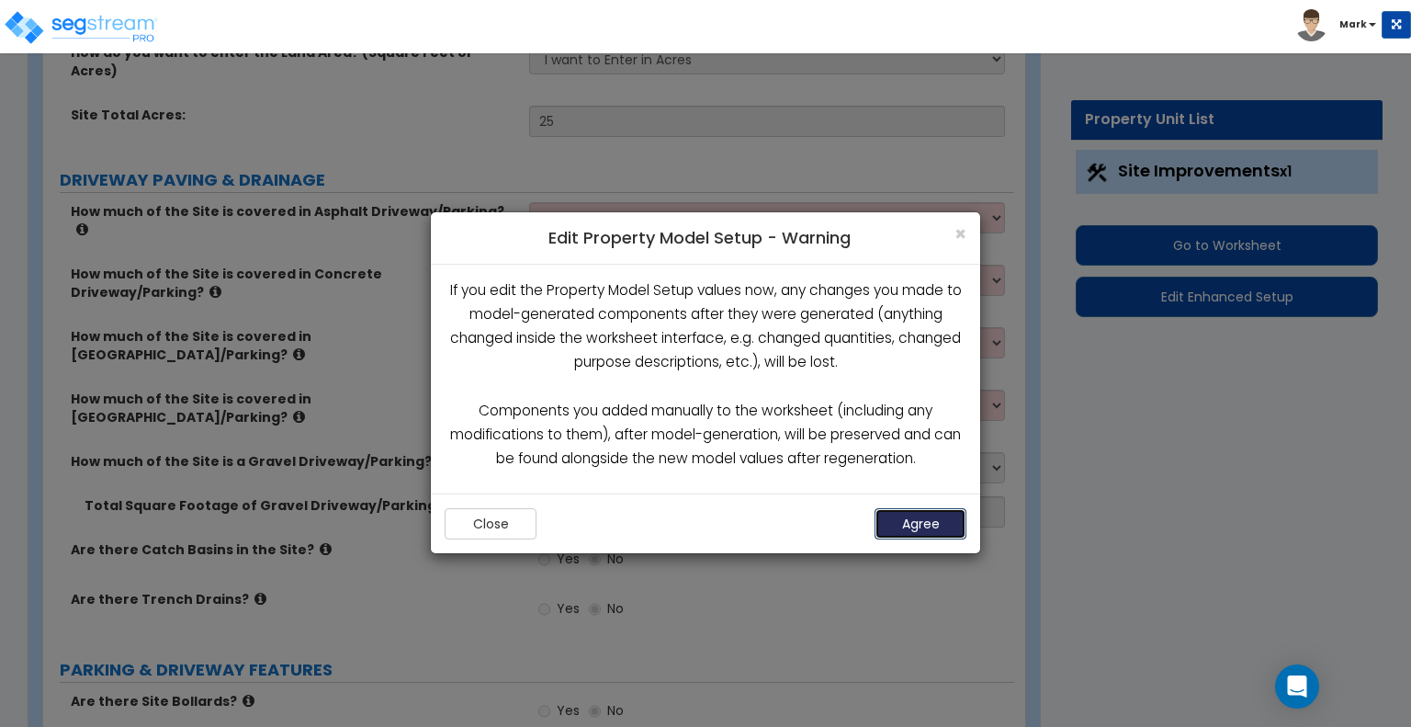
click at [907, 514] on button "Agree" at bounding box center [921, 523] width 92 height 31
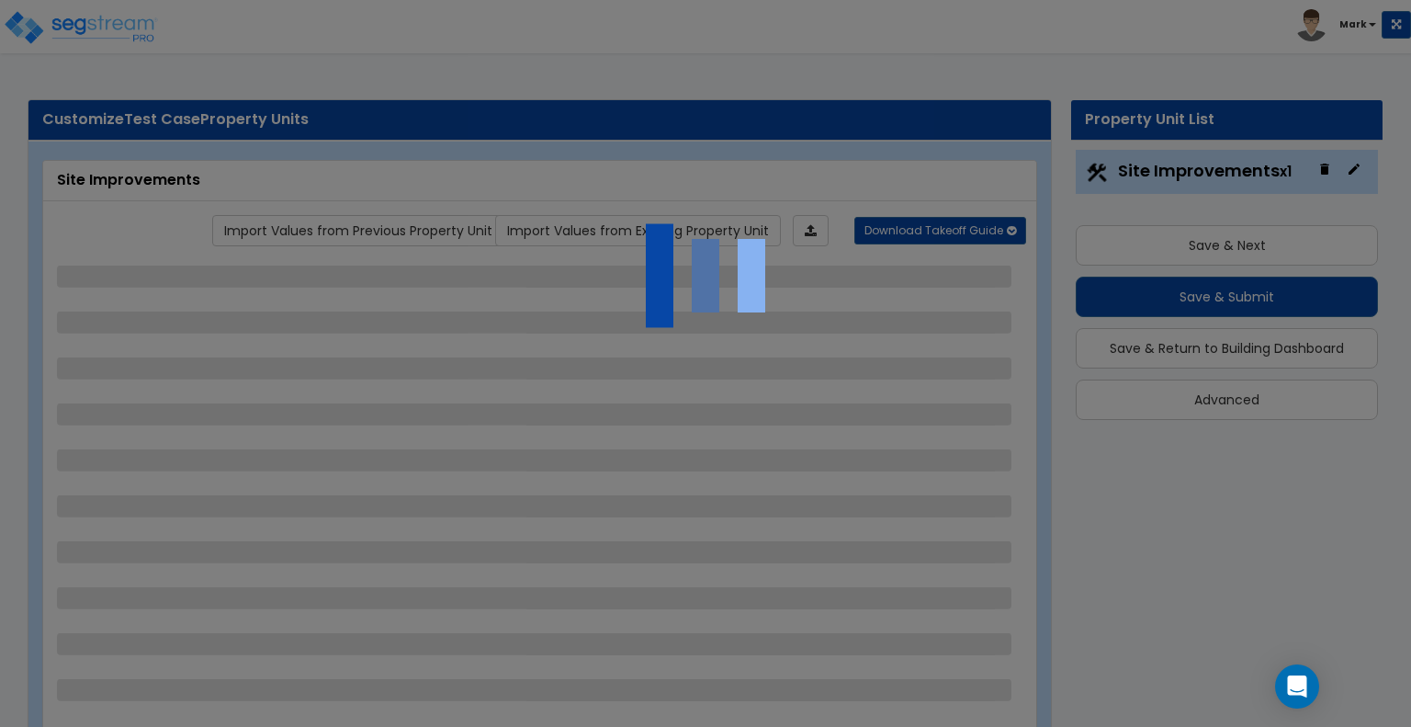
select select "2"
select select "1"
select select "4"
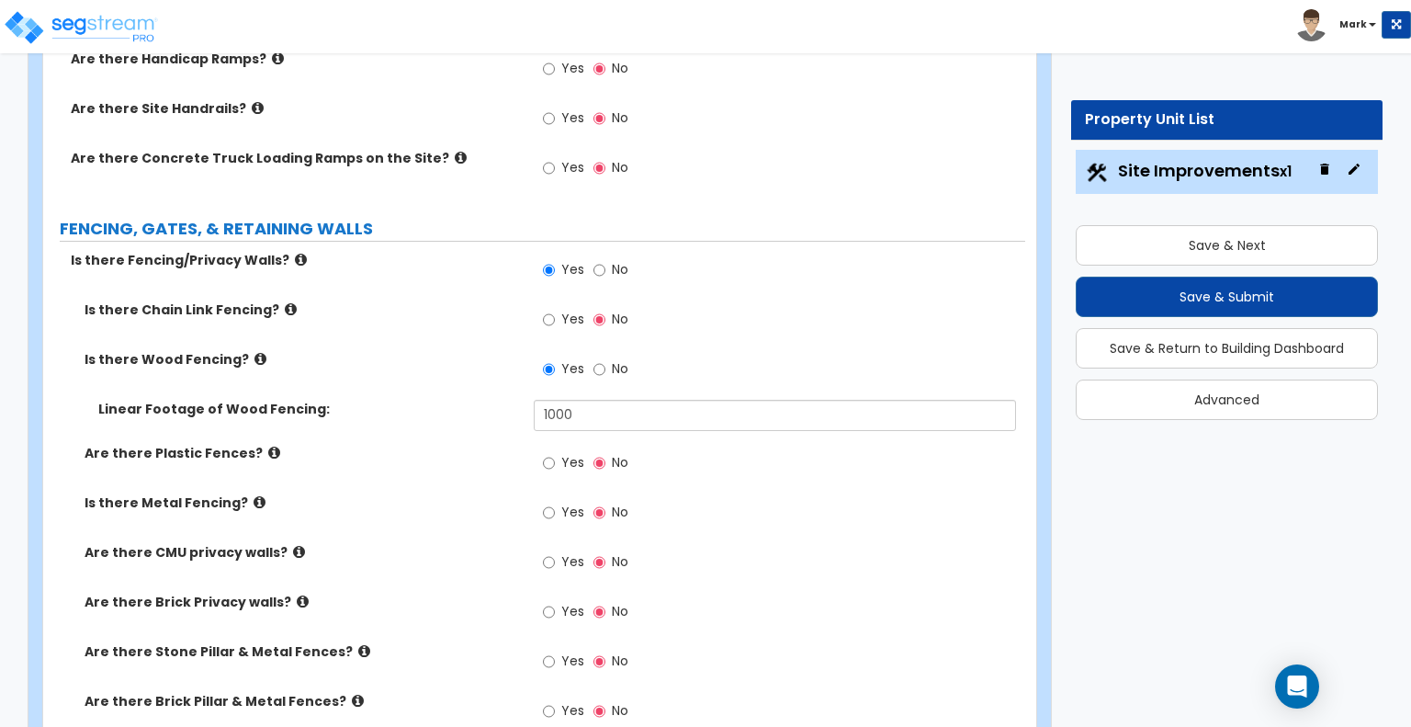
scroll to position [2022, 0]
click at [586, 399] on input "1000" at bounding box center [774, 414] width 481 height 31
type input "1,973"
click at [467, 399] on label "Linear Footage of Wood Fencing:" at bounding box center [309, 408] width 422 height 18
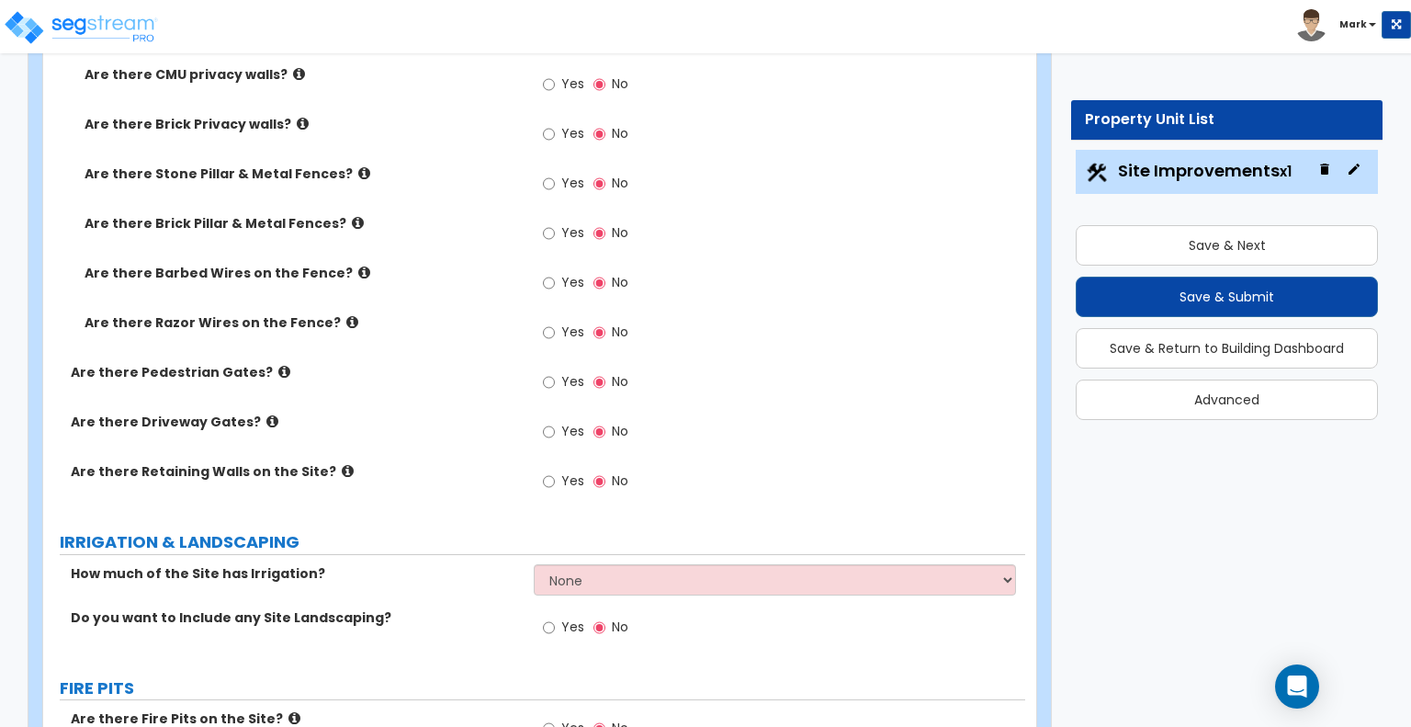
scroll to position [2499, 0]
click at [562, 421] on span "Yes" at bounding box center [572, 430] width 23 height 18
click at [555, 421] on input "Yes" at bounding box center [549, 431] width 12 height 20
radio input "true"
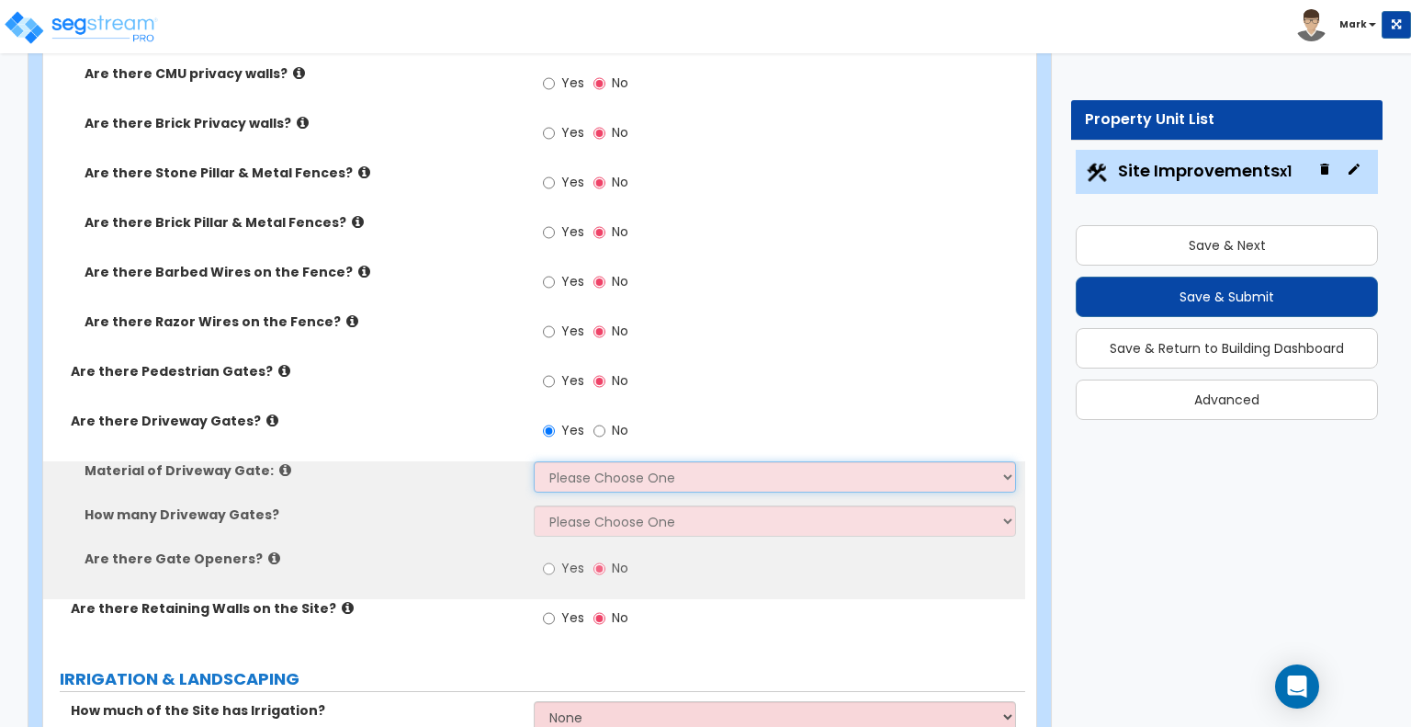
click at [589, 461] on select "Please Choose One Wood Steel" at bounding box center [774, 476] width 481 height 31
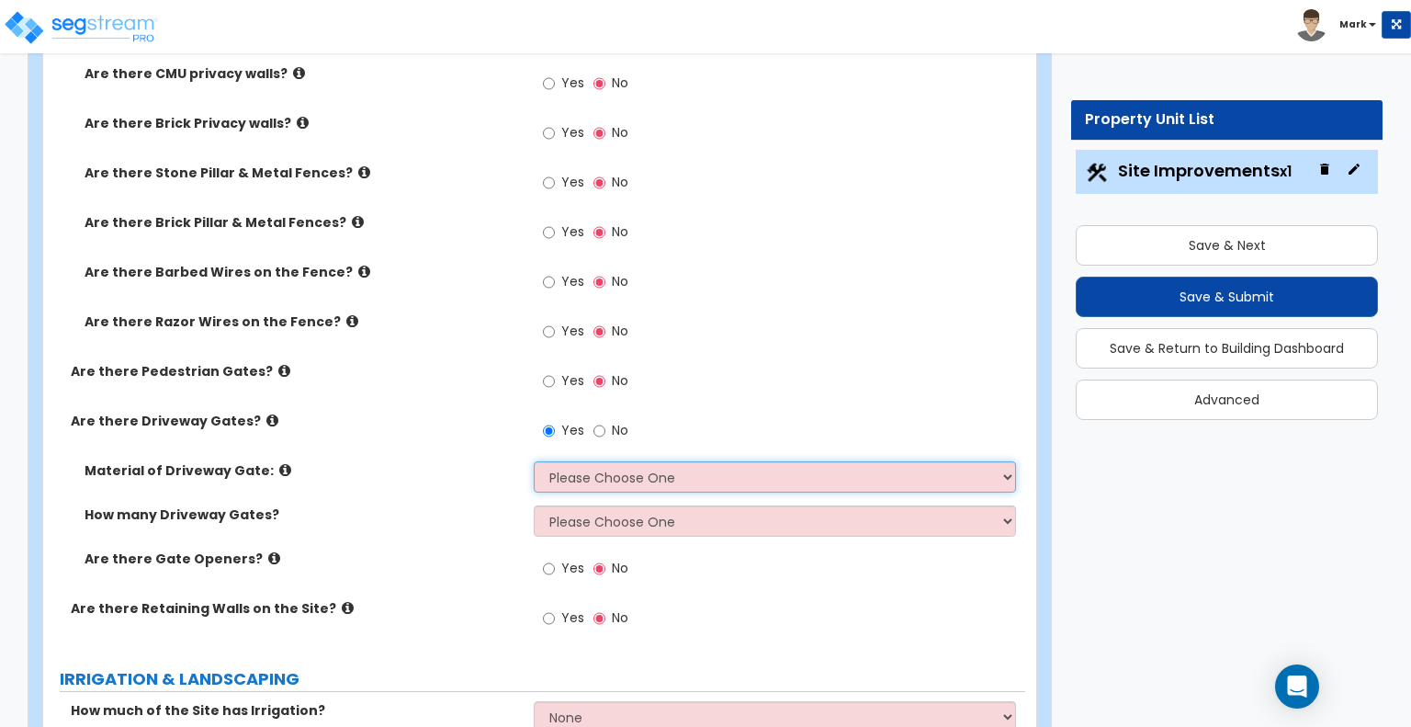
select select "2"
click at [534, 461] on select "Please Choose One Wood Steel" at bounding box center [774, 476] width 481 height 31
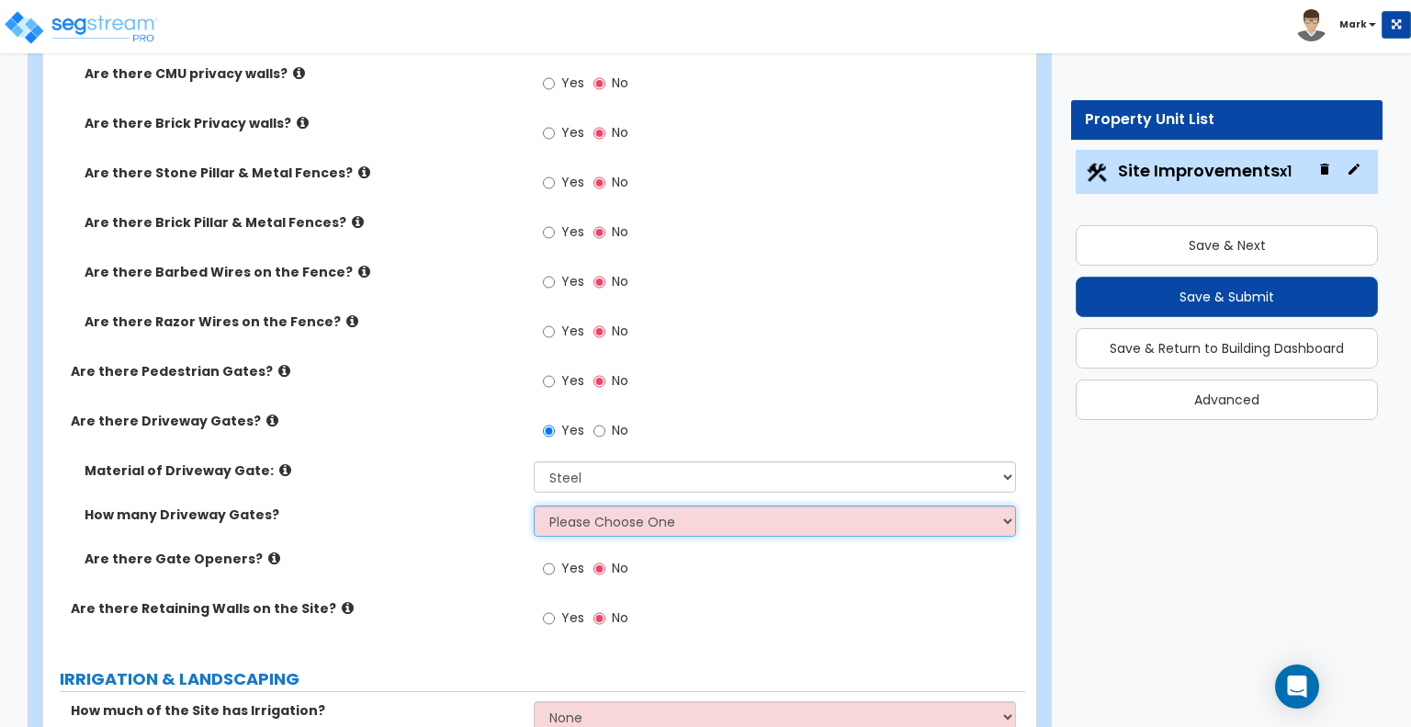
click at [583, 505] on select "Please Choose One 1 2 3" at bounding box center [774, 520] width 481 height 31
select select "1"
click at [534, 505] on select "Please Choose One 1 2 3" at bounding box center [774, 520] width 481 height 31
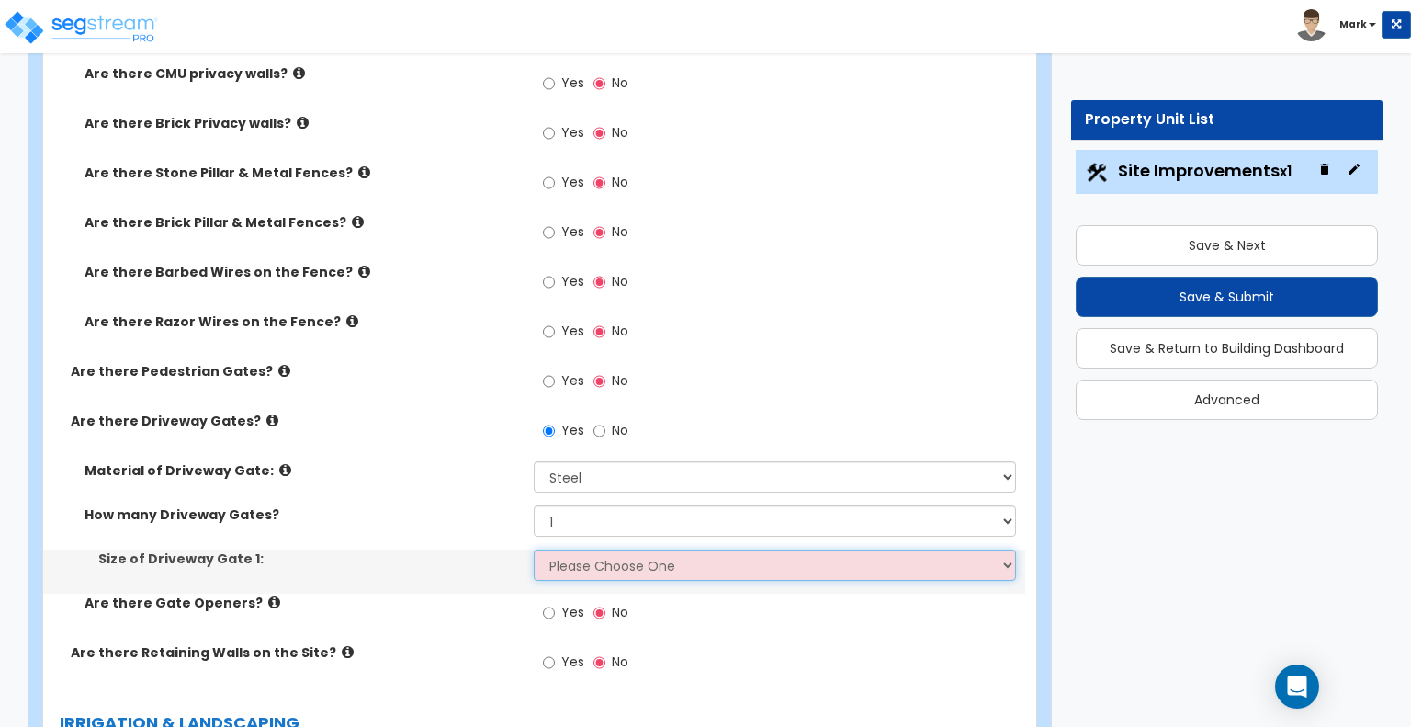
click at [578, 549] on select "Please Choose One 12 feet wide 14 feet wide 16 feet wide" at bounding box center [774, 564] width 481 height 31
select select "3"
click at [534, 549] on select "Please Choose One 12 feet wide 14 feet wide 16 feet wide" at bounding box center [774, 564] width 481 height 31
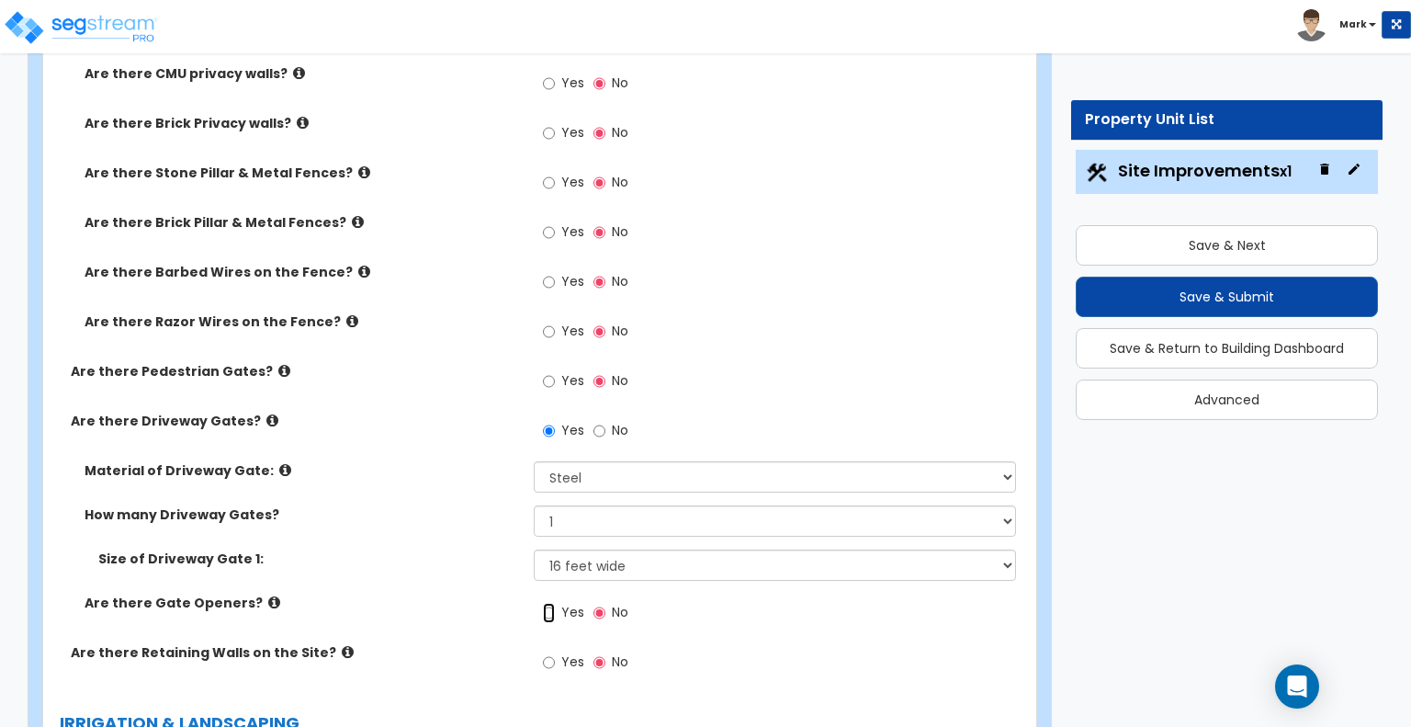
click at [553, 603] on input "Yes" at bounding box center [549, 613] width 12 height 20
radio input "true"
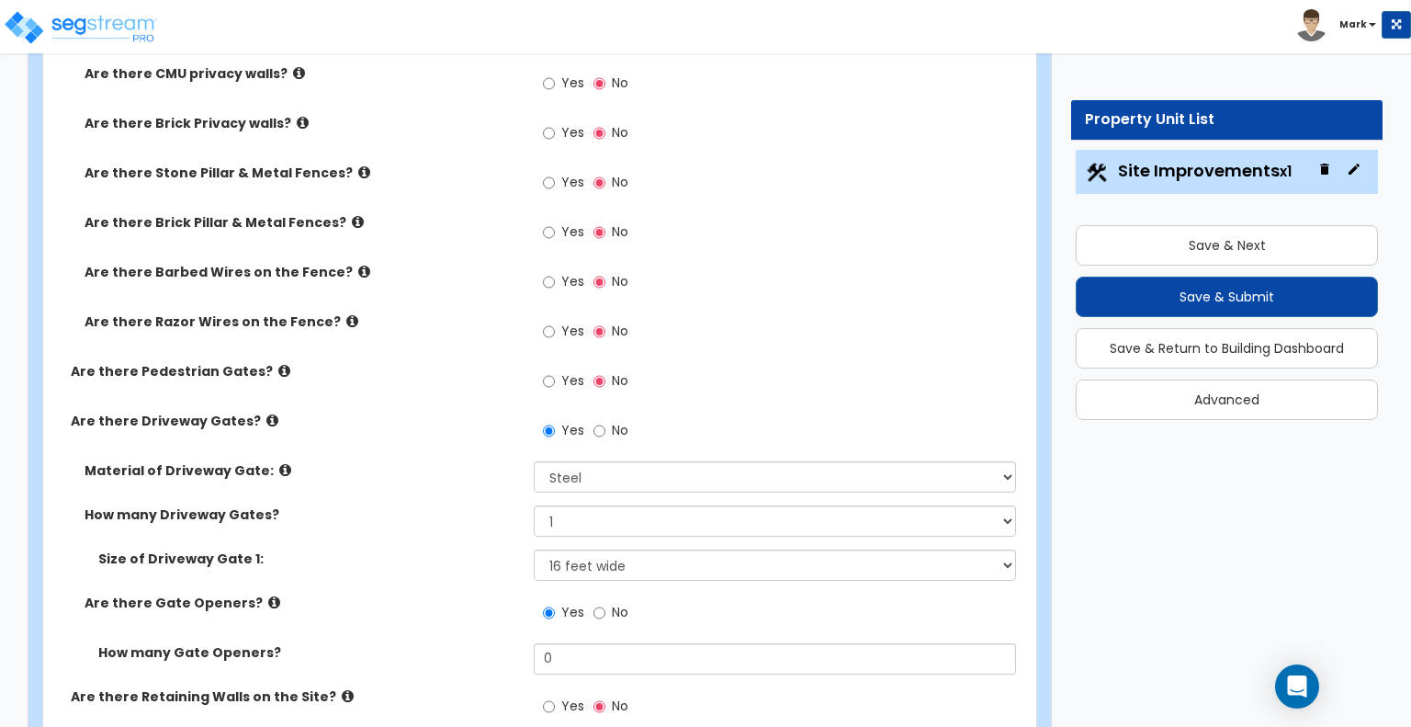
drag, startPoint x: 595, startPoint y: 591, endPoint x: 559, endPoint y: 586, distance: 36.1
click at [559, 643] on div "How many Gate Openers? 0" at bounding box center [534, 665] width 982 height 44
drag, startPoint x: 577, startPoint y: 555, endPoint x: 472, endPoint y: 554, distance: 104.8
click at [472, 643] on div "How many Gate Openers? 0" at bounding box center [534, 665] width 982 height 44
type input "1"
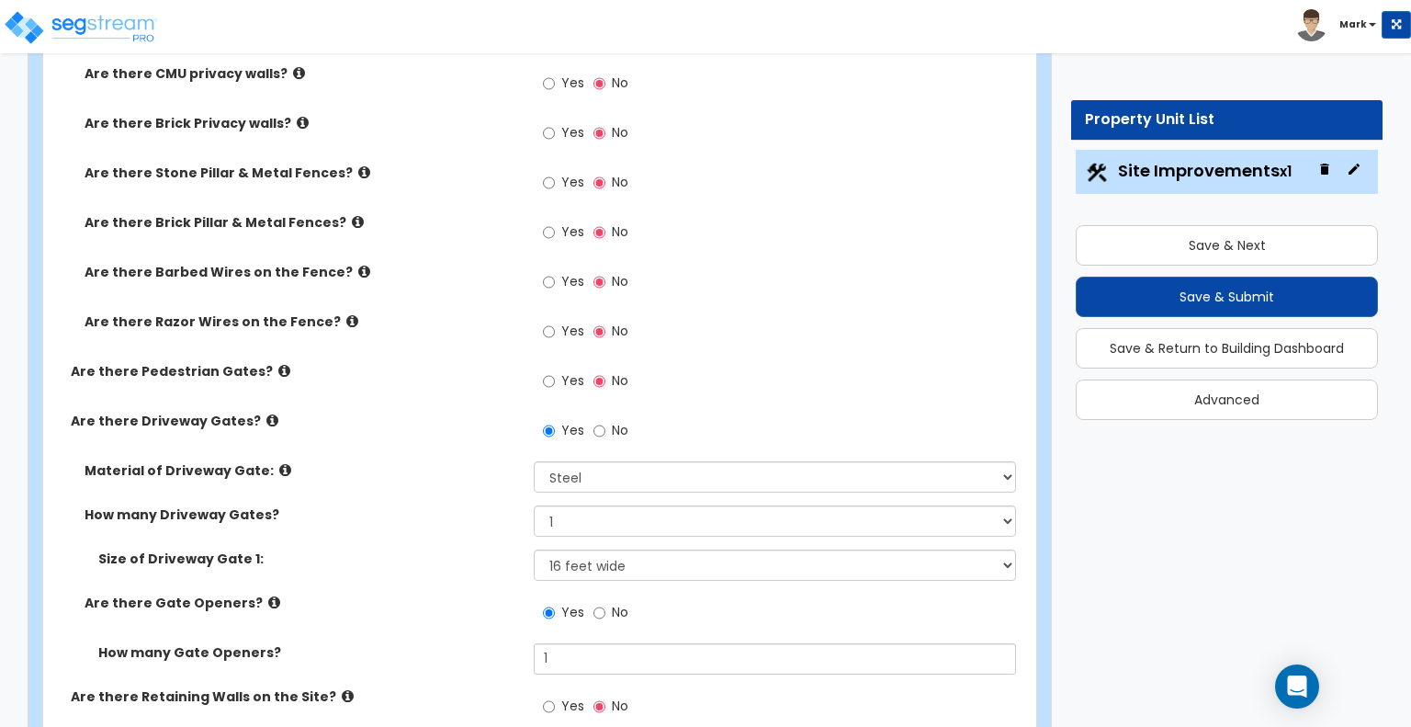
click at [472, 643] on label "How many Gate Openers?" at bounding box center [309, 652] width 422 height 18
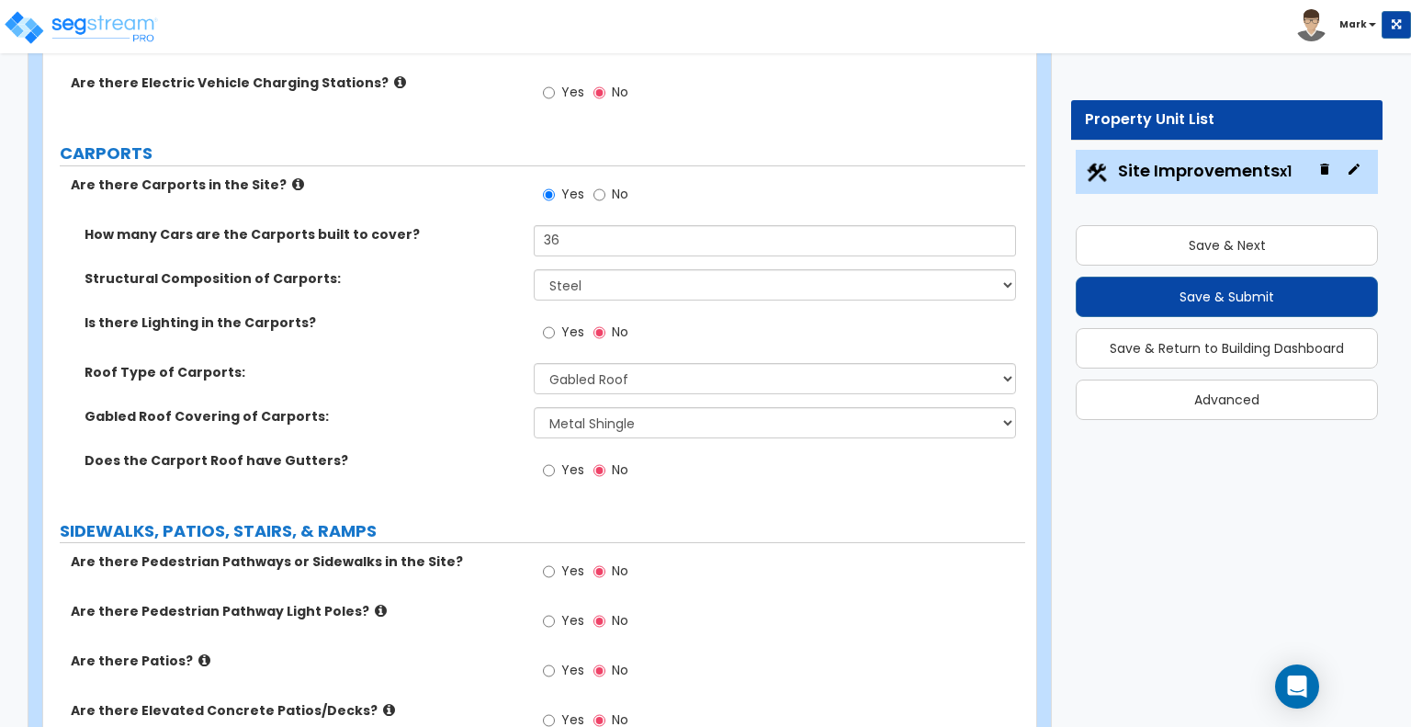
scroll to position [1189, 0]
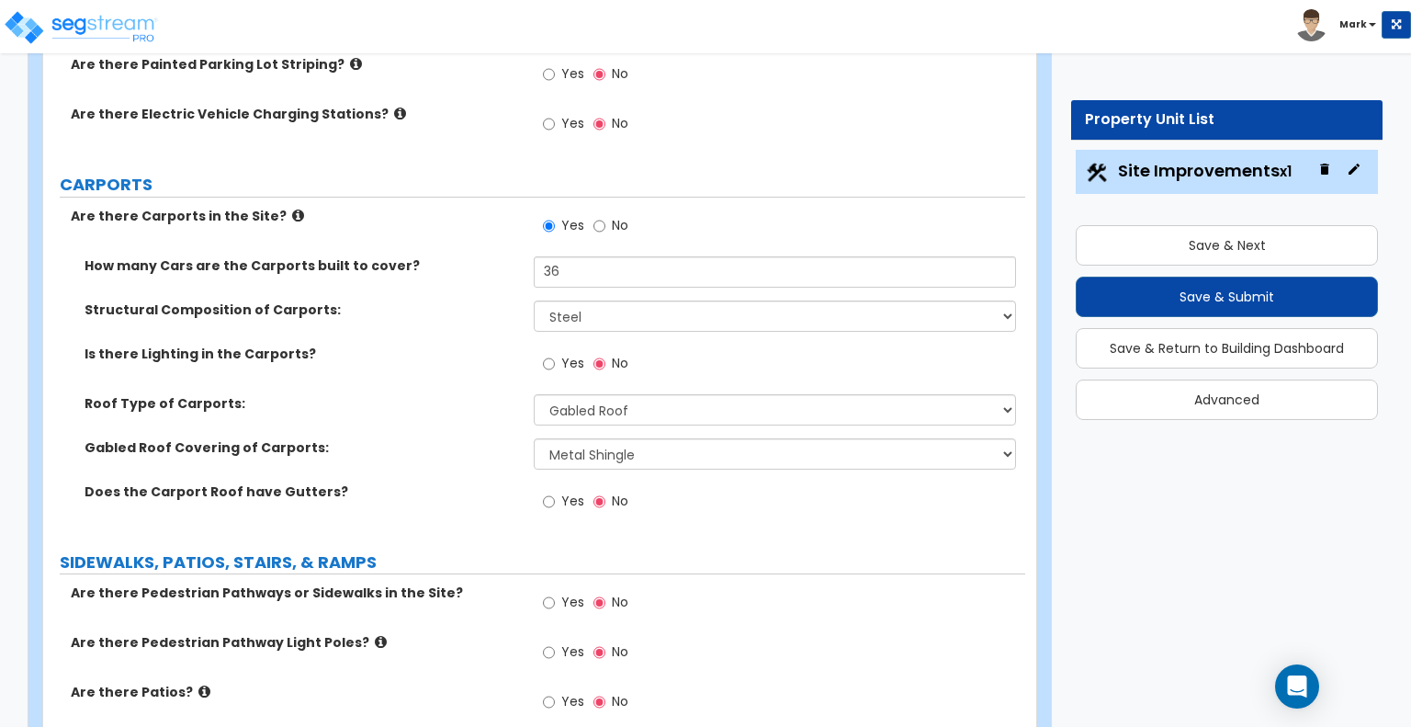
click at [577, 492] on span "Yes" at bounding box center [572, 501] width 23 height 18
click at [555, 492] on input "Yes" at bounding box center [549, 502] width 12 height 20
radio input "true"
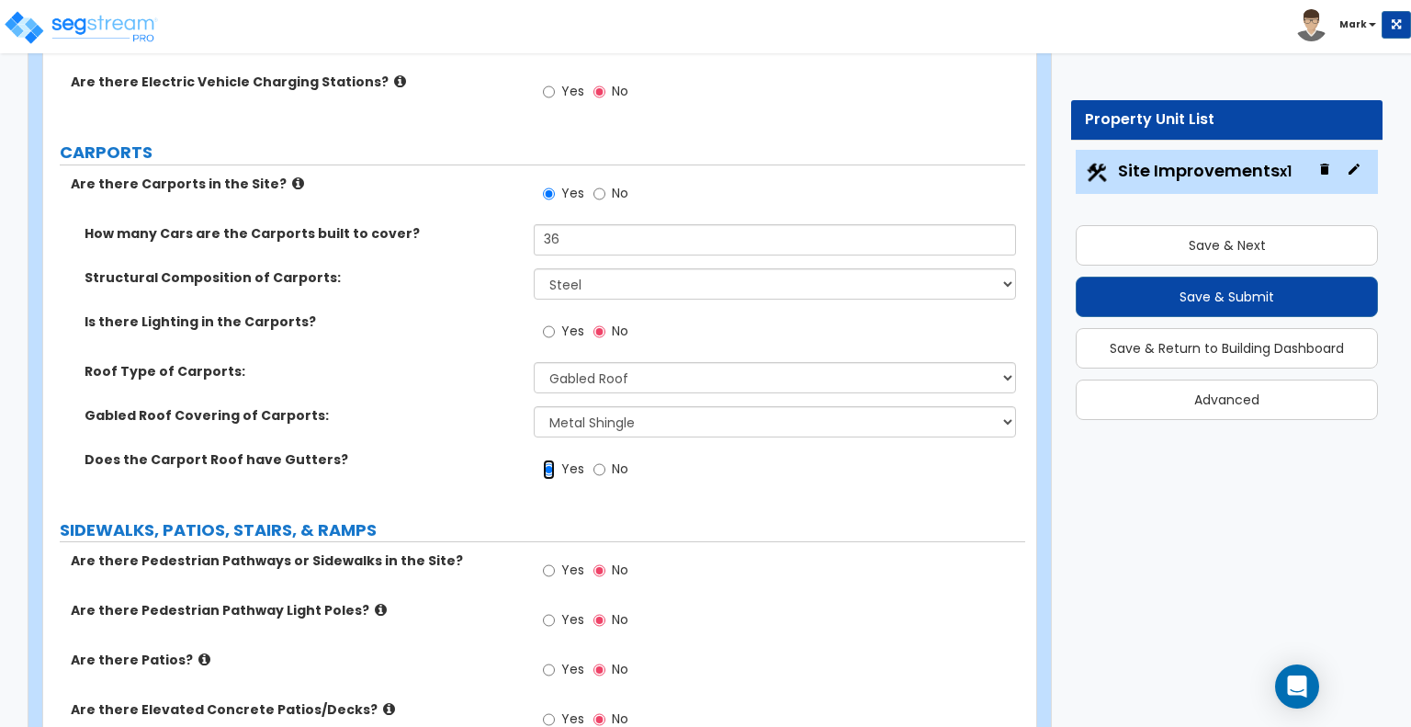
scroll to position [1226, 0]
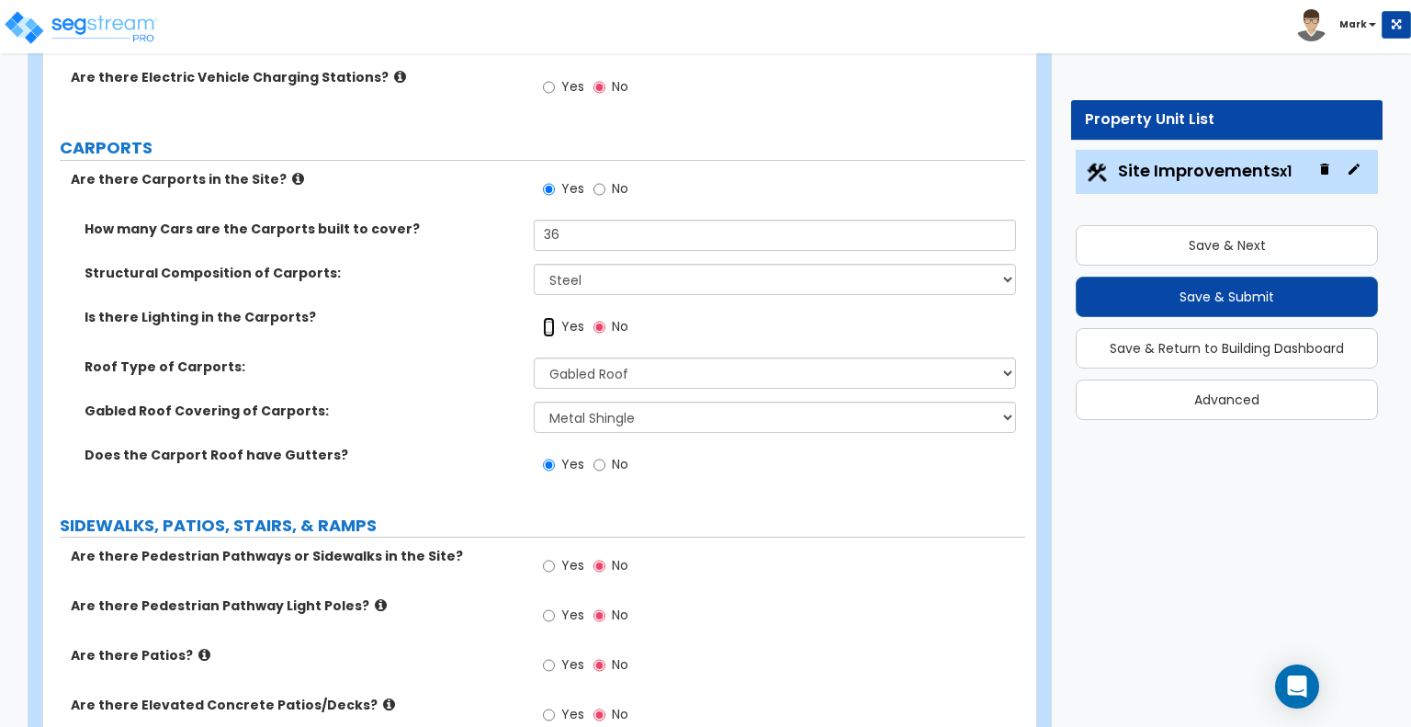
click at [553, 317] on input "Yes" at bounding box center [549, 327] width 12 height 20
radio input "true"
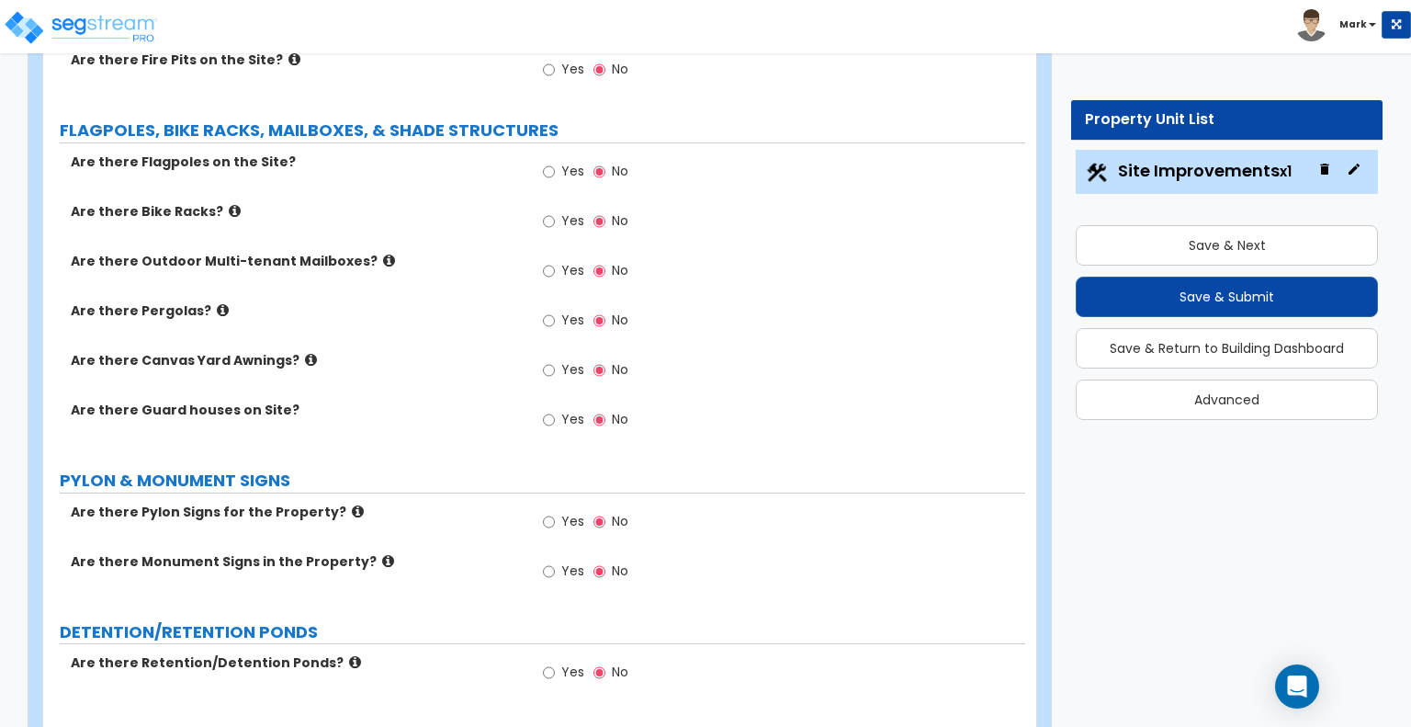
scroll to position [3385, 0]
click at [543, 408] on input "Yes" at bounding box center [549, 418] width 12 height 20
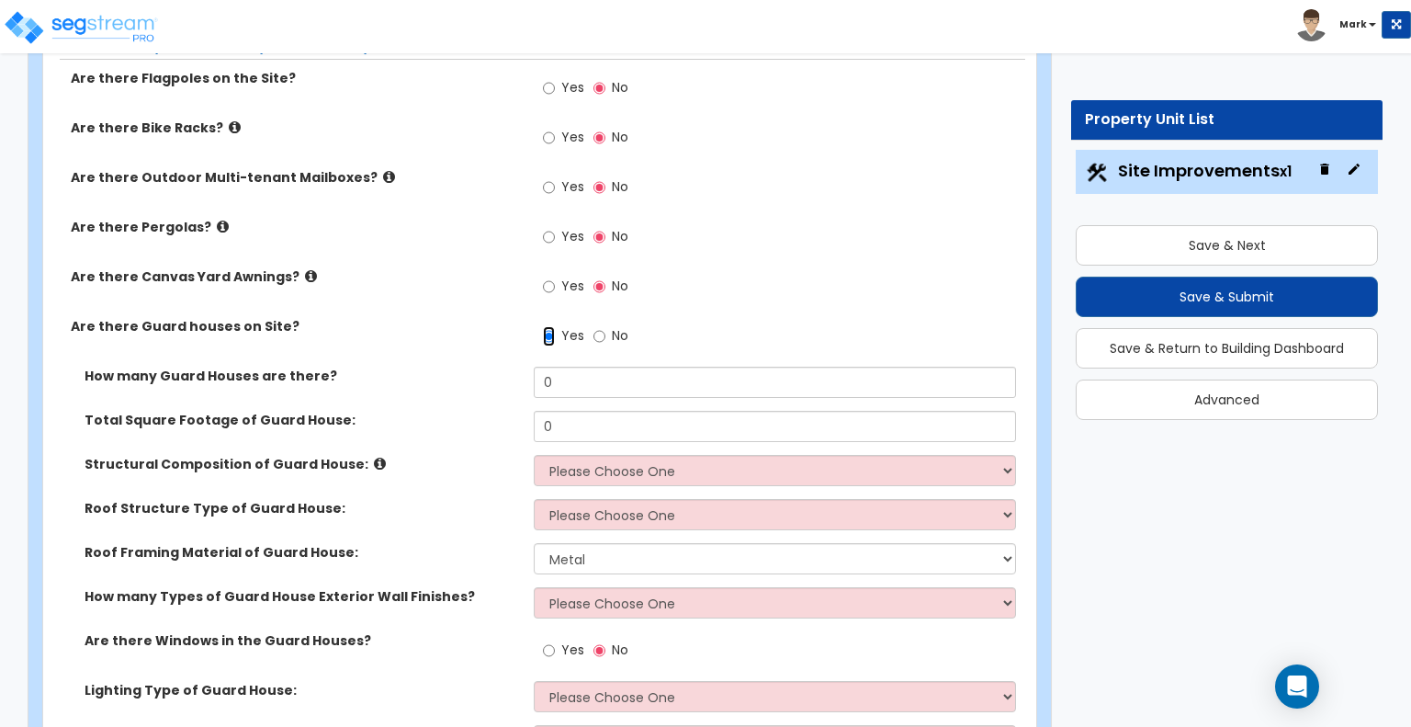
scroll to position [3470, 0]
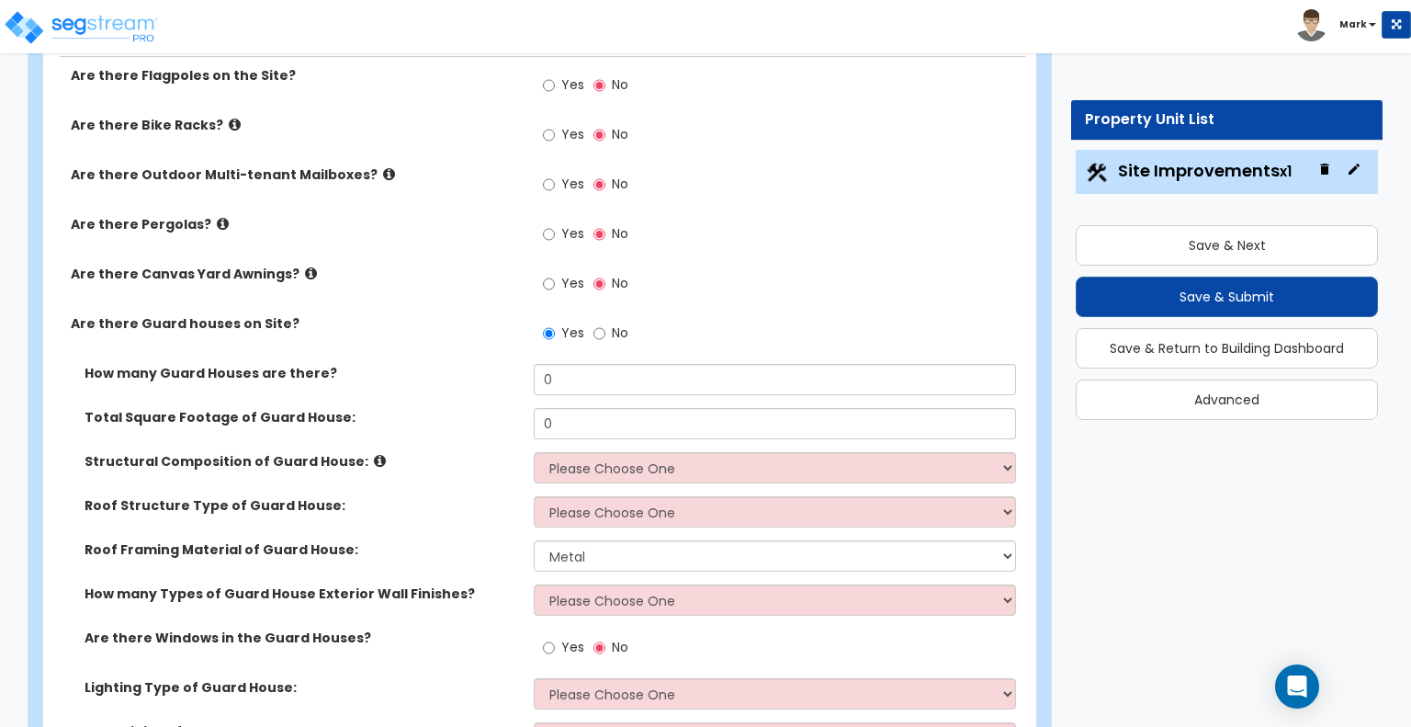
click at [596, 314] on div "Yes No" at bounding box center [586, 335] width 104 height 42
click at [595, 323] on input "No" at bounding box center [600, 333] width 12 height 20
radio input "false"
radio input "true"
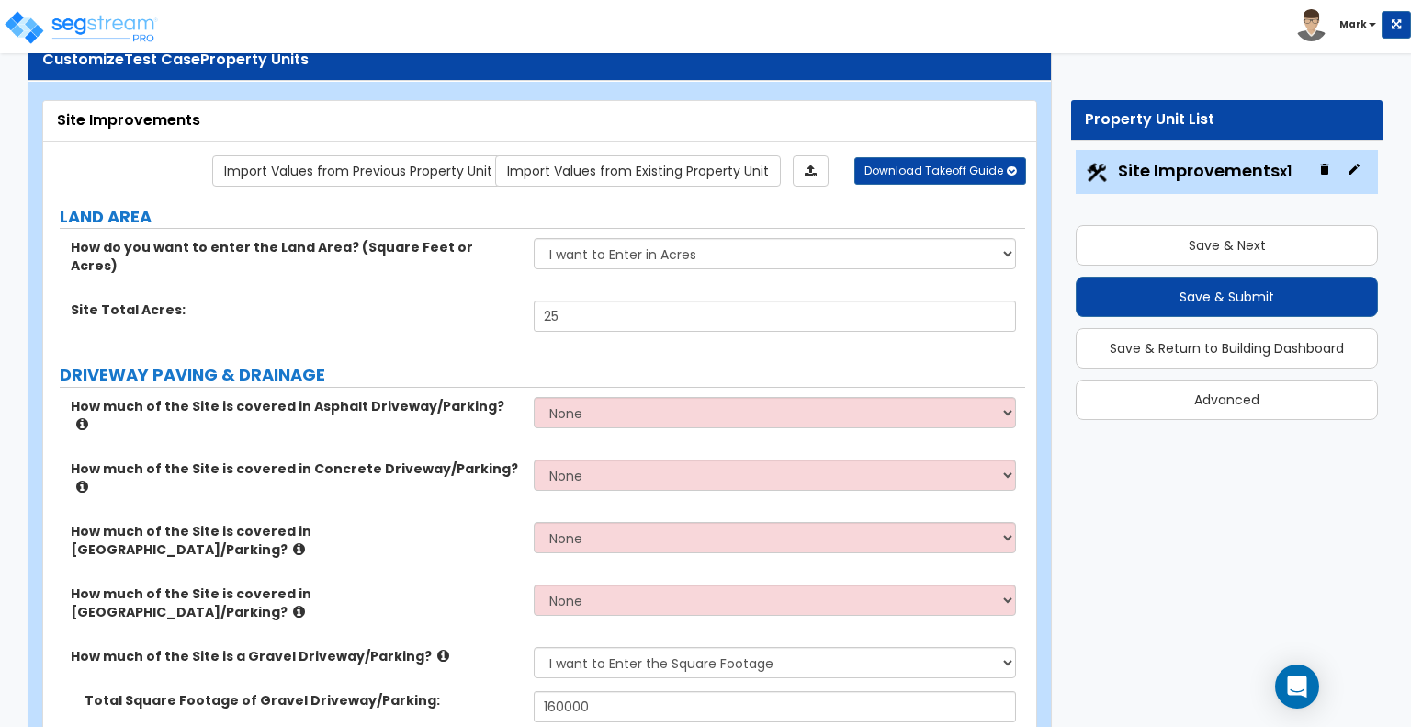
scroll to position [0, 0]
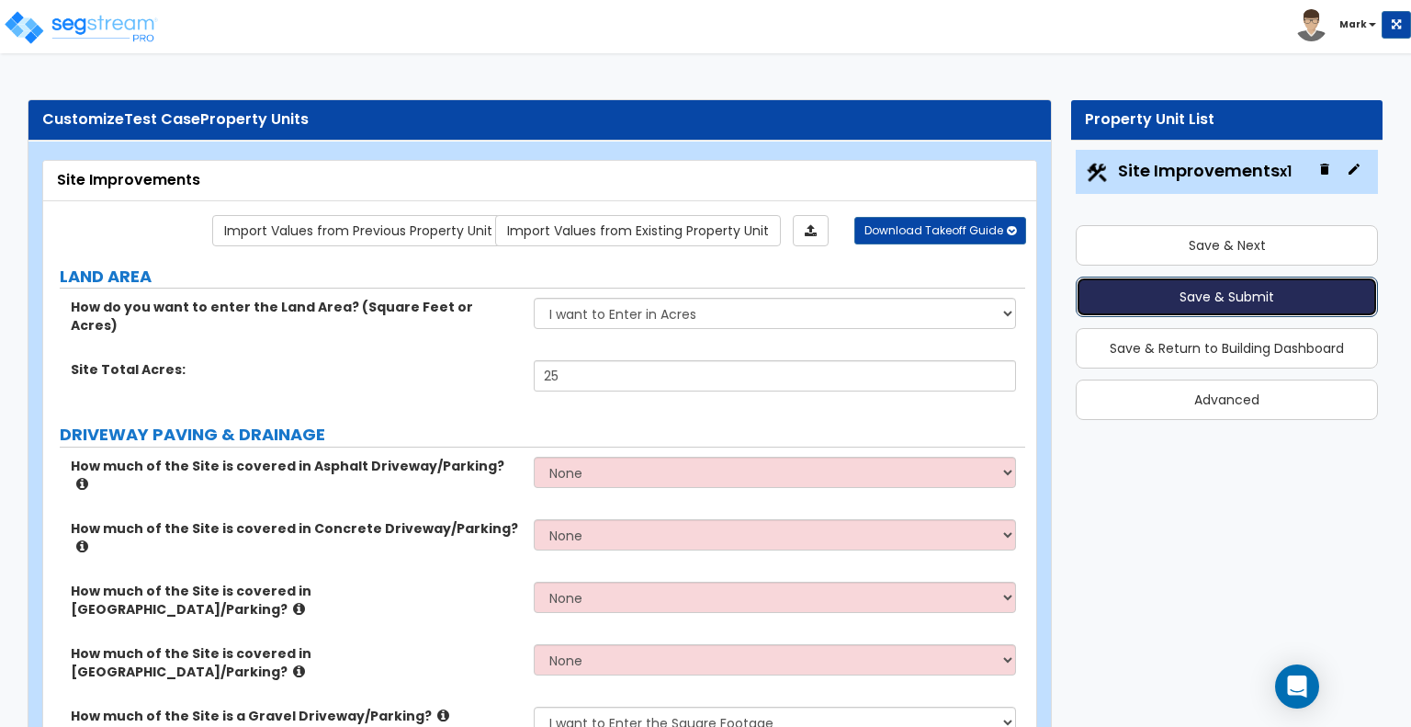
click at [1155, 308] on button "Save & Submit" at bounding box center [1227, 297] width 302 height 40
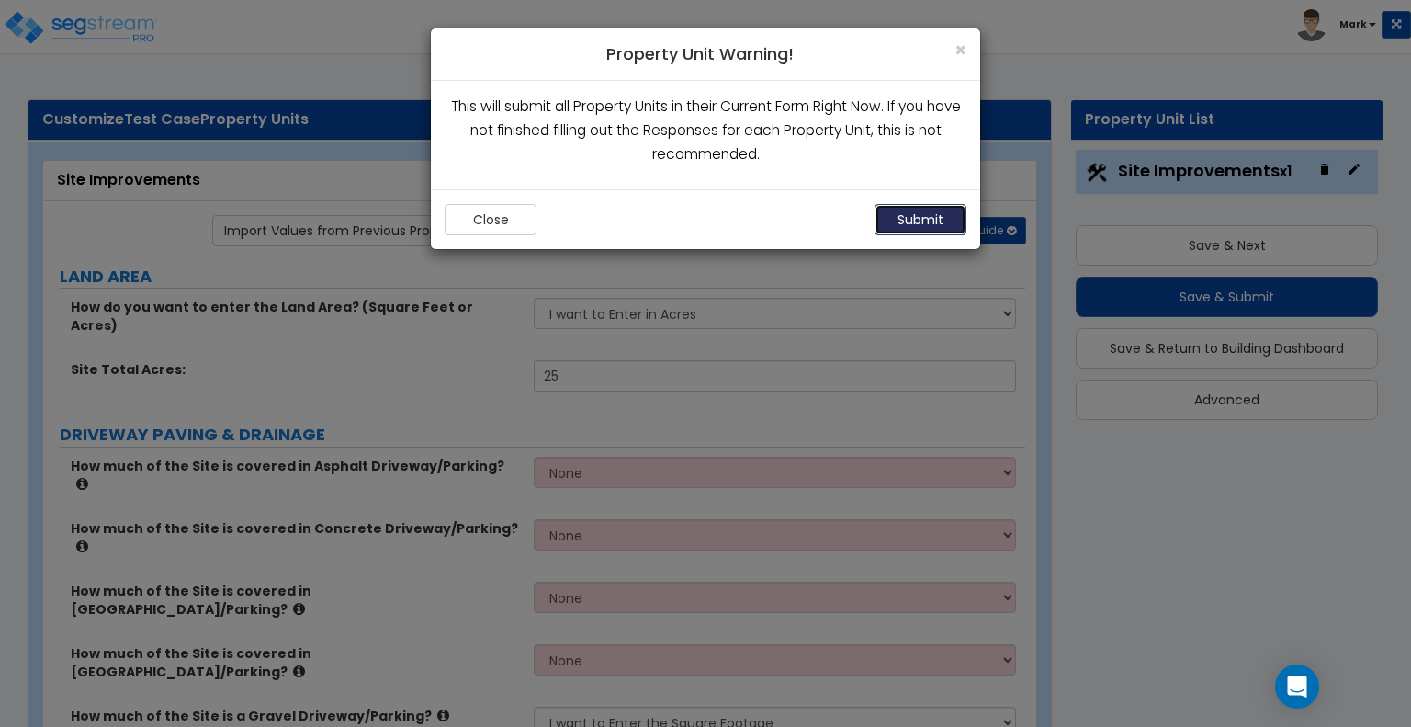
click at [901, 211] on button "Submit" at bounding box center [921, 219] width 92 height 31
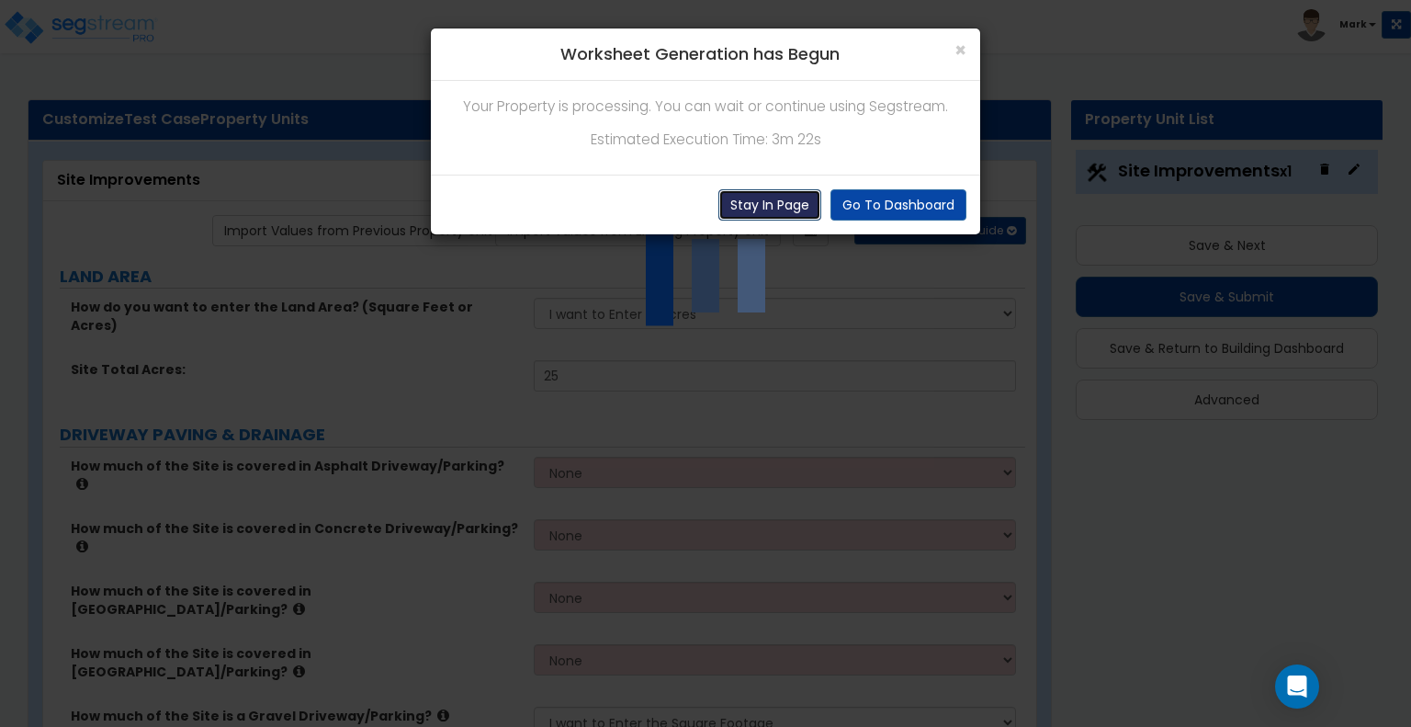
click at [801, 203] on button "Stay In Page" at bounding box center [770, 204] width 103 height 31
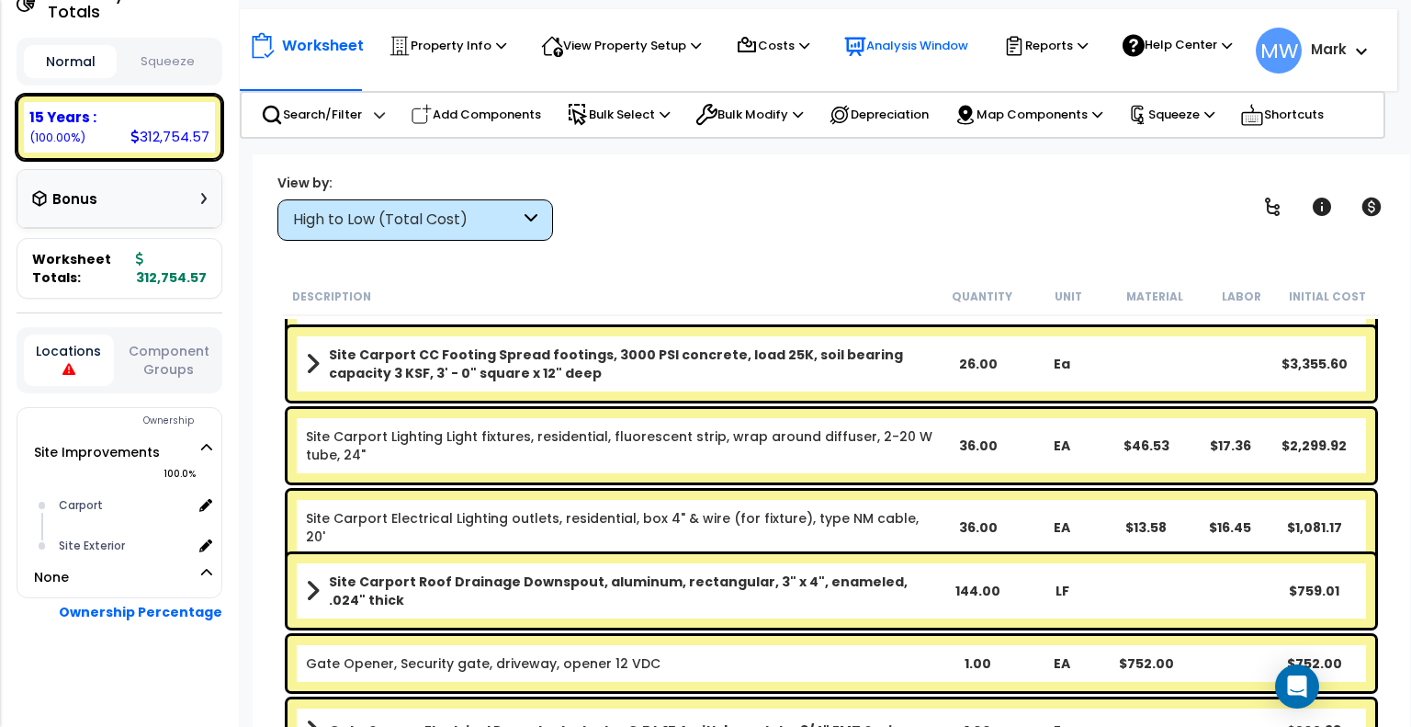
click at [875, 51] on p "Analysis Window" at bounding box center [906, 46] width 124 height 22
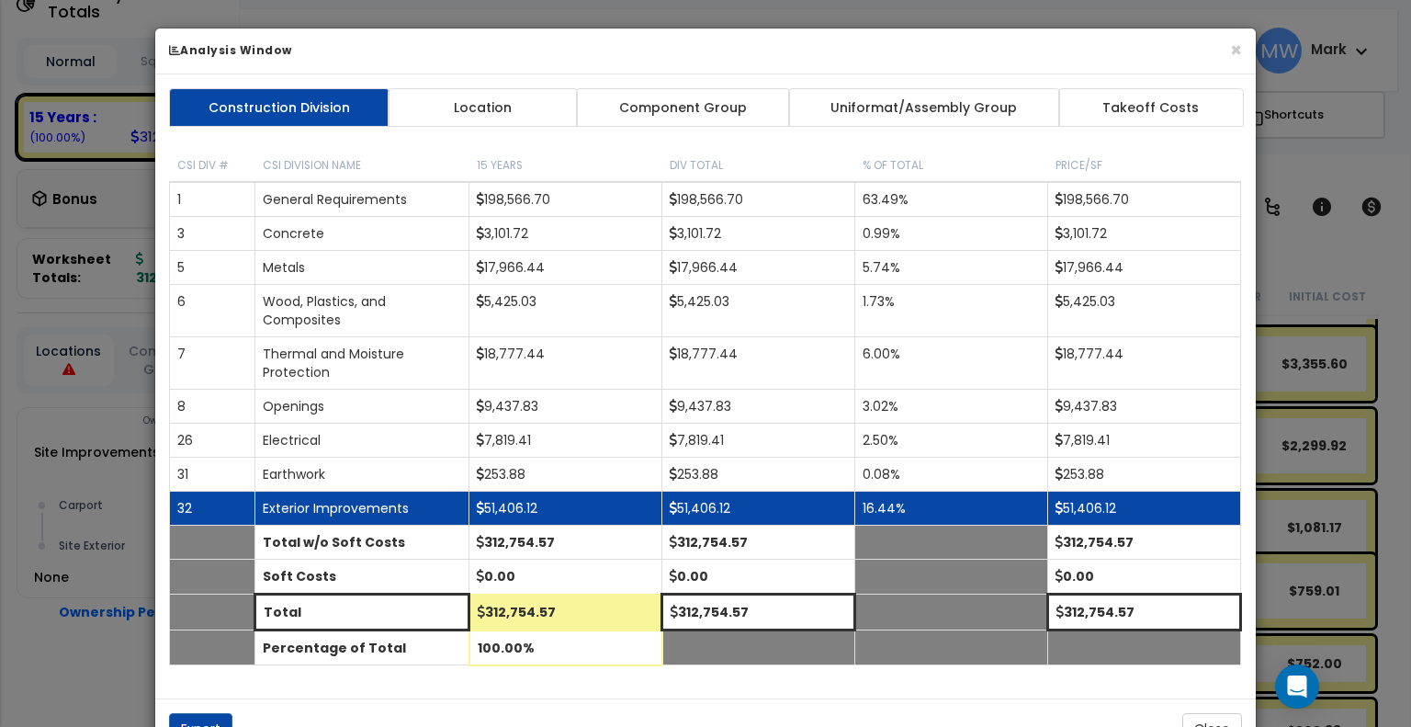
scroll to position [54, 0]
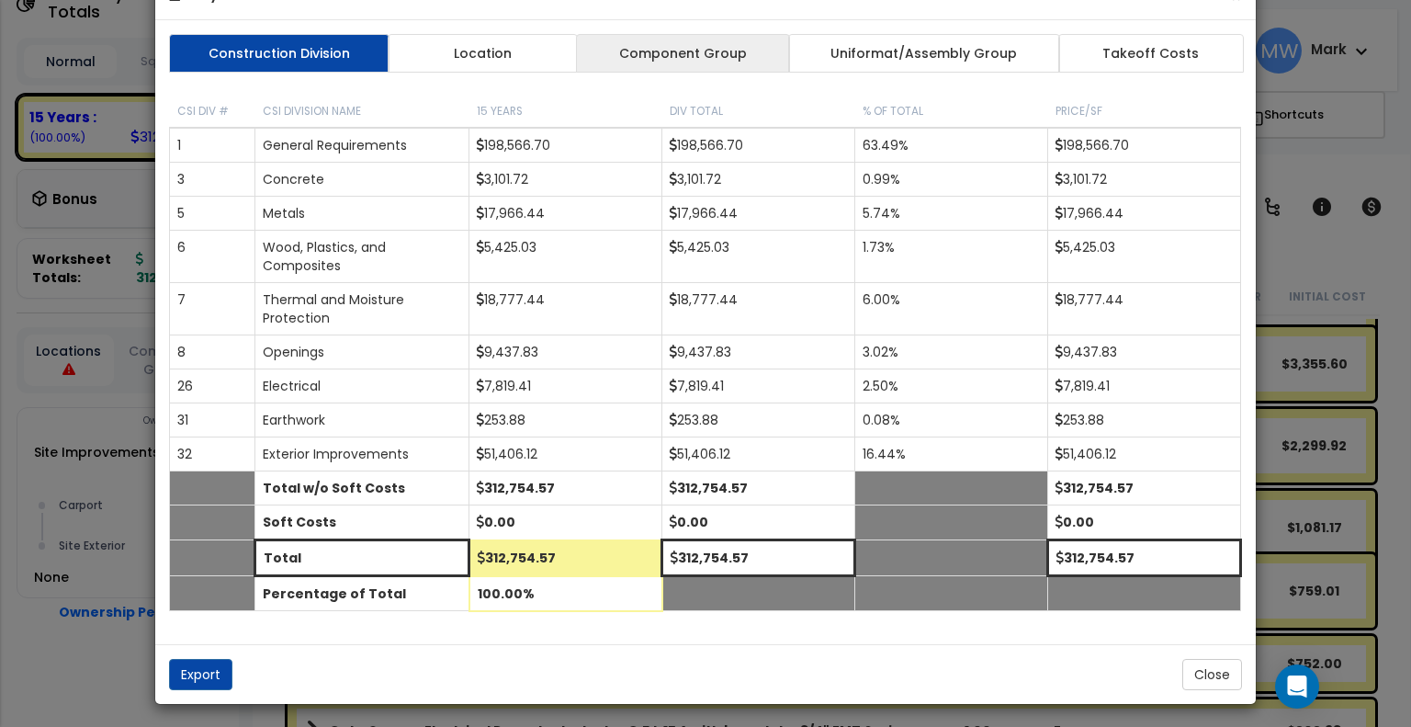
click at [678, 40] on link "Component Group" at bounding box center [682, 53] width 213 height 39
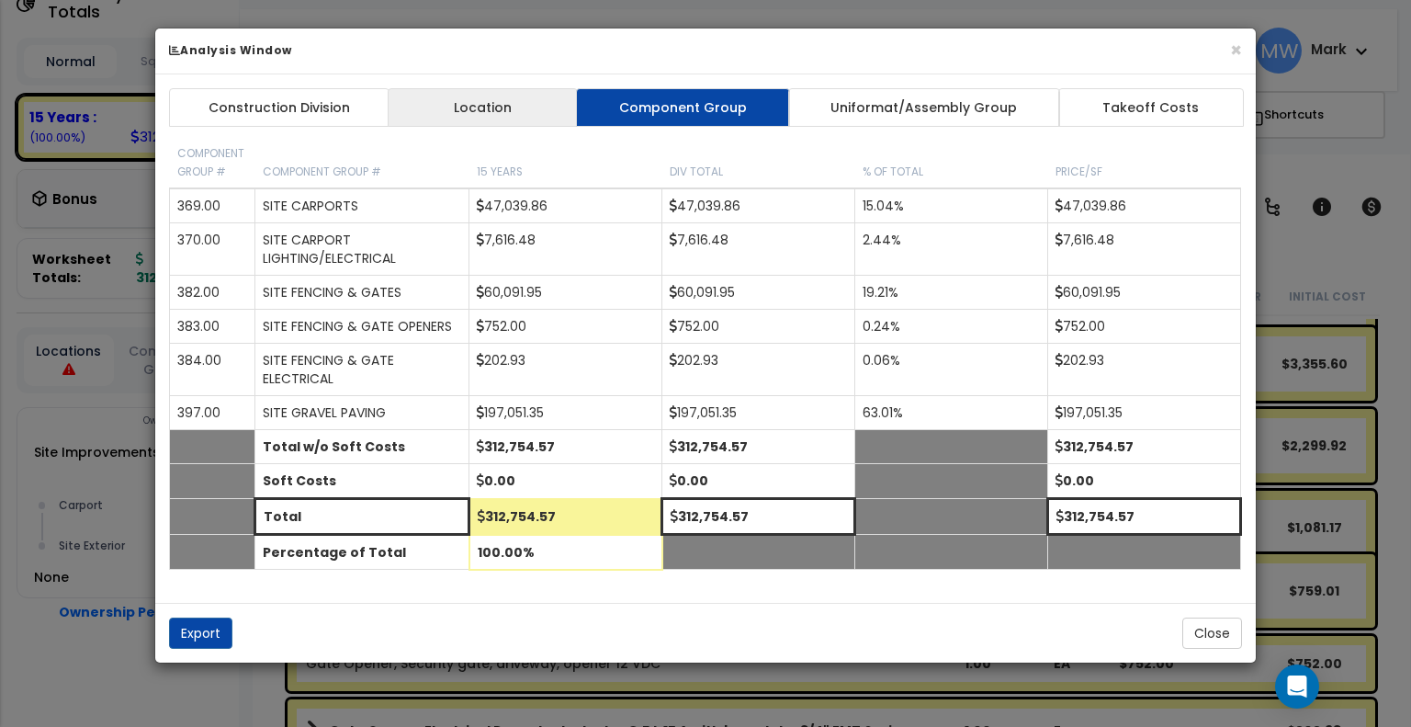
click at [485, 121] on link "Location" at bounding box center [483, 107] width 190 height 39
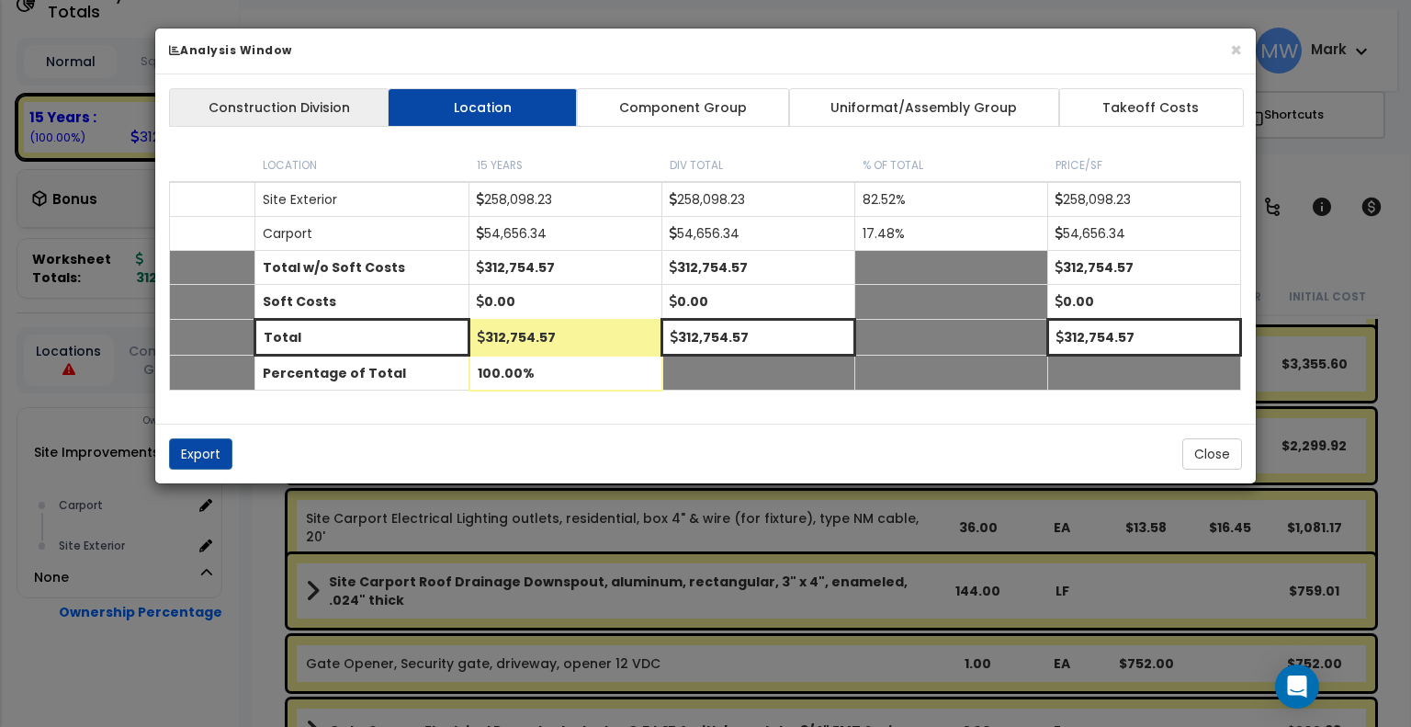
click at [320, 106] on link "Construction Division" at bounding box center [279, 107] width 221 height 39
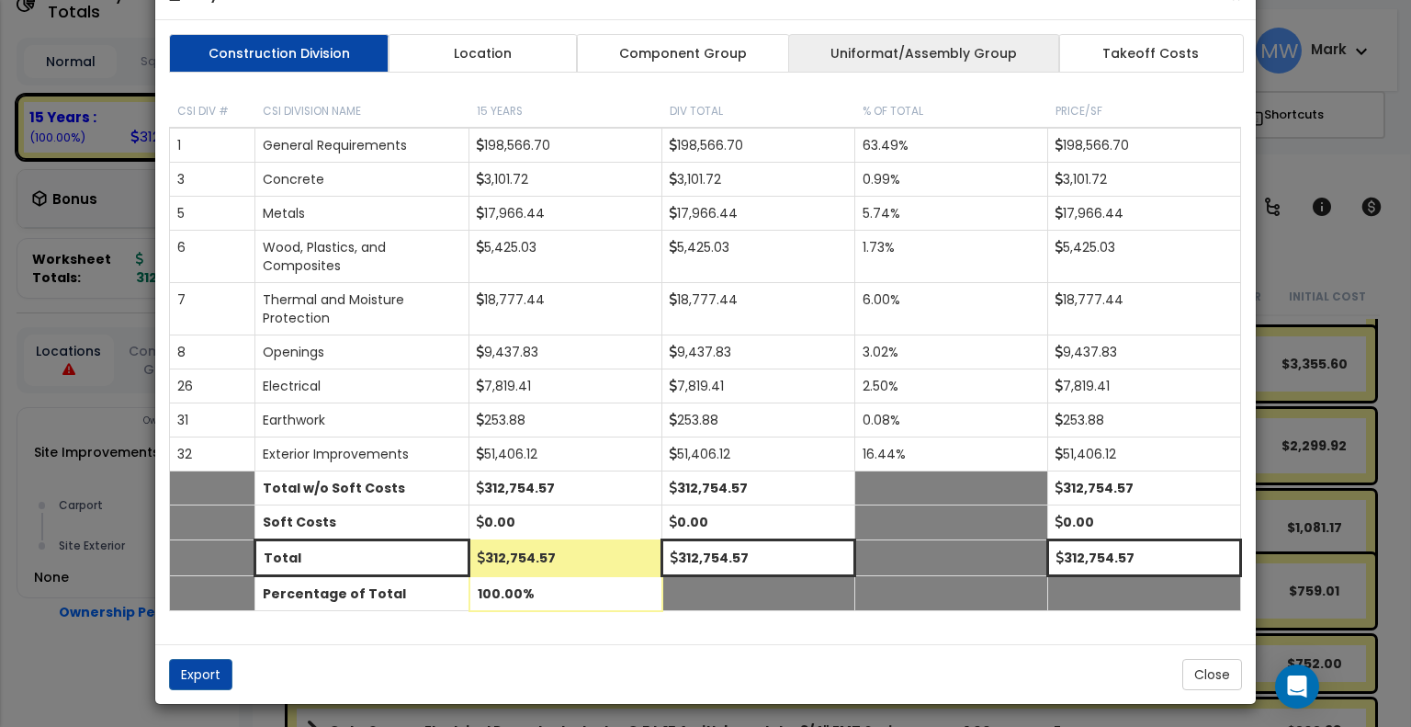
click at [912, 43] on link "Uniformat/Assembly Group" at bounding box center [924, 53] width 272 height 39
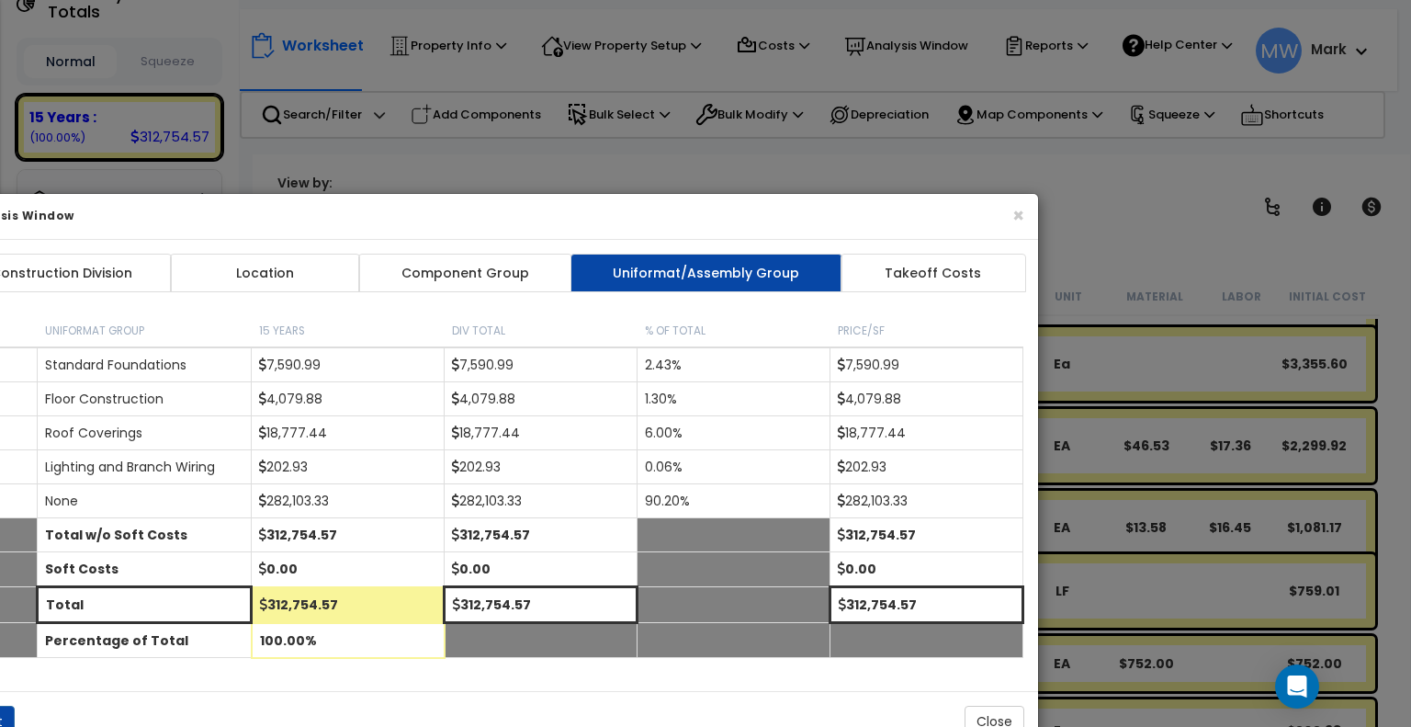
drag, startPoint x: 1133, startPoint y: 68, endPoint x: 591, endPoint y: 313, distance: 595.1
click at [591, 240] on div "× Analysis Window" at bounding box center [488, 217] width 1101 height 46
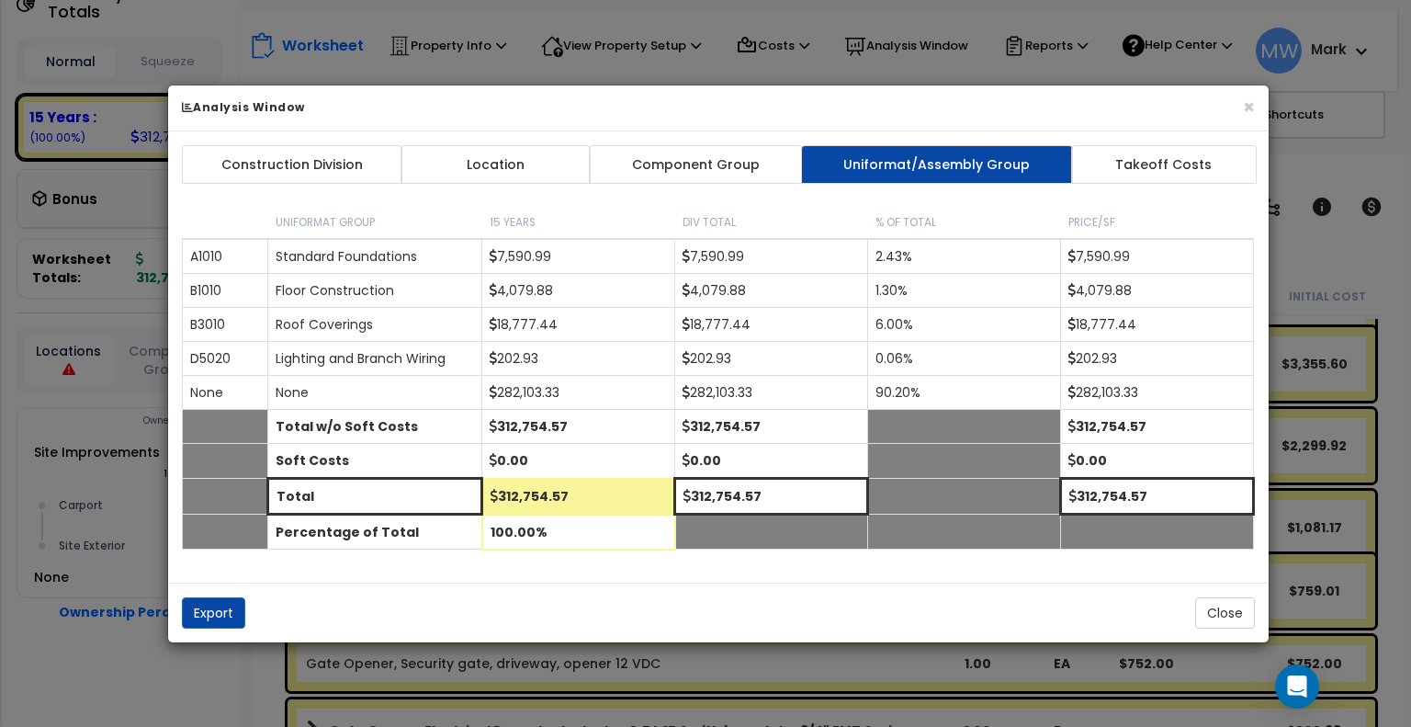
drag, startPoint x: 492, startPoint y: 301, endPoint x: 1048, endPoint y: 114, distance: 586.7
click at [1048, 114] on h6 "Analysis Window" at bounding box center [718, 107] width 1073 height 16
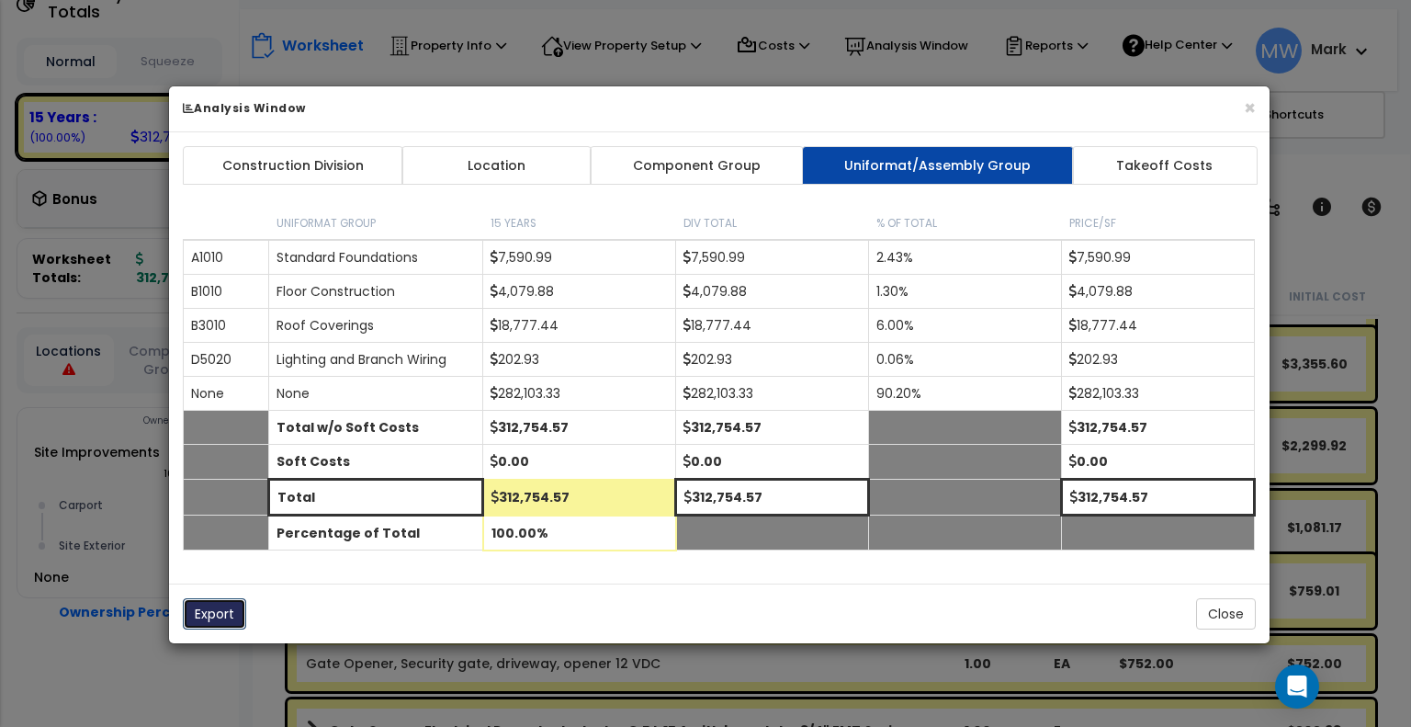
click at [200, 617] on button "Export" at bounding box center [214, 613] width 63 height 31
click at [1256, 103] on div "× Analysis Window" at bounding box center [719, 109] width 1101 height 46
click at [1244, 110] on button "×" at bounding box center [1250, 107] width 12 height 19
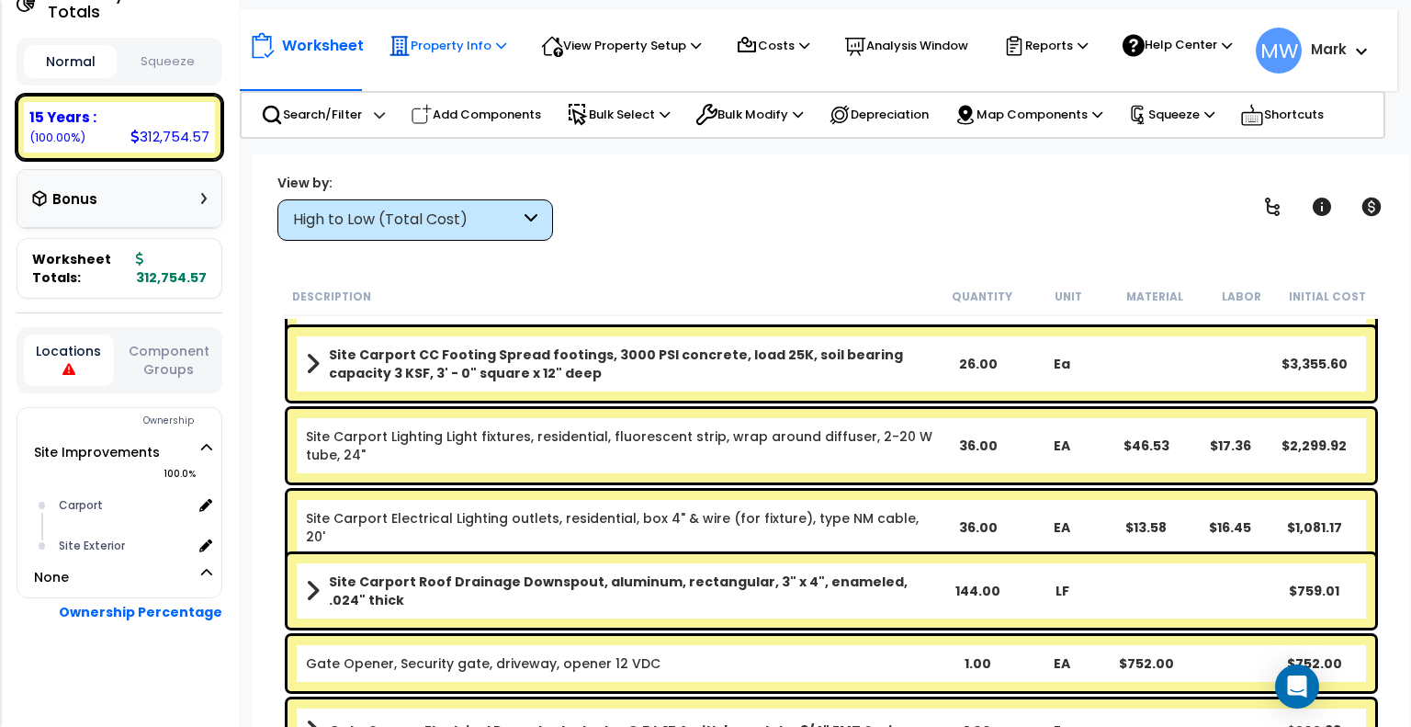
click at [447, 40] on p "Property Info" at bounding box center [448, 46] width 118 height 22
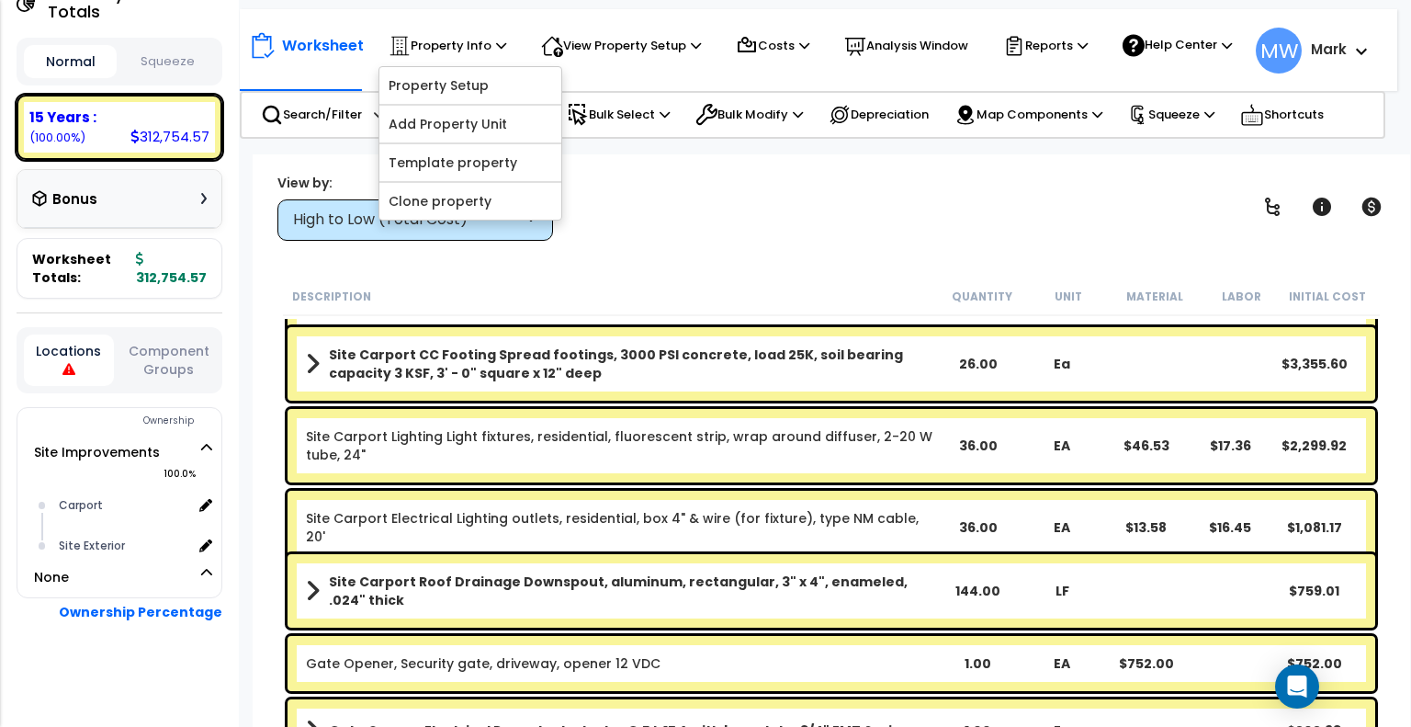
click at [671, 194] on div "View by: High to Low (Total Cost) High to Low (Total Cost)" at bounding box center [831, 207] width 1121 height 68
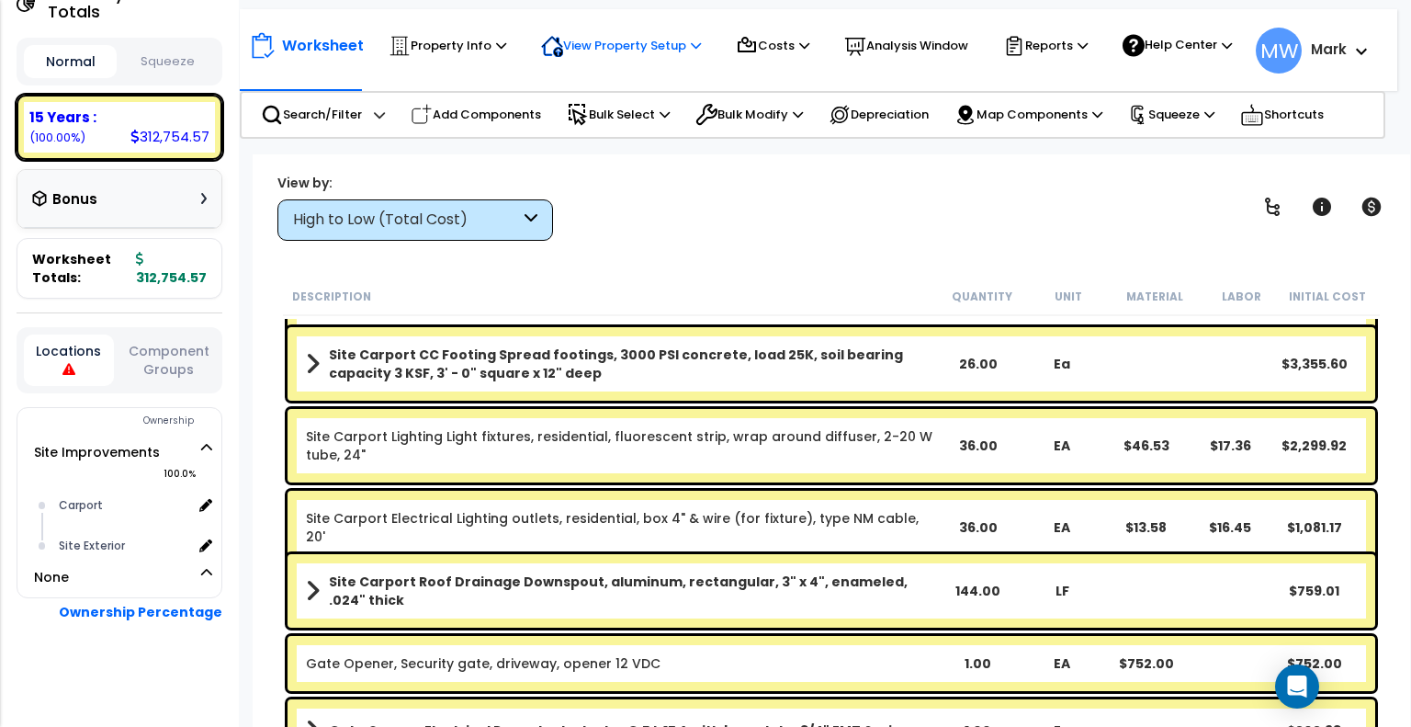
click at [506, 38] on p "View Property Setup" at bounding box center [448, 46] width 118 height 22
click at [624, 220] on div "View by: High to Low (Total Cost) High to Low (Total Cost)" at bounding box center [831, 207] width 1121 height 68
click at [506, 35] on p "View Property Setup" at bounding box center [448, 46] width 118 height 22
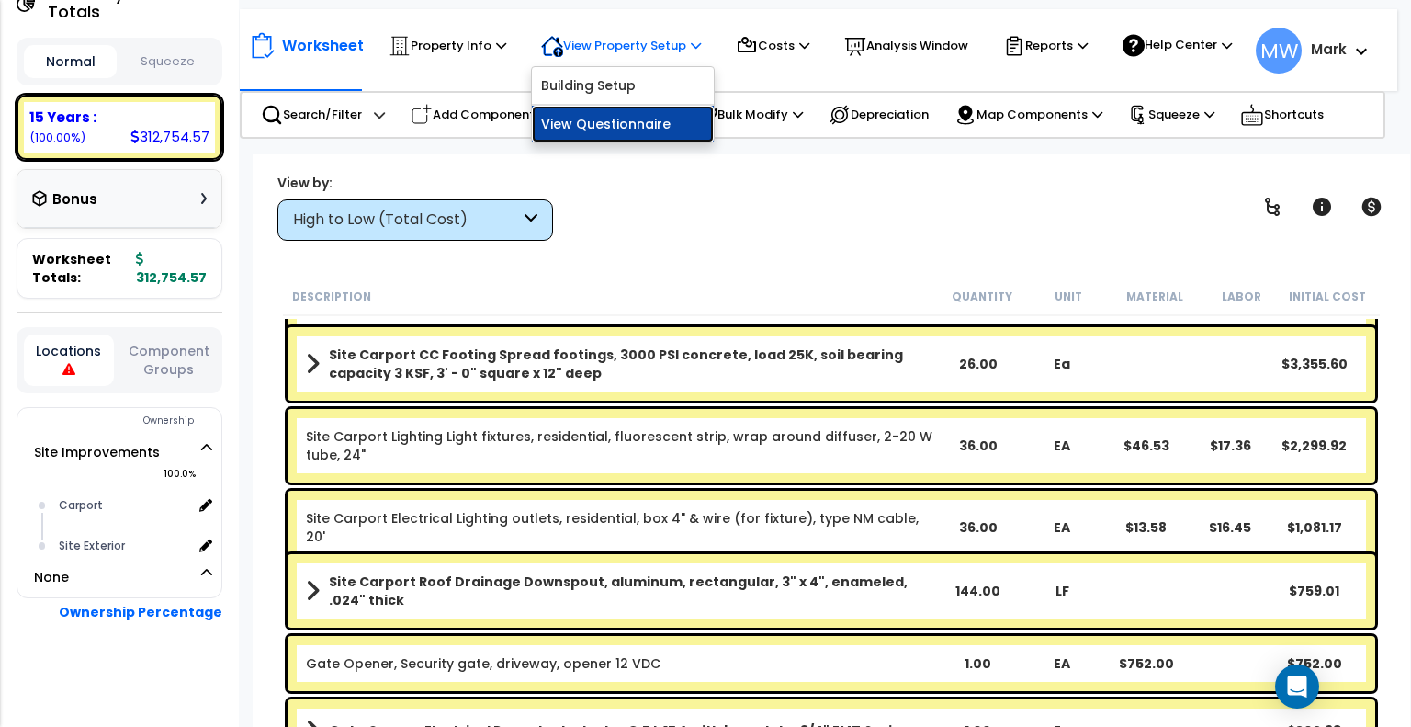
click at [590, 129] on link "View Questionnaire" at bounding box center [623, 124] width 182 height 37
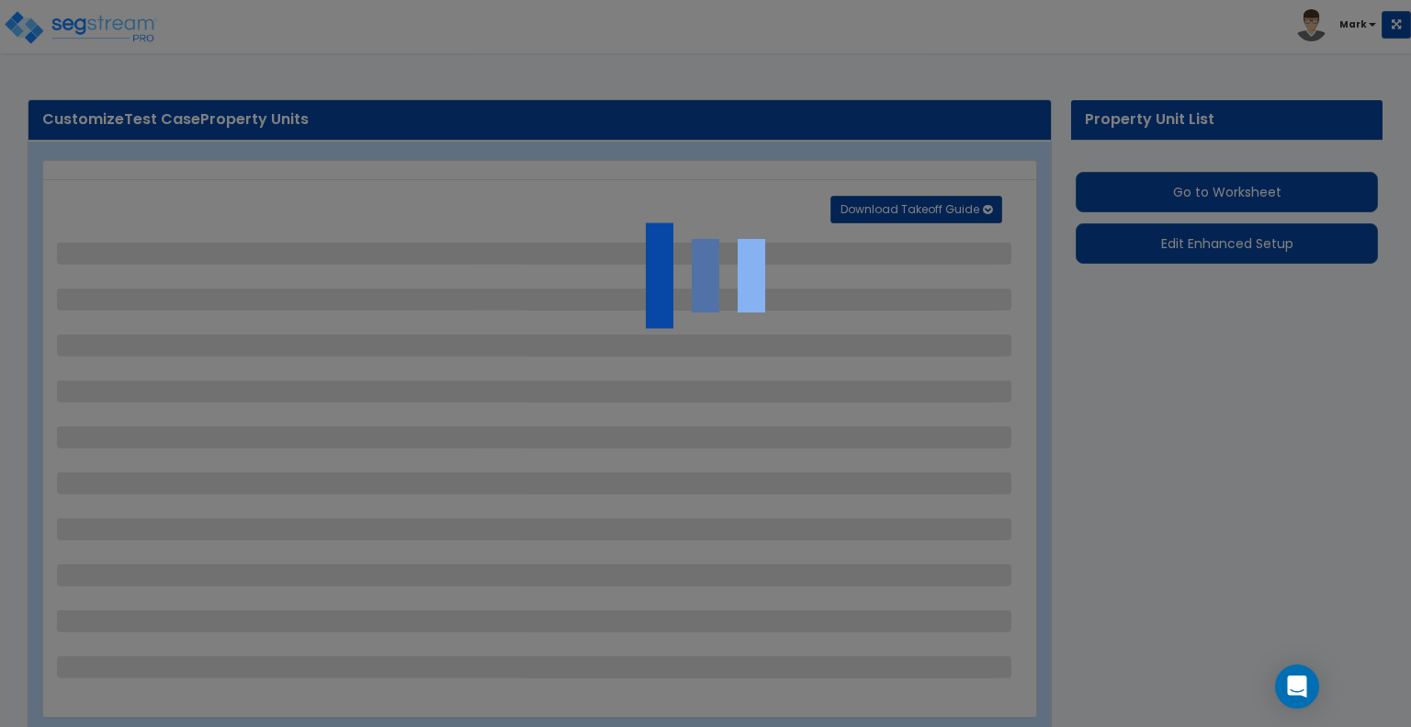
select select "2"
select select "1"
select select "4"
select select "2"
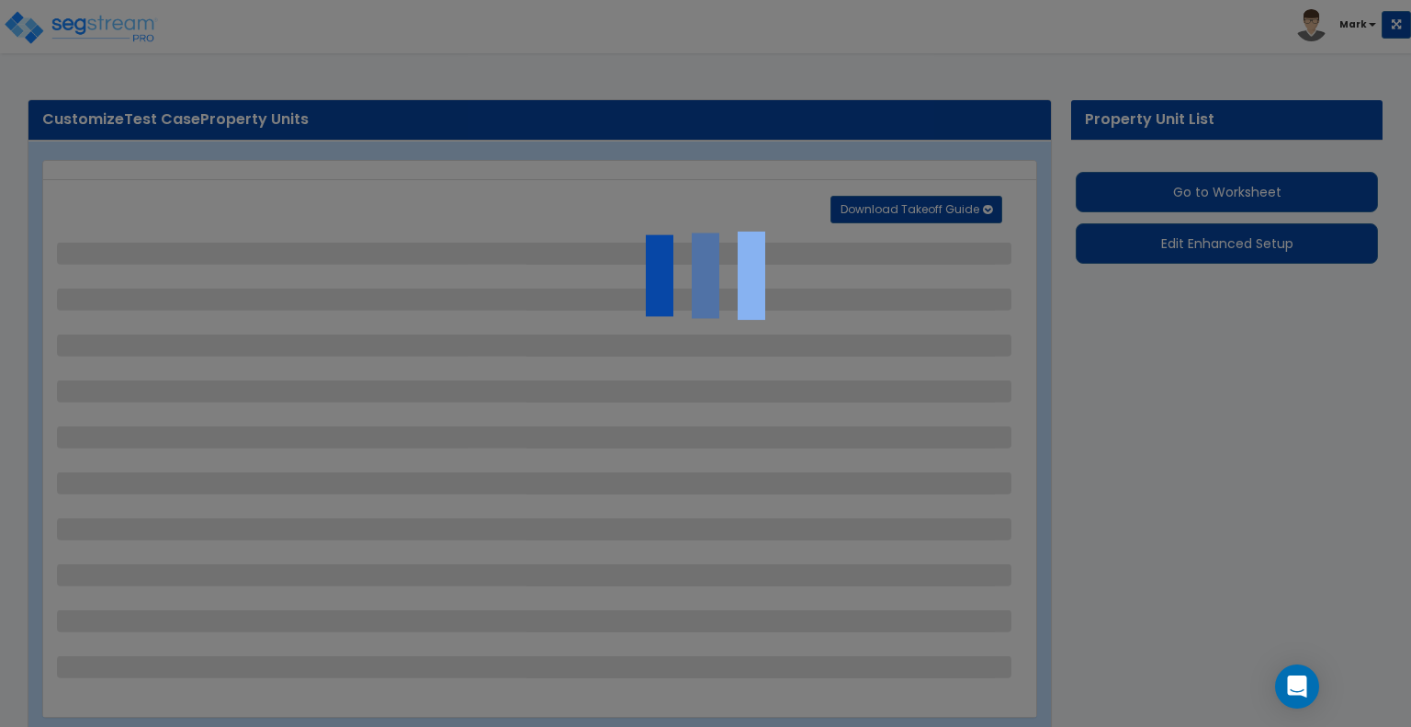
select select "1"
select select "3"
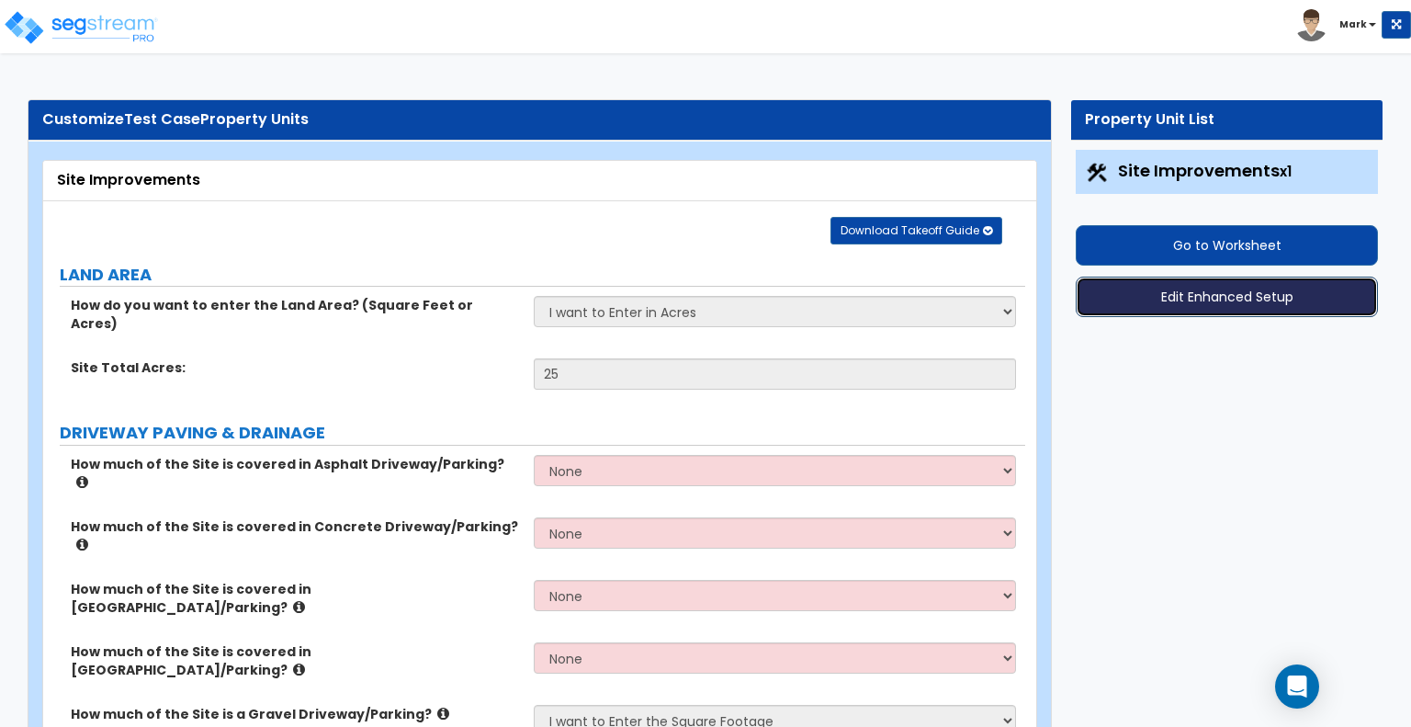
click at [1140, 294] on button "Edit Enhanced Setup" at bounding box center [1227, 297] width 302 height 40
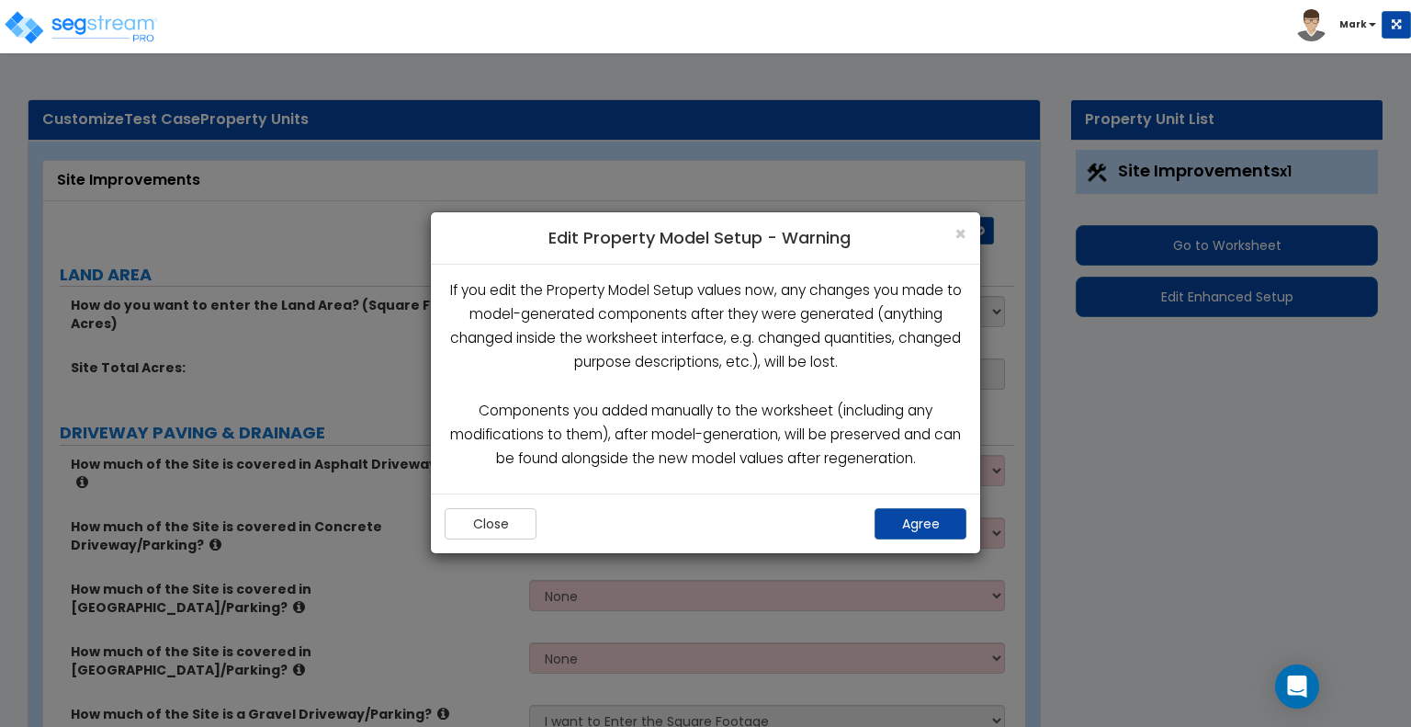
click at [933, 504] on div "Close Agree" at bounding box center [705, 523] width 549 height 60
click at [915, 520] on button "Agree" at bounding box center [921, 523] width 92 height 31
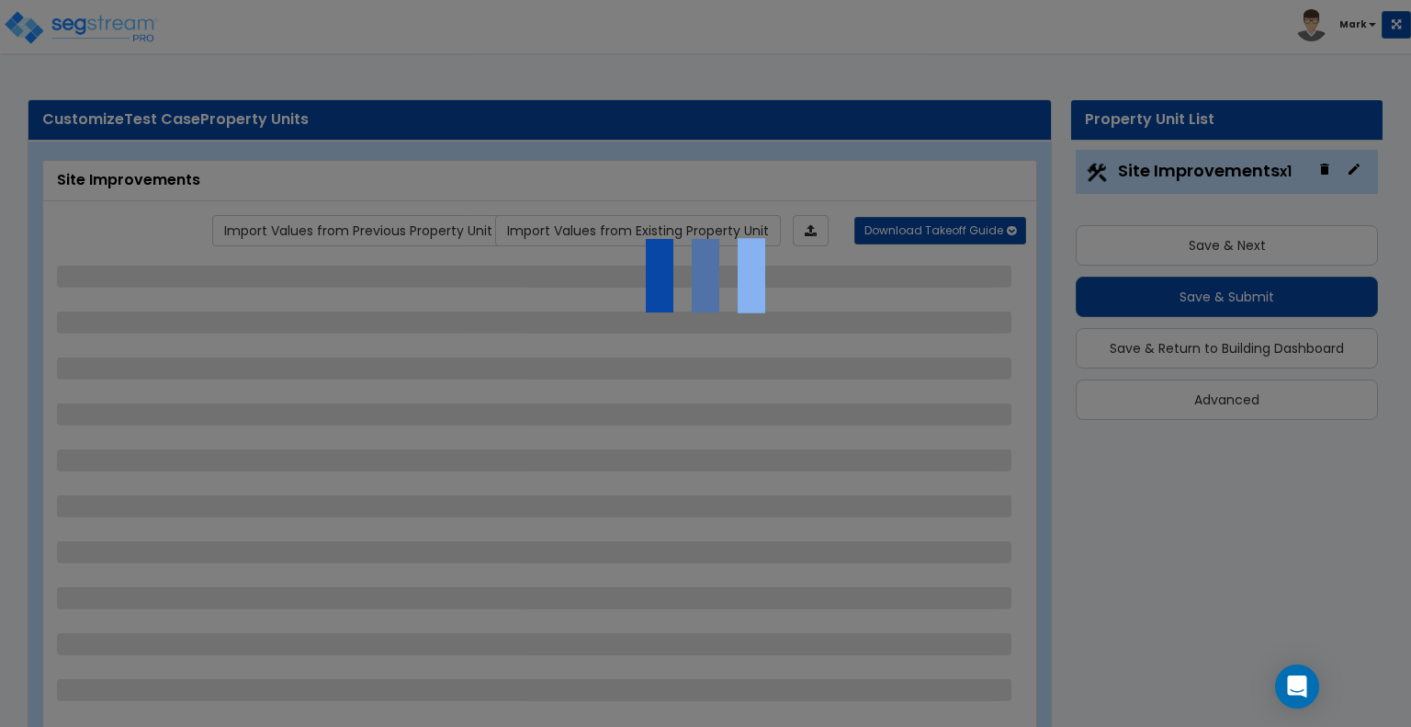
select select "2"
select select "1"
select select "4"
select select "2"
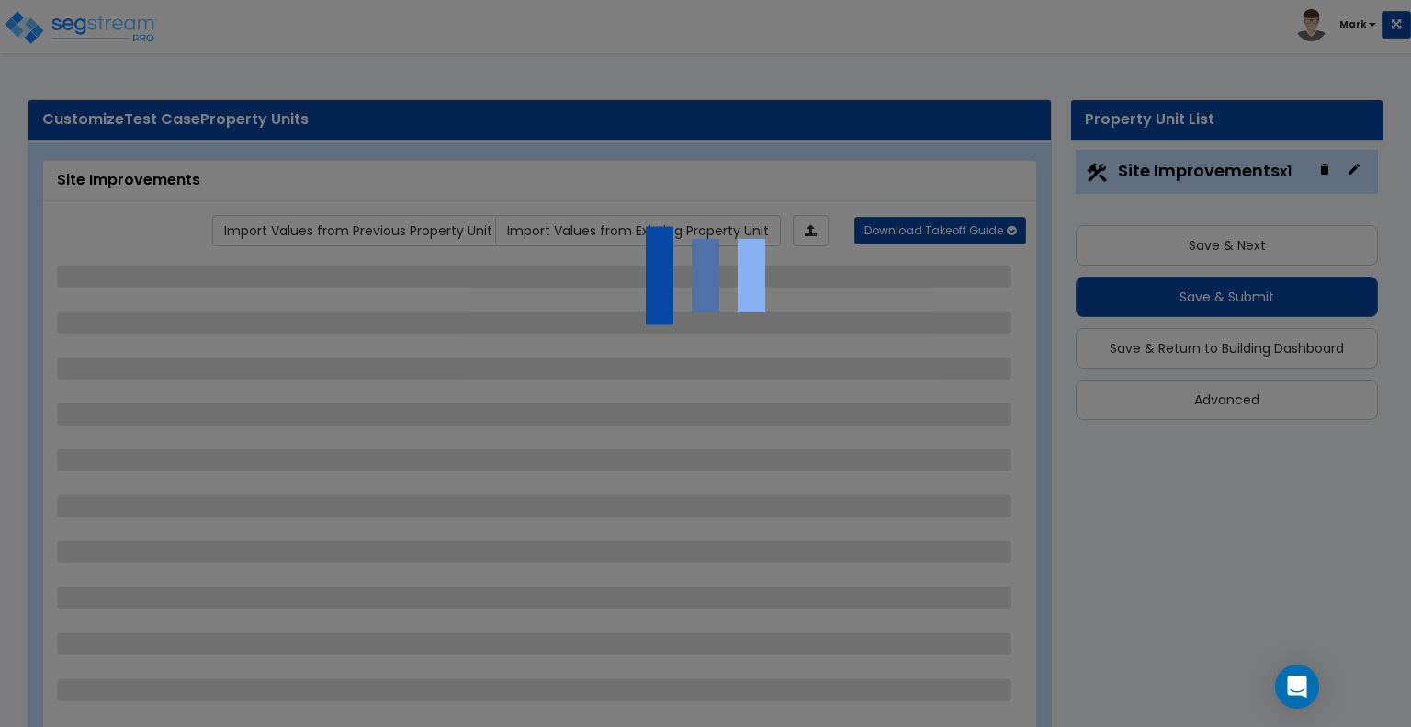
select select "1"
select select "3"
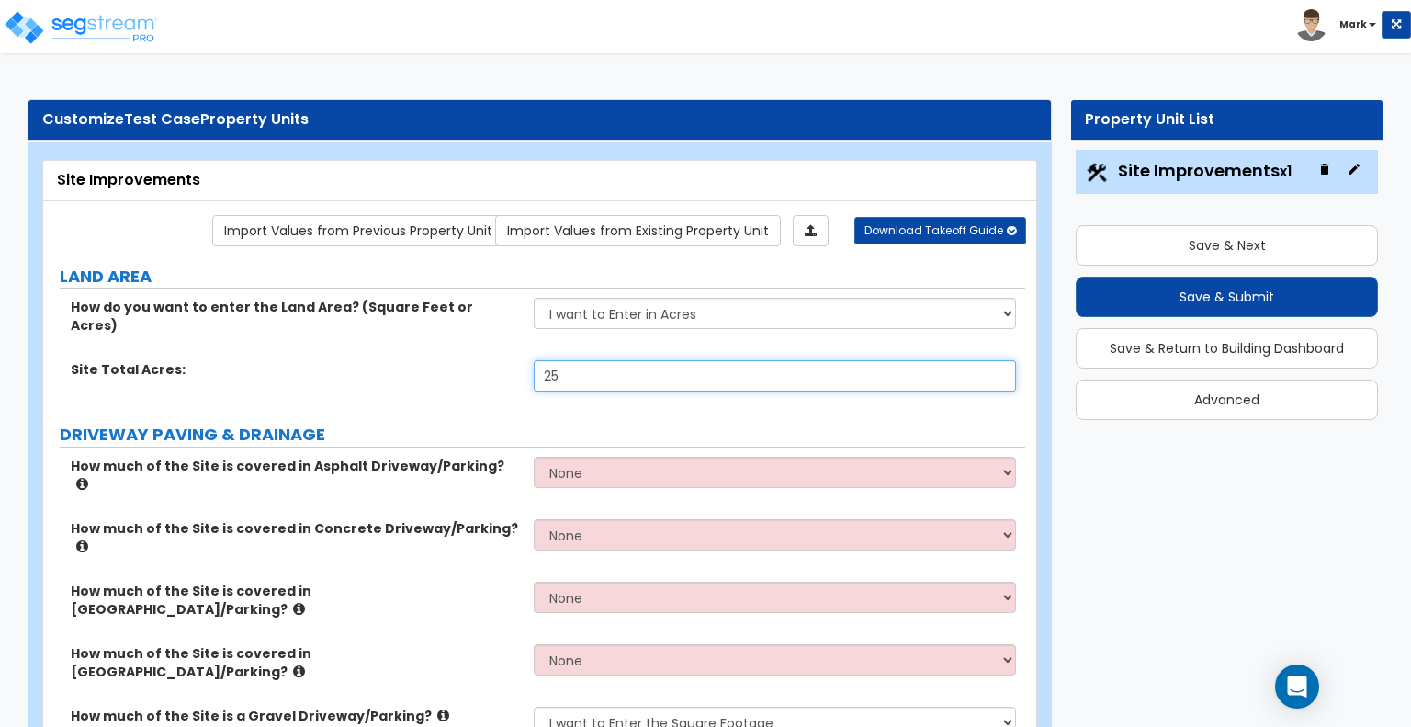
click at [694, 360] on input "25" at bounding box center [774, 375] width 481 height 31
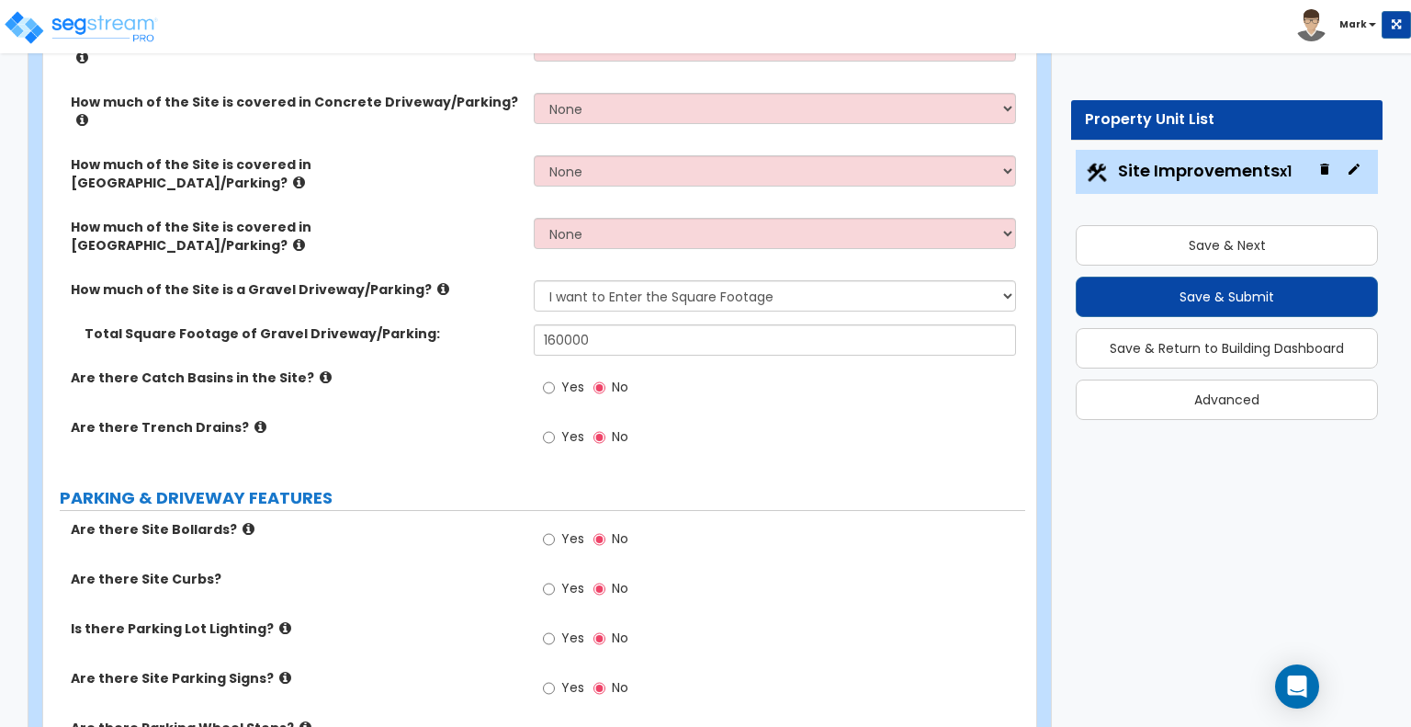
scroll to position [426, 0]
type input "29"
click at [611, 324] on input "160000" at bounding box center [774, 339] width 481 height 31
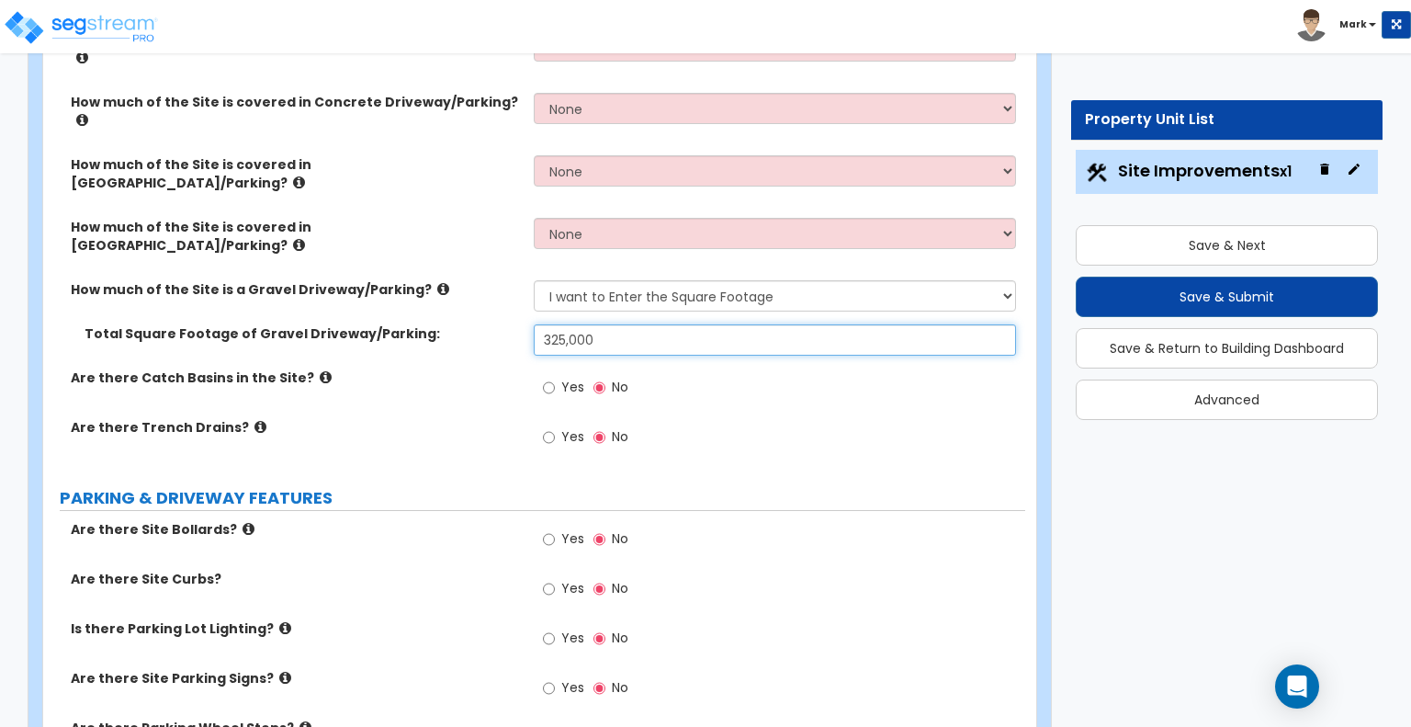
type input "325,000"
click at [439, 418] on label "Are there Trench Drains?" at bounding box center [295, 427] width 449 height 18
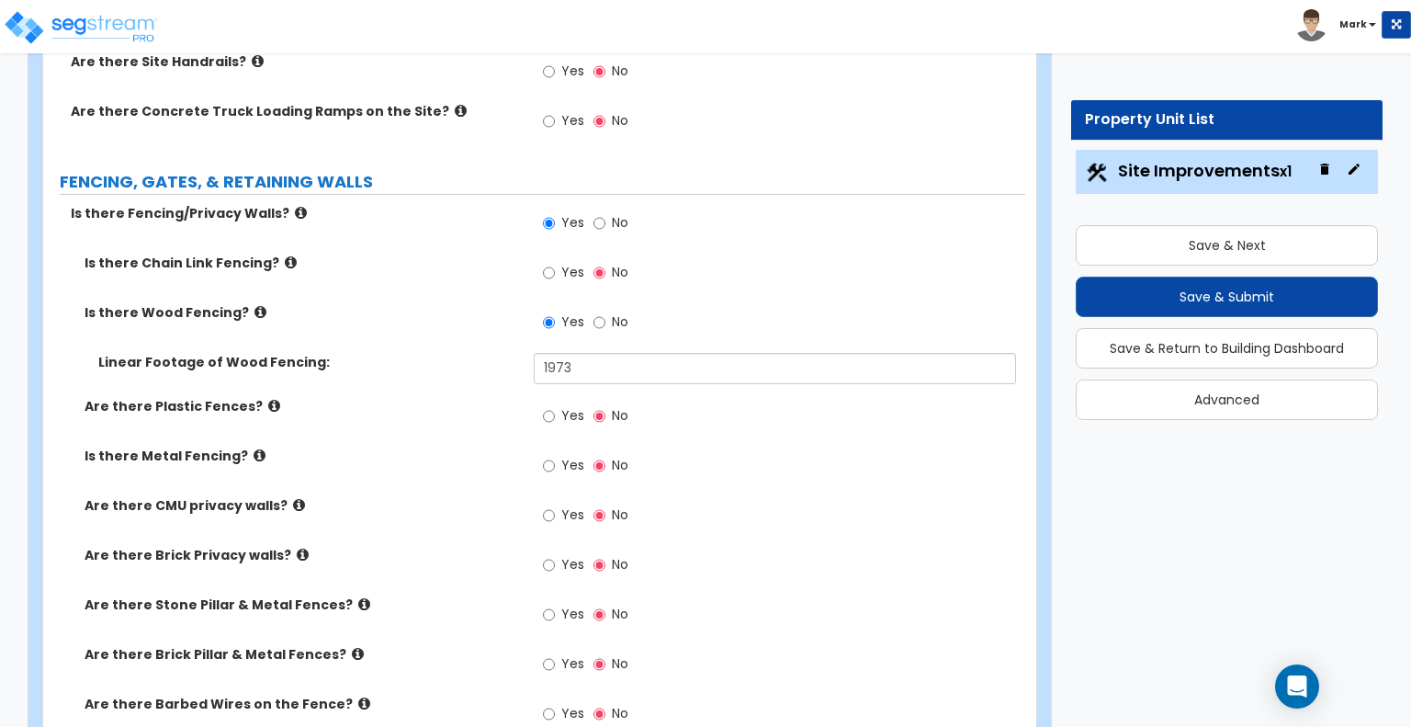
scroll to position [2047, 0]
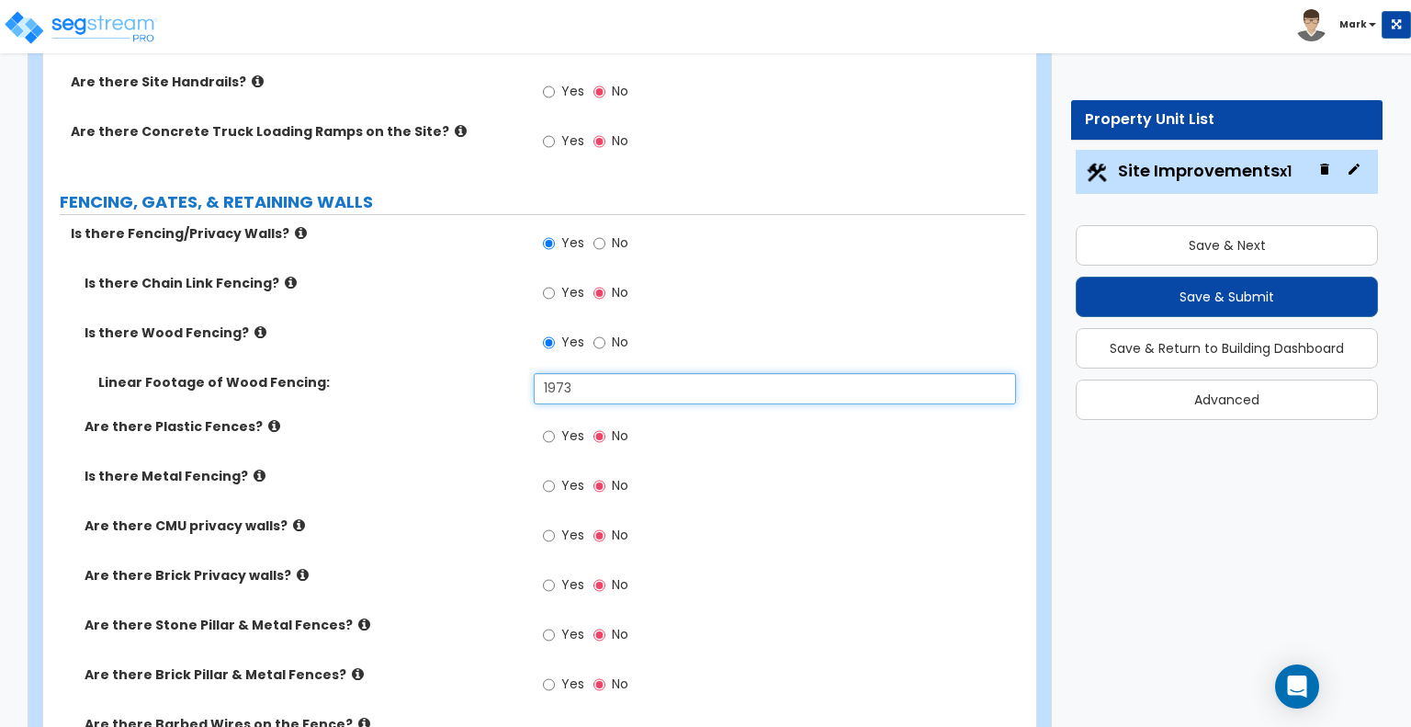
click at [596, 373] on input "1973" at bounding box center [774, 388] width 481 height 31
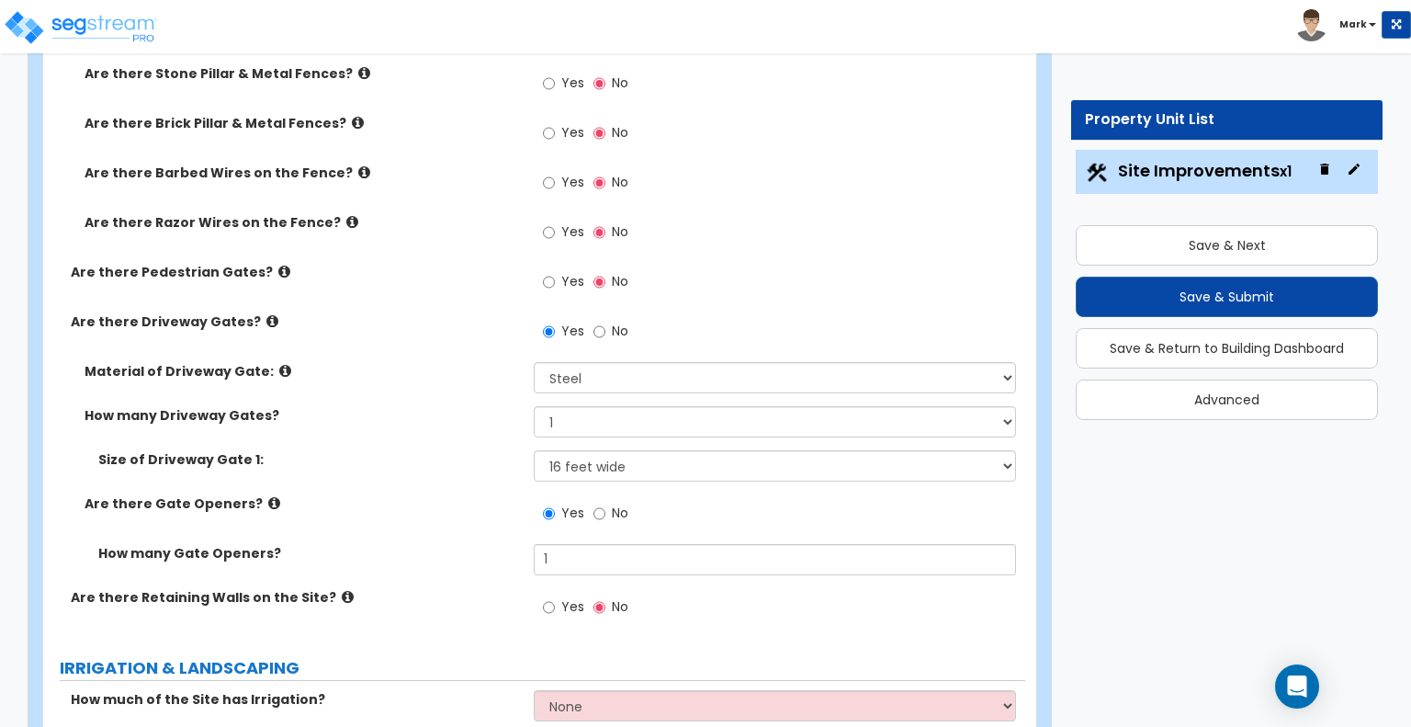
scroll to position [2604, 0]
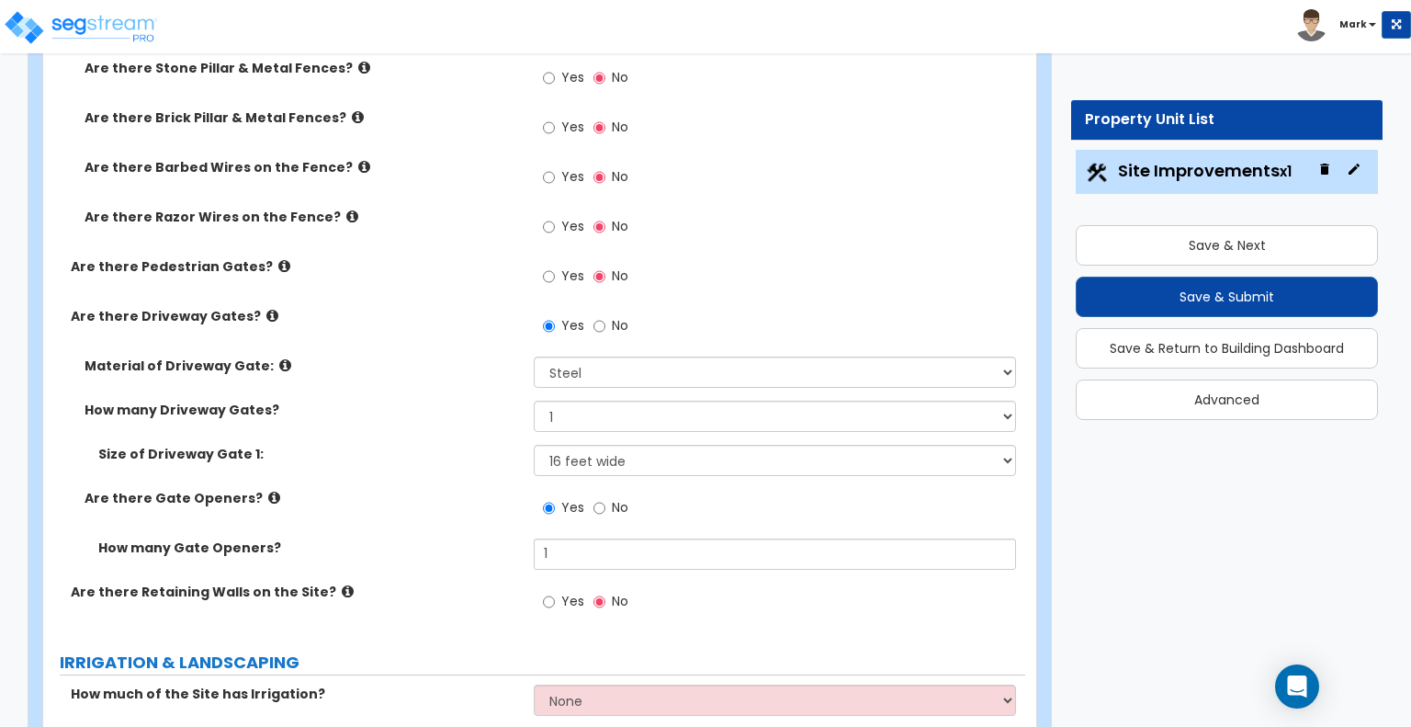
type input "3,586"
click at [590, 401] on select "Please Choose One 1 2 3" at bounding box center [774, 416] width 481 height 31
click at [401, 445] on div "Size of Driveway Gate 1: Please Choose One 12 feet wide 14 feet wide 16 feet wi…" at bounding box center [534, 467] width 982 height 44
click at [616, 538] on input "1" at bounding box center [774, 553] width 481 height 31
type input "3"
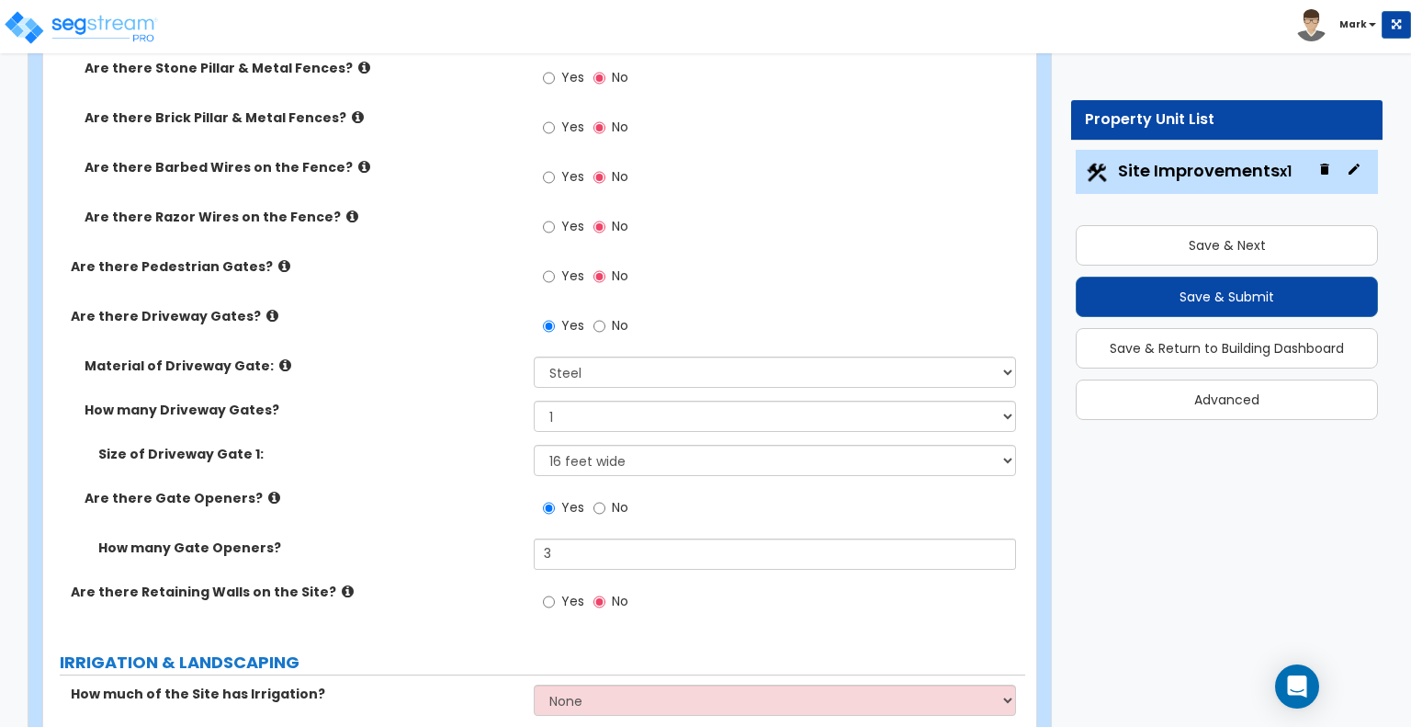
click at [613, 357] on div "Material of Driveway Gate: Please Choose One Wood Steel" at bounding box center [534, 379] width 982 height 44
click at [589, 401] on select "Please Choose One 1 2 3" at bounding box center [774, 416] width 481 height 31
select select "3"
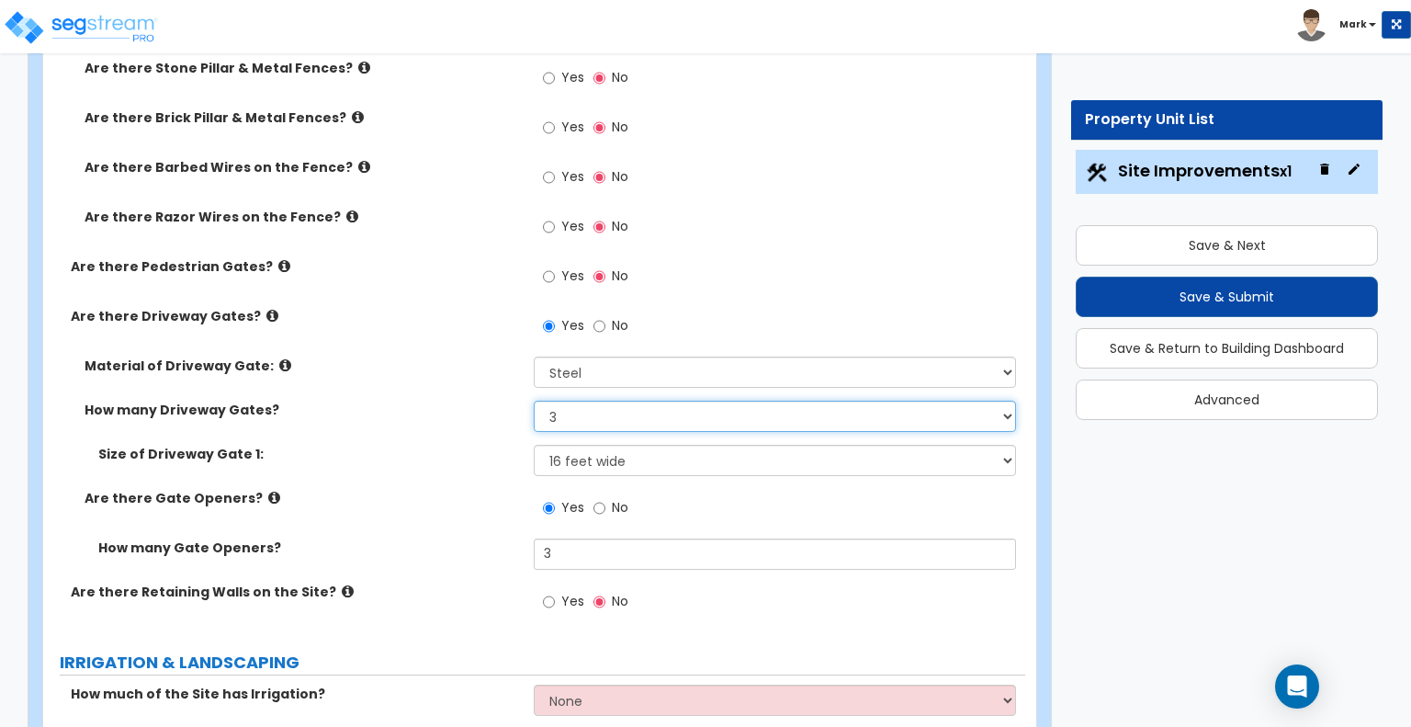
click at [534, 401] on select "Please Choose One 1 2 3" at bounding box center [774, 416] width 481 height 31
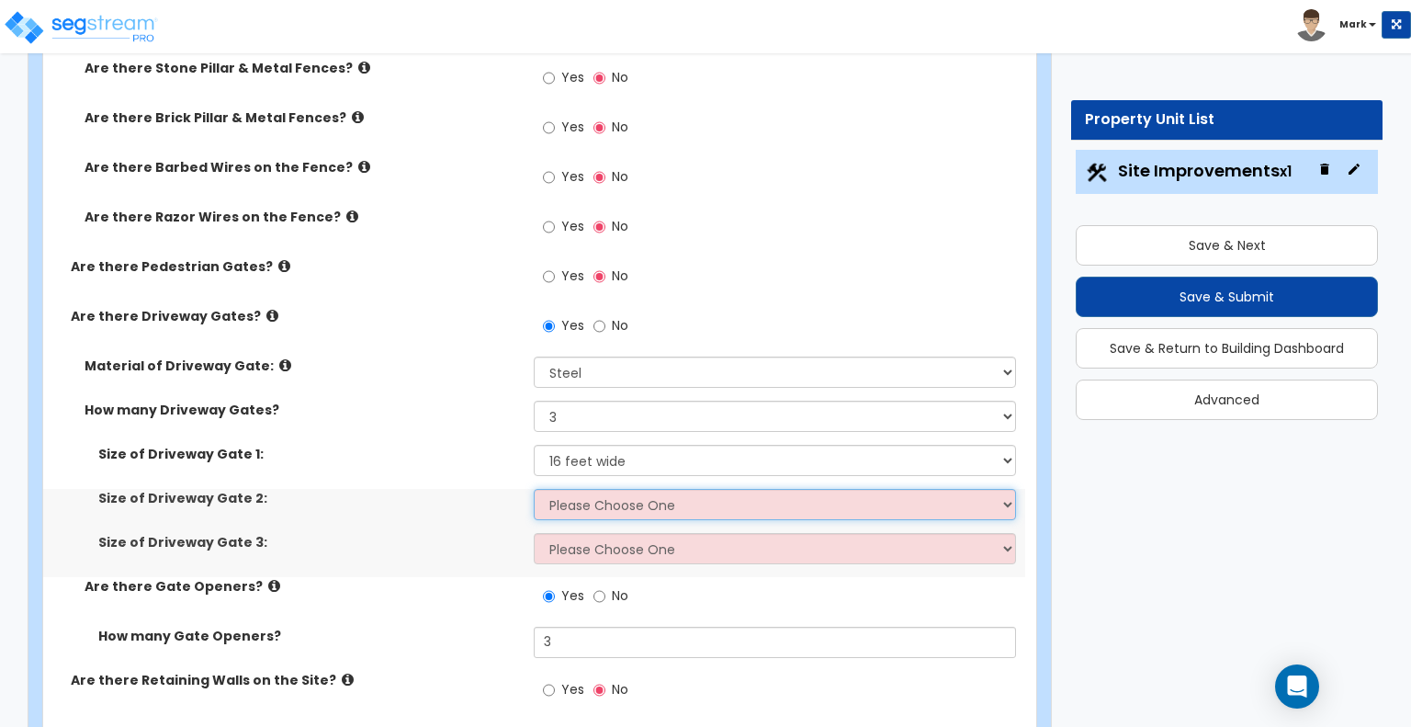
click at [592, 489] on select "Please Choose One 12 feet wide 14 feet wide 16 feet wide" at bounding box center [774, 504] width 481 height 31
click at [534, 489] on select "Please Choose One 12 feet wide 14 feet wide 16 feet wide" at bounding box center [774, 504] width 481 height 31
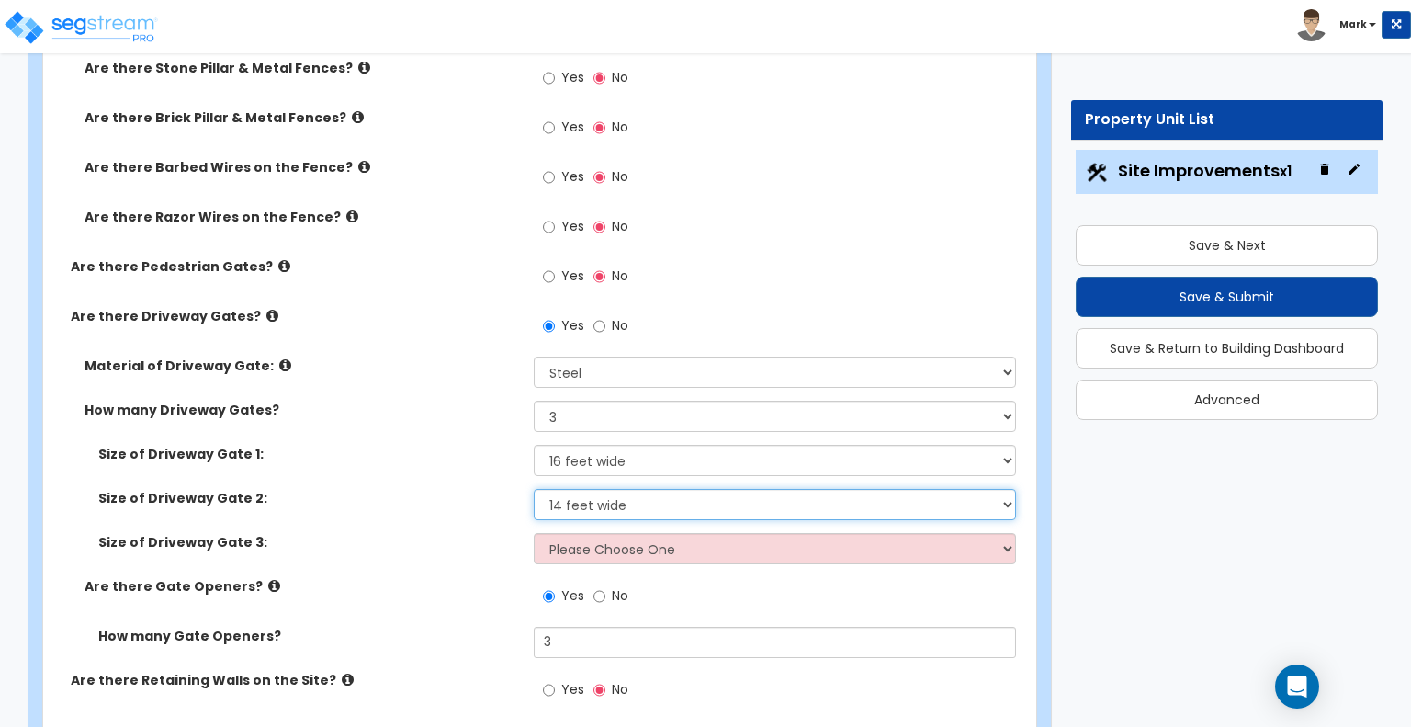
click at [658, 489] on select "Please Choose One 12 feet wide 14 feet wide 16 feet wide" at bounding box center [774, 504] width 481 height 31
select select "3"
click at [534, 489] on select "Please Choose One 12 feet wide 14 feet wide 16 feet wide" at bounding box center [774, 504] width 481 height 31
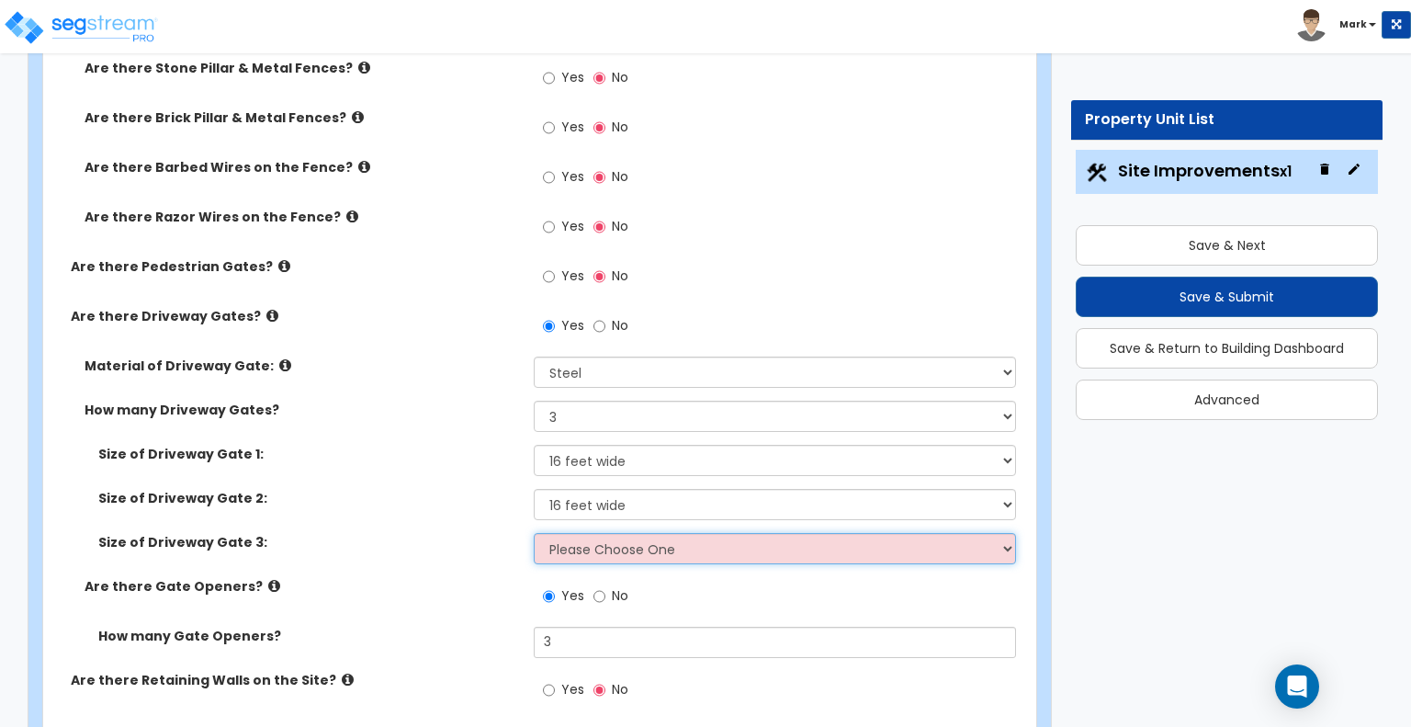
click at [638, 533] on select "Please Choose One 12 feet wide 14 feet wide 16 feet wide" at bounding box center [774, 548] width 481 height 31
select select "3"
click at [534, 533] on select "Please Choose One 12 feet wide 14 feet wide 16 feet wide" at bounding box center [774, 548] width 481 height 31
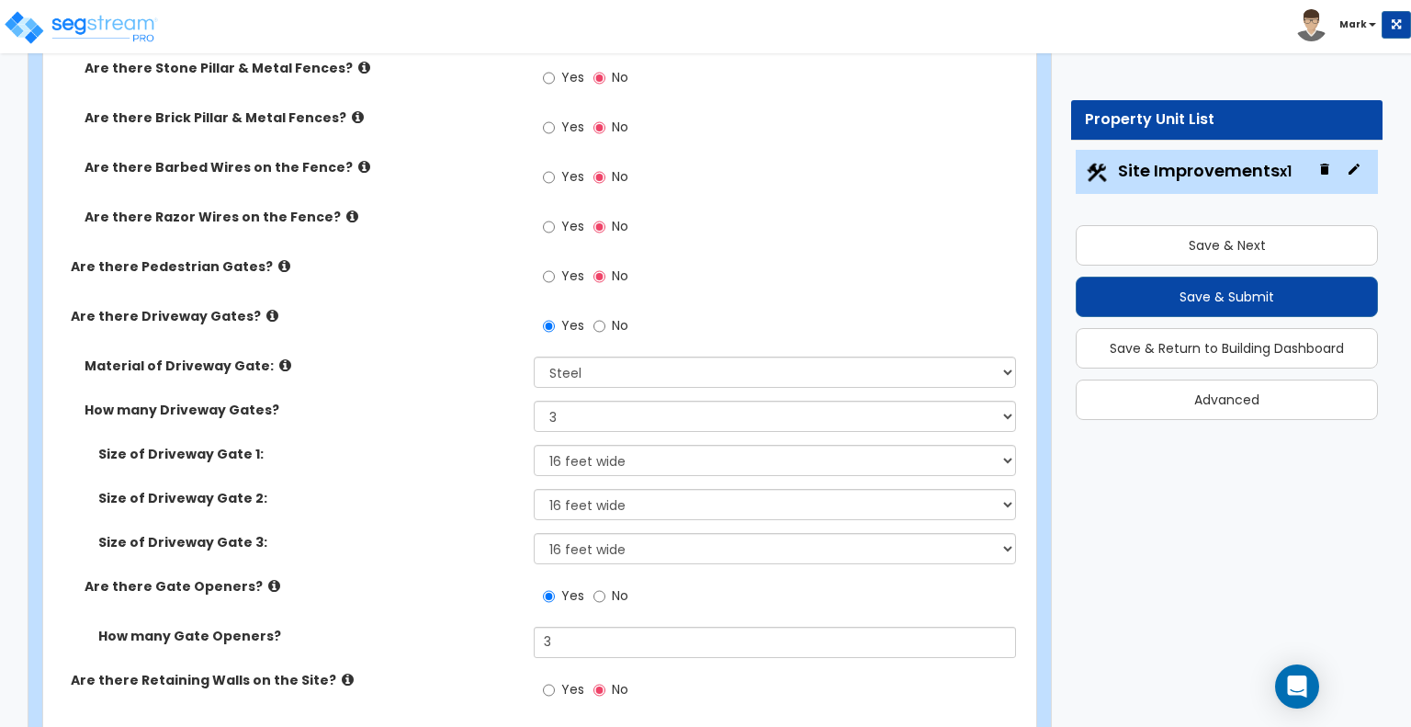
click at [397, 577] on div "Are there Gate Openers? Yes No" at bounding box center [534, 602] width 982 height 50
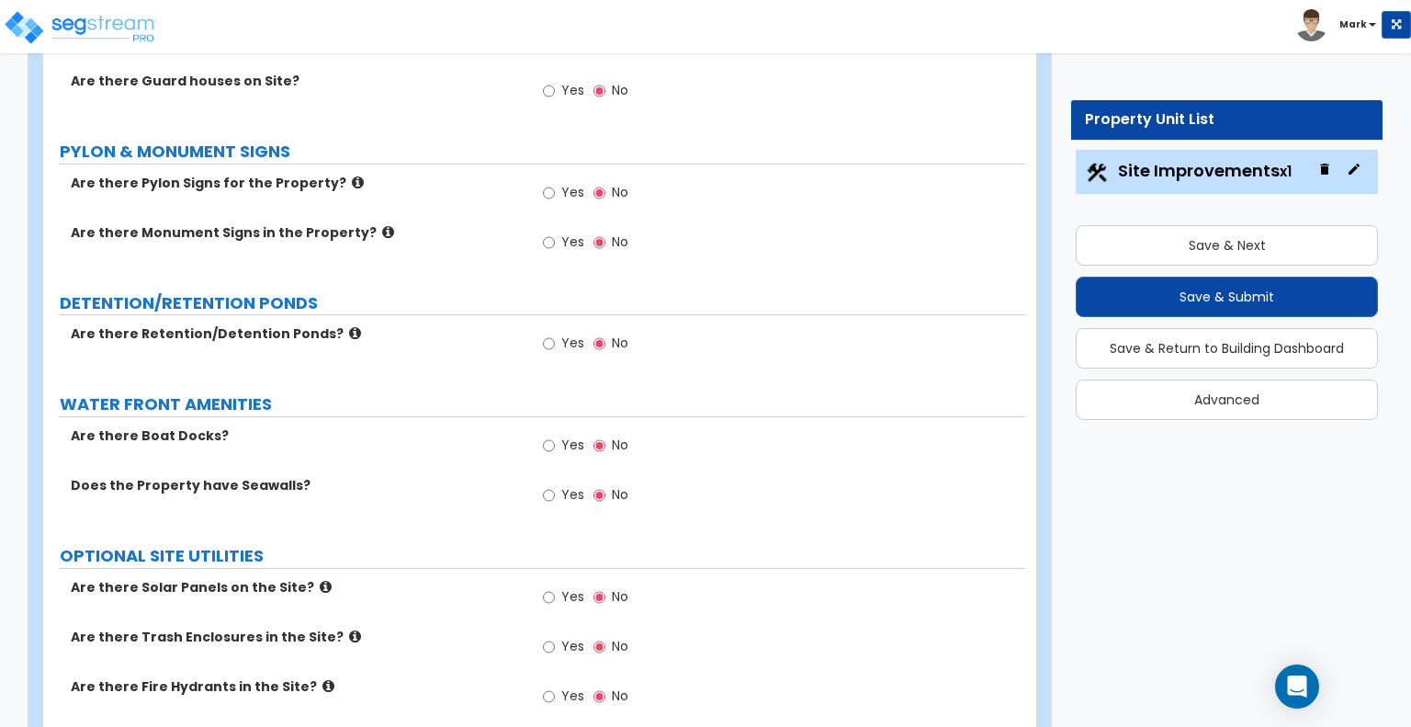
scroll to position [3838, 0]
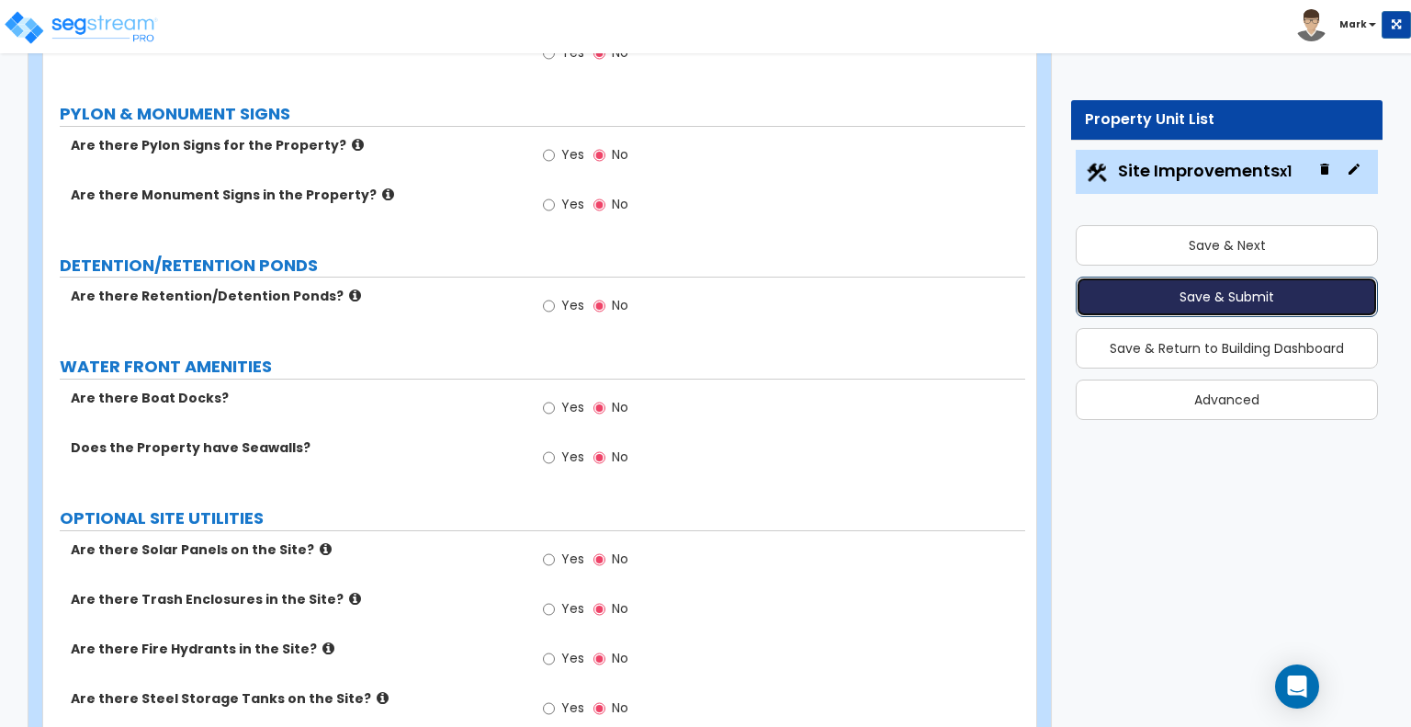
click at [1123, 295] on button "Save & Submit" at bounding box center [1227, 297] width 302 height 40
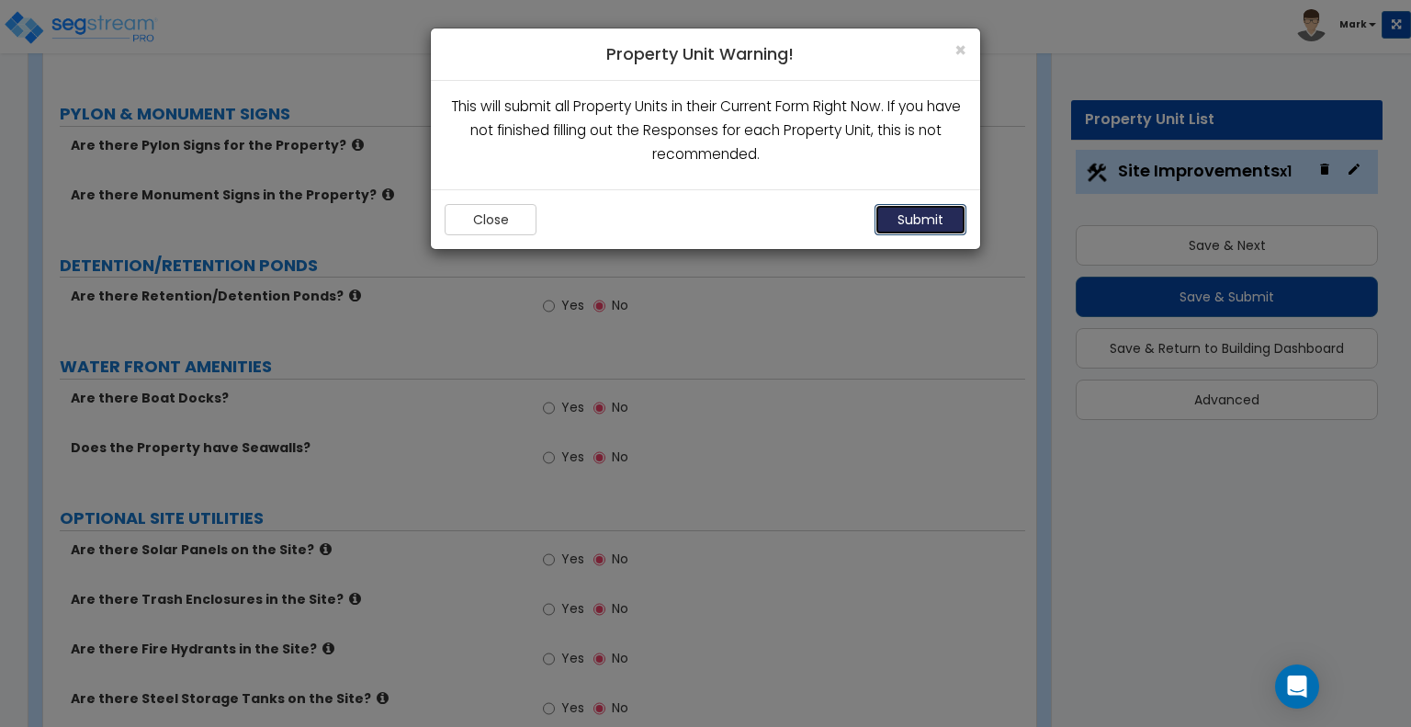
click at [937, 224] on button "Submit" at bounding box center [921, 219] width 92 height 31
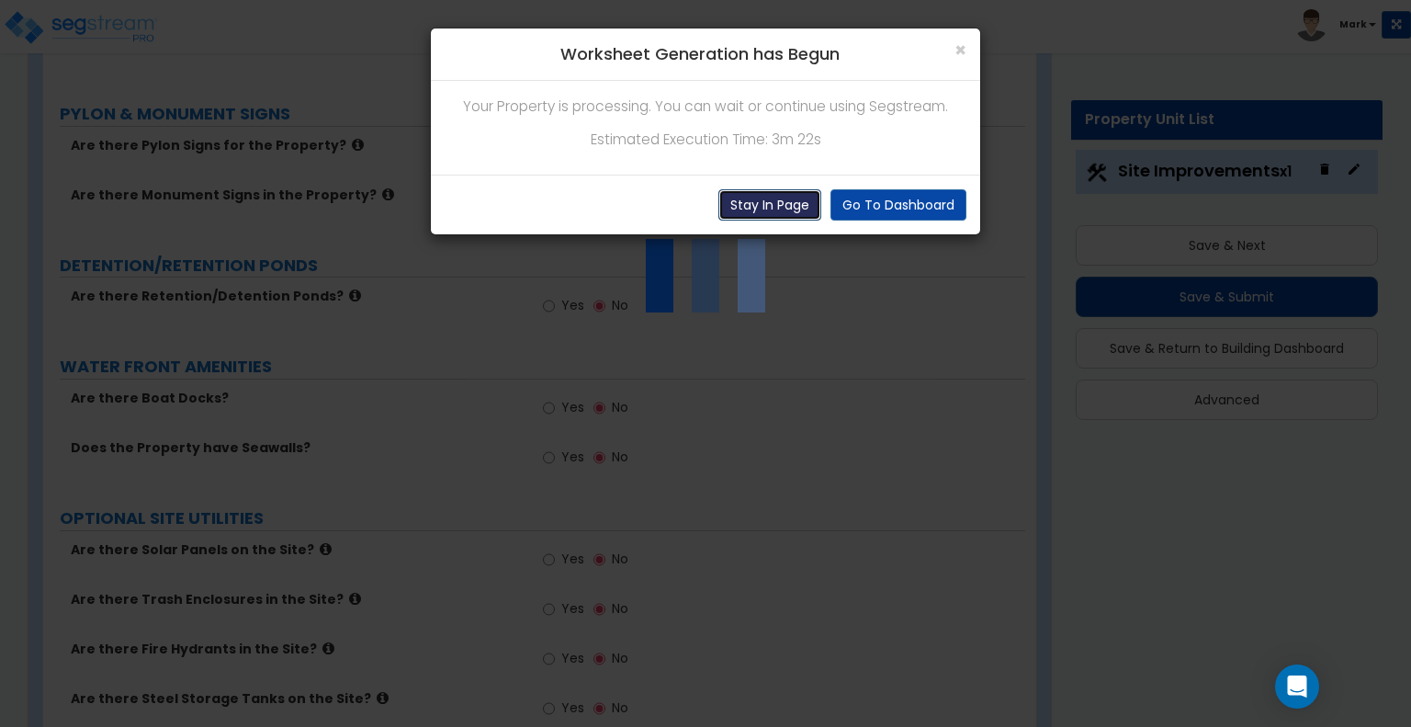
click at [794, 207] on button "Stay In Page" at bounding box center [770, 204] width 103 height 31
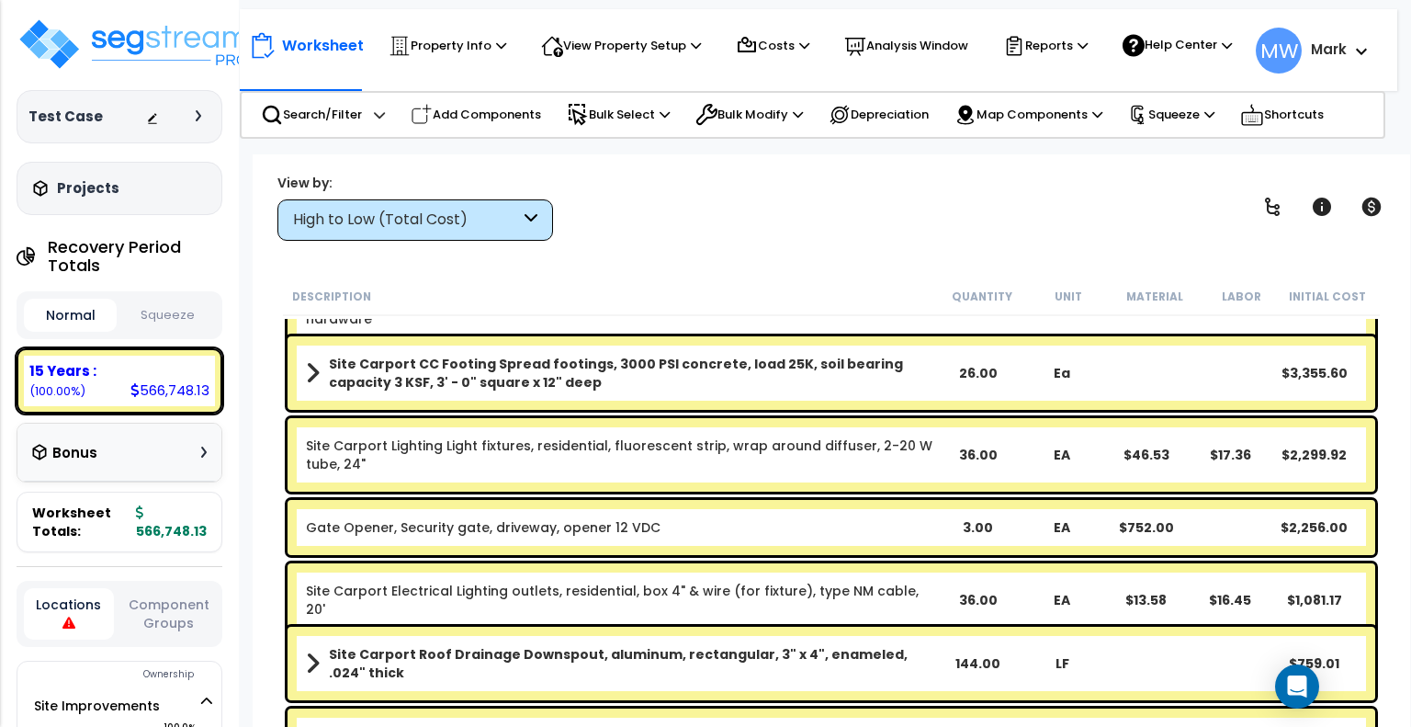
scroll to position [943, 0]
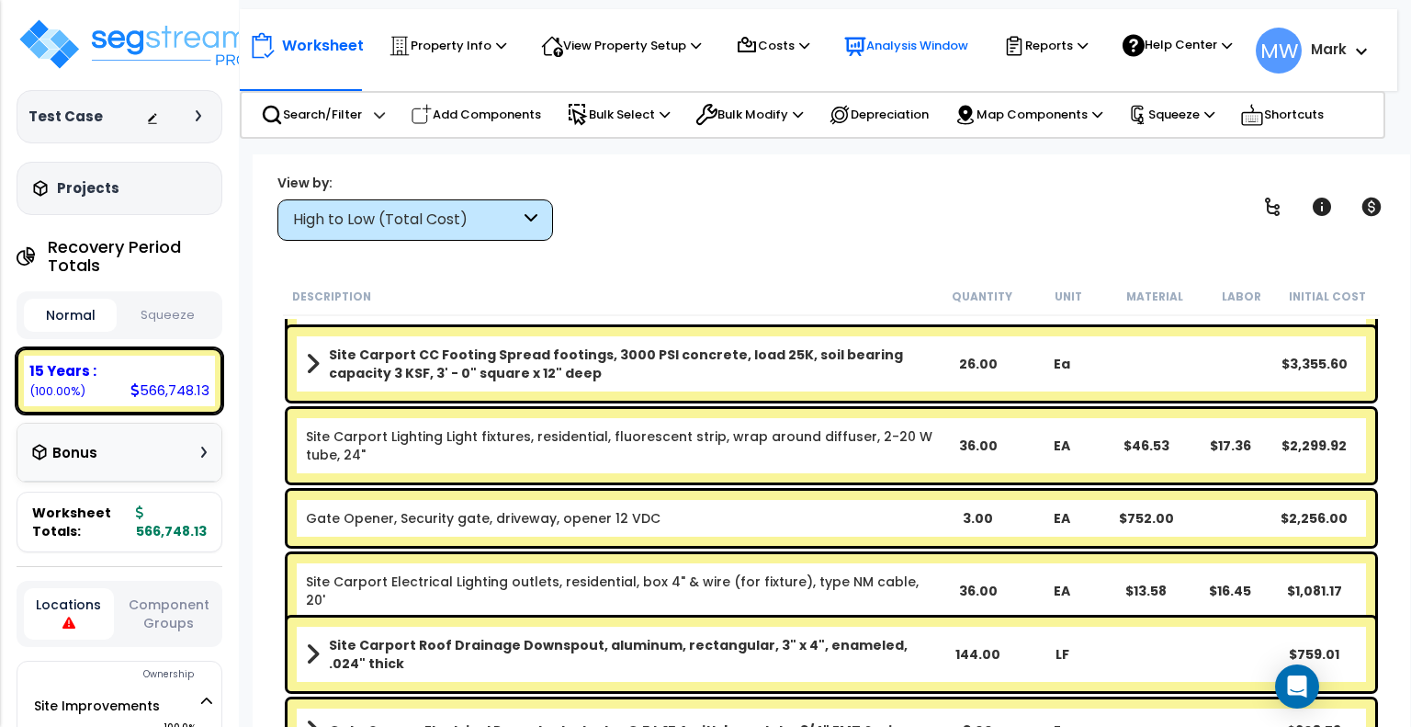
click at [882, 36] on p "Analysis Window" at bounding box center [906, 46] width 124 height 22
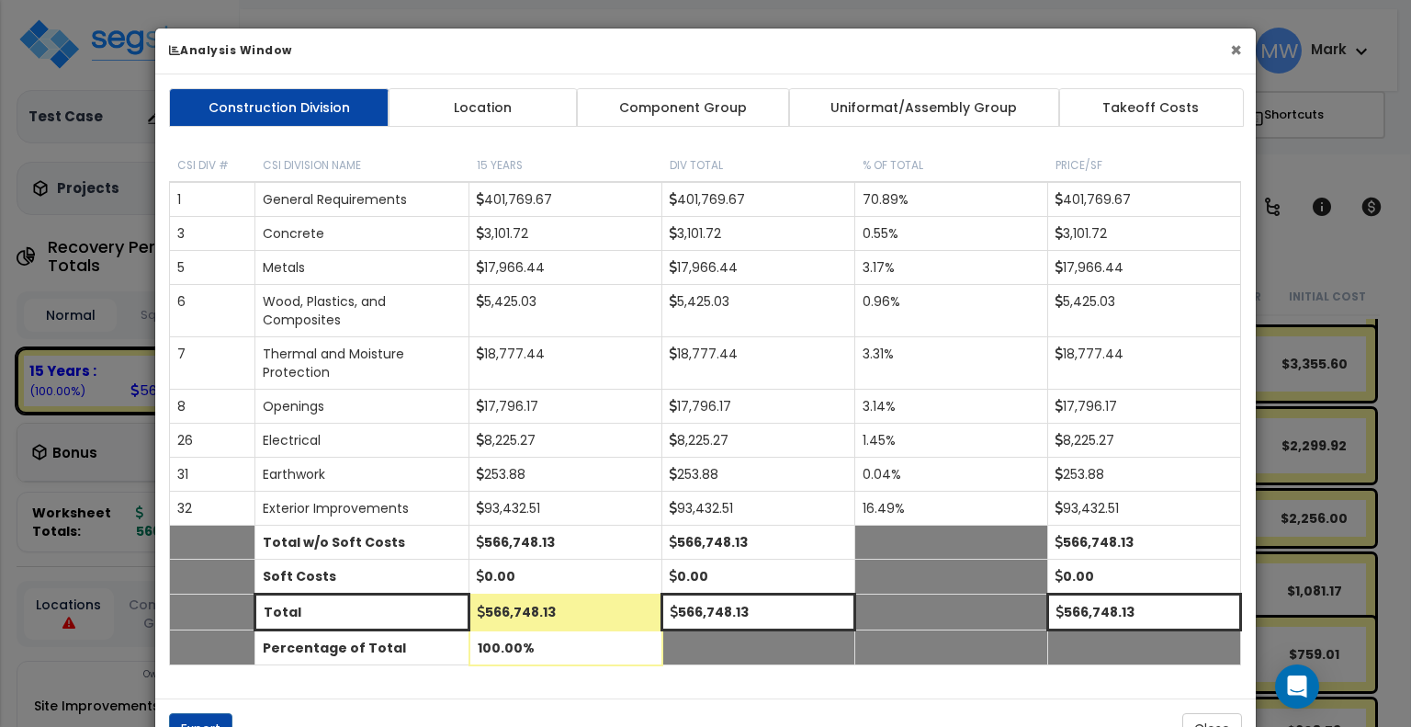
click at [1236, 47] on button "×" at bounding box center [1236, 49] width 12 height 19
